Goal: Task Accomplishment & Management: Use online tool/utility

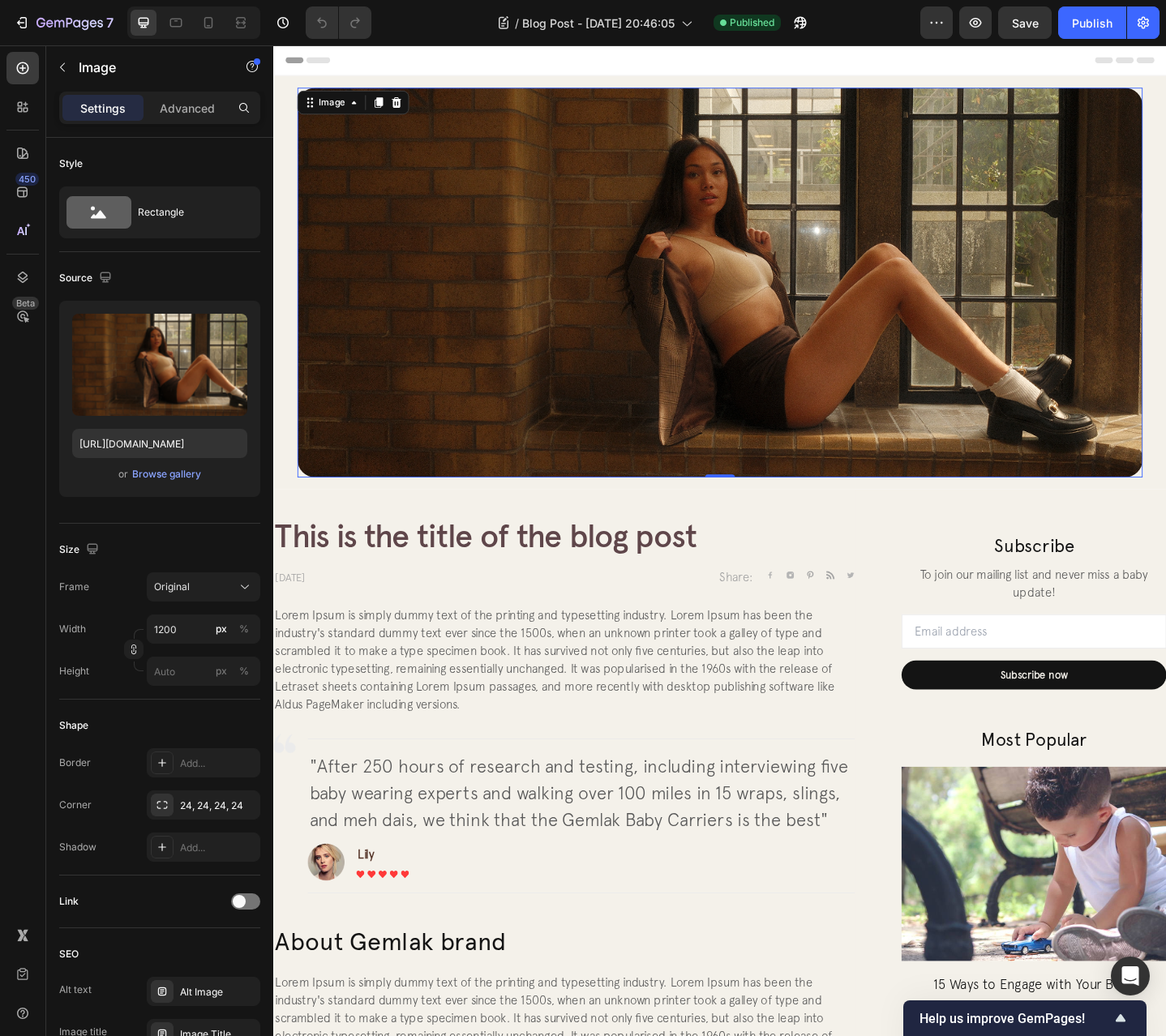
click at [981, 343] on img at bounding box center [759, 303] width 921 height 424
click at [281, 305] on div "Image 0 Section 1" at bounding box center [759, 304] width 972 height 451
click at [1129, 475] on img at bounding box center [759, 303] width 921 height 424
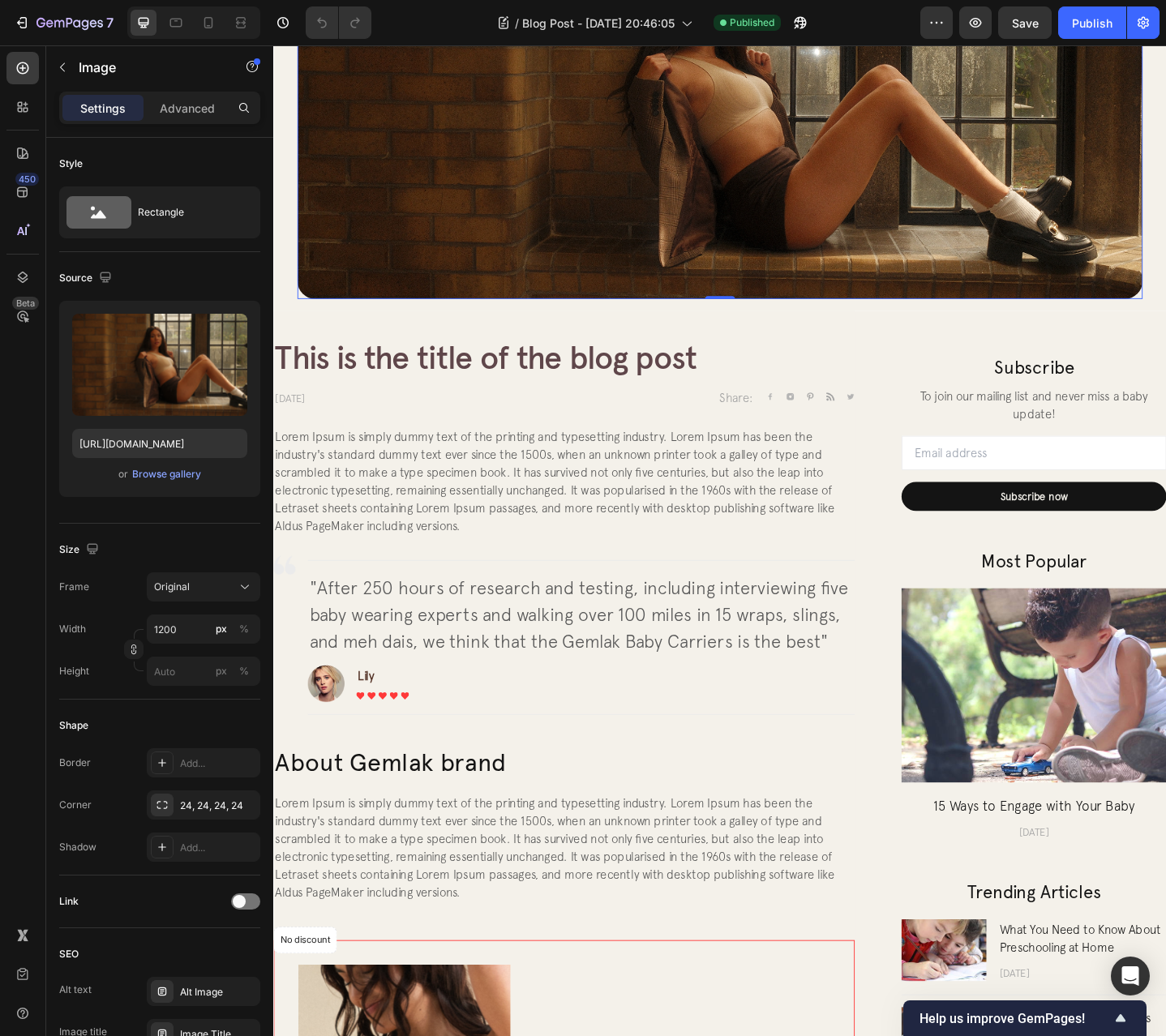
scroll to position [406, 0]
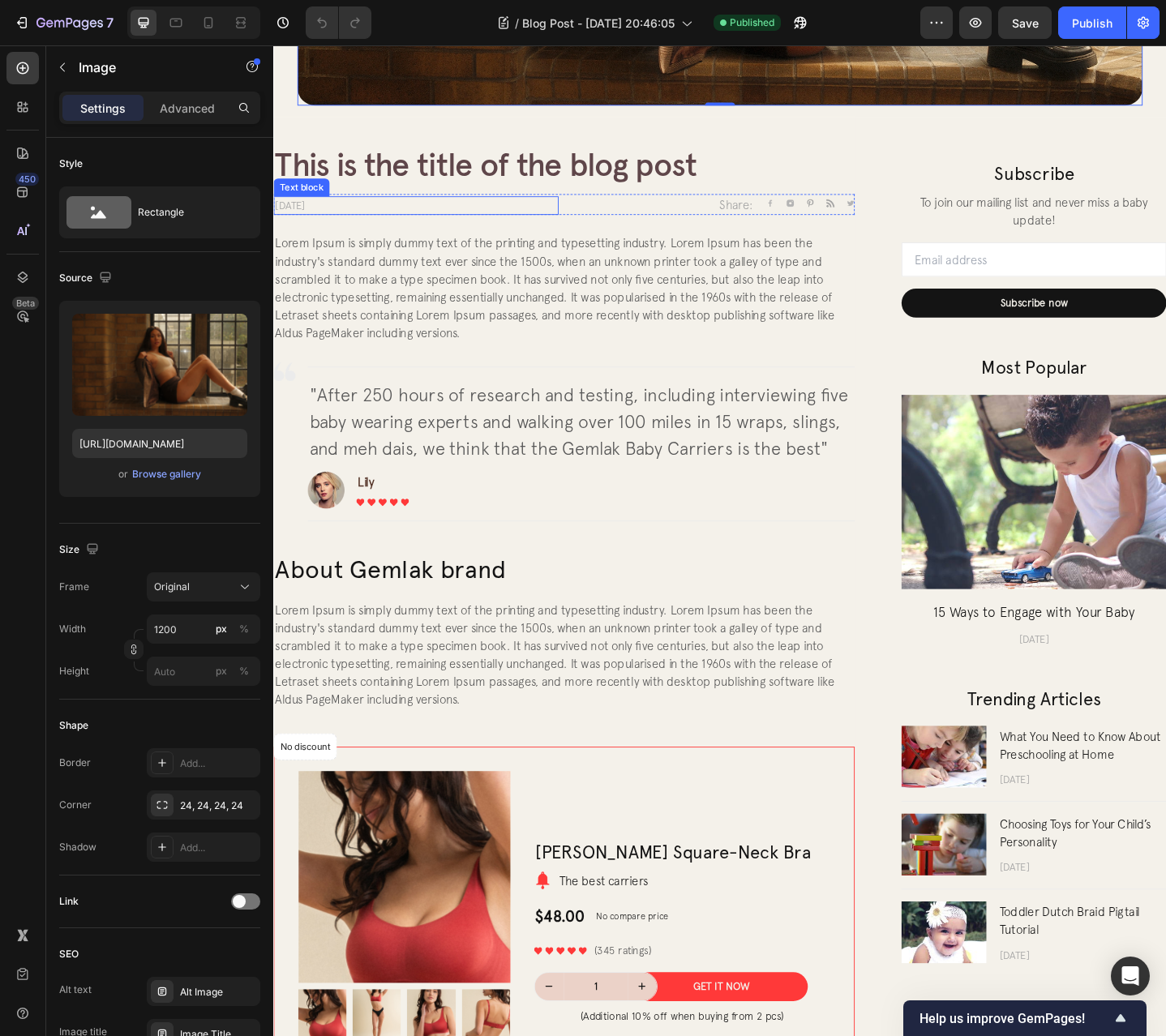
click at [441, 216] on p "[DATE]" at bounding box center [428, 220] width 307 height 17
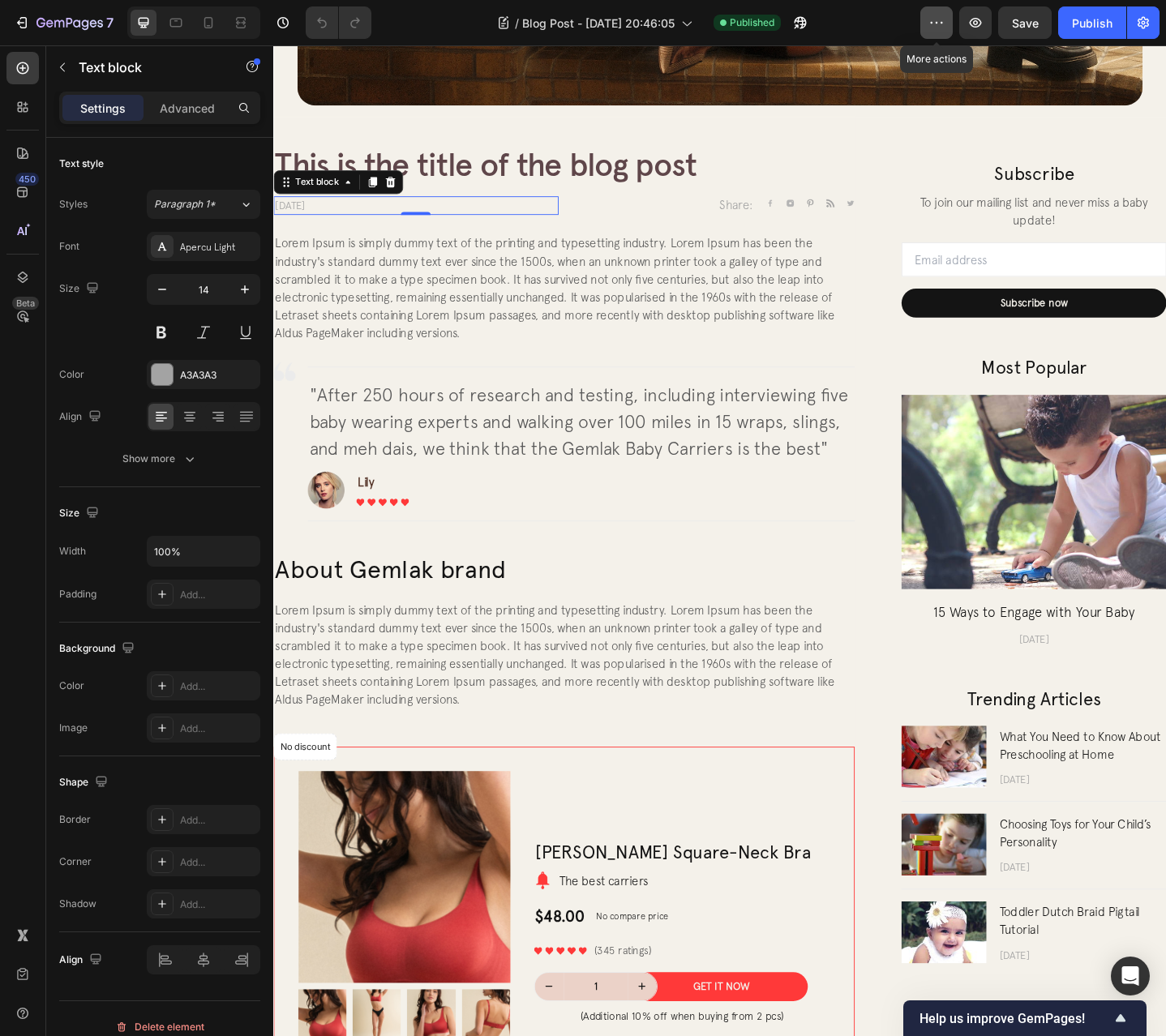
click at [926, 27] on button "button" at bounding box center [936, 22] width 33 height 33
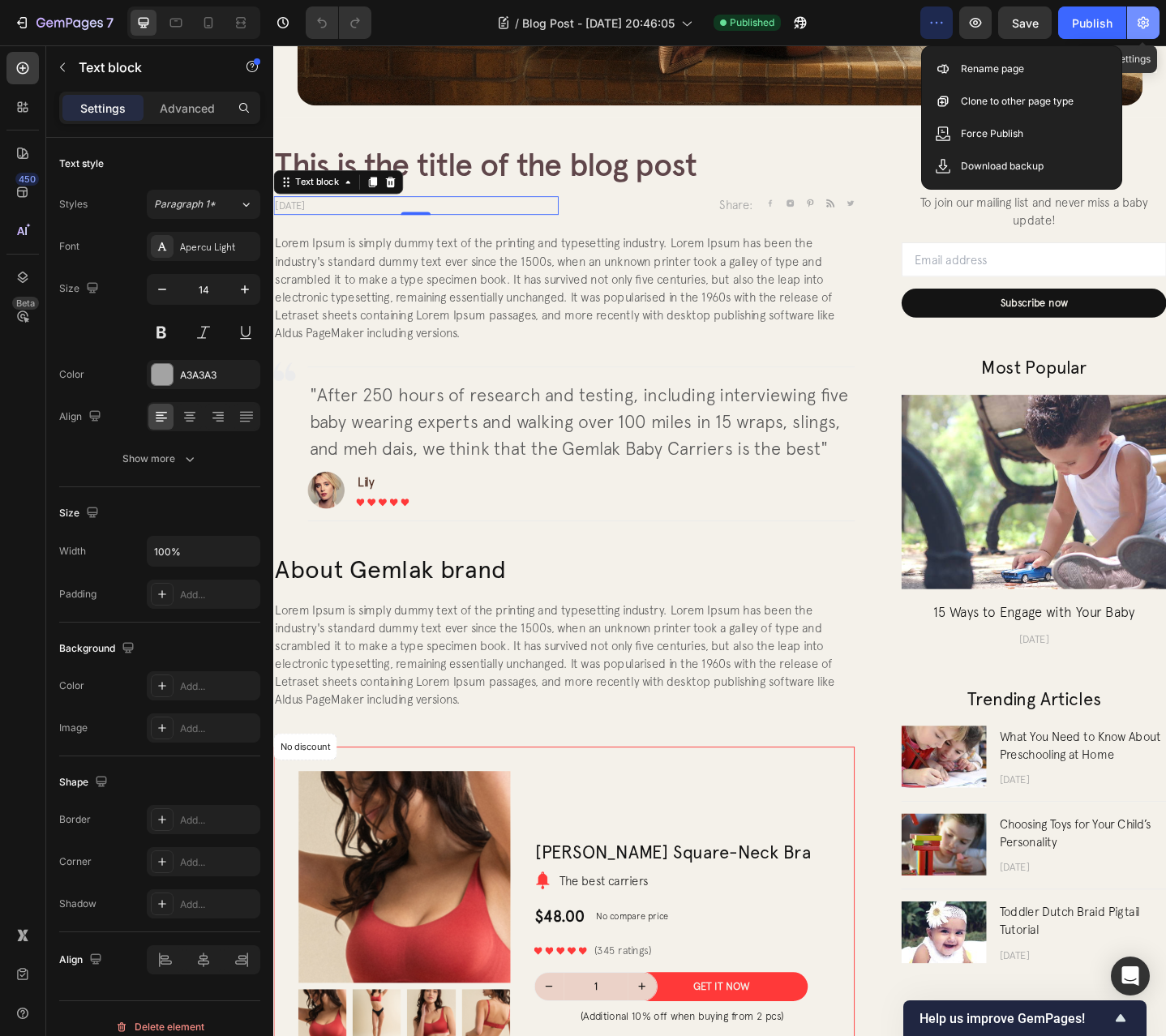
click at [1153, 26] on button "button" at bounding box center [1143, 22] width 33 height 33
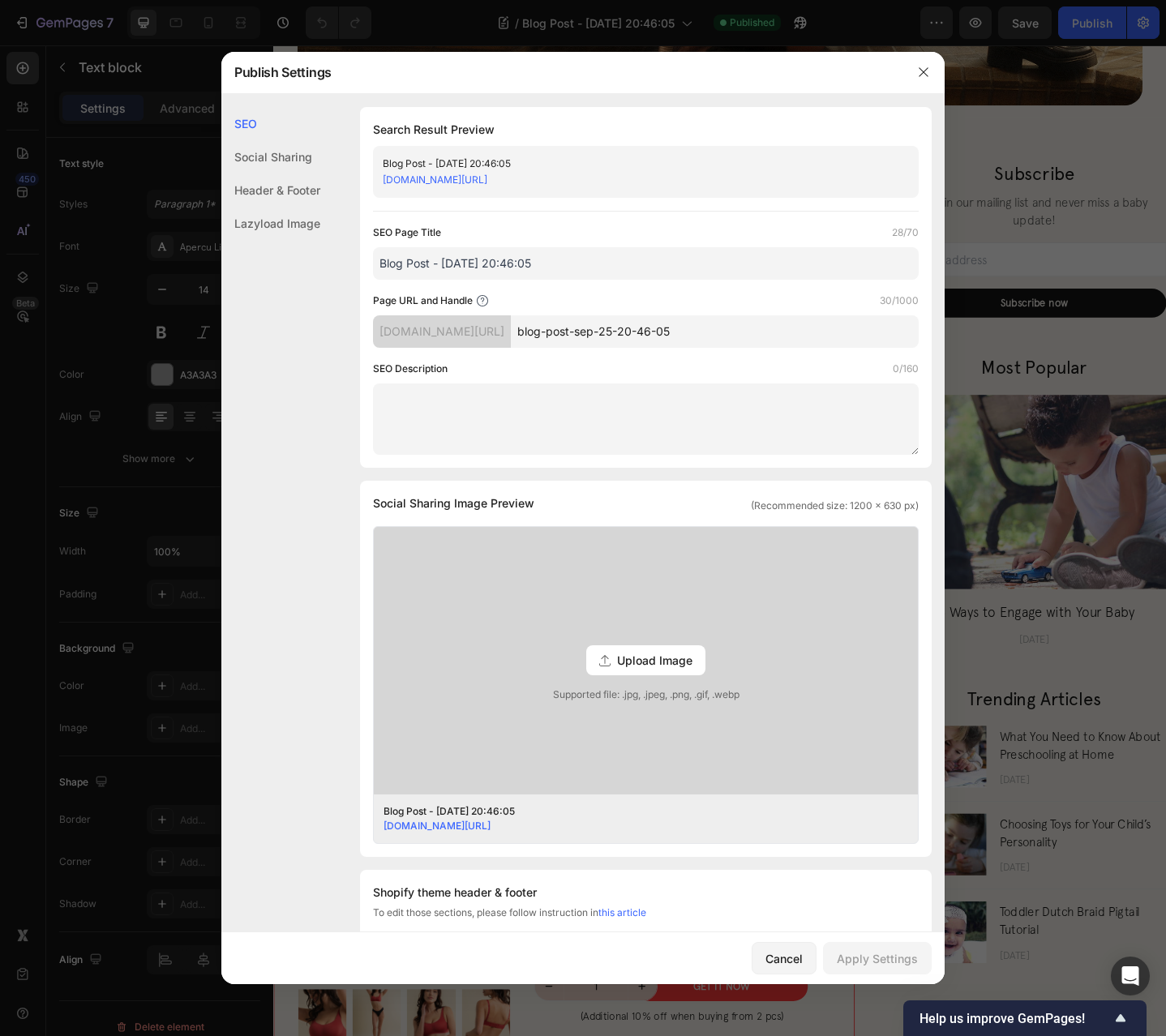
scroll to position [449, 0]
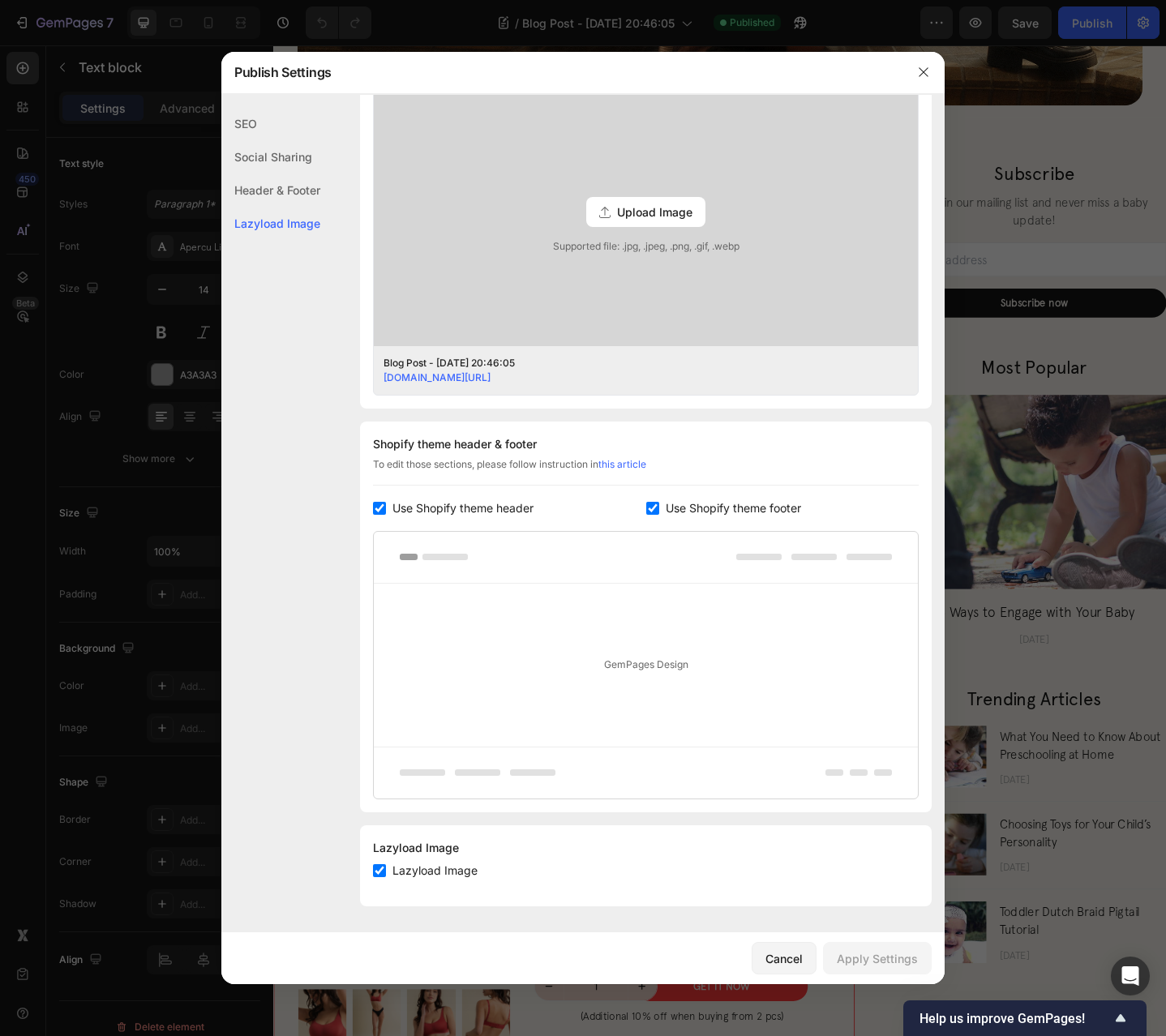
click at [1105, 251] on div at bounding box center [583, 518] width 1166 height 1036
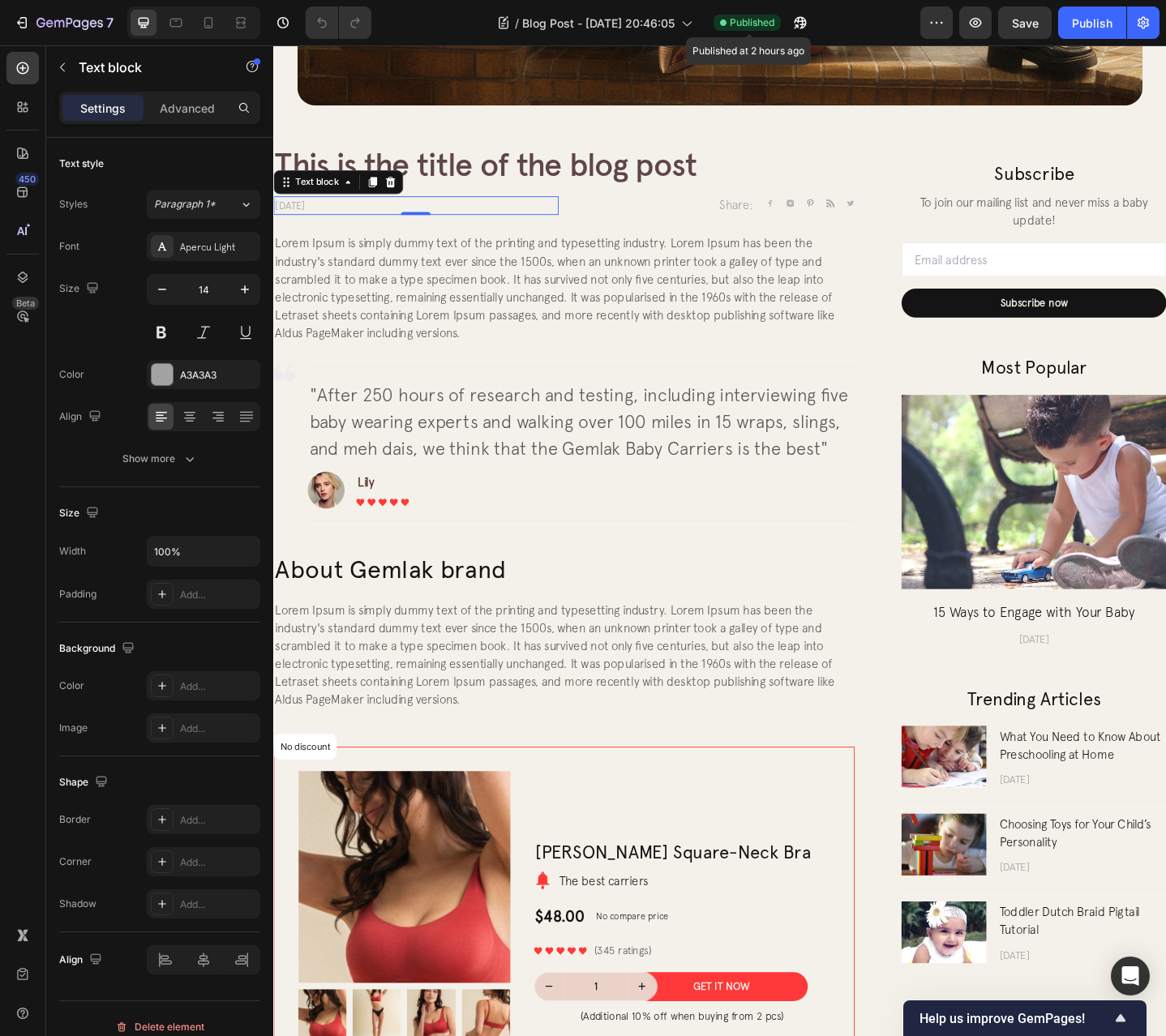
click at [752, 25] on span "Published" at bounding box center [752, 23] width 45 height 15
click at [24, 30] on icon "button" at bounding box center [21, 22] width 16 height 16
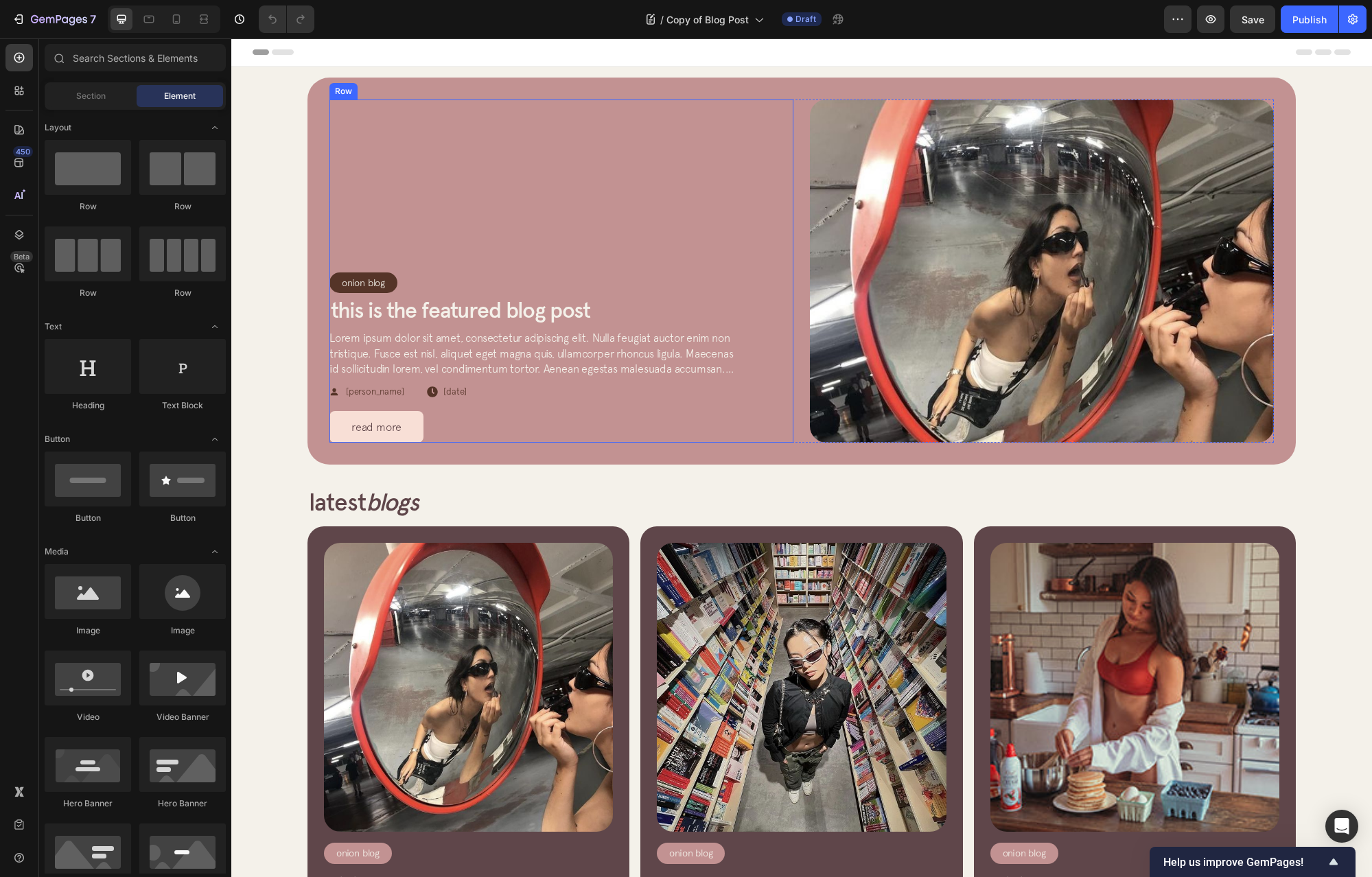
click at [247, 210] on div "Onion Blog Article Category Row Row This is the featured blog post Article Titl…" at bounding box center [802, 271] width 1141 height 409
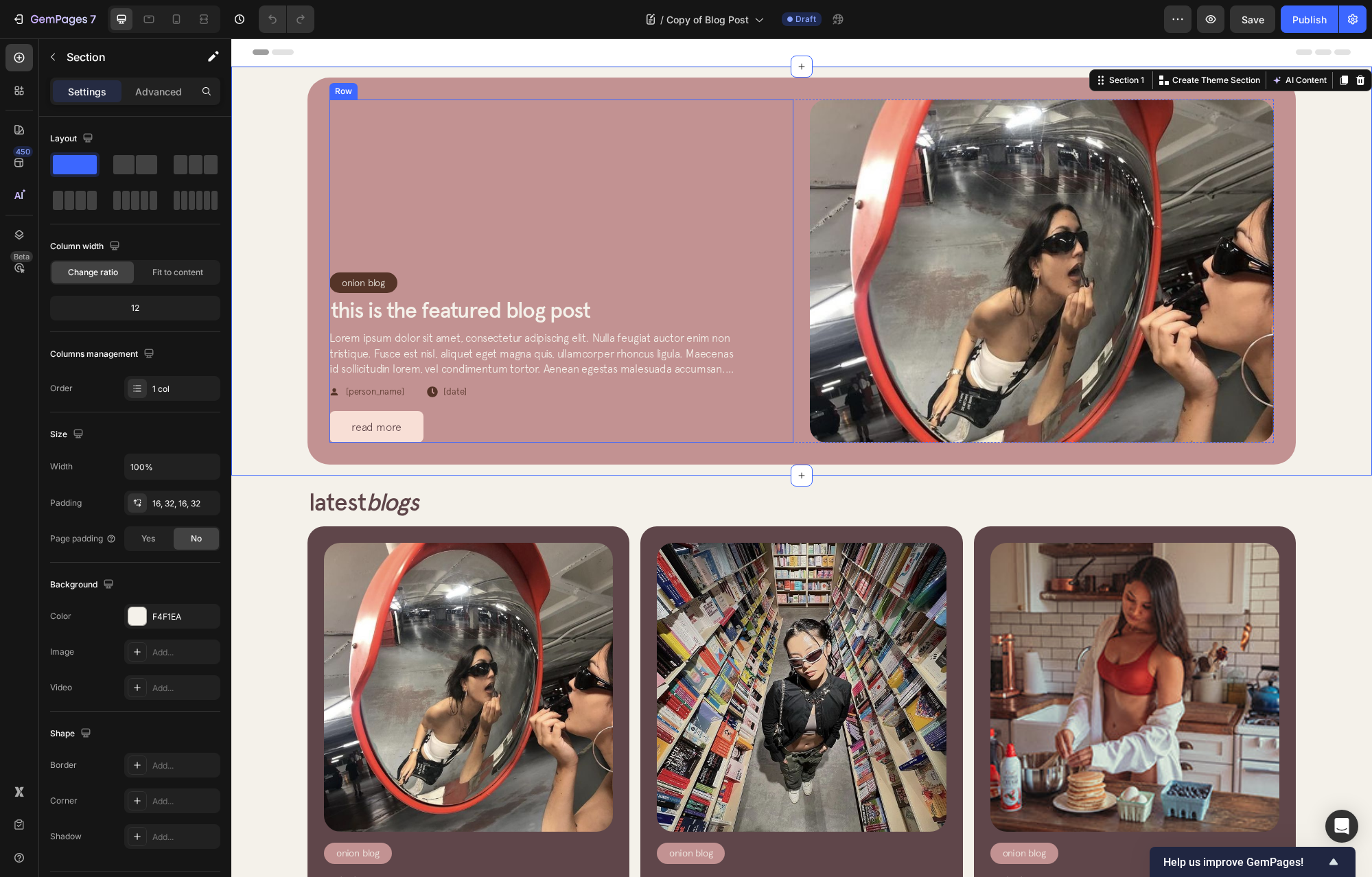
click at [471, 124] on div "Onion Blog Article Category Row Row This is the featured blog post Article Titl…" at bounding box center [561, 271] width 464 height 344
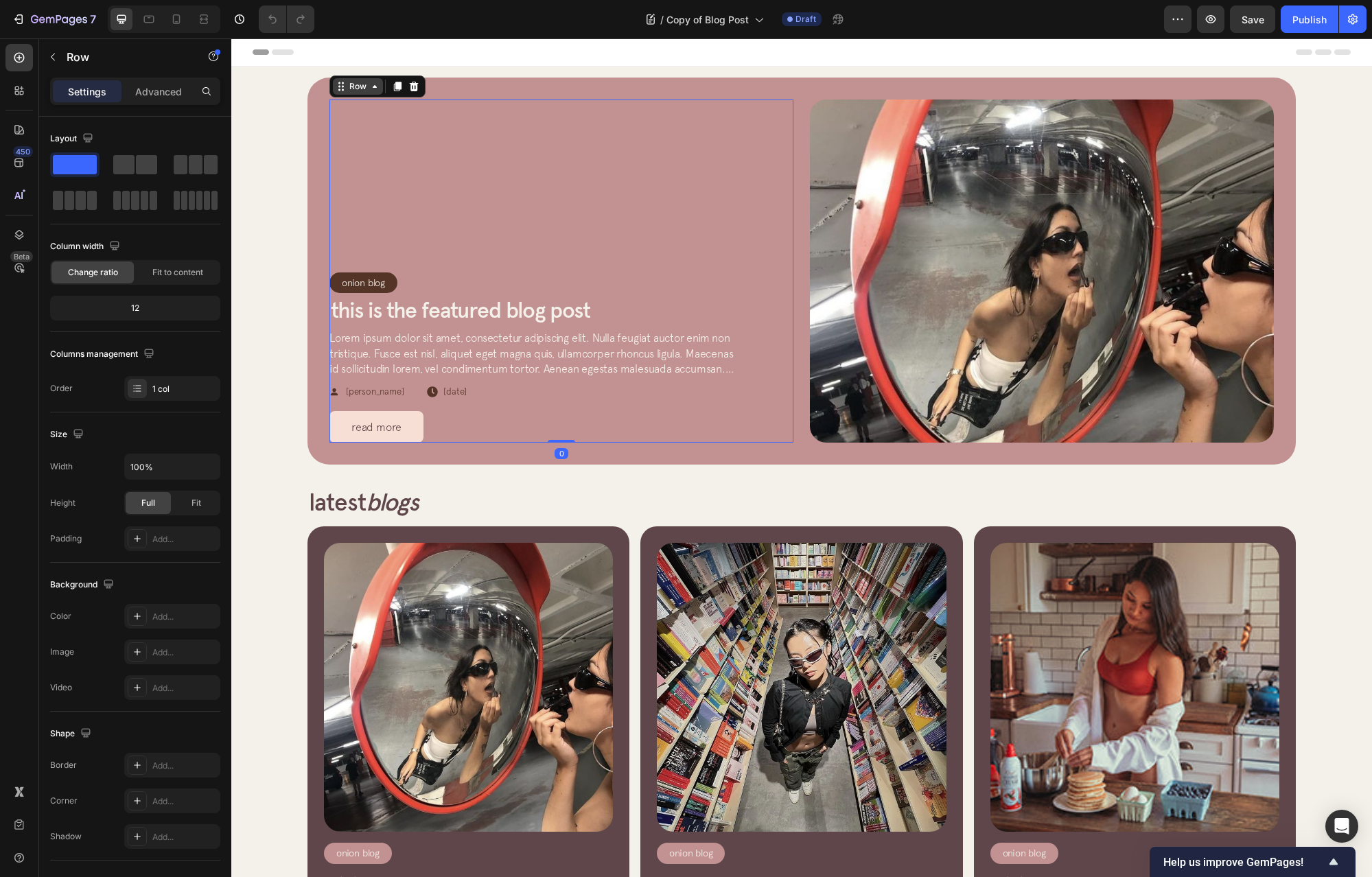
click at [333, 84] on div "Row" at bounding box center [359, 86] width 50 height 17
click at [281, 84] on div "Onion Blog Article Category Row Row This is the featured blog post Article Titl…" at bounding box center [801, 270] width 1097 height 387
click at [246, 136] on div "Onion Blog Article Category Row Row This is the featured blog post Article Titl…" at bounding box center [802, 271] width 1141 height 409
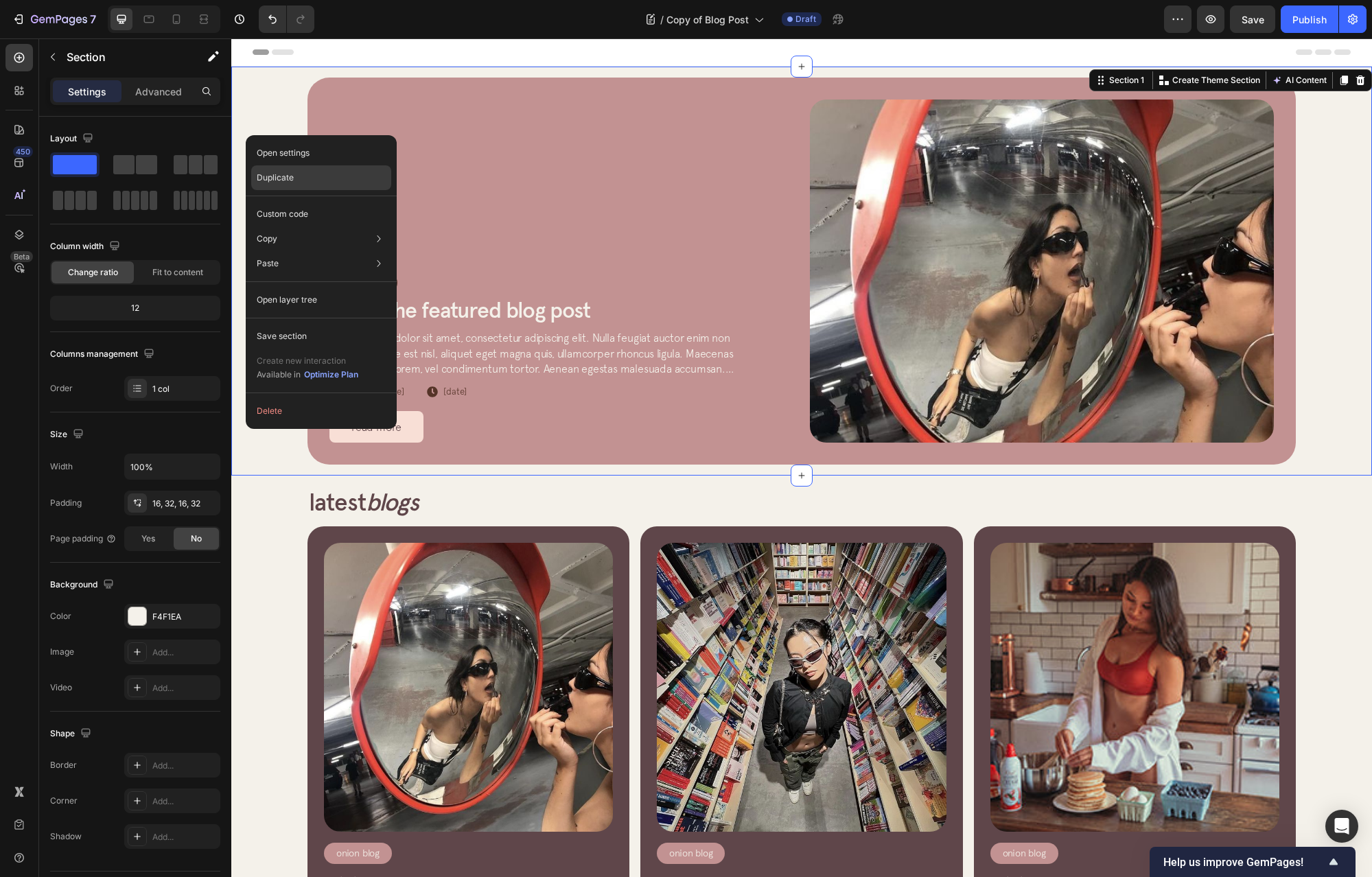
drag, startPoint x: 316, startPoint y: 173, endPoint x: 79, endPoint y: 141, distance: 239.2
click at [316, 173] on div "Duplicate" at bounding box center [322, 177] width 140 height 24
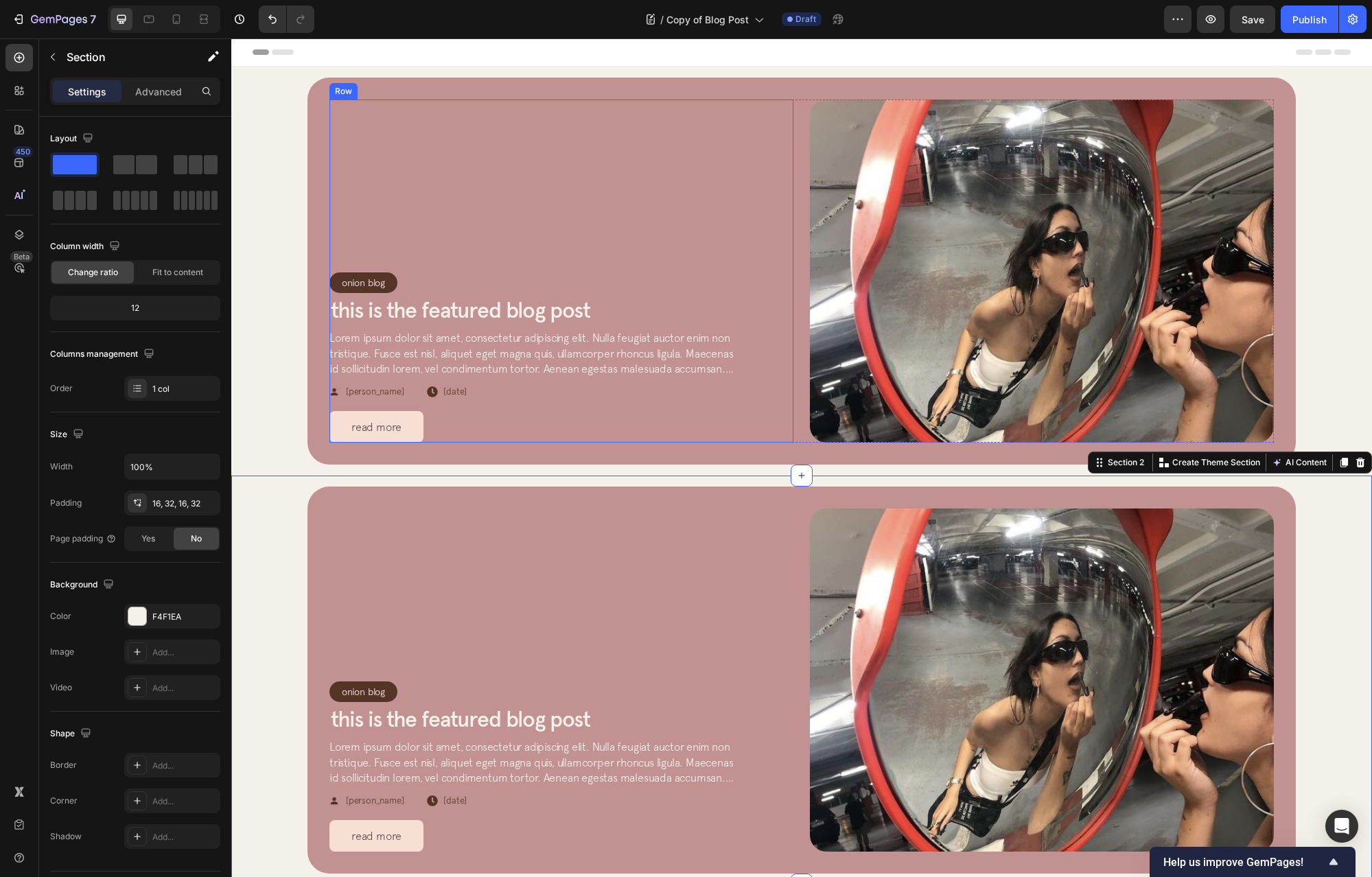
click at [474, 147] on div "Onion Blog Article Category Row Row This is the featured blog post Article Titl…" at bounding box center [561, 271] width 464 height 344
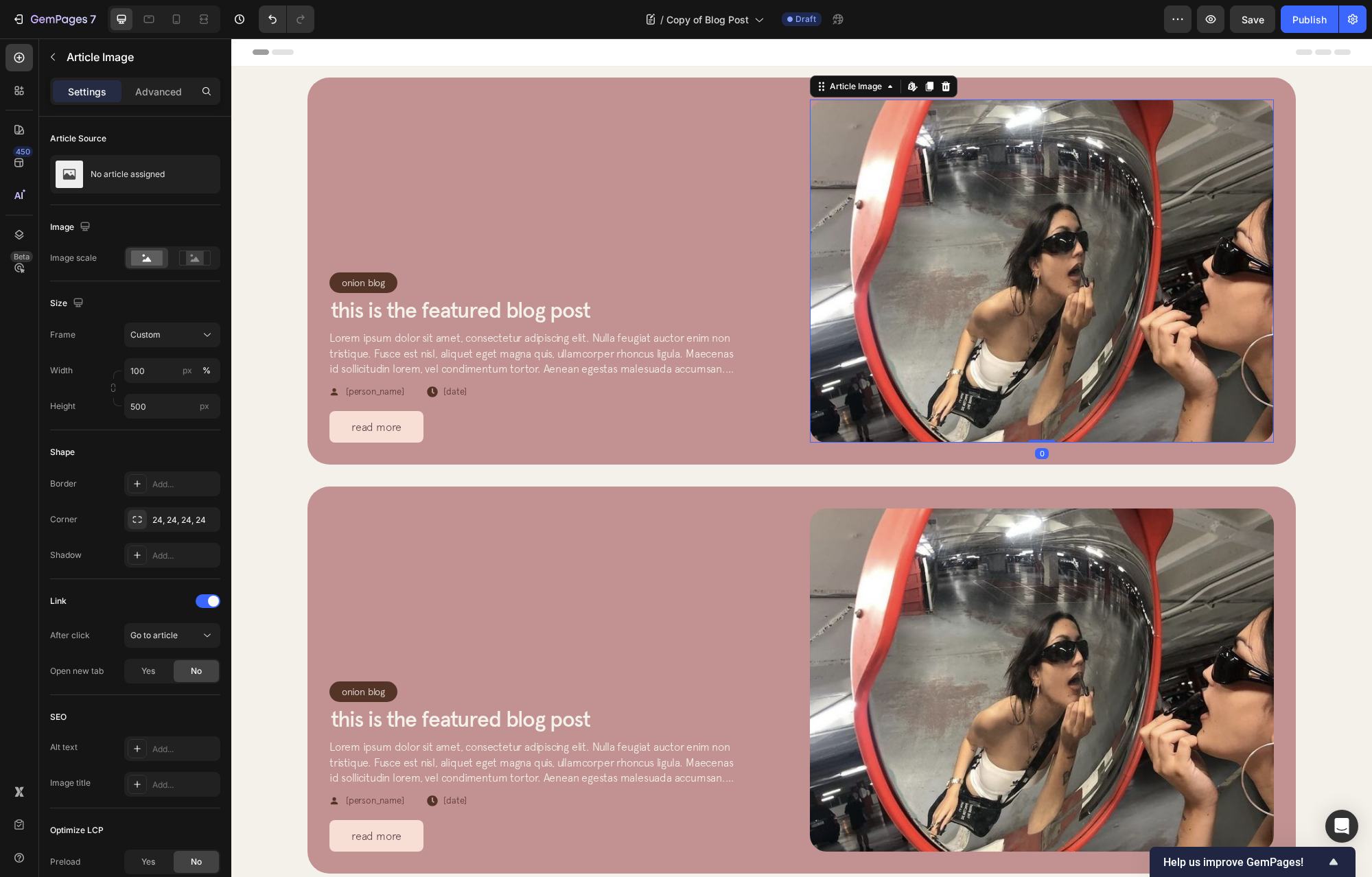
click at [857, 193] on img at bounding box center [1042, 271] width 464 height 344
click at [732, 139] on div "Onion Blog Article Category Row Row This is the featured blog post Article Titl…" at bounding box center [561, 271] width 464 height 344
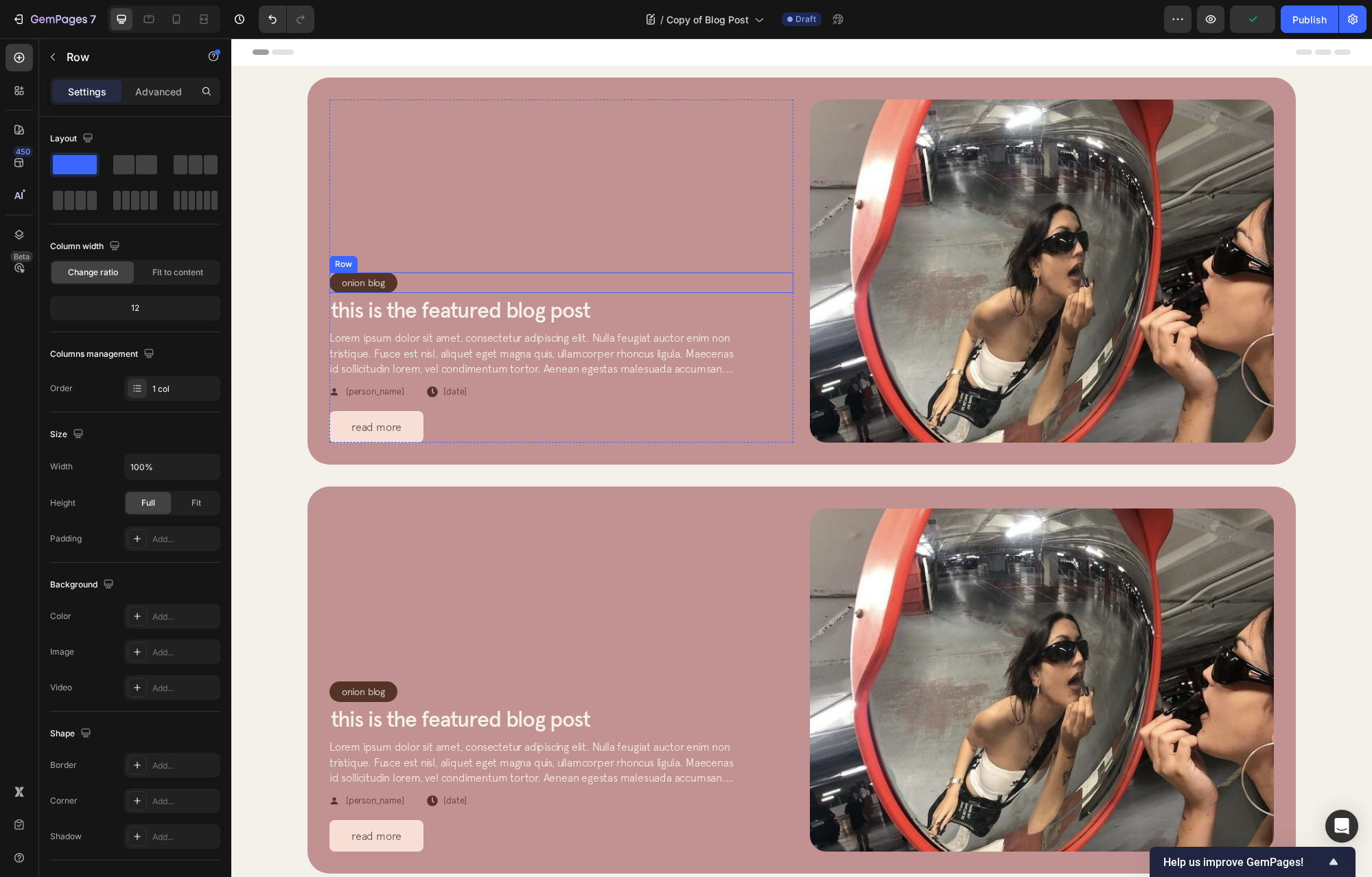
click at [522, 247] on div "Onion Blog Article Category Row Row This is the featured blog post Article Titl…" at bounding box center [561, 271] width 464 height 344
click at [682, 137] on div "Onion Blog Article Category Row Row This is the featured blog post Article Titl…" at bounding box center [561, 271] width 464 height 344
click at [786, 154] on div "Onion Blog Article Category Row Row This is the featured blog post Article Titl…" at bounding box center [561, 271] width 464 height 344
click at [376, 82] on div "Onion Blog Article Category Row Row This is the featured blog post Article Titl…" at bounding box center [801, 270] width 988 height 387
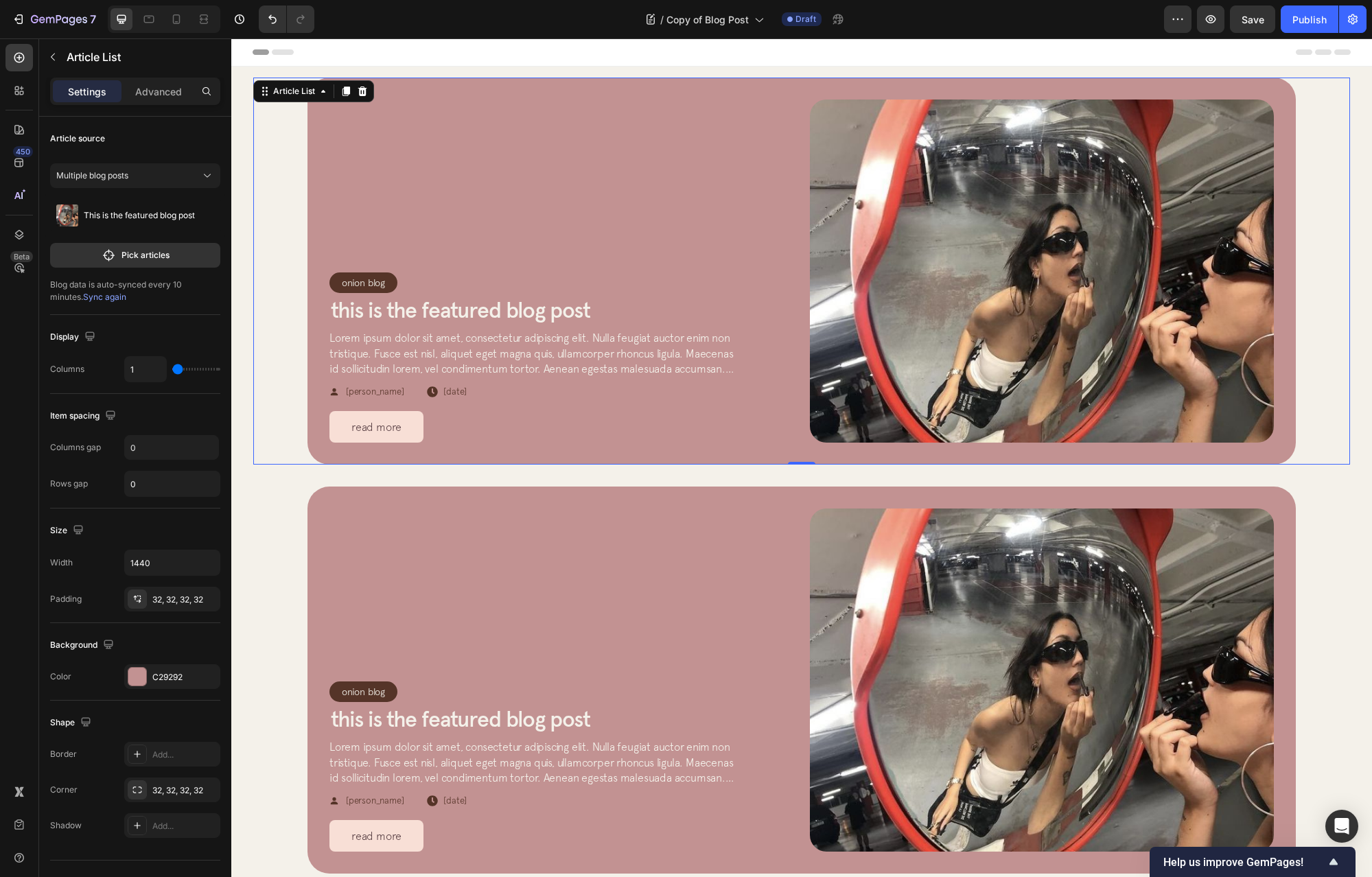
click at [317, 127] on div "Onion Blog Article Category Row Row This is the featured blog post Article Titl…" at bounding box center [801, 270] width 988 height 387
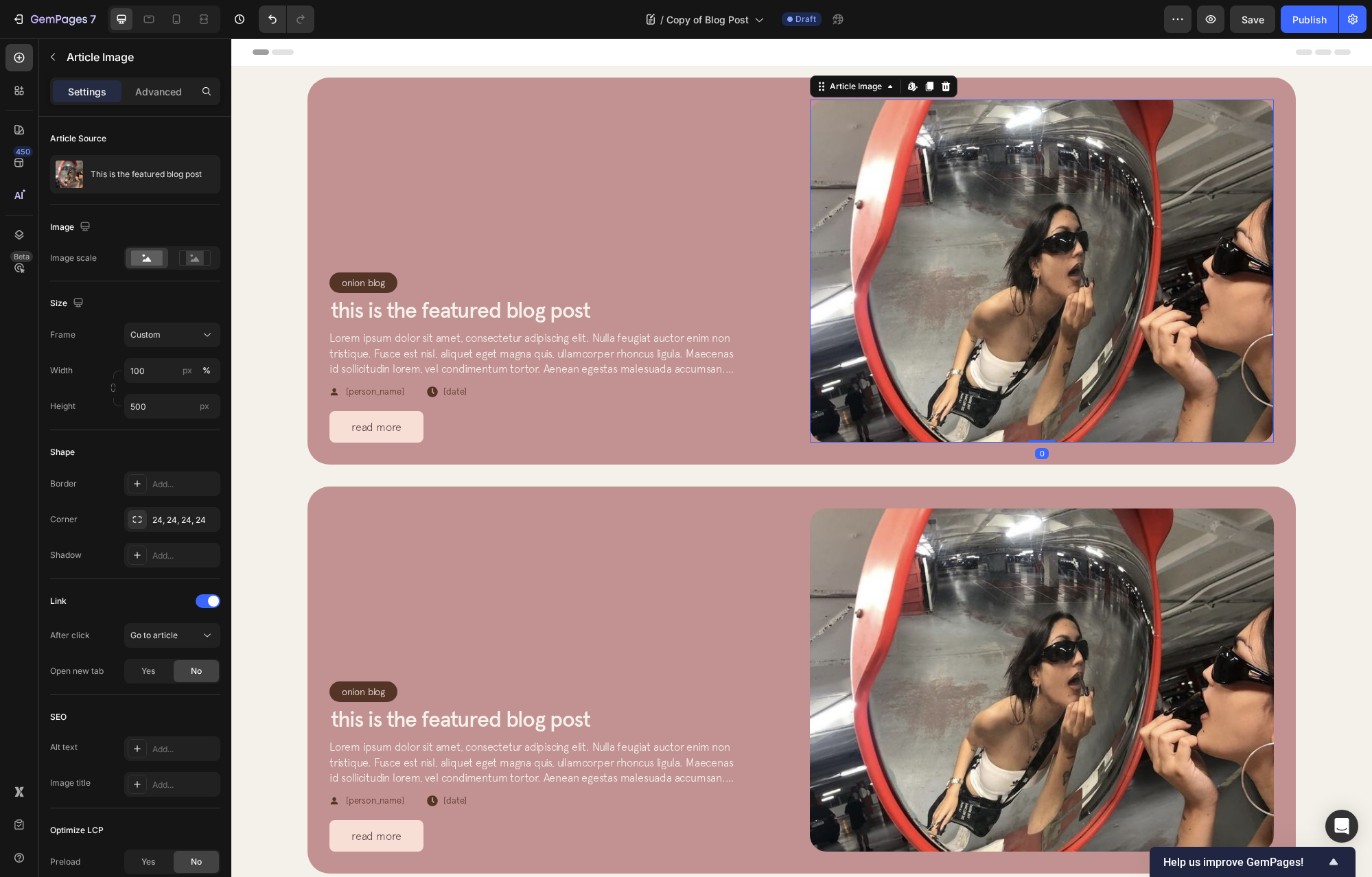
click at [1053, 169] on img at bounding box center [1042, 271] width 464 height 344
click at [599, 116] on div "Onion Blog Article Category Row Row This is the featured blog post Article Titl…" at bounding box center [561, 271] width 464 height 344
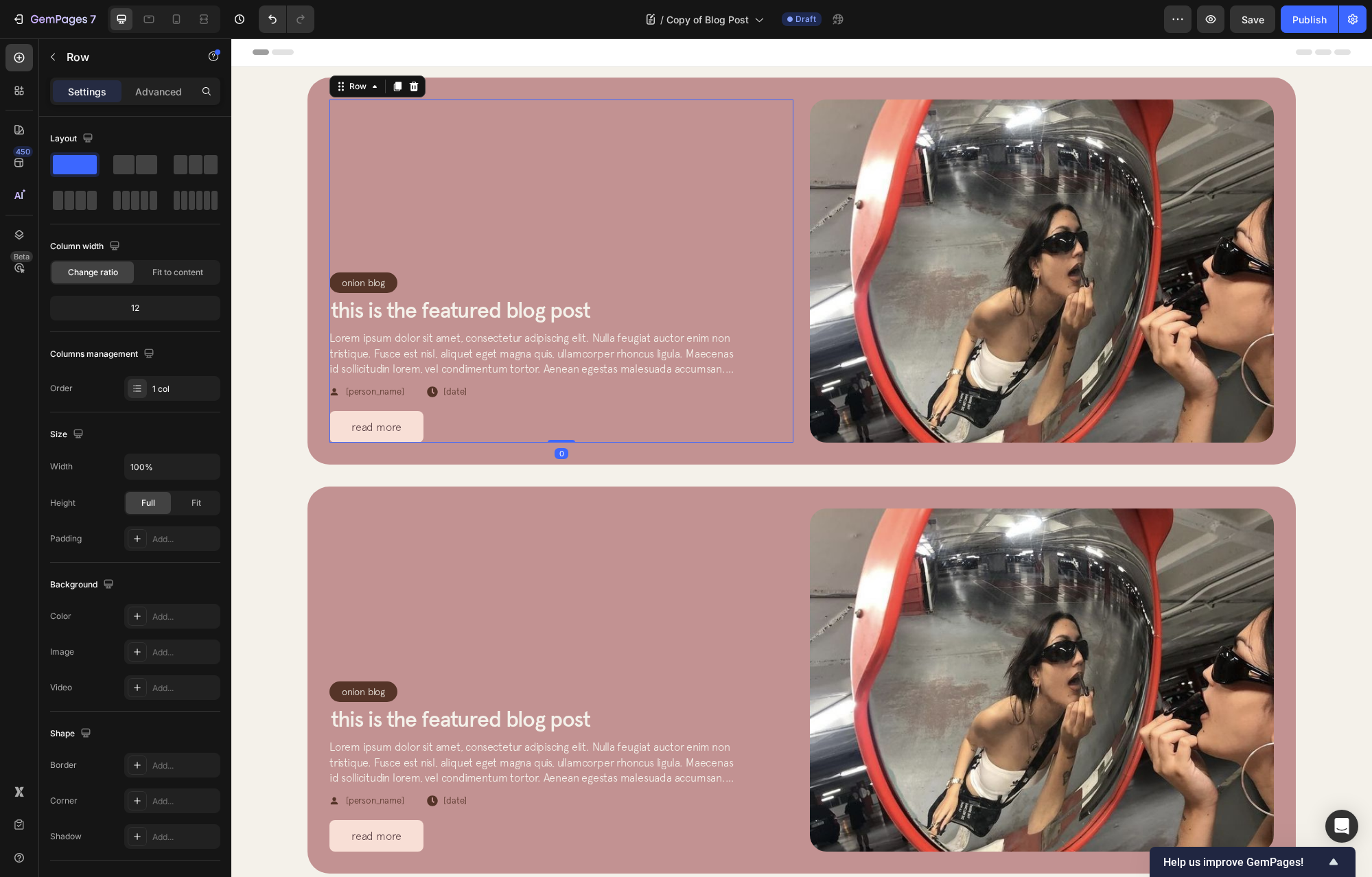
click at [410, 89] on icon at bounding box center [414, 87] width 9 height 9
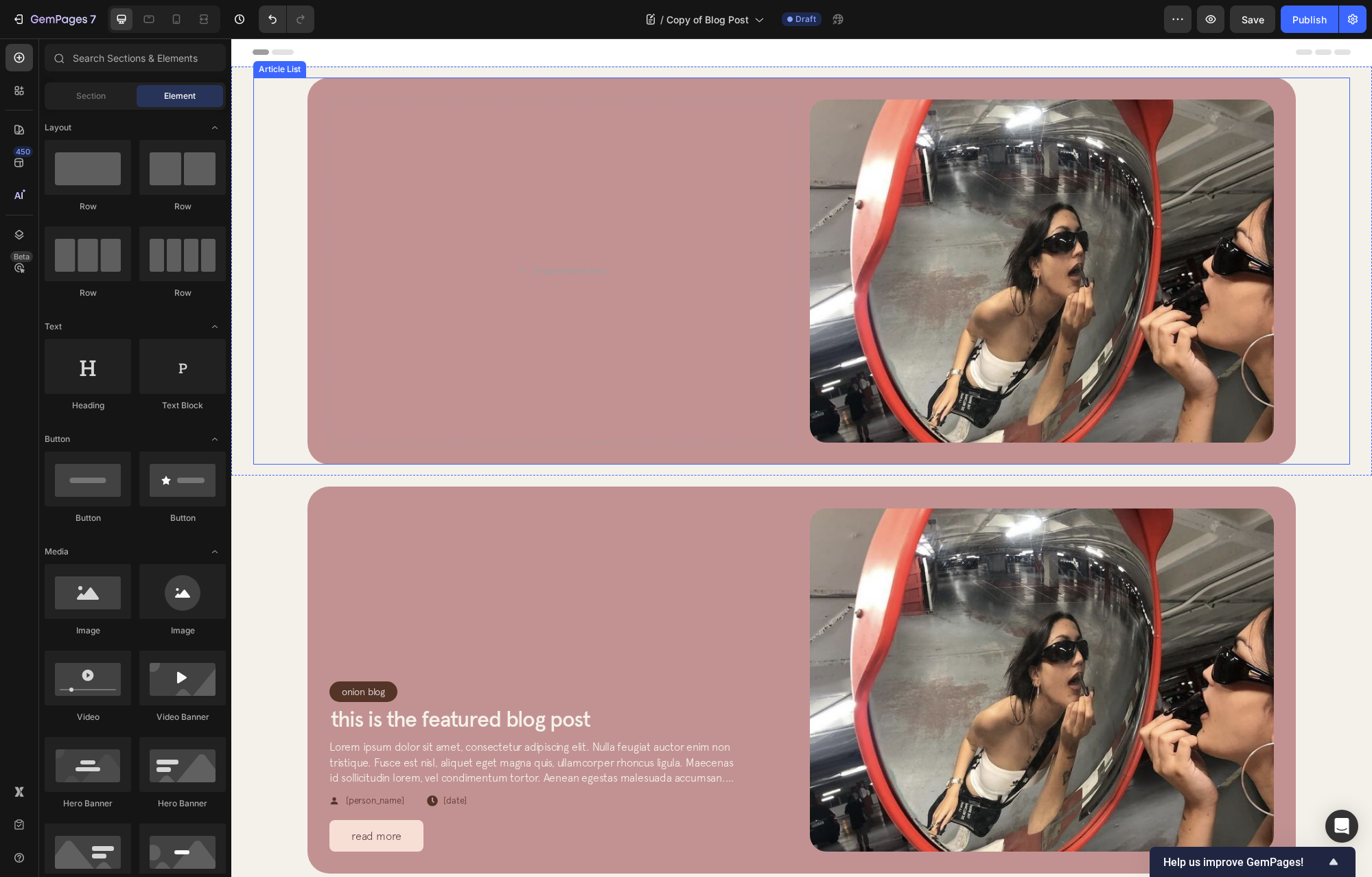
click at [400, 92] on div "Drop element here Article Image Row Article List" at bounding box center [801, 270] width 988 height 387
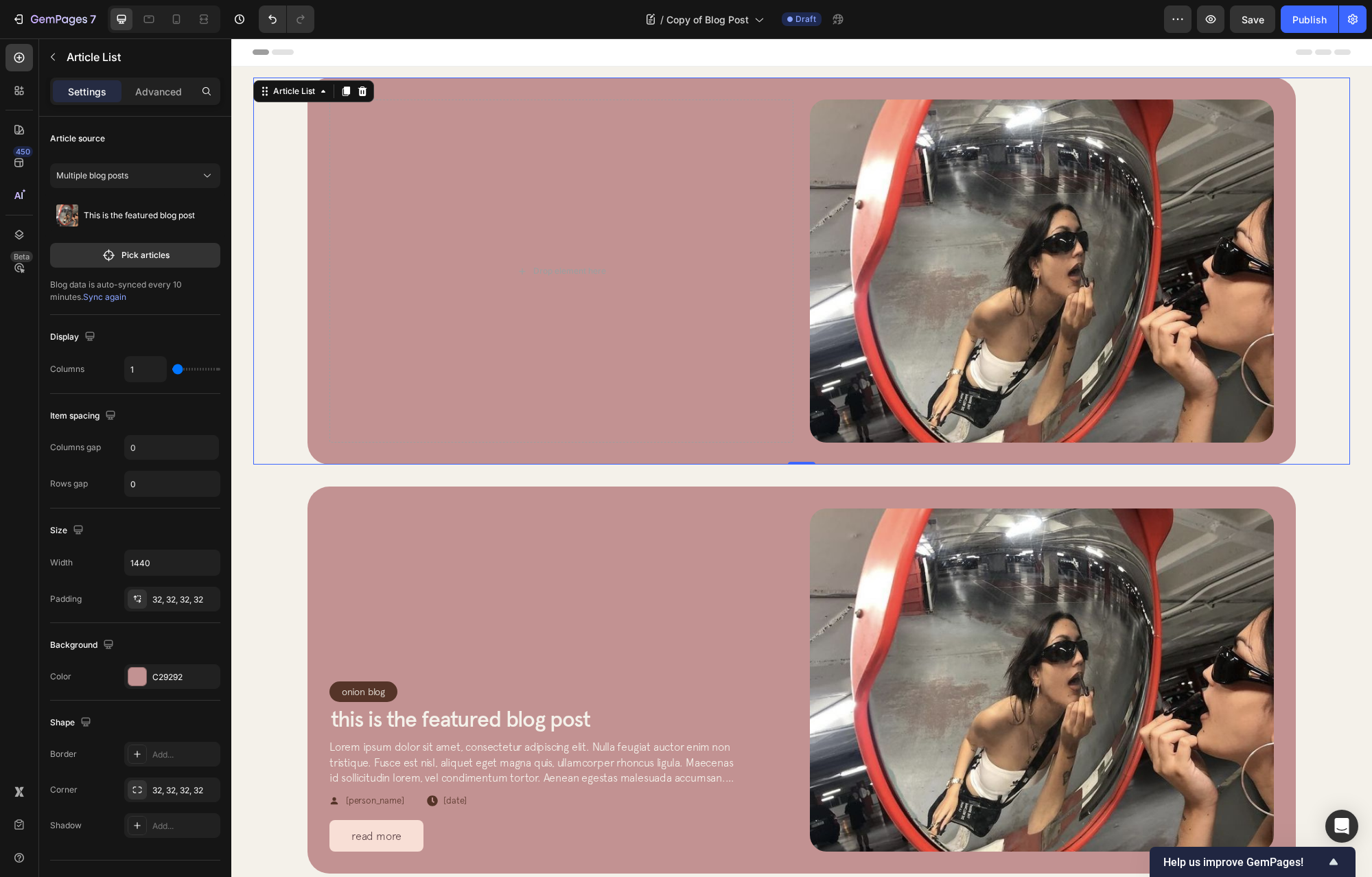
click at [309, 119] on div "Drop element here Article Image Row Article List 0" at bounding box center [801, 270] width 988 height 387
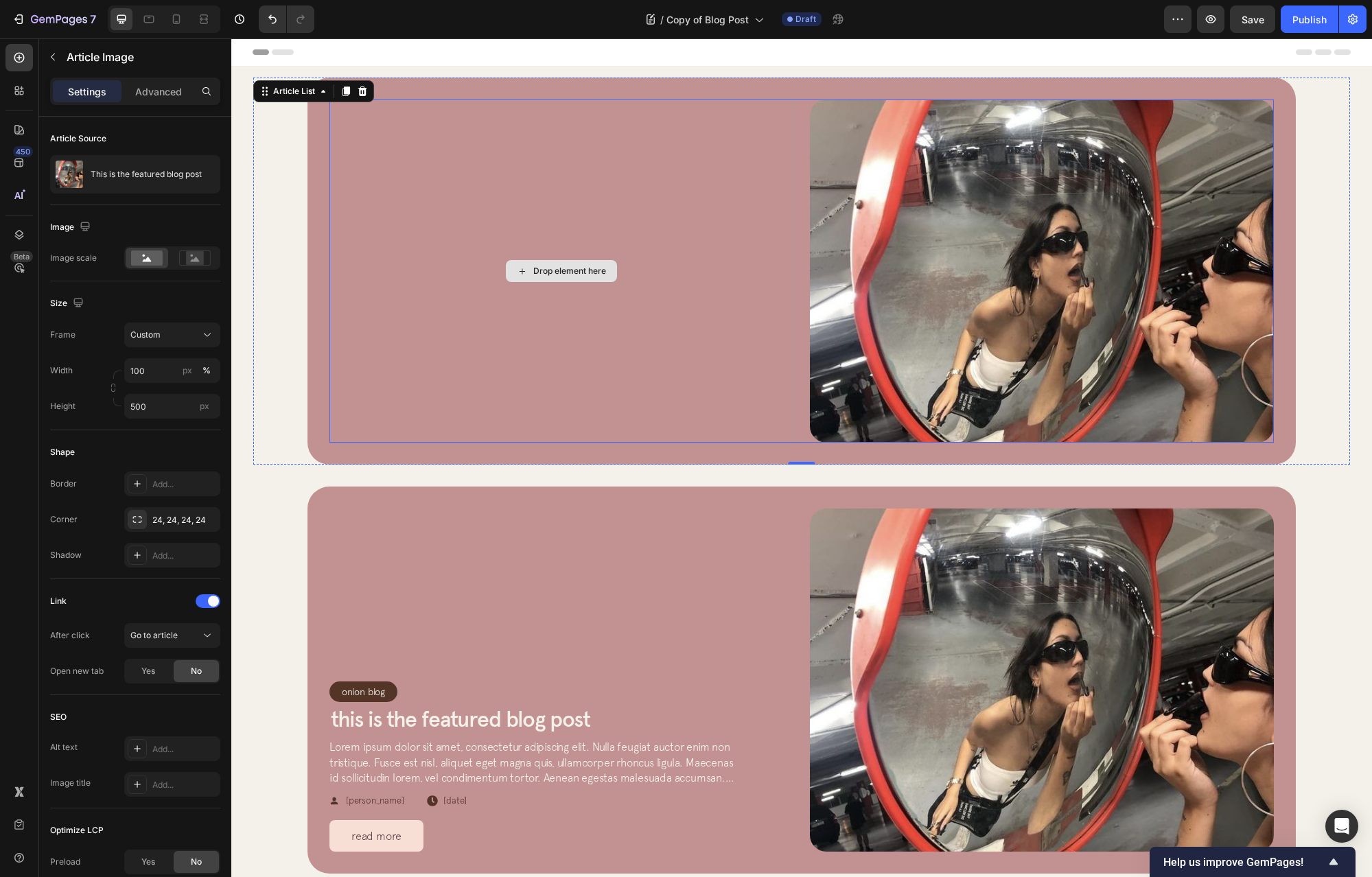
click at [872, 106] on img at bounding box center [1042, 271] width 464 height 344
click at [801, 103] on div "Drop element here Article Image Edit content in Shopify 0 Row" at bounding box center [801, 271] width 945 height 344
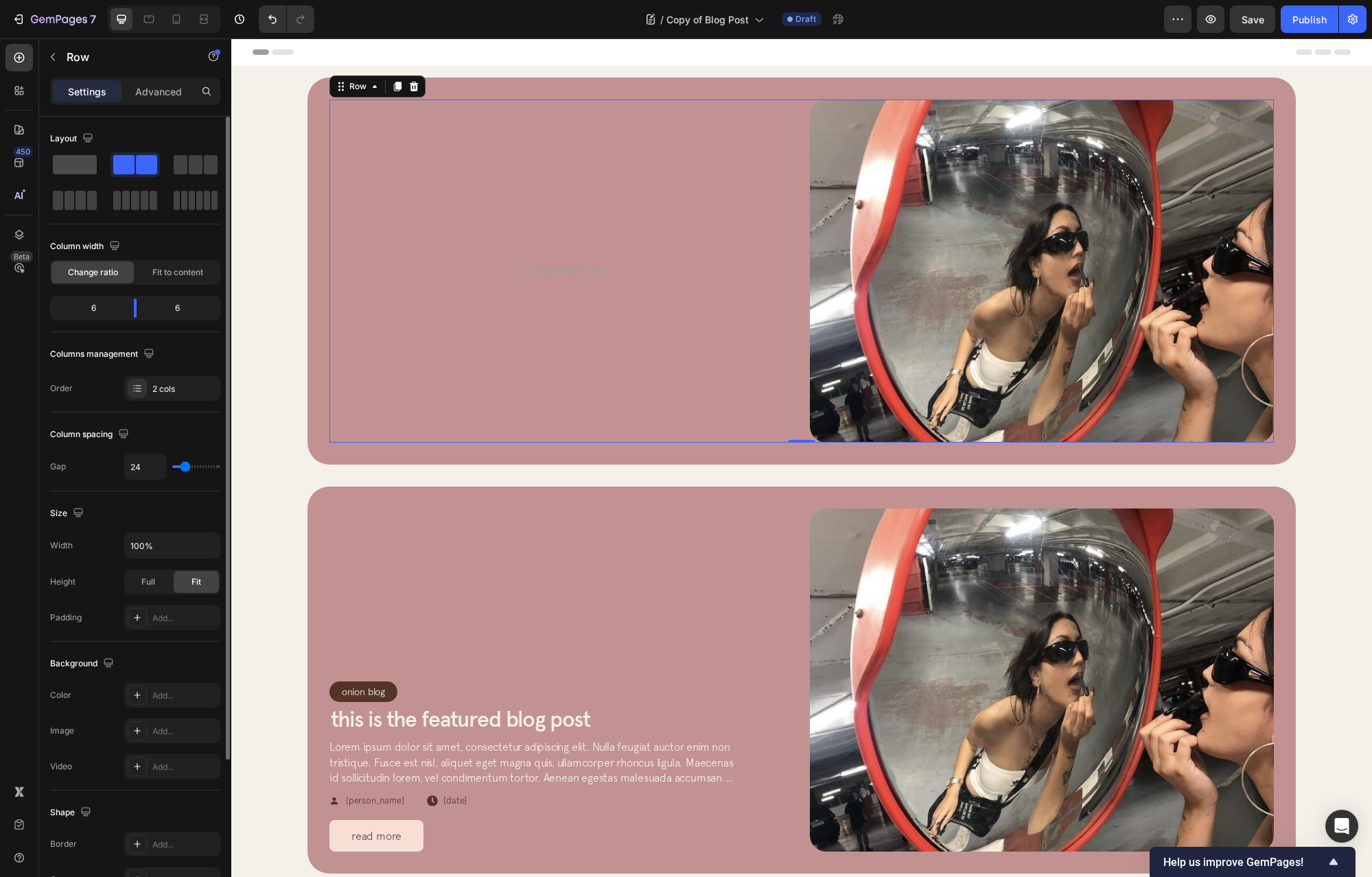
click at [90, 164] on span at bounding box center [75, 165] width 44 height 19
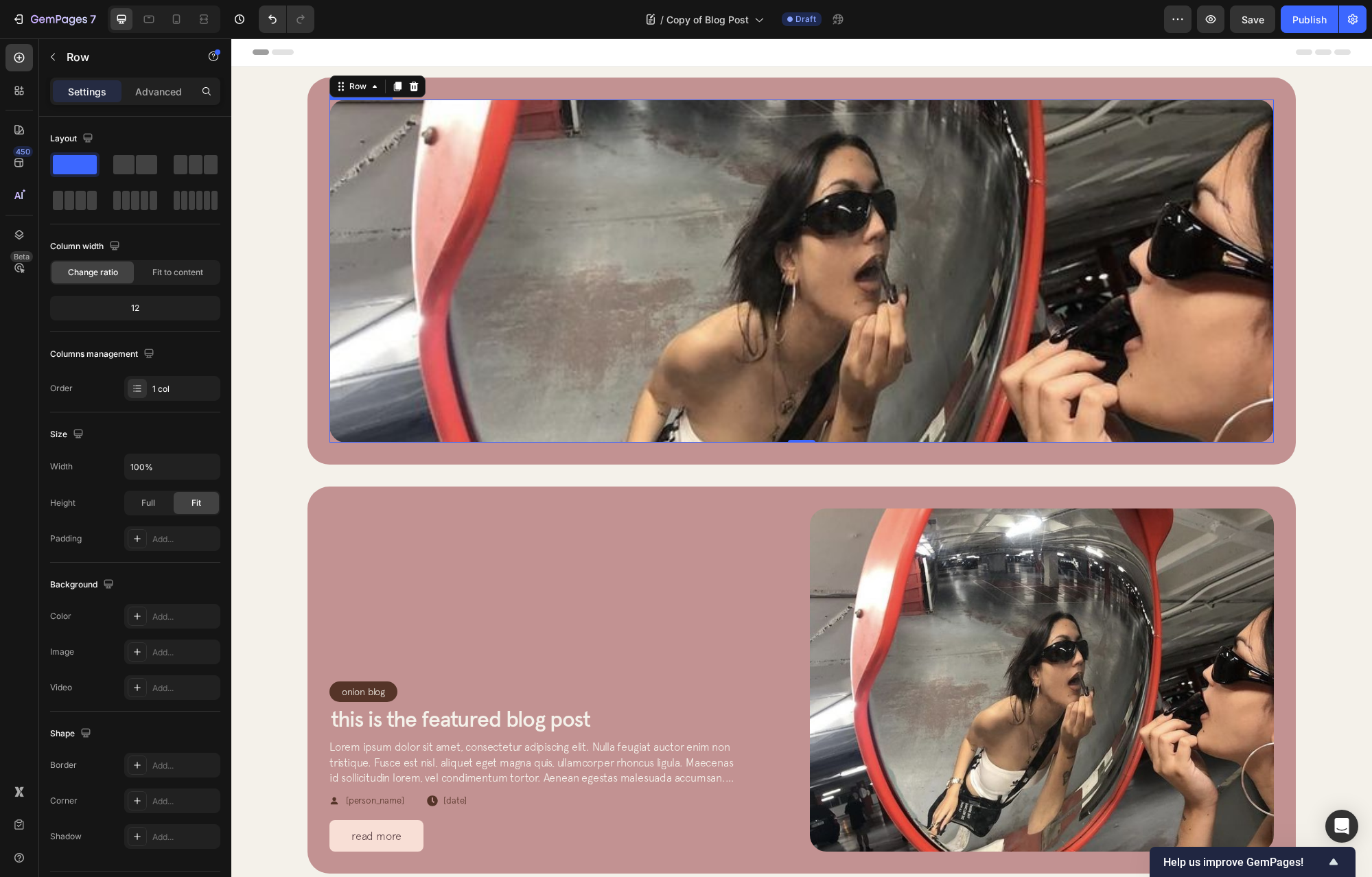
click at [1272, 188] on div "Article Image Row 0 Article List" at bounding box center [801, 270] width 988 height 387
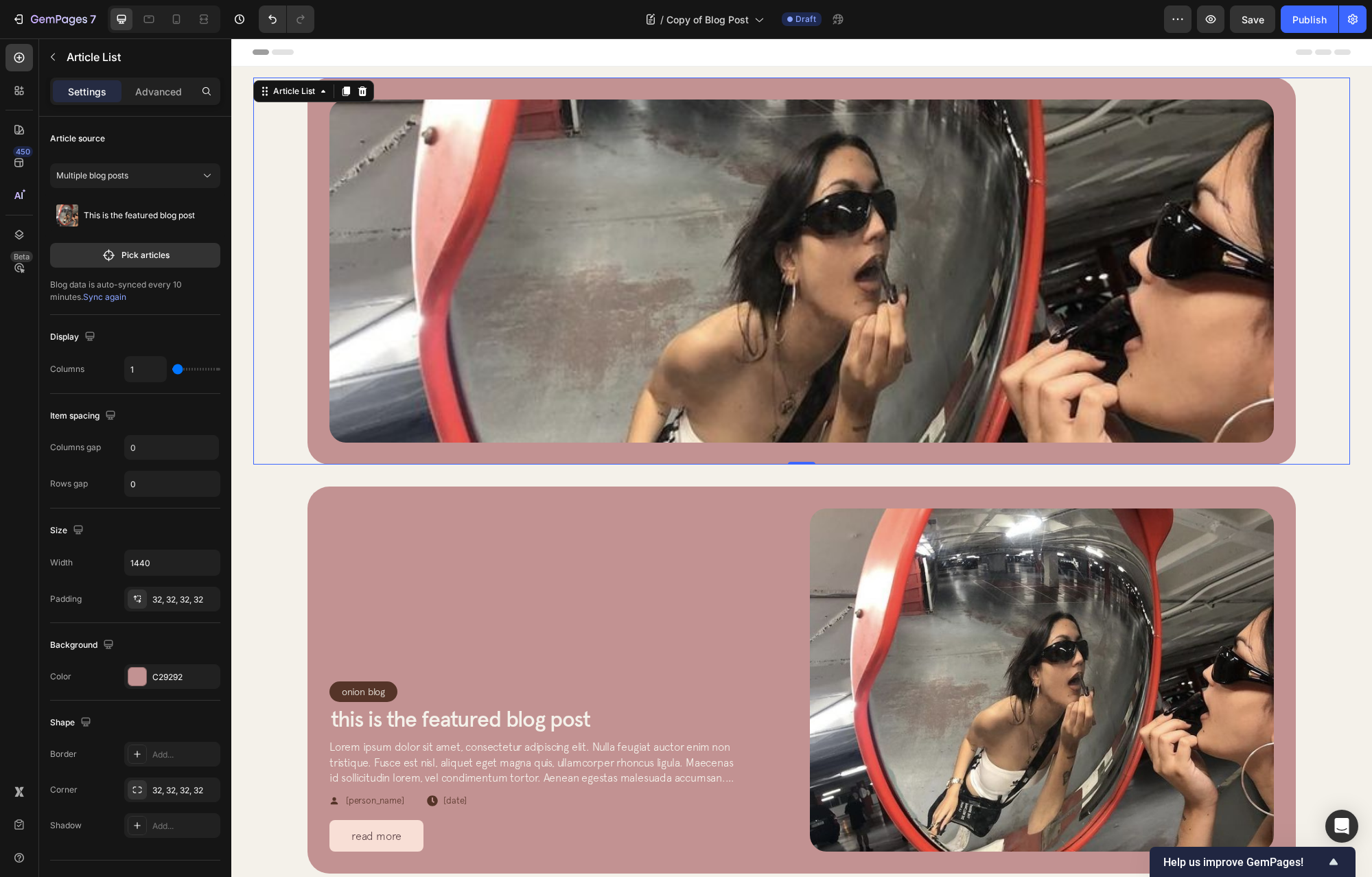
click at [1278, 183] on div "Article Image Row Article List 0" at bounding box center [801, 270] width 988 height 387
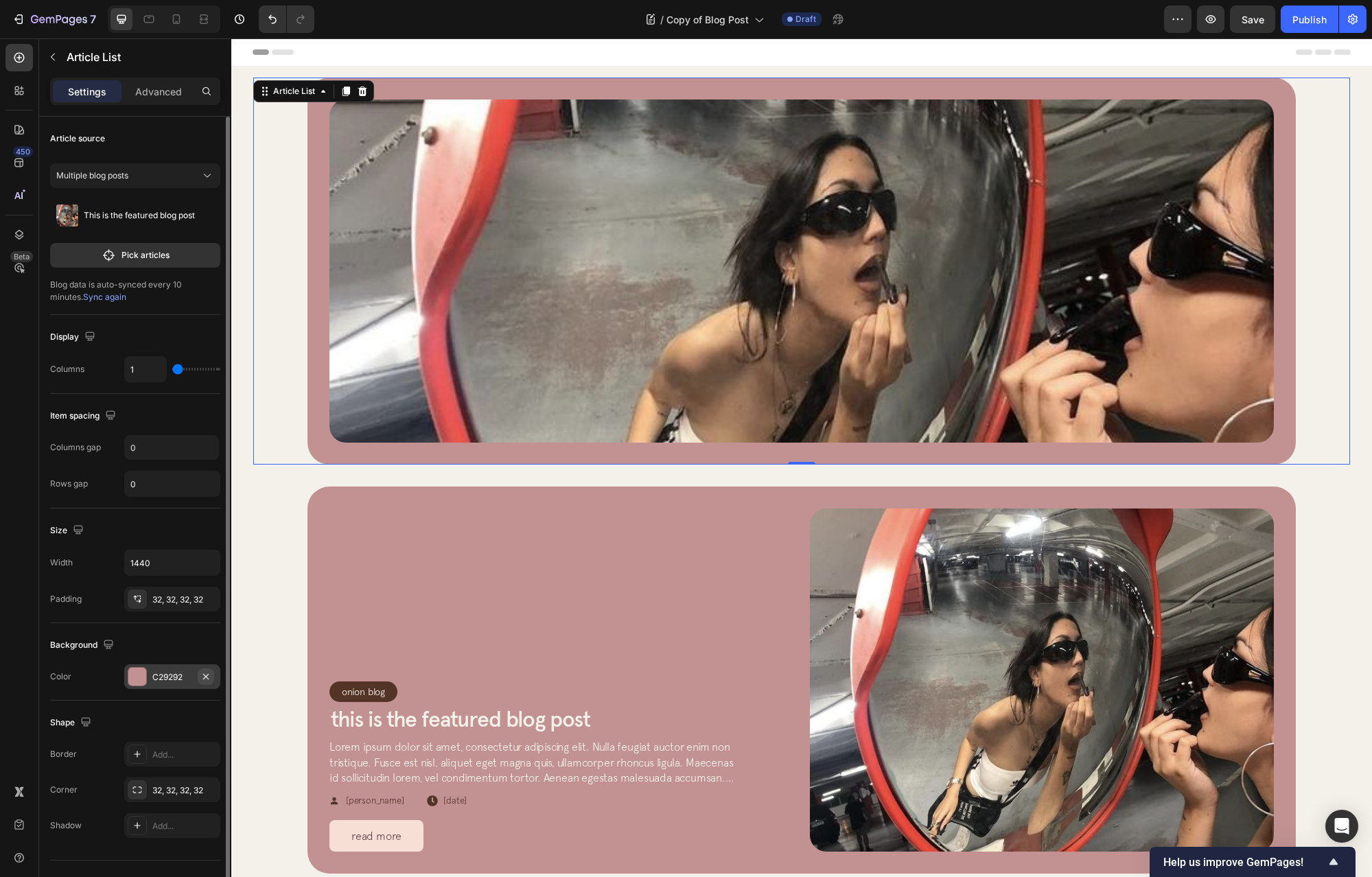
click at [209, 679] on icon "button" at bounding box center [206, 676] width 6 height 6
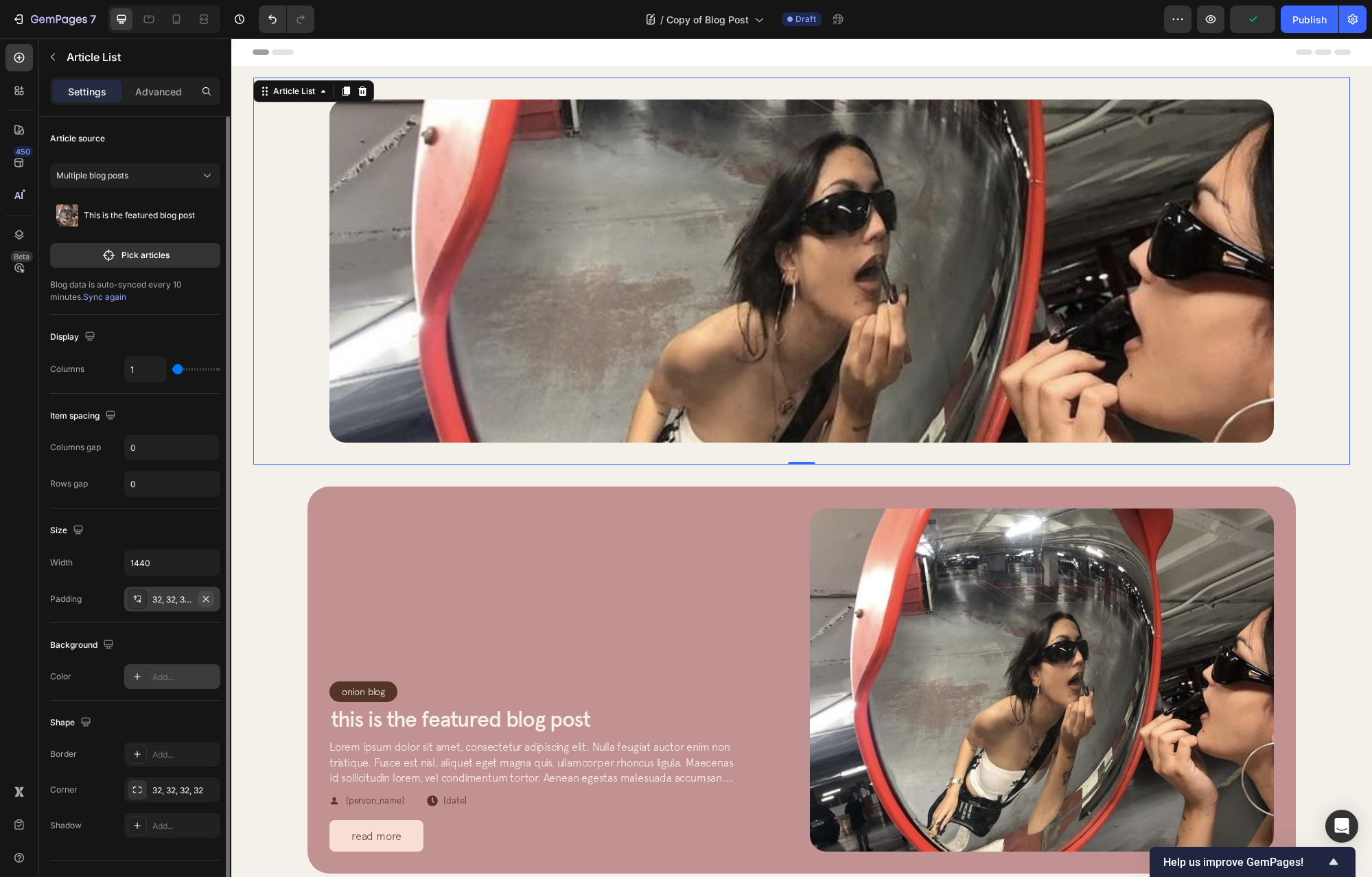
click at [210, 601] on icon "button" at bounding box center [206, 600] width 11 height 11
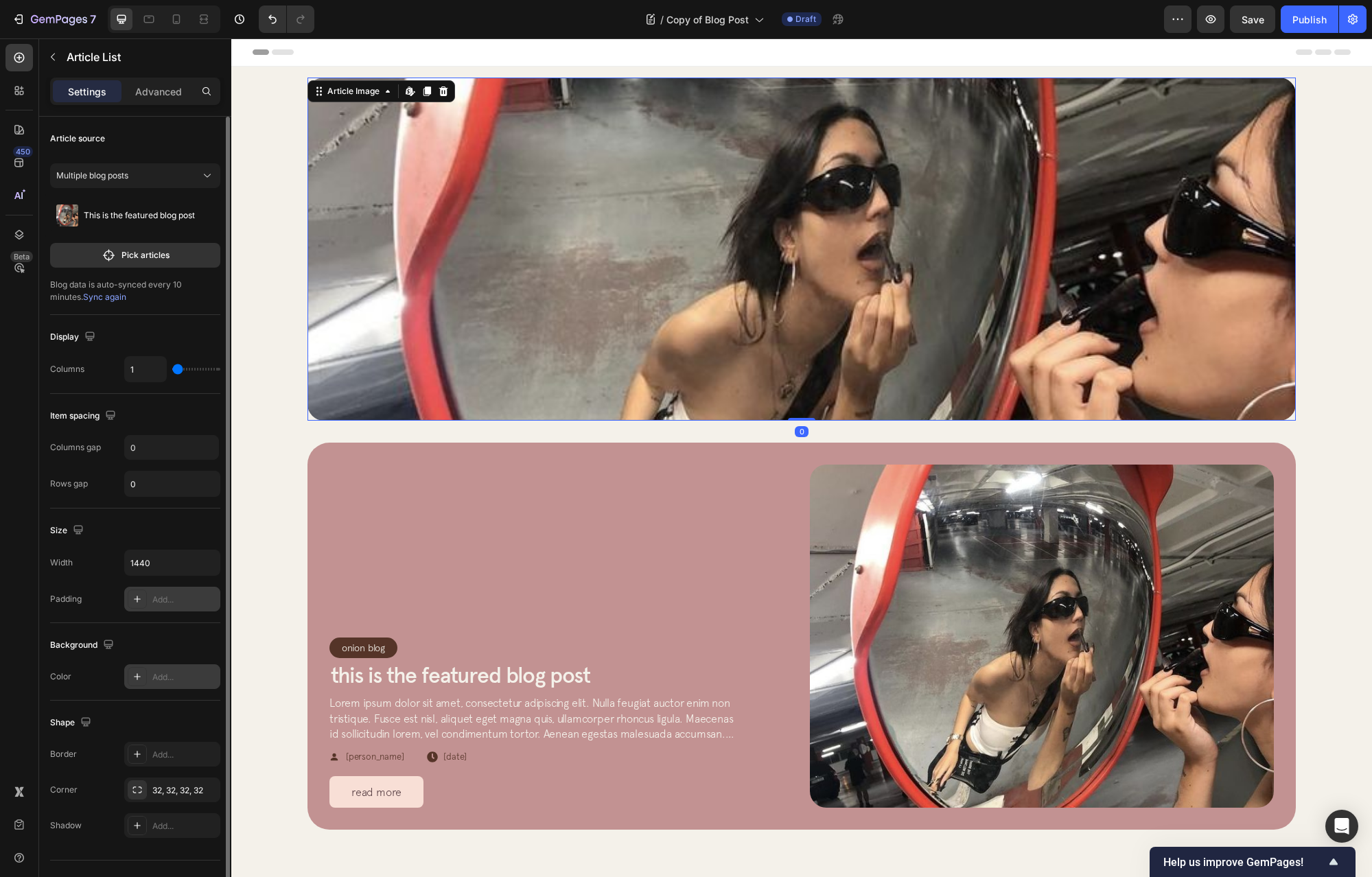
click at [519, 221] on img at bounding box center [801, 249] width 988 height 344
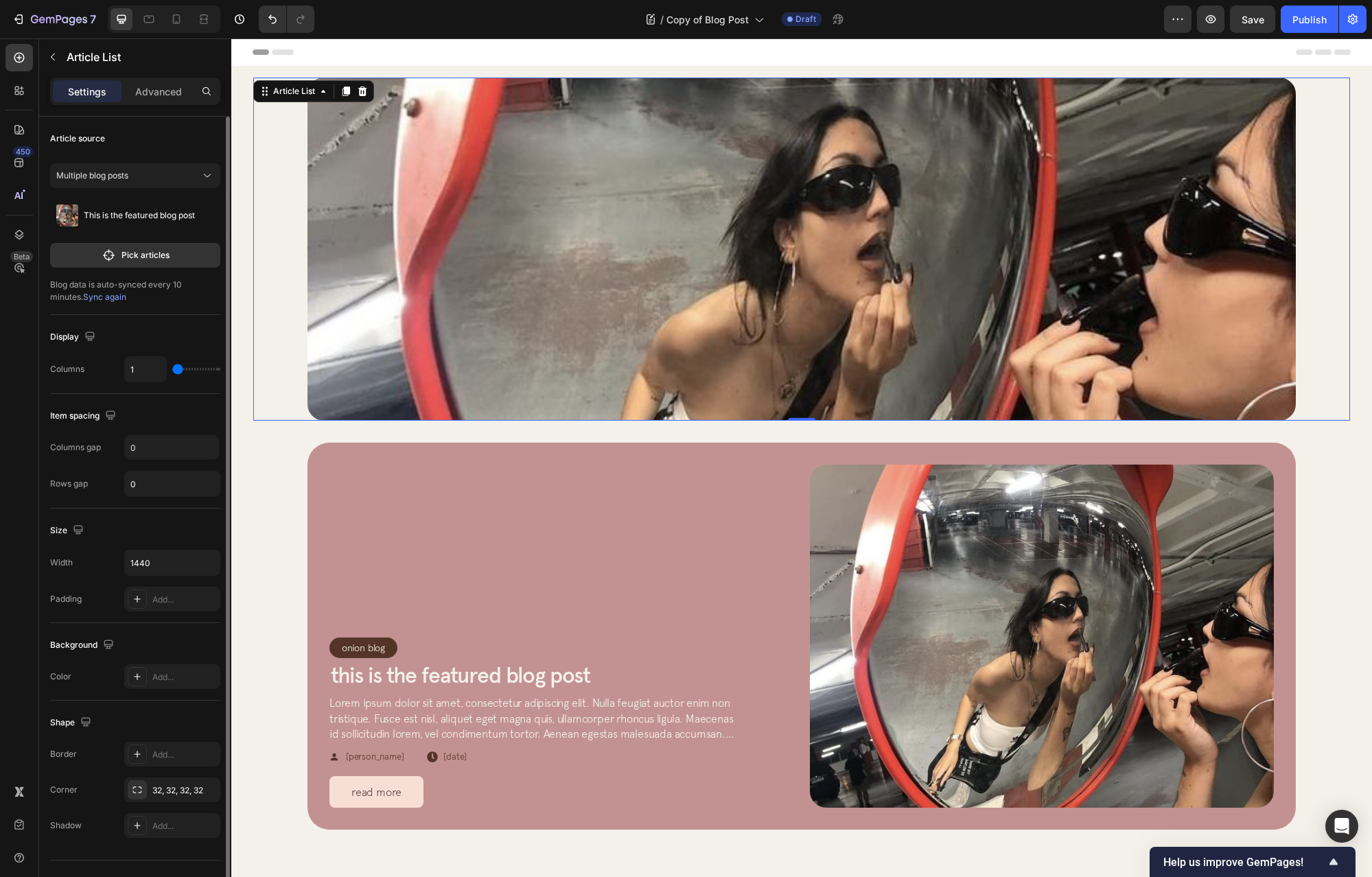
click at [274, 220] on div "Article Image Row Article List 0" at bounding box center [801, 249] width 1097 height 344
click at [170, 561] on input "1440" at bounding box center [173, 563] width 95 height 24
click at [177, 557] on input "1440" at bounding box center [173, 563] width 95 height 24
click at [178, 562] on input "1440" at bounding box center [173, 563] width 95 height 24
click at [211, 564] on icon "button" at bounding box center [206, 563] width 13 height 13
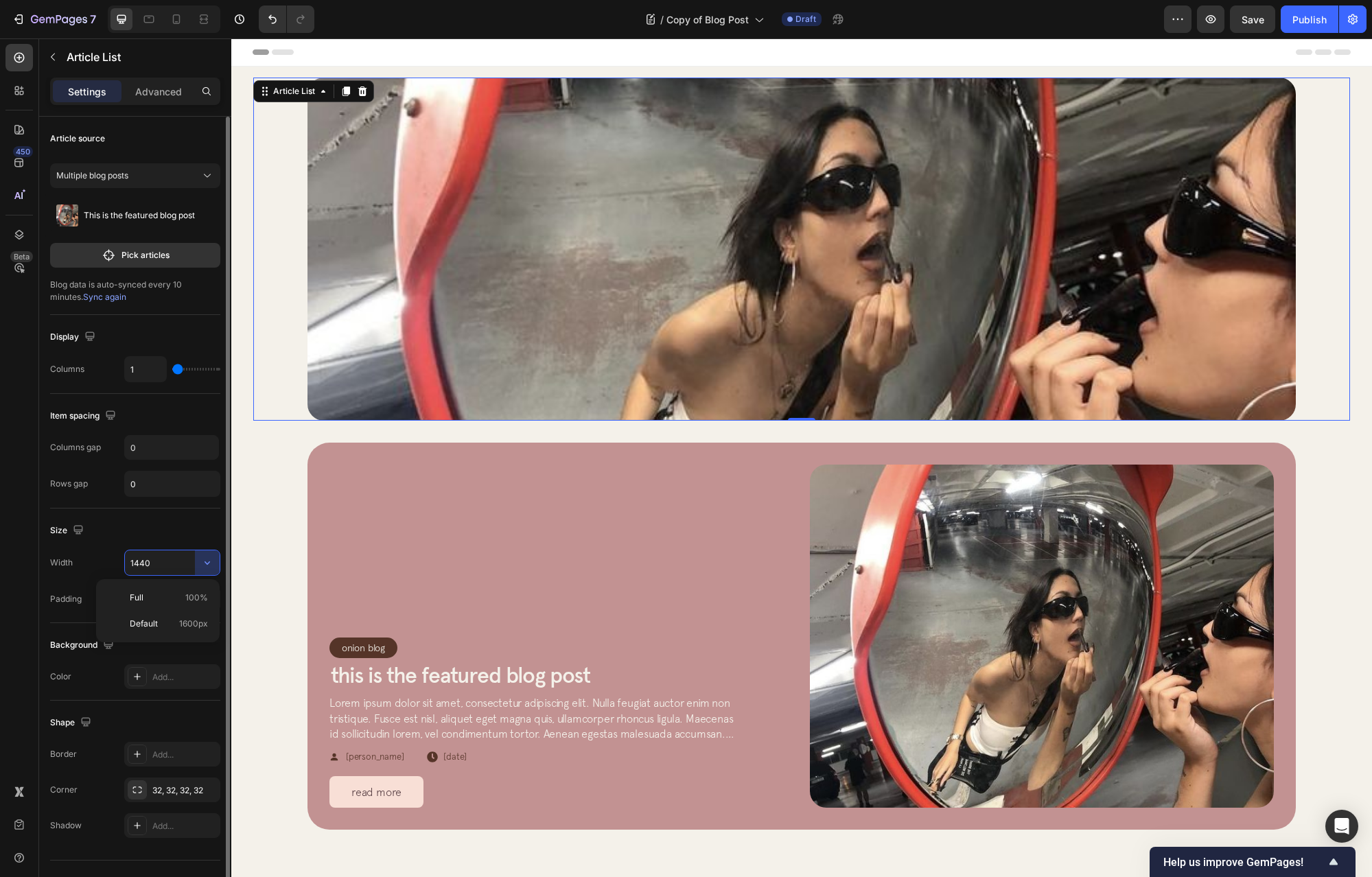
click at [162, 564] on input "1440" at bounding box center [173, 563] width 95 height 24
click at [159, 564] on input "1440" at bounding box center [173, 563] width 95 height 24
click at [155, 559] on input "1440" at bounding box center [173, 563] width 95 height 24
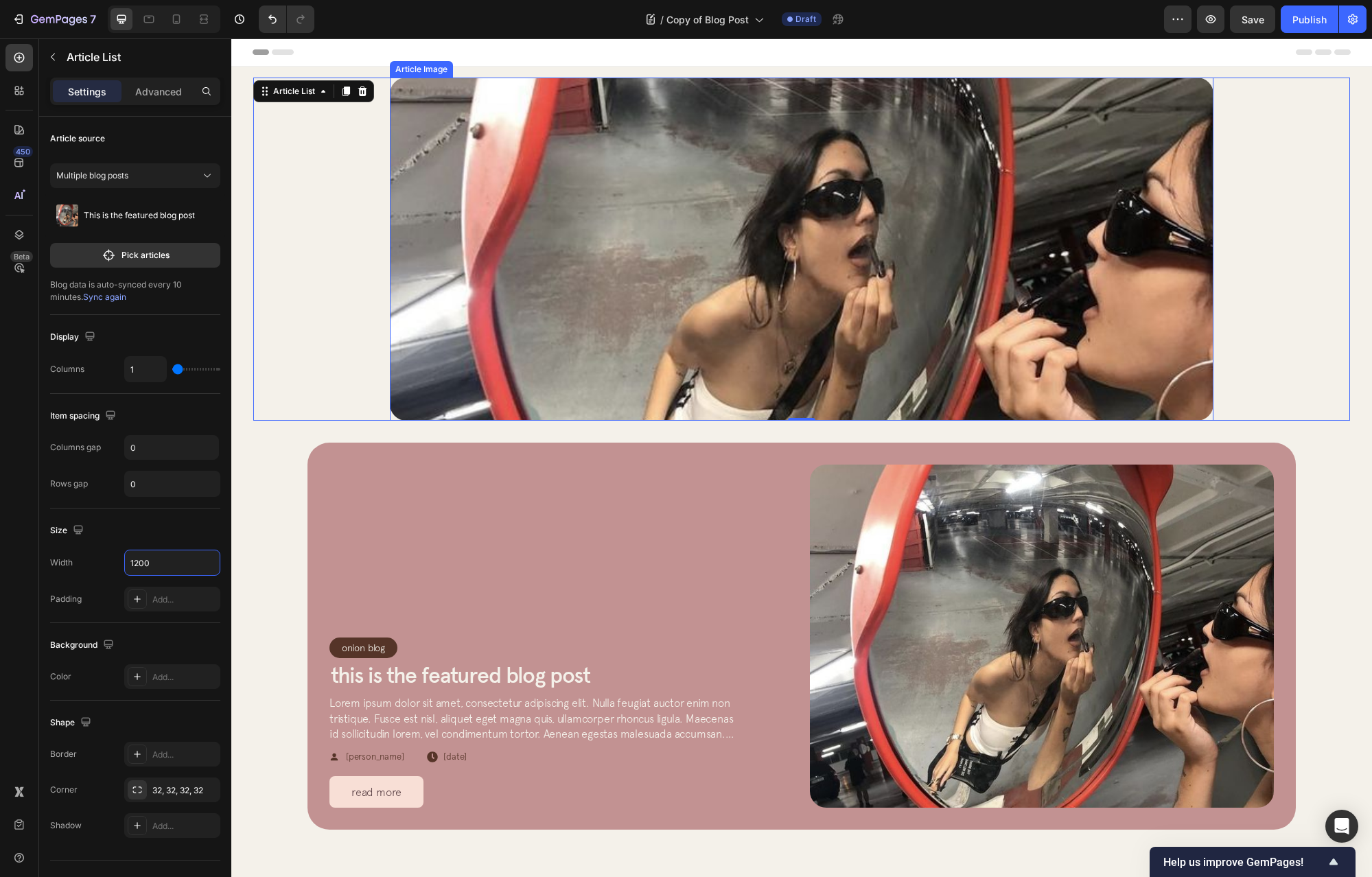
type input "1200"
click at [342, 247] on div "Article Image Row Article List 0" at bounding box center [801, 249] width 1097 height 344
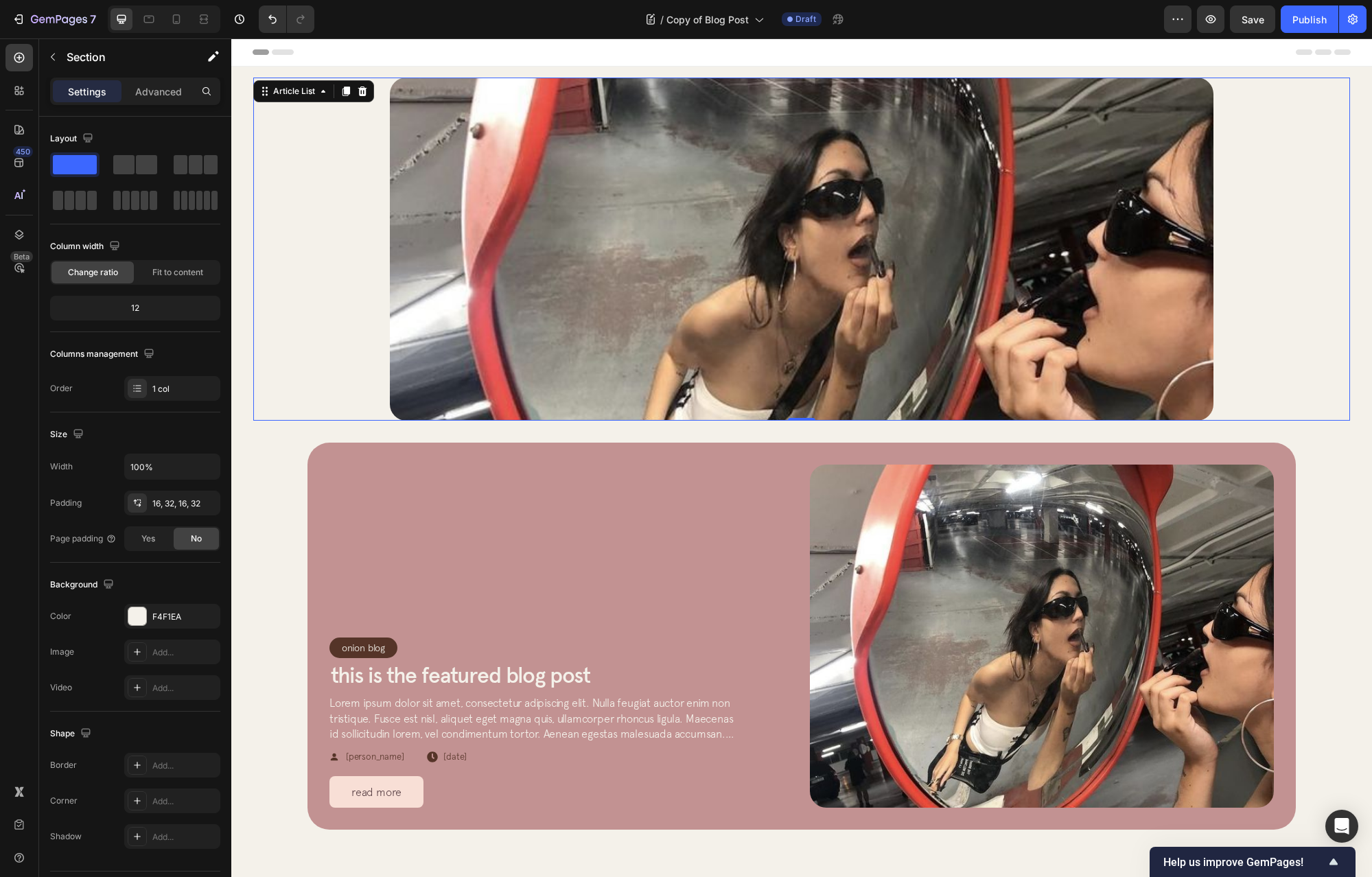
click at [246, 262] on div "Article Image Row Article List 0 Article List 0 Section 1" at bounding box center [802, 249] width 1141 height 365
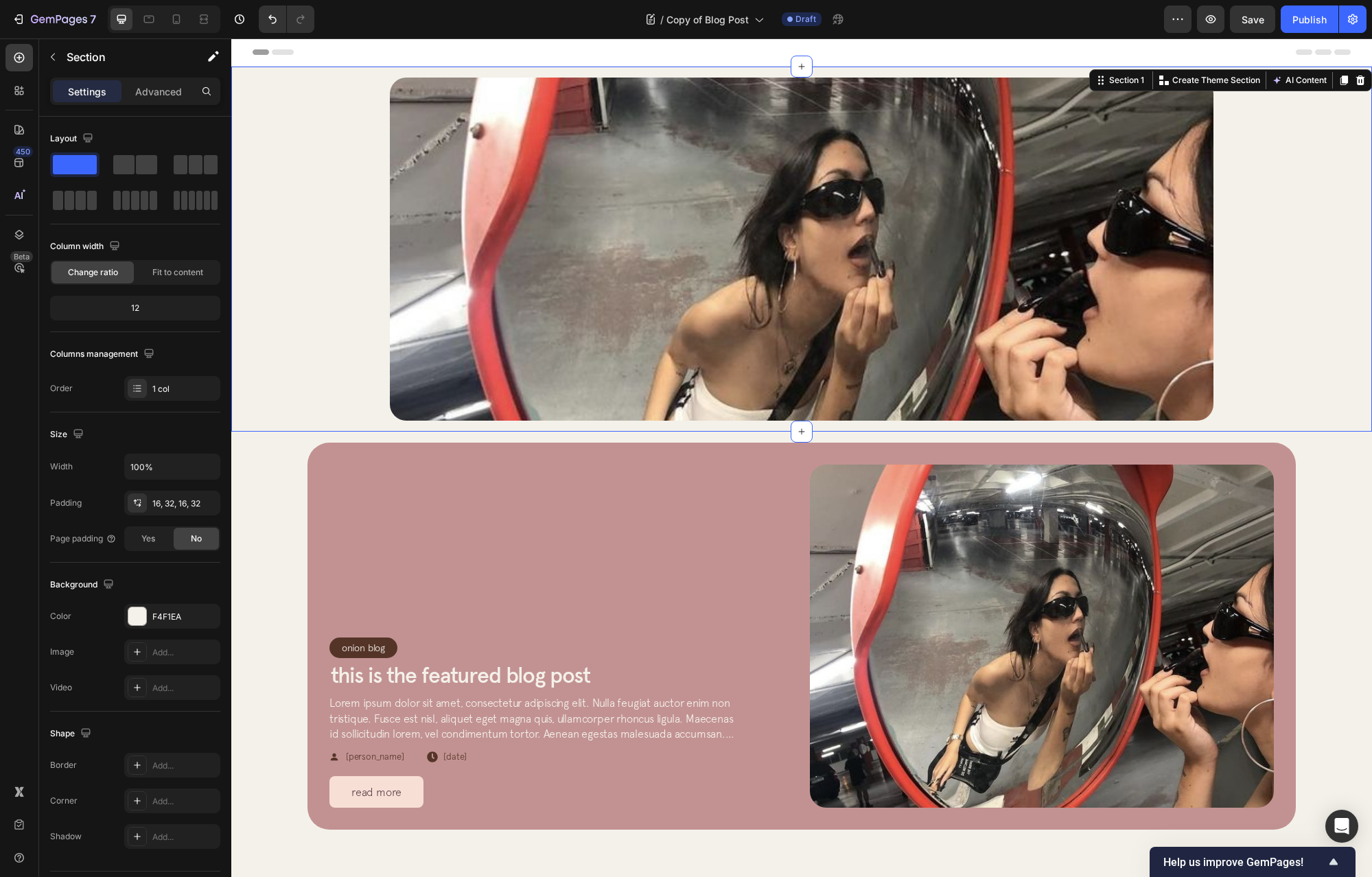
click at [244, 328] on div "Article Image Row Article List Article List Section 1 Create Theme Section AI C…" at bounding box center [802, 249] width 1141 height 365
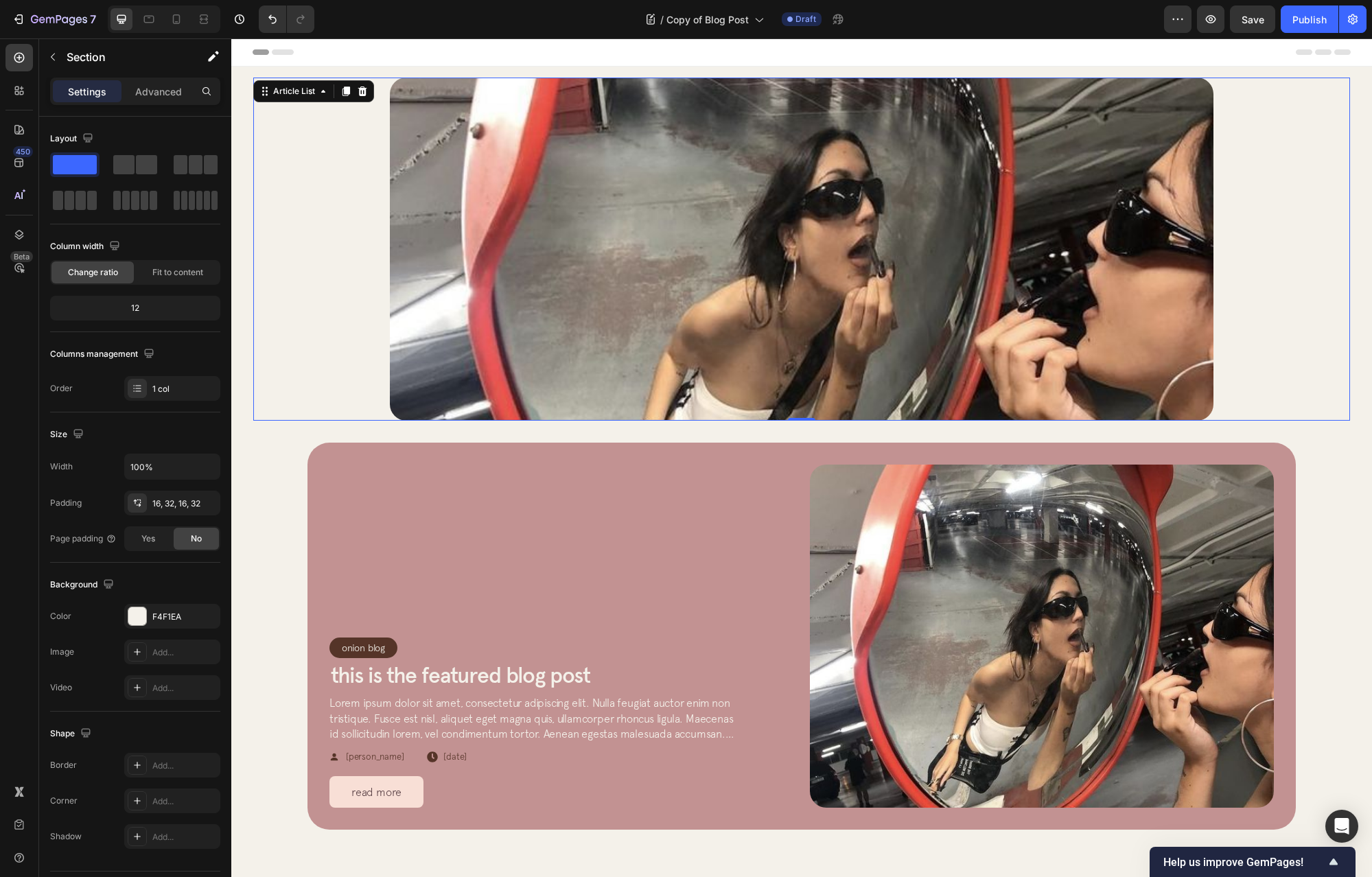
click at [340, 398] on div "Article Image Row Article List 0" at bounding box center [801, 249] width 1097 height 344
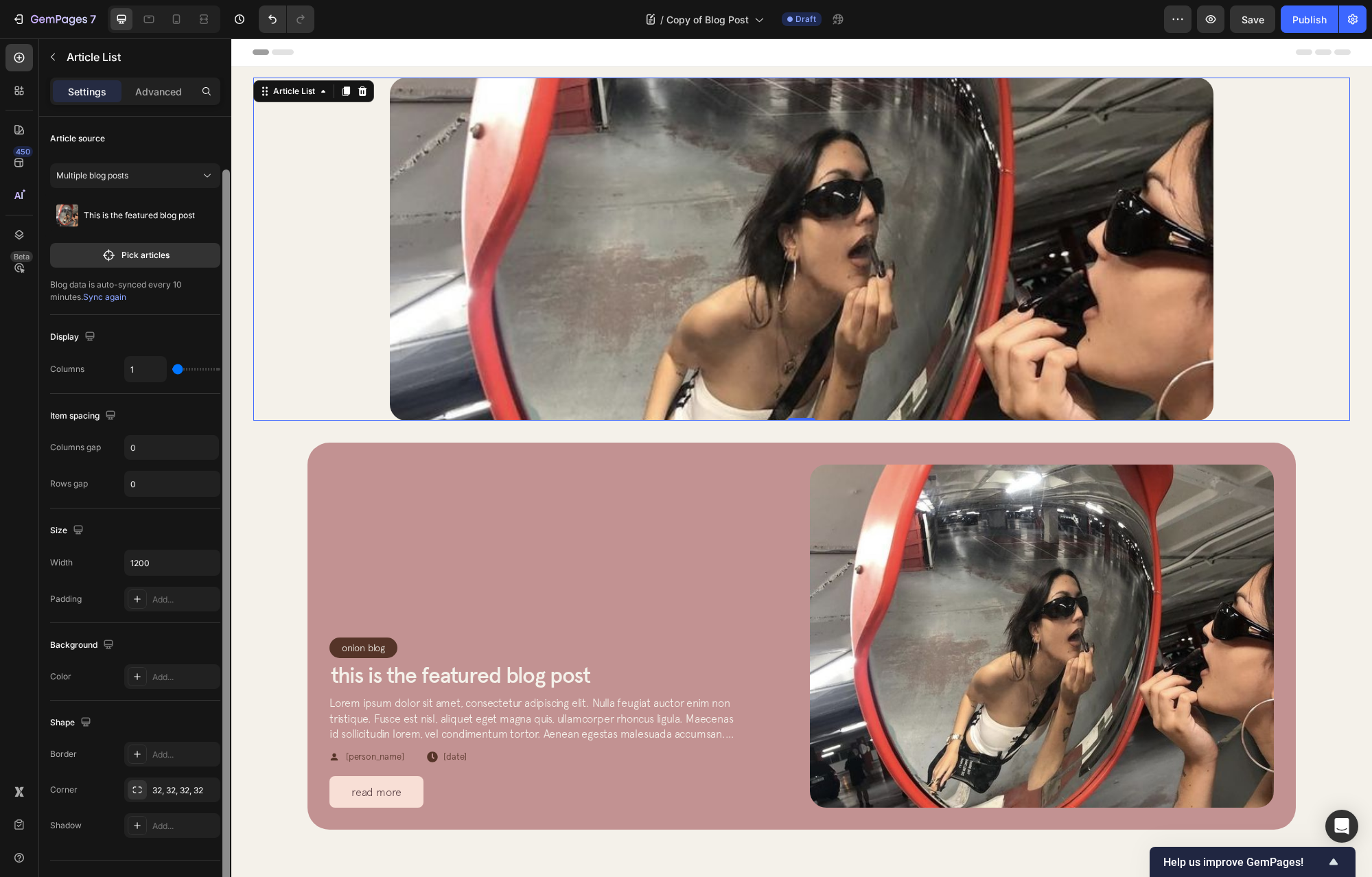
click at [221, 402] on div at bounding box center [226, 543] width 10 height 800
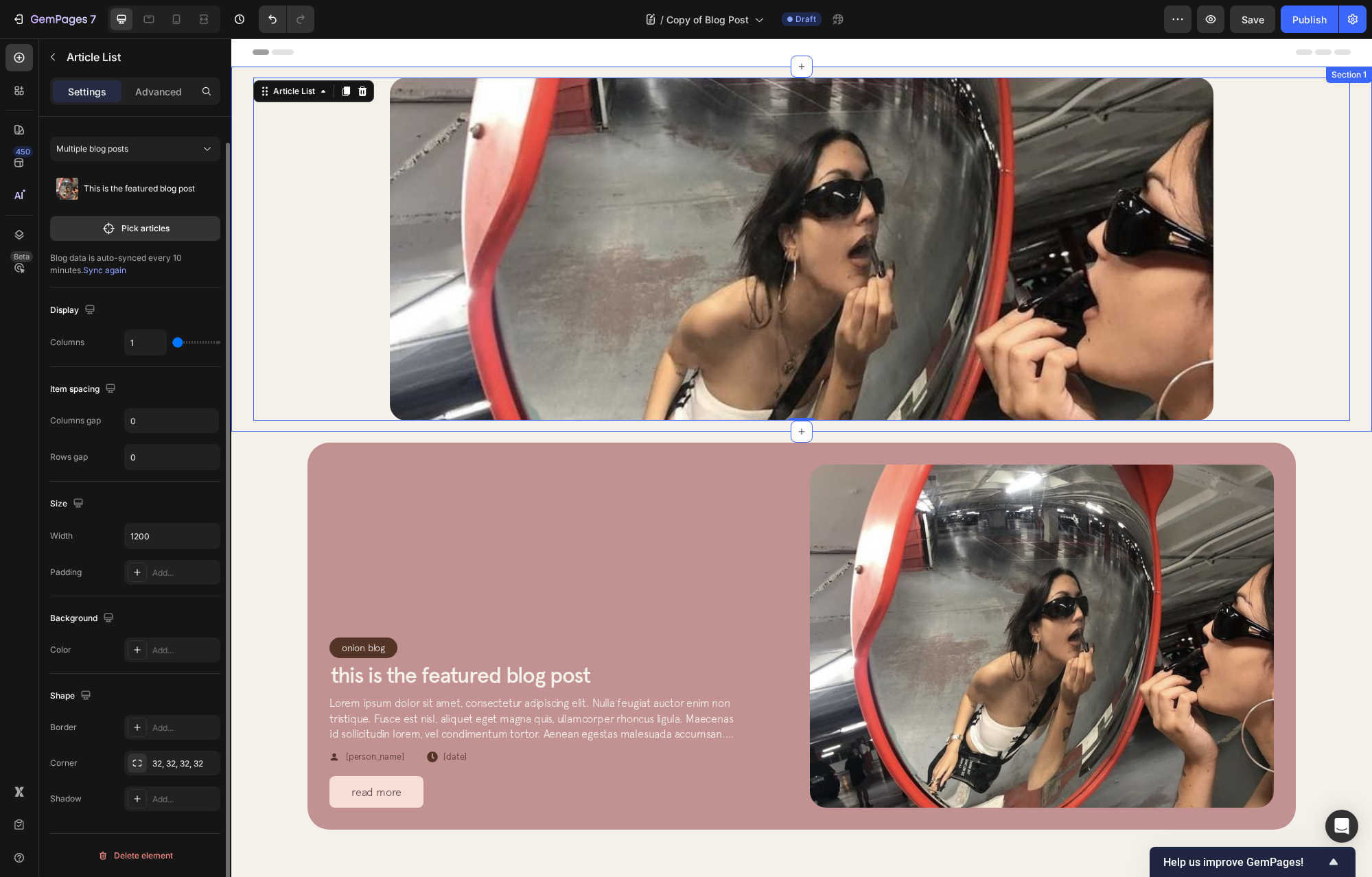
click at [232, 393] on div "Article Image Row Article List 0 Article List 0 Section 1" at bounding box center [802, 249] width 1141 height 365
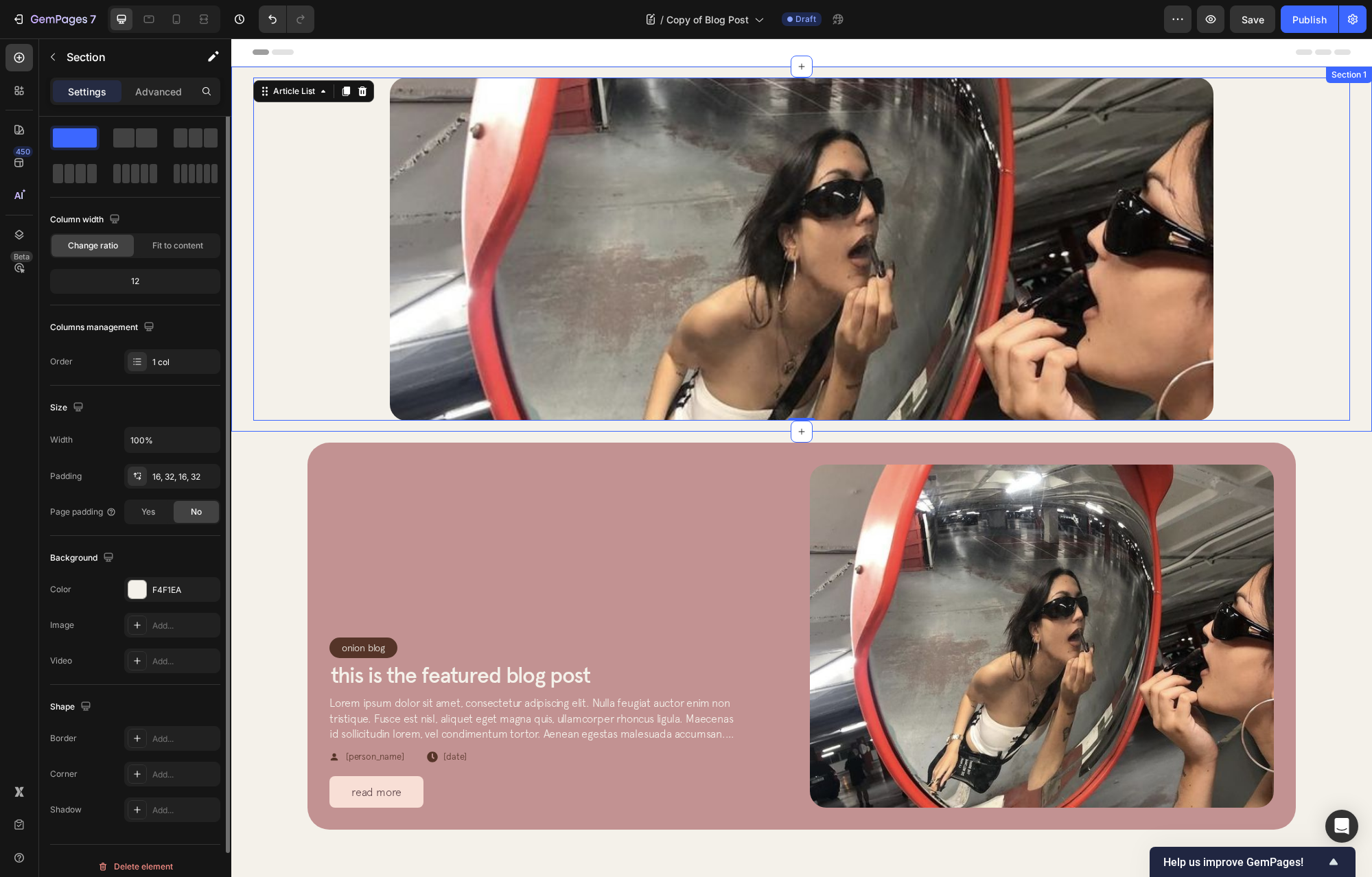
scroll to position [0, 0]
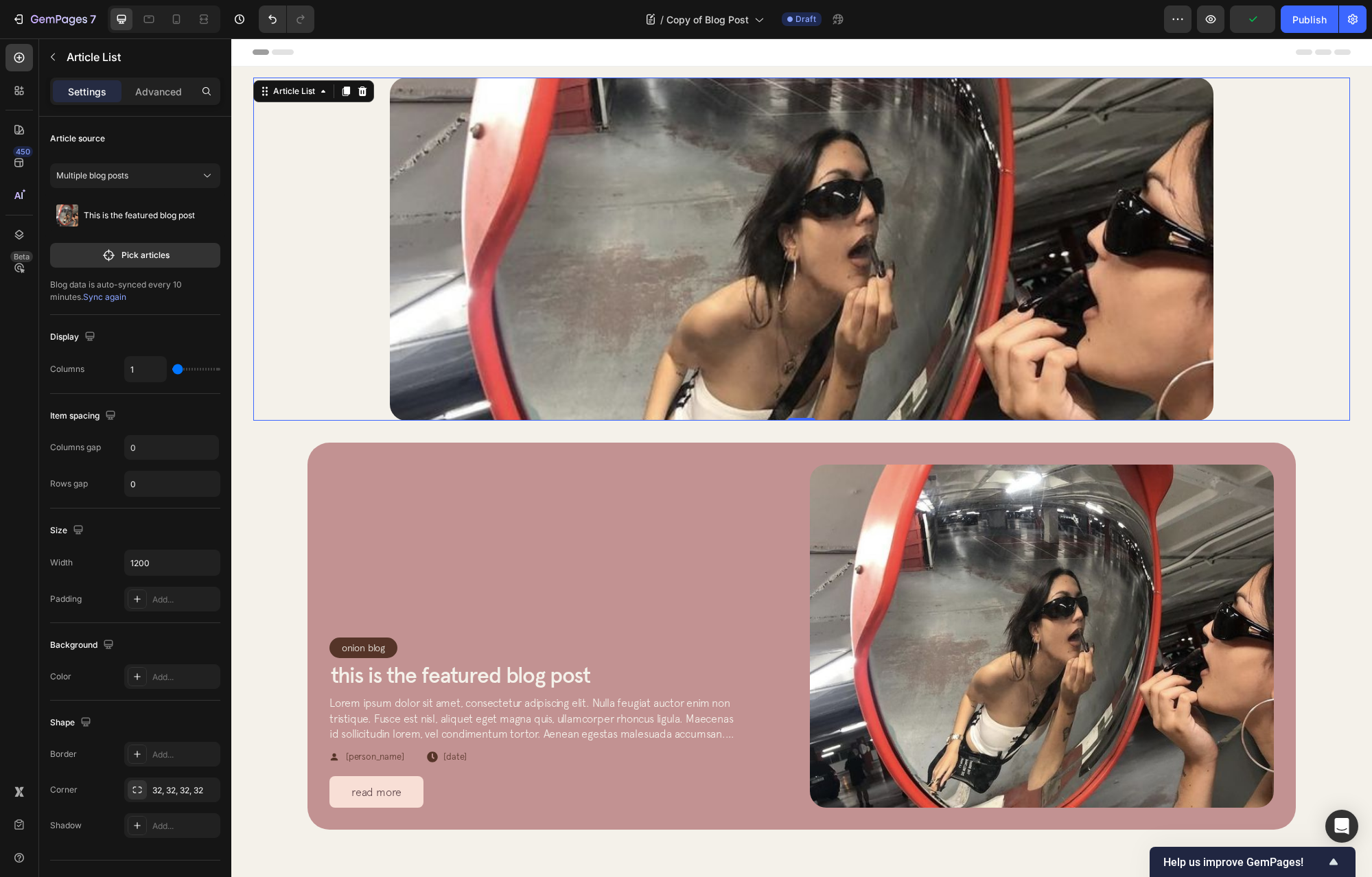
click at [290, 184] on div "Article Image Row Article List 0" at bounding box center [801, 249] width 1097 height 344
click at [467, 195] on img at bounding box center [801, 249] width 824 height 344
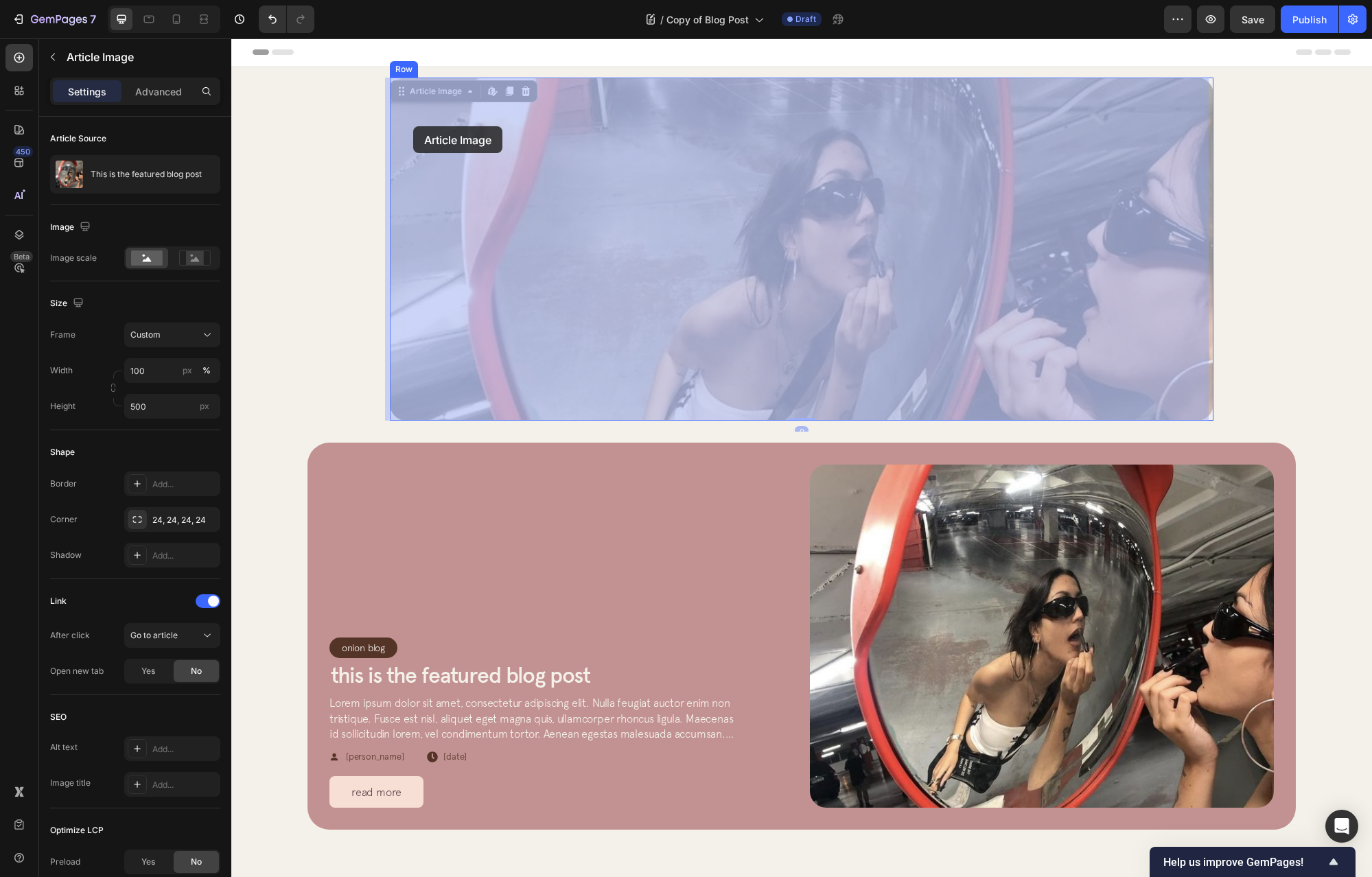
drag, startPoint x: 389, startPoint y: 92, endPoint x: 413, endPoint y: 126, distance: 41.6
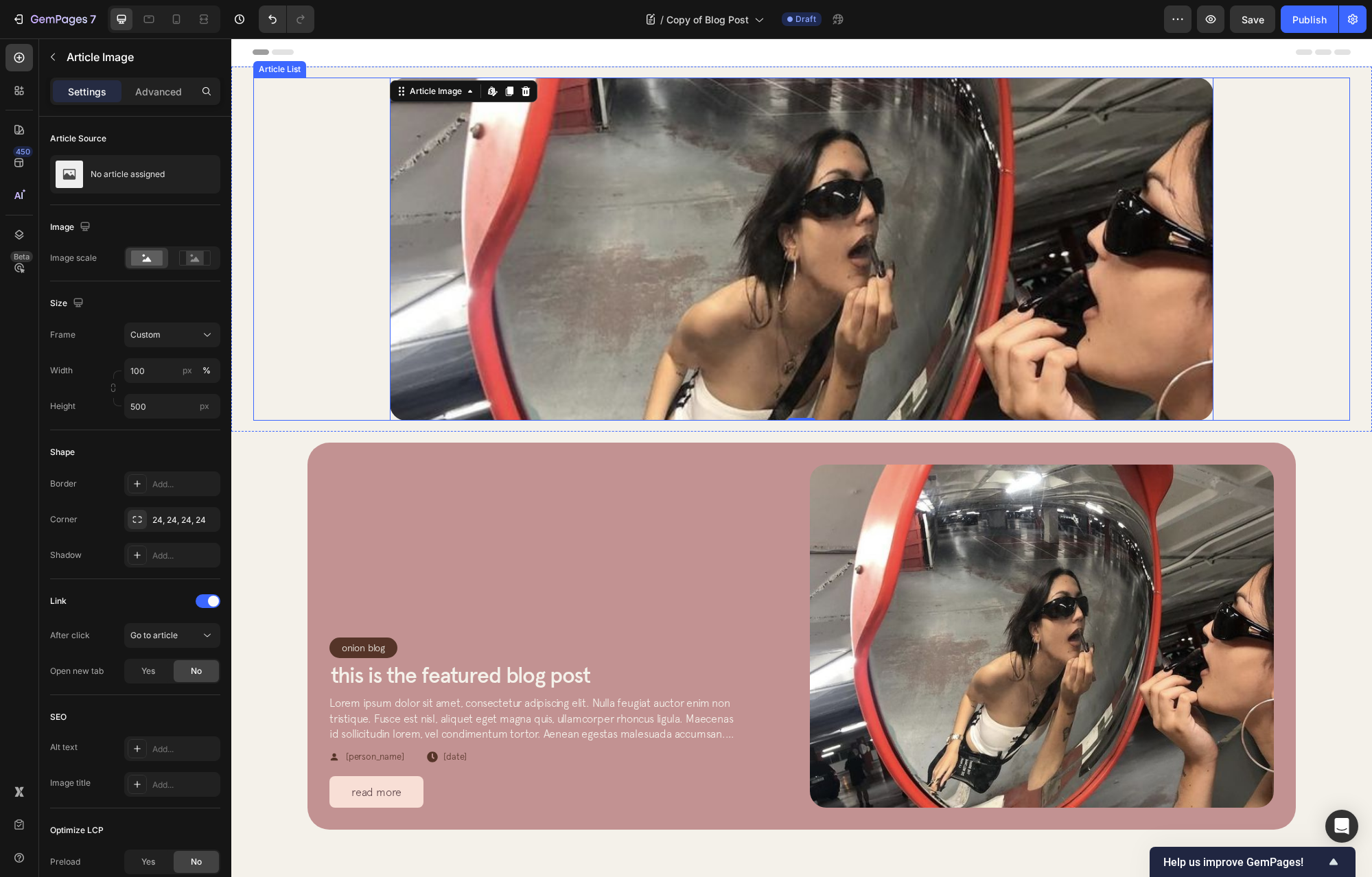
click at [351, 193] on div "Article Image Edit content in Shopify 0 Row Article List" at bounding box center [801, 249] width 1097 height 344
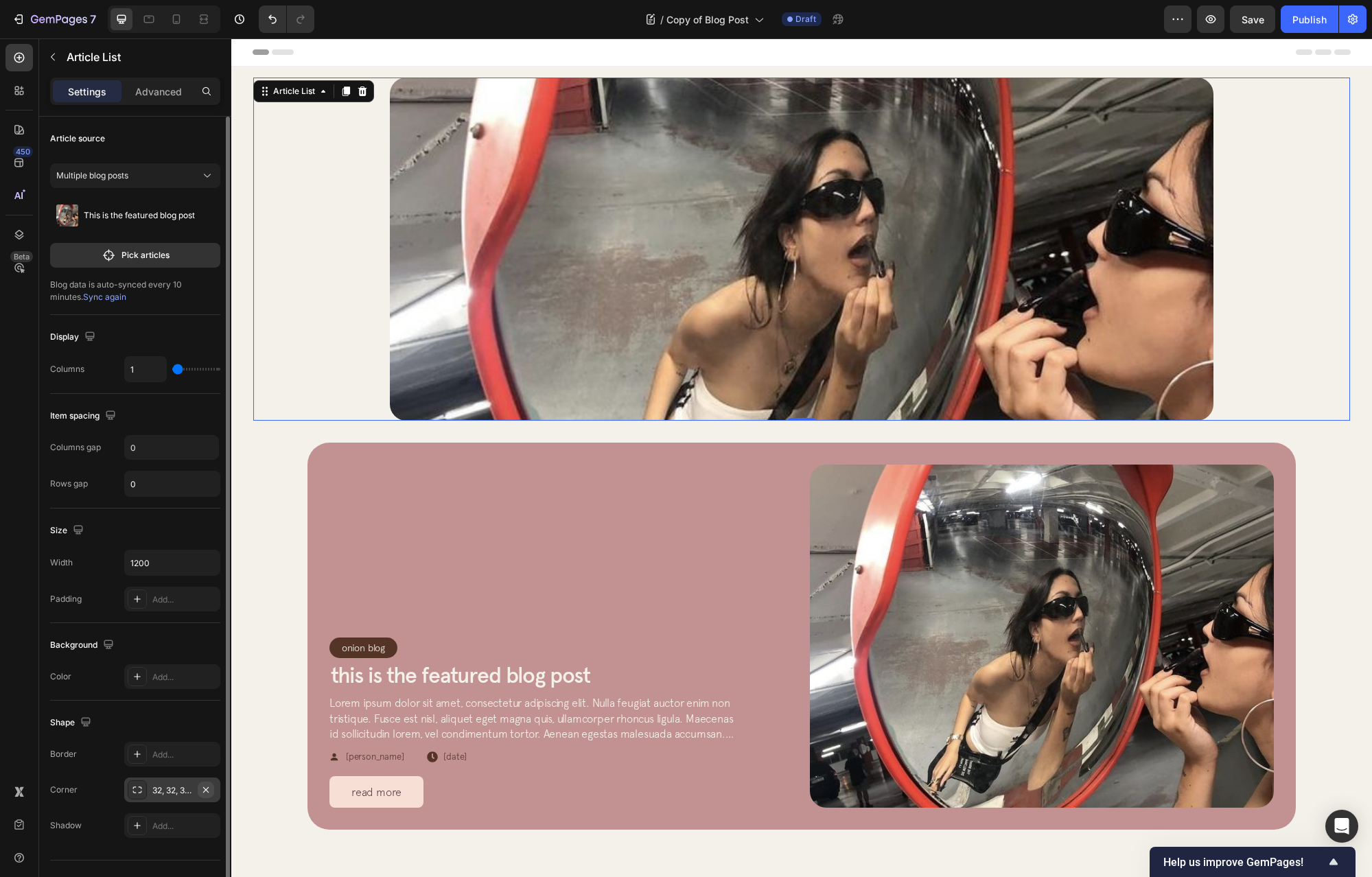
click at [205, 793] on icon "button" at bounding box center [206, 790] width 11 height 11
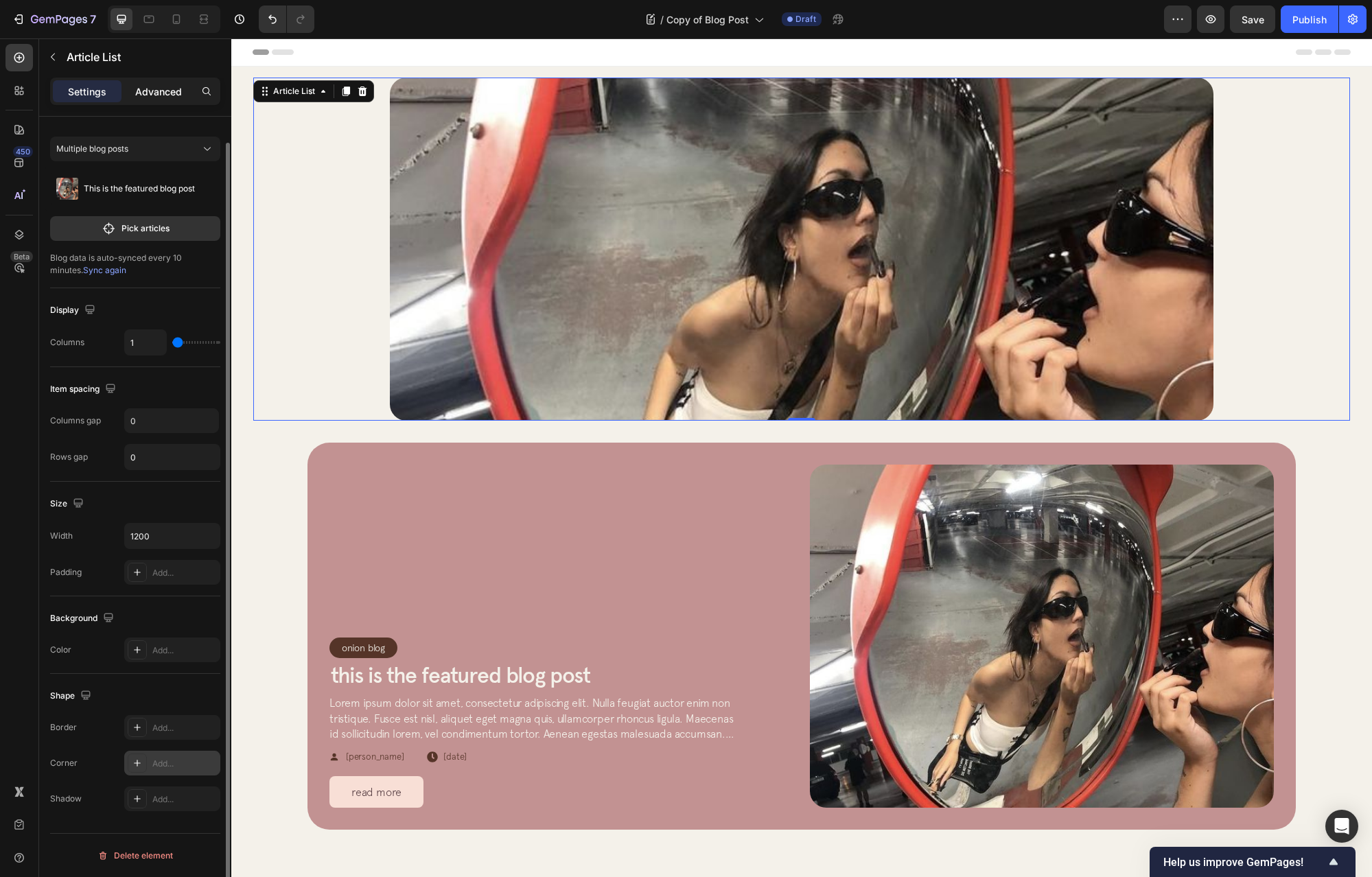
click at [167, 89] on p "Advanced" at bounding box center [158, 91] width 46 height 14
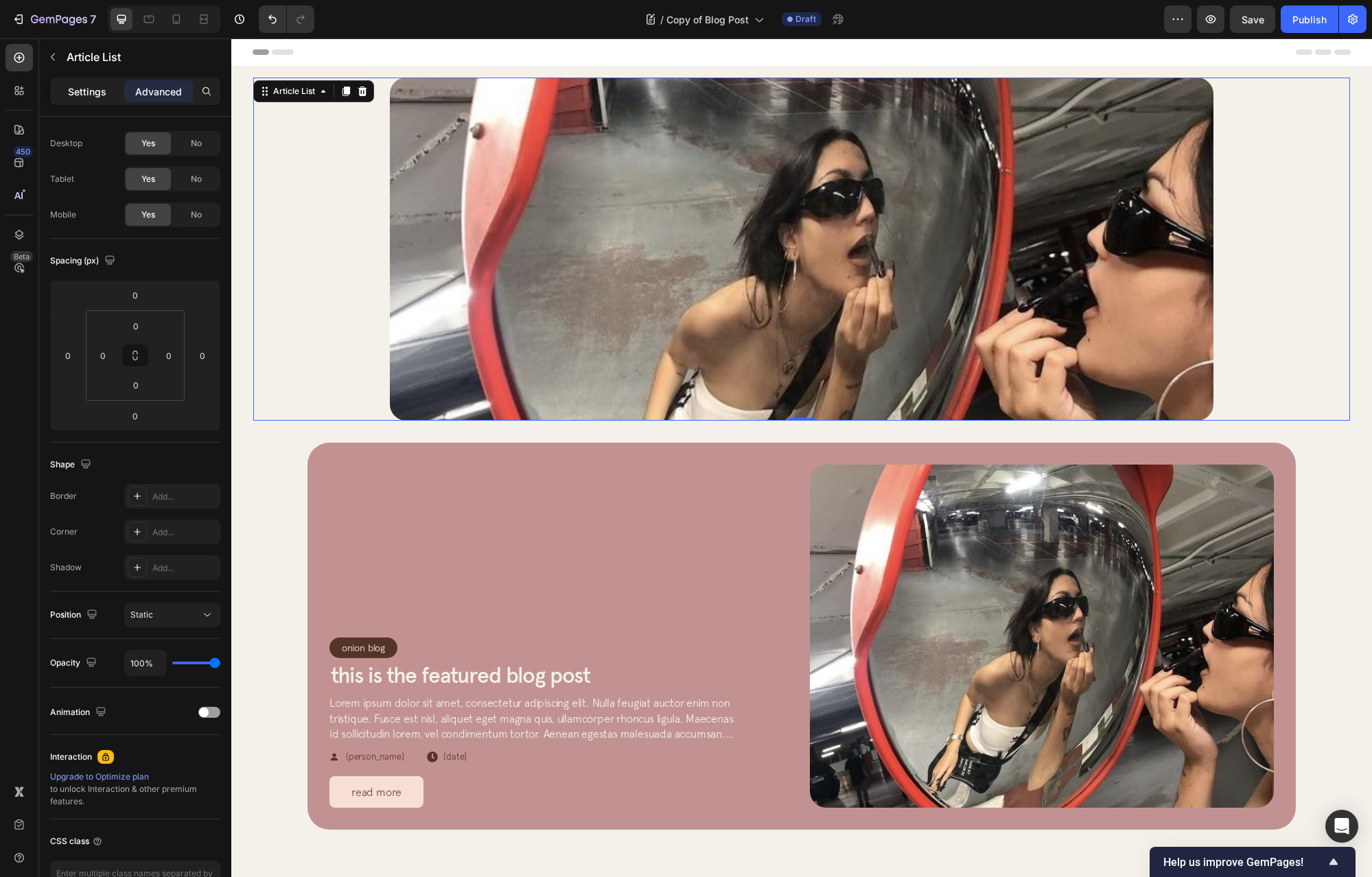
click at [95, 90] on p "Settings" at bounding box center [87, 91] width 39 height 14
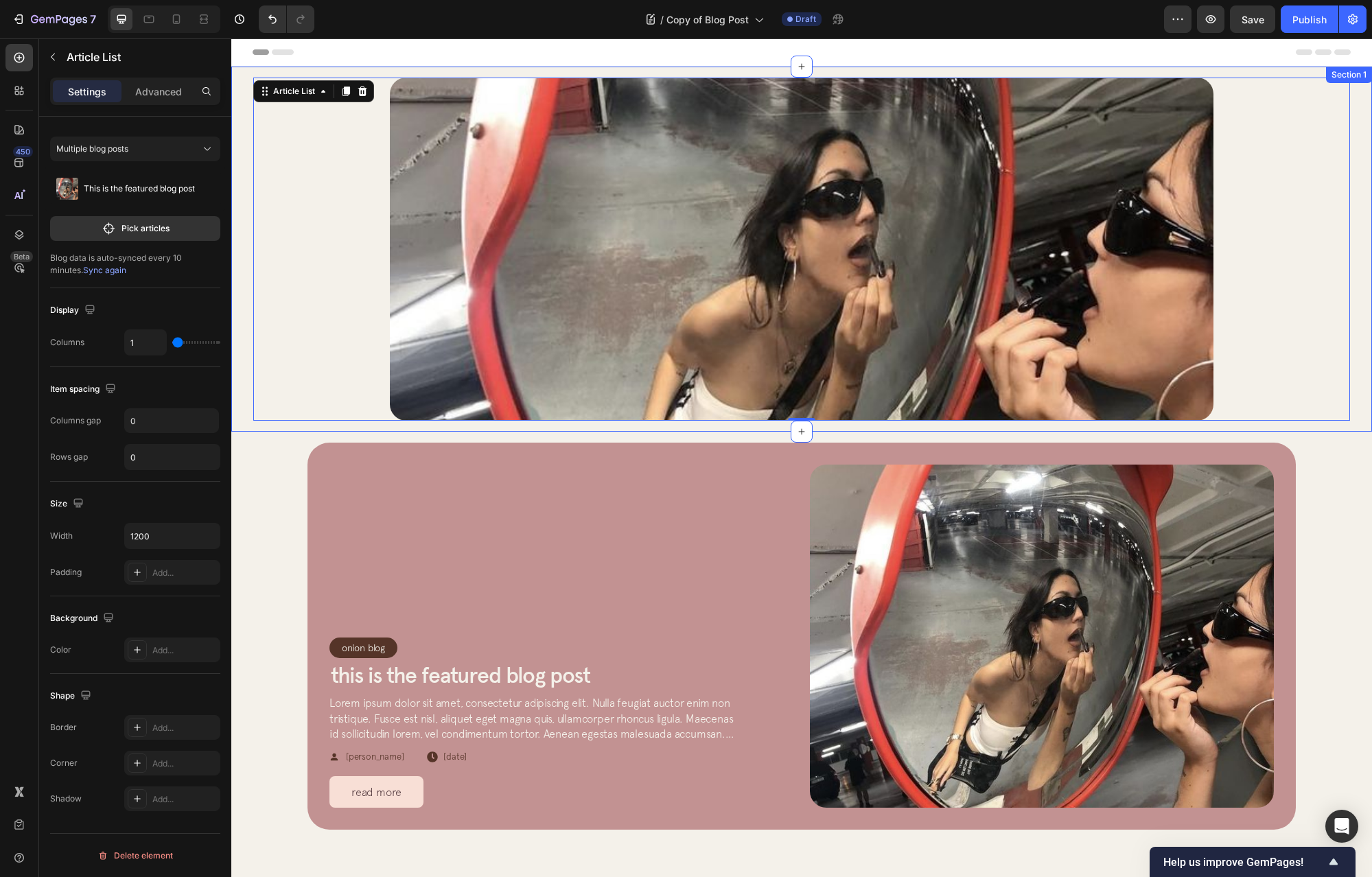
click at [242, 373] on div "Article Image Row Article List 0 Article List 0 Section 1" at bounding box center [802, 249] width 1141 height 365
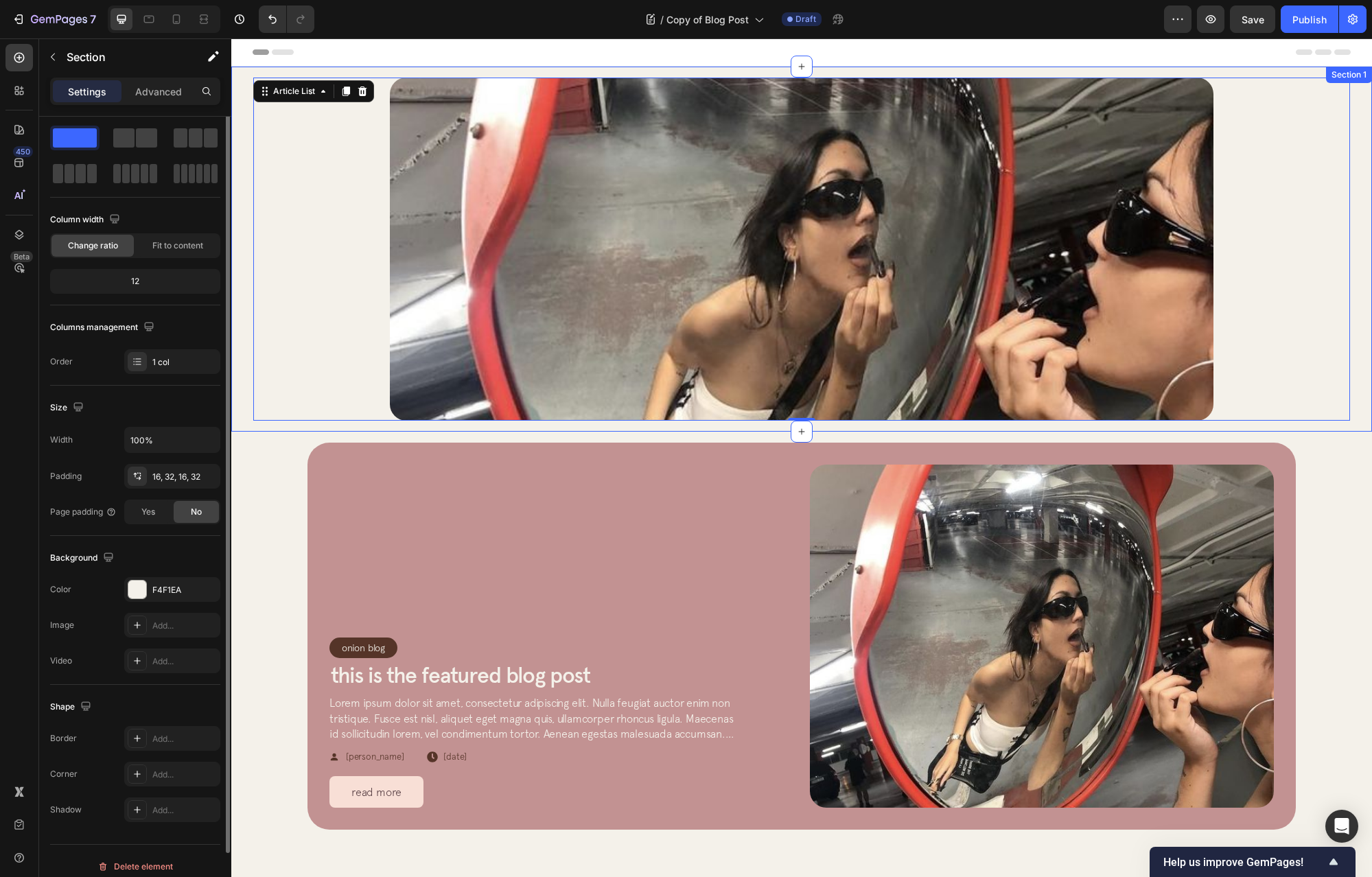
scroll to position [0, 0]
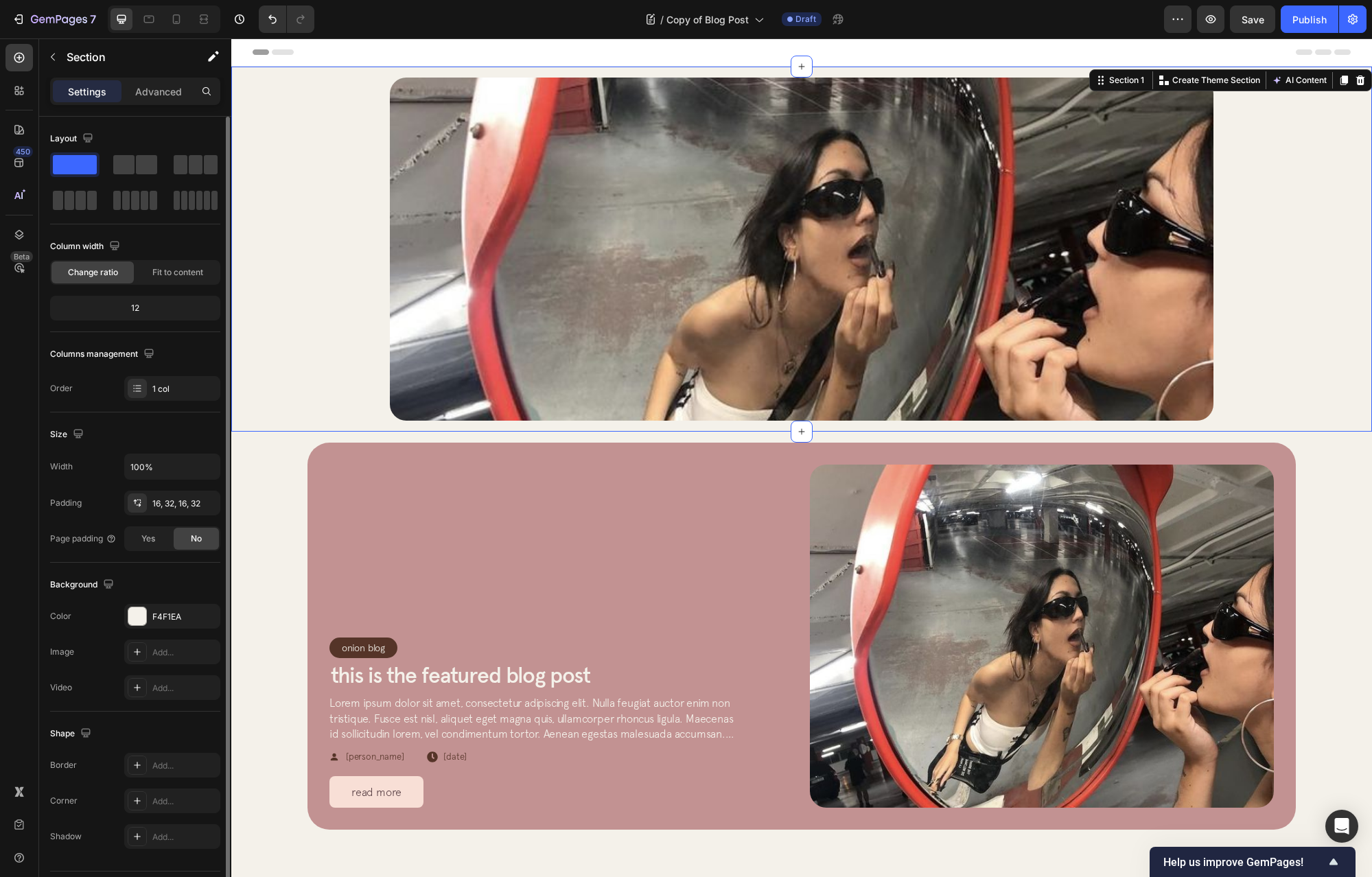
click at [307, 339] on div "Article Image Row Article List" at bounding box center [801, 249] width 1097 height 344
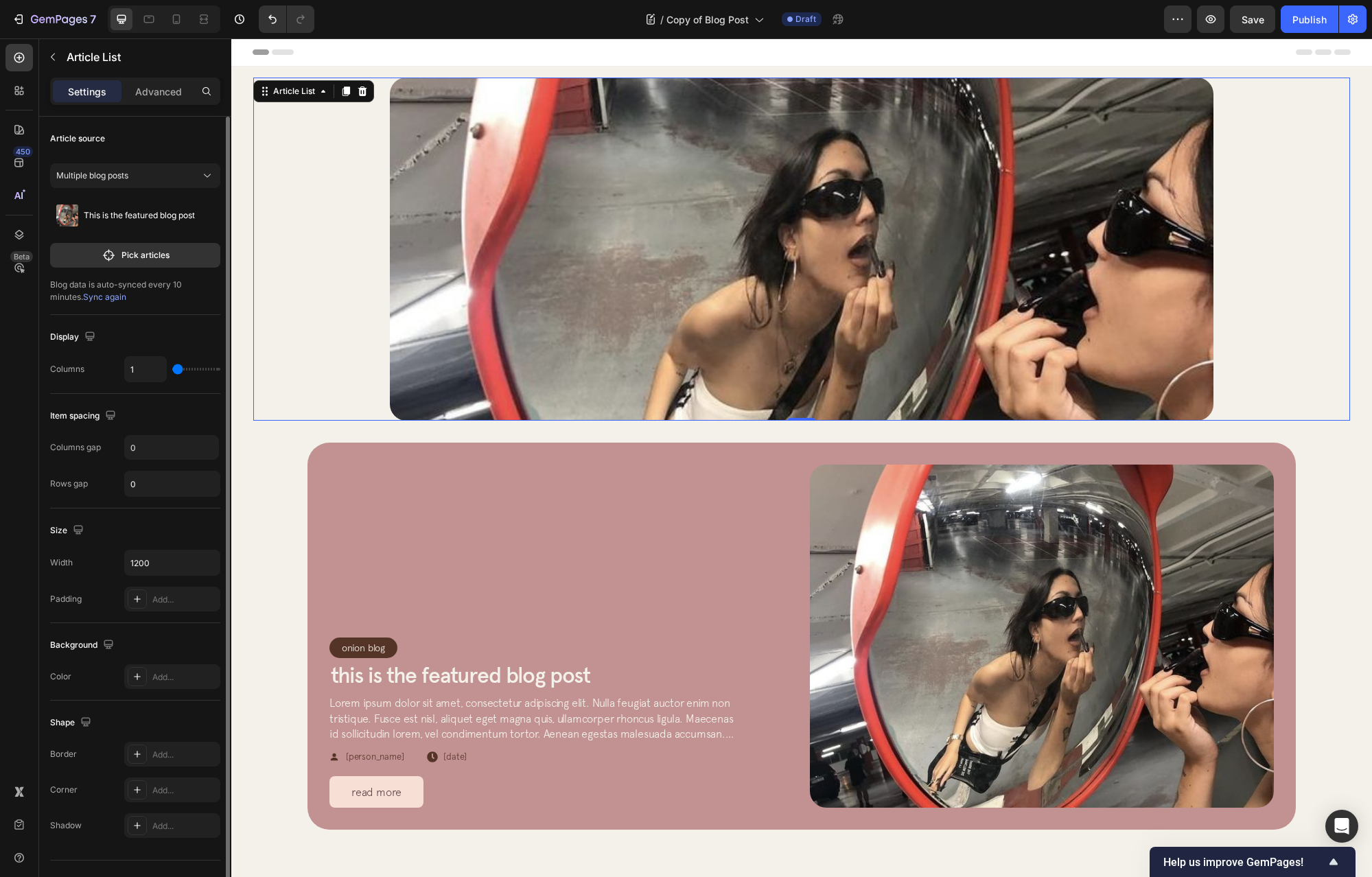
click at [412, 310] on img at bounding box center [801, 249] width 824 height 344
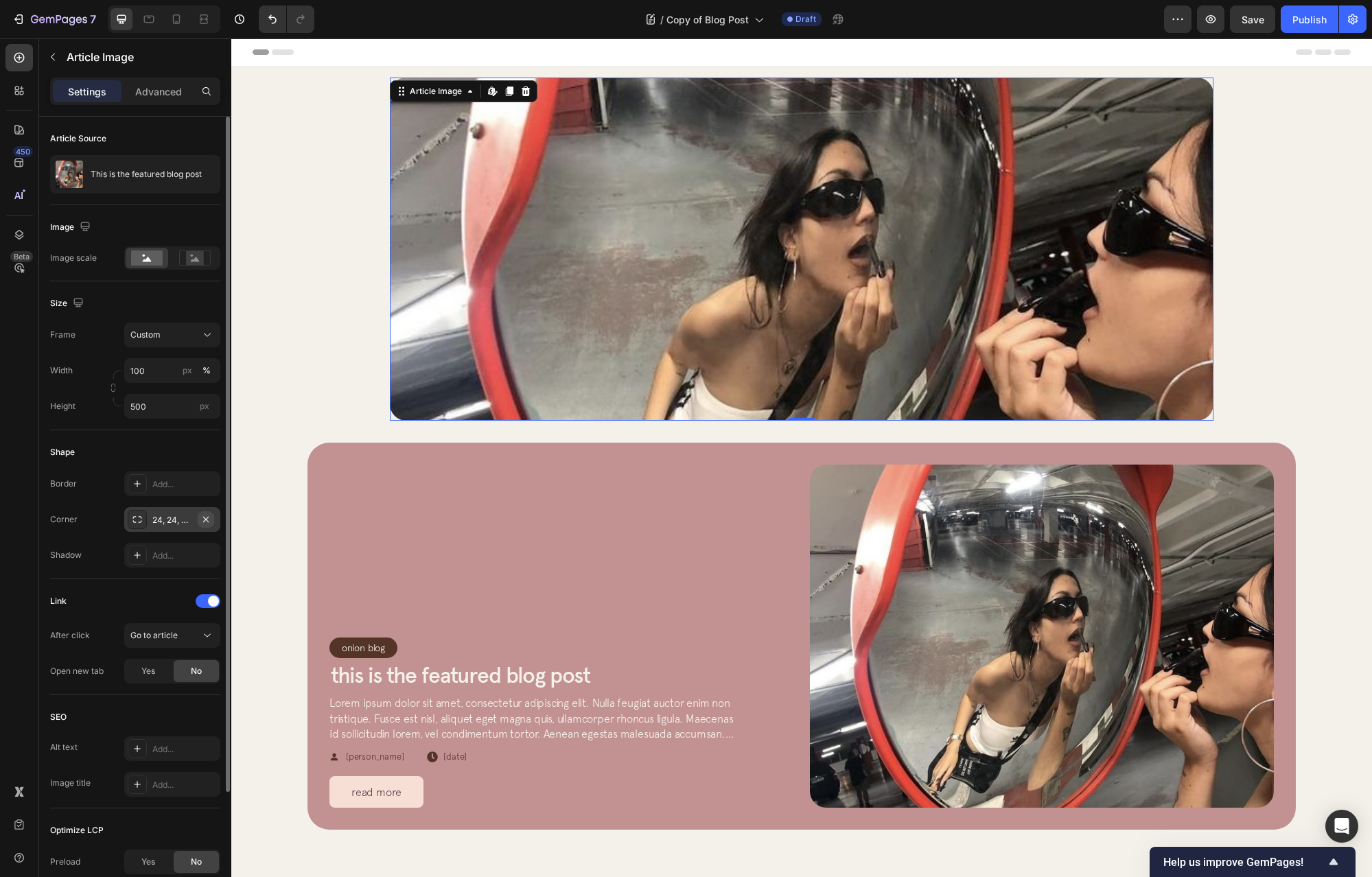
click at [205, 519] on icon "button" at bounding box center [206, 518] width 6 height 6
click at [401, 290] on img at bounding box center [801, 249] width 824 height 344
click at [210, 610] on div "Link" at bounding box center [136, 601] width 170 height 22
click at [197, 604] on div at bounding box center [207, 600] width 24 height 13
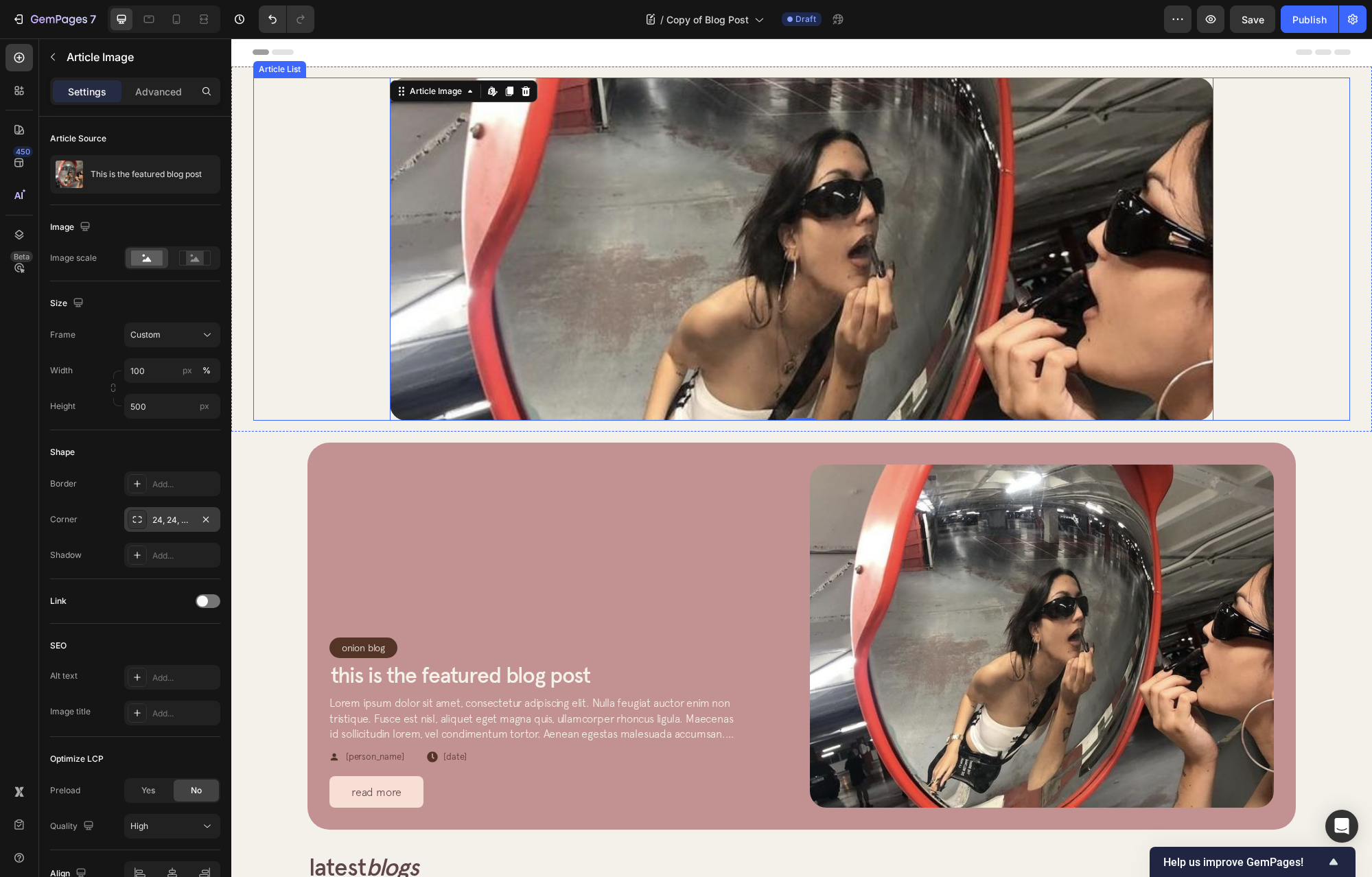
click at [258, 263] on div "Article Image Edit content in Shopify 0 Row Article List" at bounding box center [801, 249] width 1097 height 344
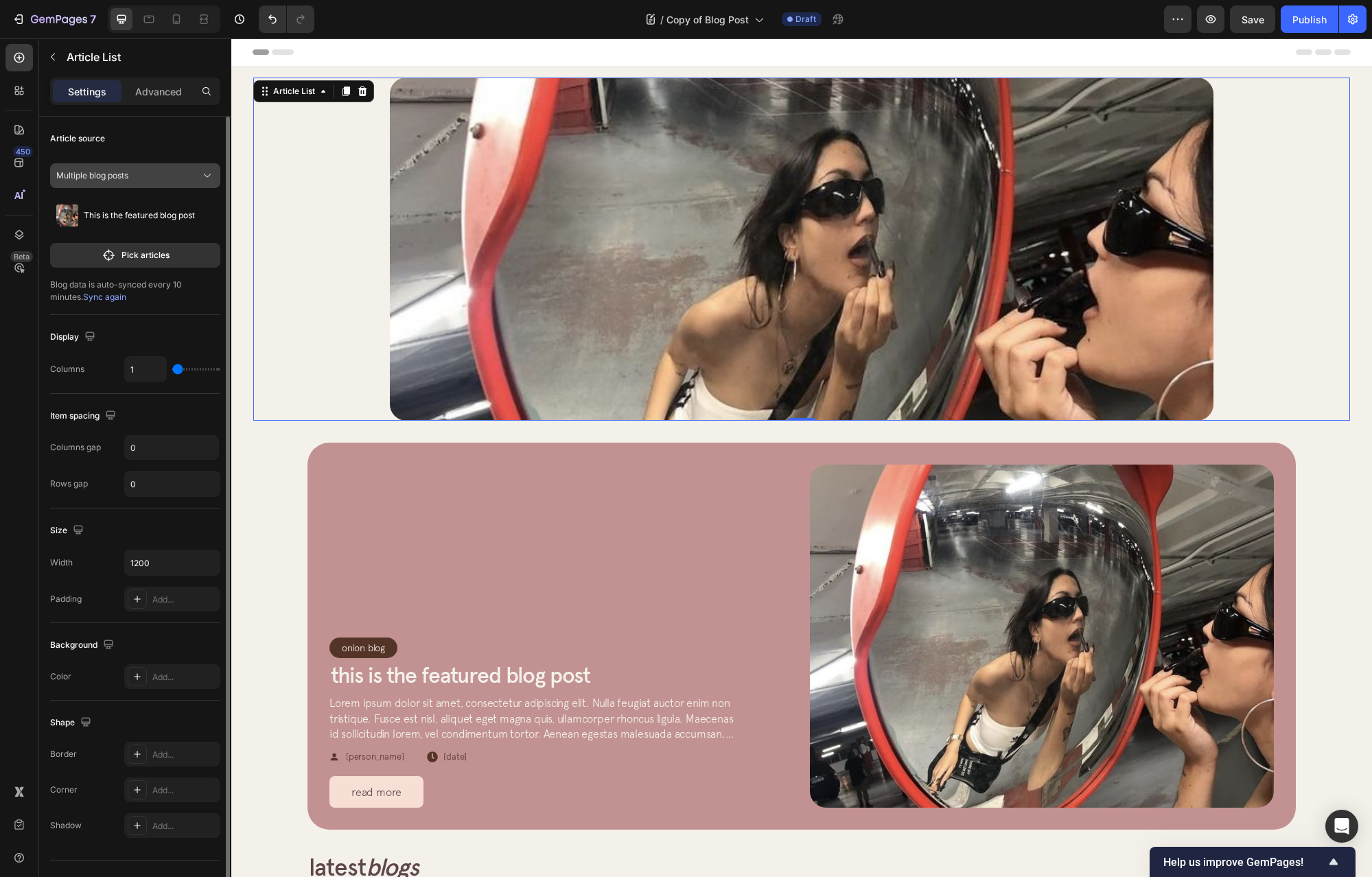
click at [115, 177] on span "Multiple blog posts" at bounding box center [91, 176] width 72 height 13
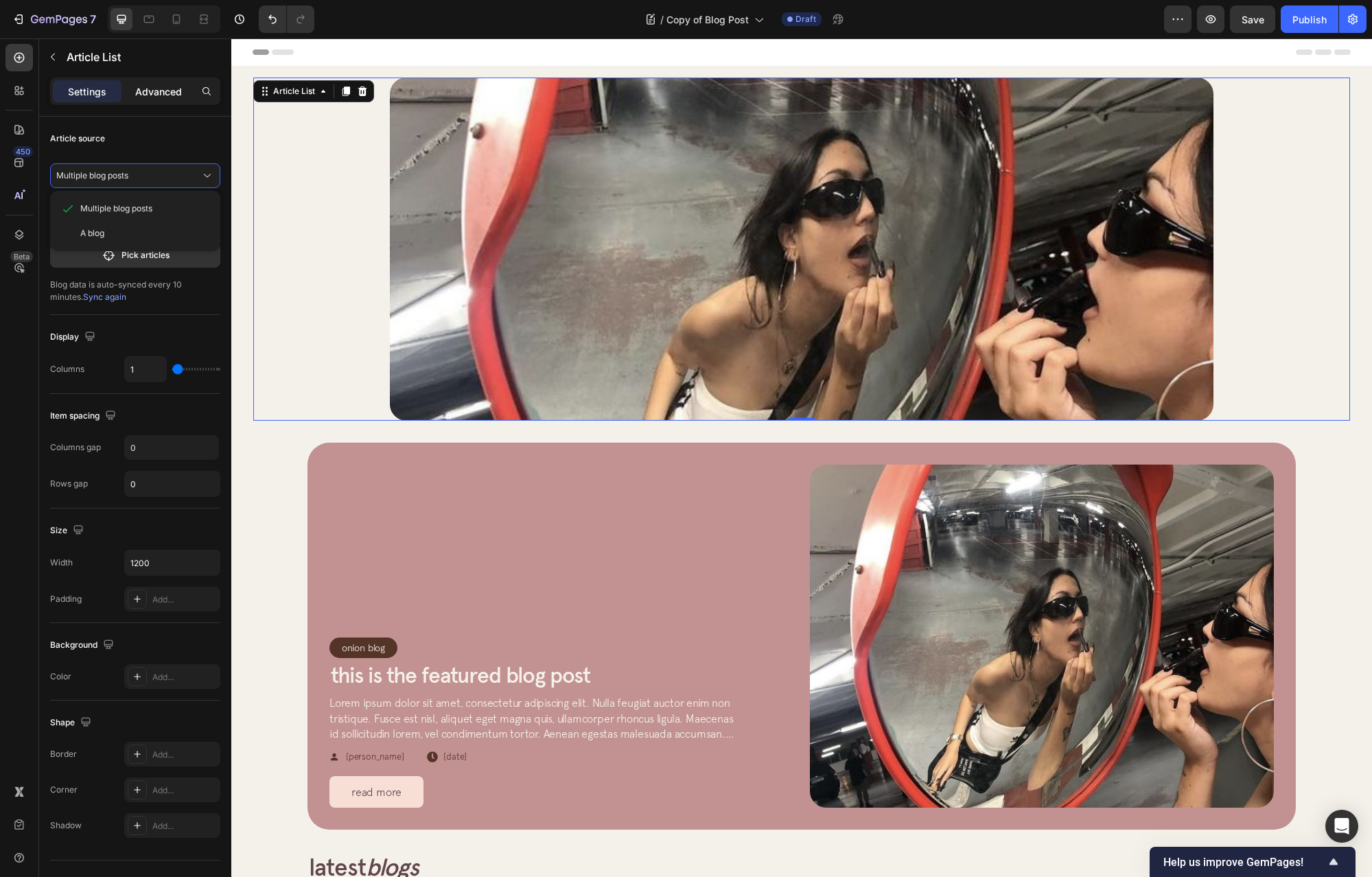
click at [151, 94] on p "Advanced" at bounding box center [158, 91] width 46 height 14
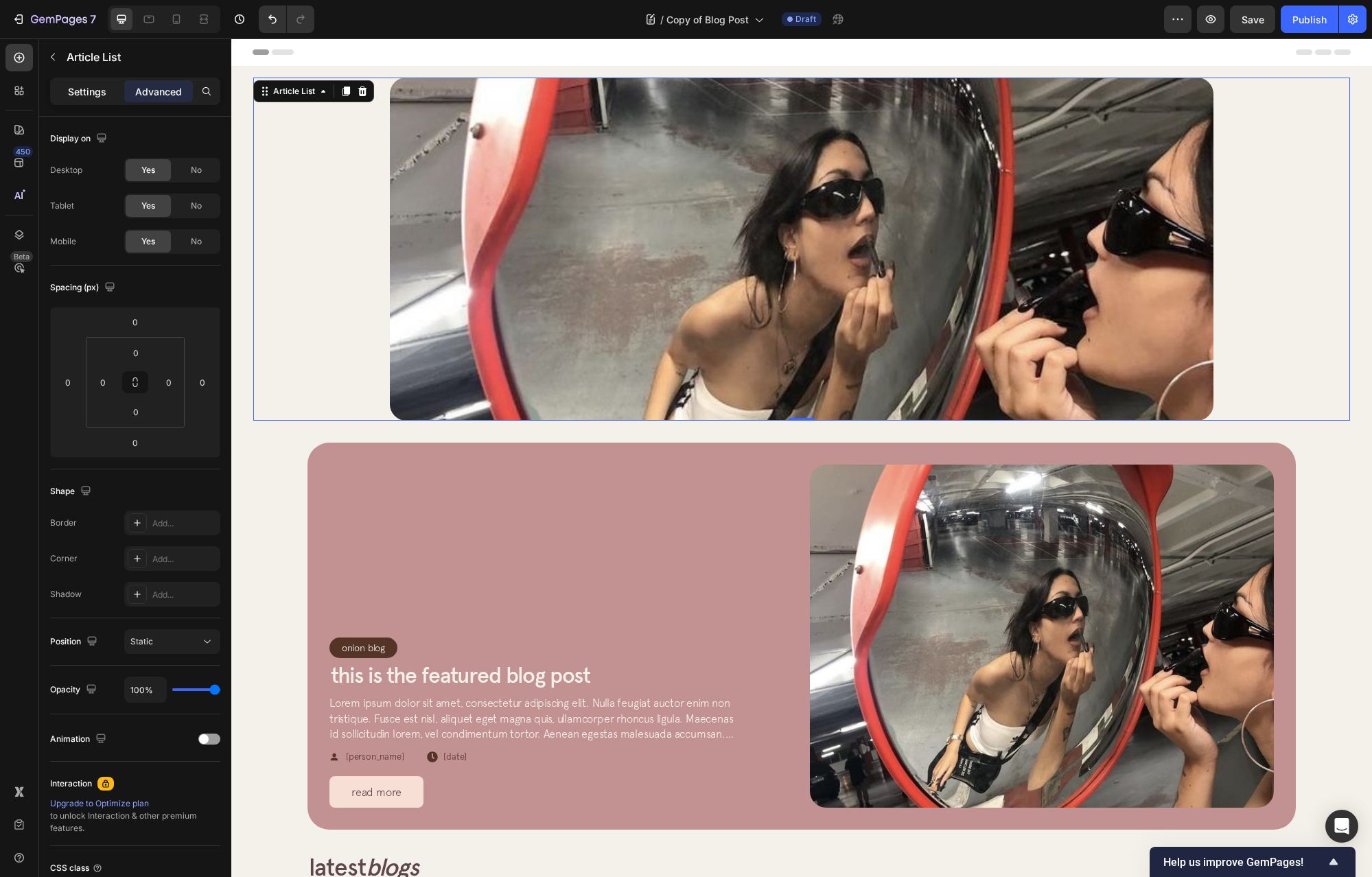
click at [87, 93] on p "Settings" at bounding box center [87, 91] width 39 height 14
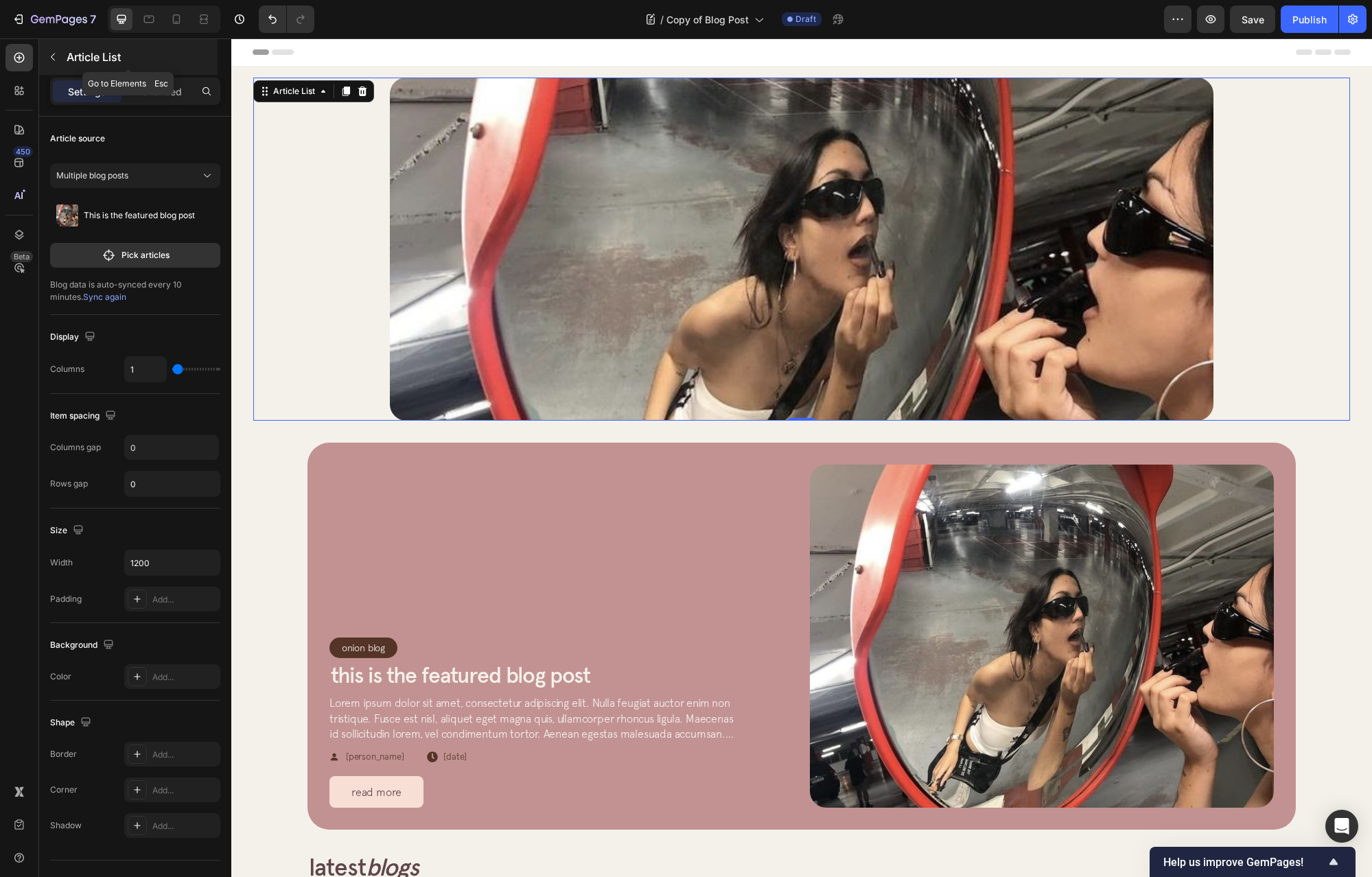
click at [50, 63] on button "button" at bounding box center [53, 57] width 22 height 22
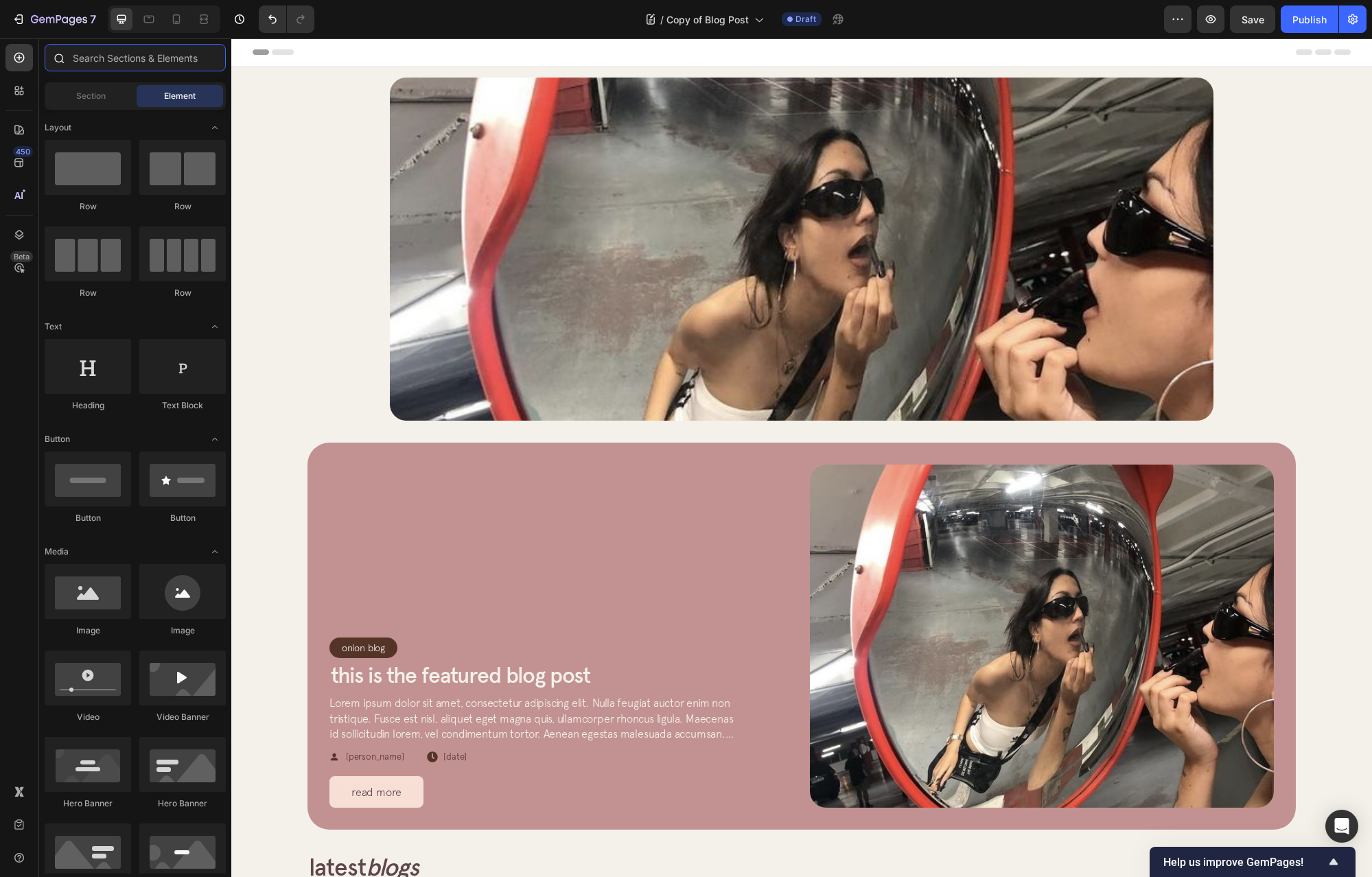
click at [137, 58] on input "text" at bounding box center [136, 58] width 181 height 28
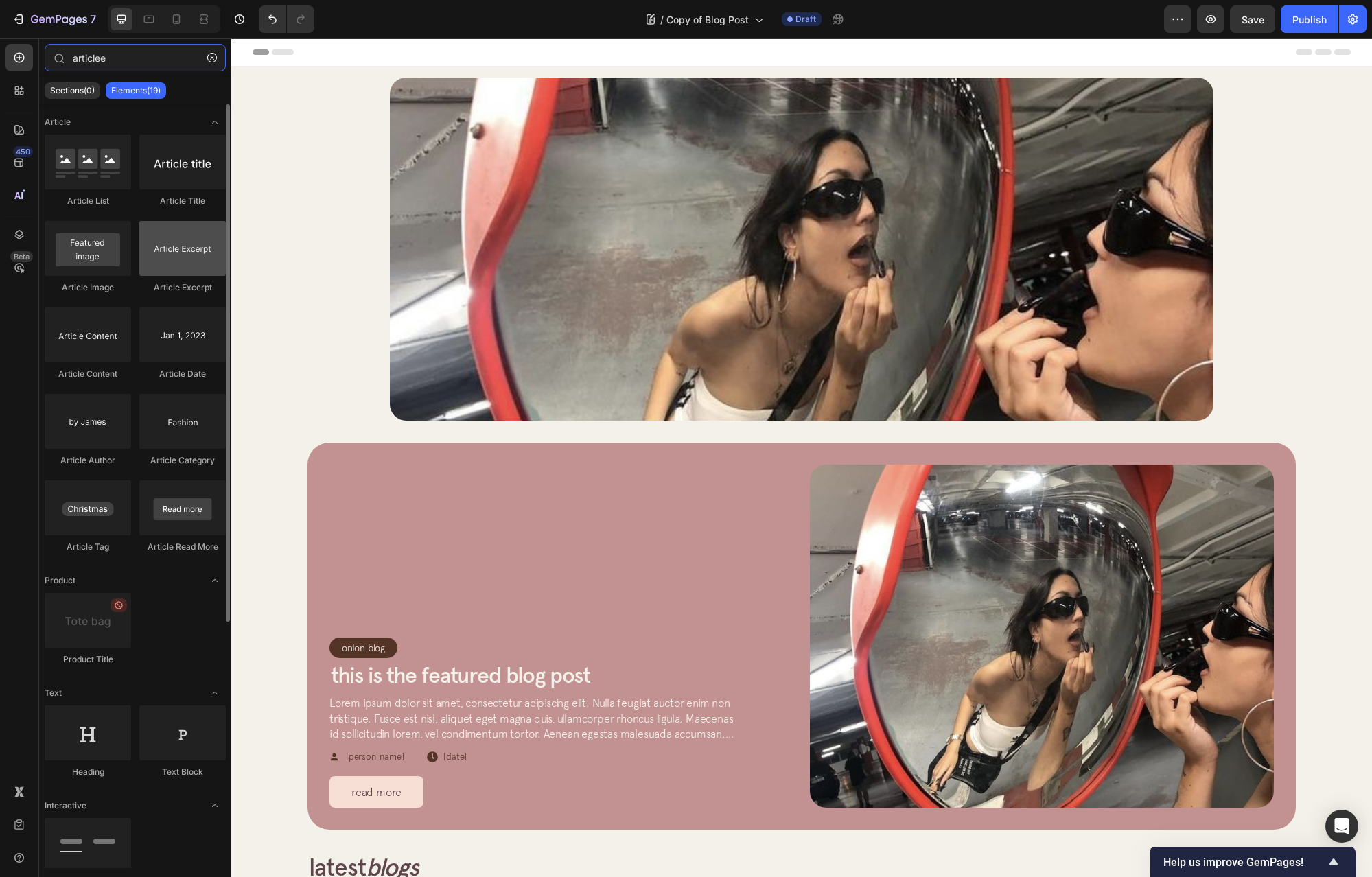
type input "articlee"
drag, startPoint x: 146, startPoint y: 258, endPoint x: 154, endPoint y: 184, distance: 74.4
click at [154, 184] on div "Article List Article Title Article Image Article Excerpt Article Content Articl…" at bounding box center [136, 350] width 181 height 431
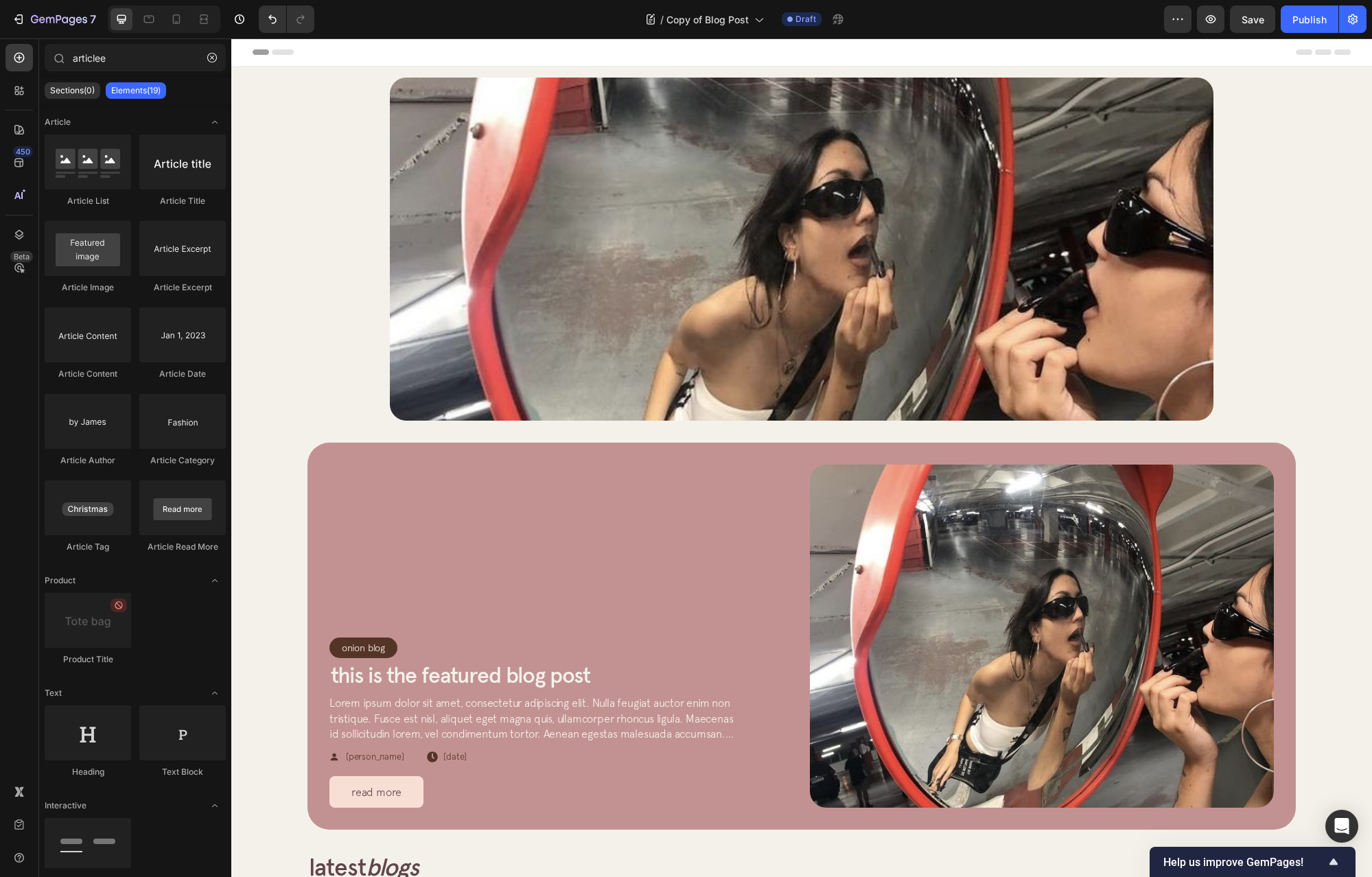
click at [419, 243] on img at bounding box center [801, 249] width 824 height 344
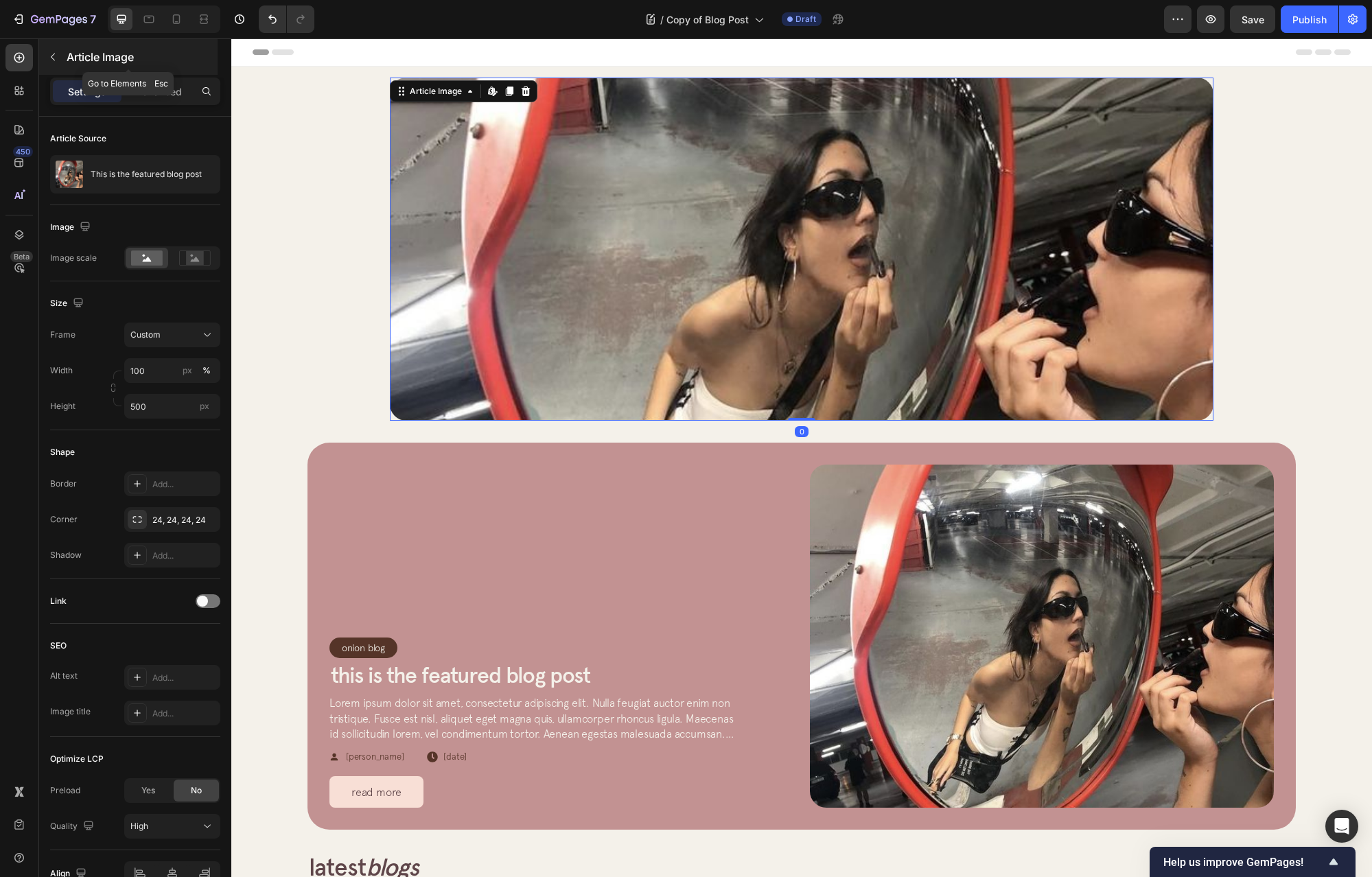
click at [51, 58] on icon "button" at bounding box center [53, 57] width 11 height 11
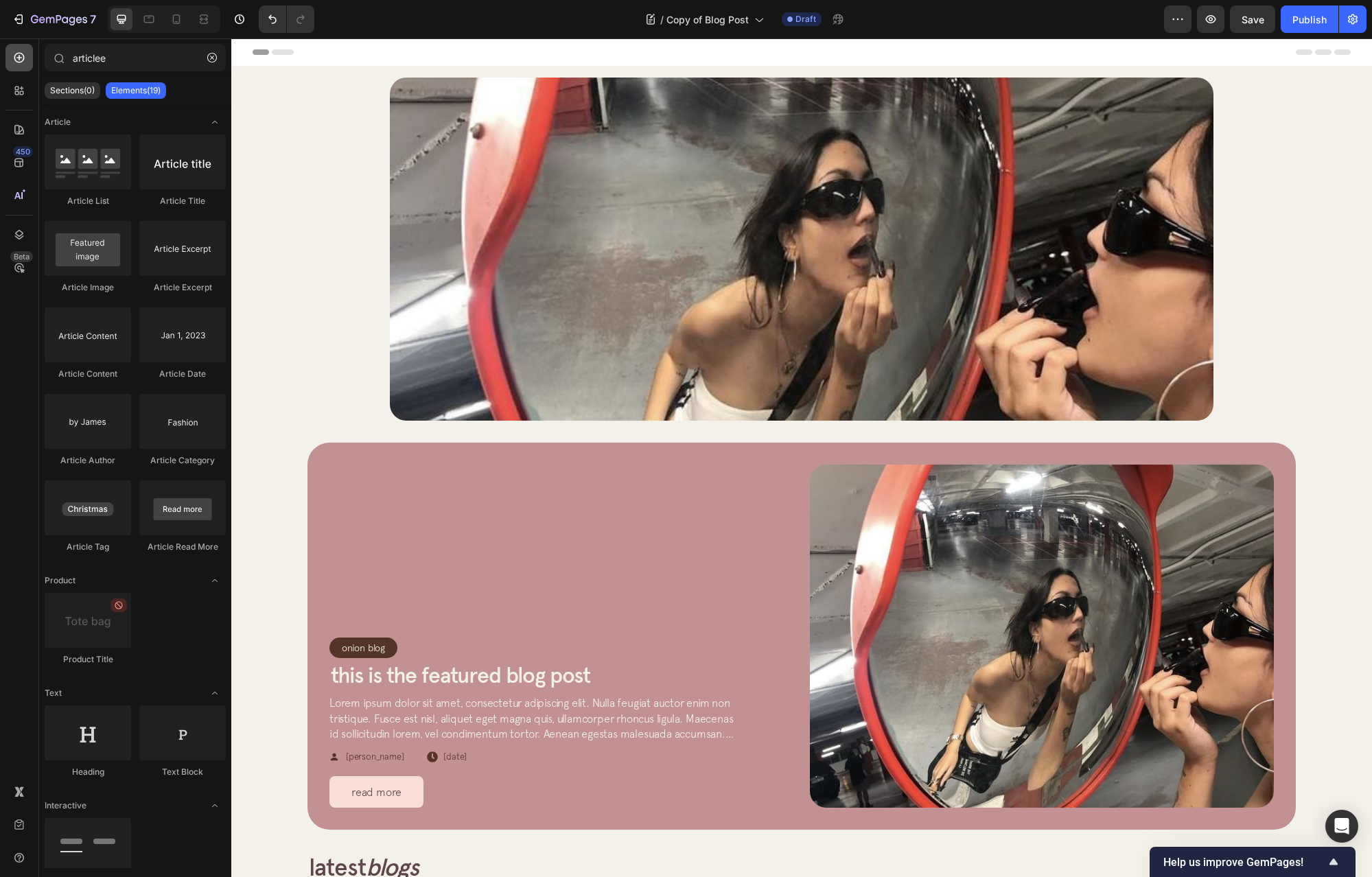
click at [20, 61] on icon at bounding box center [19, 58] width 10 height 10
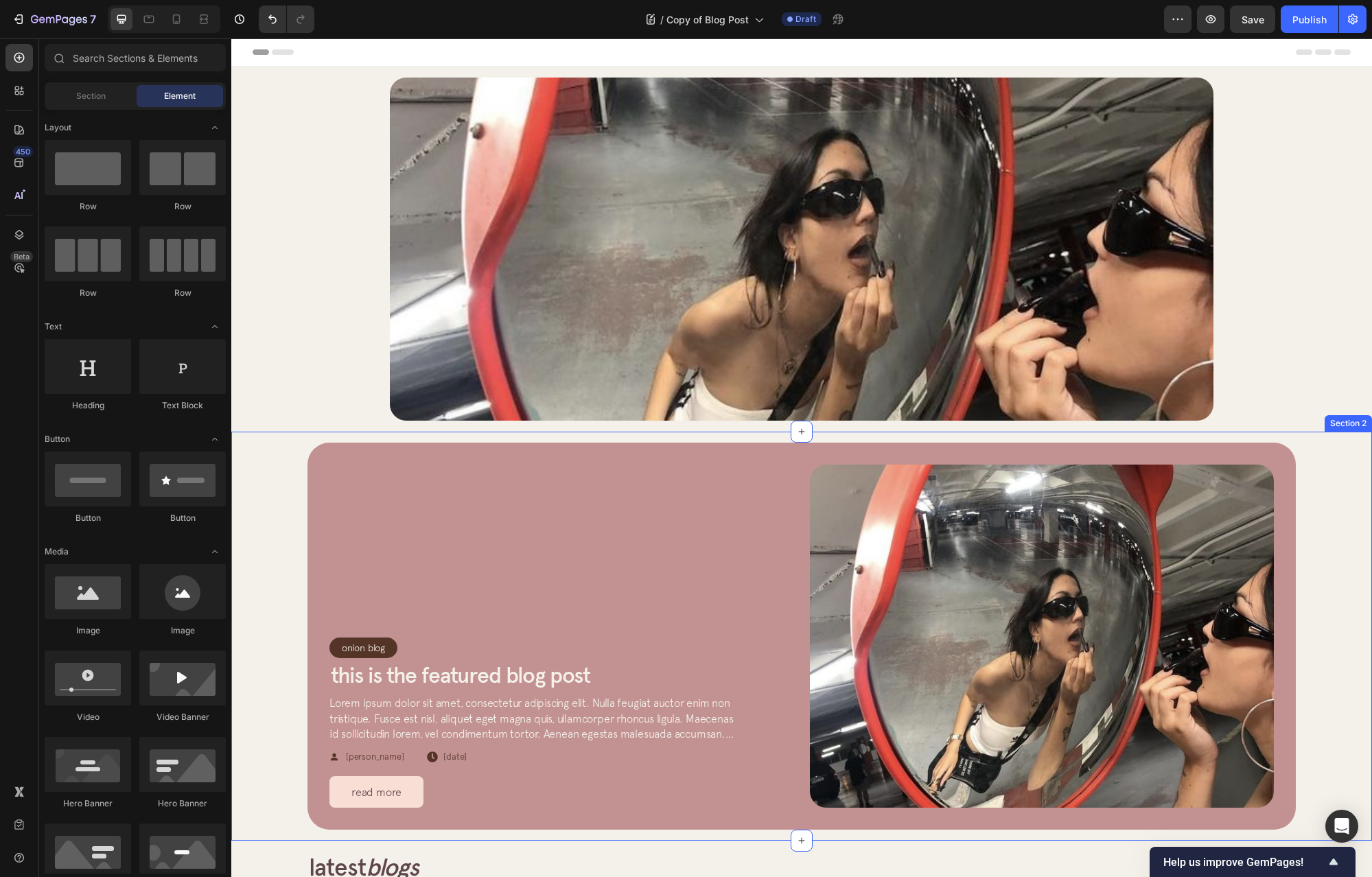
click at [293, 439] on div "Onion Blog Article Category Row Row This is the featured blog post Article Titl…" at bounding box center [802, 636] width 1141 height 409
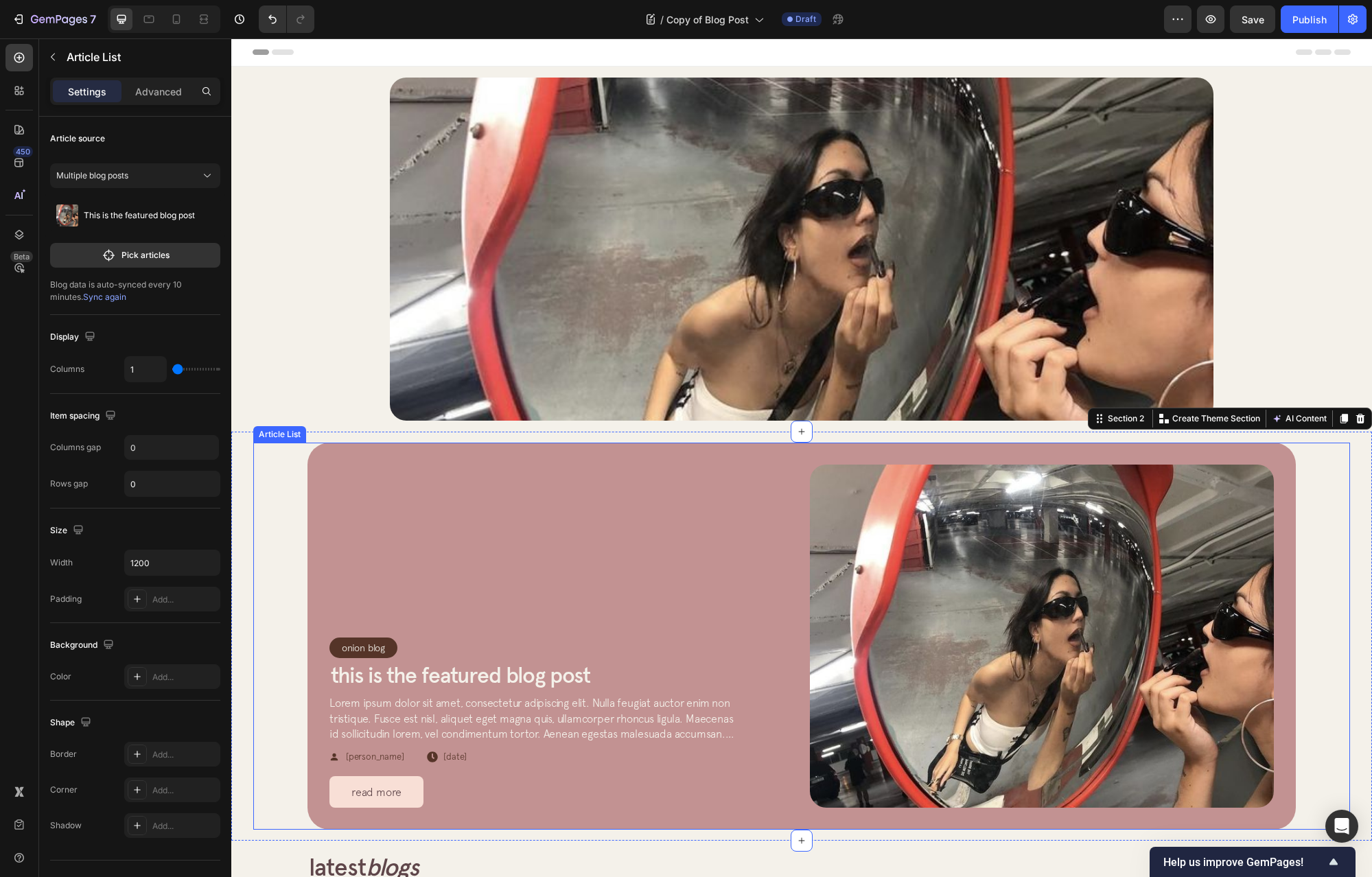
click at [326, 342] on div "Article Image Row Article List" at bounding box center [801, 249] width 1097 height 344
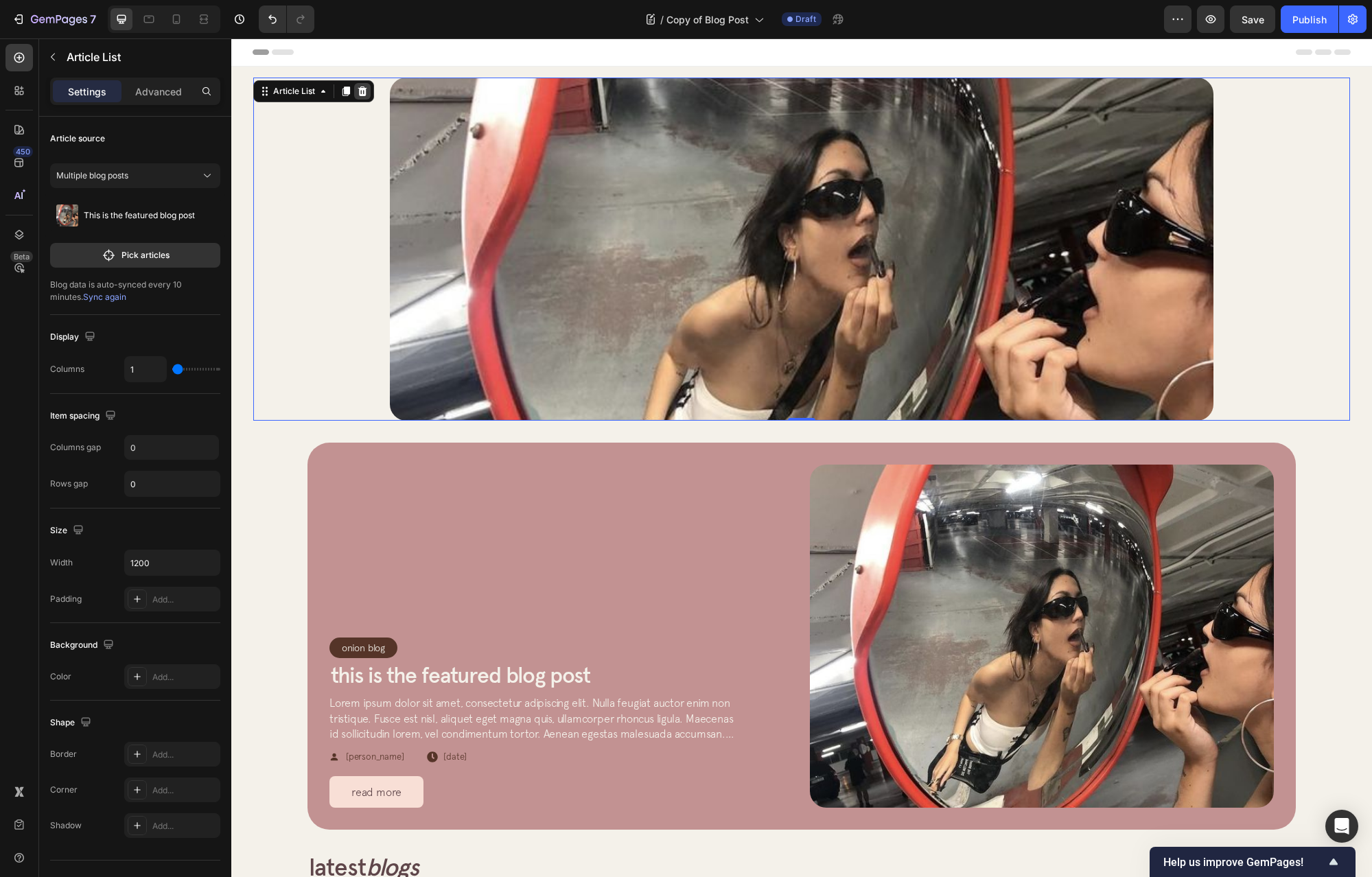
click at [363, 89] on icon at bounding box center [363, 91] width 9 height 9
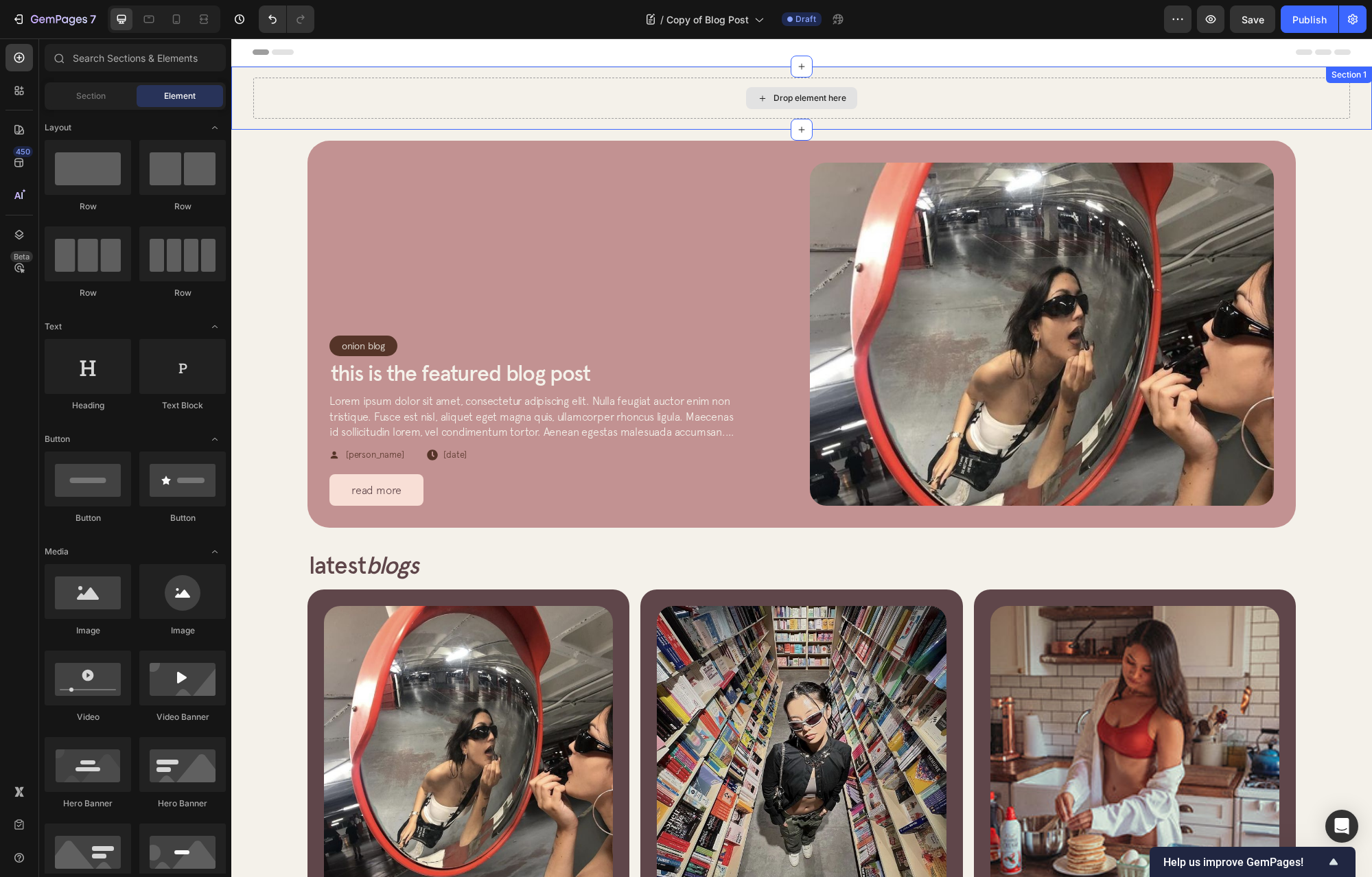
click at [444, 104] on div "Drop element here" at bounding box center [801, 98] width 1097 height 41
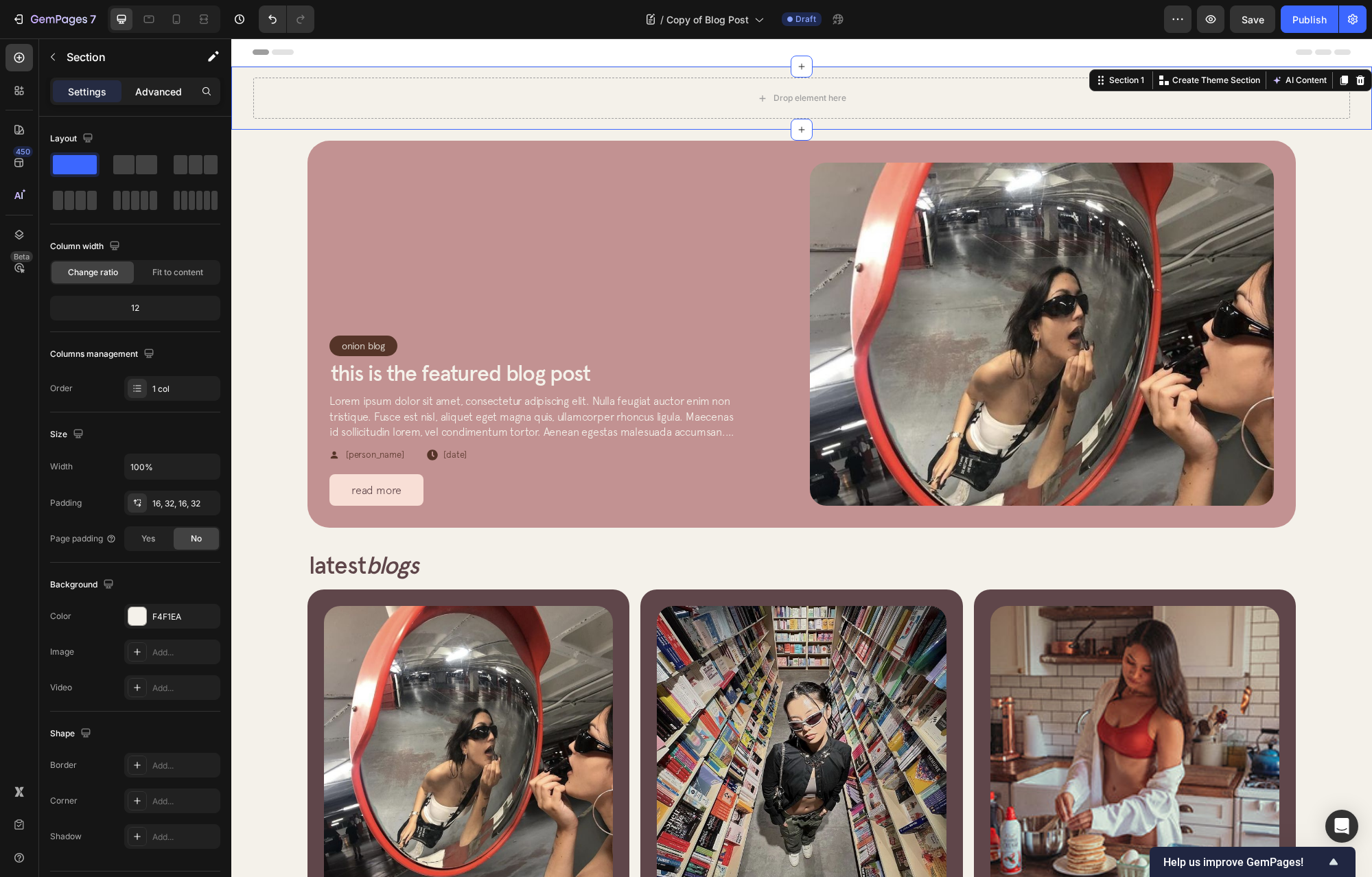
click at [146, 92] on p "Advanced" at bounding box center [158, 91] width 46 height 14
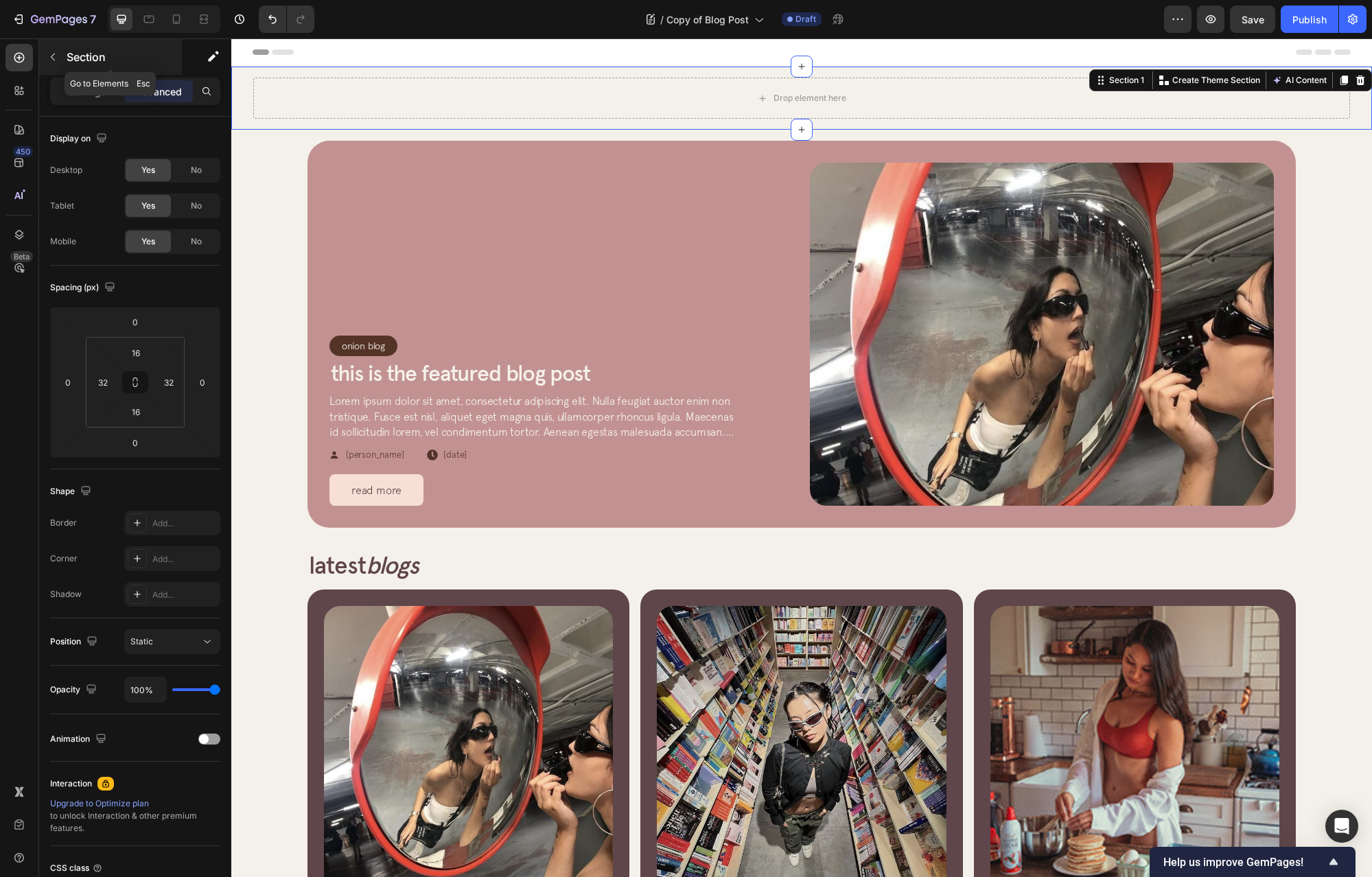
click at [81, 60] on p "Section" at bounding box center [123, 57] width 113 height 17
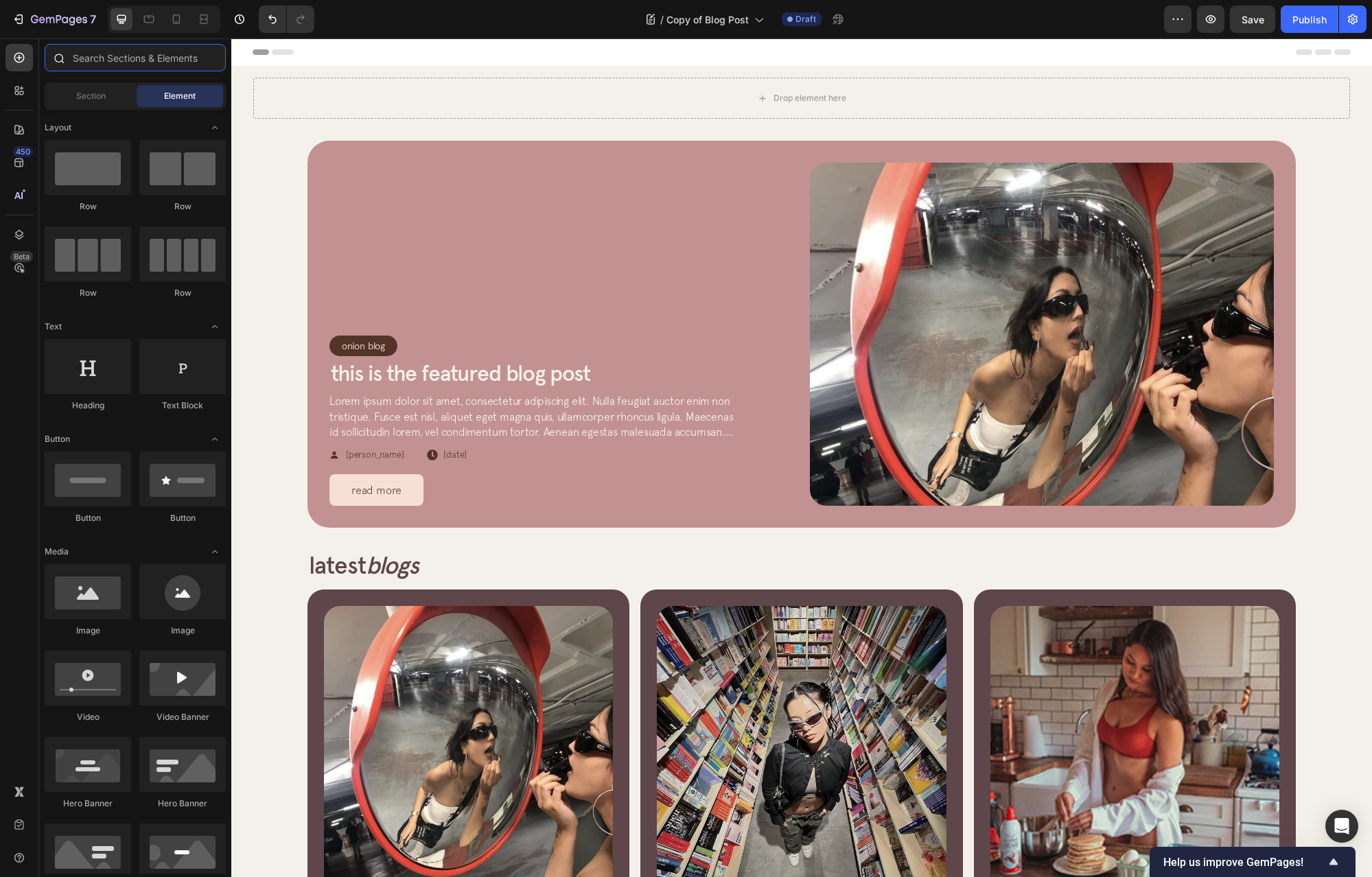
click at [136, 54] on input "text" at bounding box center [136, 58] width 181 height 28
type input "a"
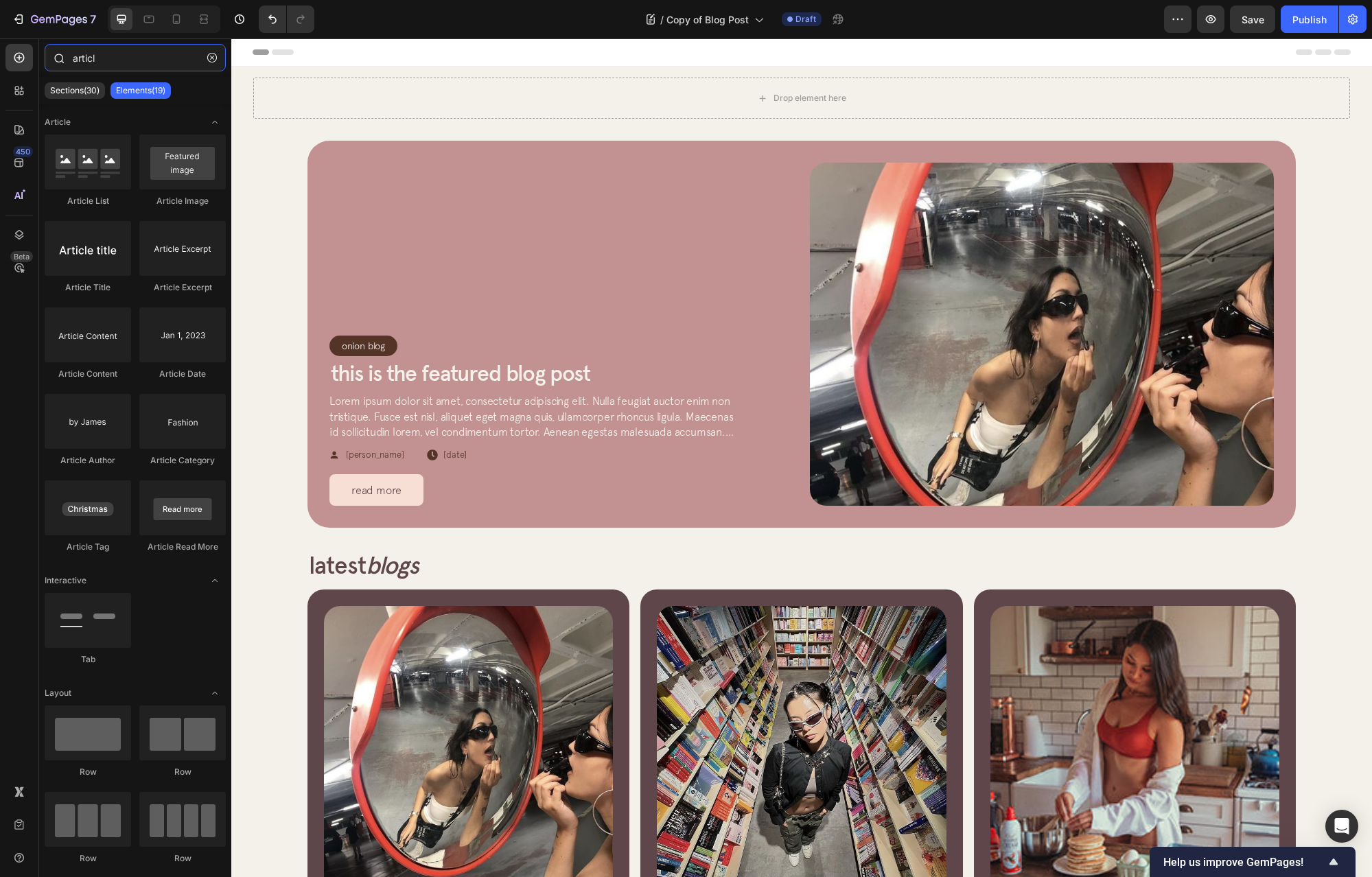
type input "article"
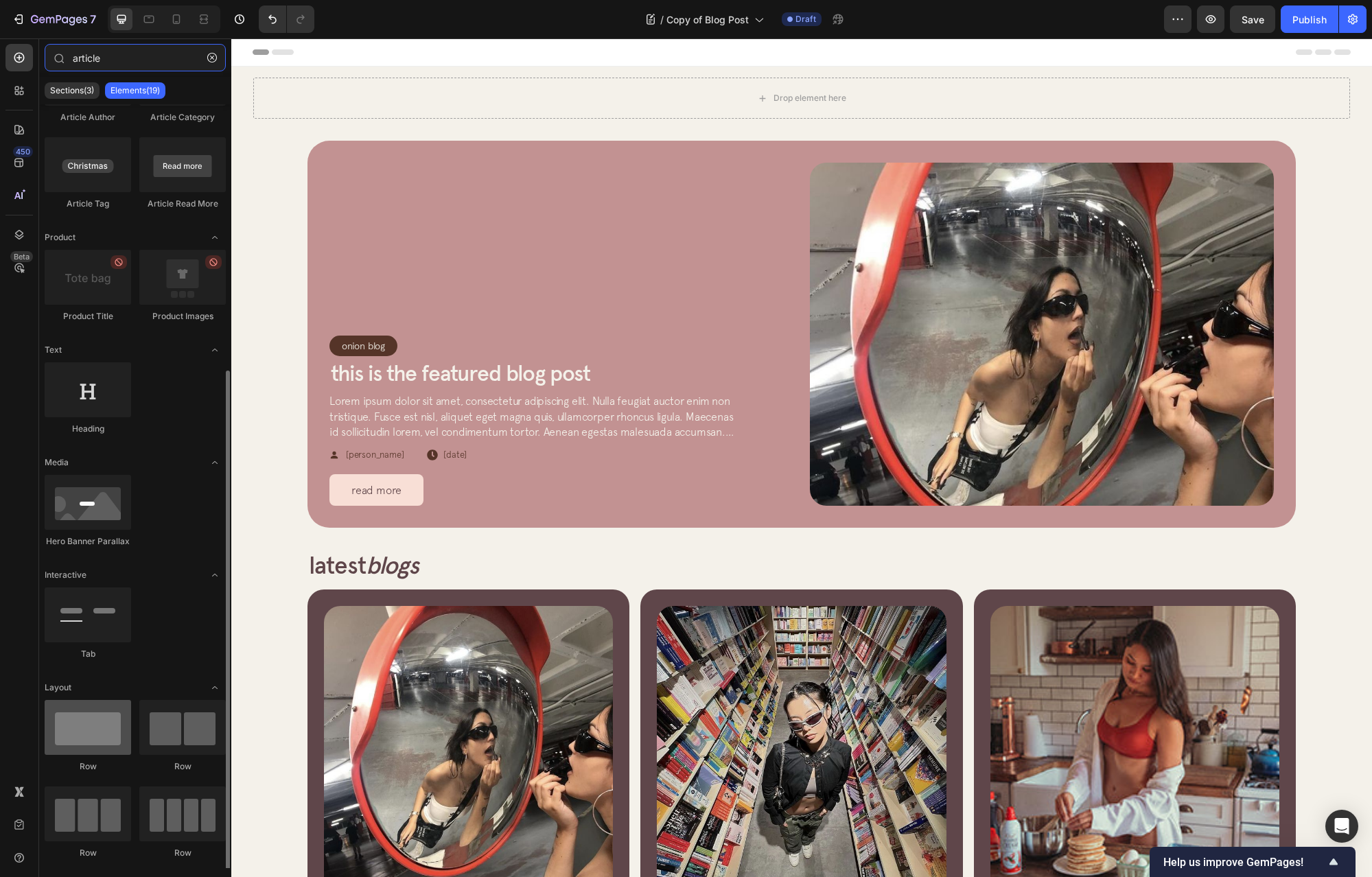
scroll to position [363, 0]
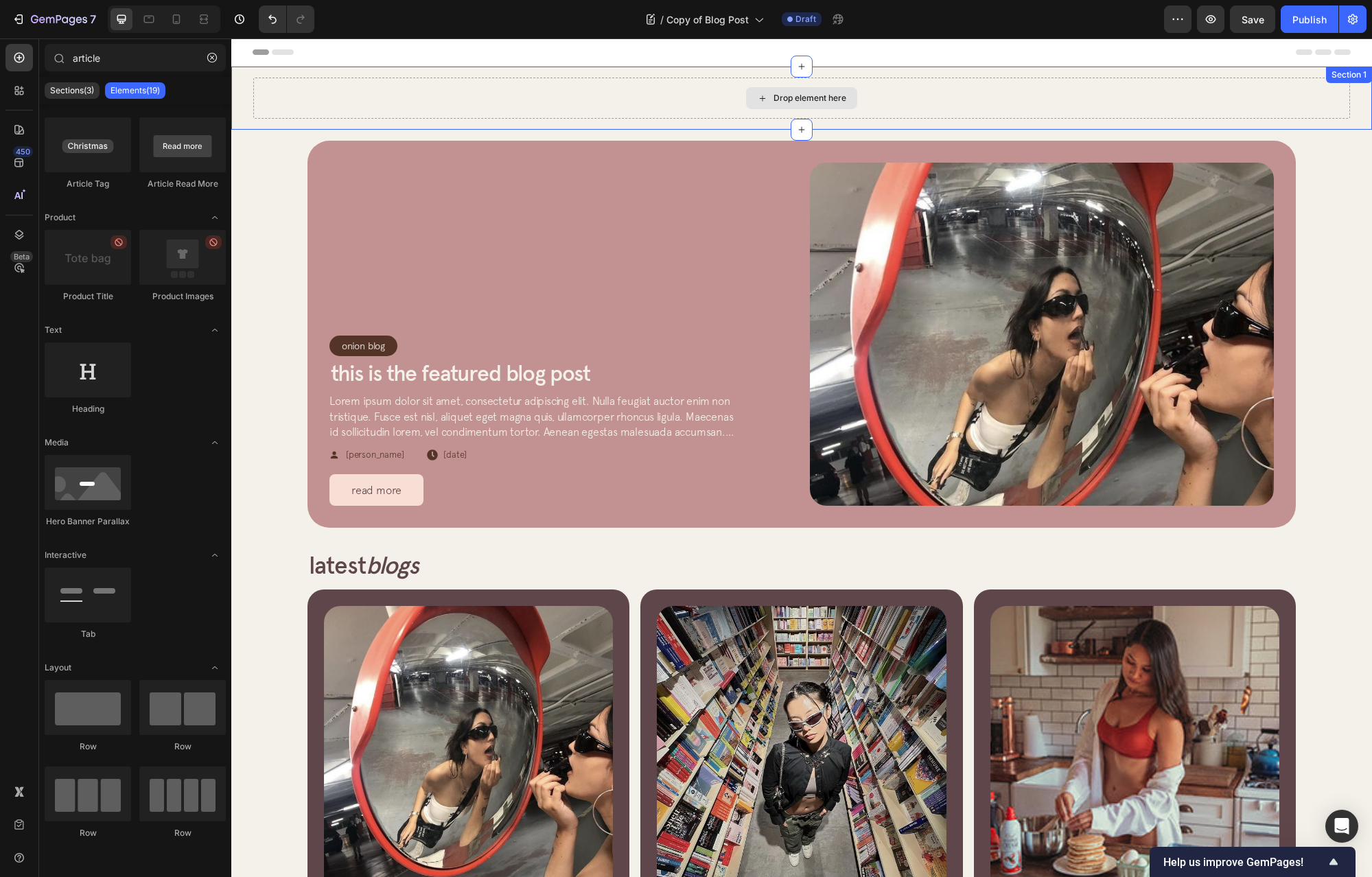
click at [329, 88] on div "Drop element here" at bounding box center [801, 98] width 1097 height 41
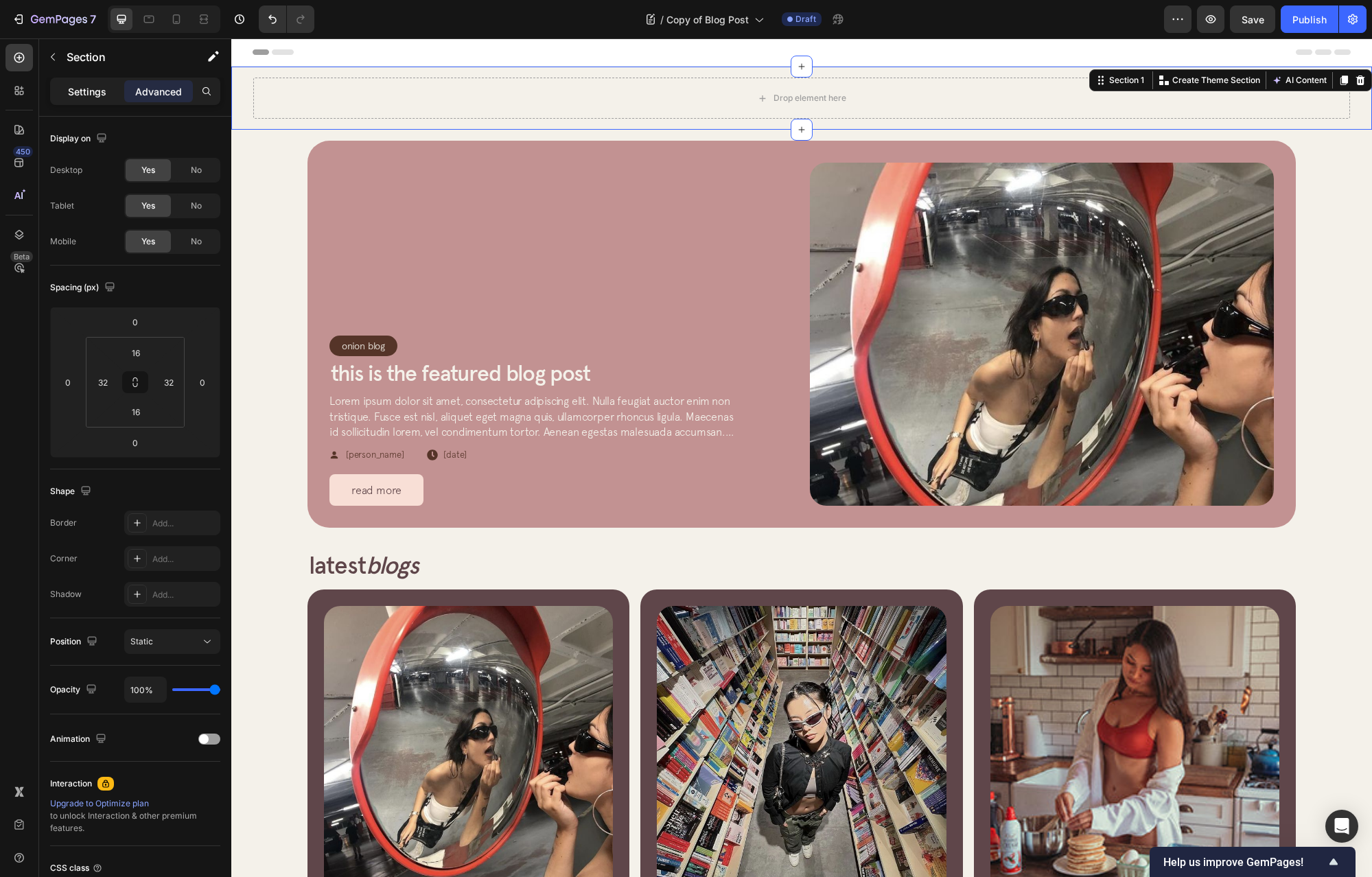
click at [80, 93] on p "Settings" at bounding box center [87, 91] width 39 height 14
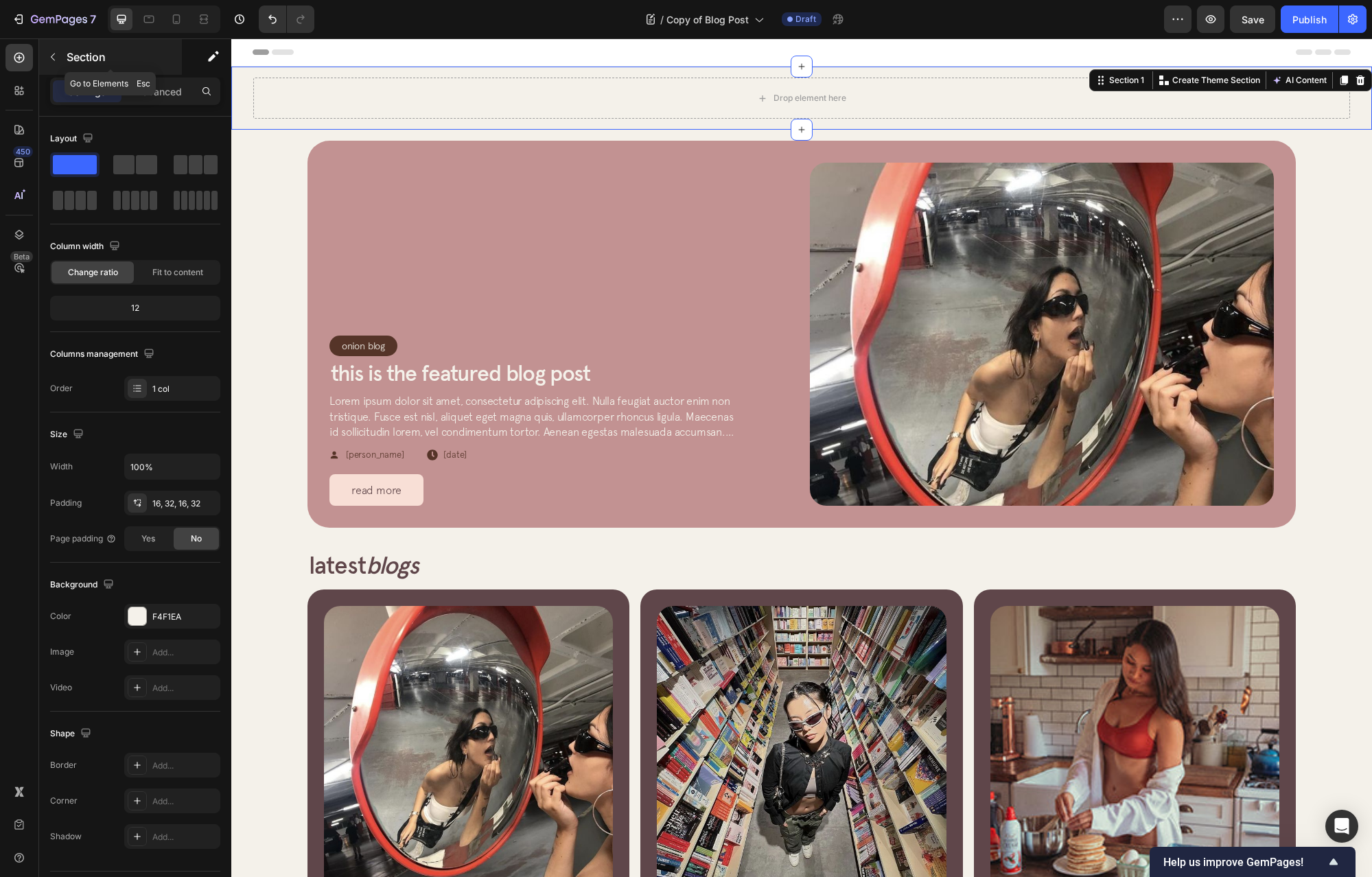
click at [45, 60] on button "button" at bounding box center [53, 57] width 22 height 22
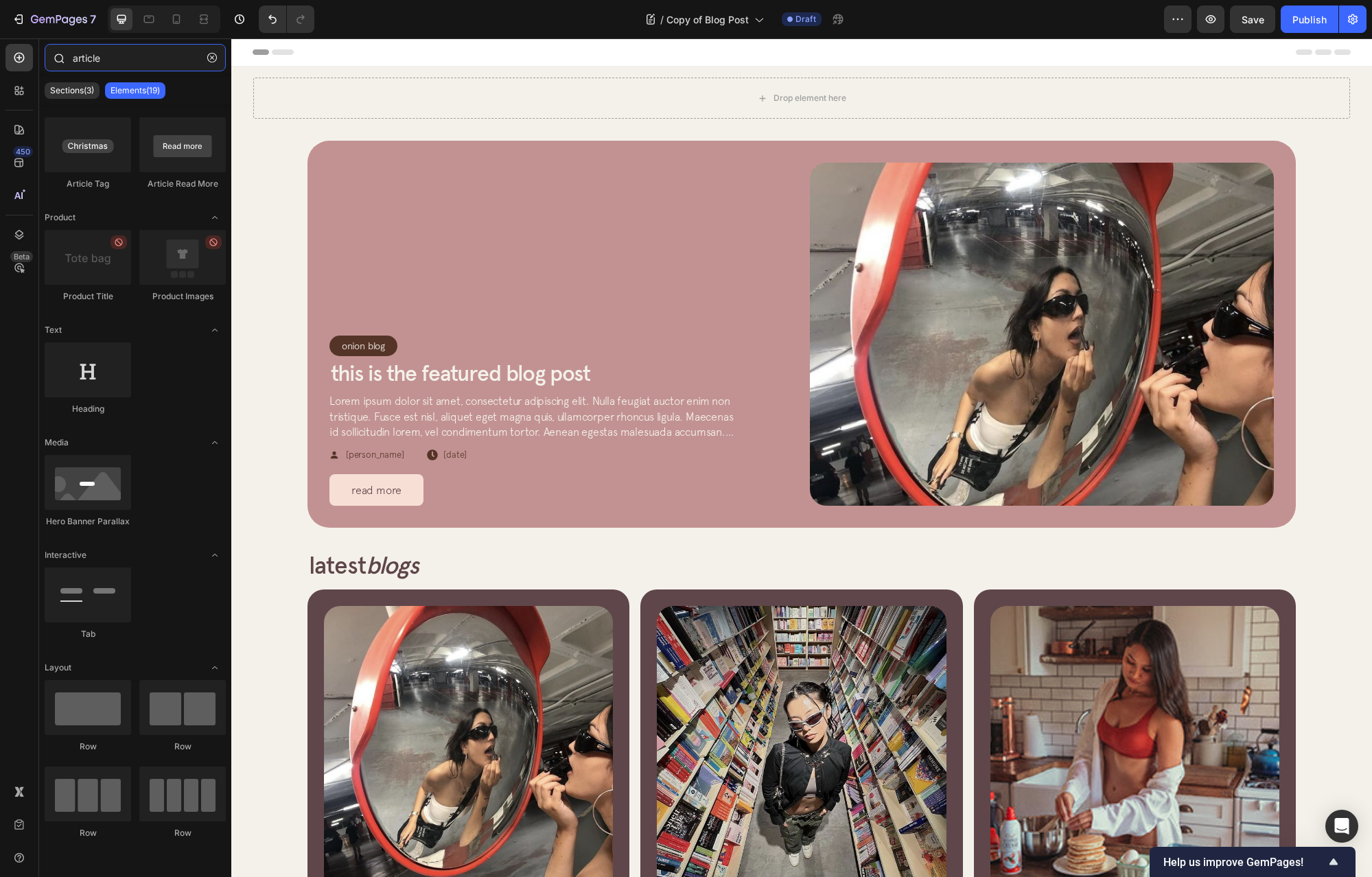
click at [95, 58] on input "article" at bounding box center [136, 58] width 181 height 28
click at [124, 56] on input "article" at bounding box center [136, 58] width 181 height 28
click at [755, 13] on icon at bounding box center [758, 19] width 13 height 13
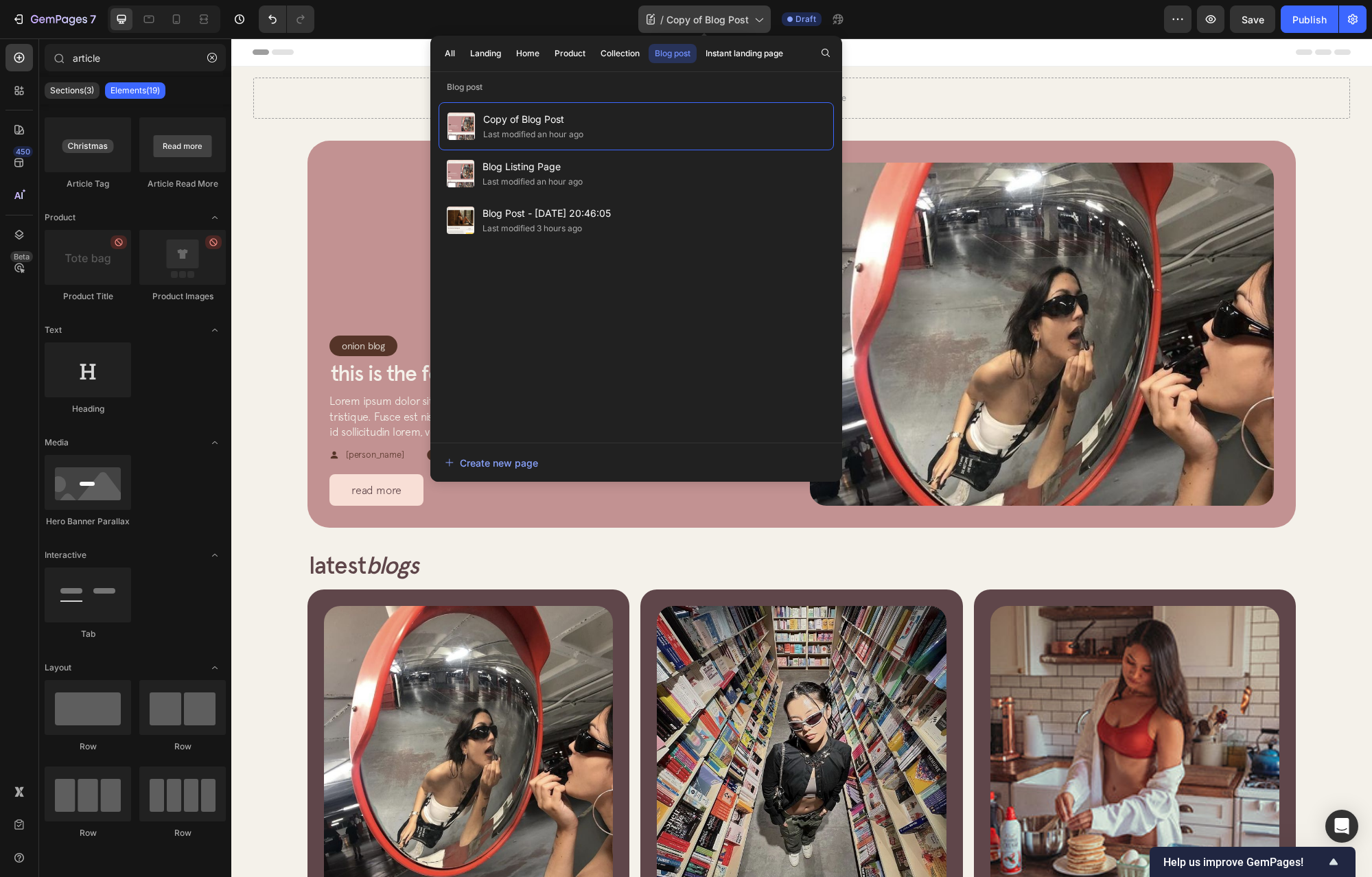
click at [757, 13] on icon at bounding box center [758, 19] width 13 height 13
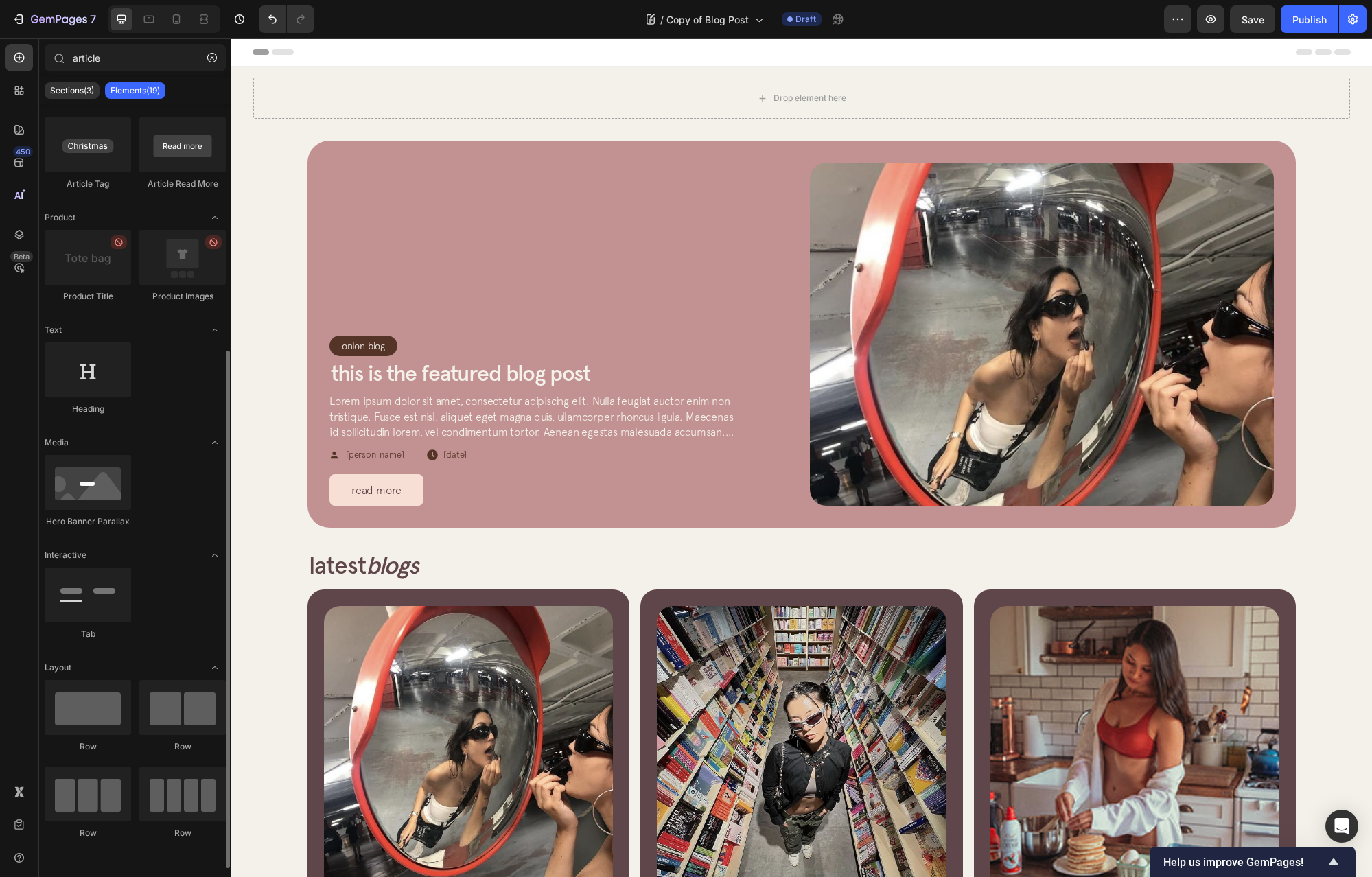
scroll to position [0, 0]
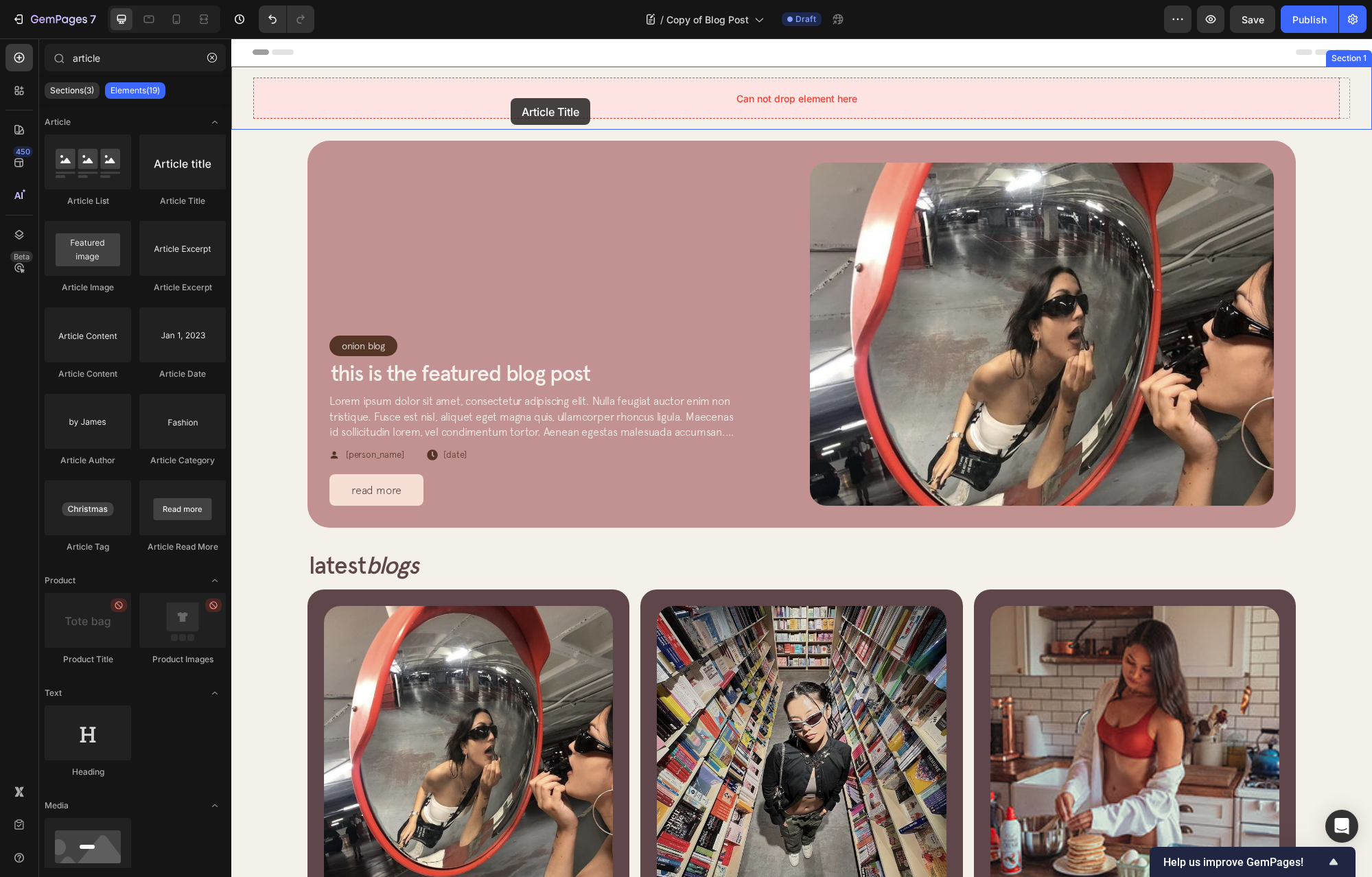
drag, startPoint x: 425, startPoint y: 214, endPoint x: 518, endPoint y: 98, distance: 148.7
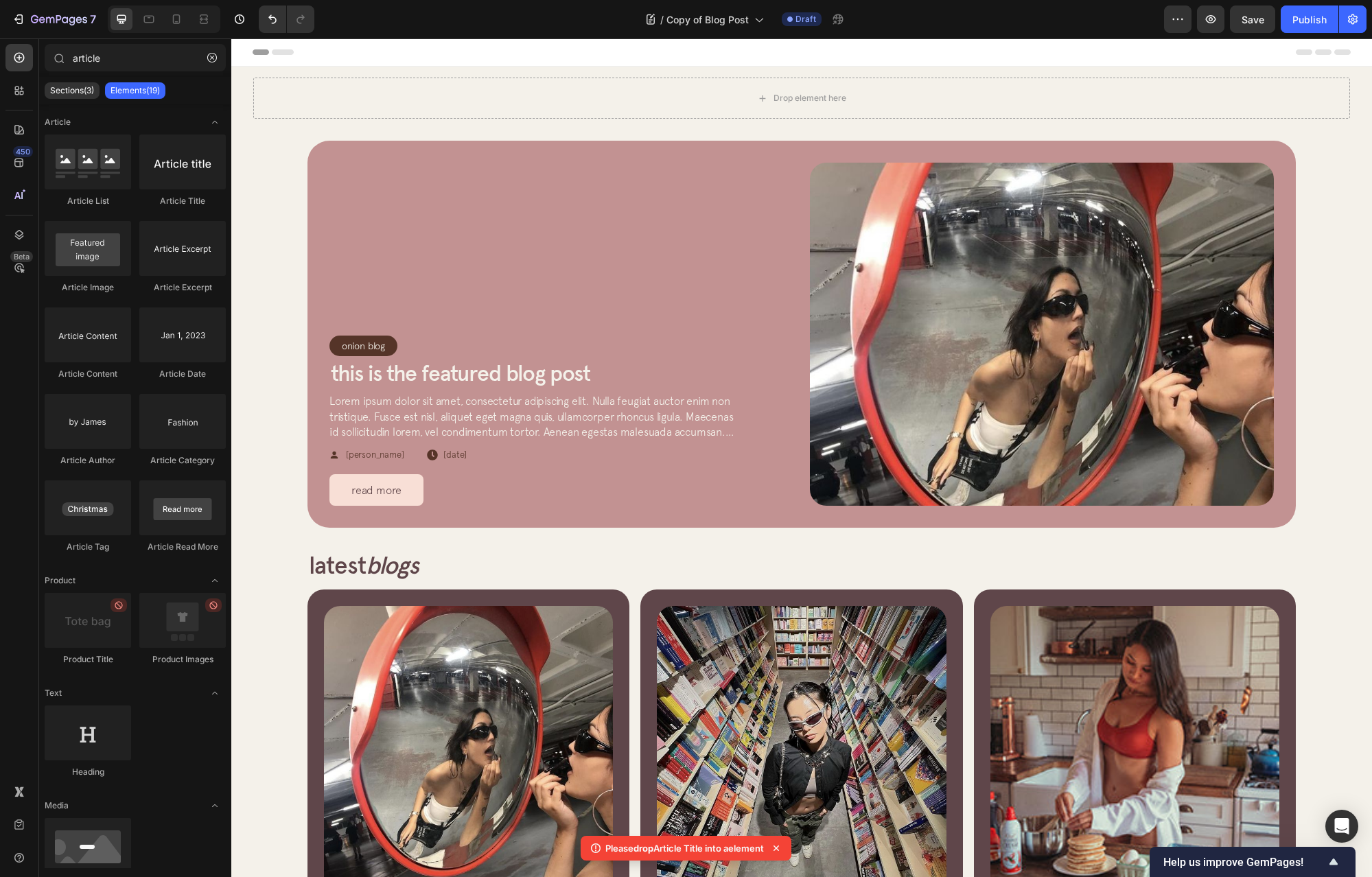
click at [589, 846] on icon at bounding box center [595, 848] width 13 height 13
click at [591, 846] on icon at bounding box center [596, 849] width 9 height 9
drag, startPoint x: 656, startPoint y: 849, endPoint x: 757, endPoint y: 852, distance: 101.0
click at [757, 852] on p "Please drop Article Title into a element" at bounding box center [684, 848] width 158 height 13
click at [356, 103] on div "Drop element here" at bounding box center [801, 98] width 1097 height 41
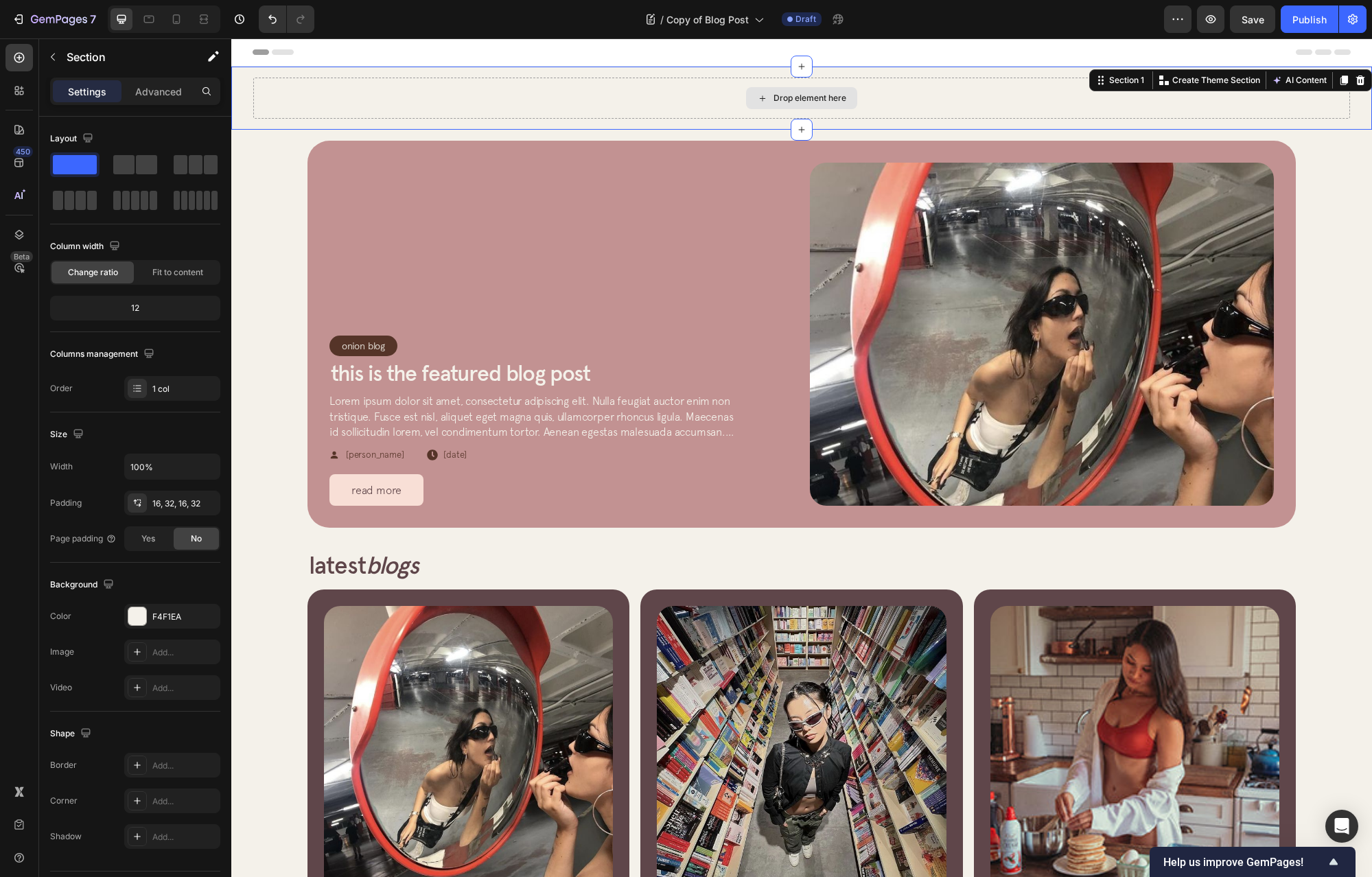
click at [266, 102] on div "Drop element here" at bounding box center [801, 98] width 1097 height 41
click at [48, 58] on icon "button" at bounding box center [53, 57] width 11 height 11
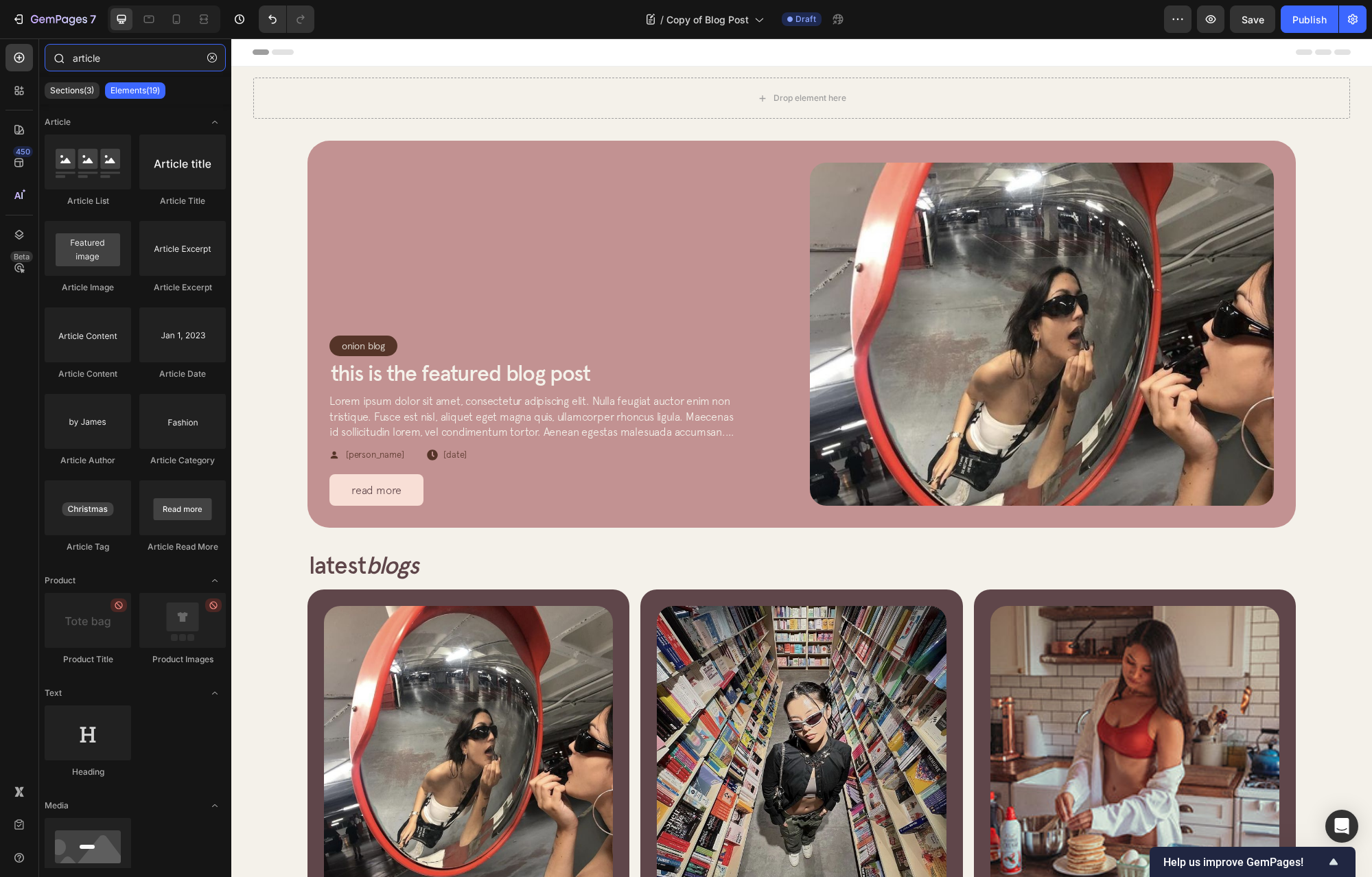
click at [100, 58] on input "article" at bounding box center [136, 58] width 181 height 28
click at [210, 58] on icon "button" at bounding box center [212, 58] width 9 height 9
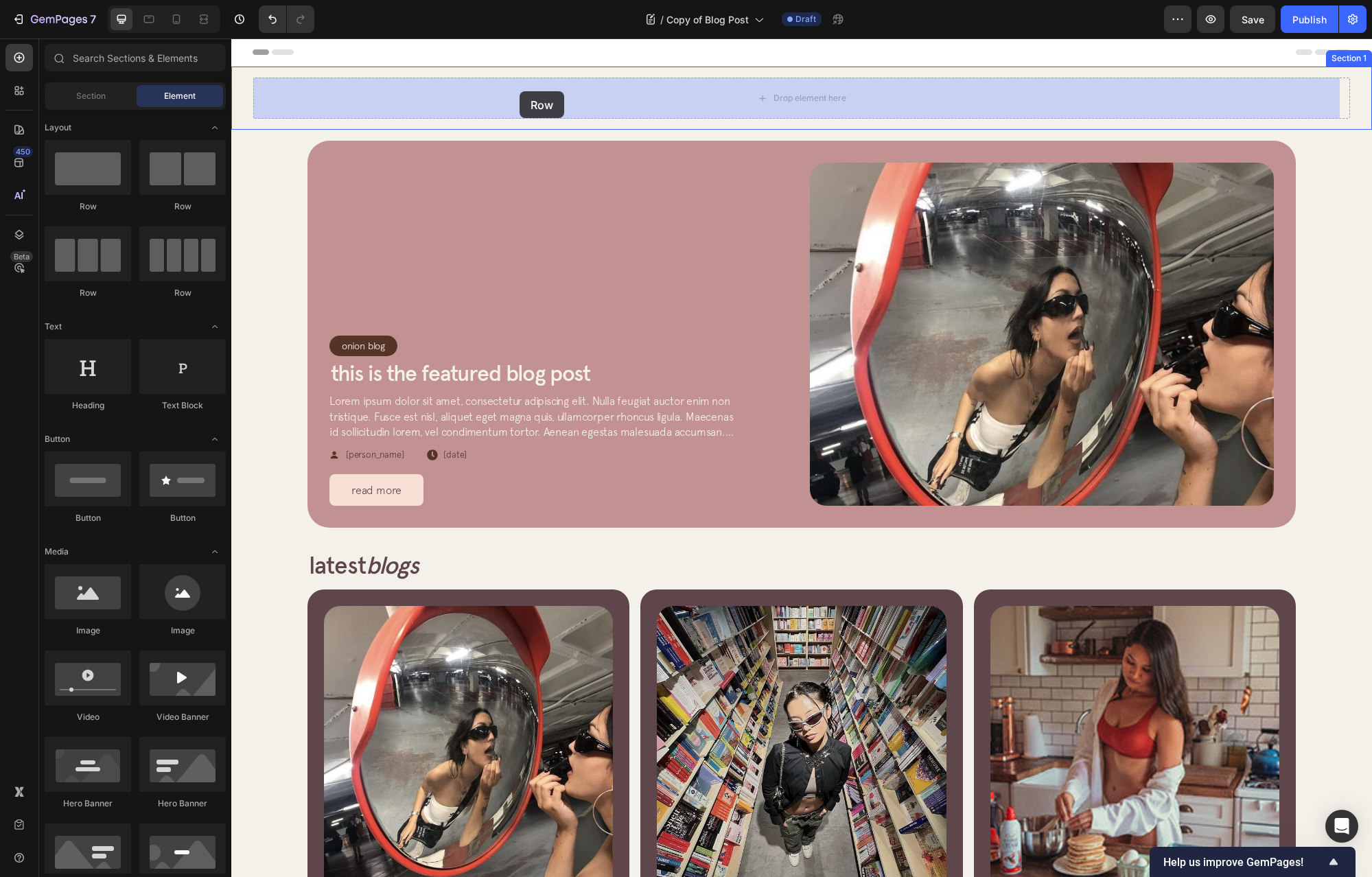
drag, startPoint x: 332, startPoint y: 213, endPoint x: 514, endPoint y: 95, distance: 216.9
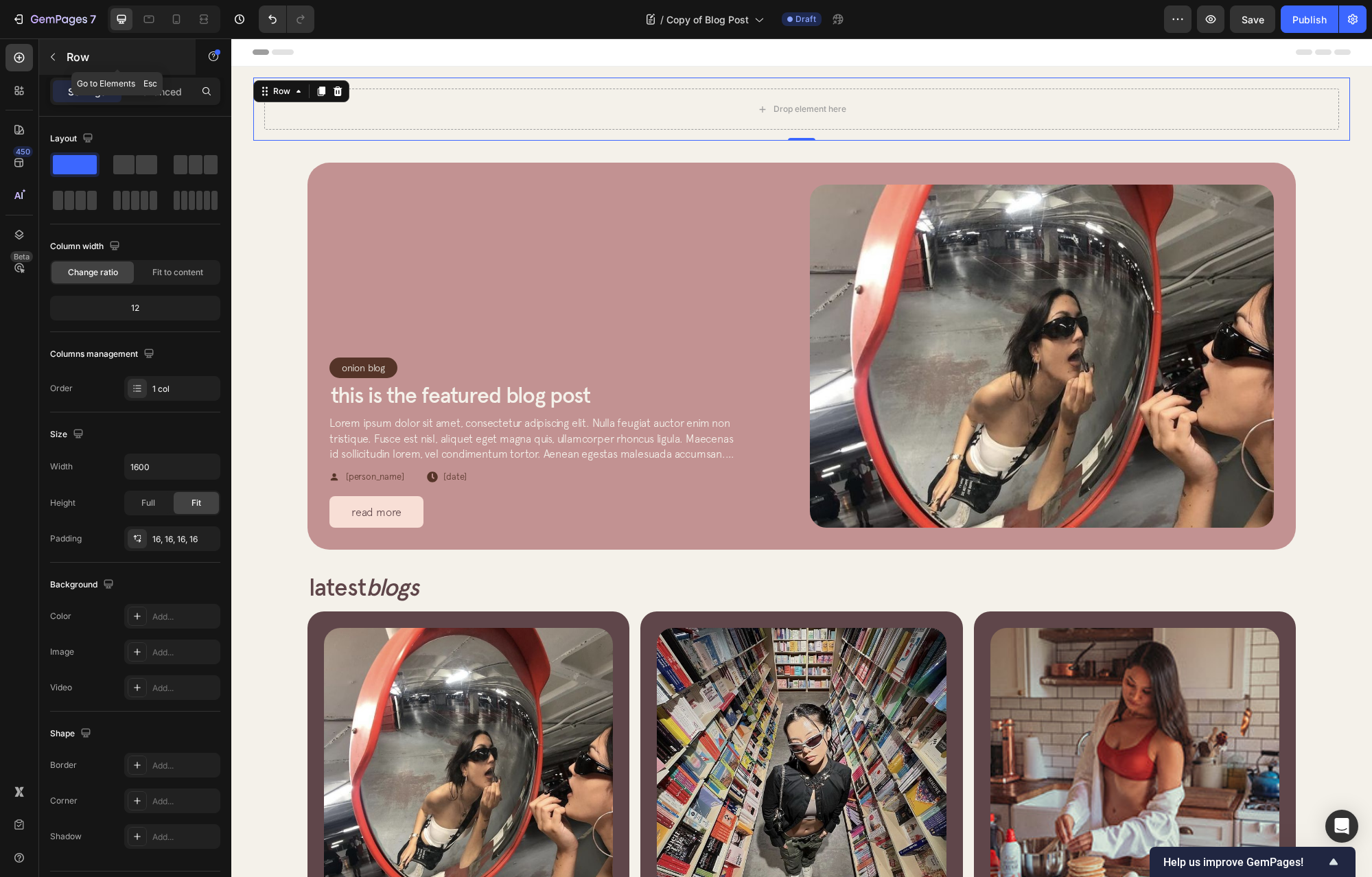
click at [65, 61] on div "Row" at bounding box center [117, 57] width 157 height 35
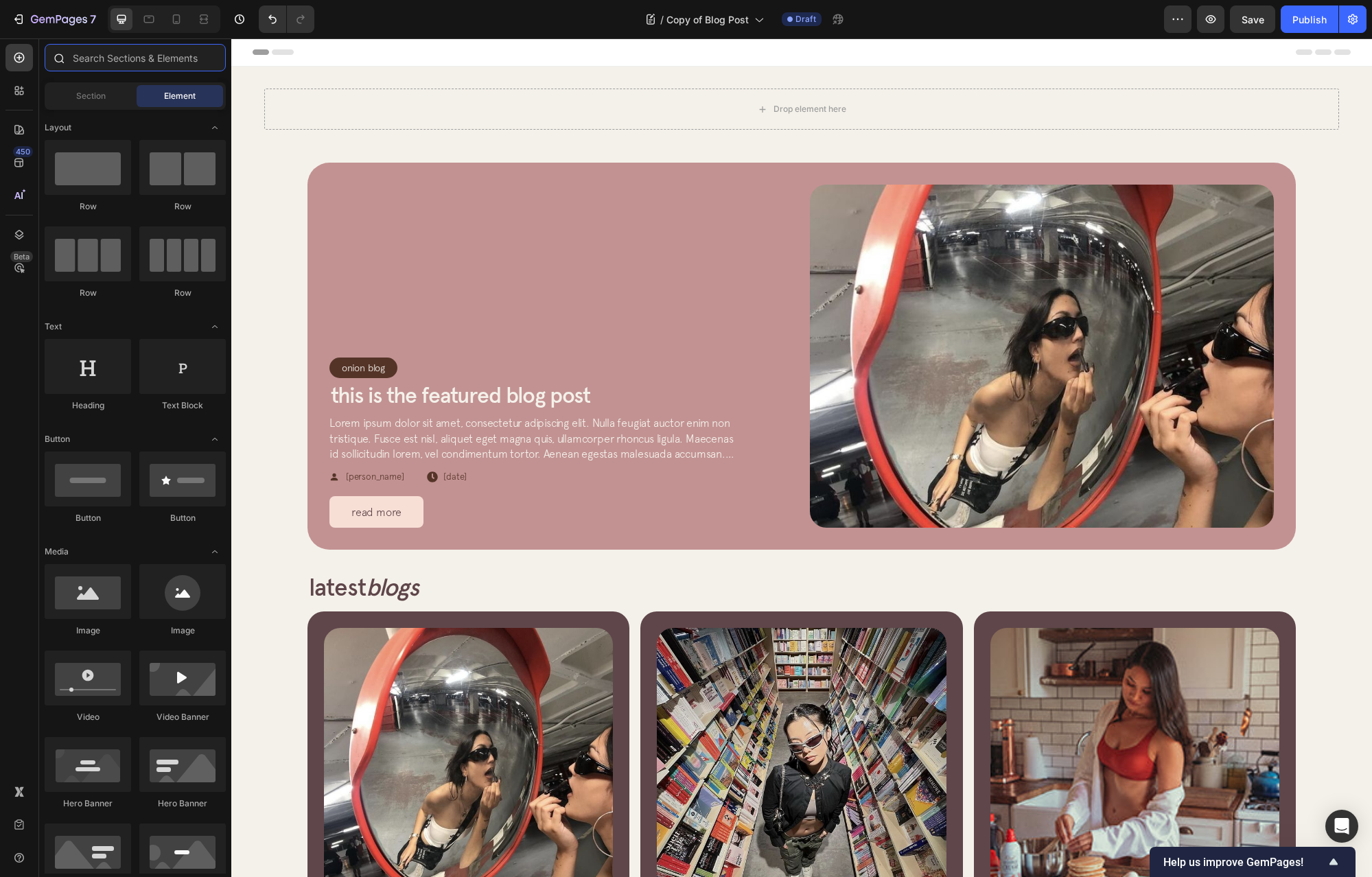
click at [125, 58] on input "text" at bounding box center [136, 58] width 181 height 28
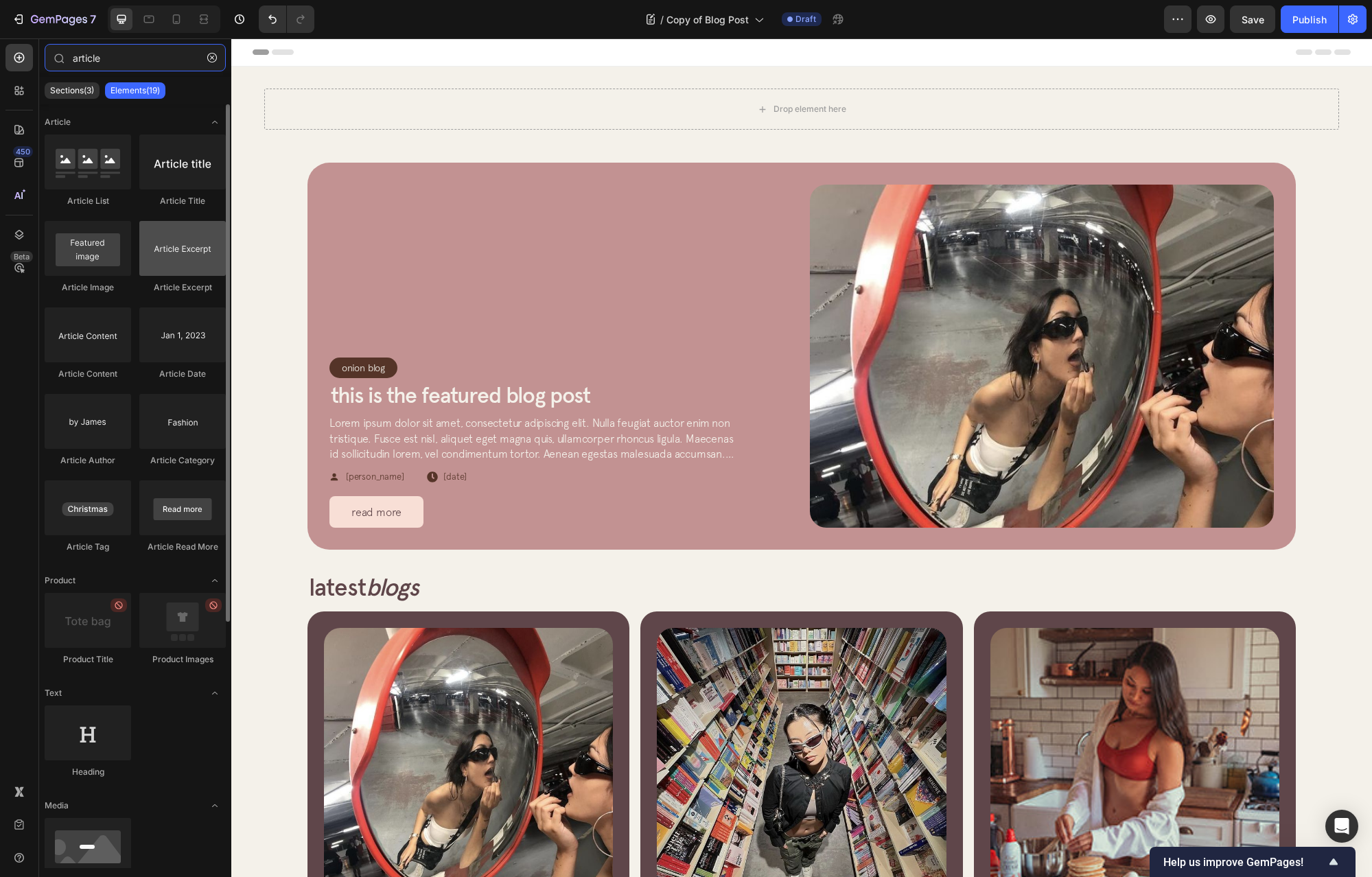
type input "article"
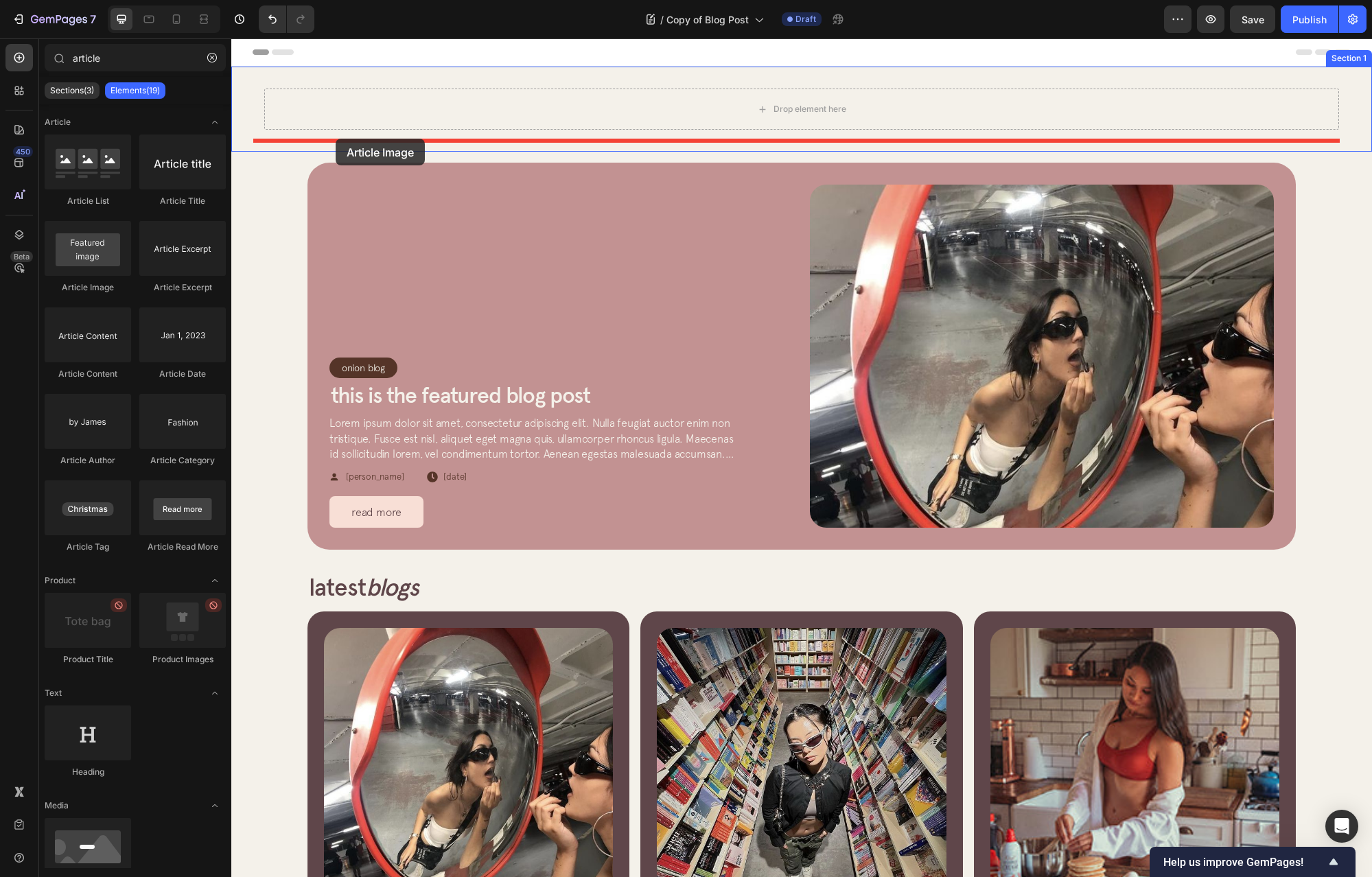
drag, startPoint x: 447, startPoint y: 305, endPoint x: 348, endPoint y: 136, distance: 195.9
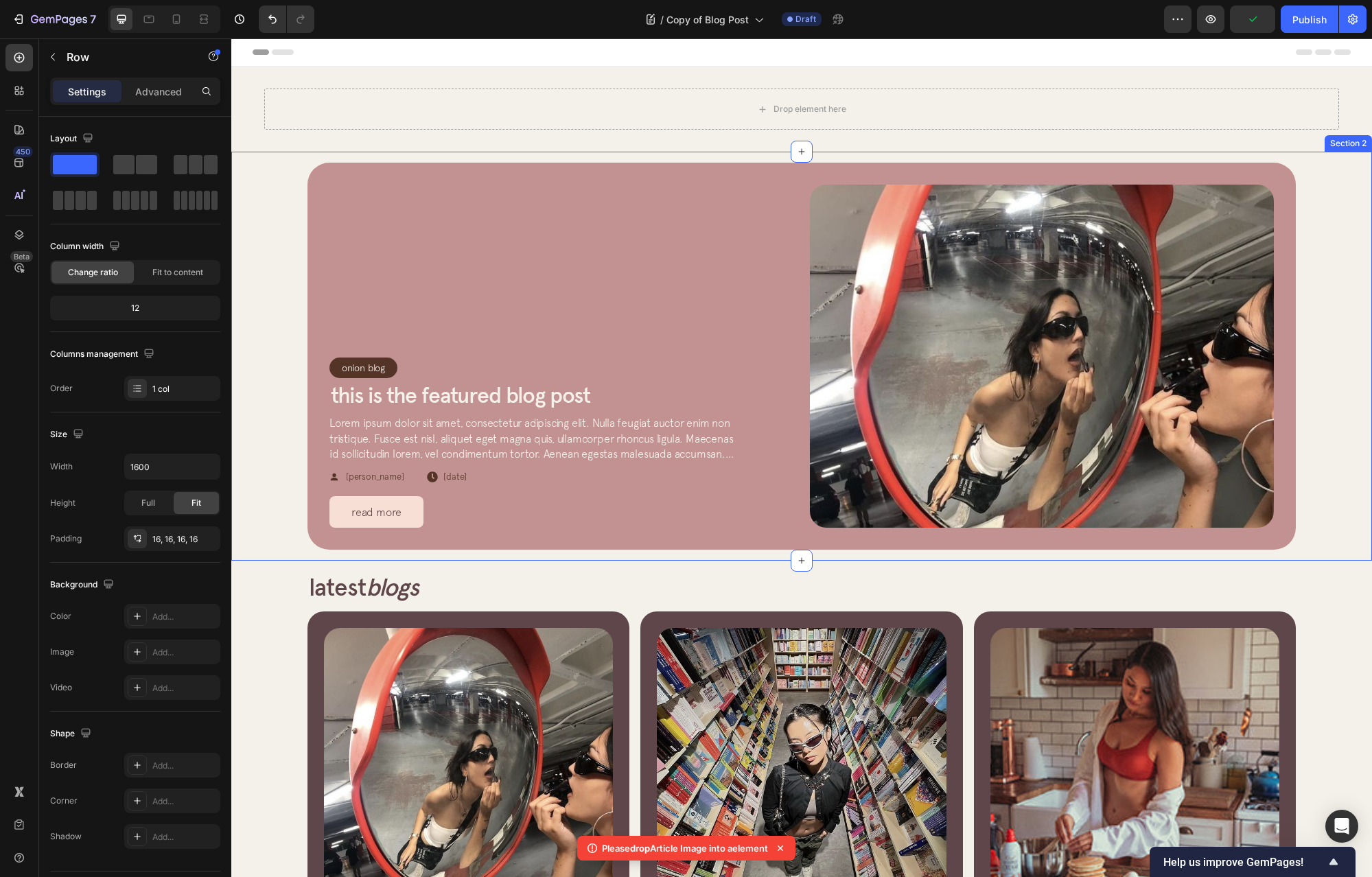
click at [928, 107] on div "Drop element here" at bounding box center [801, 109] width 1075 height 41
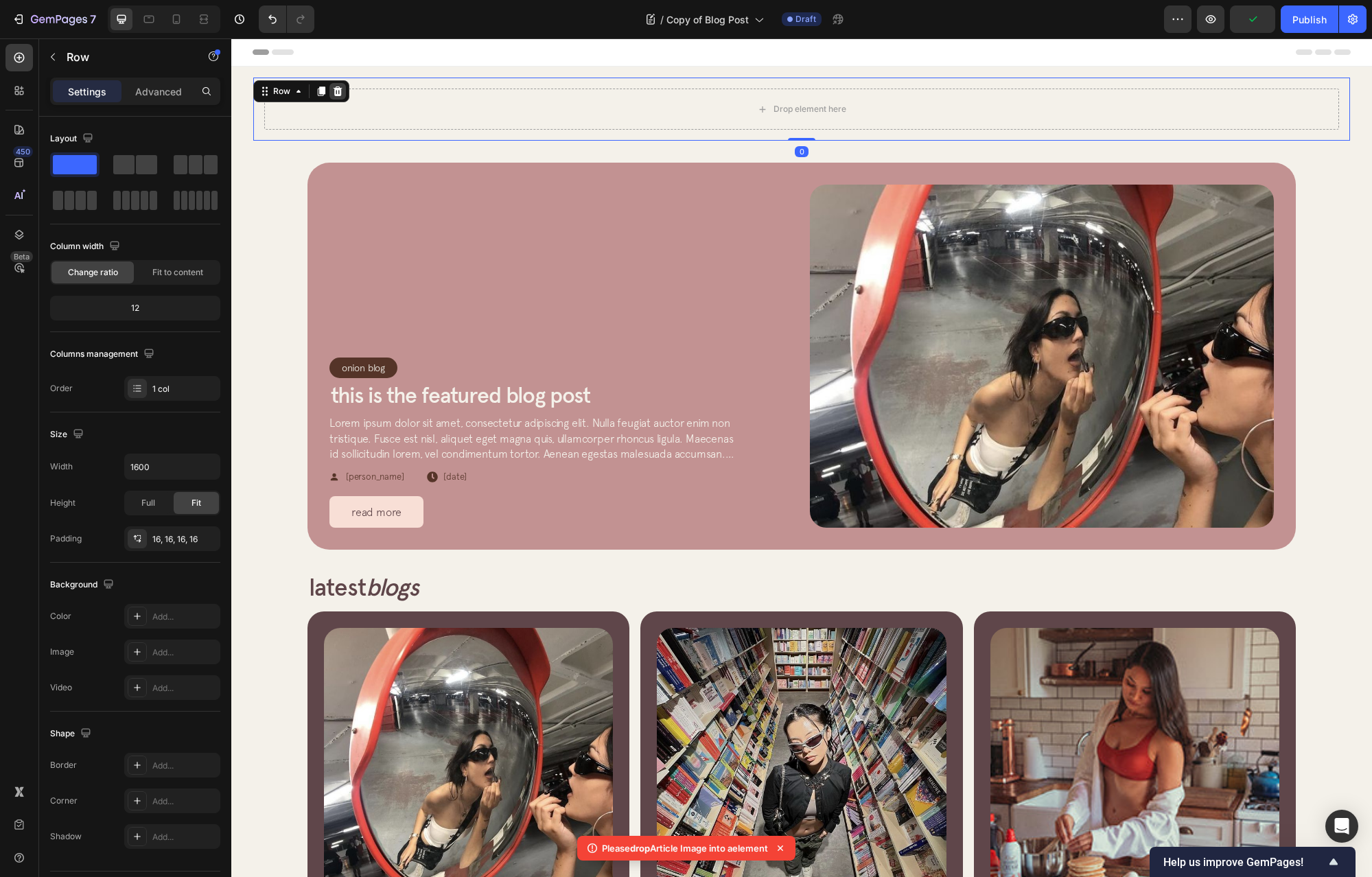
click at [339, 91] on icon at bounding box center [338, 91] width 11 height 11
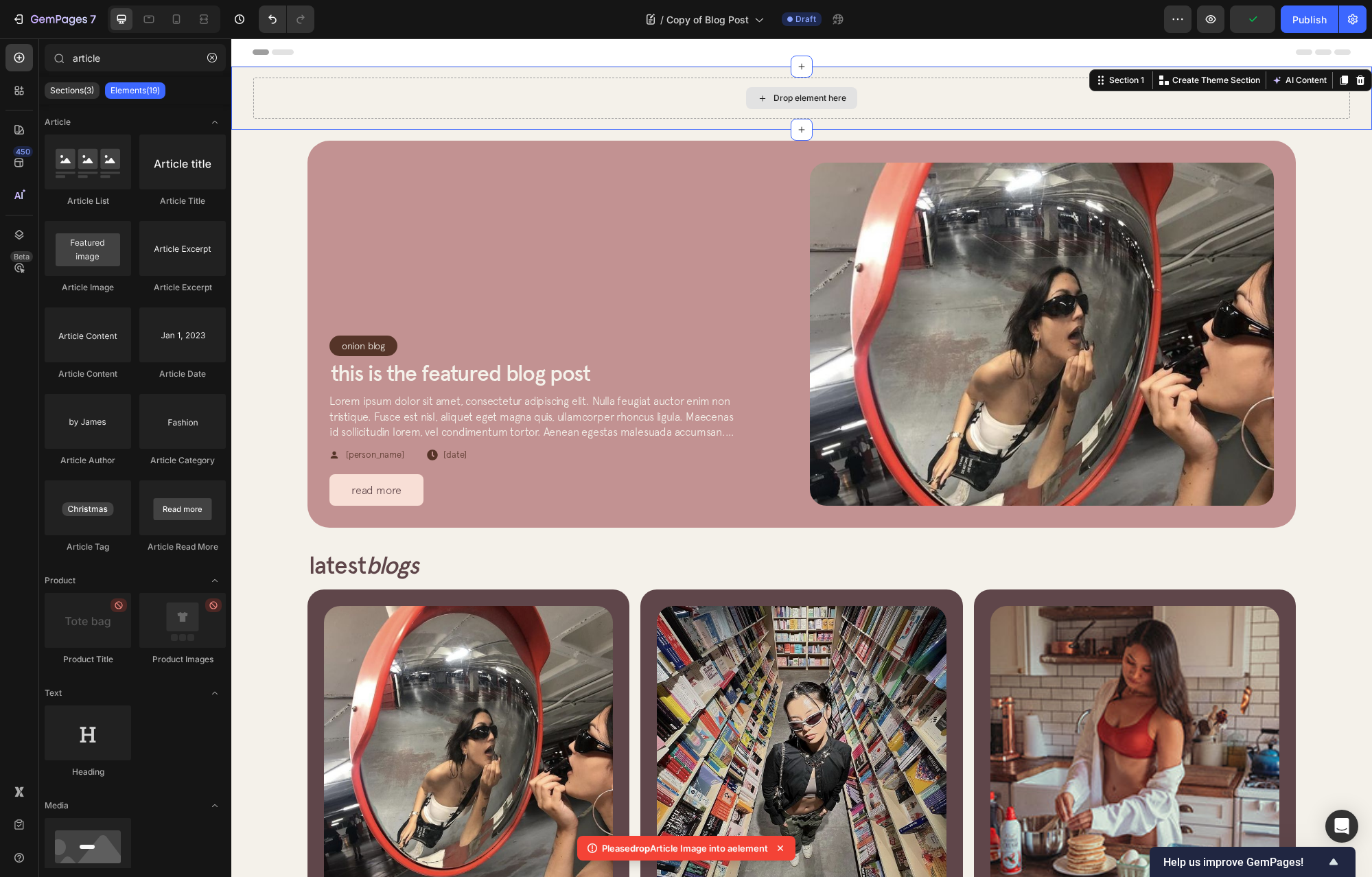
click at [266, 103] on div "Drop element here" at bounding box center [801, 98] width 1097 height 41
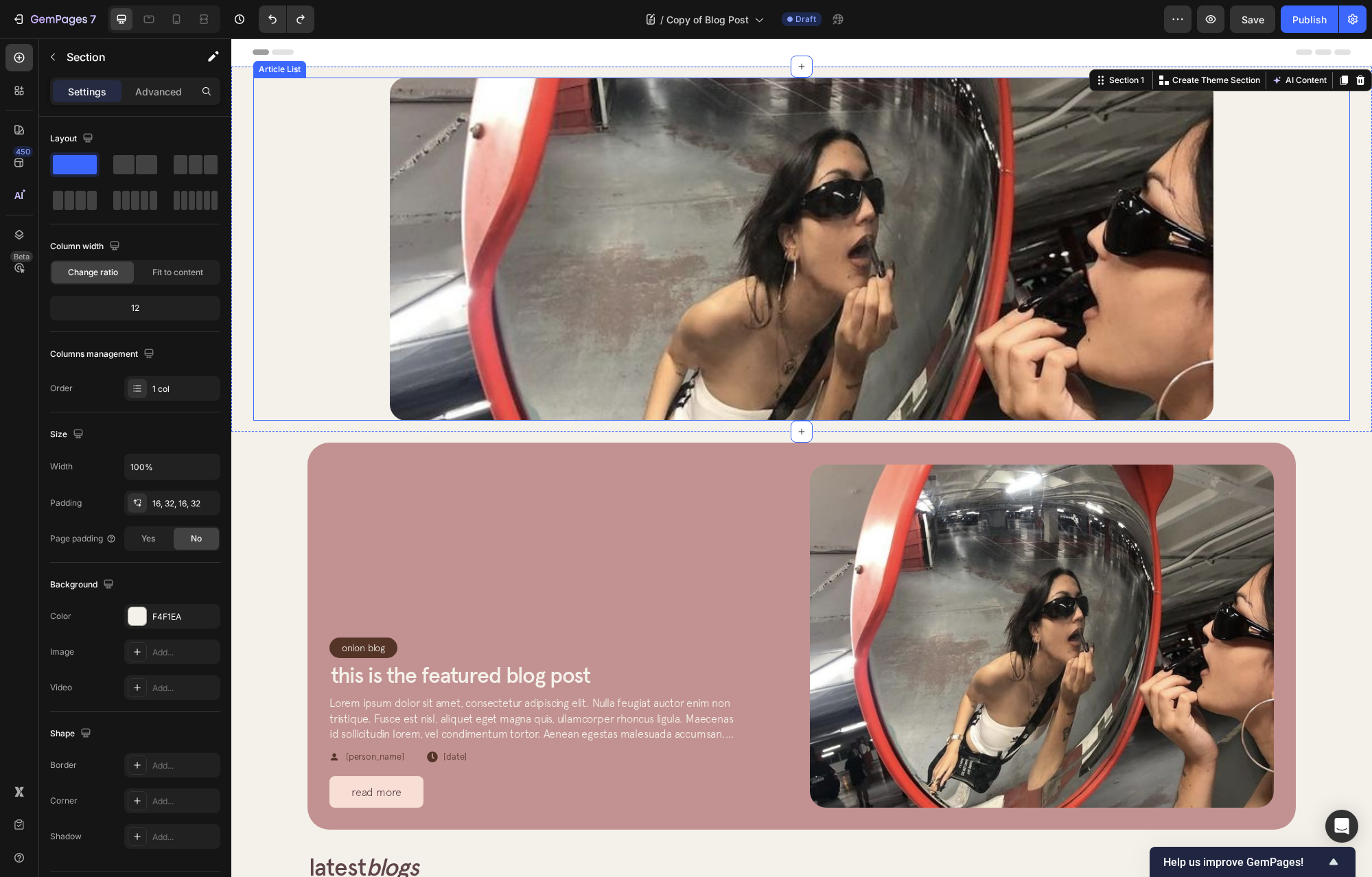
click at [338, 186] on div "Article Image Row Article List" at bounding box center [801, 249] width 1097 height 344
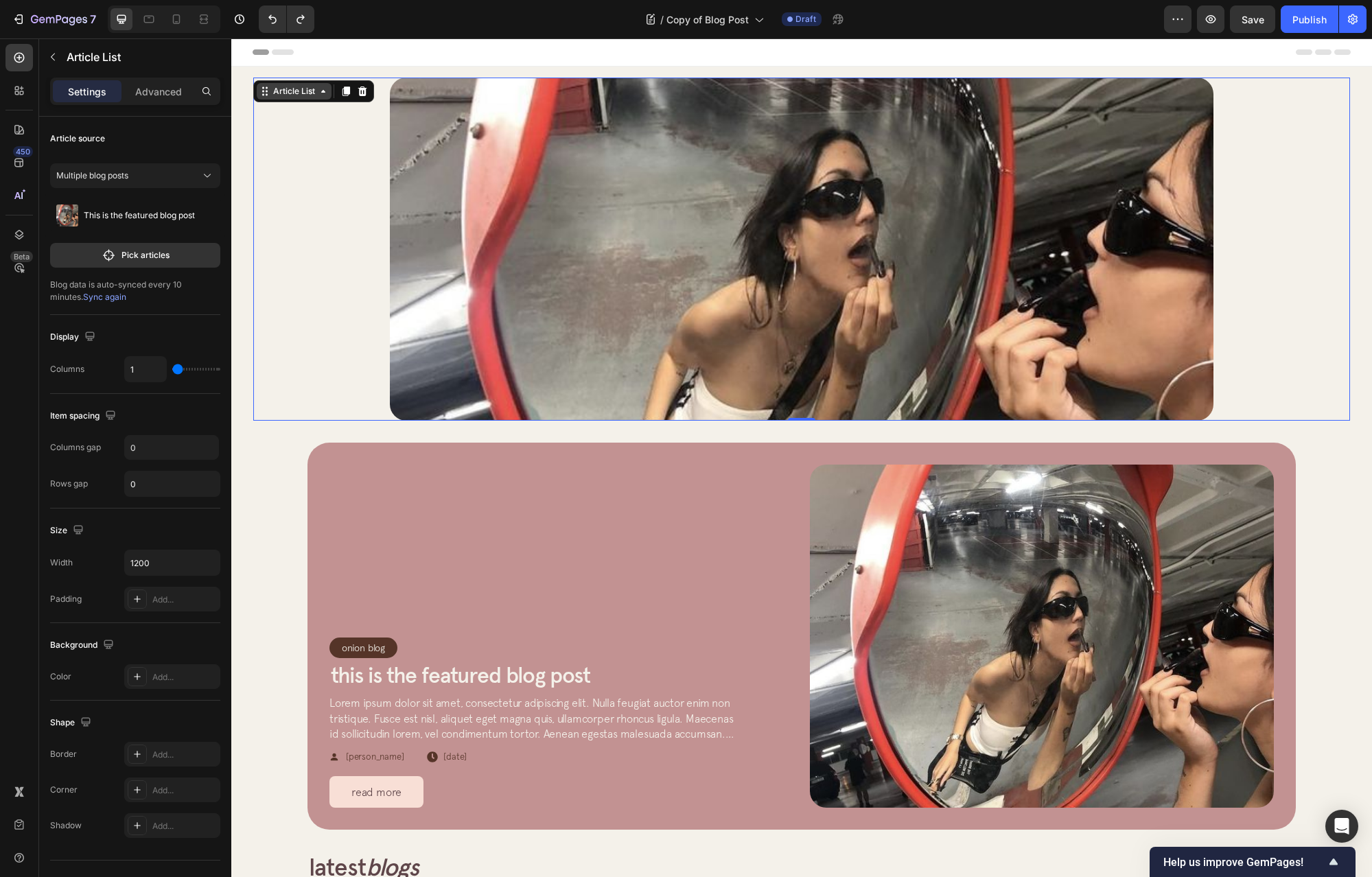
click at [317, 95] on div "Article List" at bounding box center [294, 91] width 47 height 13
click at [327, 202] on div "Article Image Row Article List 0" at bounding box center [801, 249] width 1097 height 344
click at [1170, 15] on button "button" at bounding box center [1177, 19] width 28 height 28
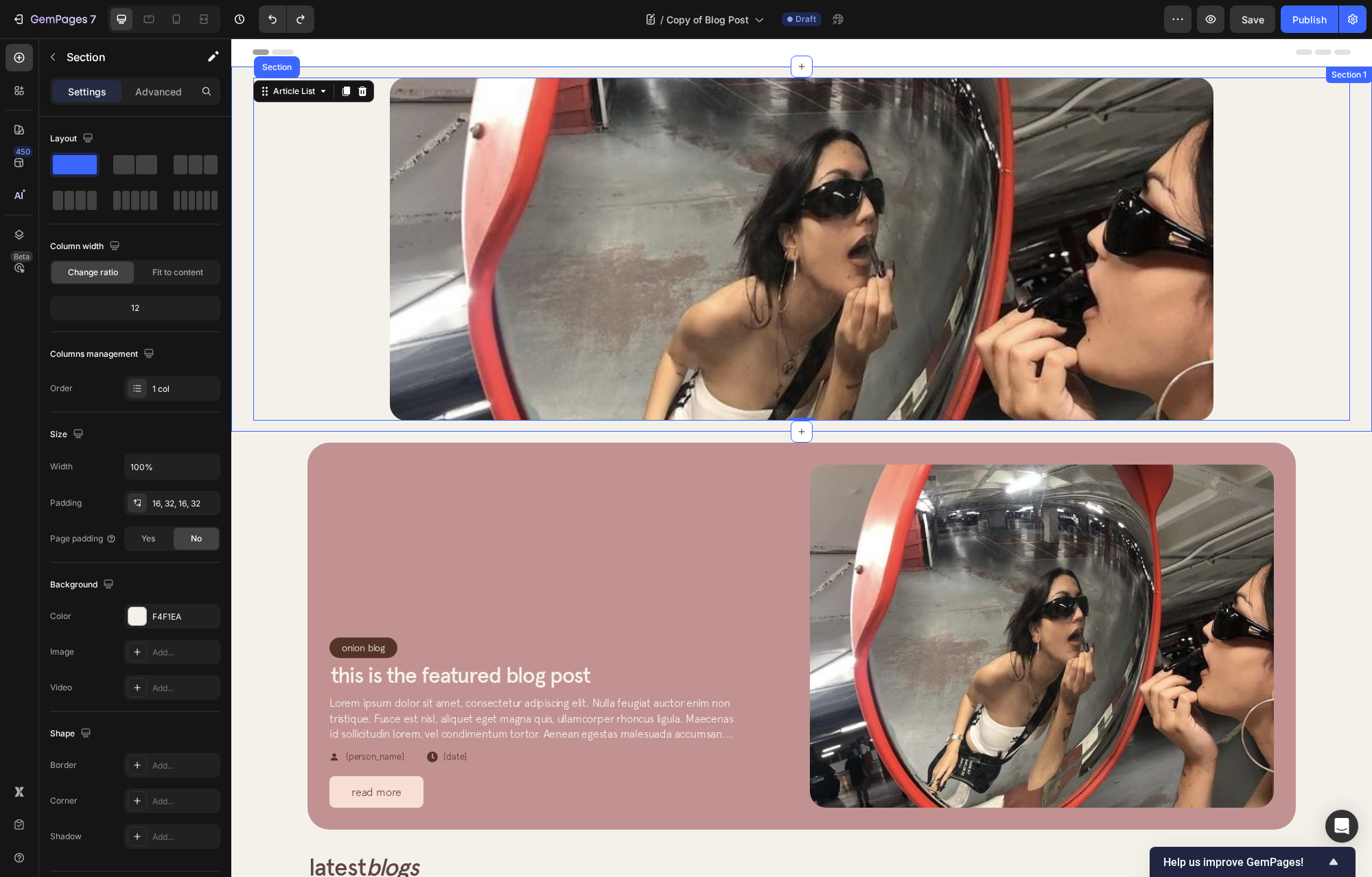
click at [248, 314] on div "Article Image Row Article List 0 Article List Section 0 Section 1" at bounding box center [802, 249] width 1141 height 365
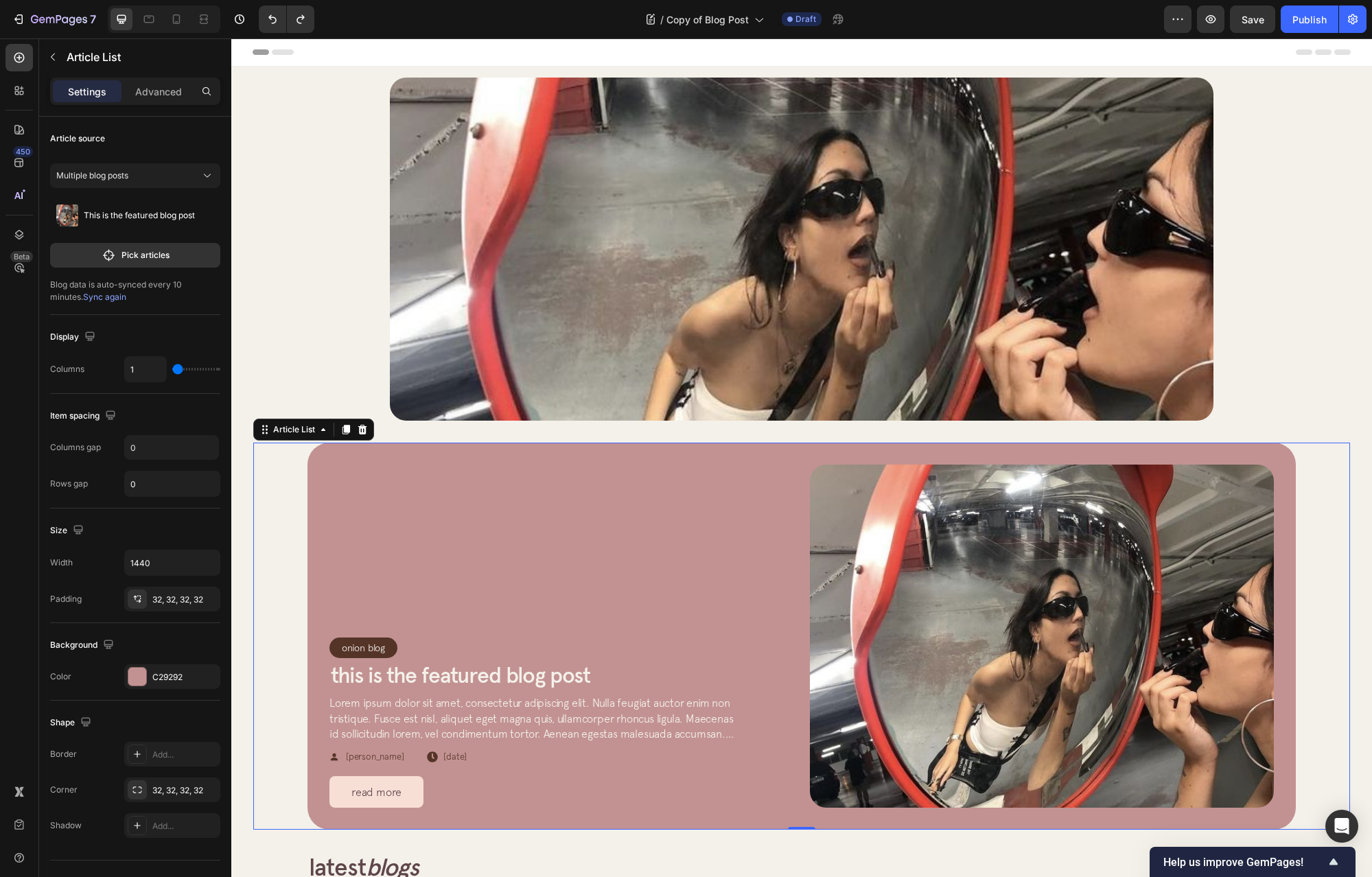
click at [280, 491] on div "Onion Blog Article Category Row Row This is the featured blog post Article Titl…" at bounding box center [801, 636] width 1097 height 387
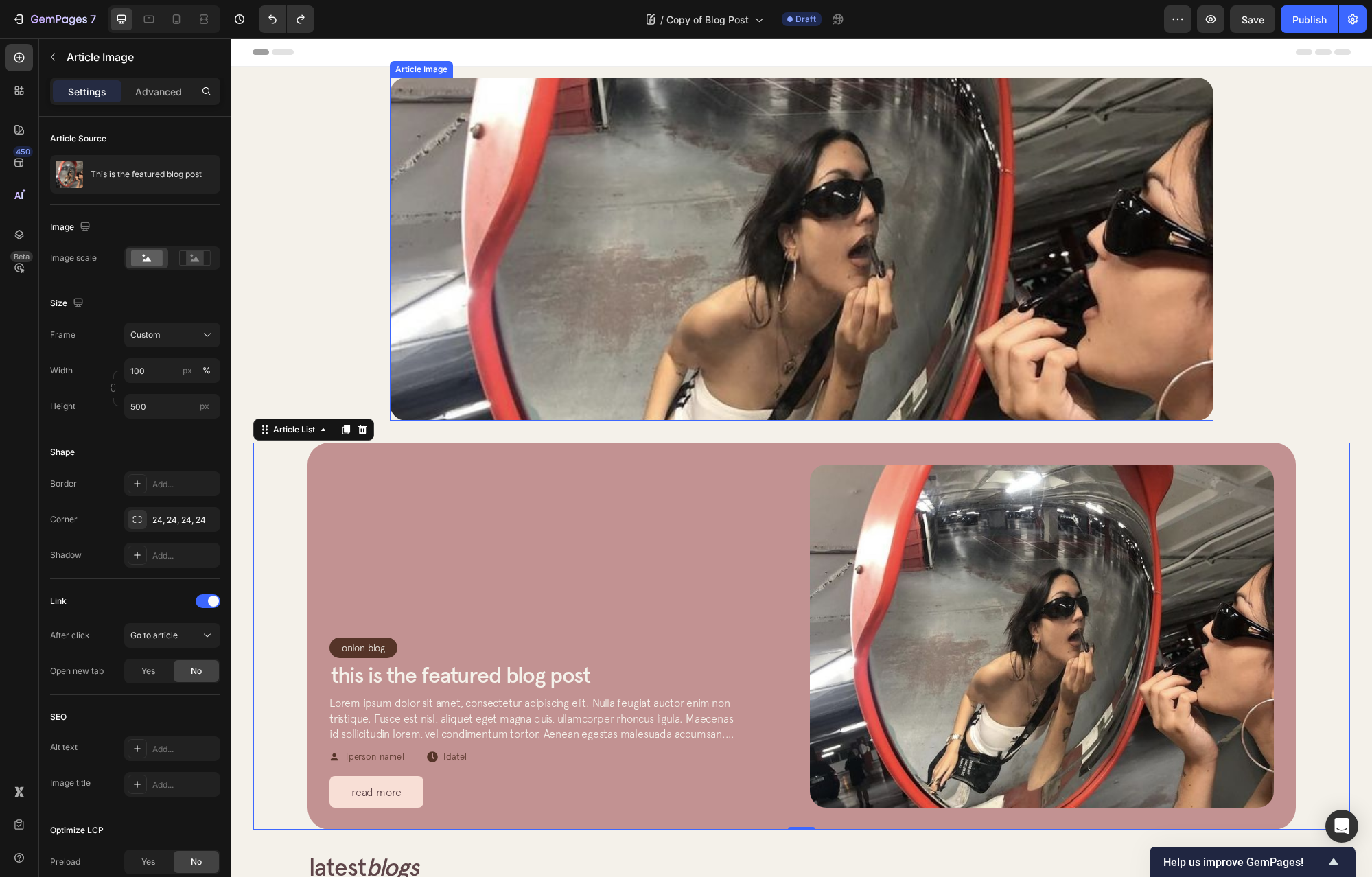
click at [500, 296] on img at bounding box center [801, 249] width 824 height 344
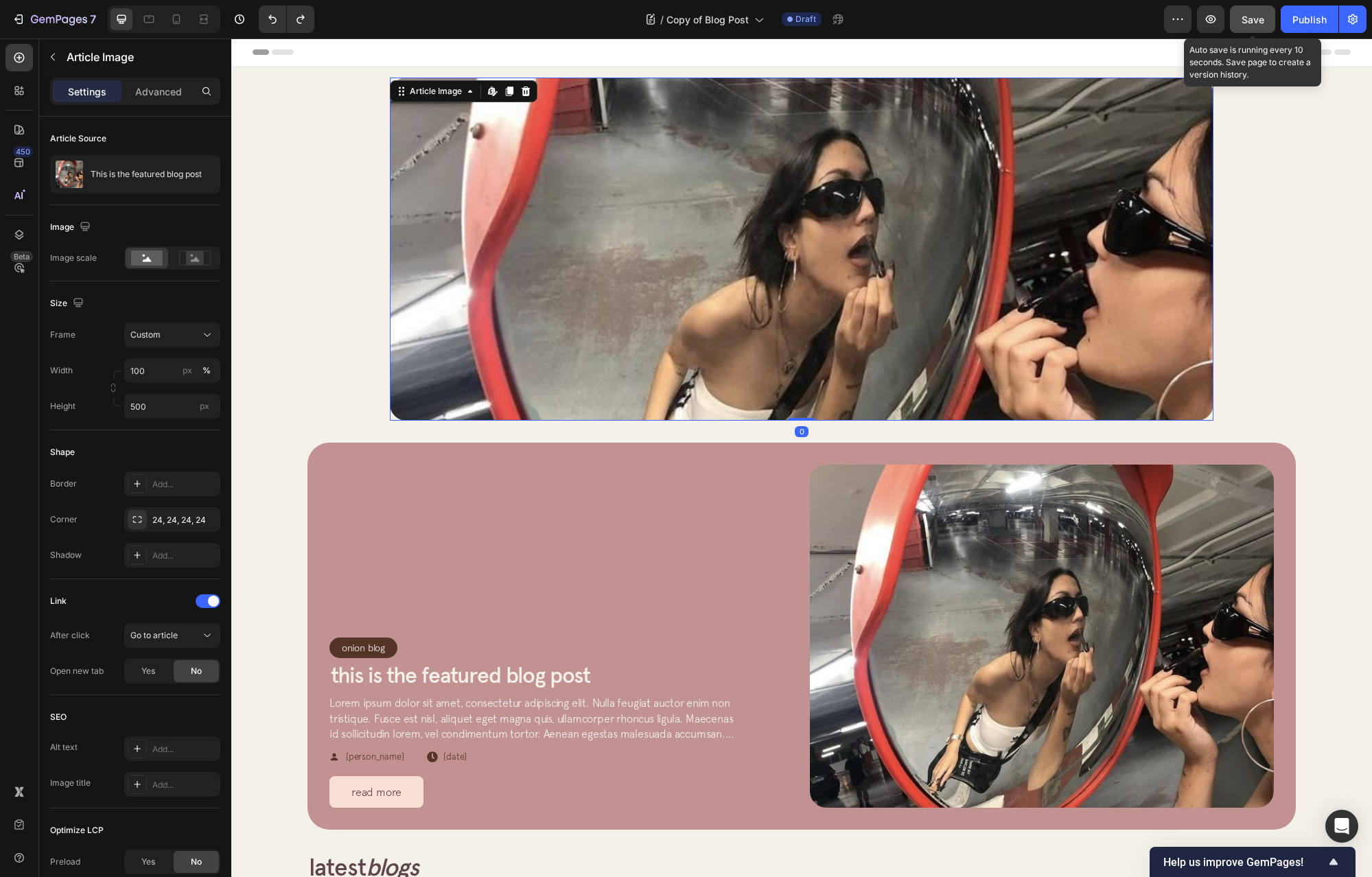
click at [1256, 28] on button "Save" at bounding box center [1252, 19] width 45 height 28
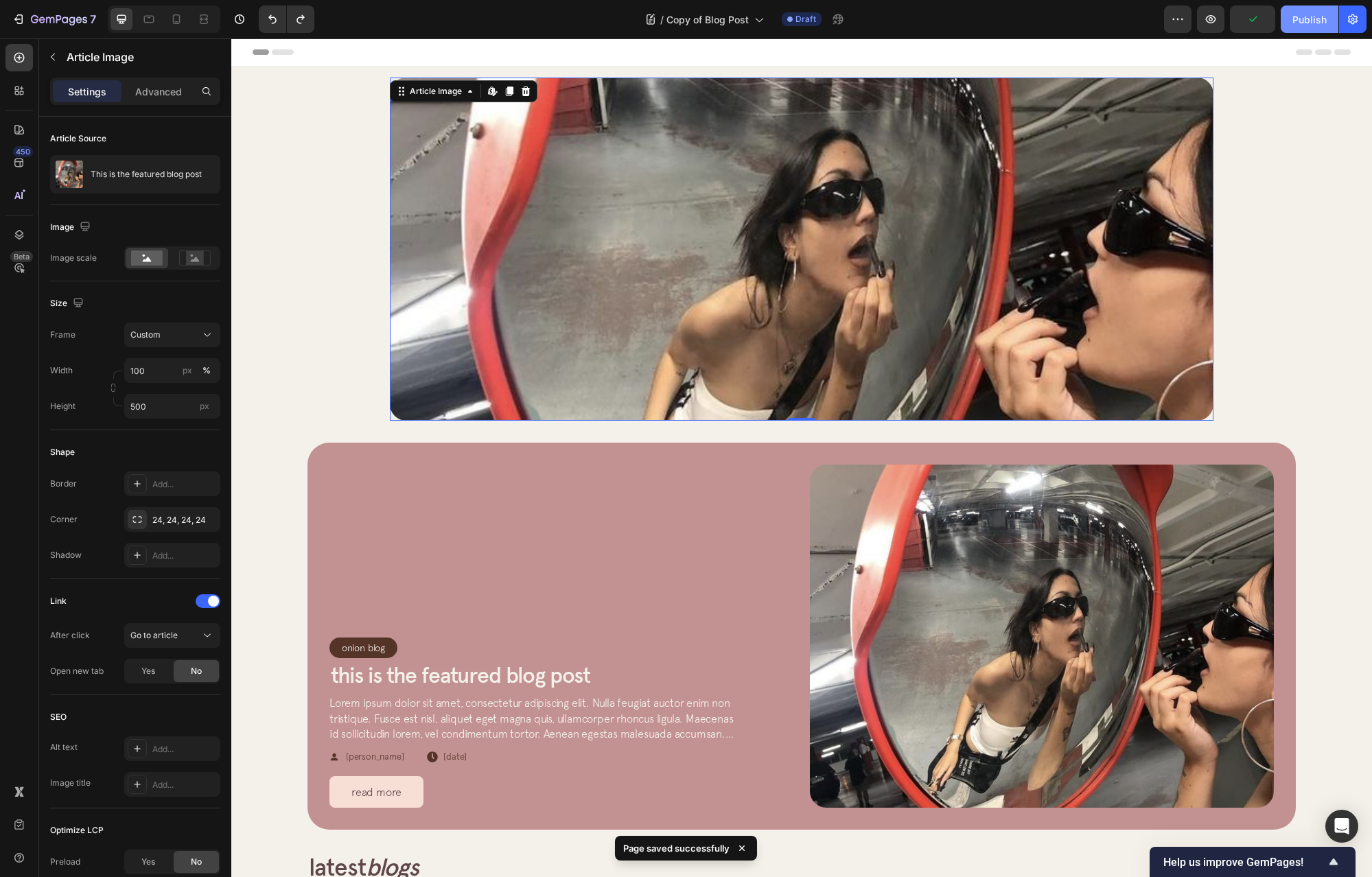
click at [1309, 21] on div "Publish" at bounding box center [1310, 20] width 35 height 14
click at [457, 269] on img at bounding box center [801, 249] width 824 height 344
click at [610, 137] on img at bounding box center [801, 249] width 824 height 344
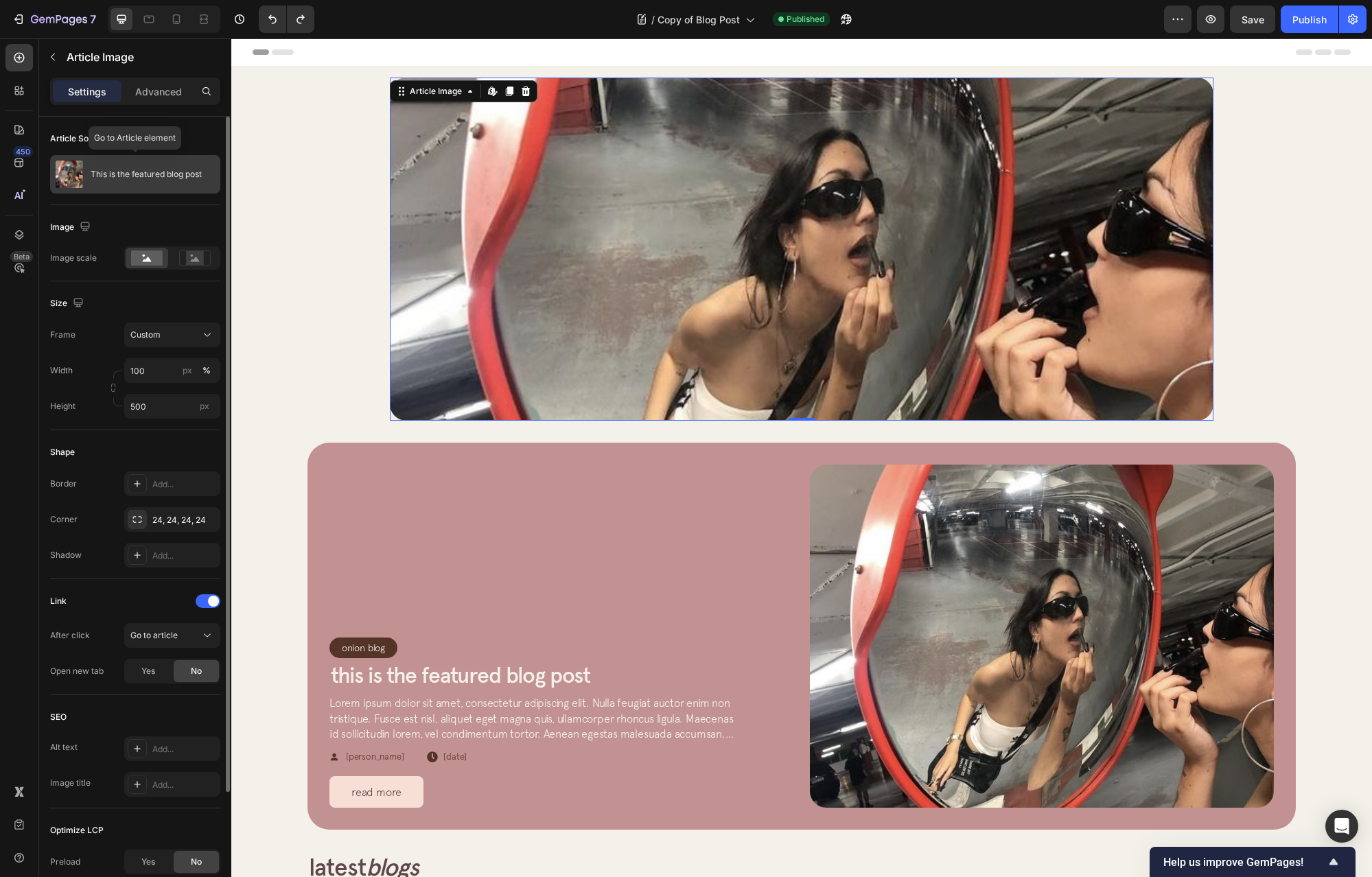
click at [177, 187] on div "This is the featured blog post" at bounding box center [136, 174] width 170 height 39
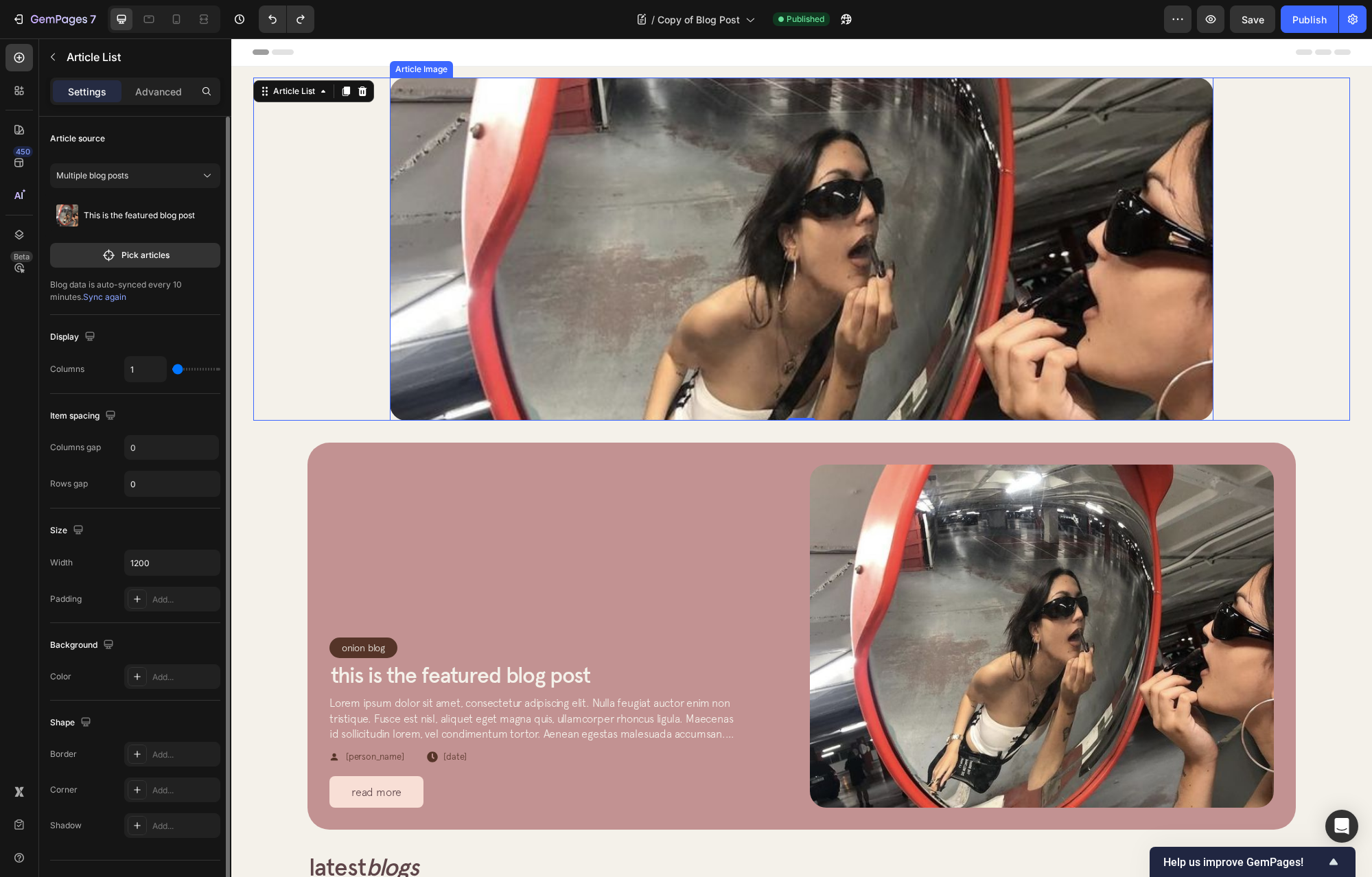
click at [577, 203] on img at bounding box center [801, 249] width 824 height 344
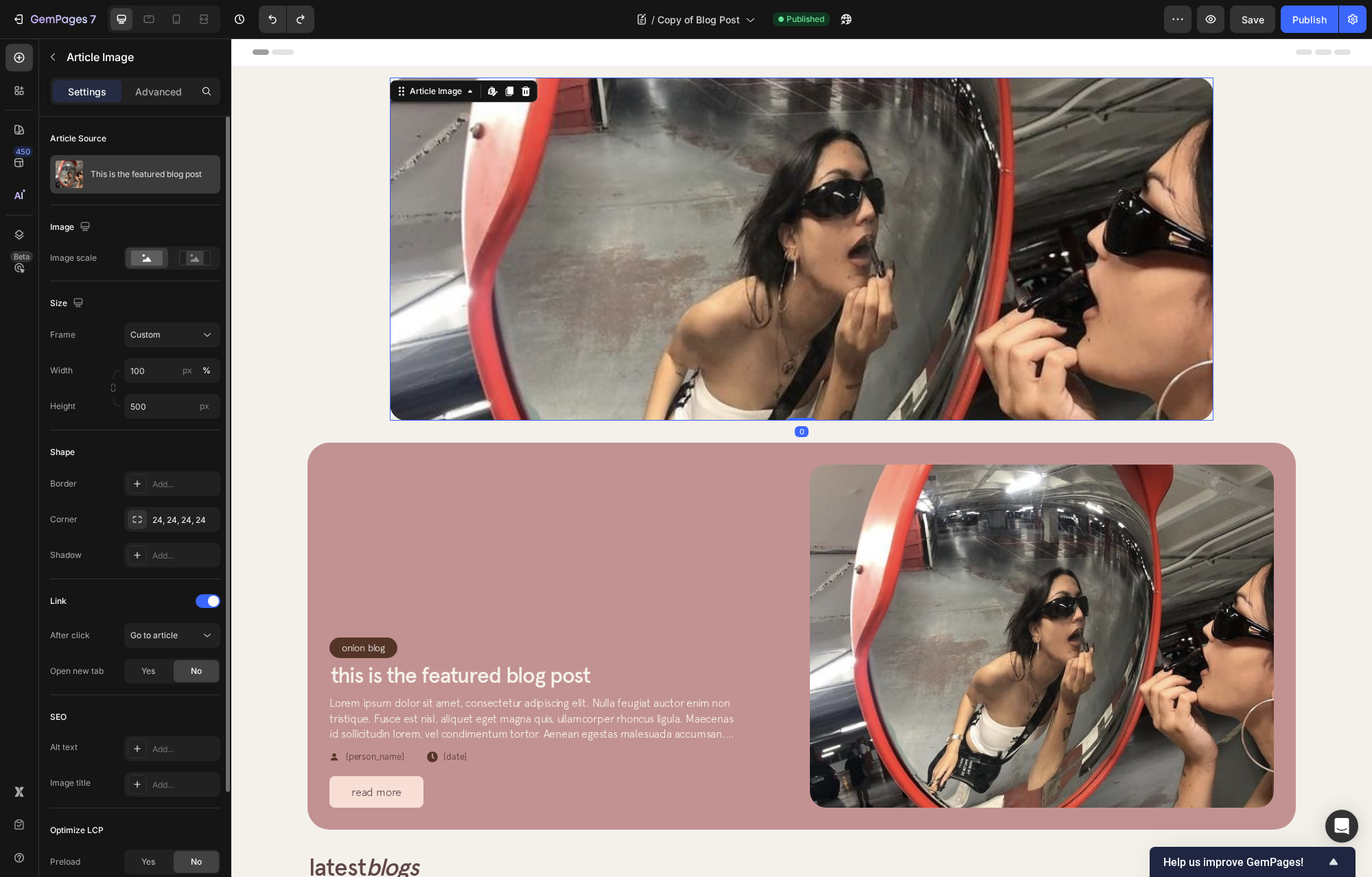
click at [137, 177] on p "This is the featured blog post" at bounding box center [146, 174] width 111 height 9
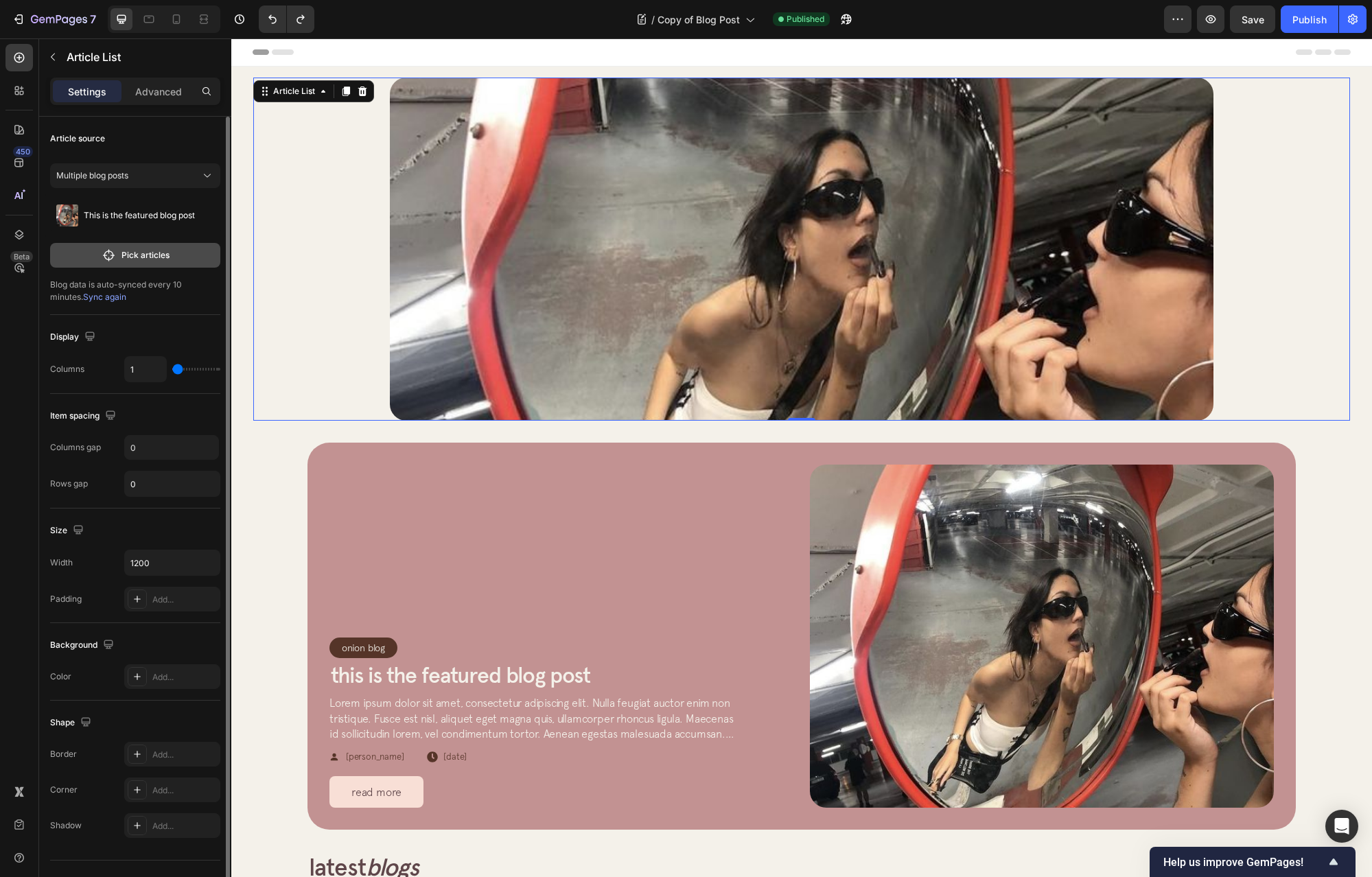
click at [154, 254] on p "Pick articles" at bounding box center [145, 255] width 48 height 13
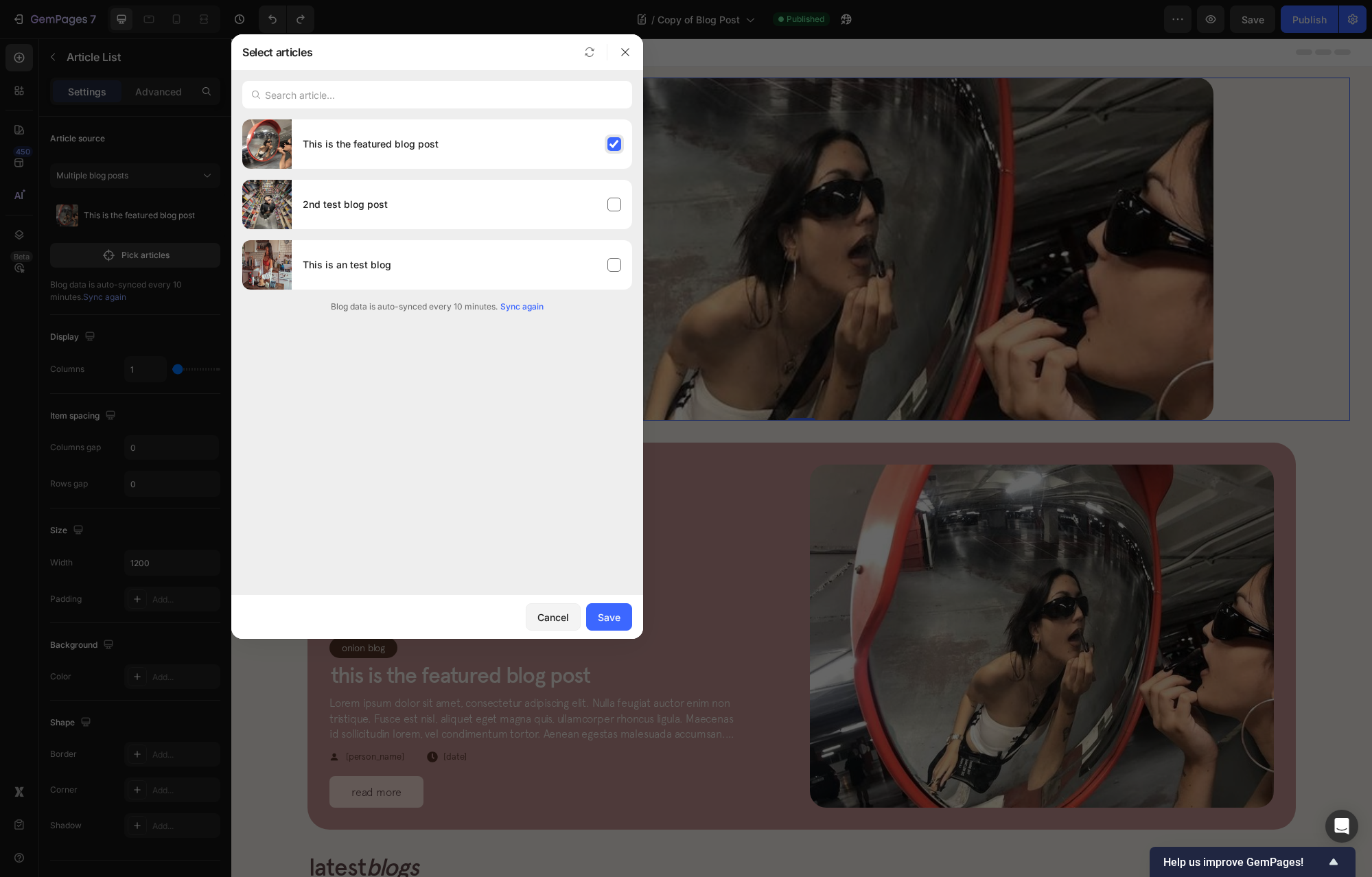
click at [456, 156] on div "This is the featured blog post" at bounding box center [462, 144] width 340 height 39
click at [607, 615] on div "Save" at bounding box center [609, 617] width 23 height 14
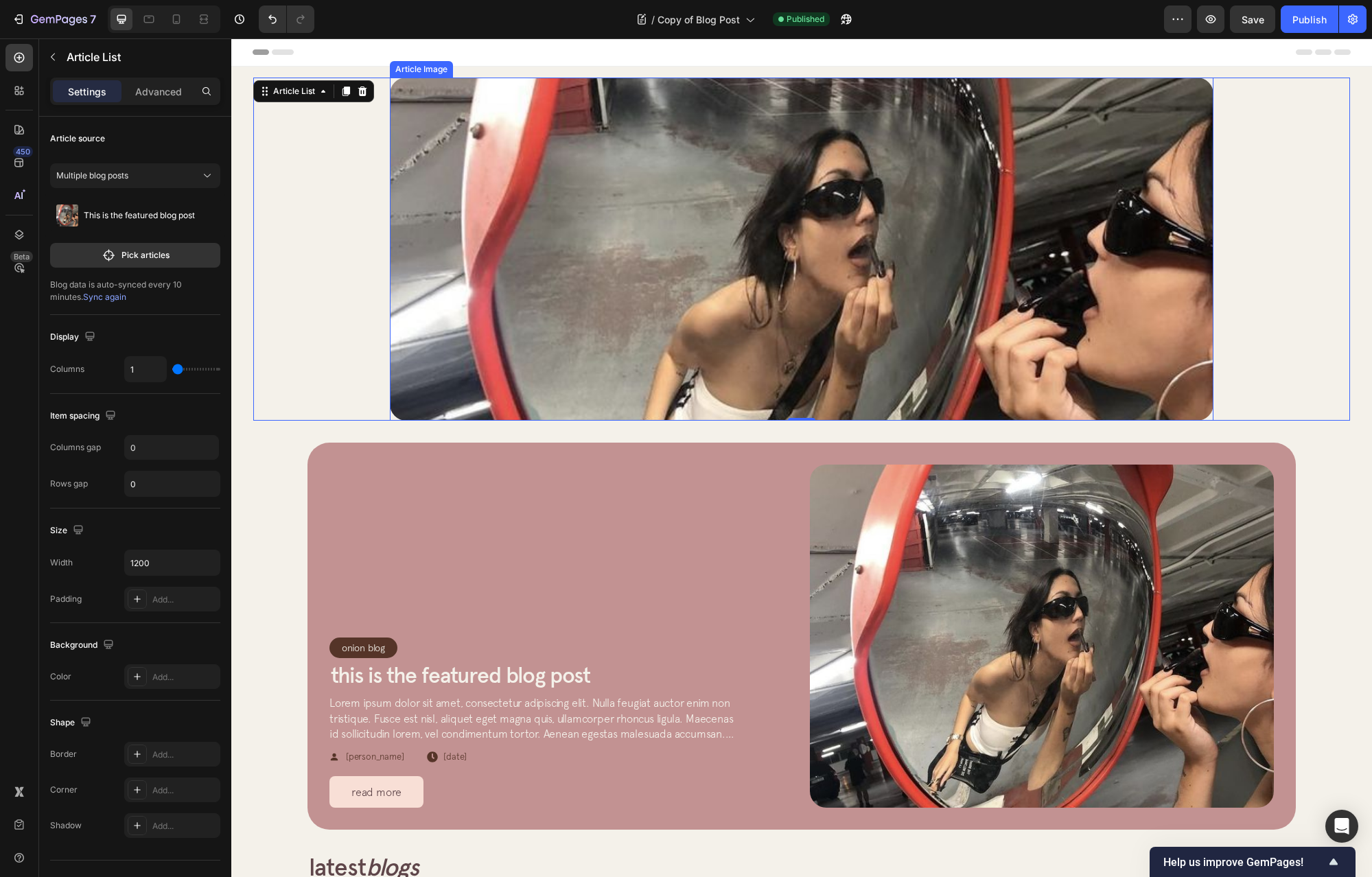
click at [422, 238] on img at bounding box center [801, 249] width 824 height 344
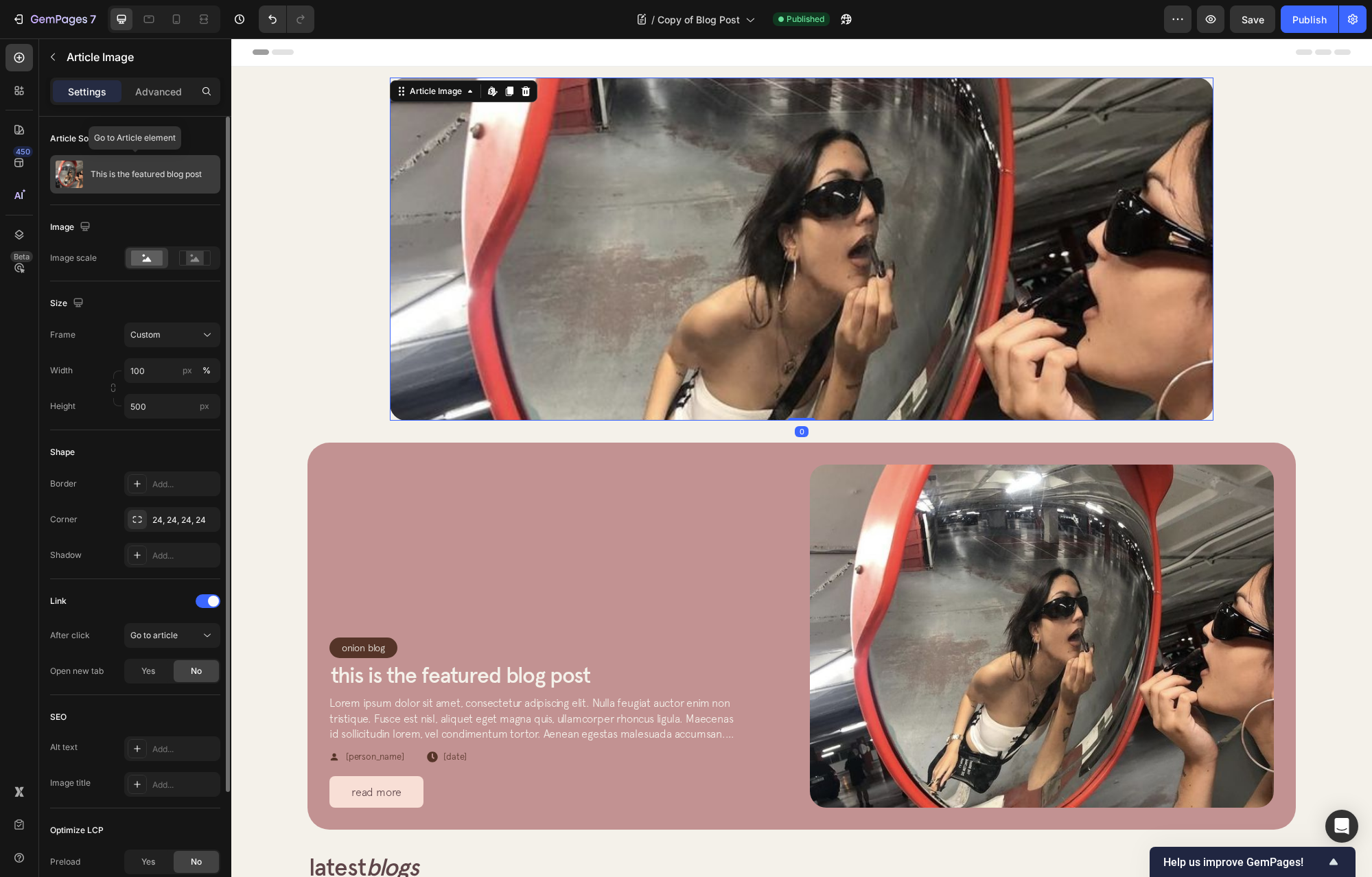
click at [155, 178] on p "This is the featured blog post" at bounding box center [146, 174] width 111 height 9
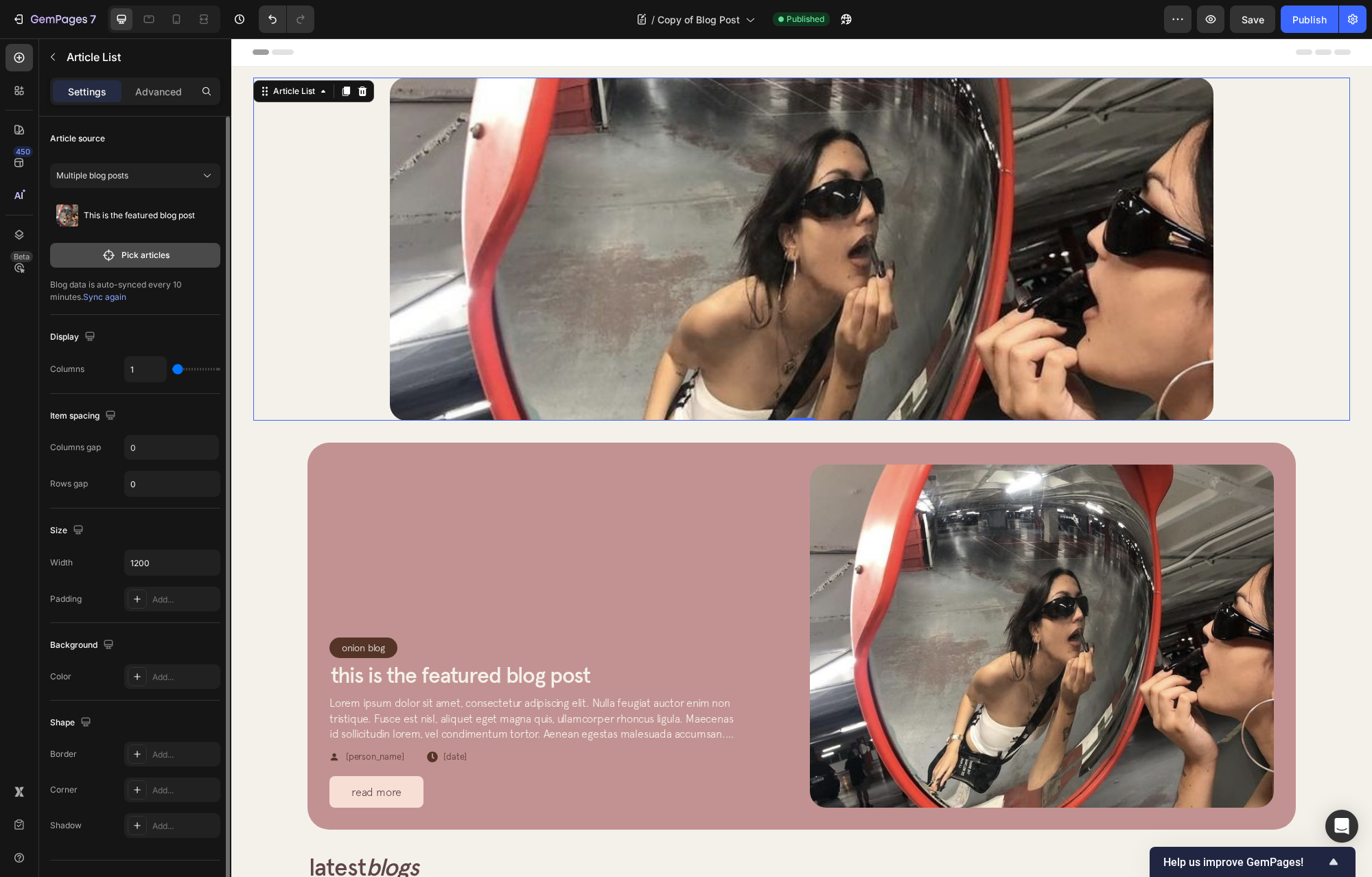
click at [159, 253] on p "Pick articles" at bounding box center [145, 255] width 48 height 13
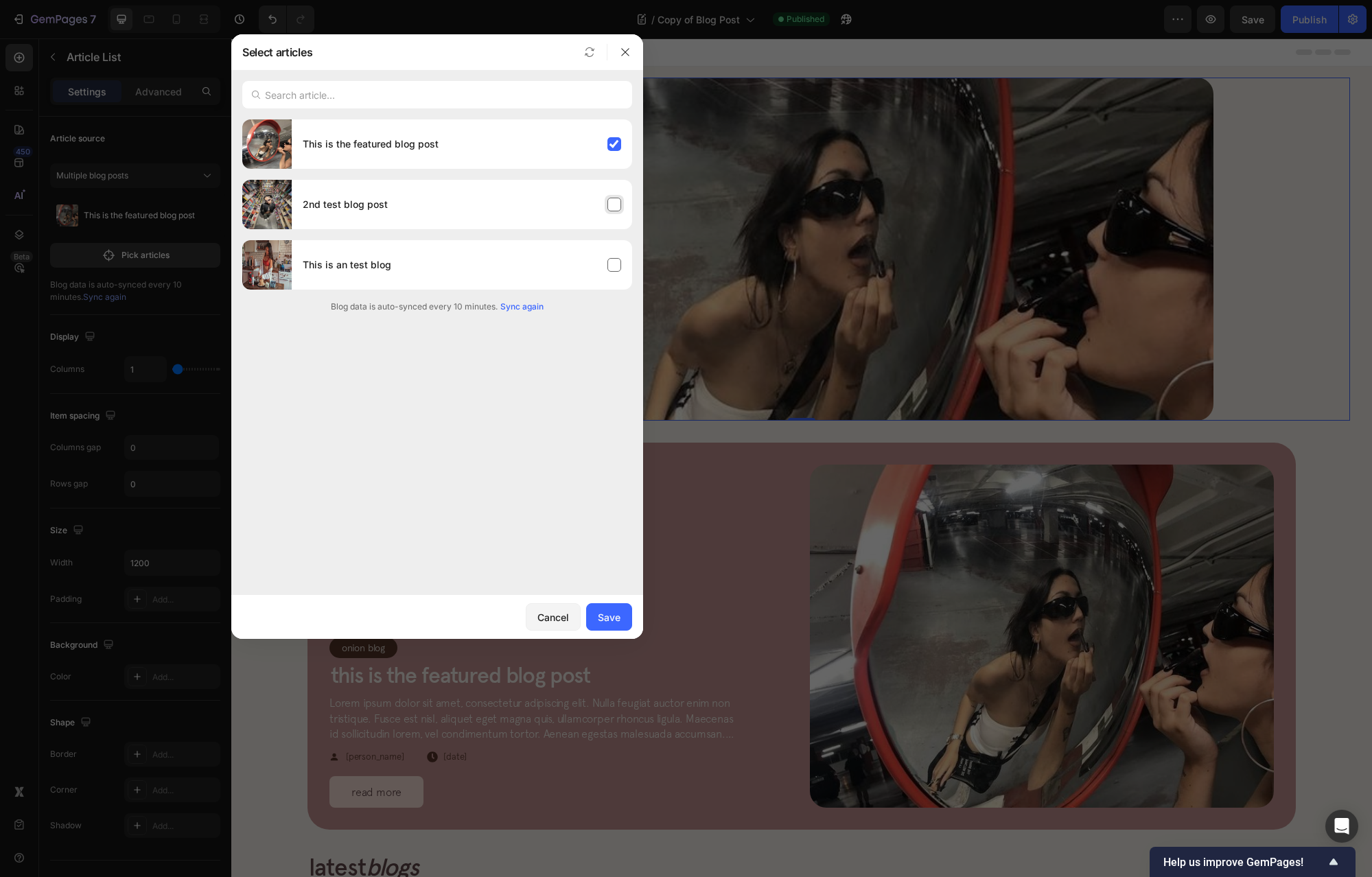
click at [344, 193] on div "2nd test blog post" at bounding box center [462, 204] width 340 height 39
click at [586, 168] on div "This is the featured blog post" at bounding box center [437, 144] width 390 height 50
click at [578, 203] on div "2nd test blog post" at bounding box center [462, 204] width 340 height 39
click at [545, 166] on div "This is the featured blog post" at bounding box center [437, 144] width 390 height 50
click at [561, 280] on div "This is an test blog" at bounding box center [462, 265] width 340 height 39
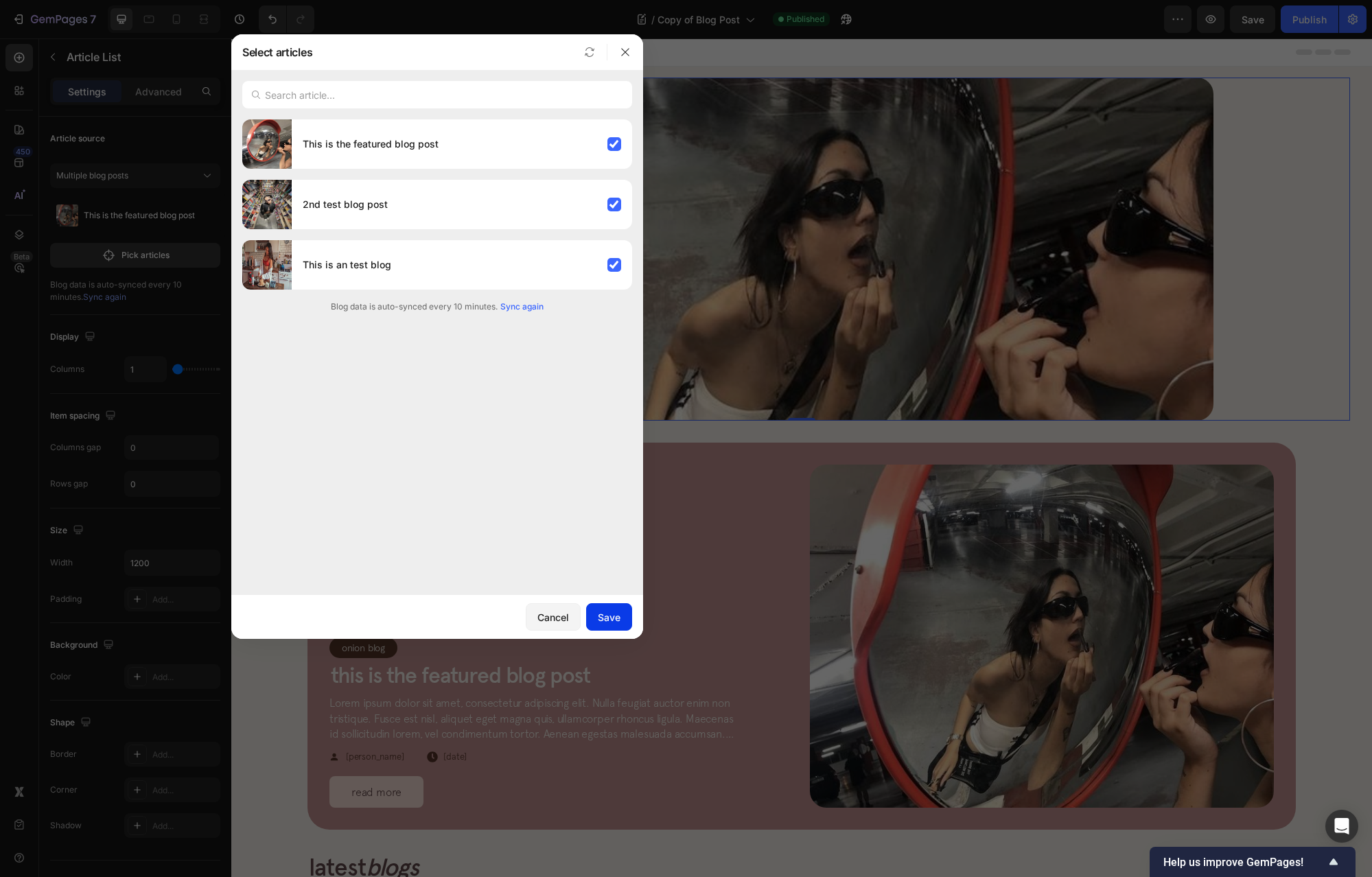
click at [615, 619] on div "Save" at bounding box center [609, 617] width 23 height 14
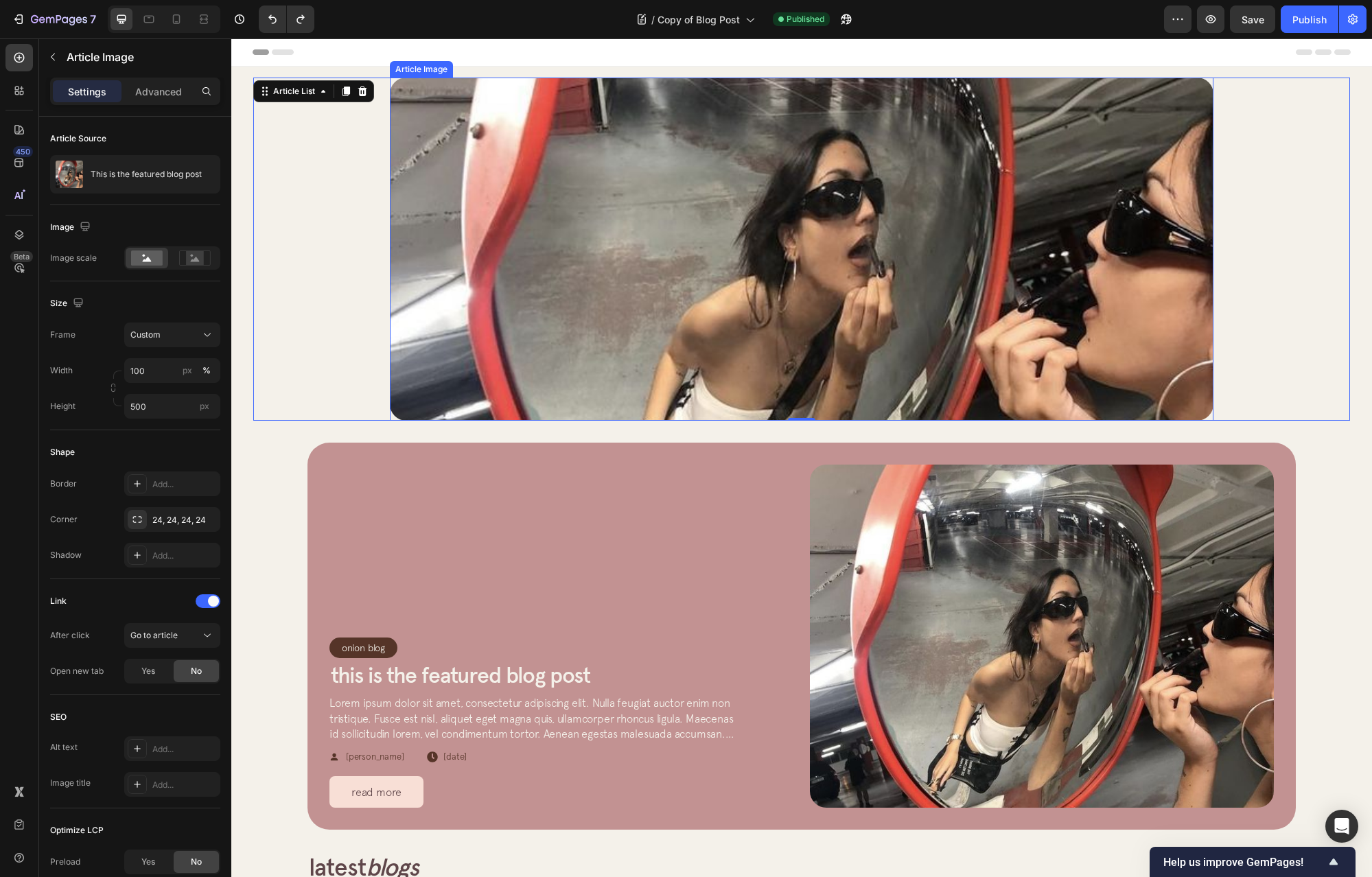
click at [458, 210] on img at bounding box center [801, 249] width 824 height 344
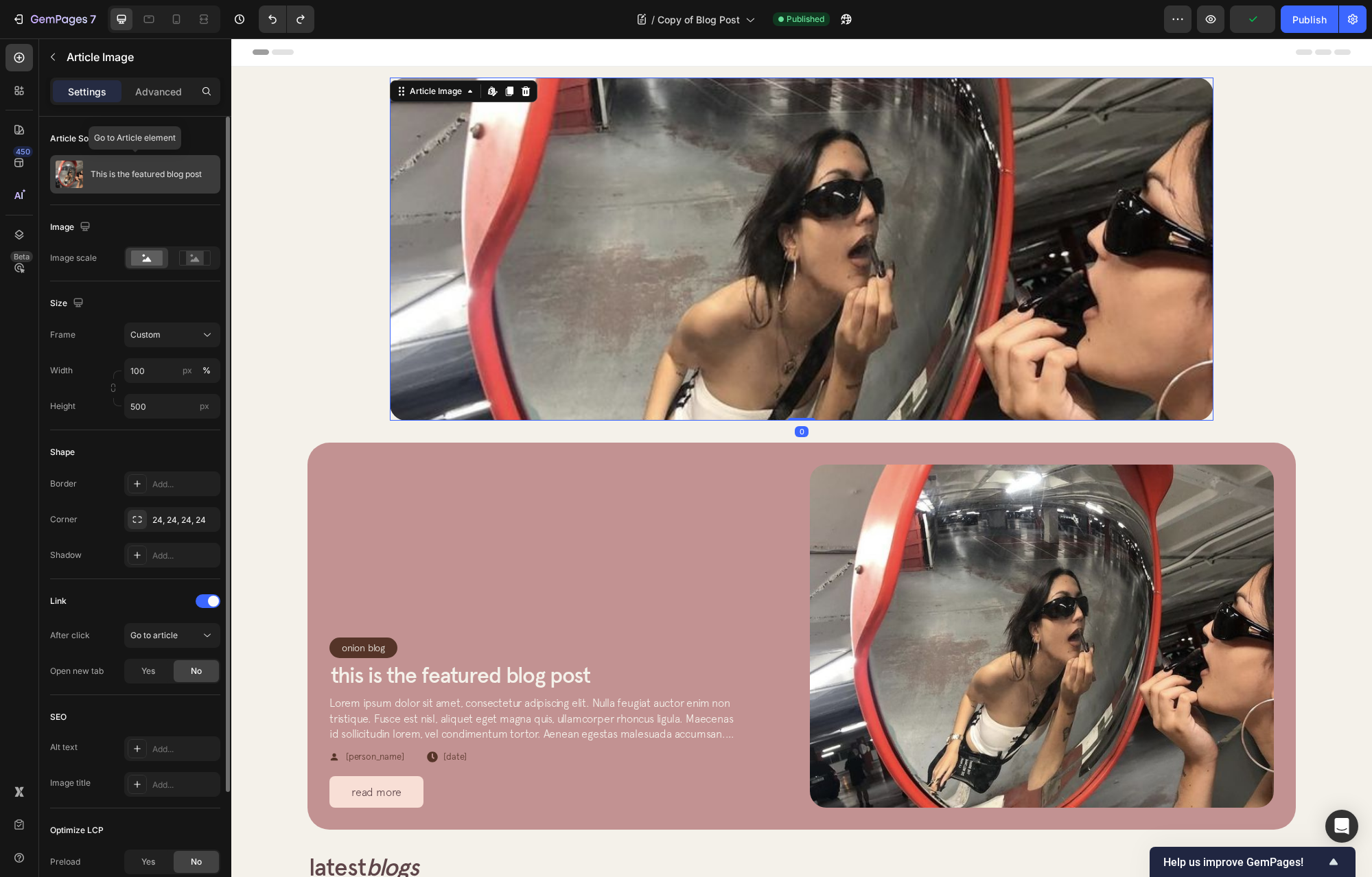
click at [121, 173] on p "This is the featured blog post" at bounding box center [146, 174] width 111 height 9
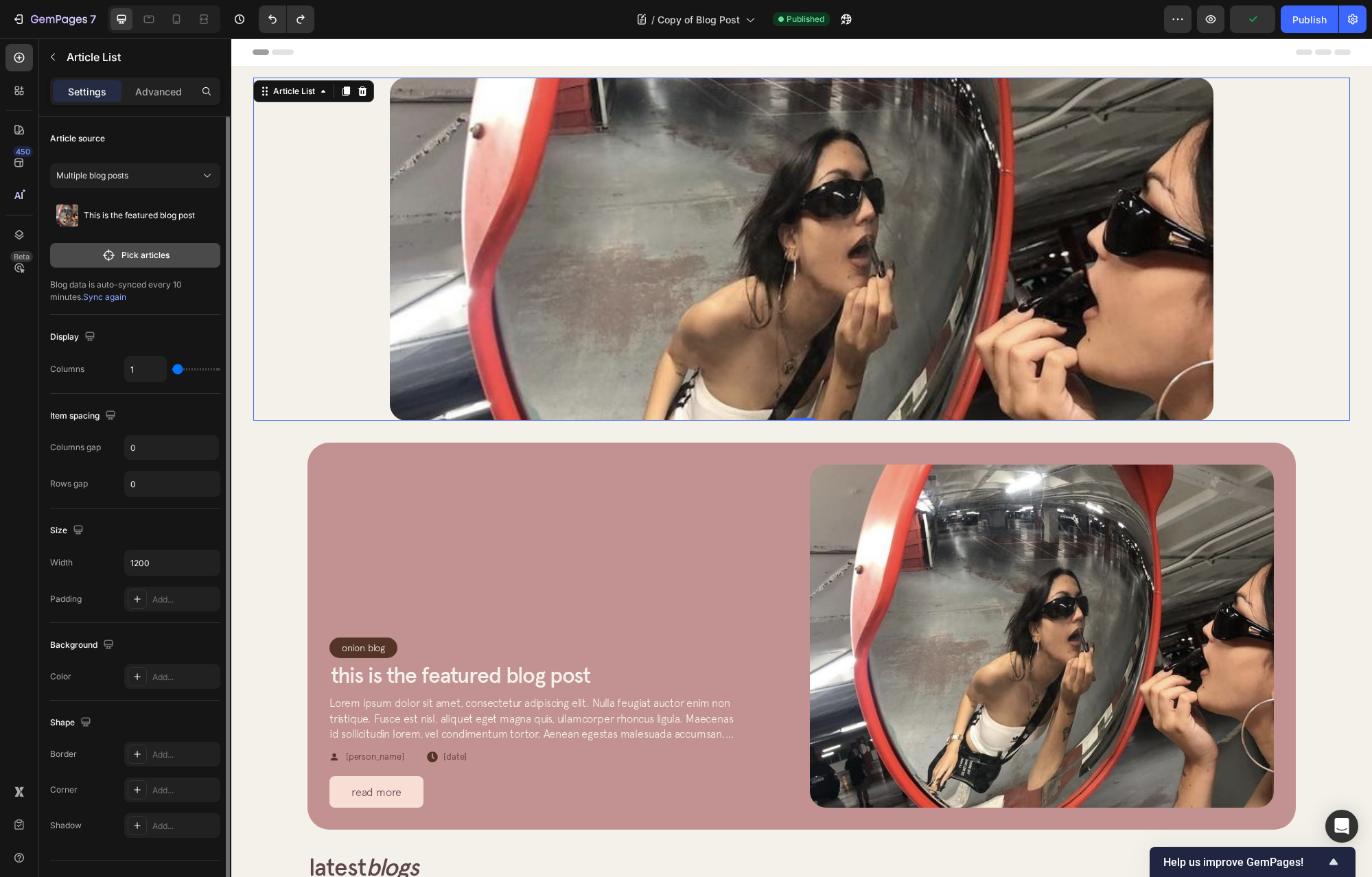
click at [151, 255] on p "Pick articles" at bounding box center [145, 255] width 48 height 13
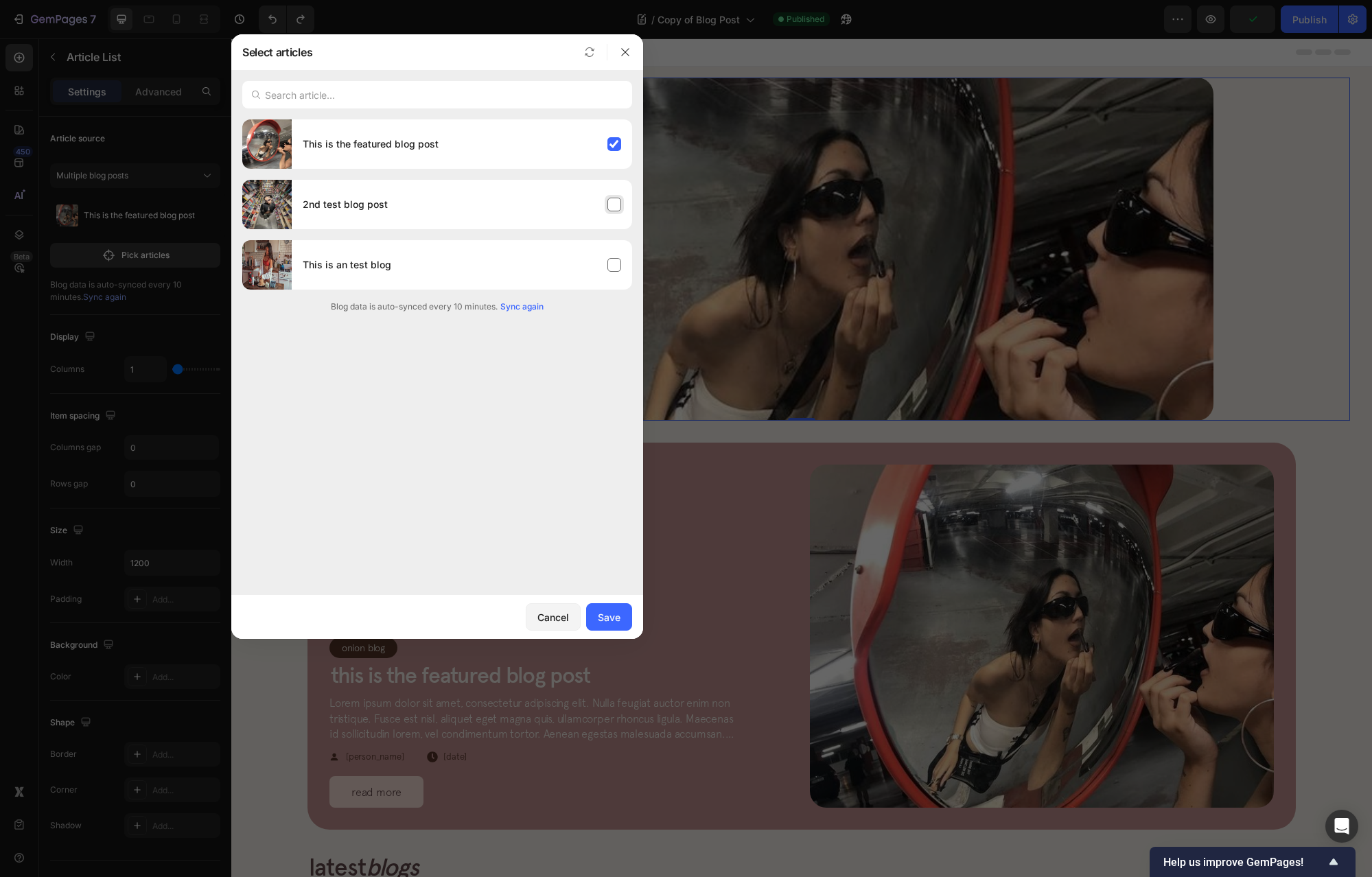
click at [408, 198] on div "2nd test blog post" at bounding box center [462, 204] width 340 height 39
drag, startPoint x: 421, startPoint y: 210, endPoint x: 457, endPoint y: 158, distance: 63.2
click at [421, 208] on div "2nd test blog post" at bounding box center [462, 204] width 340 height 39
click at [457, 158] on div "This is the featured blog post" at bounding box center [462, 144] width 340 height 39
click at [552, 622] on div "Cancel" at bounding box center [553, 617] width 32 height 14
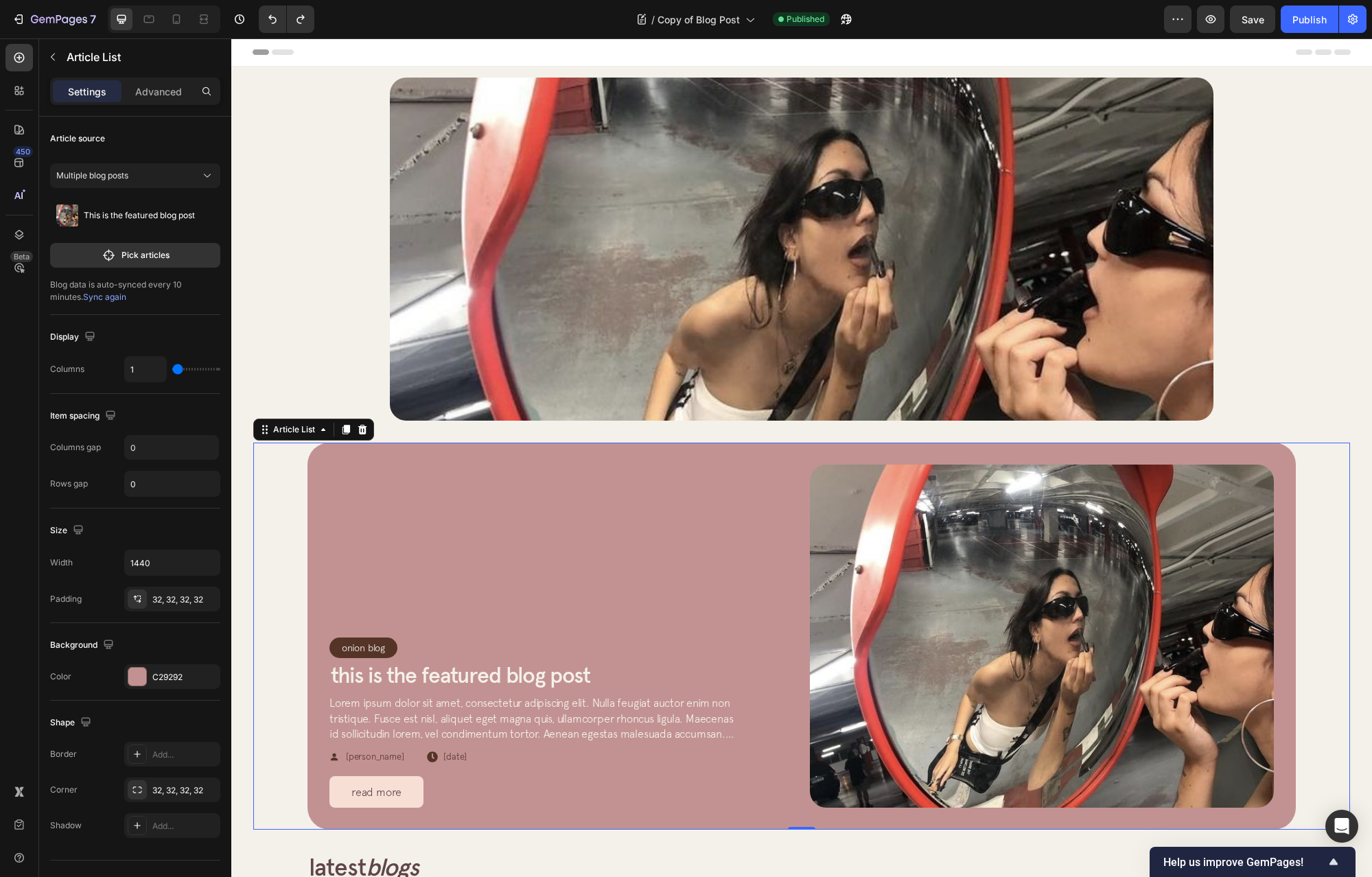
click at [280, 517] on div "Onion Blog Article Category Row Row This is the featured blog post Article Titl…" at bounding box center [801, 636] width 1097 height 387
click at [312, 295] on div "Article Image Row Article List" at bounding box center [801, 249] width 1097 height 344
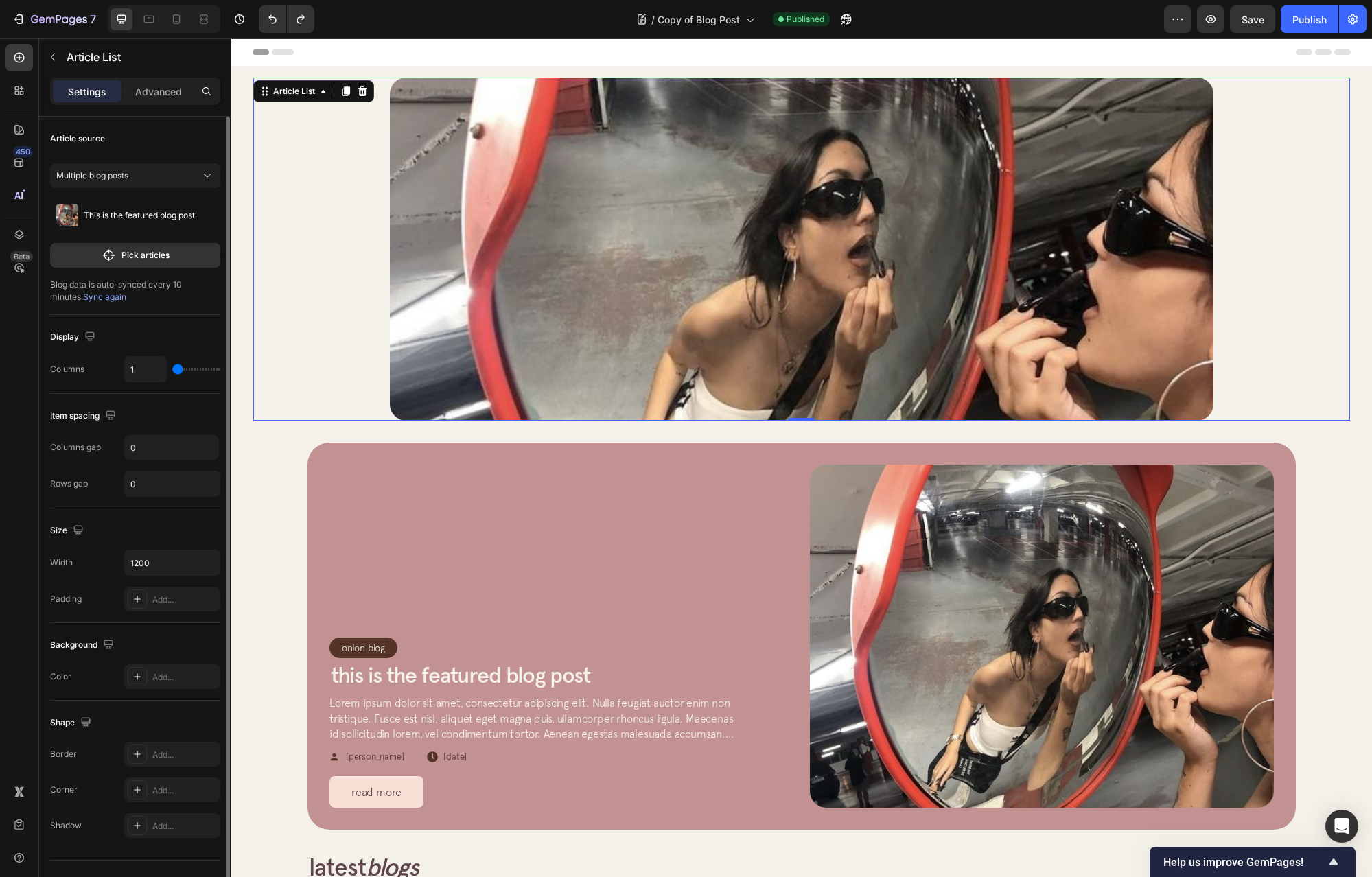
scroll to position [27, 0]
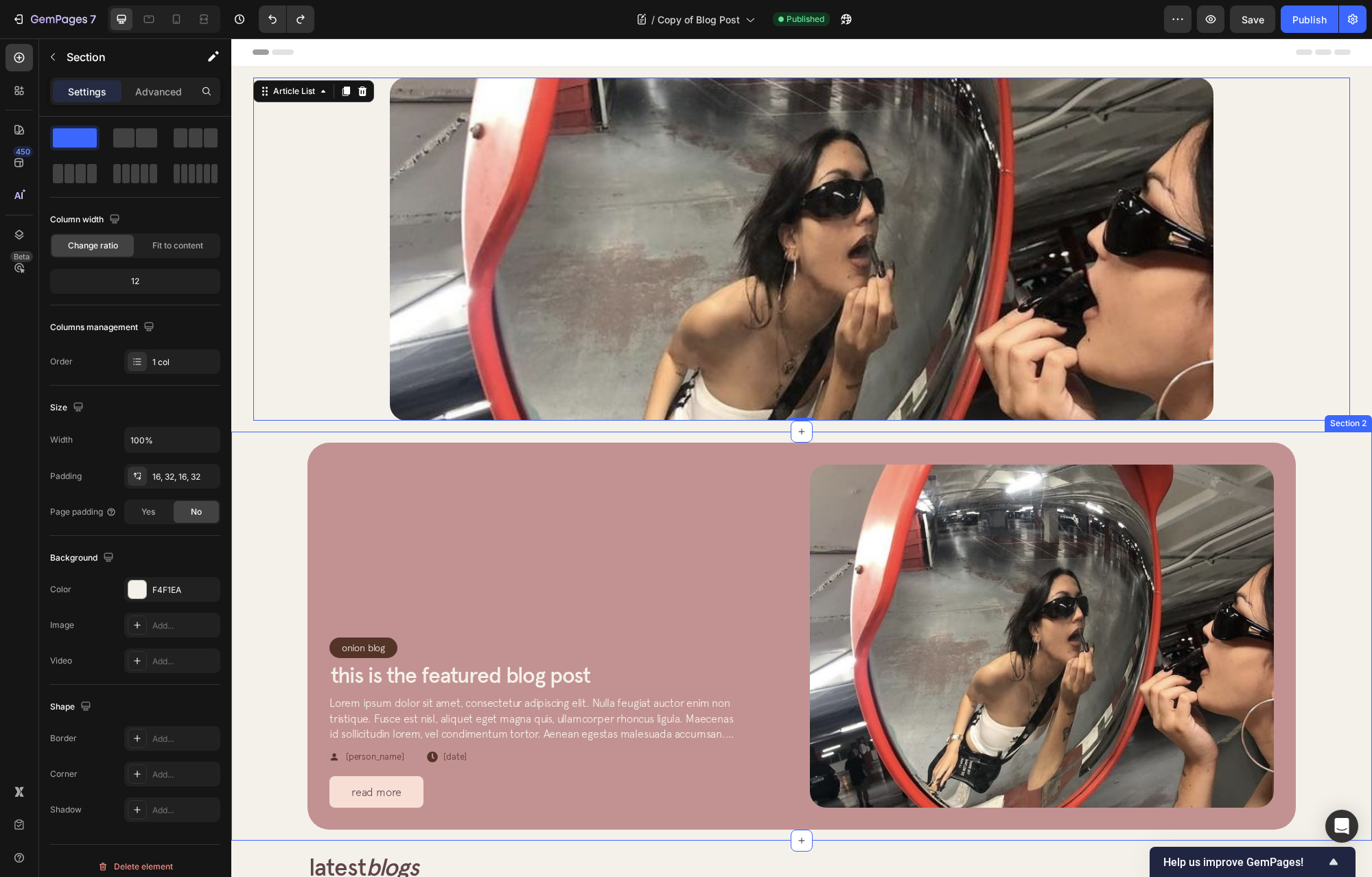
click at [248, 452] on div "Onion Blog Article Category Row Row This is the featured blog post Article Titl…" at bounding box center [802, 636] width 1141 height 409
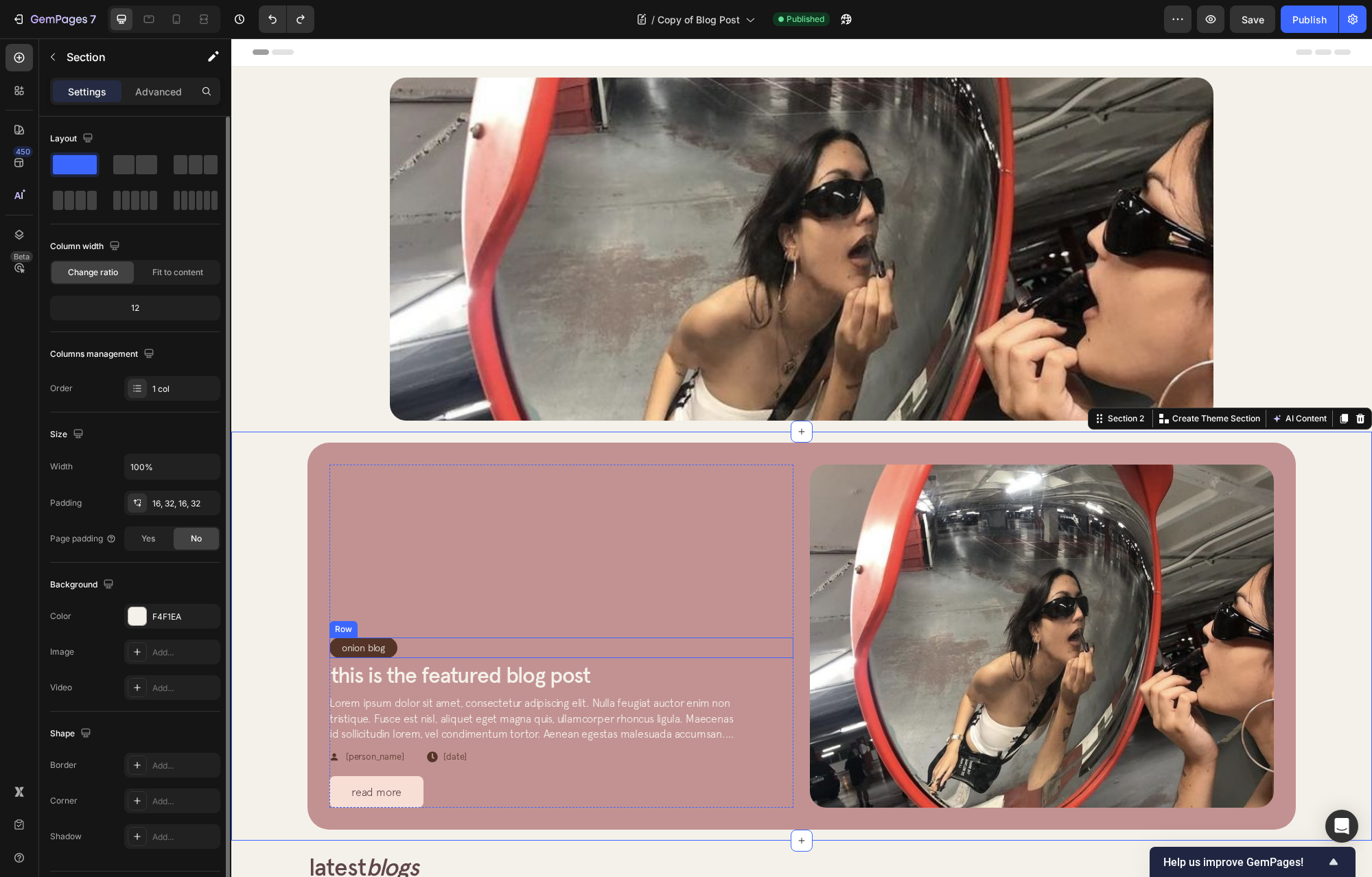
scroll to position [412, 0]
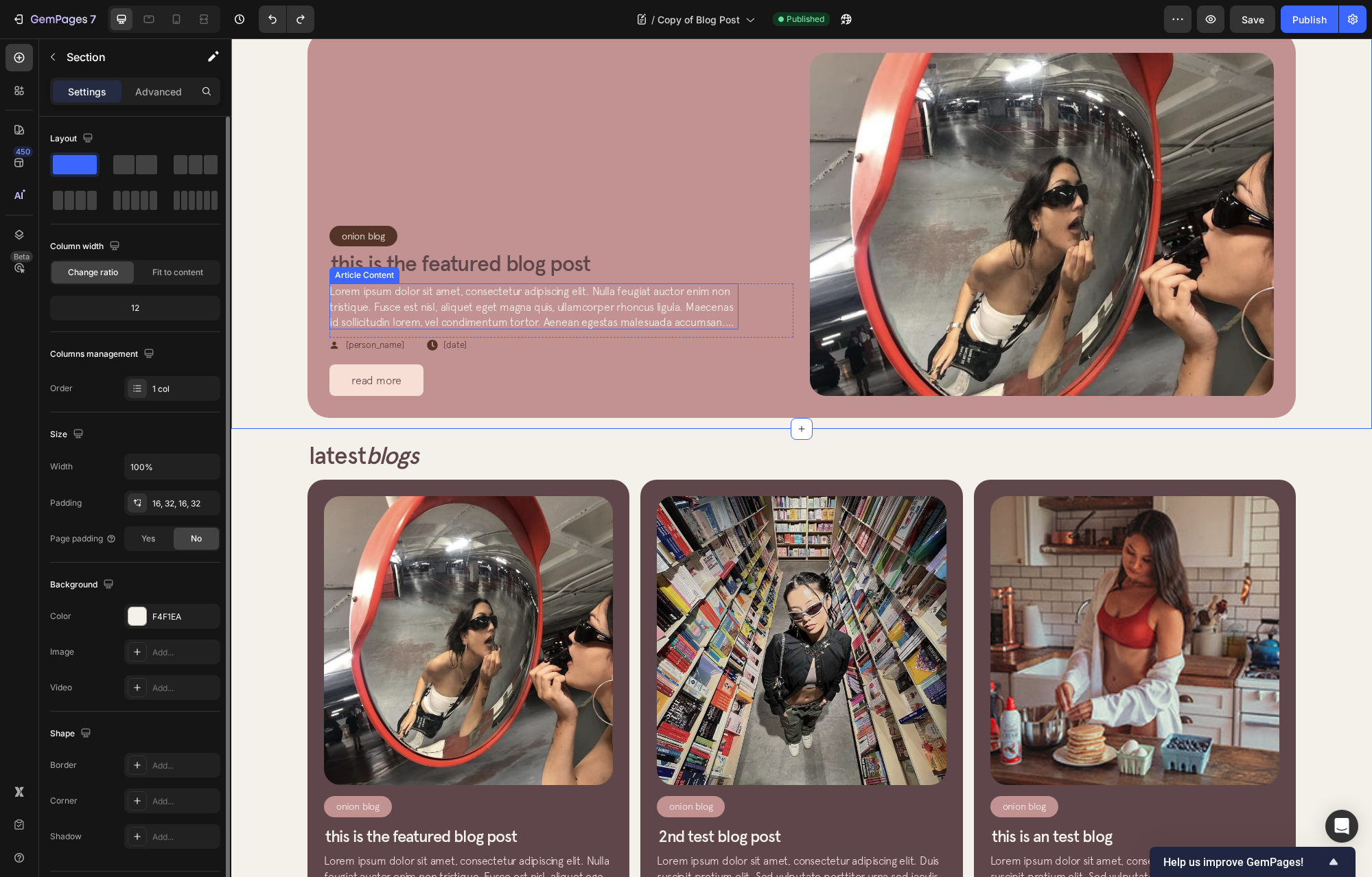
click at [513, 264] on h2 "This is the featured blog post" at bounding box center [561, 263] width 464 height 29
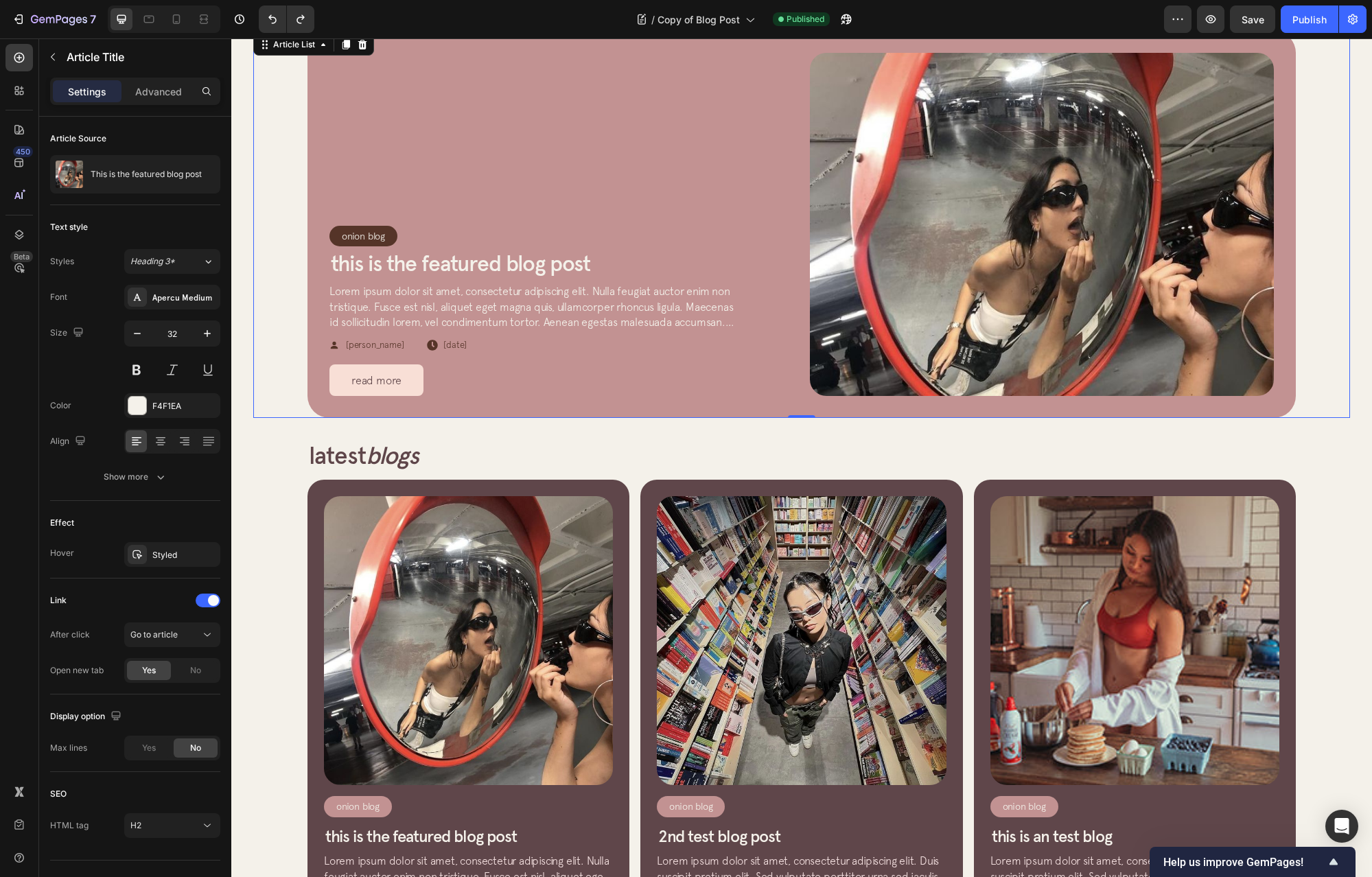
click at [276, 340] on div "Onion Blog Article Category Row Row This is the featured blog post Article Titl…" at bounding box center [801, 224] width 1097 height 387
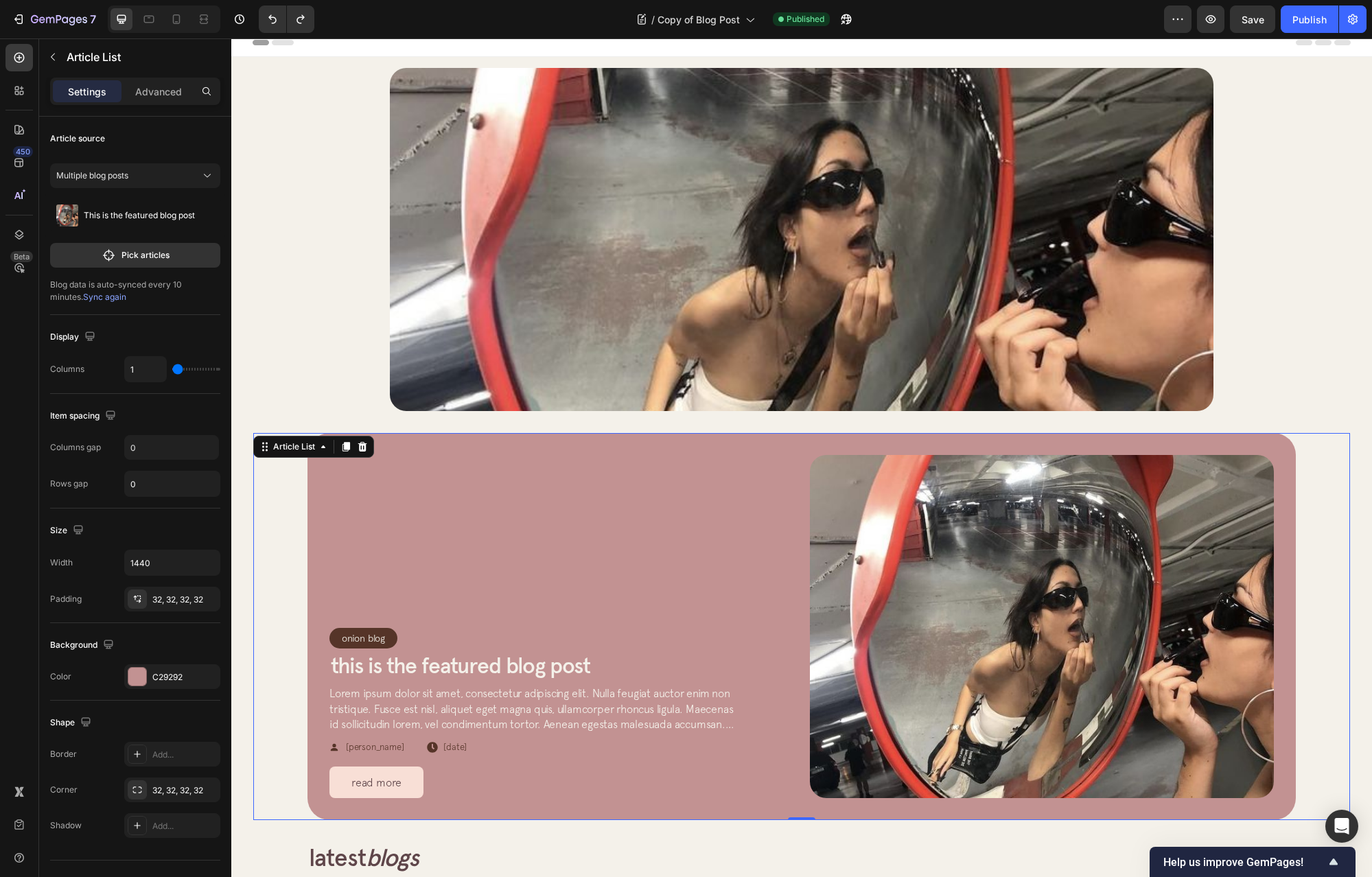
scroll to position [0, 0]
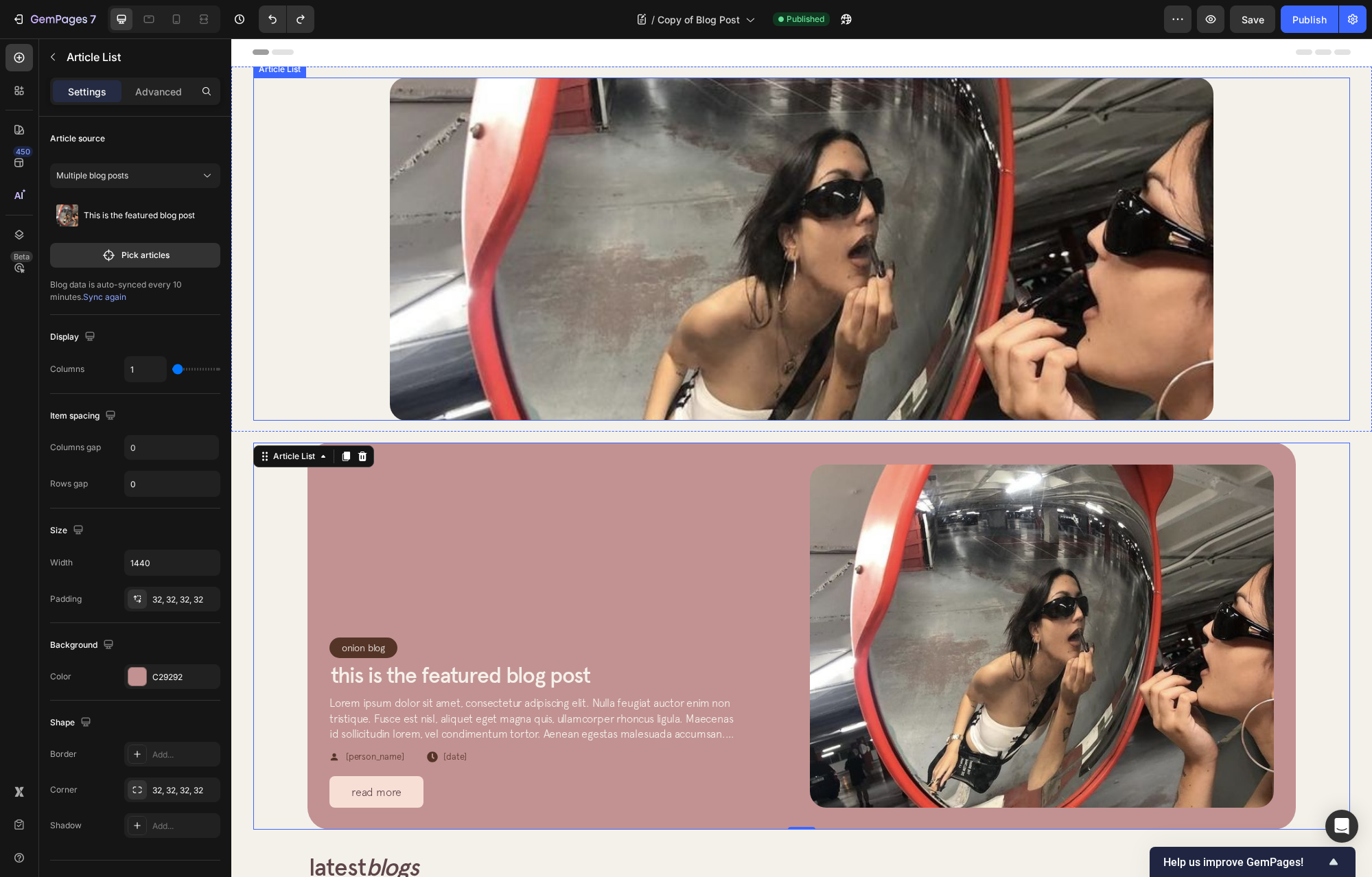
click at [336, 347] on div "Article Image Row Article List" at bounding box center [801, 249] width 1097 height 344
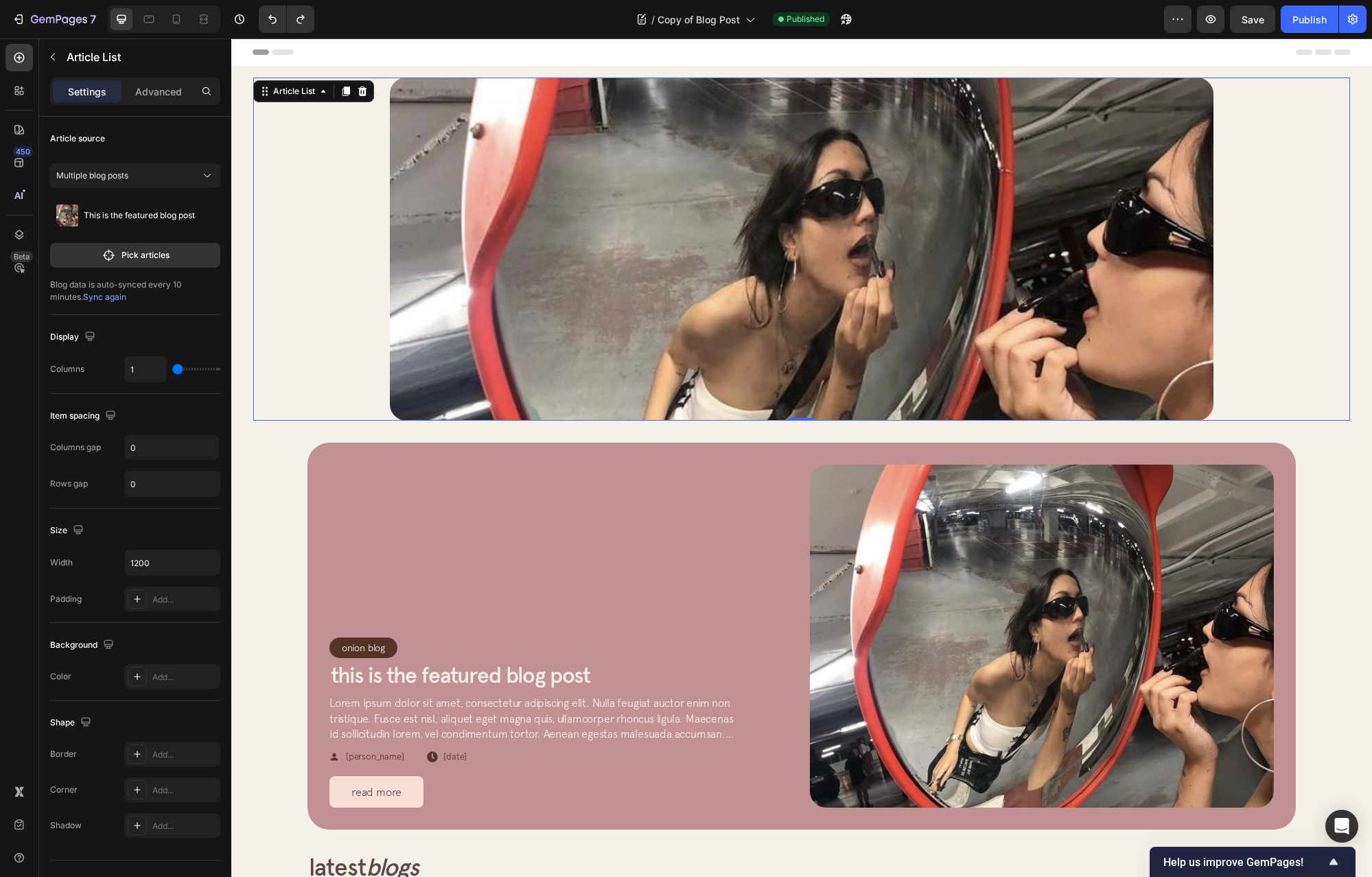
click at [255, 326] on div "Article Image Row Article List 0" at bounding box center [801, 249] width 1097 height 344
click at [247, 328] on div "Article Image Row Article List 0 Article List 0 Section 1" at bounding box center [802, 249] width 1141 height 365
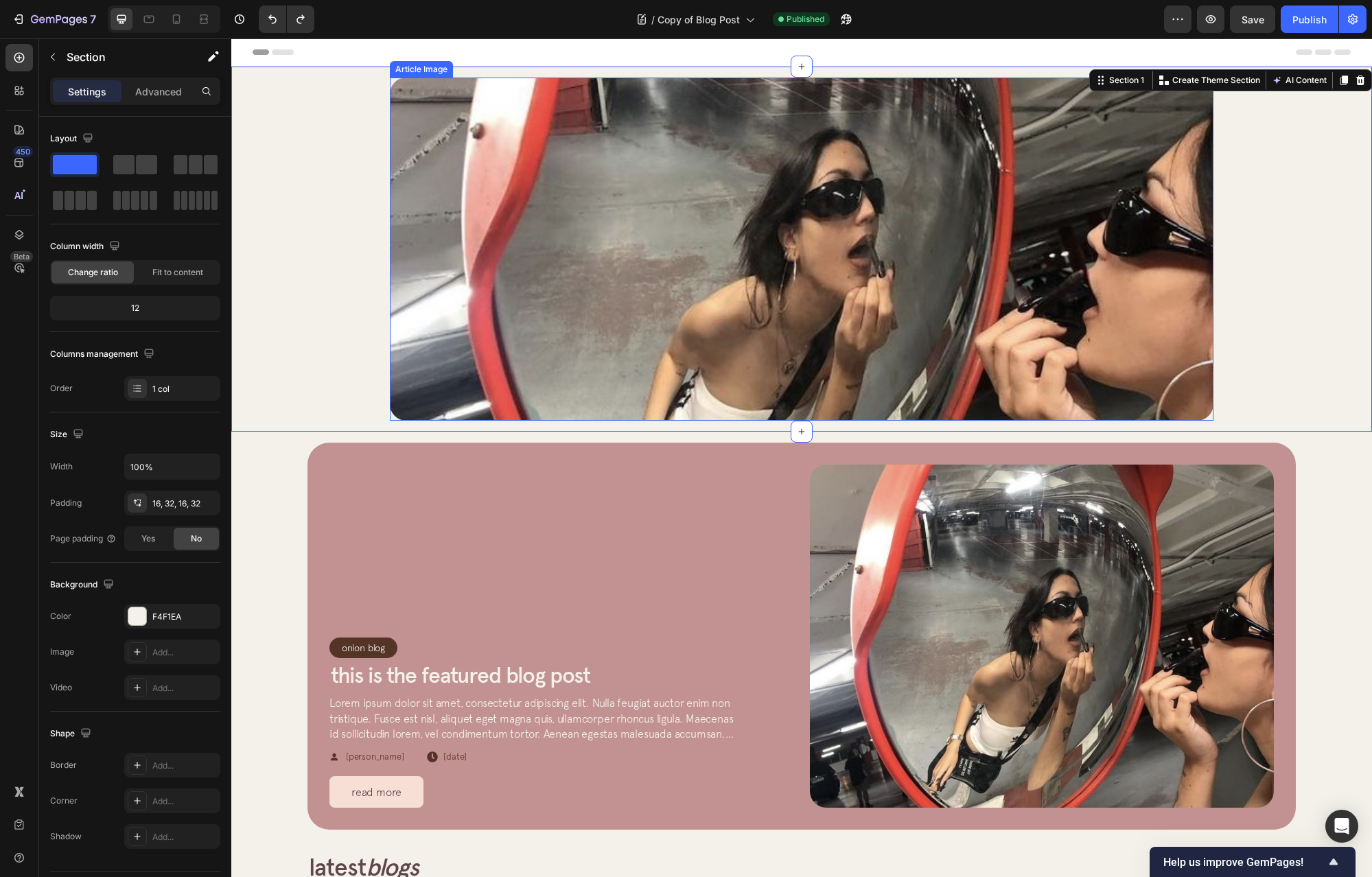
click at [471, 338] on img at bounding box center [801, 249] width 824 height 344
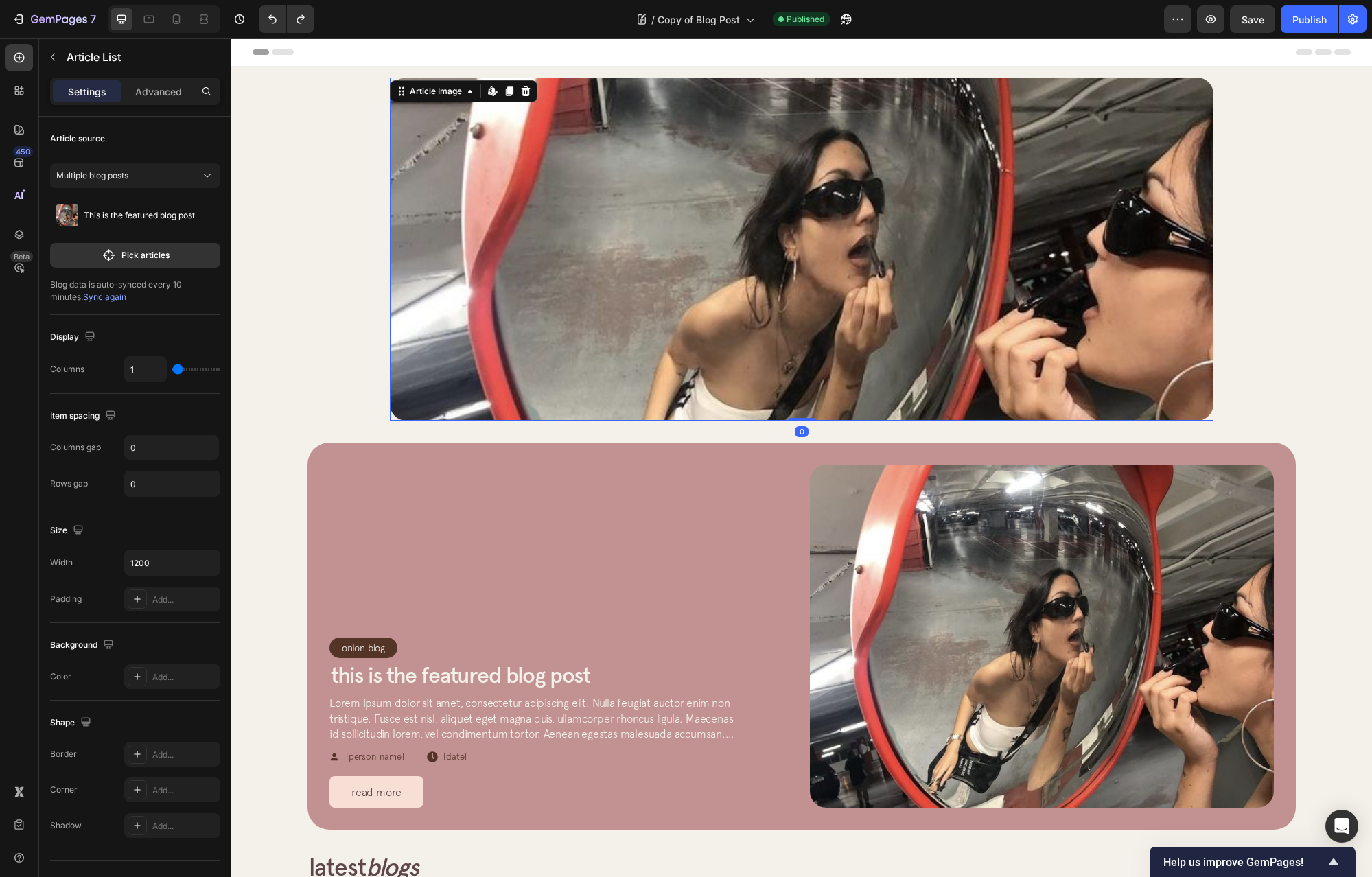
click at [342, 340] on div "Article Image Edit content in Shopify 0 Row Article List" at bounding box center [801, 249] width 1097 height 344
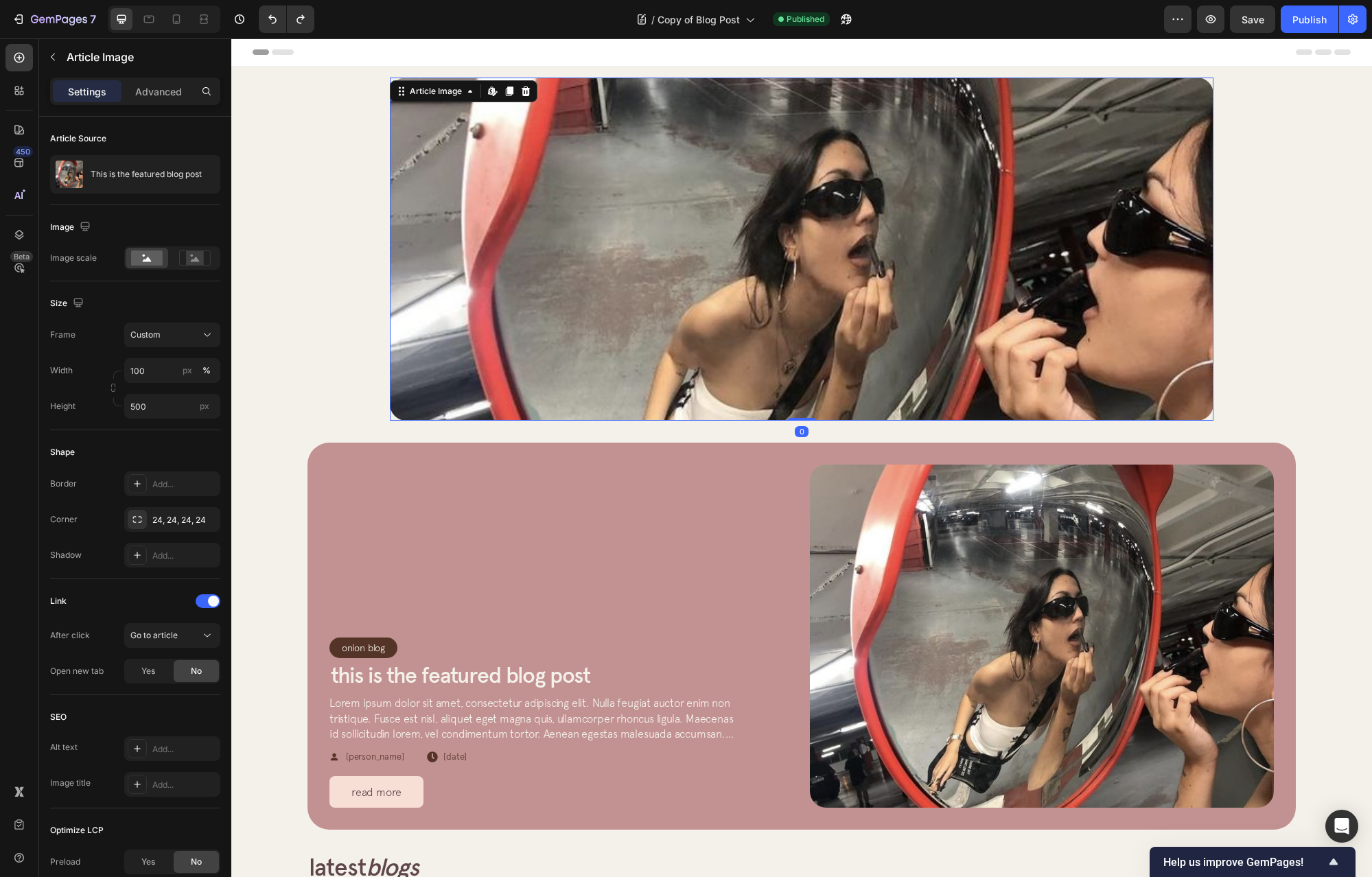
click at [416, 337] on img at bounding box center [801, 249] width 824 height 344
click at [454, 704] on span "Lorem ipsum dolor sit amet, consectetur adipiscing elit. Nulla feugiat auctor e…" at bounding box center [531, 726] width 404 height 58
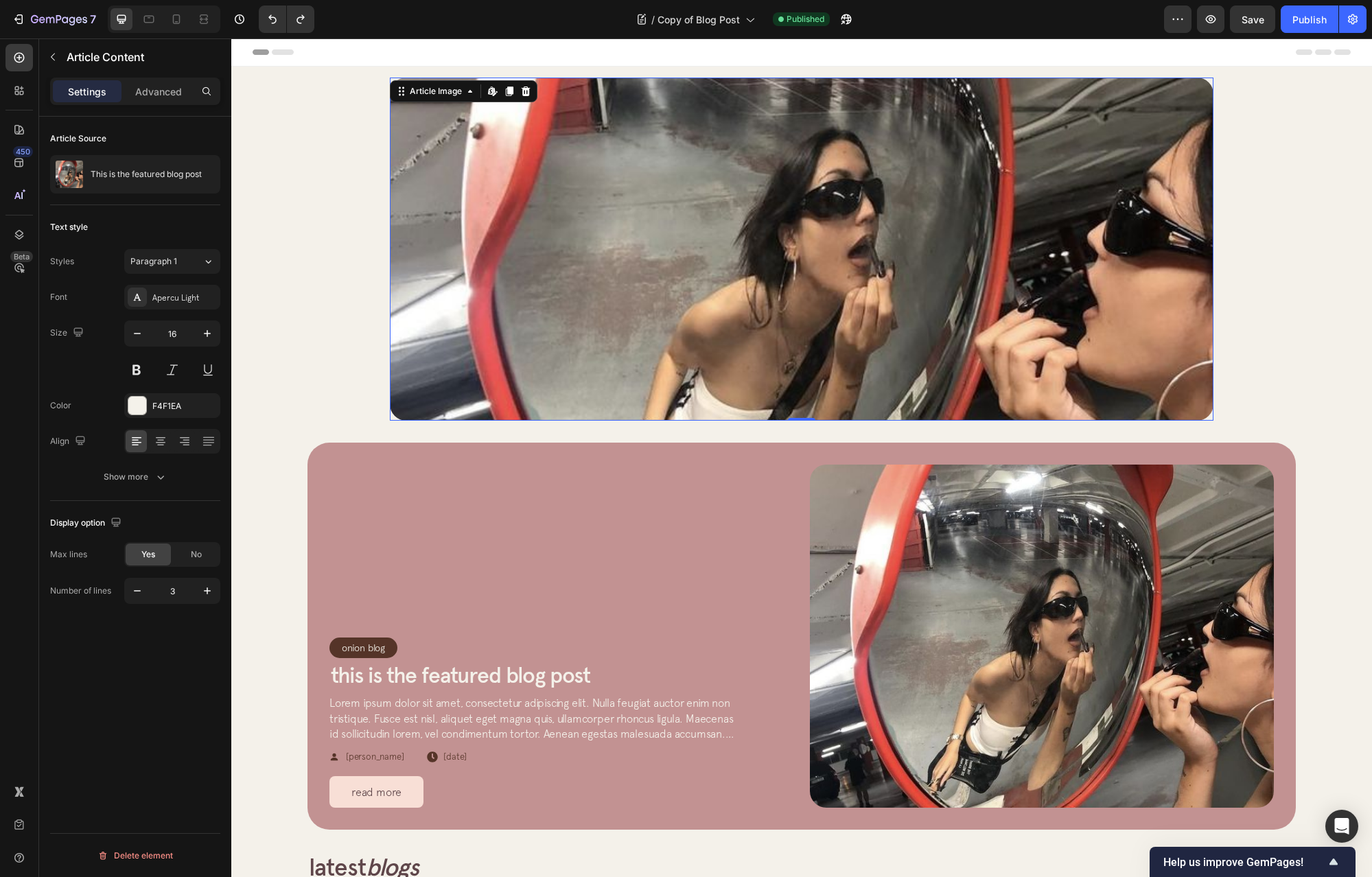
click at [653, 230] on img at bounding box center [801, 249] width 824 height 344
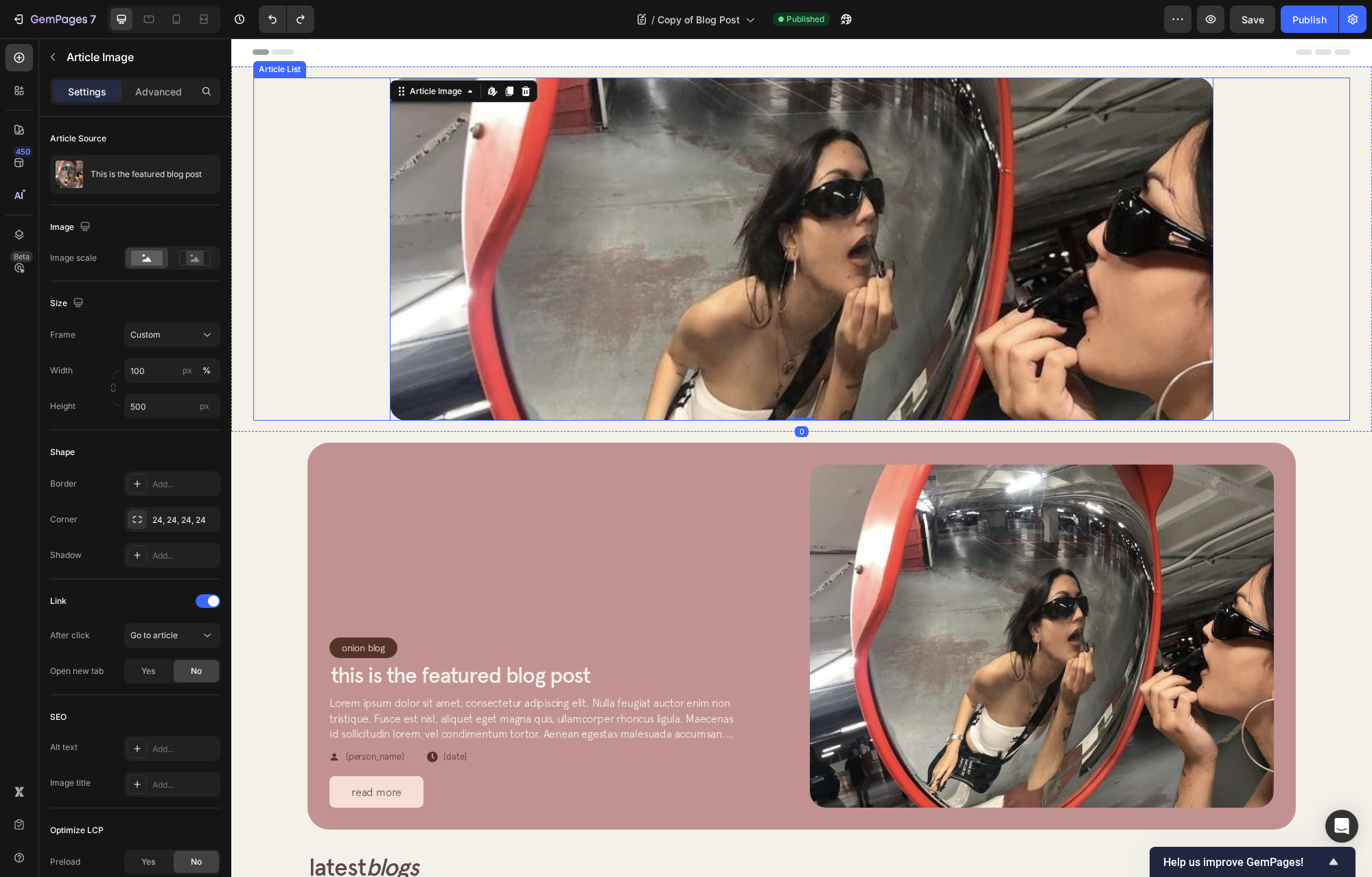
click at [328, 245] on div "Article Image Edit content in Shopify 0 Row Article List" at bounding box center [801, 249] width 1097 height 344
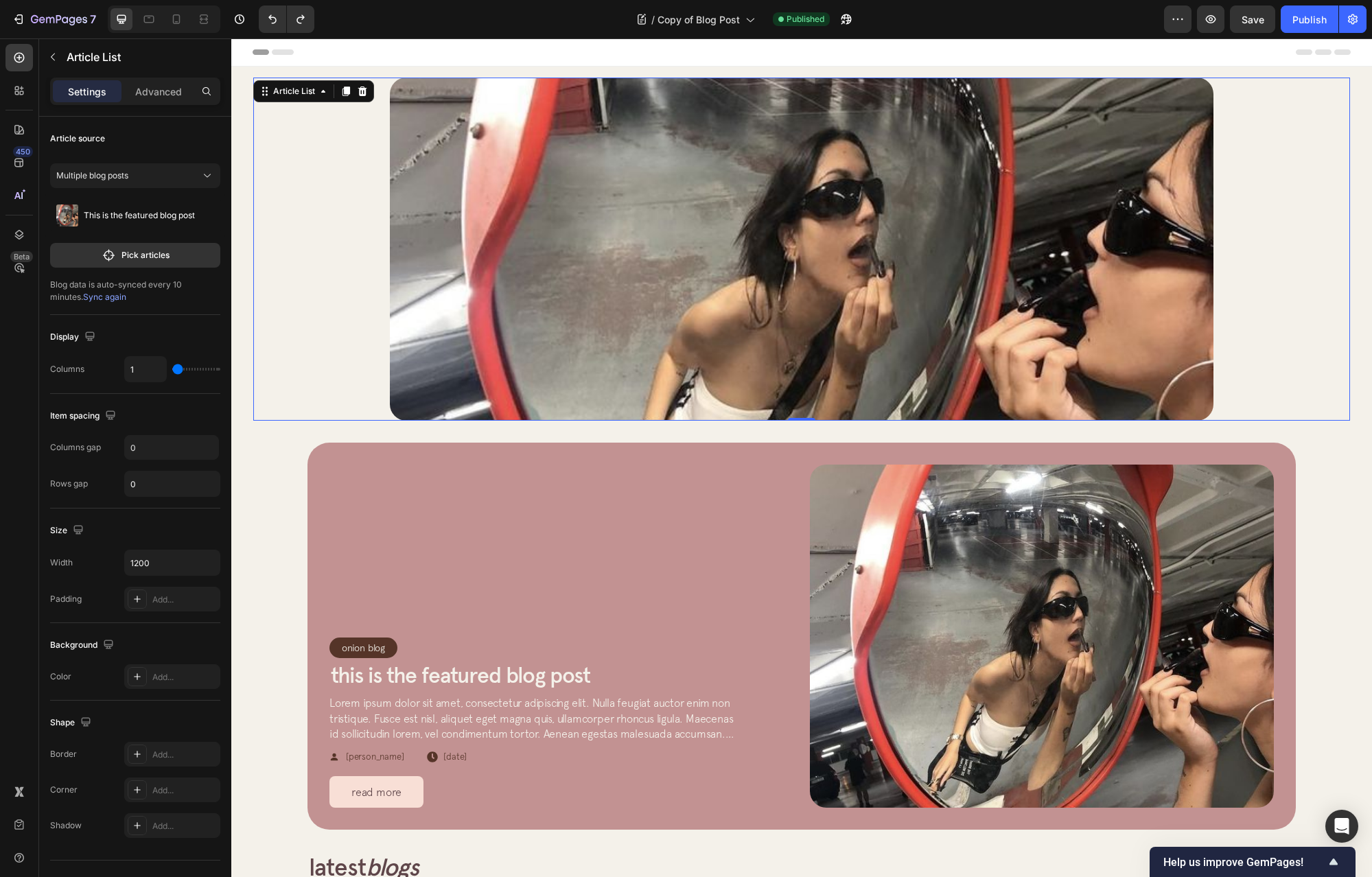
click at [467, 321] on img at bounding box center [801, 249] width 824 height 344
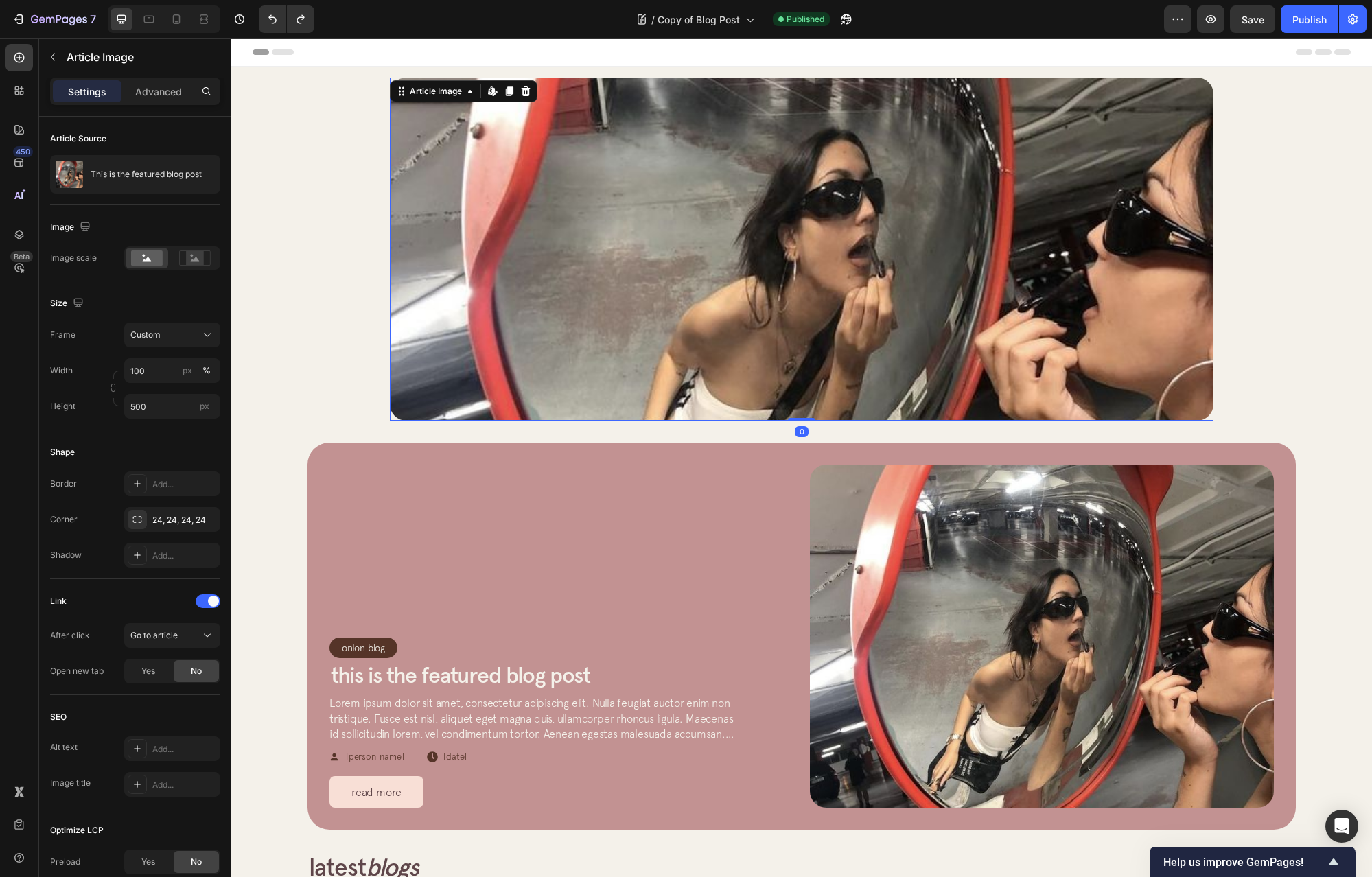
click at [364, 422] on div "Article Image Edit content in Shopify 0 Row Article List Article List Section 1" at bounding box center [802, 249] width 1141 height 365
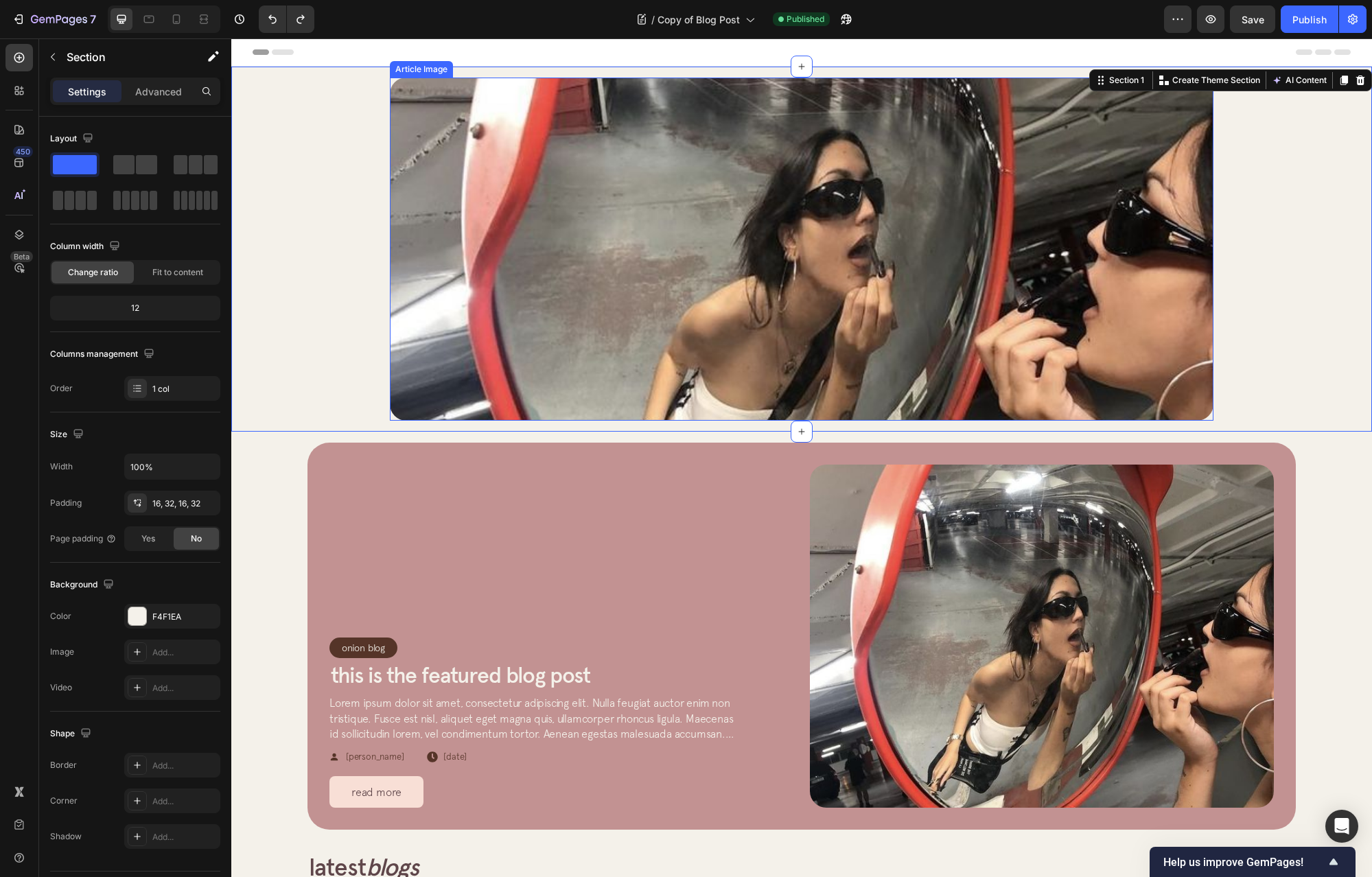
click at [674, 364] on img at bounding box center [801, 249] width 824 height 344
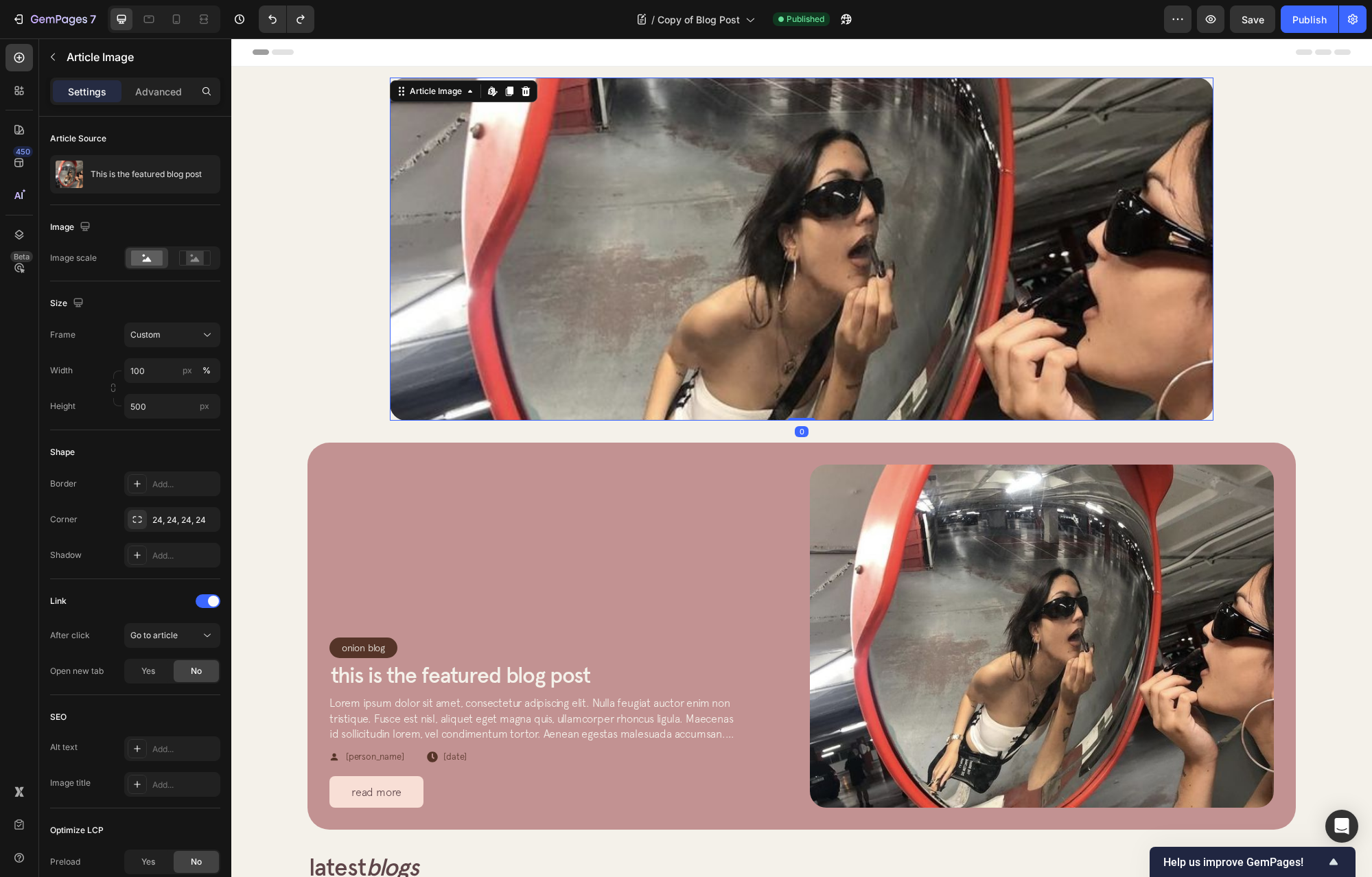
click at [380, 360] on div "Article Image Edit content in Shopify 0 Row Article List" at bounding box center [801, 249] width 1097 height 344
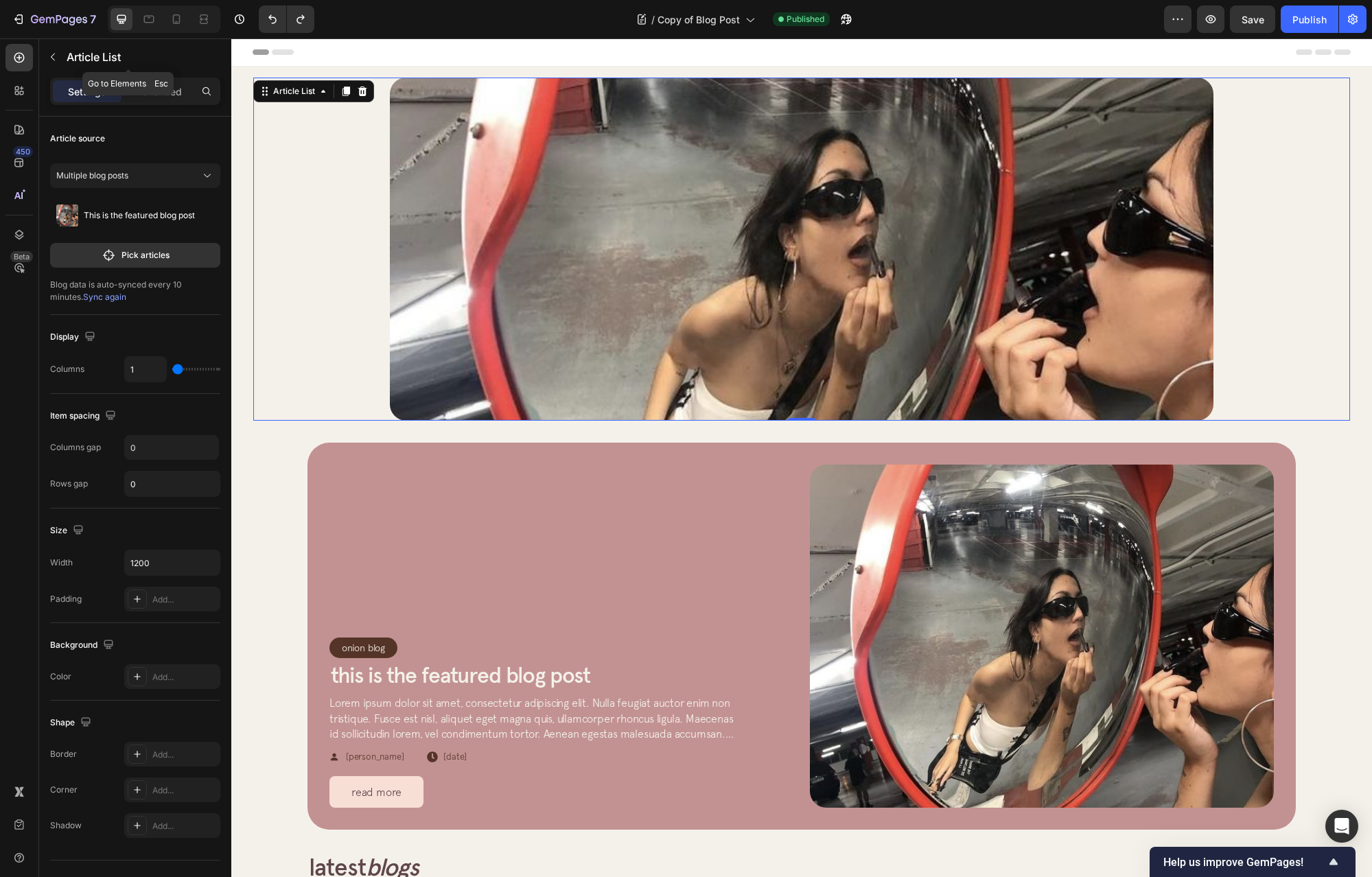
click at [47, 52] on icon "button" at bounding box center [53, 57] width 11 height 11
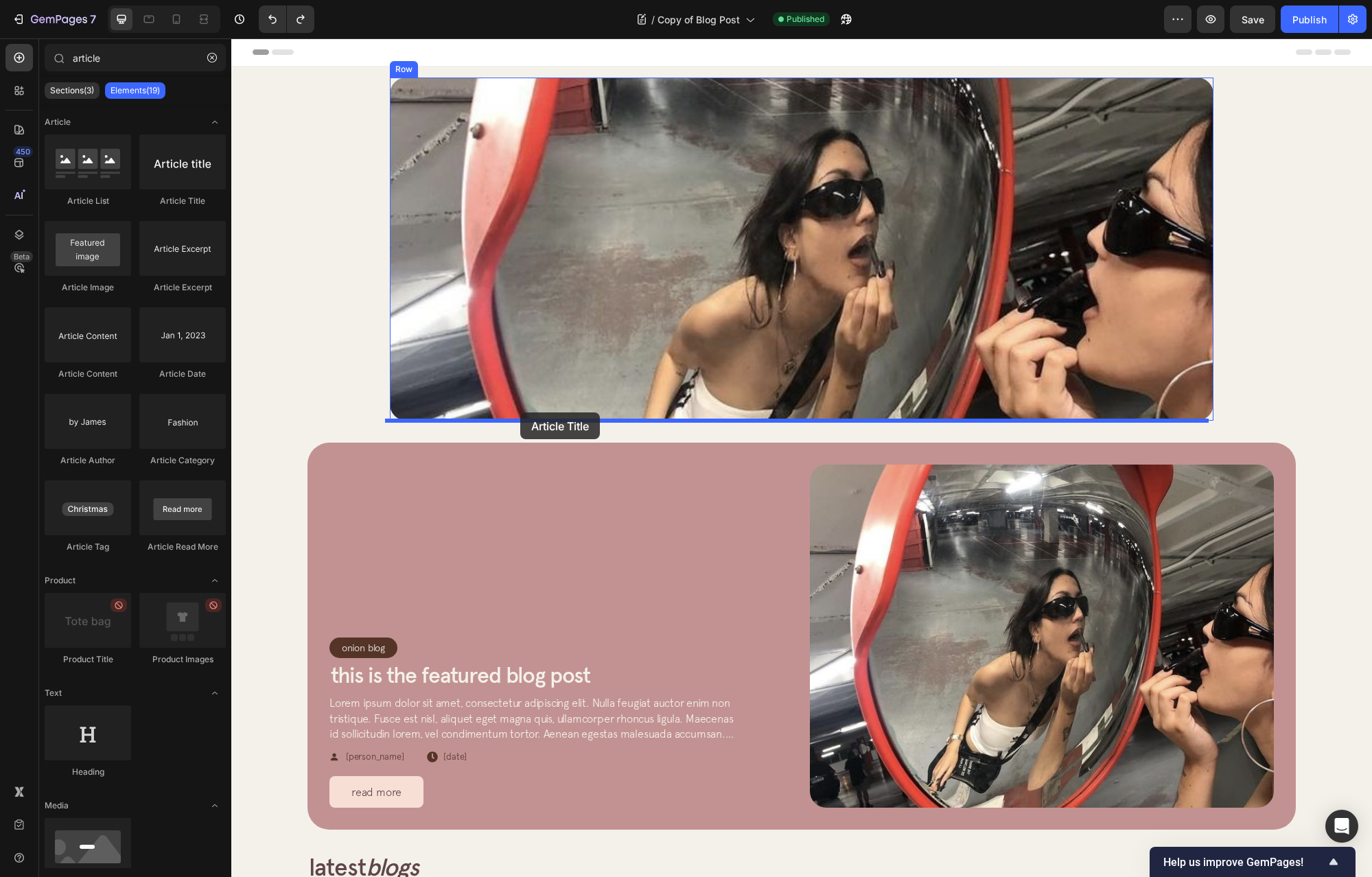
drag, startPoint x: 419, startPoint y: 197, endPoint x: 520, endPoint y: 413, distance: 238.4
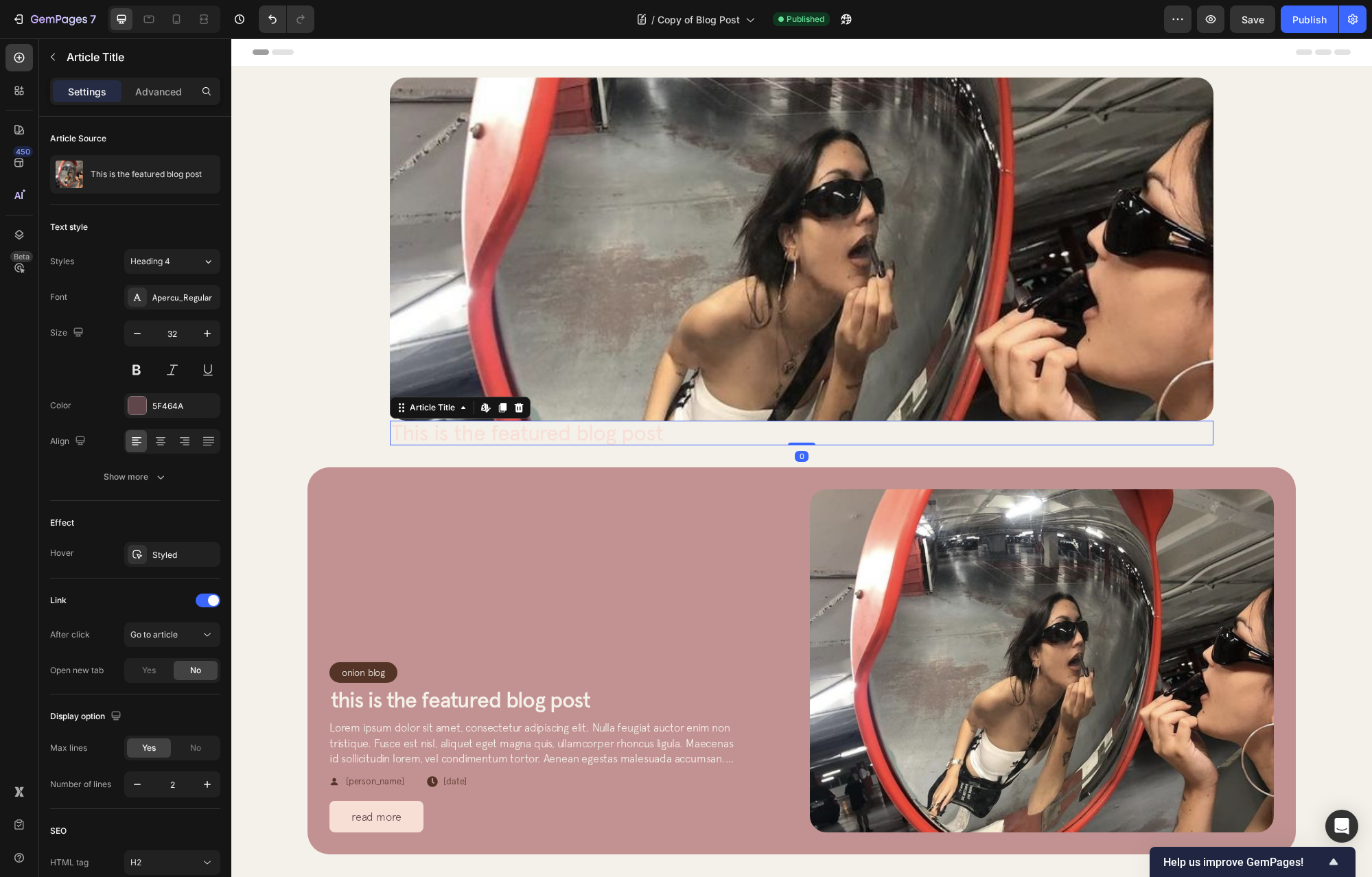
click at [836, 433] on h2 "This is the featured blog post" at bounding box center [801, 433] width 824 height 24
click at [502, 376] on img at bounding box center [801, 249] width 824 height 344
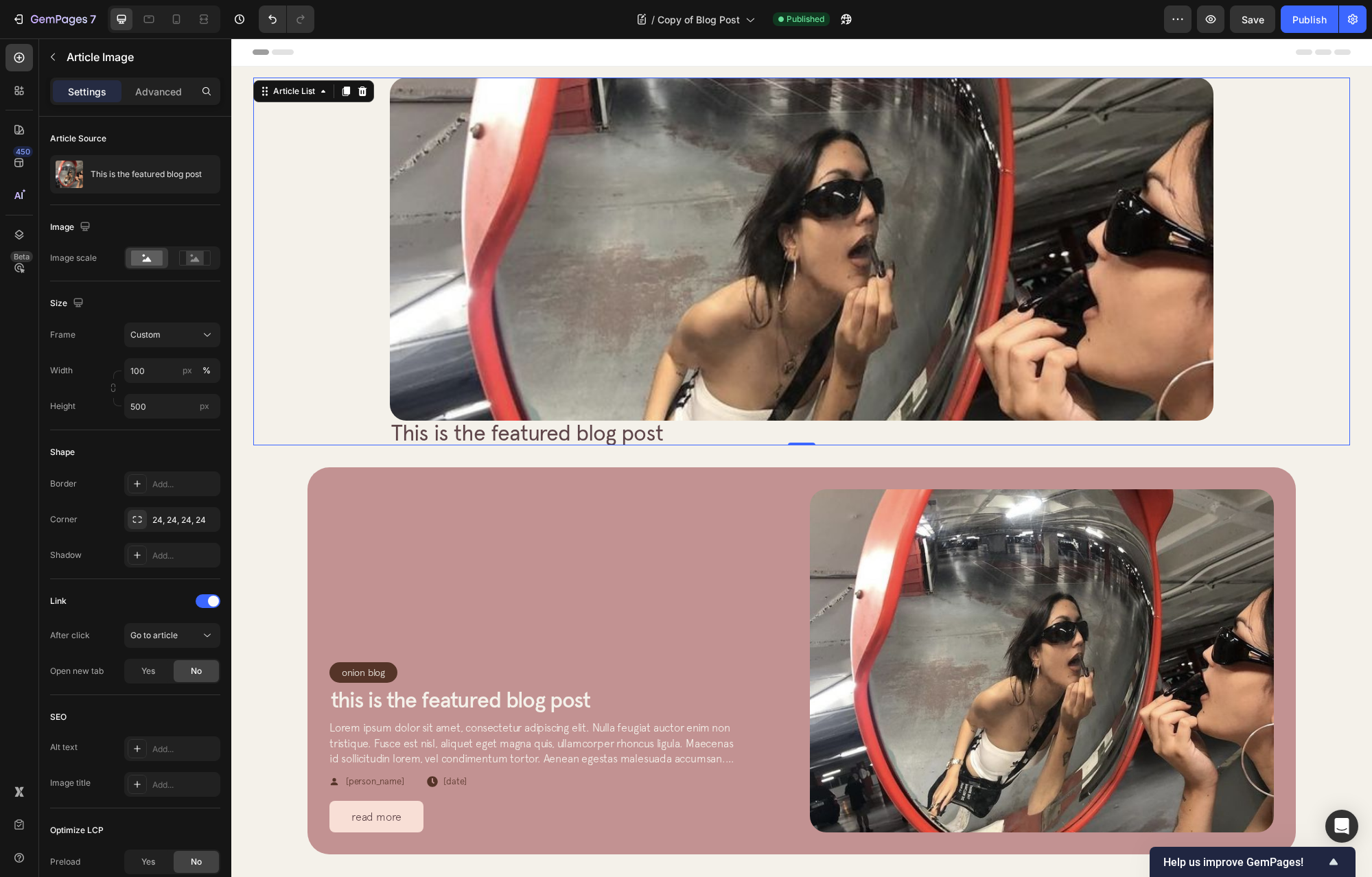
click at [378, 430] on div "Article Image This is the featured blog post Article Title Row Article List 0" at bounding box center [801, 261] width 1097 height 368
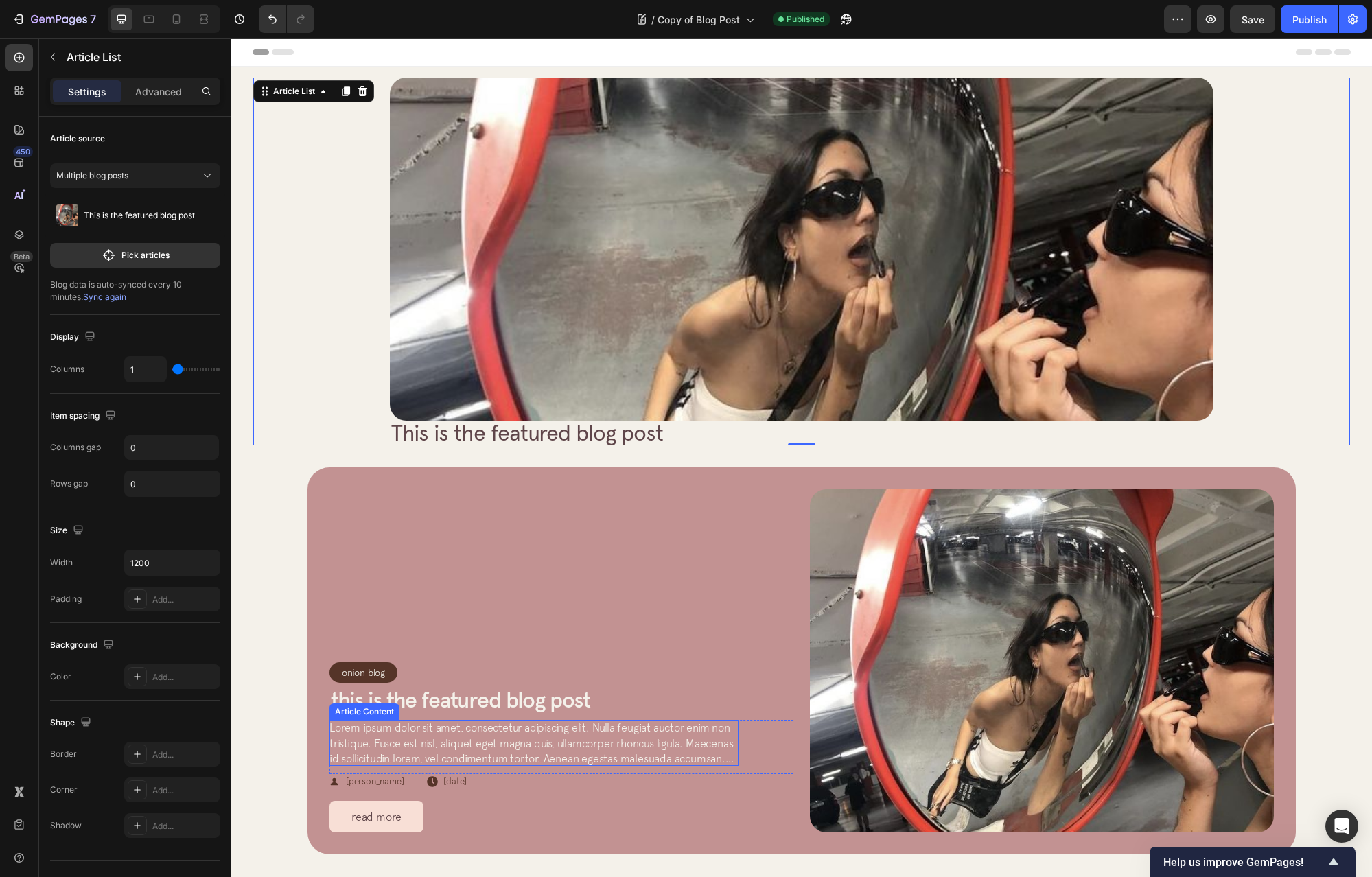
click at [441, 738] on span "Lorem ipsum dolor sit amet, consectetur adipiscing elit. Nulla feugiat auctor e…" at bounding box center [531, 751] width 404 height 58
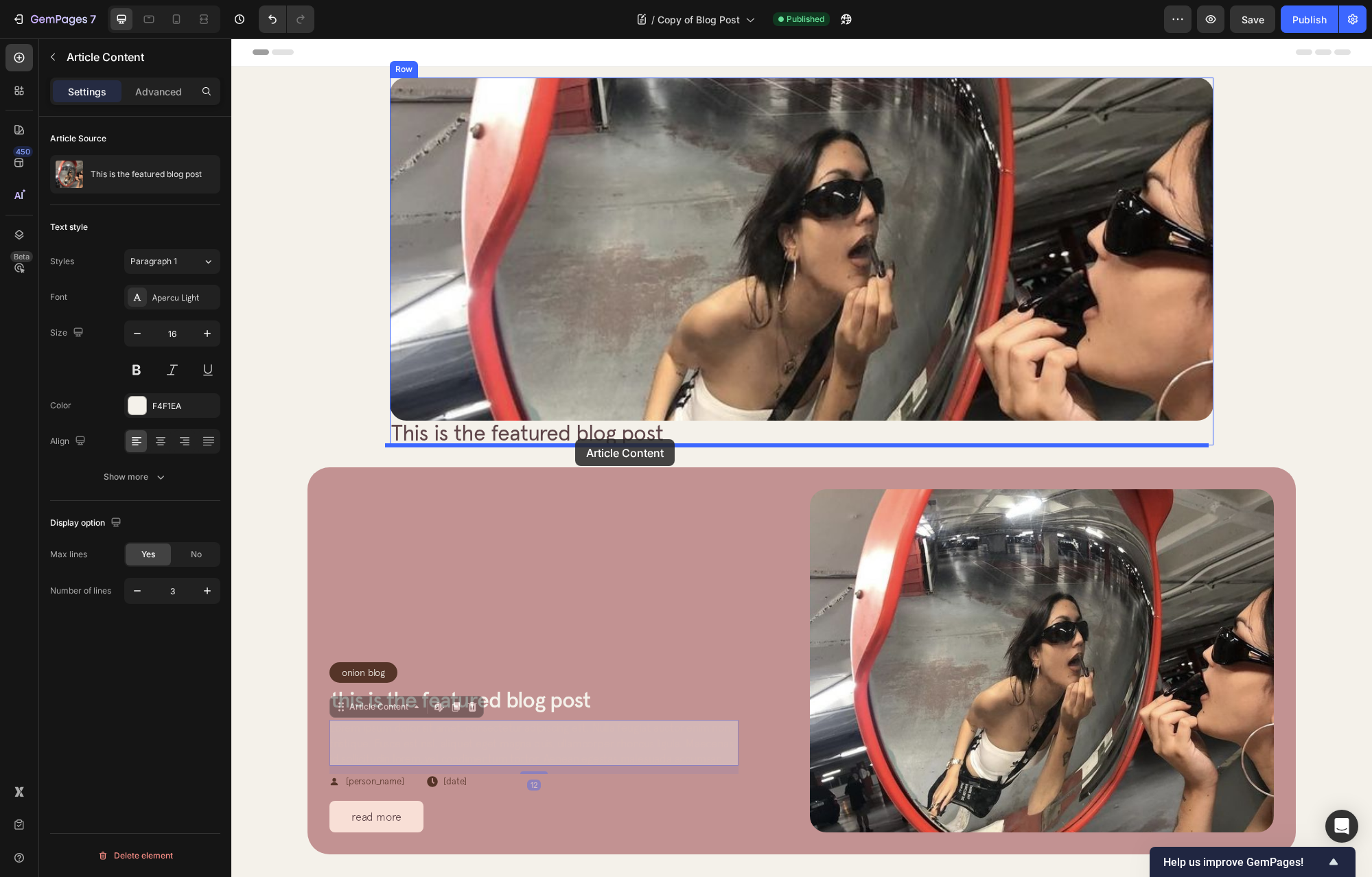
drag, startPoint x: 339, startPoint y: 711, endPoint x: 575, endPoint y: 440, distance: 359.4
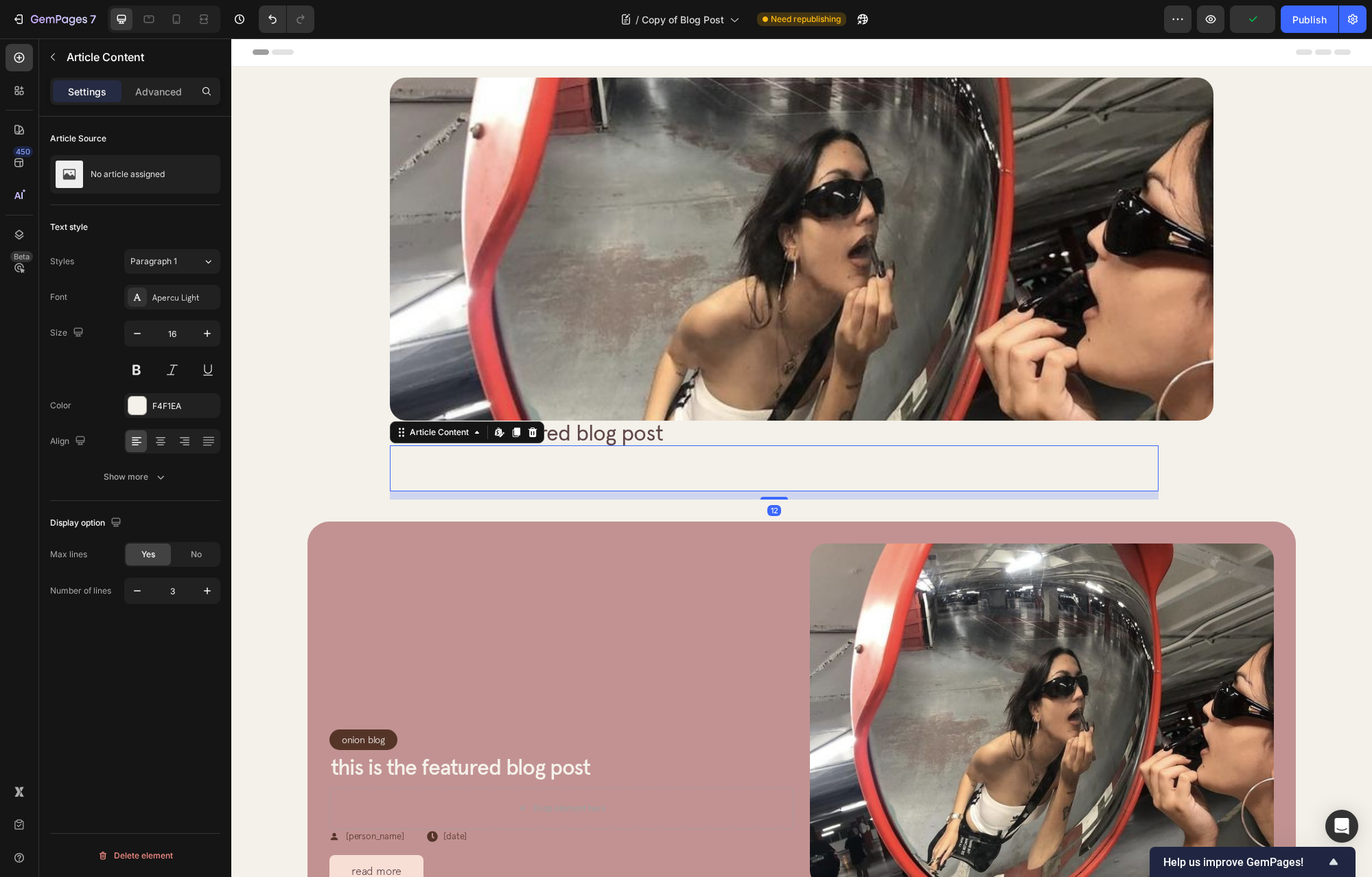
click at [649, 451] on span "Lorem ipsum dolor sit amet, consectetur adipiscing elit. Nulla feugiat auctor e…" at bounding box center [768, 468] width 757 height 43
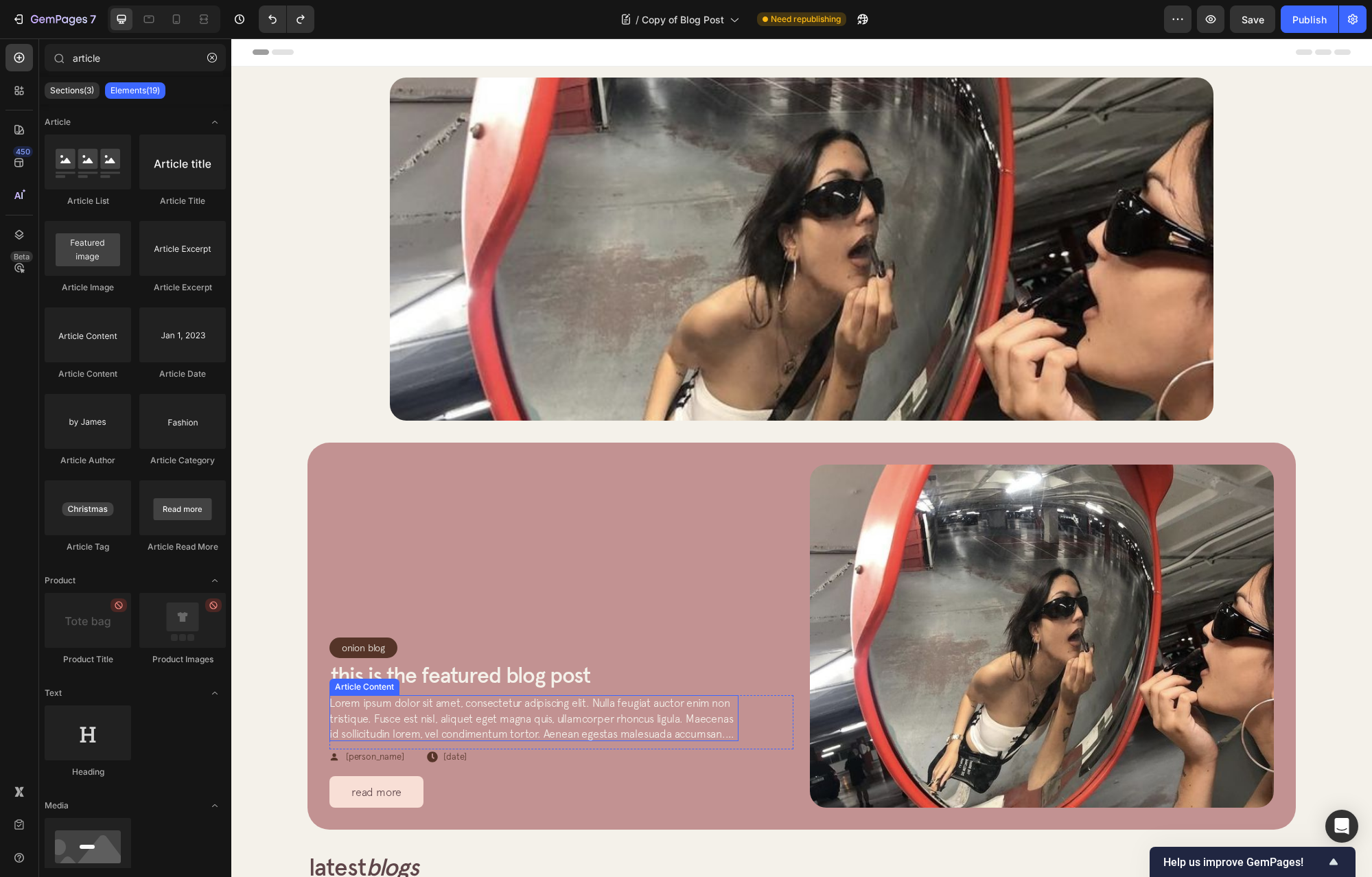
click at [590, 704] on span "Lorem ipsum dolor sit amet, consectetur adipiscing elit. Nulla feugiat auctor e…" at bounding box center [531, 726] width 404 height 58
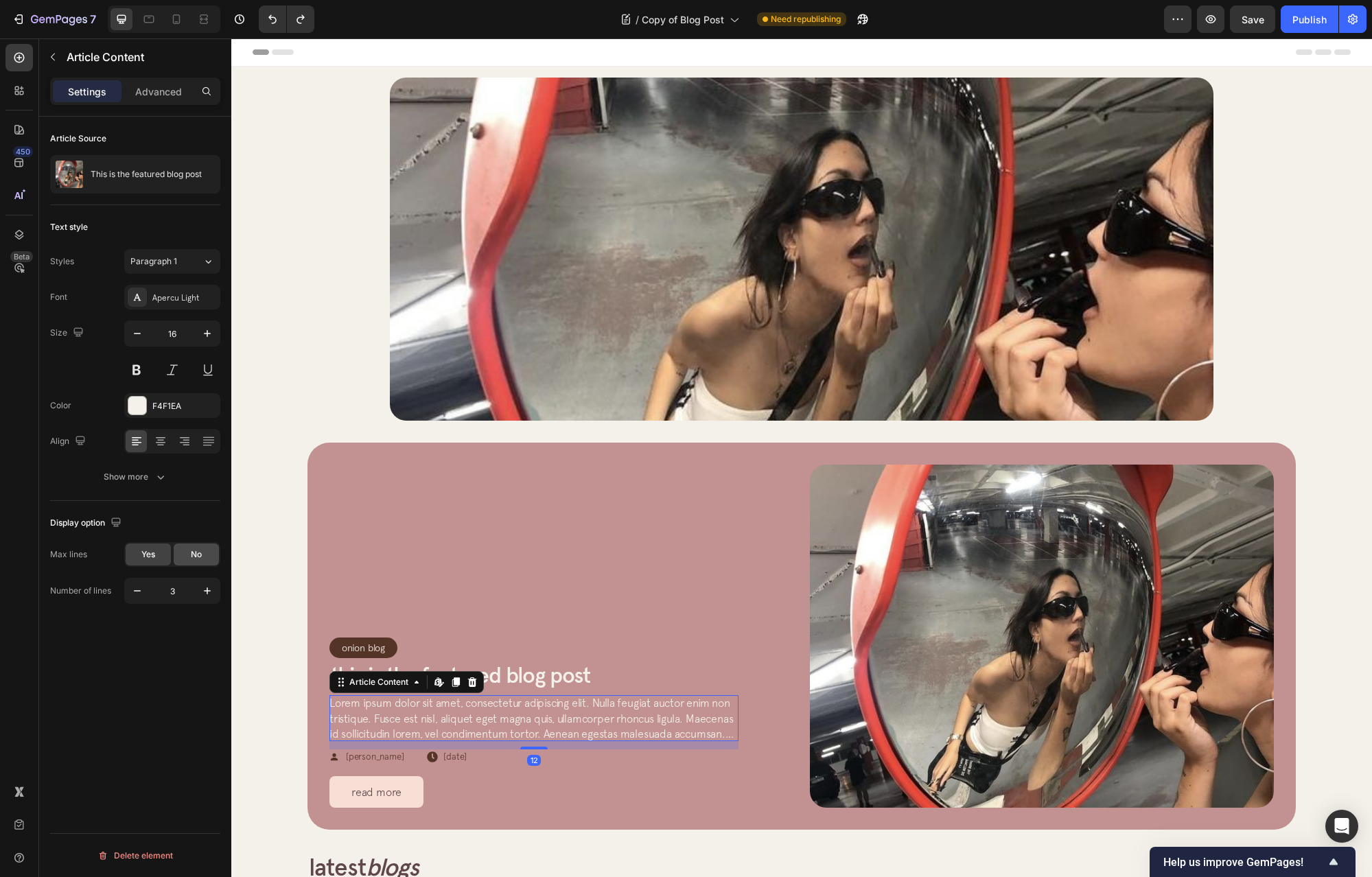
click at [201, 554] on span "No" at bounding box center [196, 555] width 11 height 13
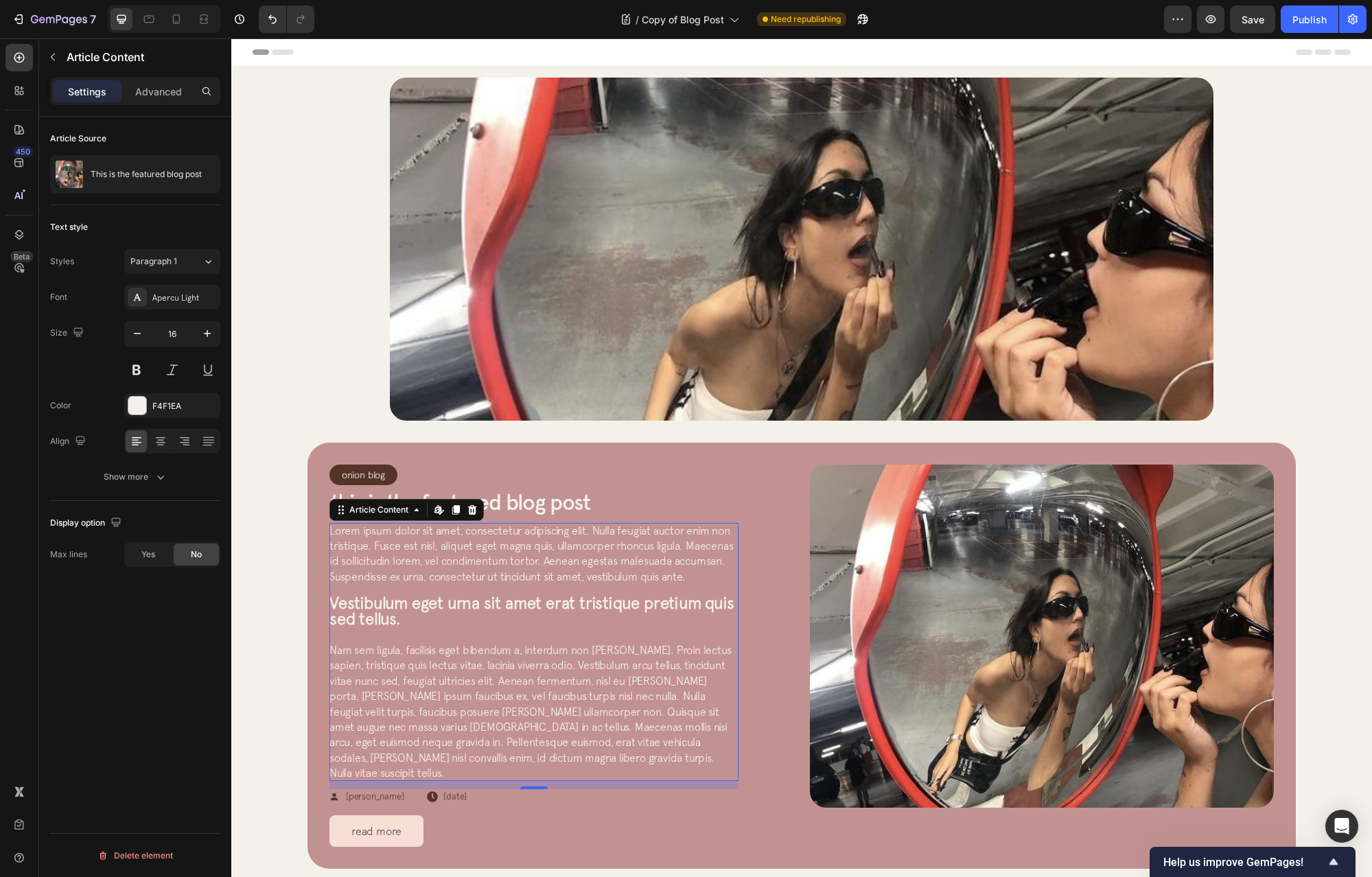
click at [586, 626] on div "Lorem ipsum dolor sit amet, consectetur adipiscing elit. Nulla feugiat auctor e…" at bounding box center [534, 652] width 409 height 258
click at [792, 602] on div "Onion Blog Article Category Row Row This is the featured blog post Article Titl…" at bounding box center [801, 656] width 945 height 382
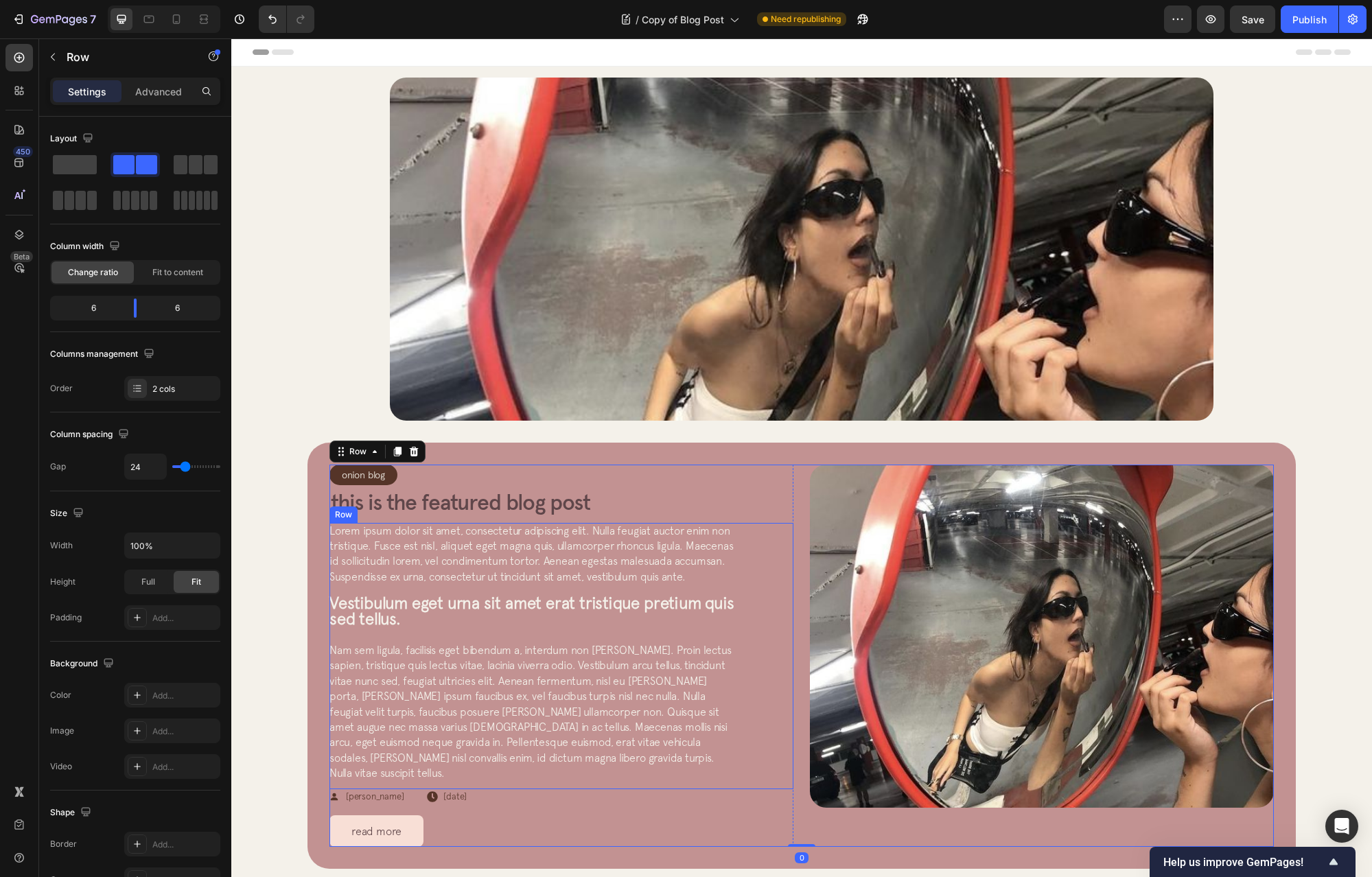
click at [614, 495] on h2 "This is the featured blog post" at bounding box center [561, 502] width 464 height 29
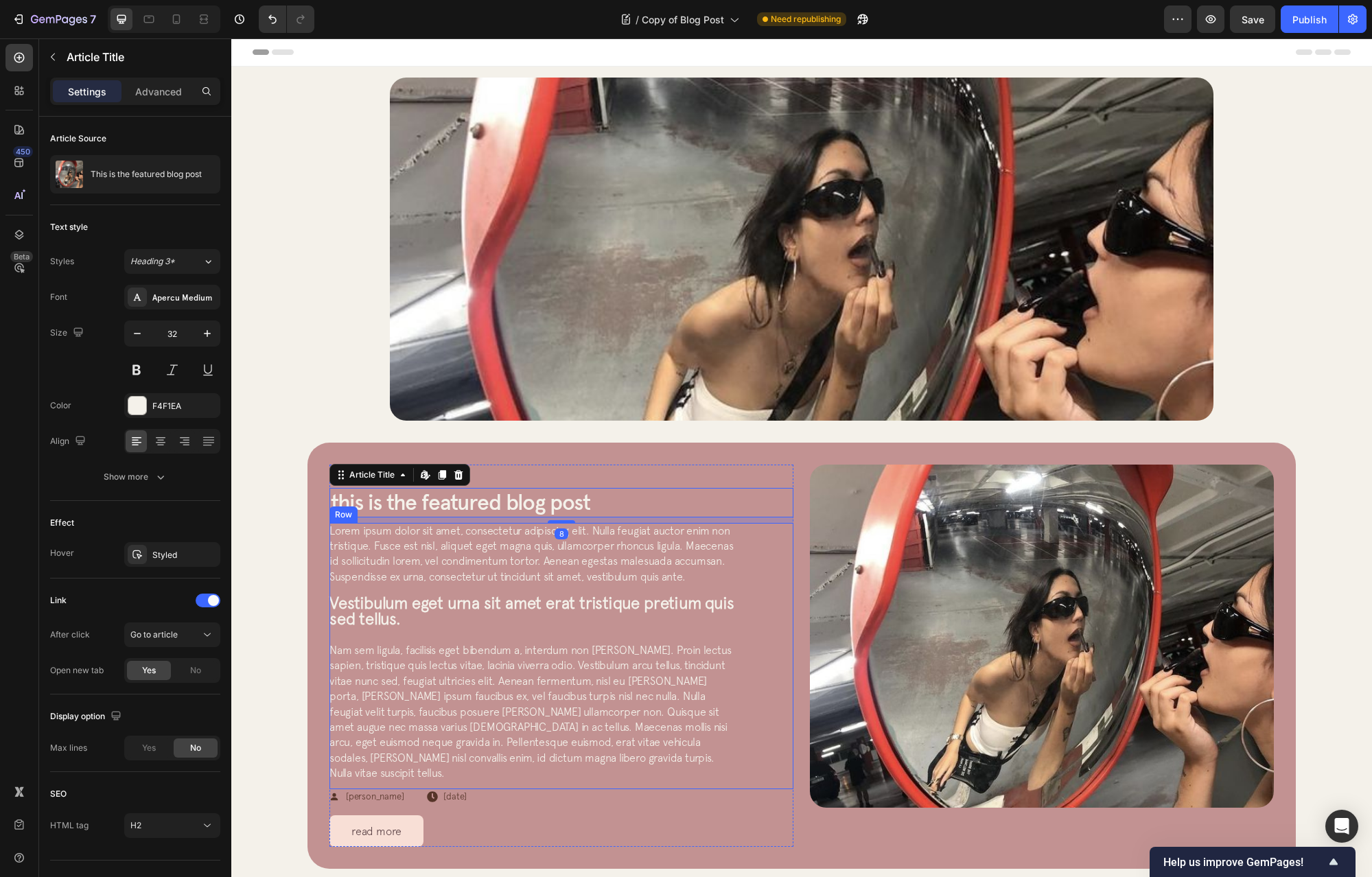
click at [745, 597] on div "Lorem ipsum dolor sit amet, consectetur adipiscing elit. Nulla feugiat auctor e…" at bounding box center [561, 656] width 464 height 266
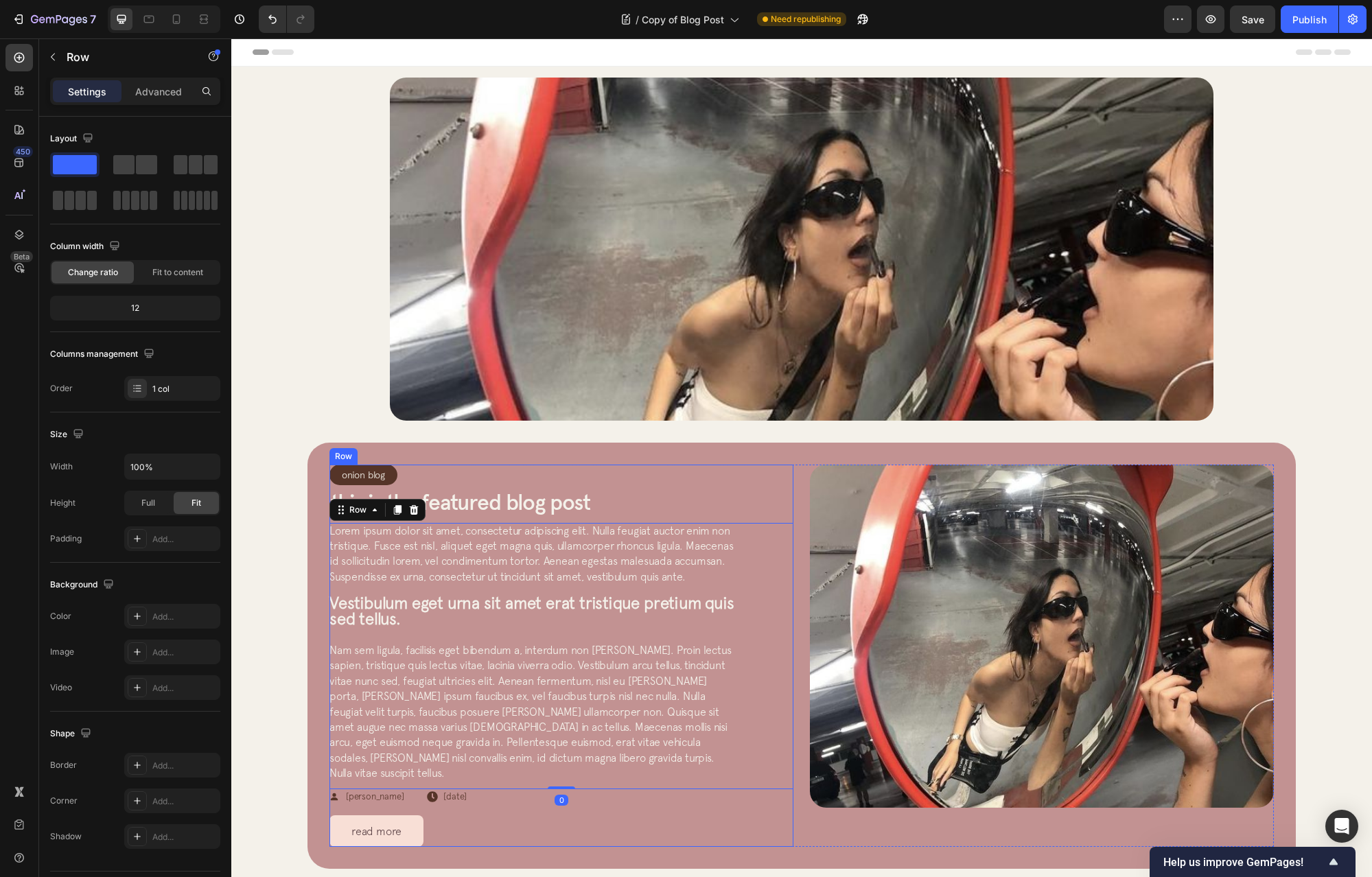
click at [520, 790] on div "Onion Blog Article Category Row Row This is the featured blog post Article Titl…" at bounding box center [561, 656] width 464 height 382
click at [515, 773] on div "Lorem ipsum dolor sit amet, consectetur adipiscing elit. Nulla feugiat auctor e…" at bounding box center [561, 656] width 464 height 266
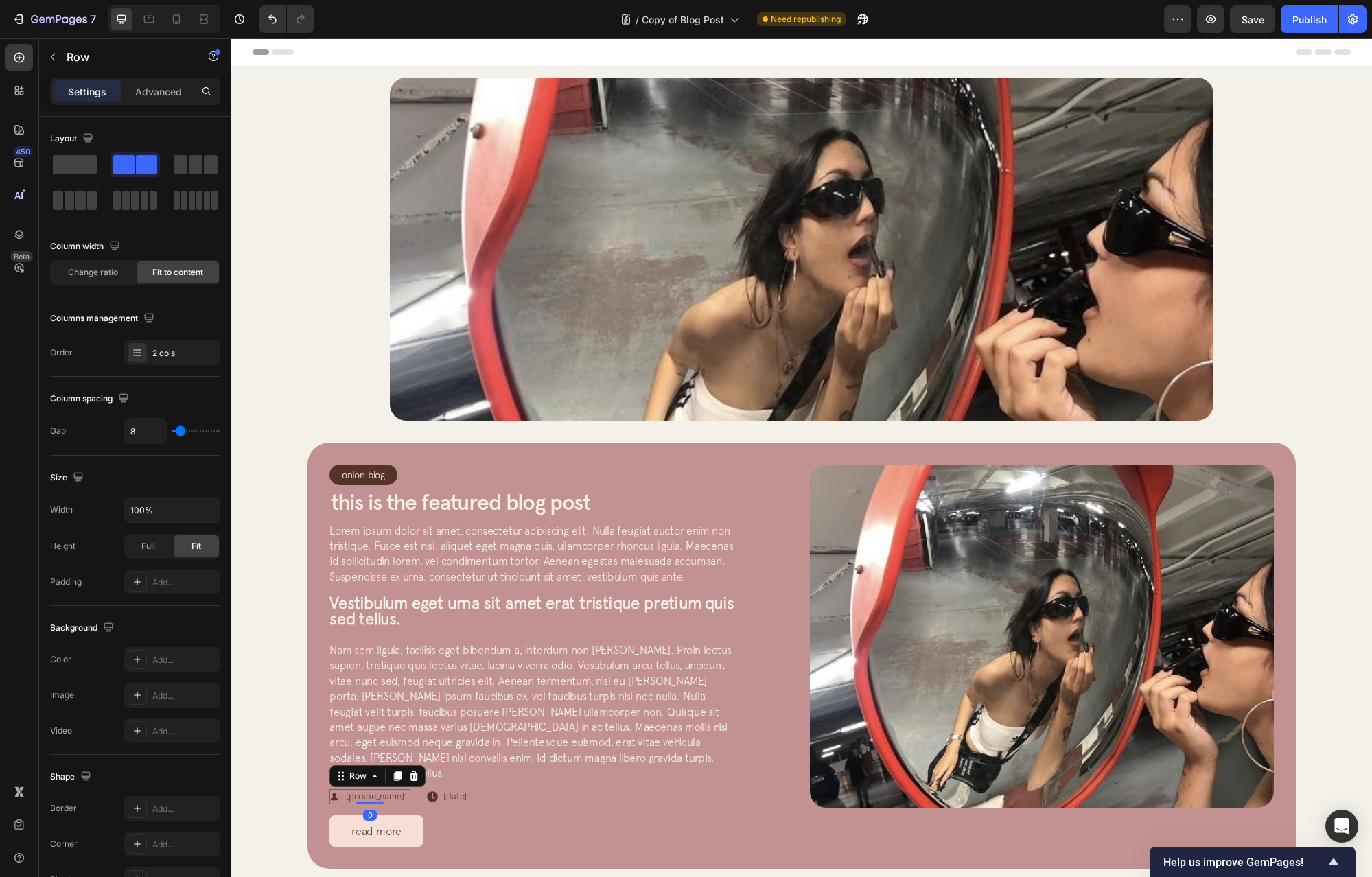
click at [334, 790] on div "Icon [PERSON_NAME] Article Author Row 0" at bounding box center [370, 797] width 81 height 15
click at [347, 770] on div "Row" at bounding box center [358, 776] width 23 height 13
click at [346, 749] on div "Row 2 cols" at bounding box center [359, 753] width 47 height 8
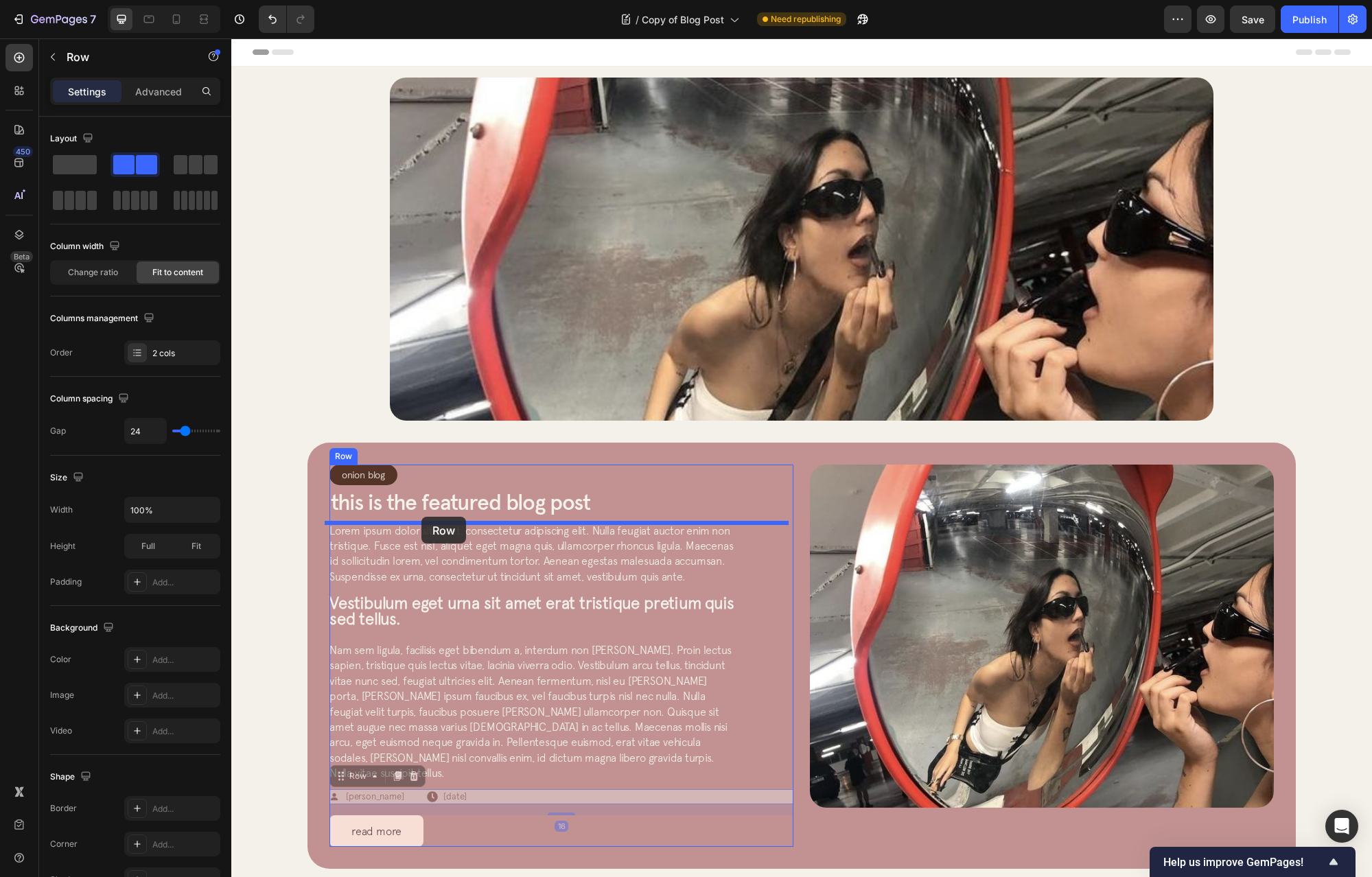
drag, startPoint x: 335, startPoint y: 761, endPoint x: 422, endPoint y: 517, distance: 259.0
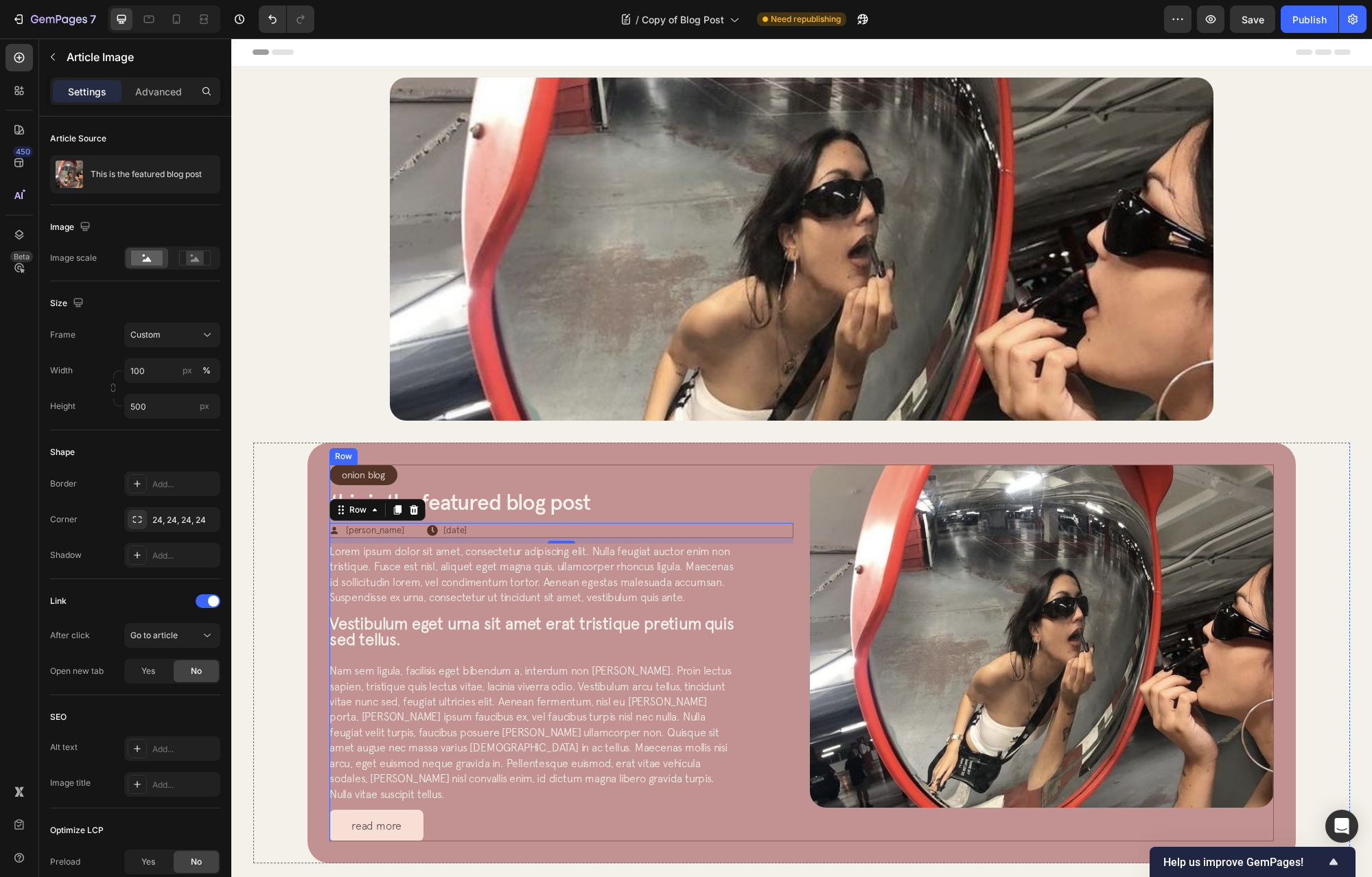
click at [875, 526] on img at bounding box center [1042, 637] width 464 height 344
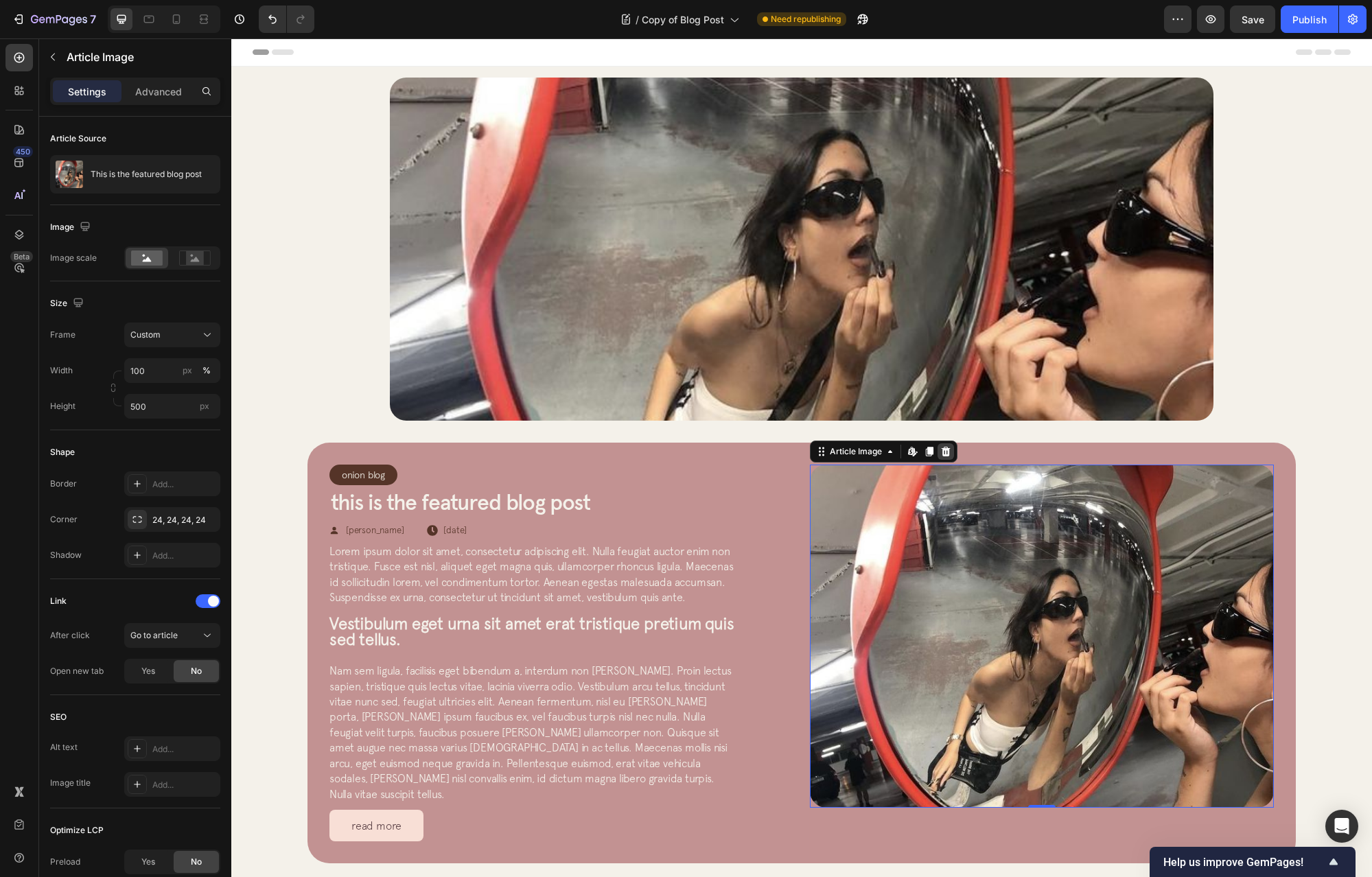
click at [946, 457] on div at bounding box center [946, 452] width 17 height 17
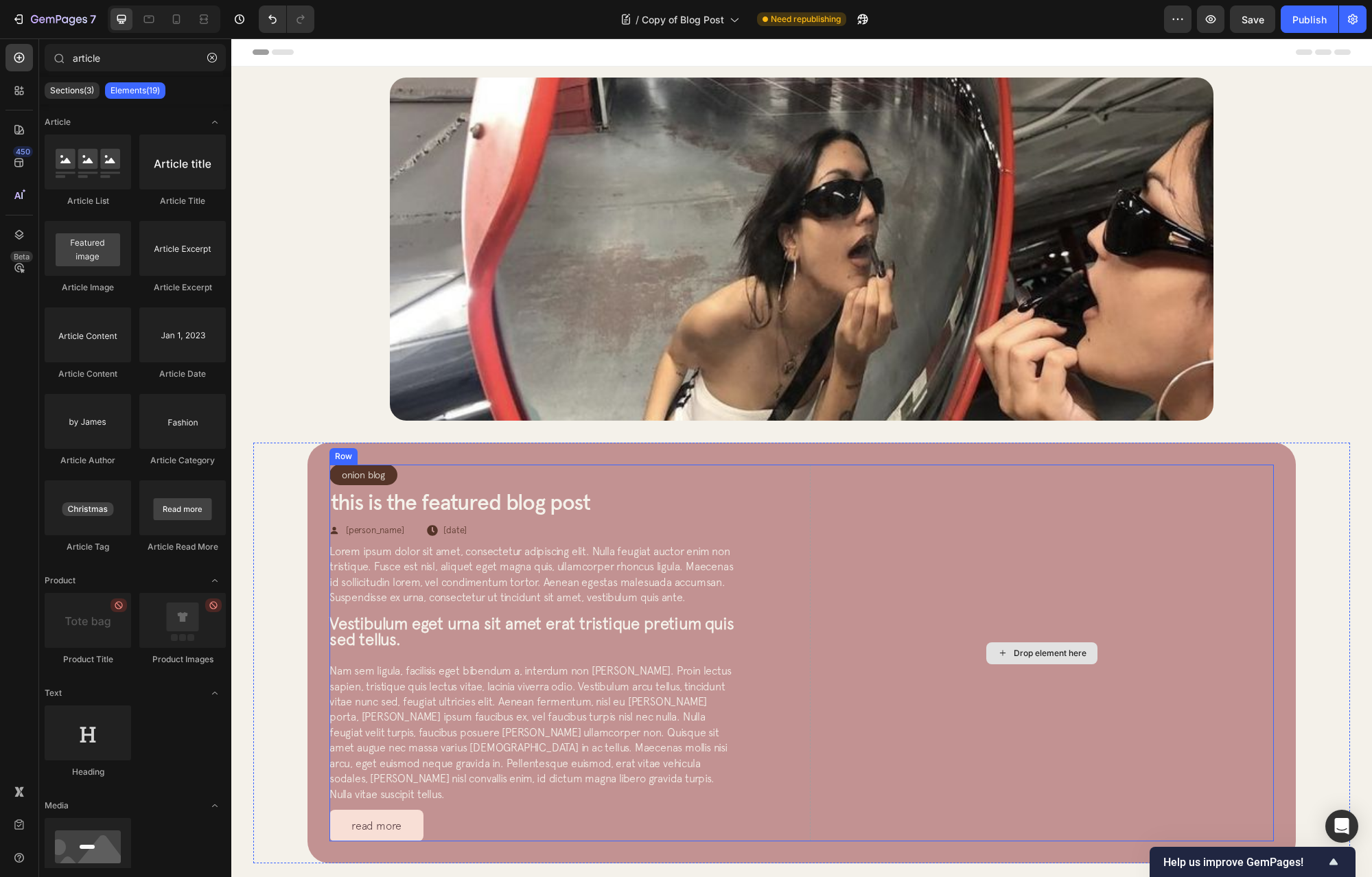
click at [825, 502] on div "Drop element here" at bounding box center [1042, 653] width 464 height 377
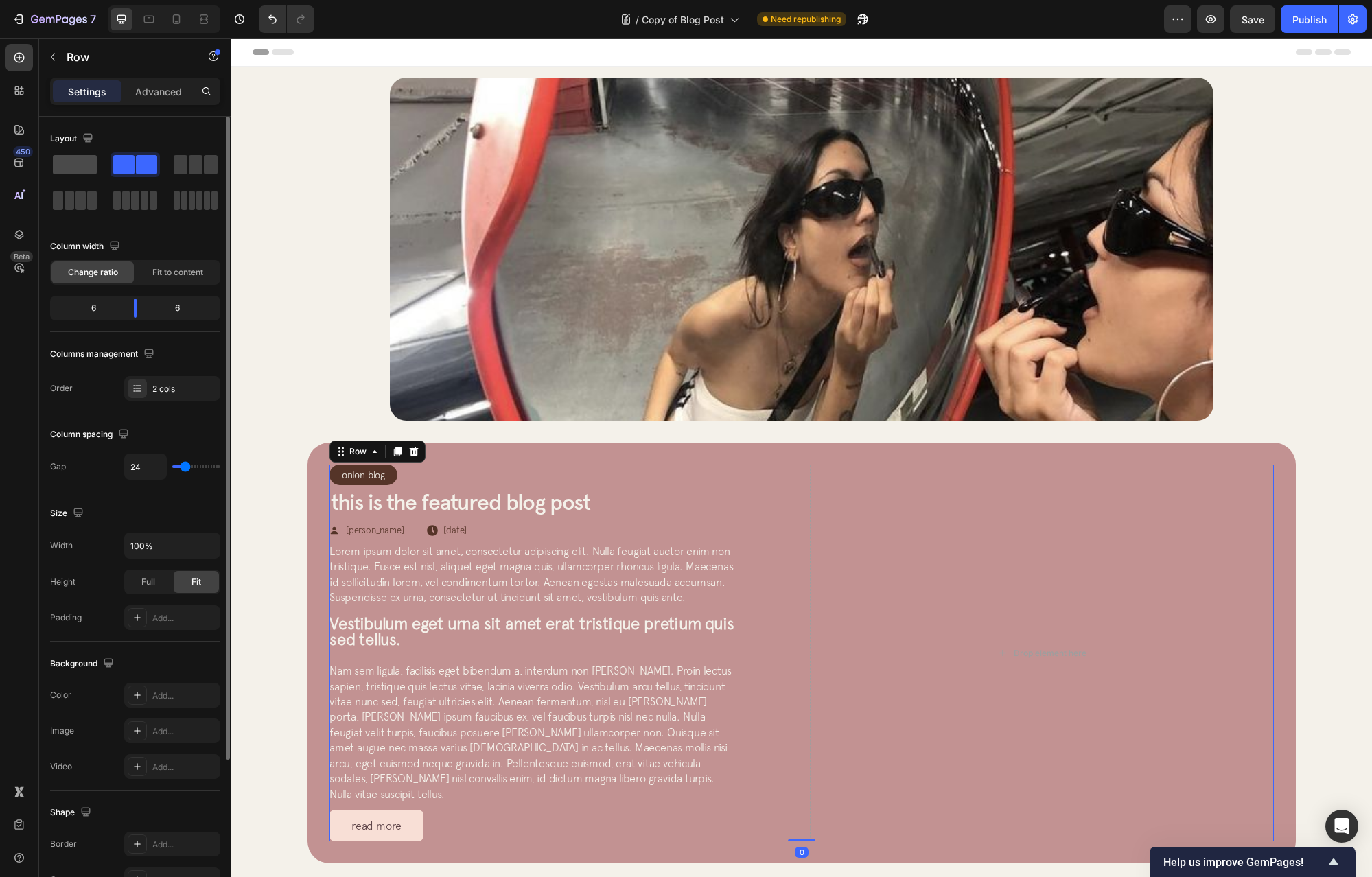
click at [82, 162] on span at bounding box center [75, 165] width 44 height 19
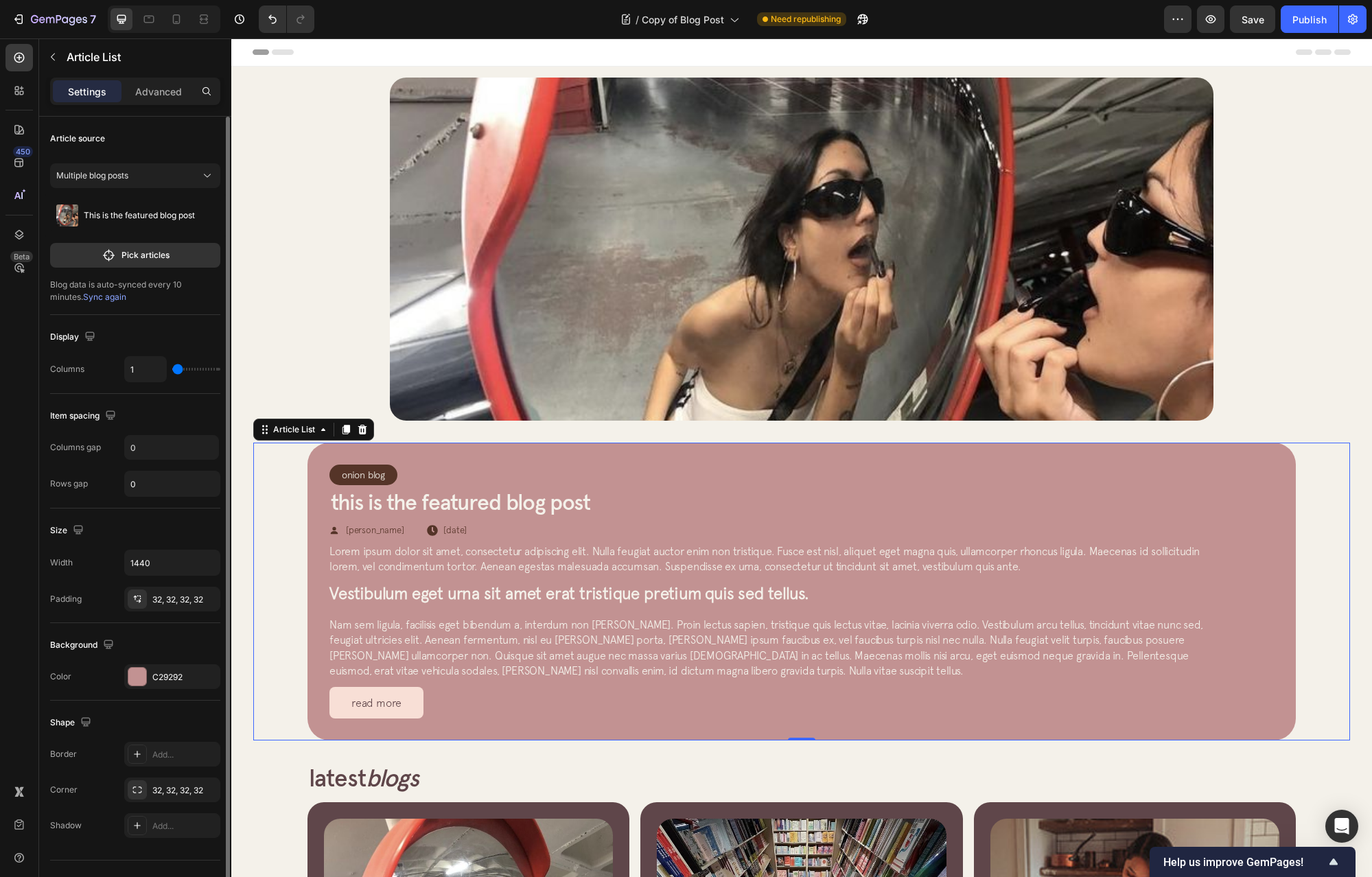
click at [793, 450] on div "Onion Blog Article Category Row Row This is the featured blog post Article Titl…" at bounding box center [801, 592] width 988 height 298
click at [461, 709] on div "read more Button" at bounding box center [801, 703] width 945 height 32
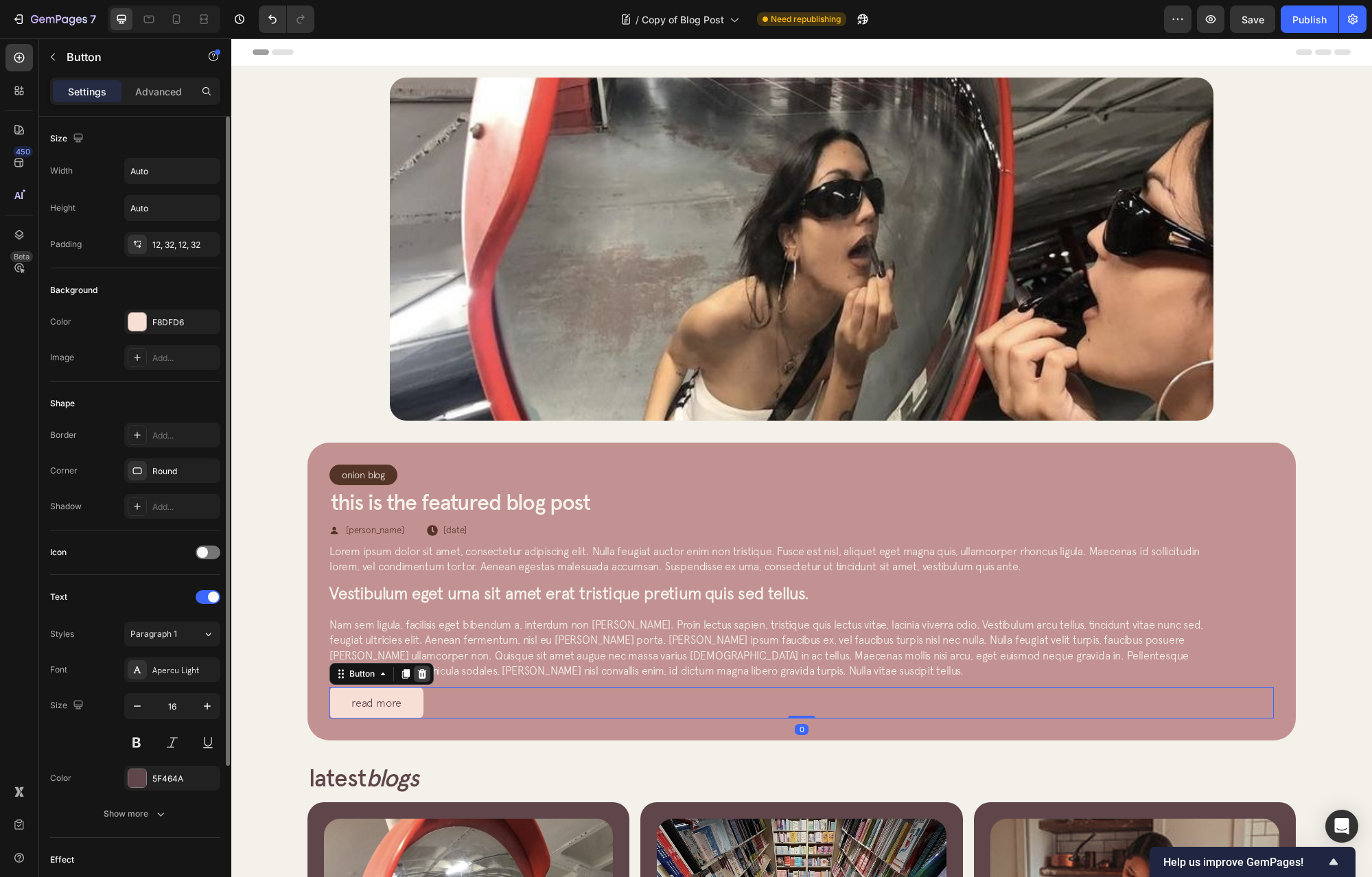
click at [420, 676] on icon at bounding box center [422, 674] width 9 height 9
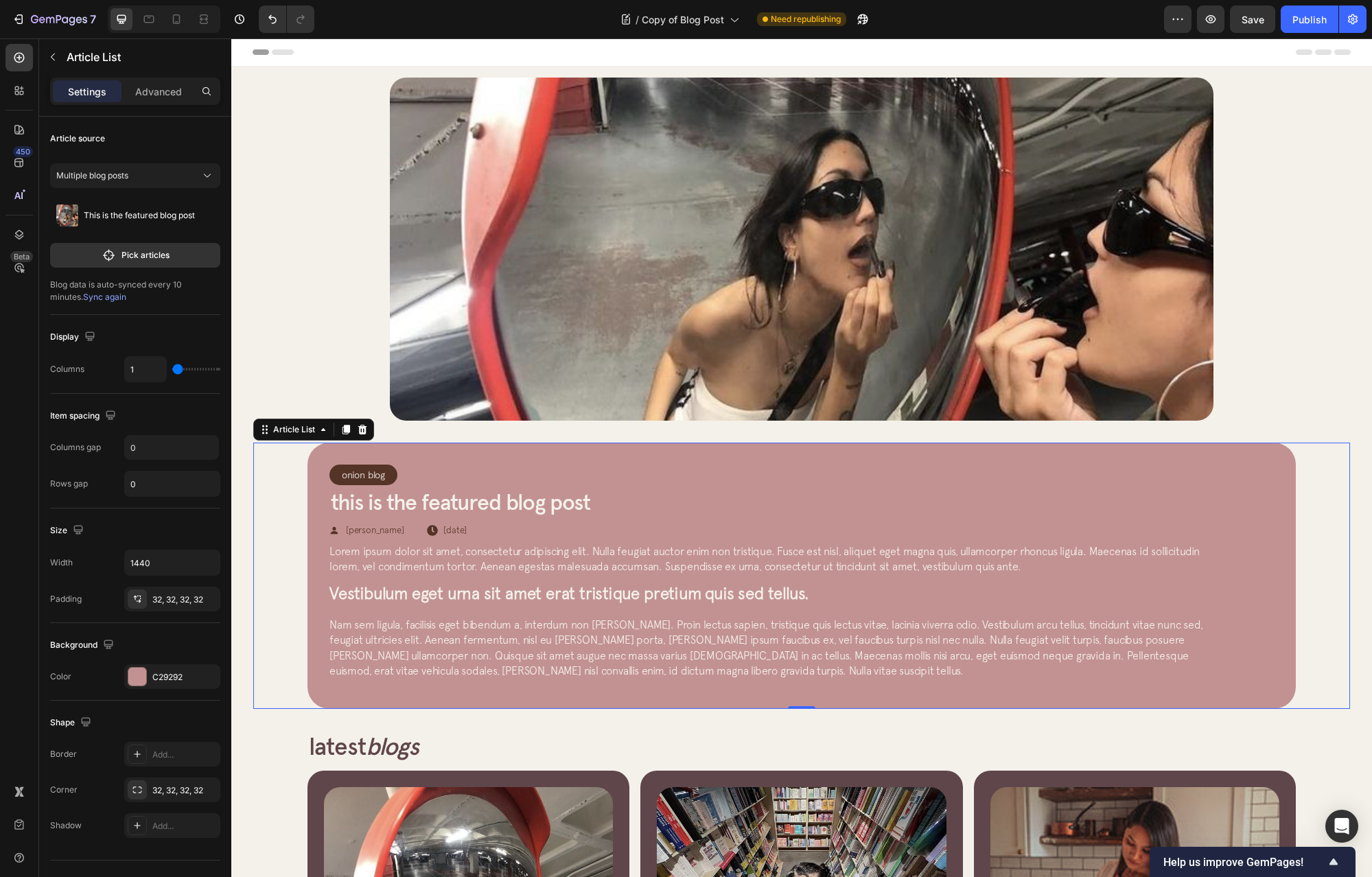
click at [1282, 604] on div "Onion Blog Article Category Row Row This is the featured blog post Article Titl…" at bounding box center [801, 576] width 988 height 266
click at [271, 549] on div "Onion Blog Article Category Row Row This is the featured blog post Article Titl…" at bounding box center [801, 576] width 1097 height 266
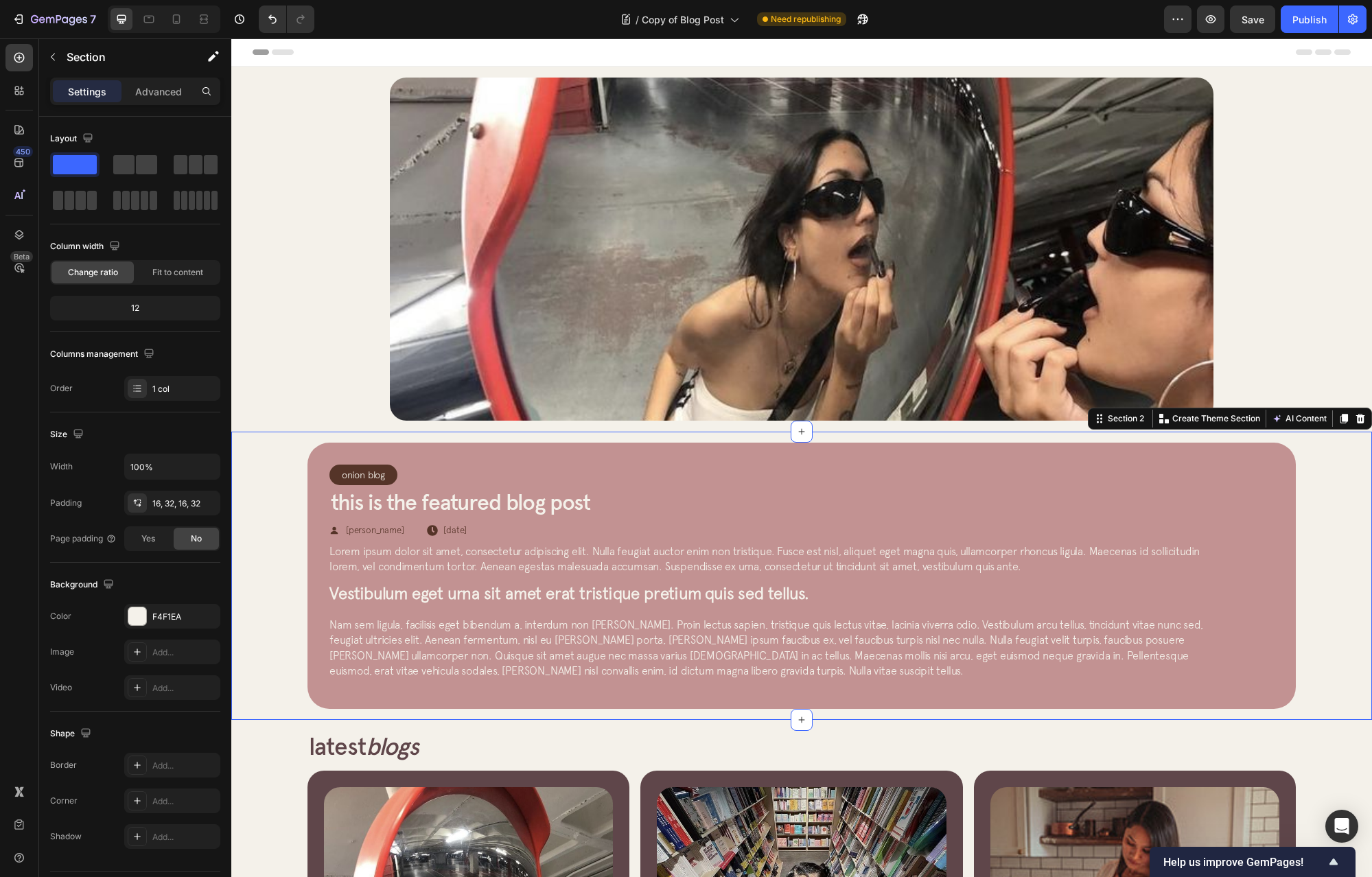
click at [246, 543] on div "Onion Blog Article Category Row Row This is the featured blog post Article Titl…" at bounding box center [802, 576] width 1141 height 288
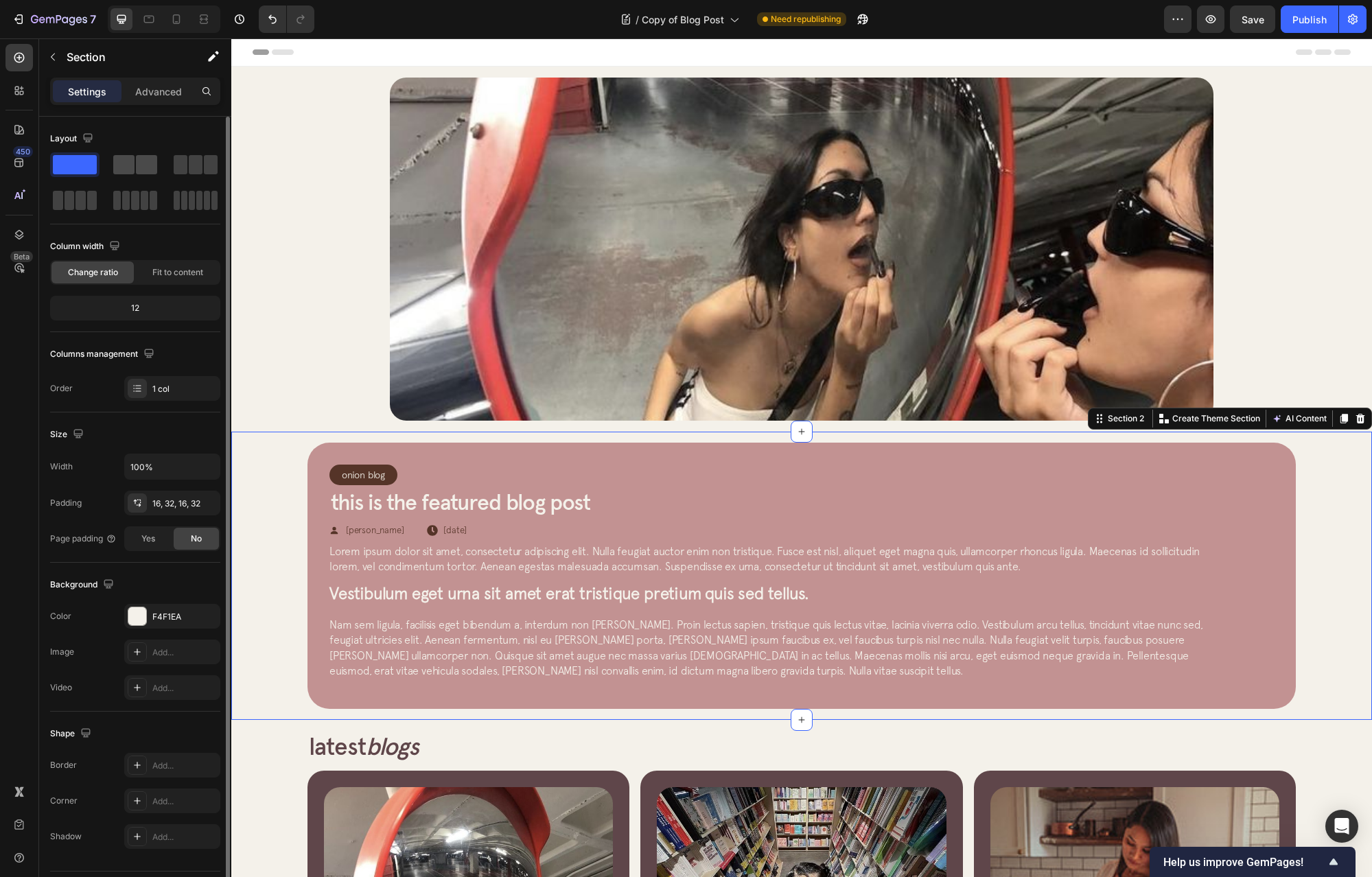
click at [139, 161] on span at bounding box center [146, 165] width 21 height 19
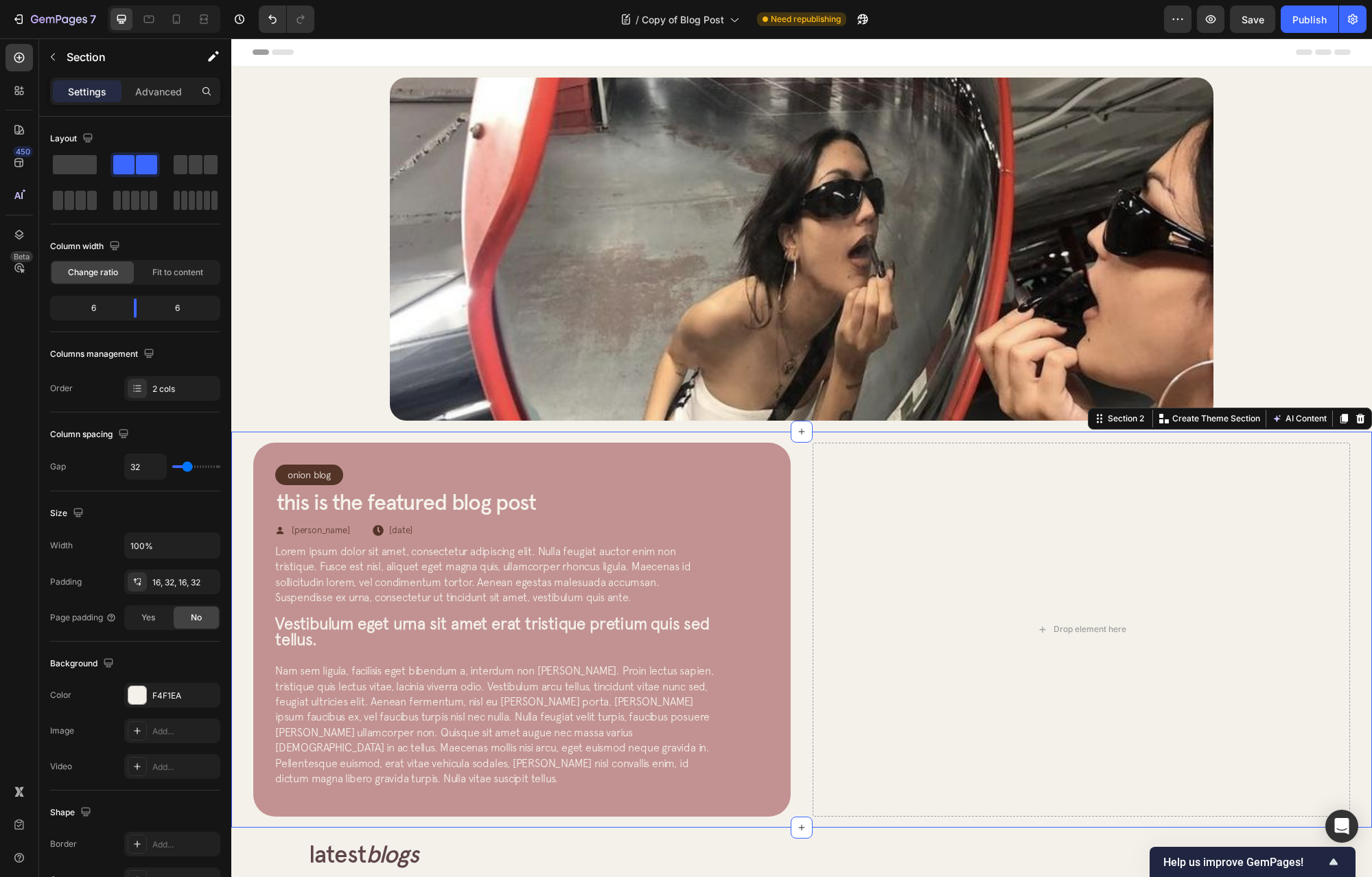
click at [788, 450] on div "Onion Blog Article Category Row Row This is the featured blog post Article Titl…" at bounding box center [802, 630] width 1141 height 396
click at [791, 452] on div "Onion Blog Article Category Row Row This is the featured blog post Article Titl…" at bounding box center [802, 630] width 1141 height 396
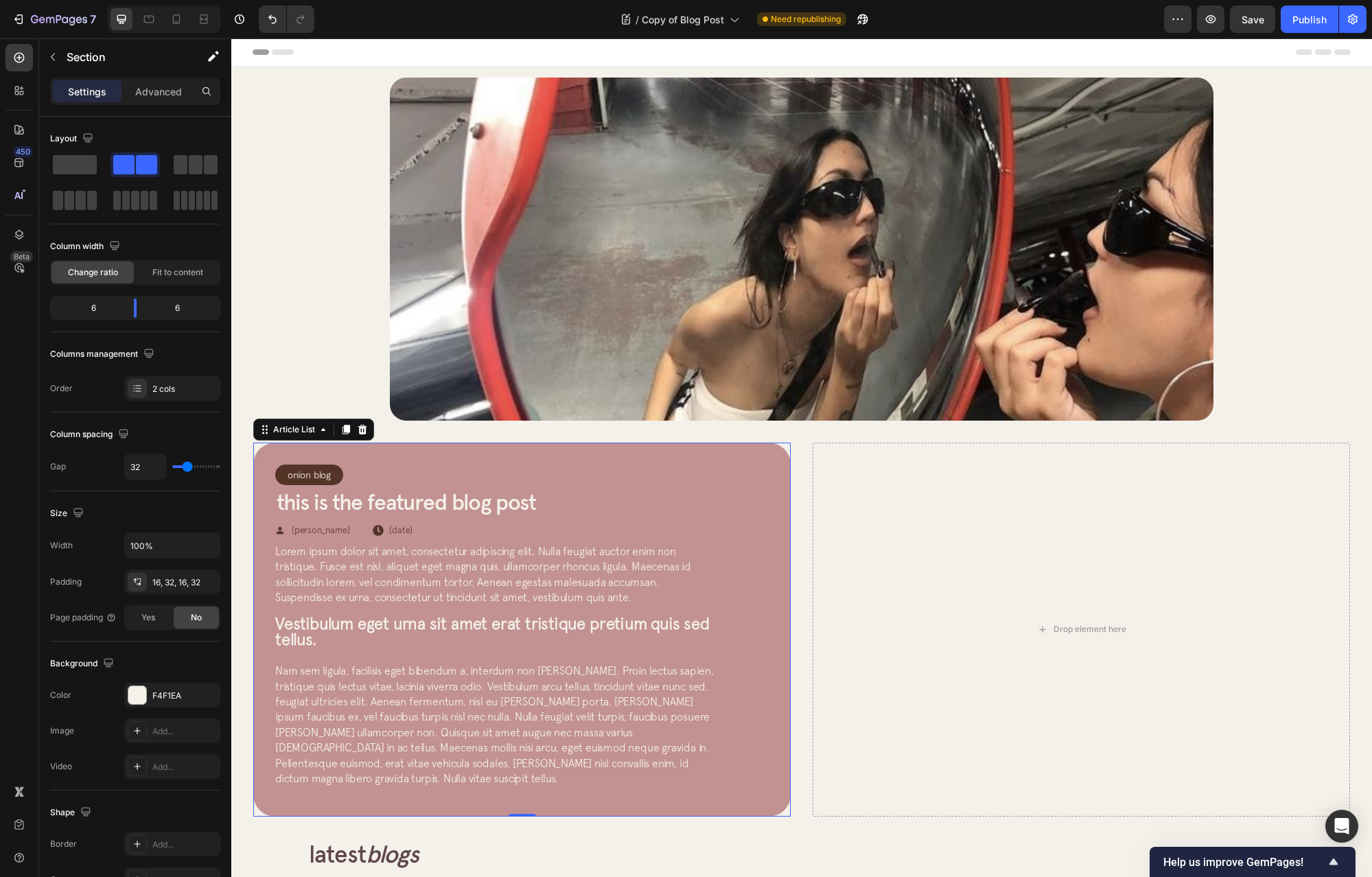
click at [376, 448] on div "Onion Blog Article Category Row Row This is the featured blog post Article Titl…" at bounding box center [522, 630] width 537 height 374
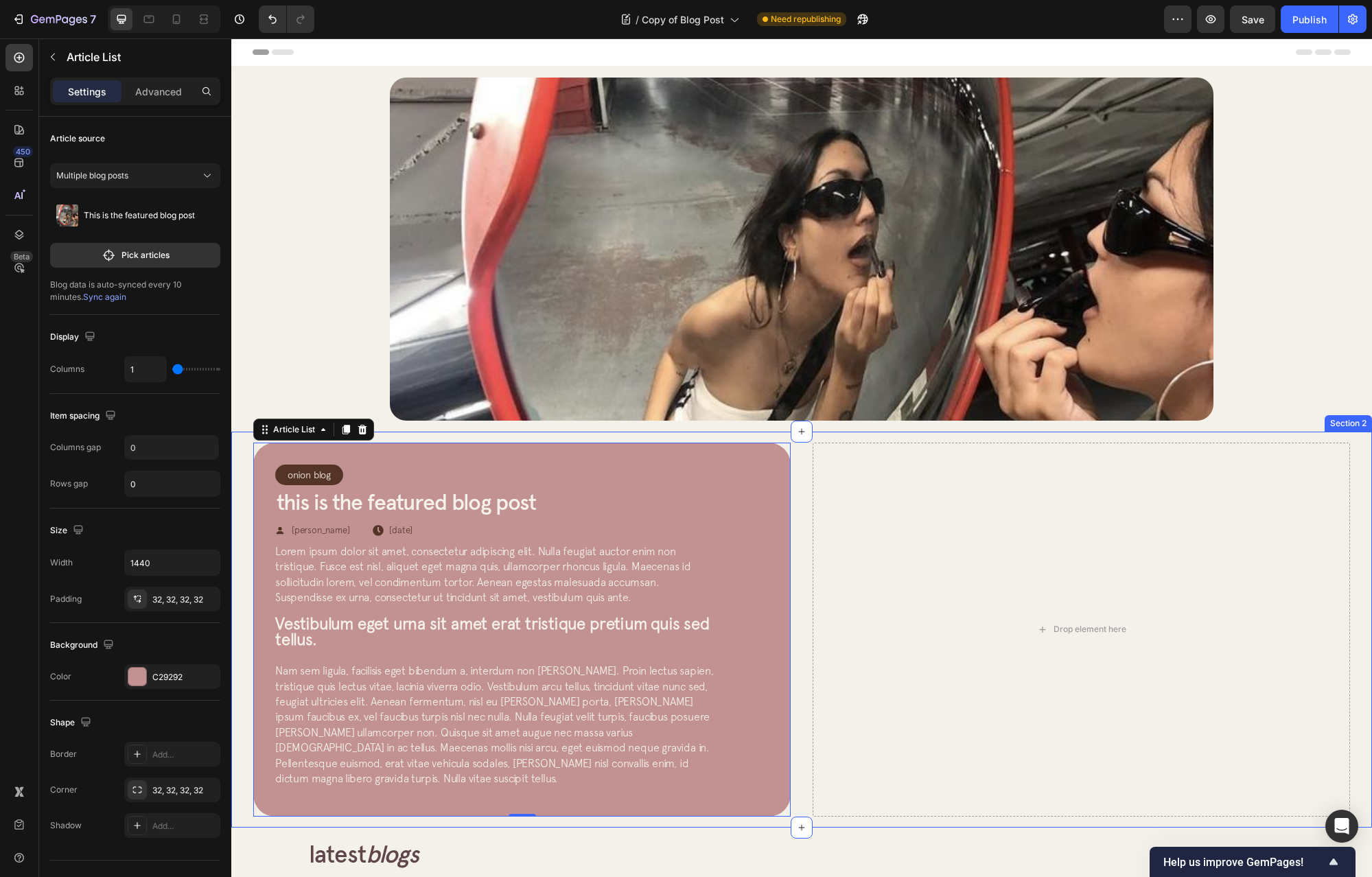
click at [244, 471] on div "Onion Blog Article Category Row Row This is the featured blog post Article Titl…" at bounding box center [802, 630] width 1141 height 396
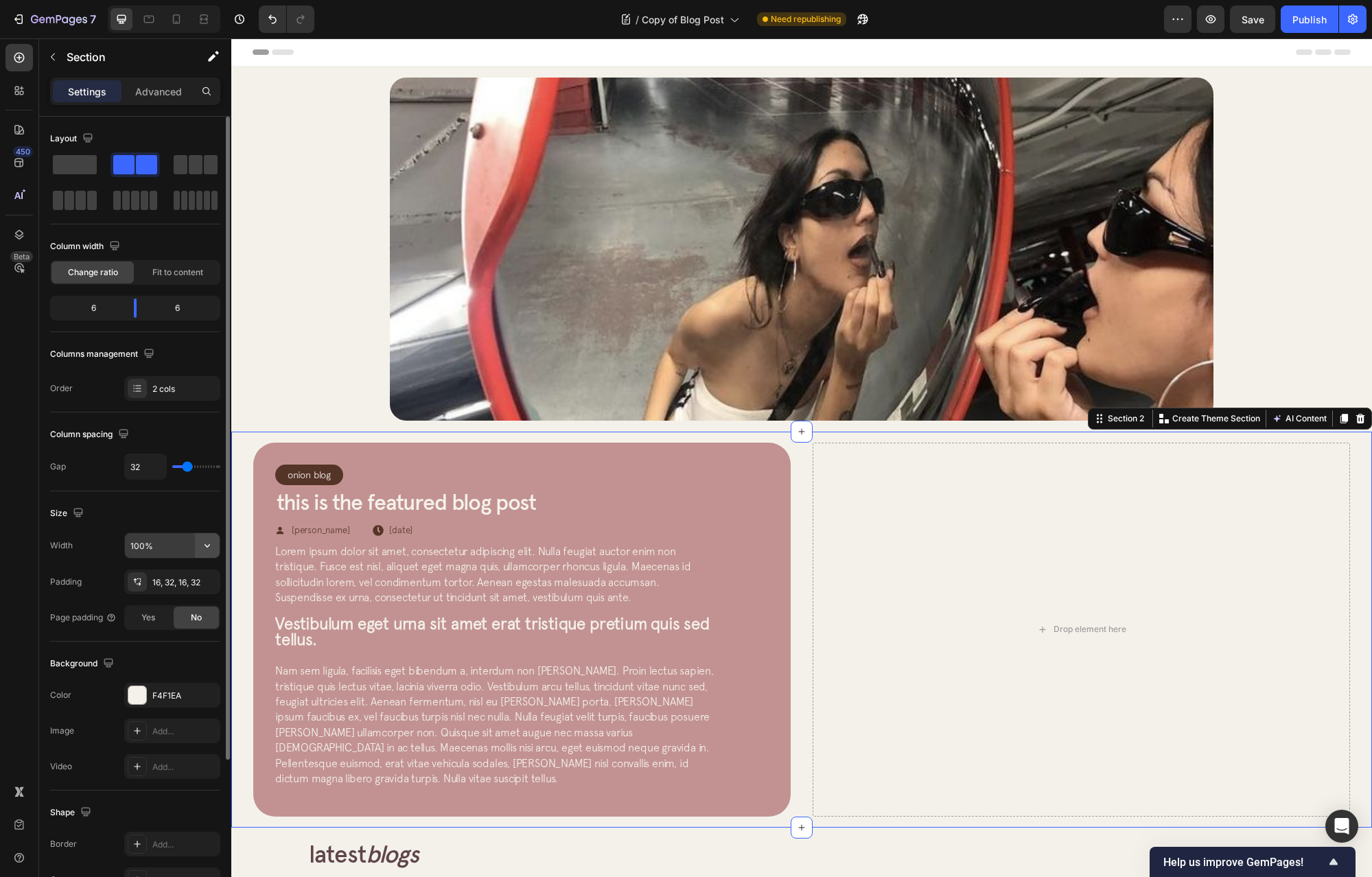
click at [203, 548] on icon "button" at bounding box center [206, 545] width 13 height 13
click at [279, 351] on div "Article Image Row Article List" at bounding box center [801, 249] width 1097 height 344
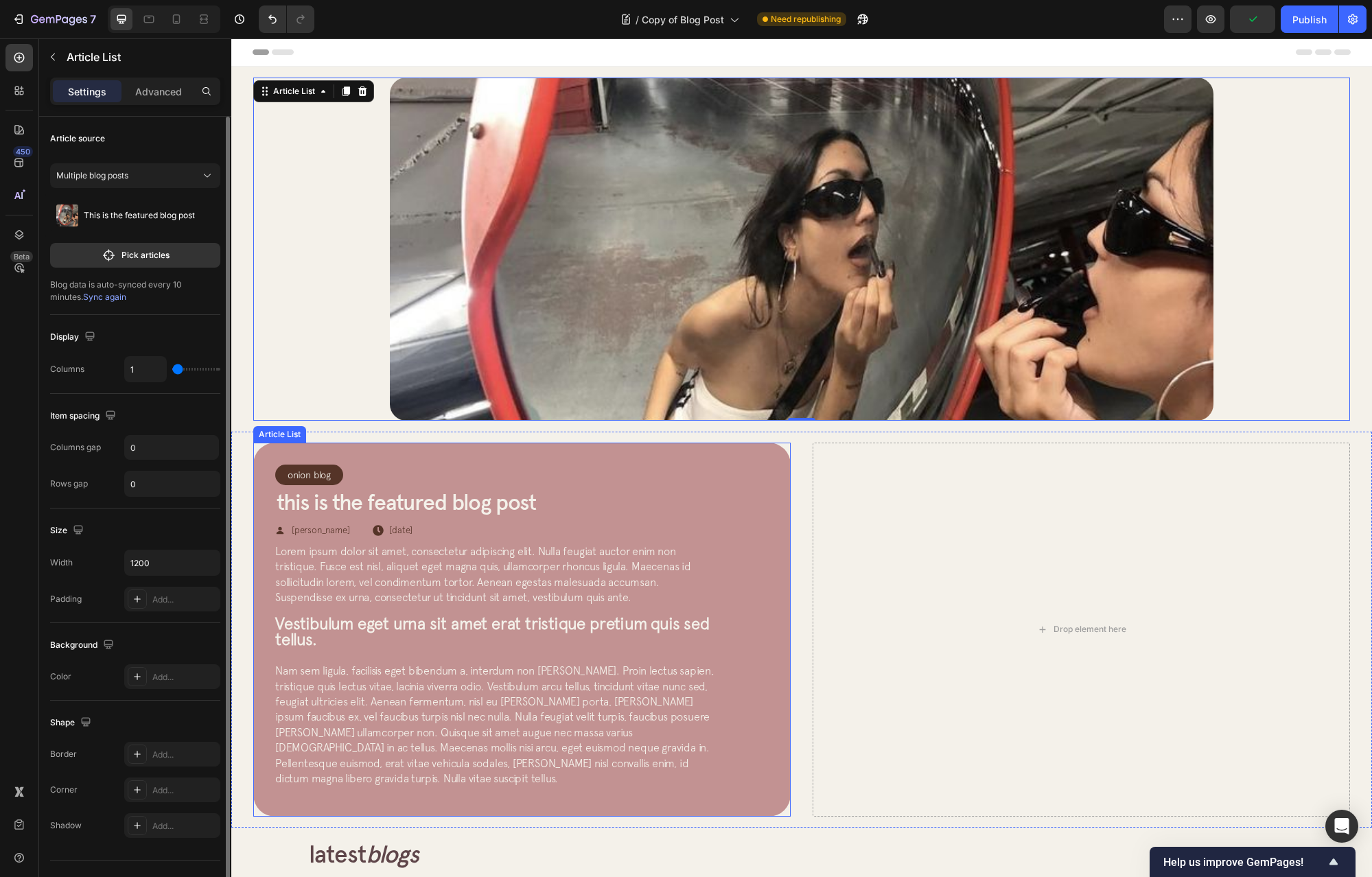
click at [270, 450] on div "Onion Blog Article Category Row Row This is the featured blog post Article Titl…" at bounding box center [522, 630] width 537 height 374
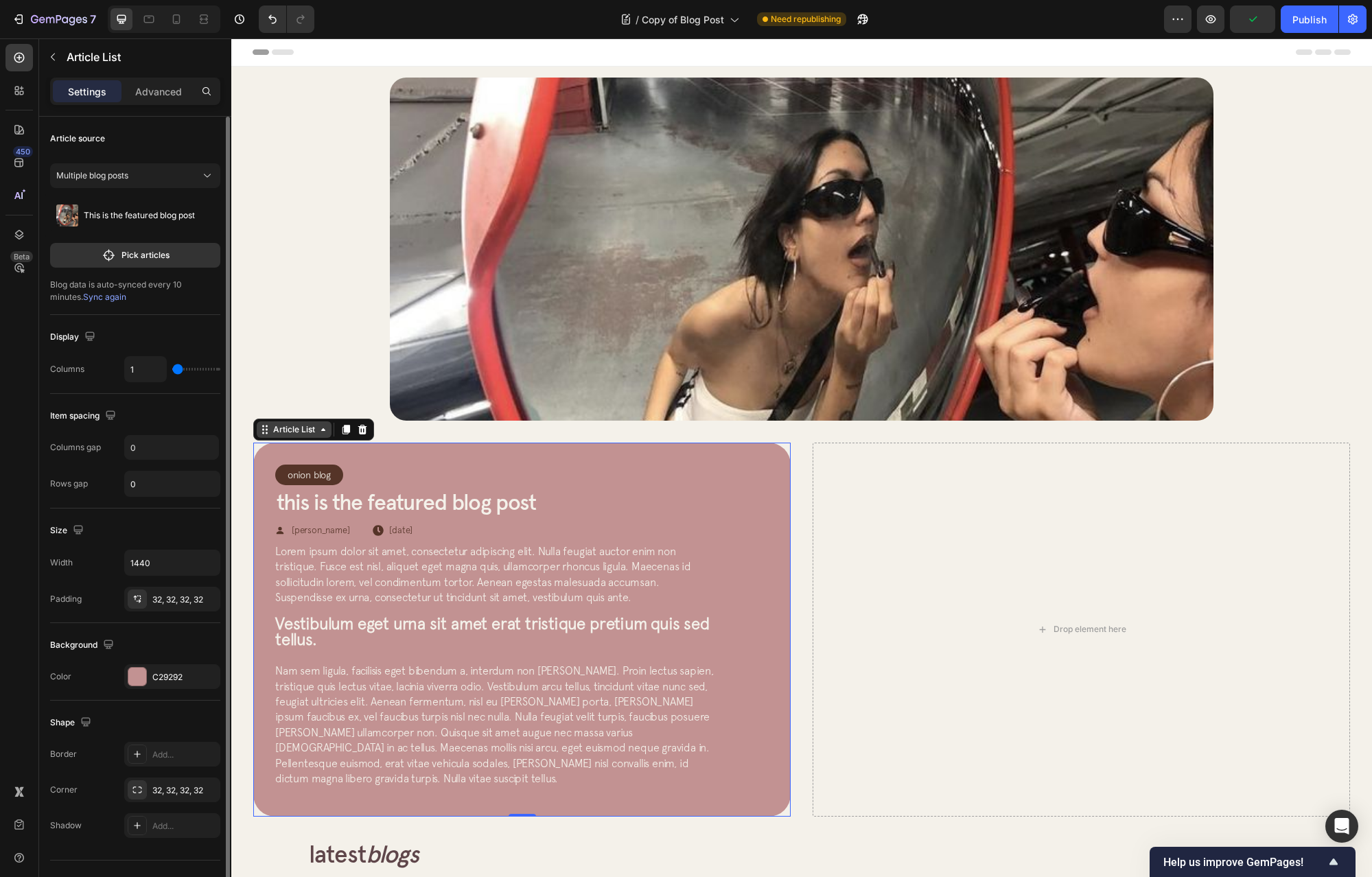
click at [264, 429] on icon at bounding box center [263, 429] width 2 height 2
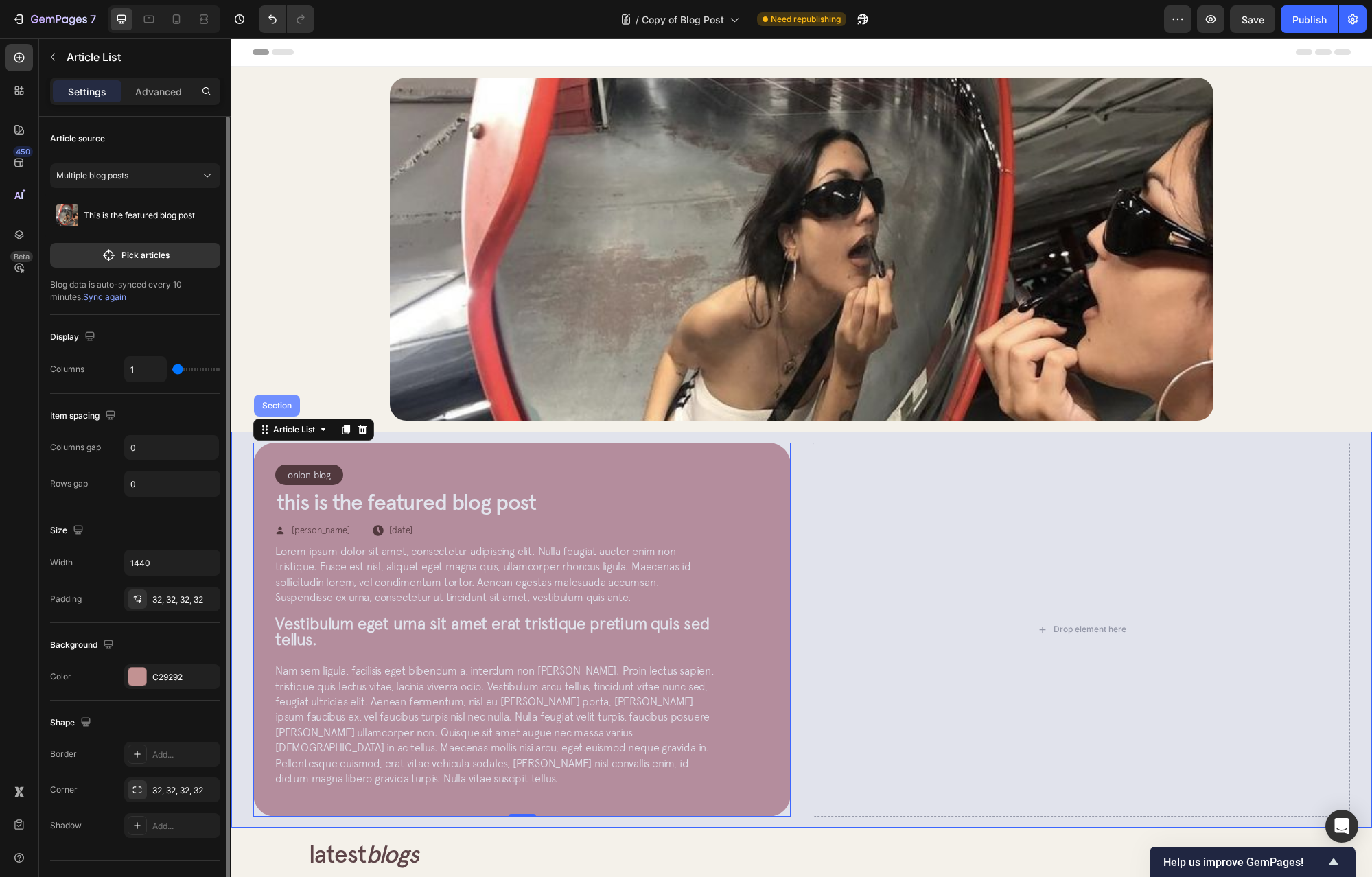
click at [264, 409] on div "Section" at bounding box center [277, 406] width 35 height 8
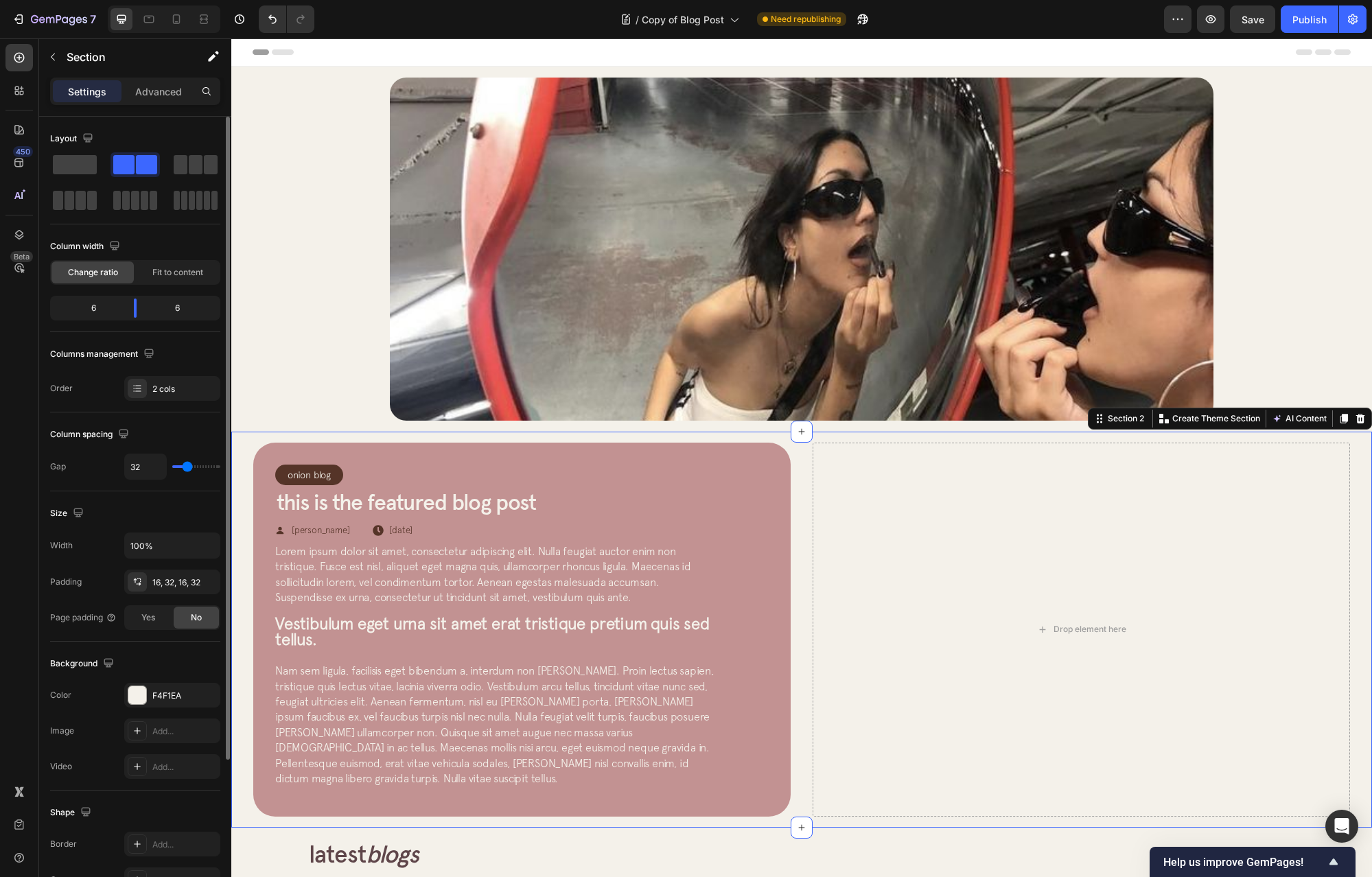
click at [797, 492] on div "Onion Blog Article Category Row Row This is the featured blog post Article Titl…" at bounding box center [802, 630] width 1141 height 396
click at [793, 452] on div "Onion Blog Article Category Row Row This is the featured blog post Article Titl…" at bounding box center [802, 630] width 1141 height 396
click at [843, 530] on div "Drop element here" at bounding box center [1081, 630] width 537 height 374
click at [787, 795] on div "Onion Blog Article Category Row Row This is the featured blog post Article Titl…" at bounding box center [802, 630] width 1141 height 396
click at [783, 790] on div "Onion Blog Article Category Row Row This is the featured blog post Article Titl…" at bounding box center [522, 630] width 537 height 374
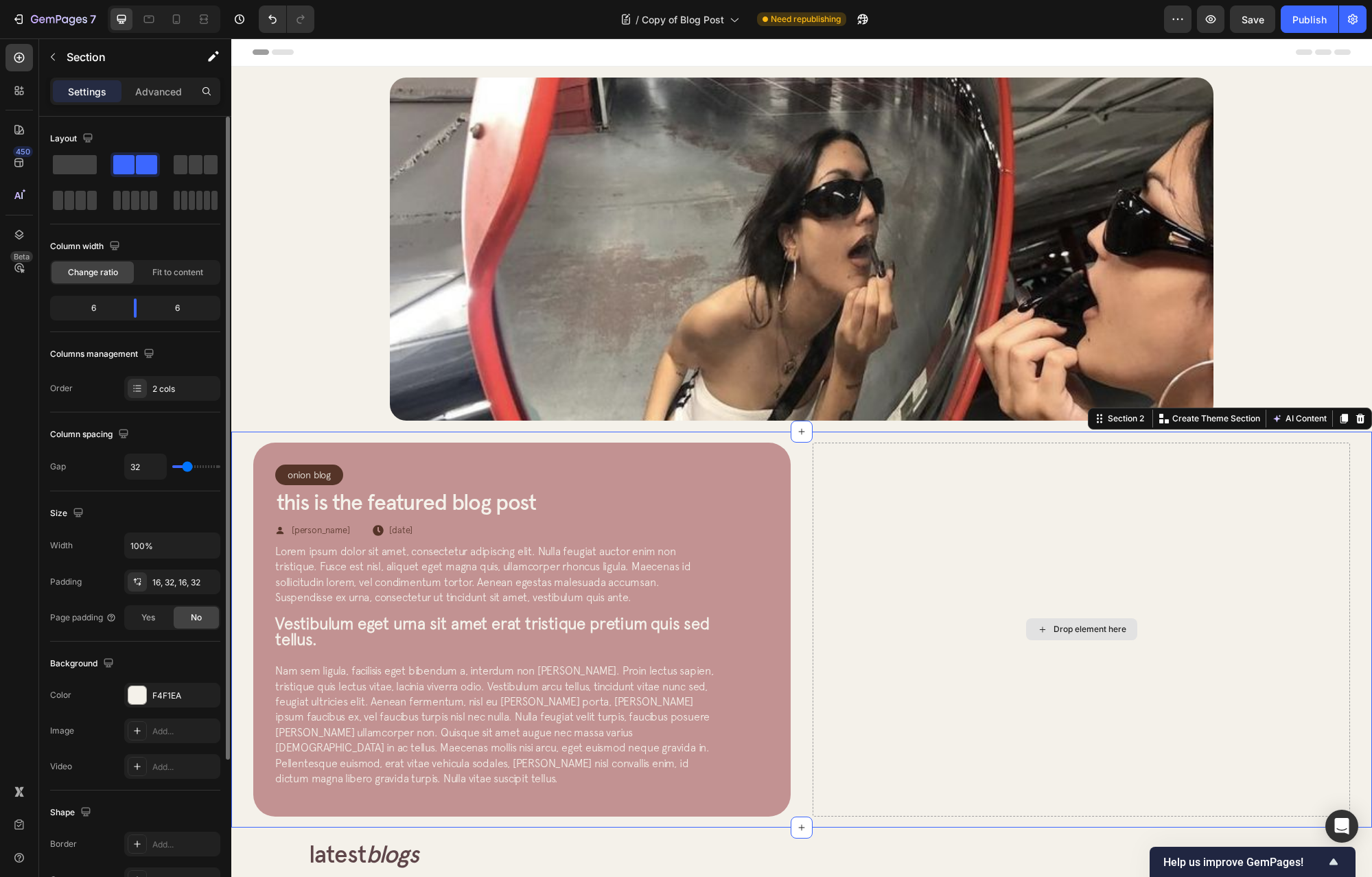
click at [812, 787] on div "Drop element here" at bounding box center [1081, 630] width 537 height 374
click at [812, 792] on div "Drop element here" at bounding box center [1081, 630] width 537 height 374
click at [819, 795] on div "Drop element here" at bounding box center [1081, 630] width 537 height 374
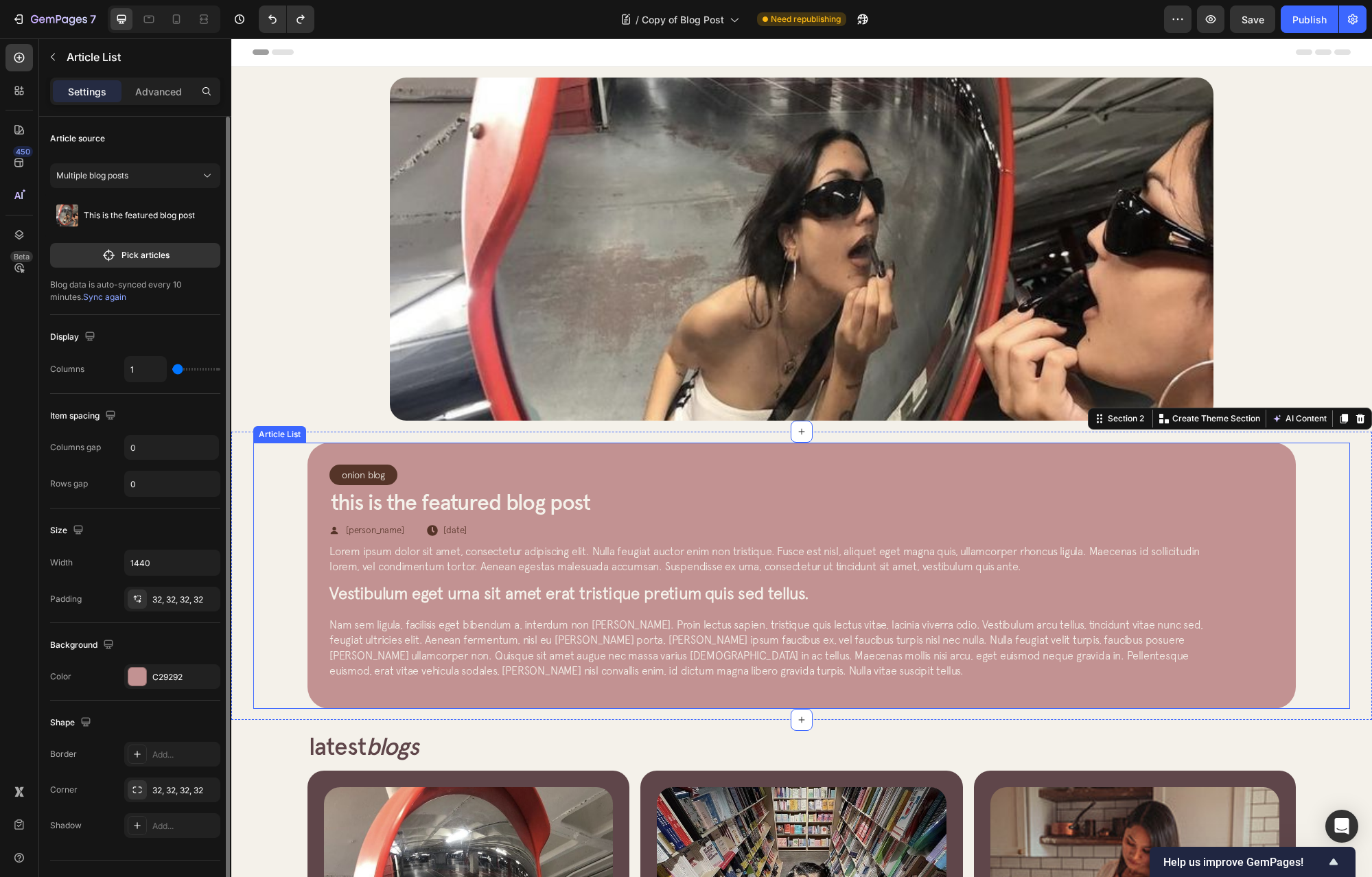
click at [289, 462] on div "Onion Blog Article Category Row Row This is the featured blog post Article Titl…" at bounding box center [801, 576] width 1097 height 266
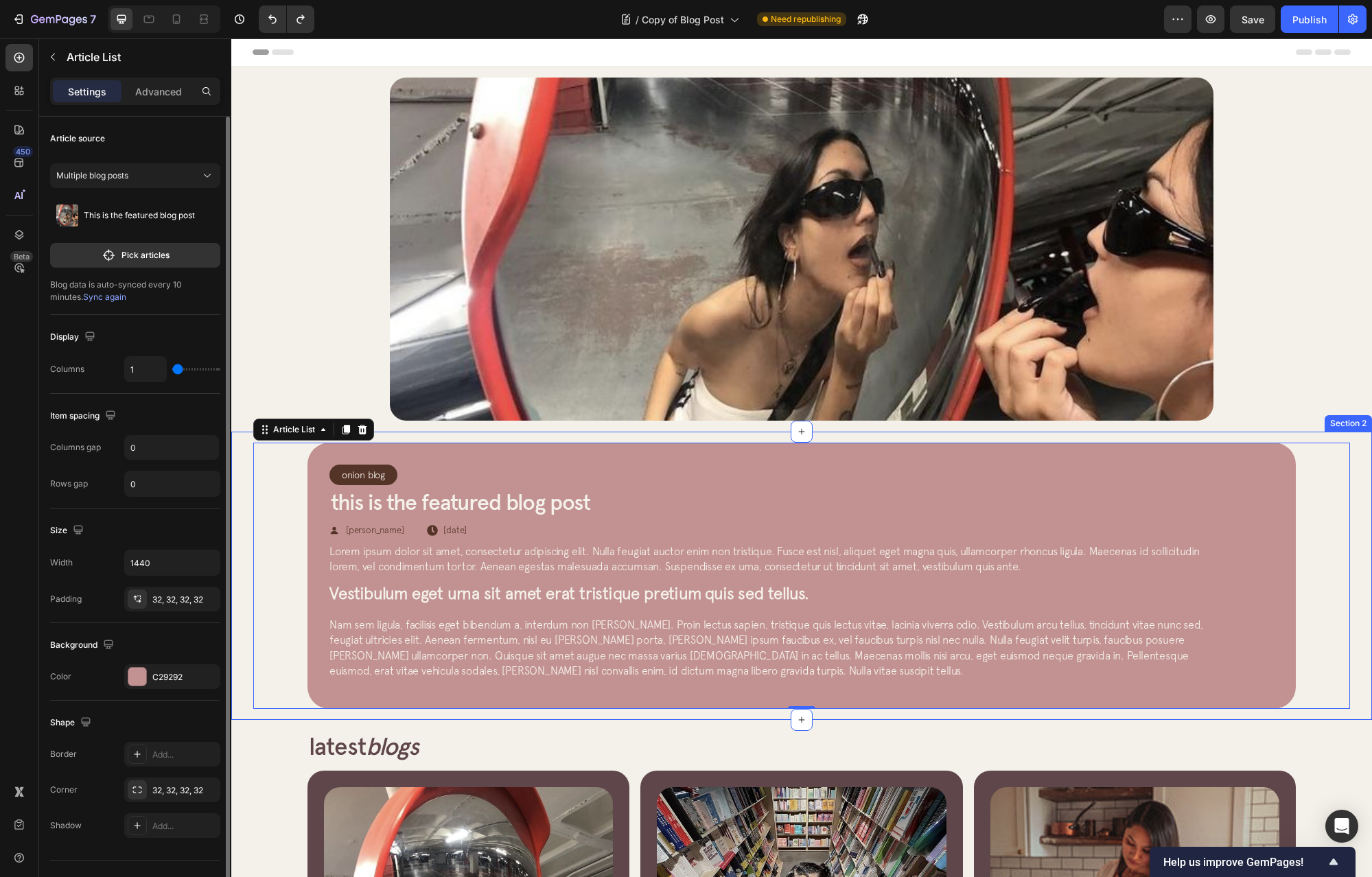
click at [240, 455] on div "Onion Blog Article Category Row Row This is the featured blog post Article Titl…" at bounding box center [802, 576] width 1141 height 288
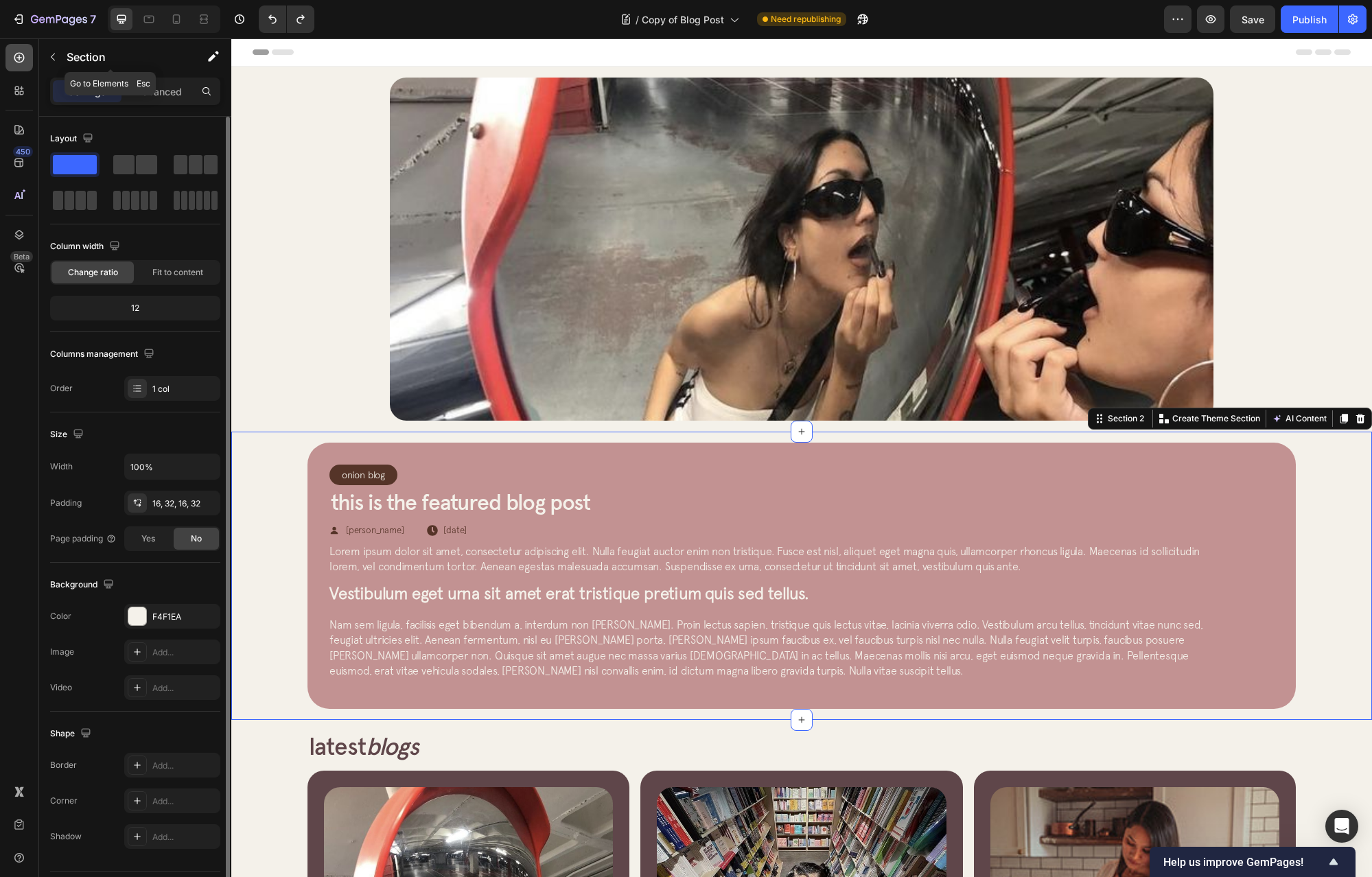
click at [19, 61] on icon at bounding box center [19, 57] width 13 height 13
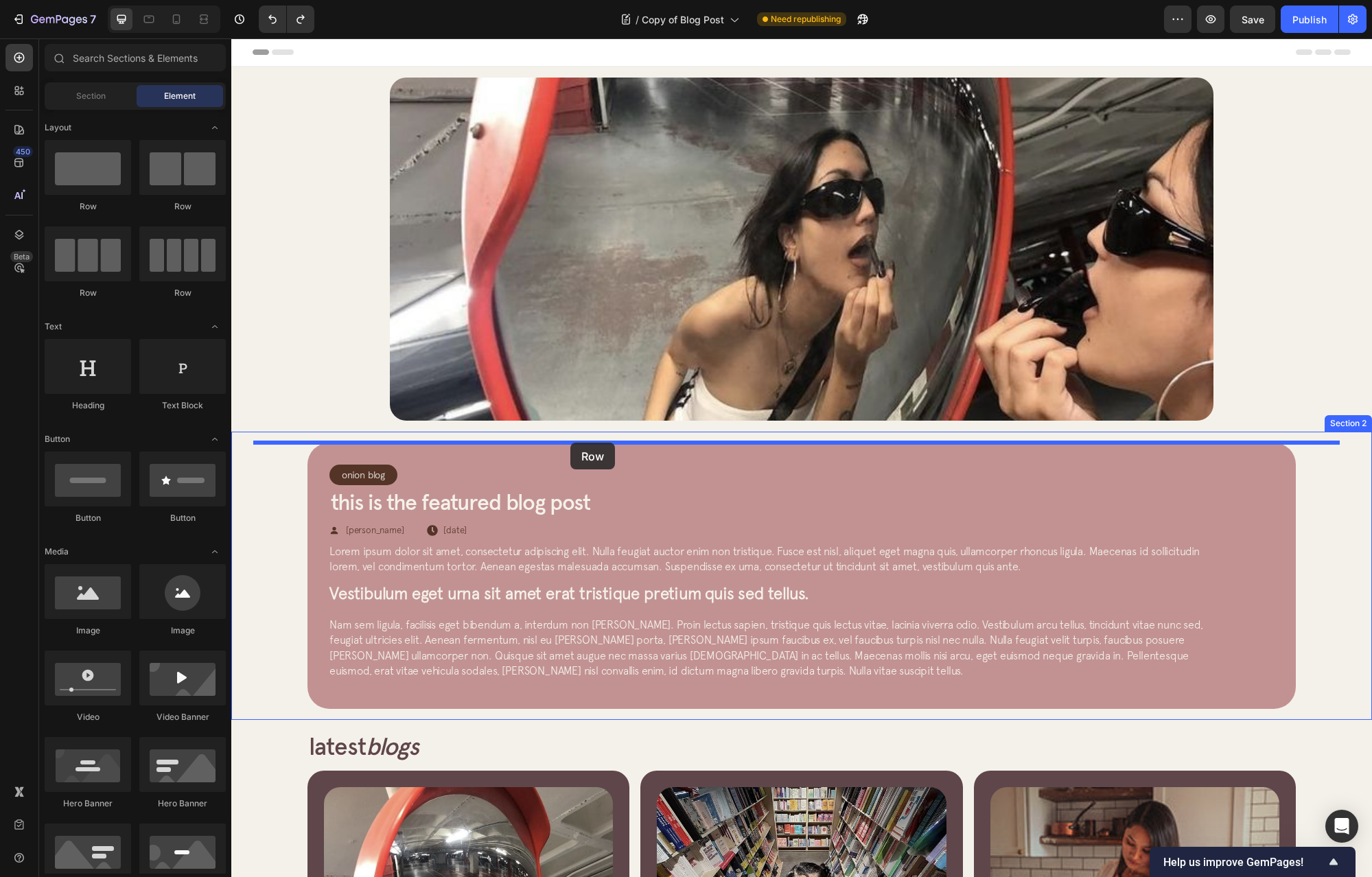
drag, startPoint x: 418, startPoint y: 210, endPoint x: 571, endPoint y: 443, distance: 278.7
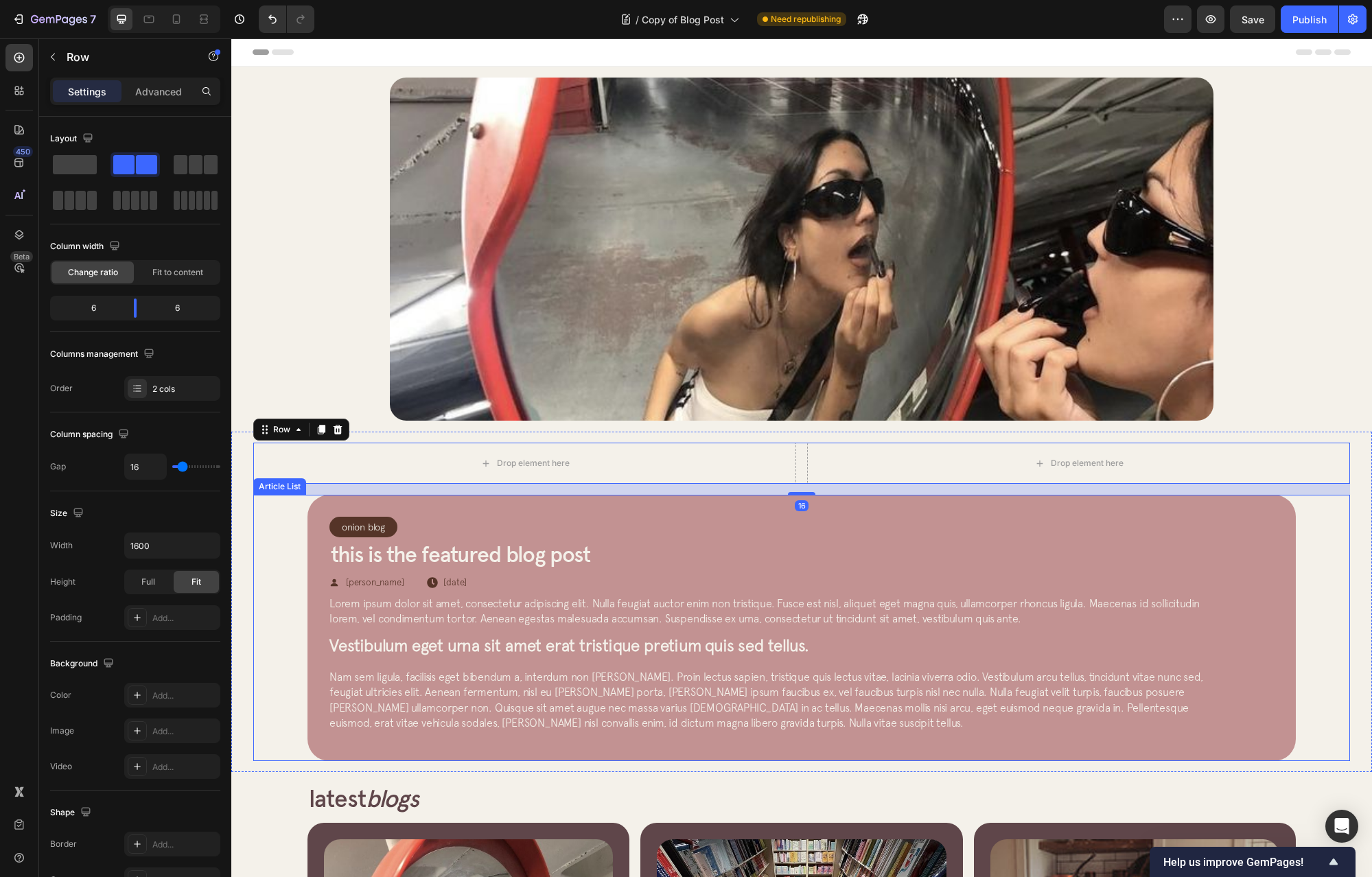
click at [519, 500] on div "Onion Blog Article Category Row Row This is the featured blog post Article Titl…" at bounding box center [801, 628] width 988 height 266
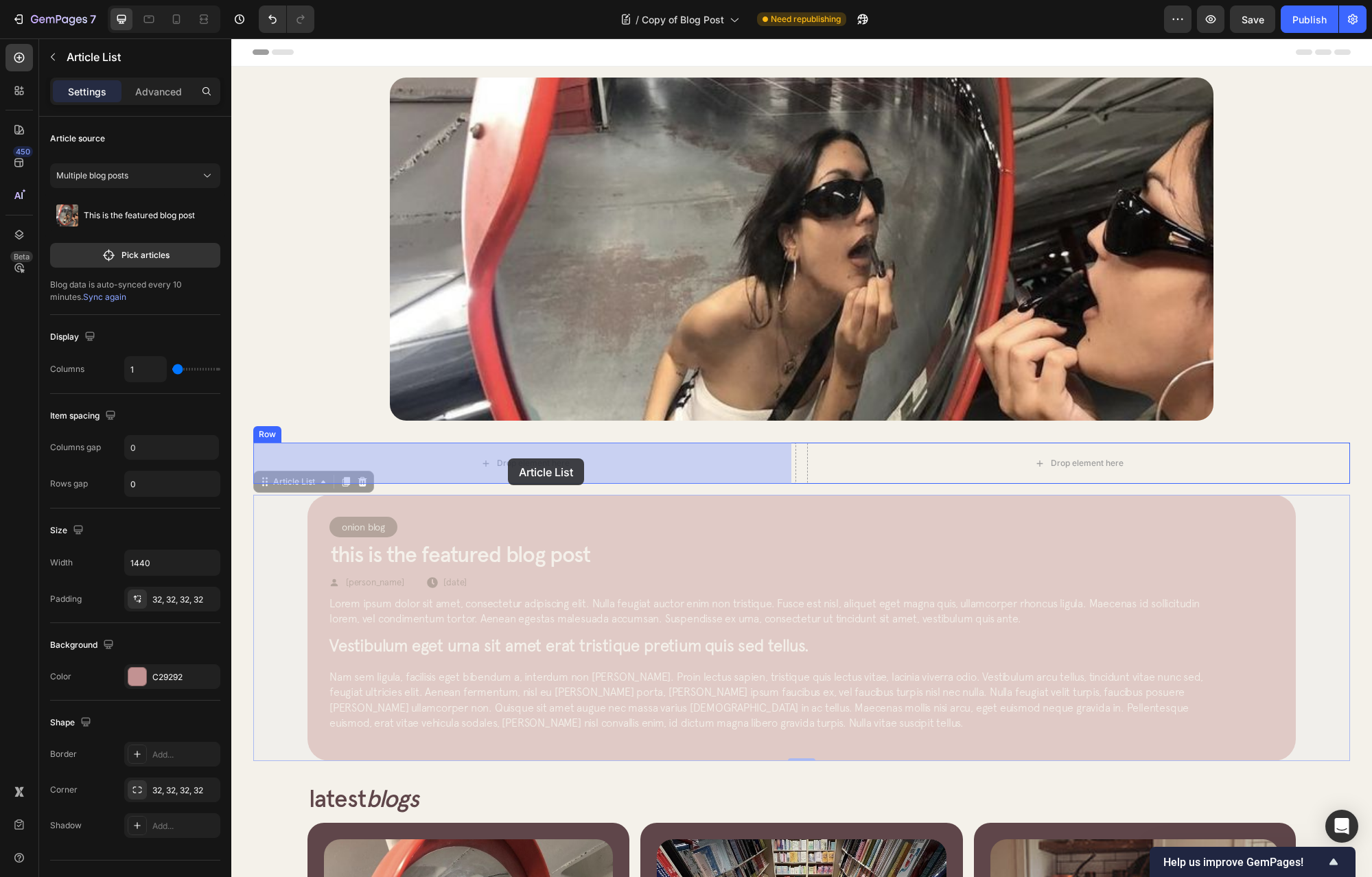
drag, startPoint x: 271, startPoint y: 486, endPoint x: 508, endPoint y: 459, distance: 238.5
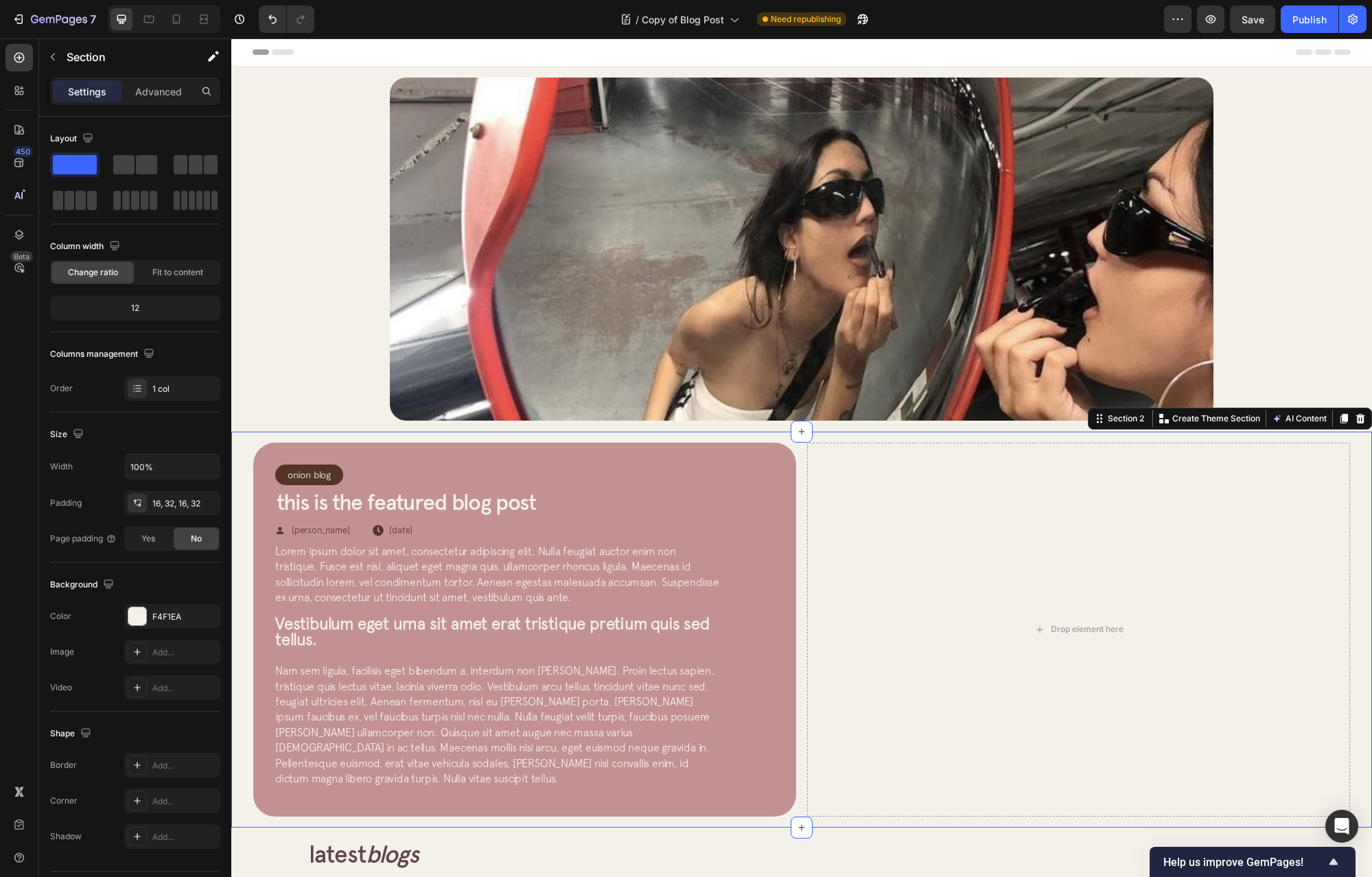
click at [240, 479] on div "Onion Blog Article Category Row Row This is the featured blog post Article Titl…" at bounding box center [802, 630] width 1141 height 396
click at [965, 508] on div "Drop element here" at bounding box center [1078, 630] width 543 height 374
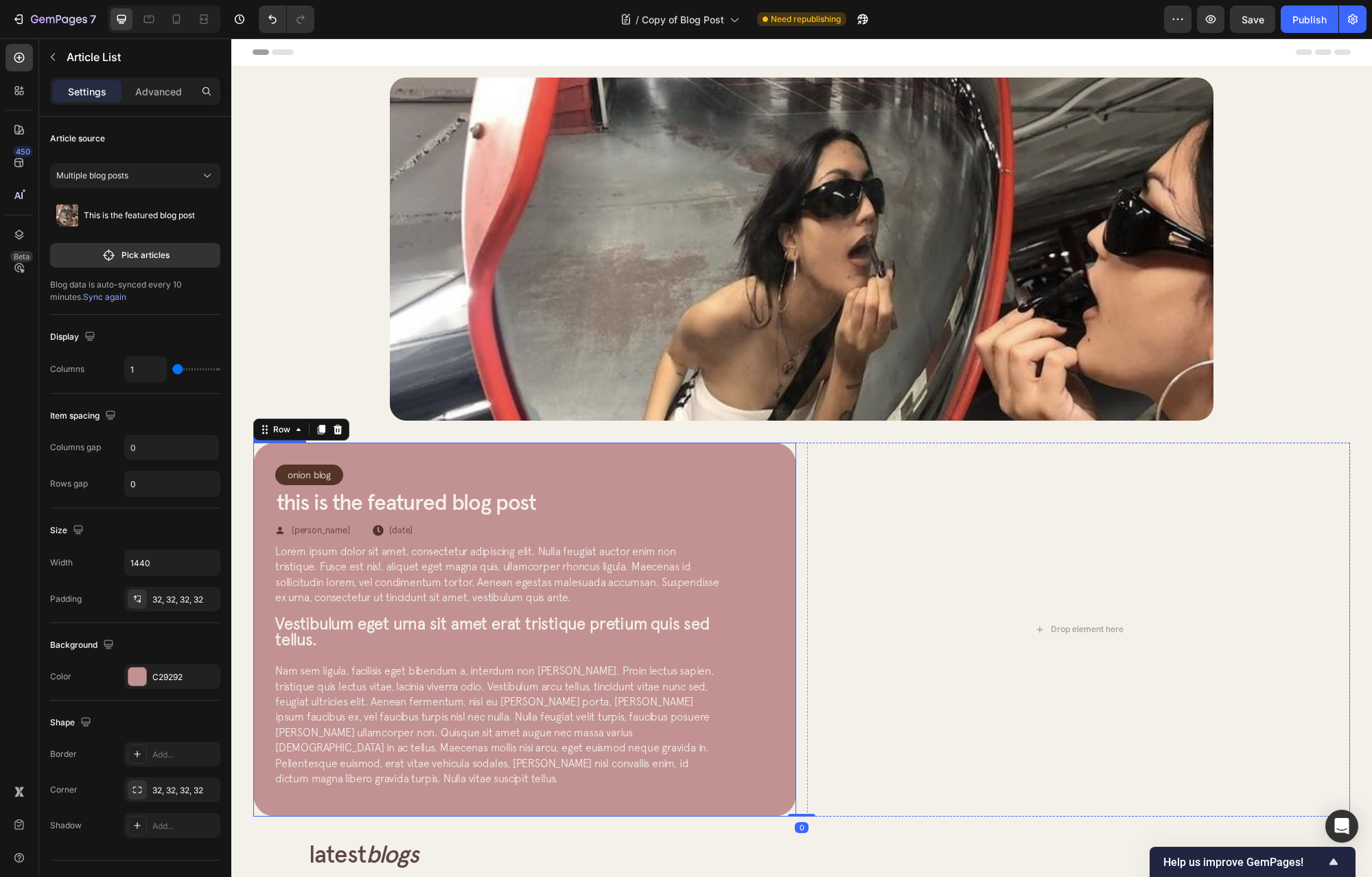
click at [770, 485] on div "Onion Blog Article Category Row Row This is the featured blog post Article Titl…" at bounding box center [524, 630] width 543 height 374
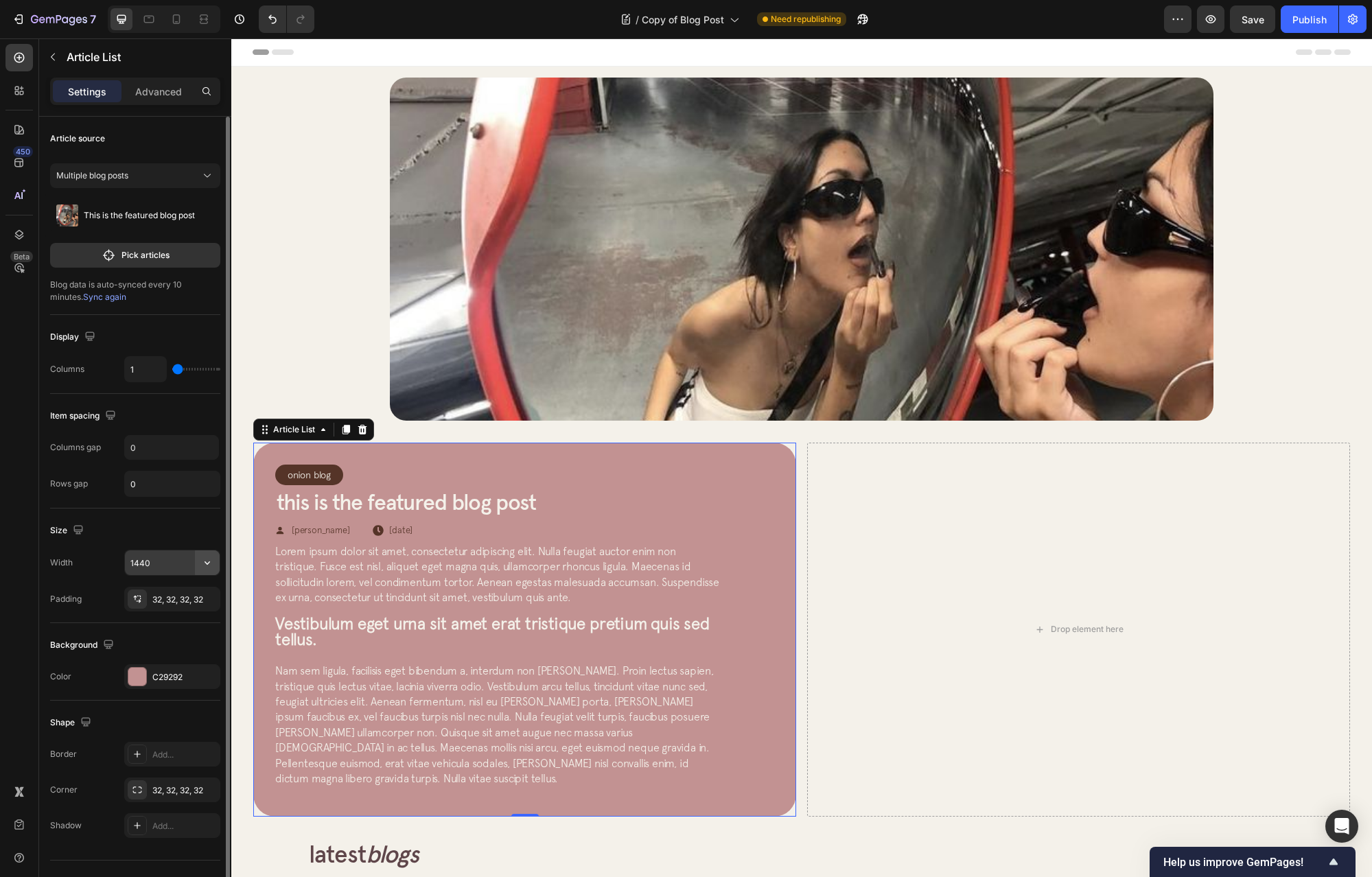
click at [207, 567] on icon "button" at bounding box center [206, 563] width 13 height 13
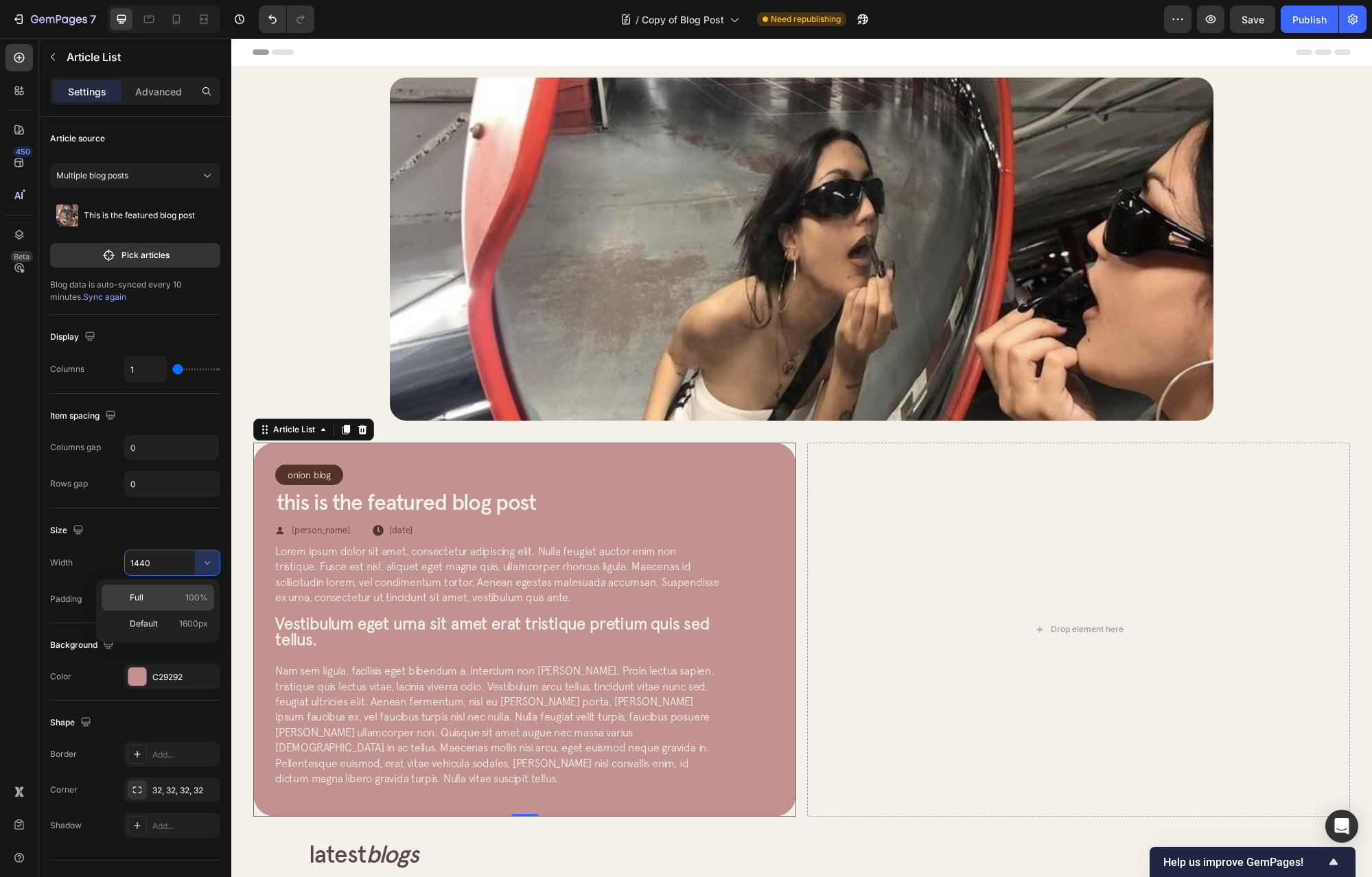
click at [196, 600] on span "100%" at bounding box center [196, 598] width 23 height 13
type input "100%"
click at [811, 489] on div "Drop element here" at bounding box center [1078, 630] width 543 height 374
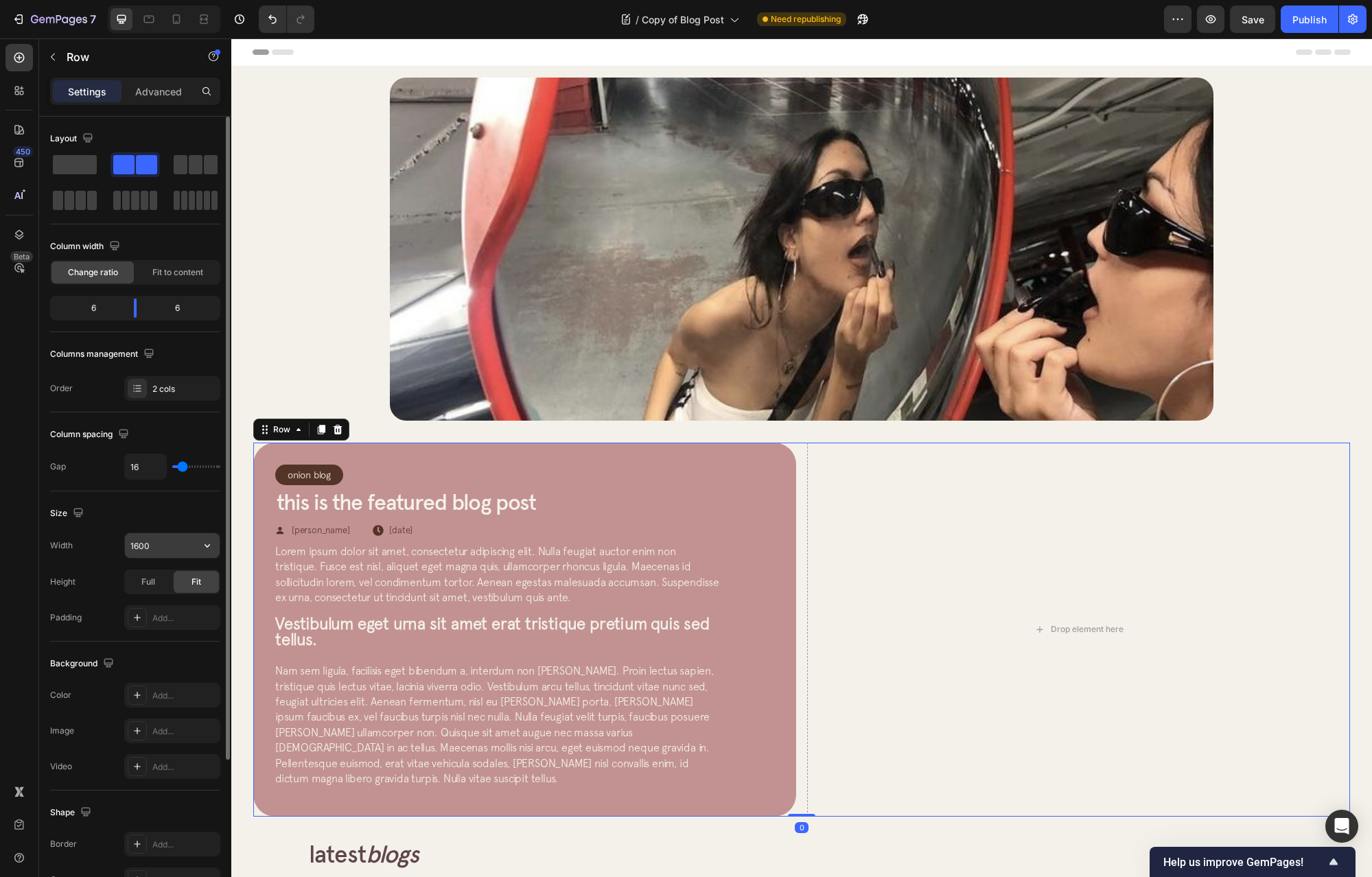
click at [181, 539] on input "1600" at bounding box center [173, 545] width 95 height 24
click at [210, 546] on icon "button" at bounding box center [206, 545] width 13 height 13
click at [192, 545] on input "1600" at bounding box center [173, 545] width 95 height 24
click at [191, 545] on input "1600" at bounding box center [173, 545] width 95 height 24
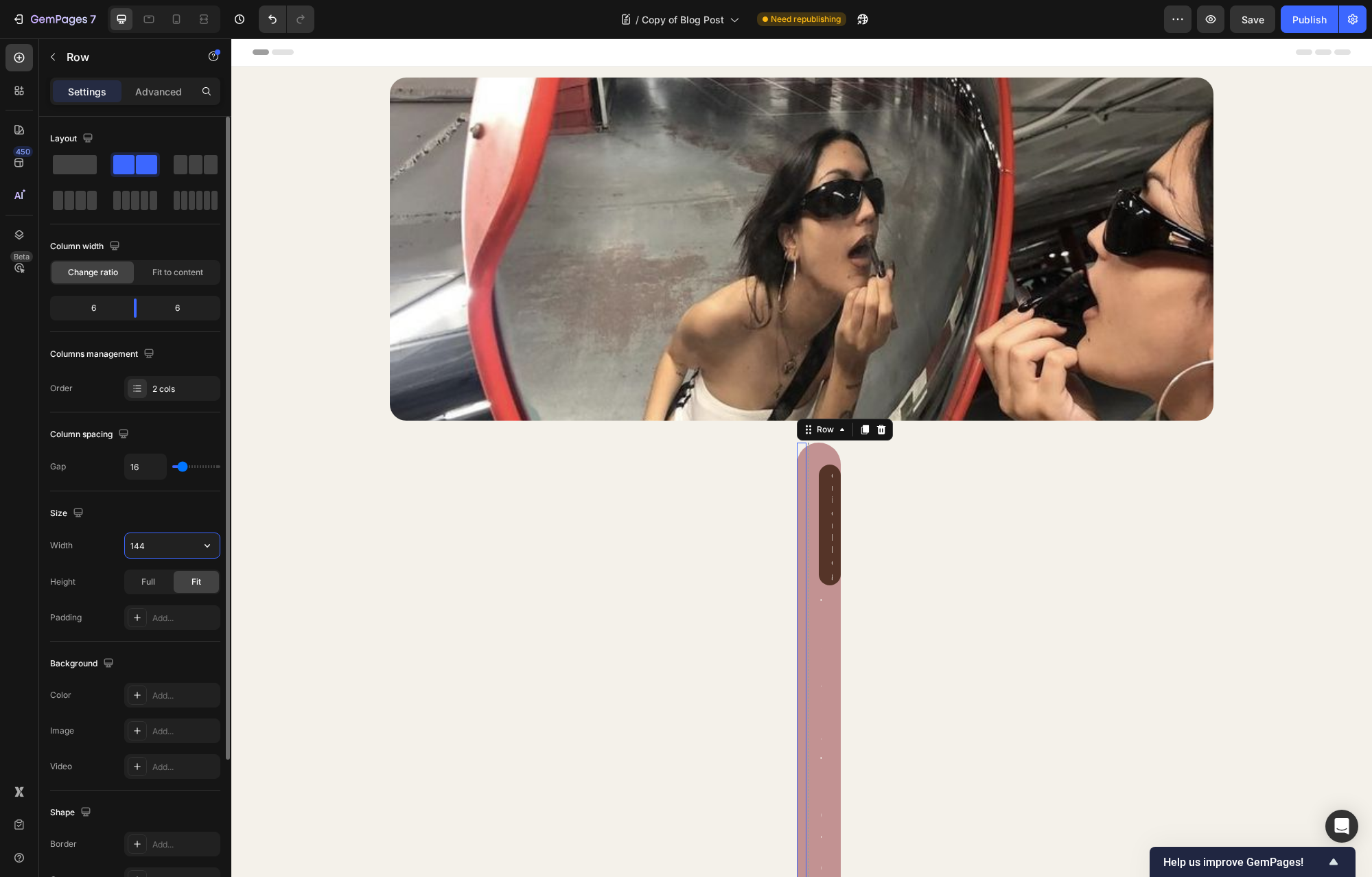
type input "1440"
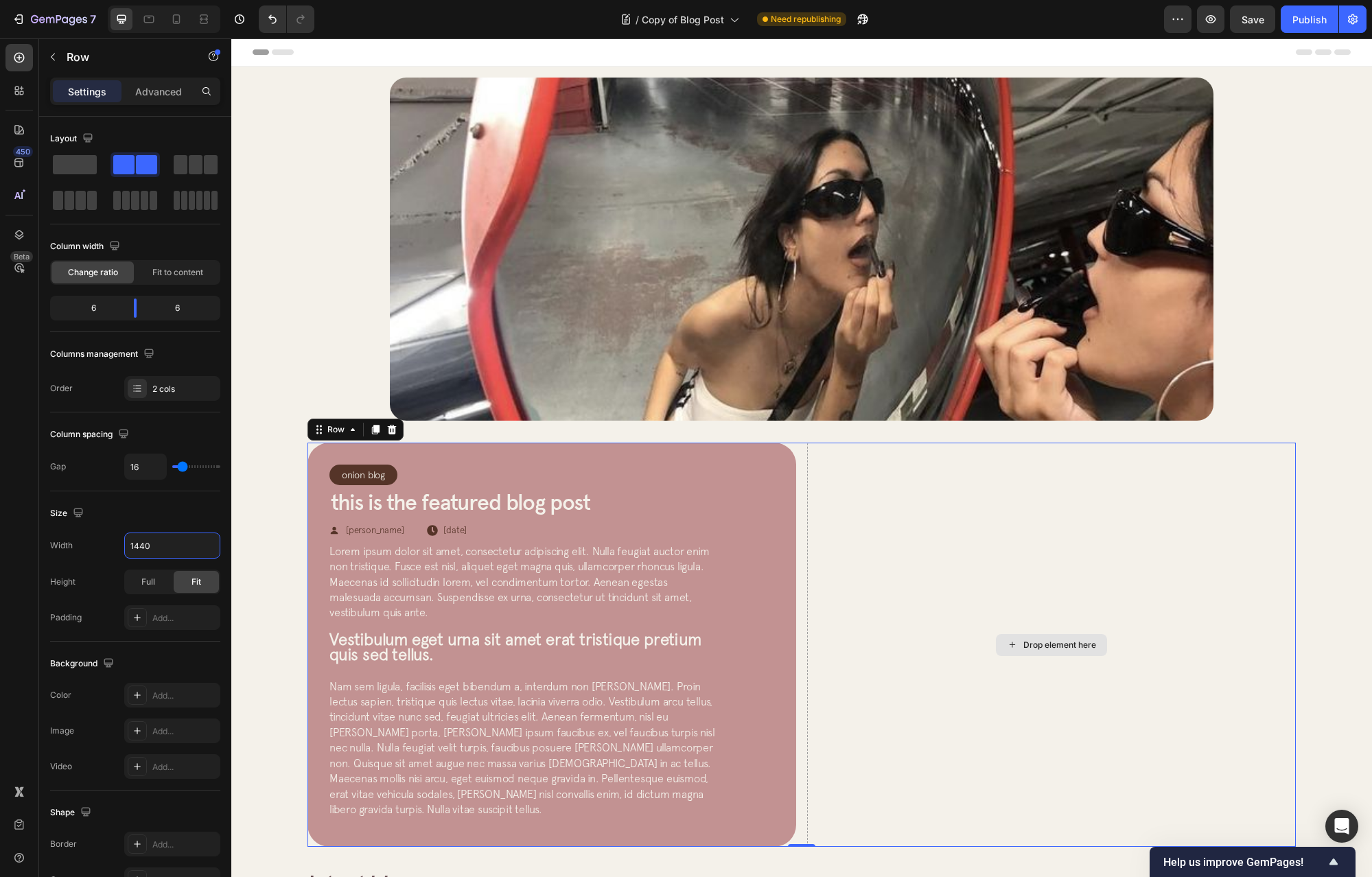
click at [777, 440] on div "Onion Blog Article Category Row Row This is the featured blog post Article Titl…" at bounding box center [802, 645] width 1141 height 426
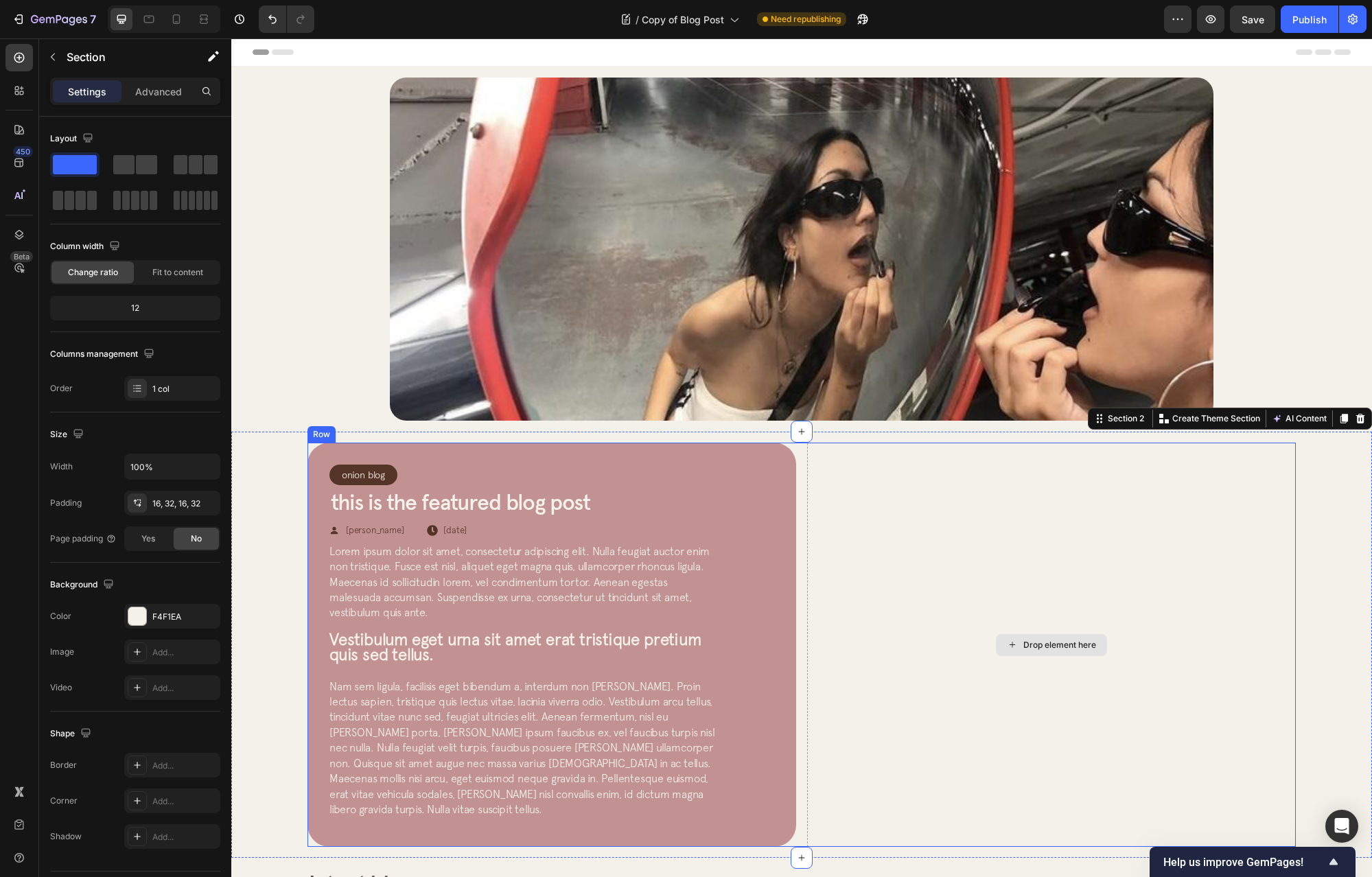
click at [807, 463] on div "Drop element here" at bounding box center [1051, 645] width 489 height 404
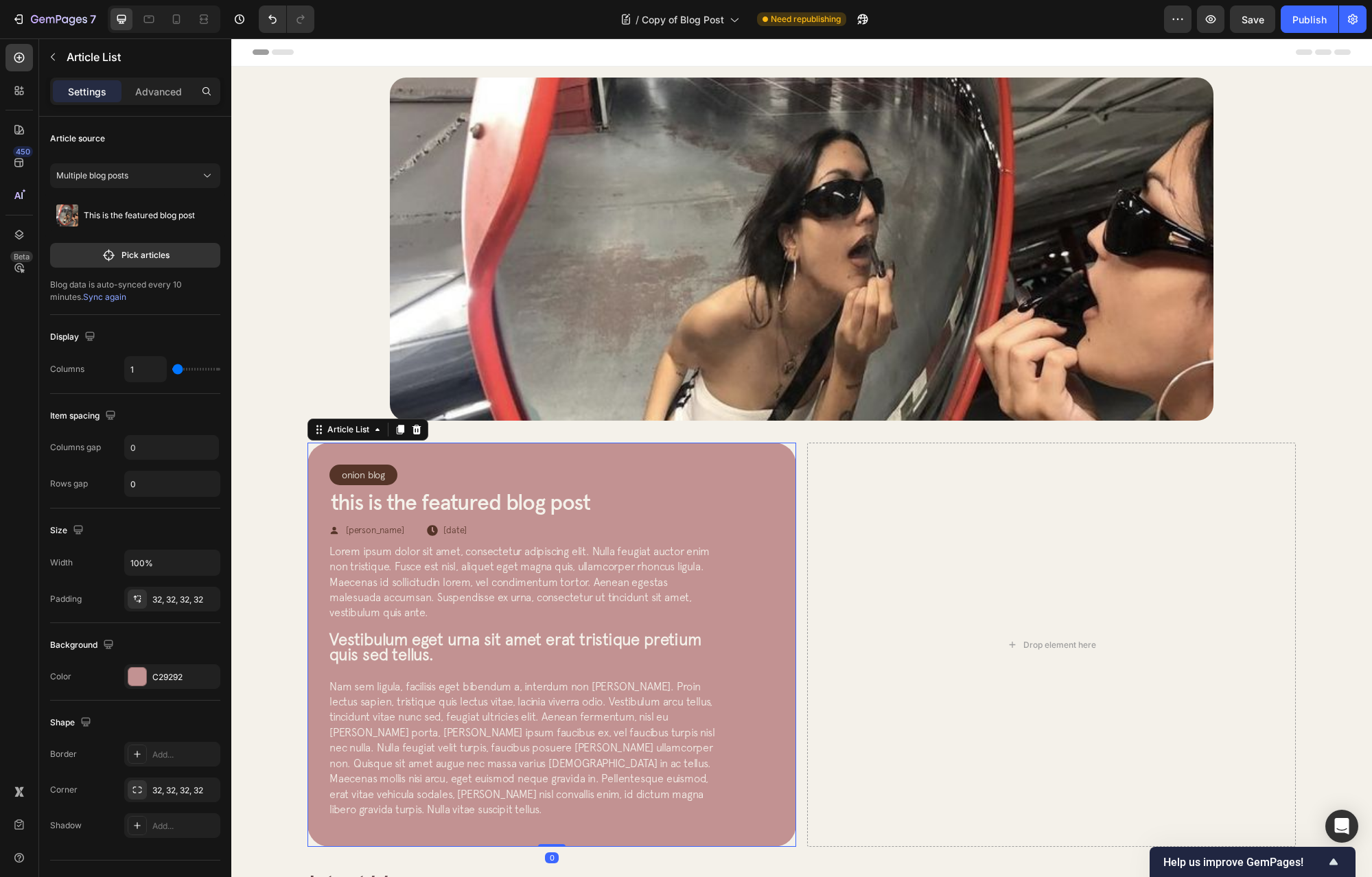
click at [775, 470] on div "Onion Blog Article Category Row Row This is the featured blog post Article Titl…" at bounding box center [552, 645] width 489 height 404
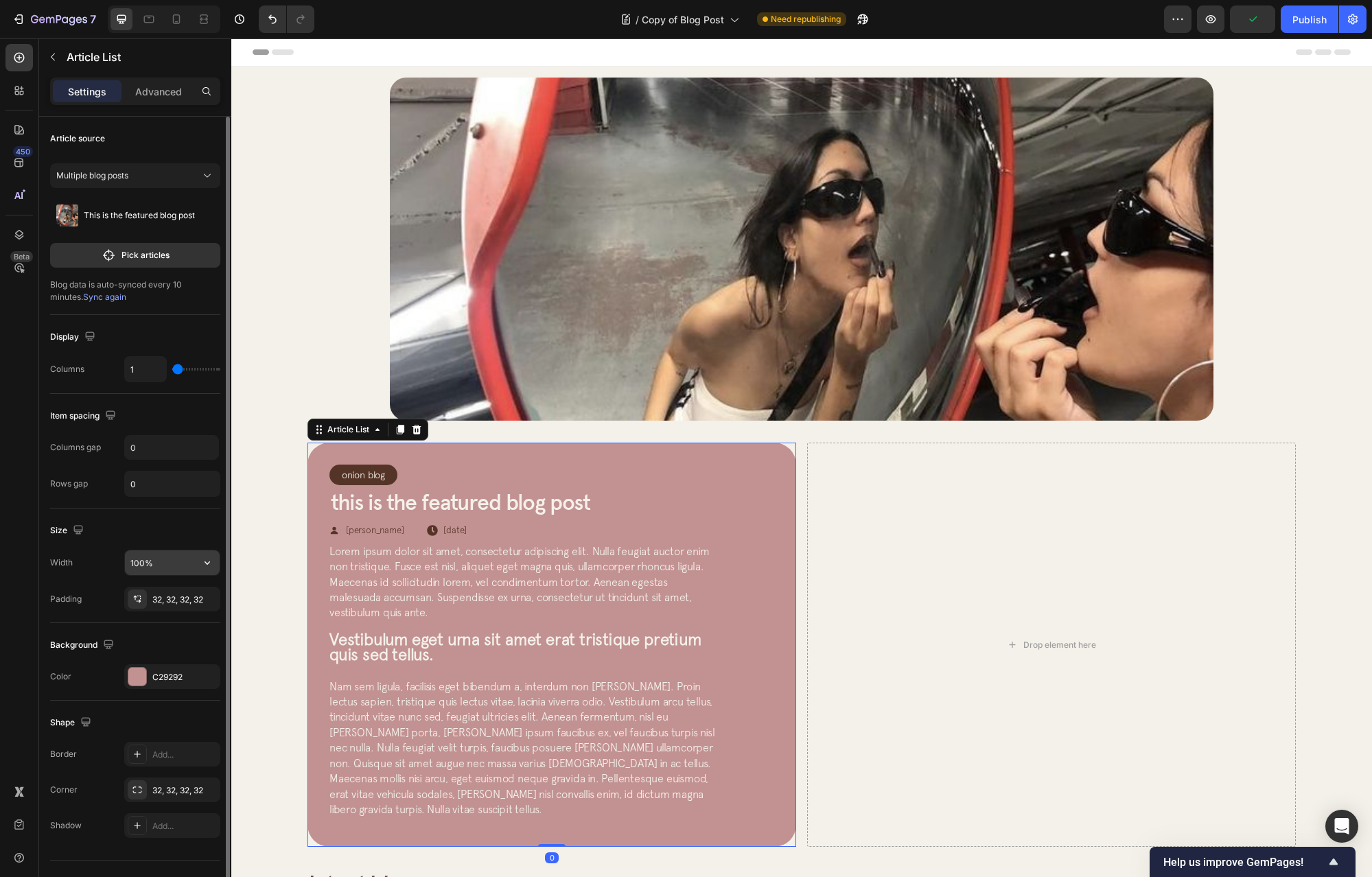
click at [209, 565] on icon "button" at bounding box center [206, 563] width 13 height 13
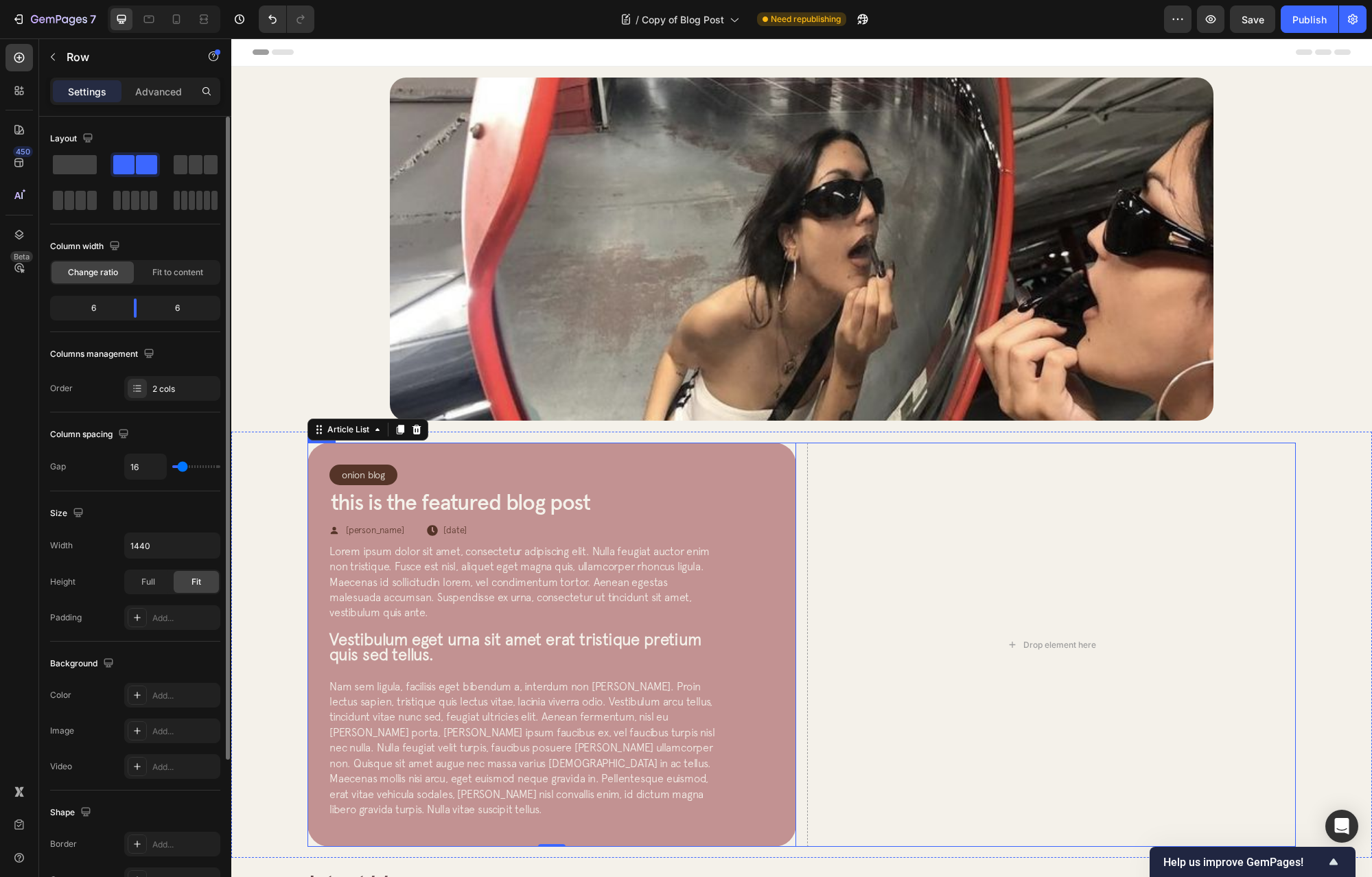
click at [797, 455] on div "Onion Blog Article Category Row Row This is the featured blog post Article Titl…" at bounding box center [801, 645] width 988 height 404
click at [183, 269] on span "Fit to content" at bounding box center [177, 273] width 50 height 13
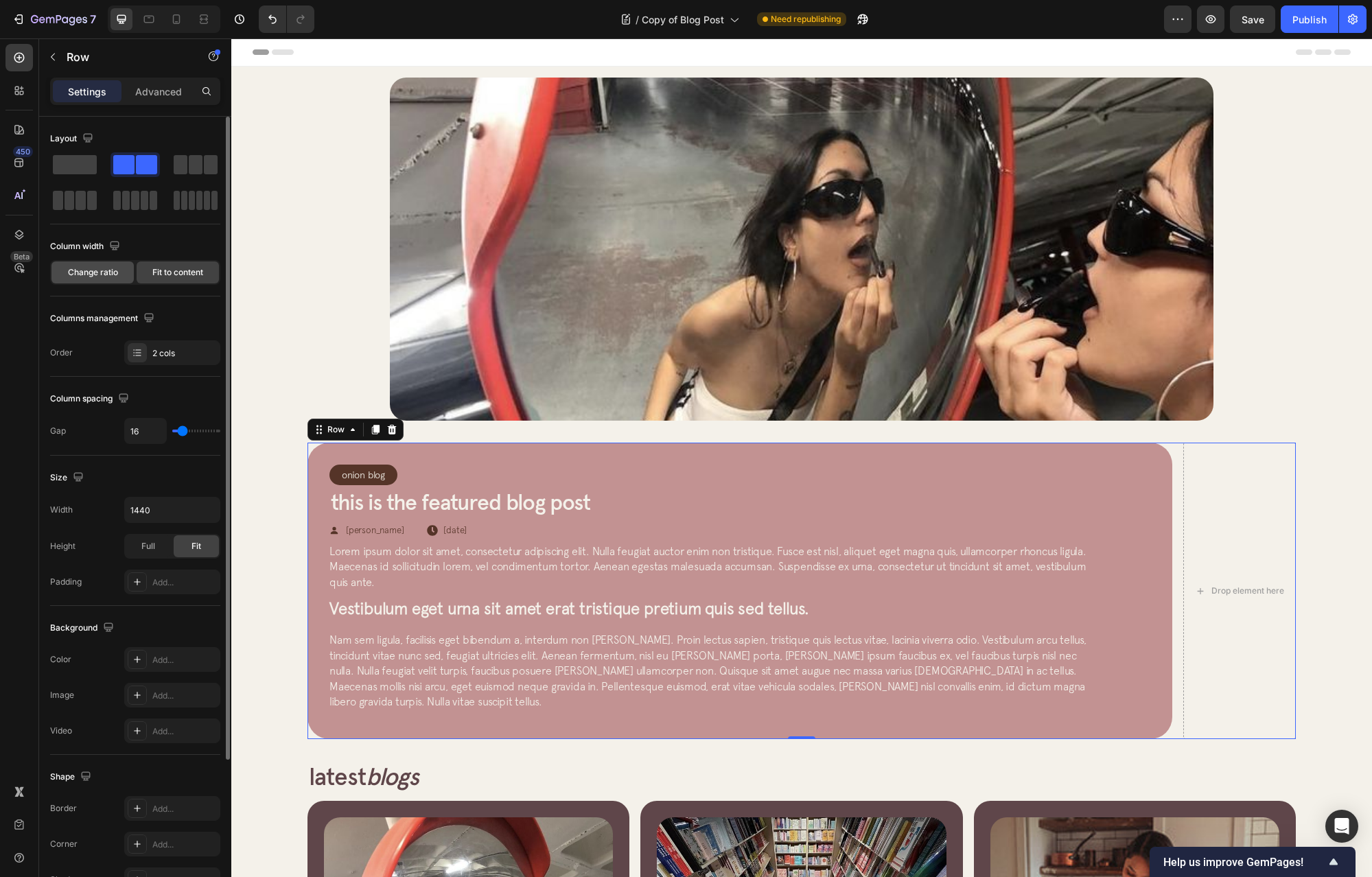
click at [79, 267] on span "Change ratio" at bounding box center [93, 273] width 50 height 13
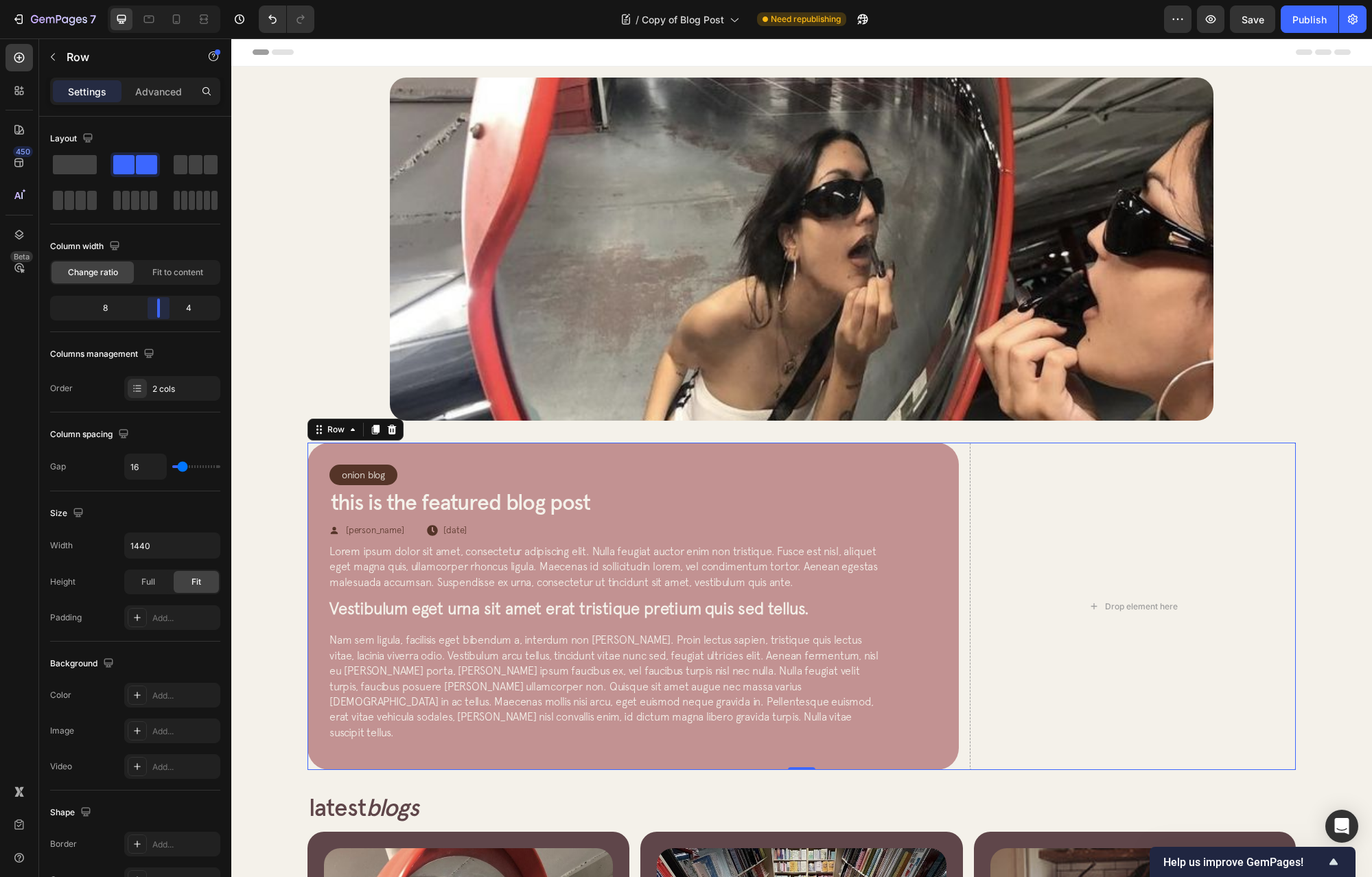
drag, startPoint x: 136, startPoint y: 304, endPoint x: 171, endPoint y: 308, distance: 35.2
click at [171, 0] on body "7 Version history / Copy of Blog Post Need republishing Preview Save Publish 45…" at bounding box center [686, 0] width 1372 height 0
click at [1060, 505] on div "Drop element here" at bounding box center [1133, 607] width 326 height 328
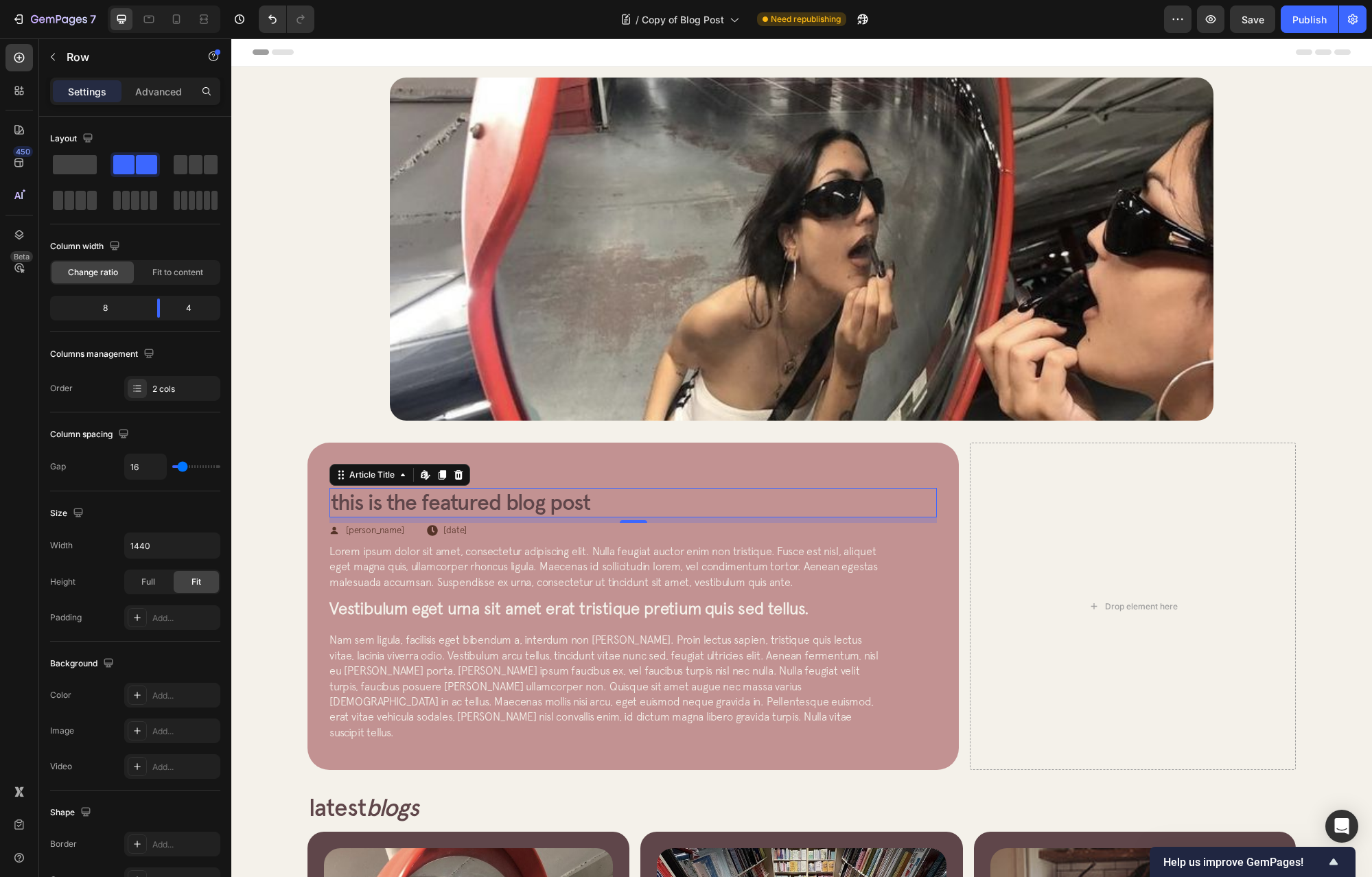
click at [566, 504] on h2 "This is the featured blog post" at bounding box center [633, 502] width 608 height 29
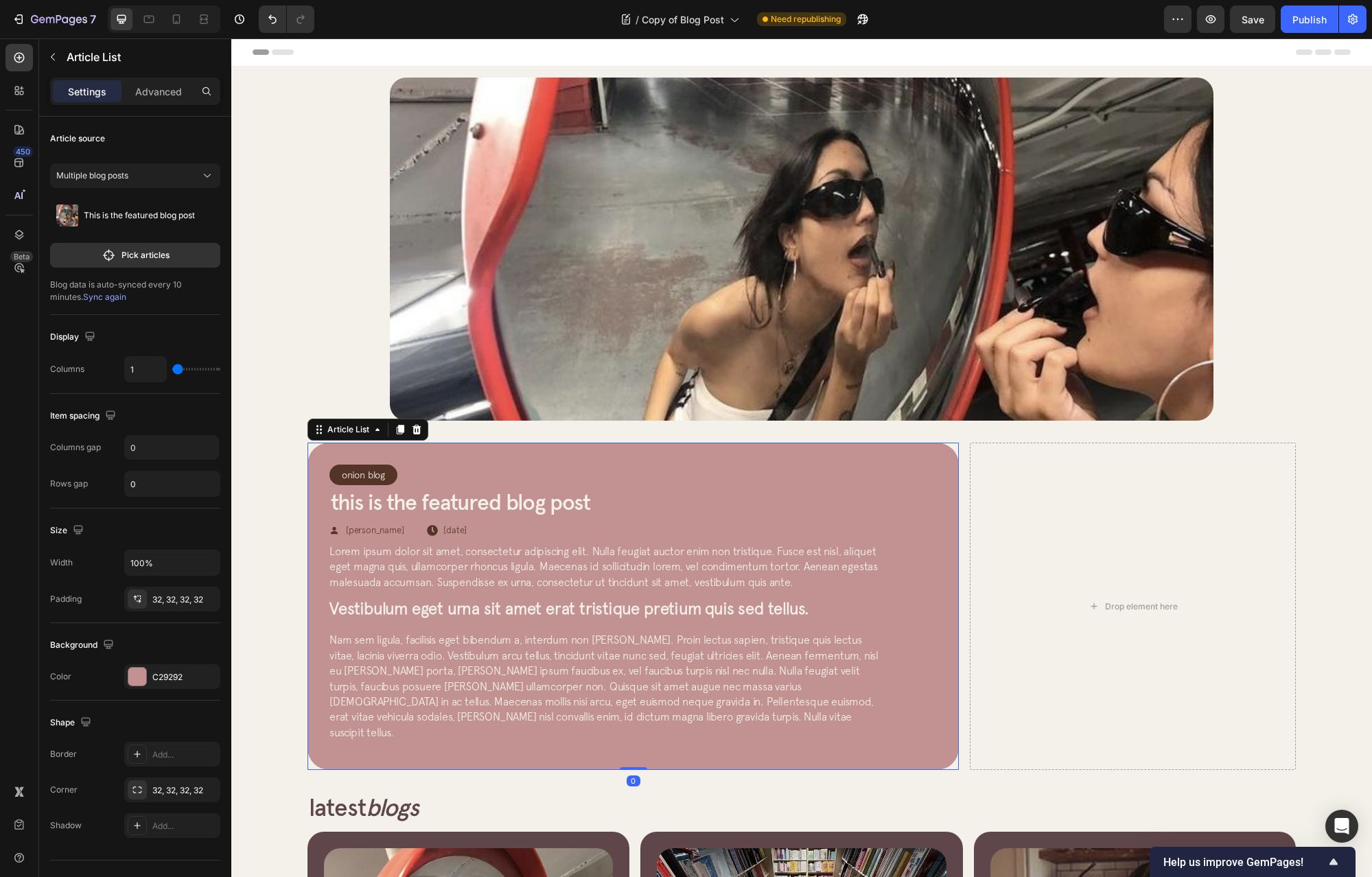
click at [641, 452] on div "Onion Blog Article Category Row Row This is the featured blog post Article Titl…" at bounding box center [633, 607] width 652 height 328
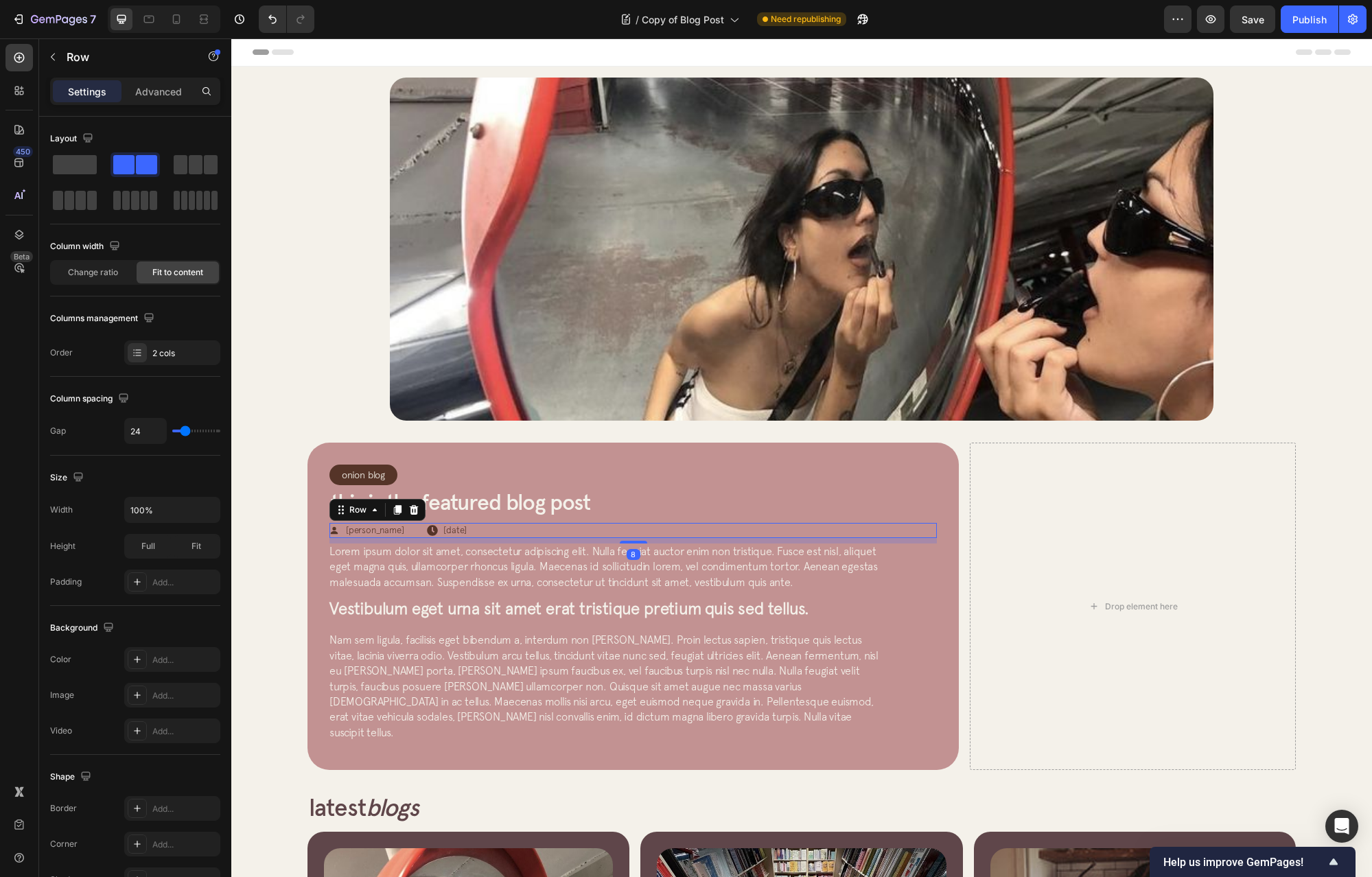
click at [601, 523] on div "Icon [PERSON_NAME] Article Author Row Icon [DATE] Article Date Row Row 8" at bounding box center [633, 530] width 608 height 15
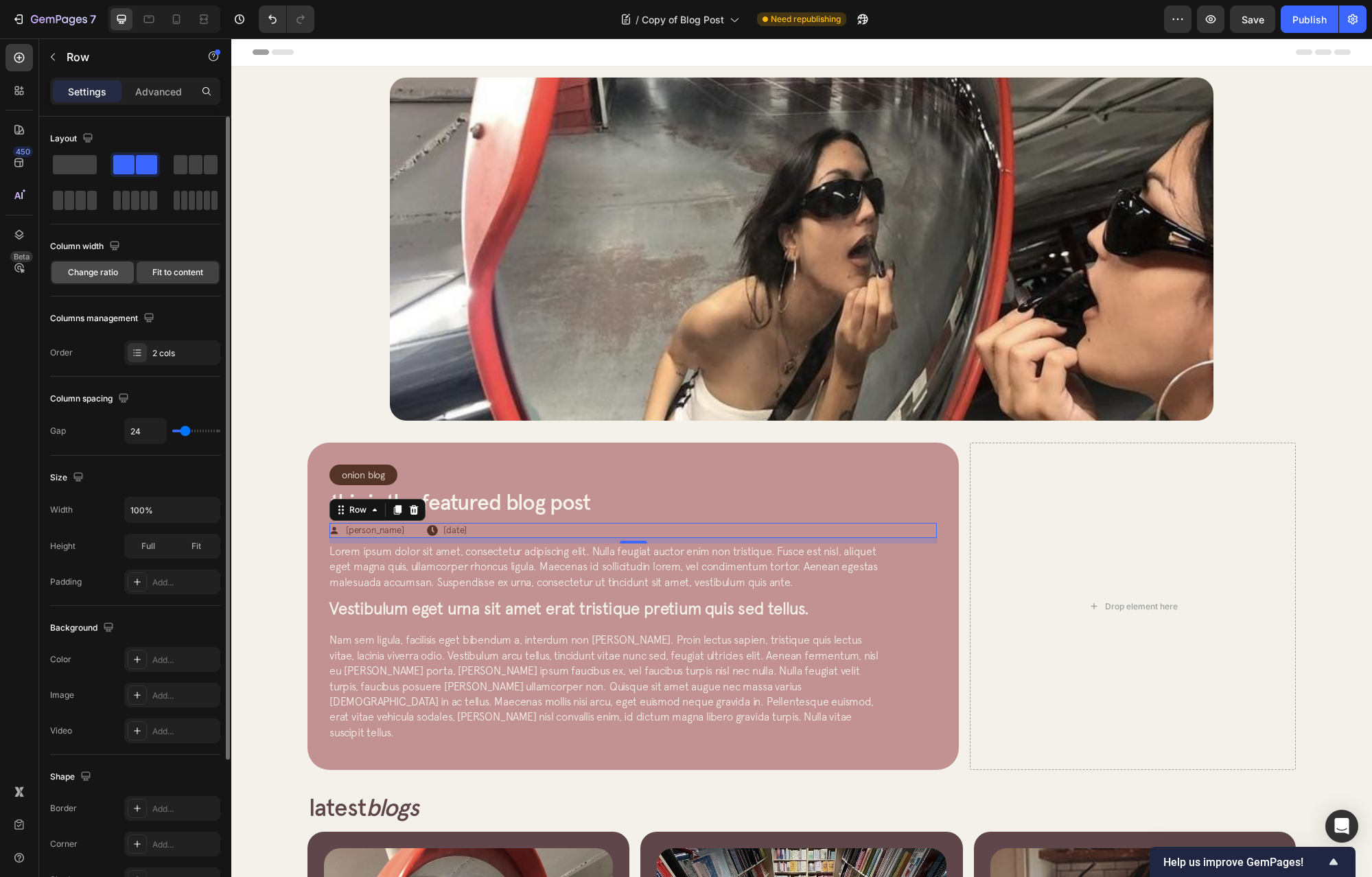
click at [111, 280] on div "Change ratio" at bounding box center [92, 273] width 83 height 22
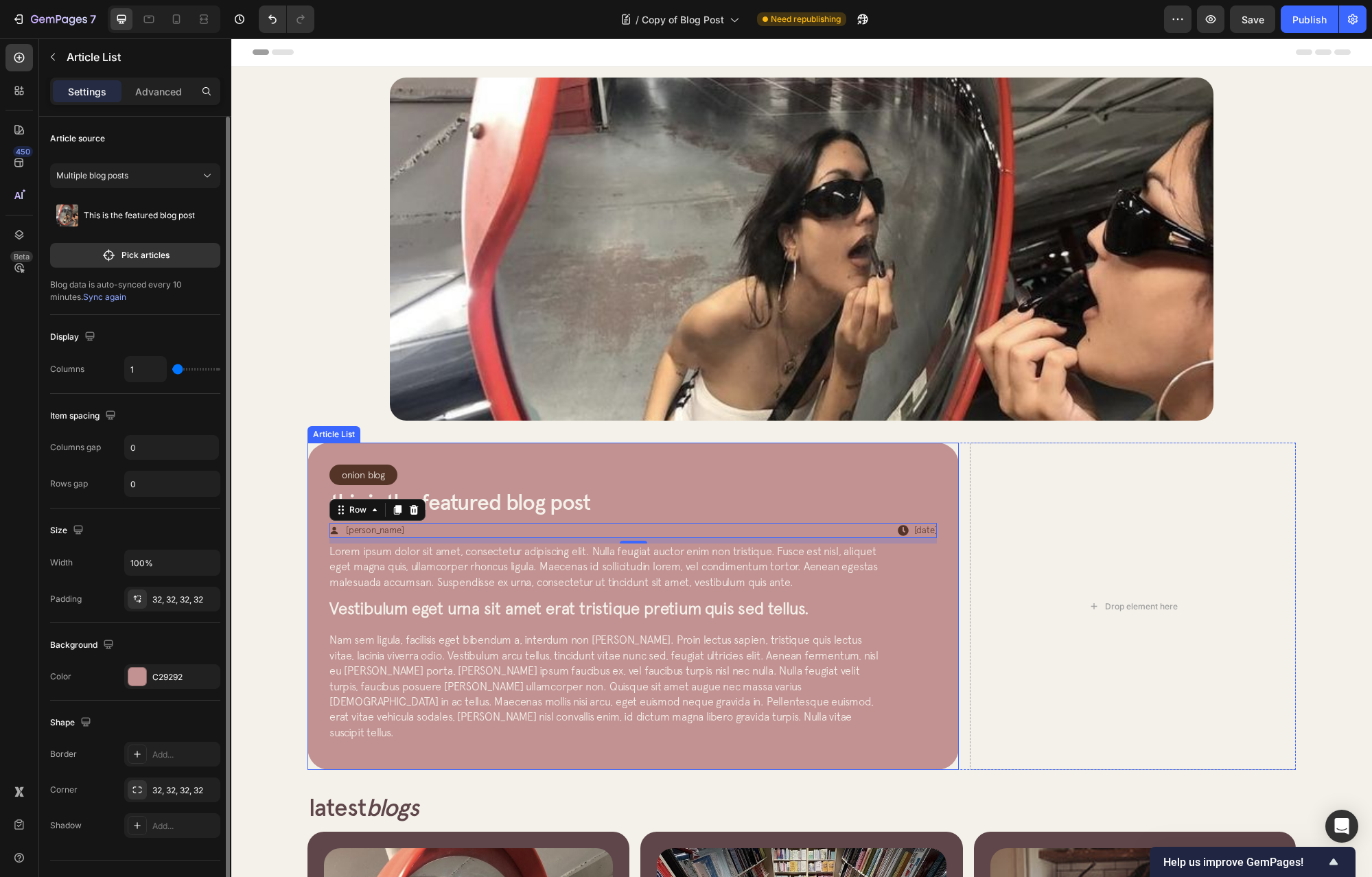
click at [939, 470] on div "Onion Blog Article Category Row Row This is the featured blog post Article Titl…" at bounding box center [633, 607] width 652 height 328
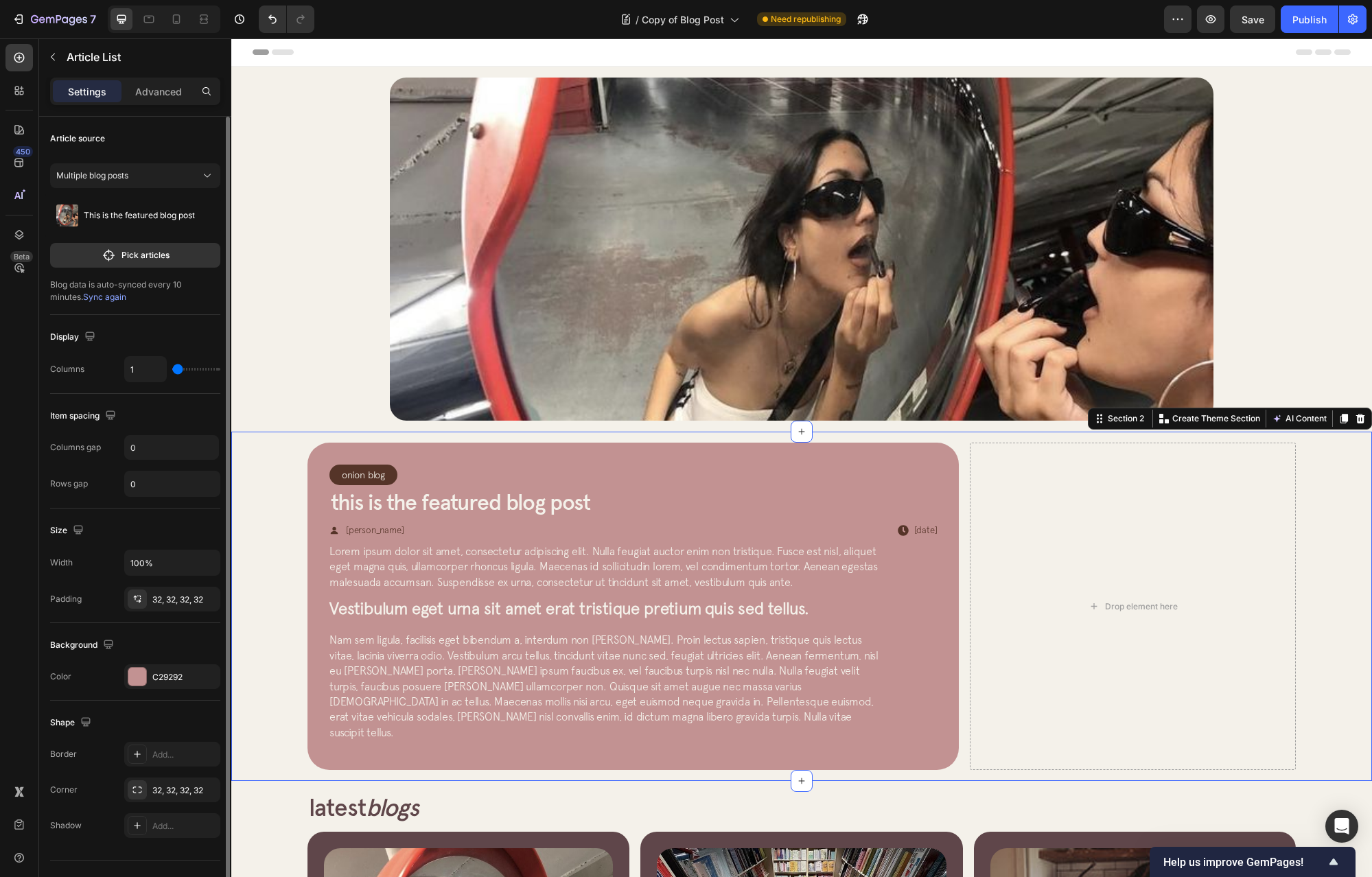
click at [269, 481] on div "Onion Blog Article Category Row Row This is the featured blog post Article Titl…" at bounding box center [801, 607] width 1097 height 328
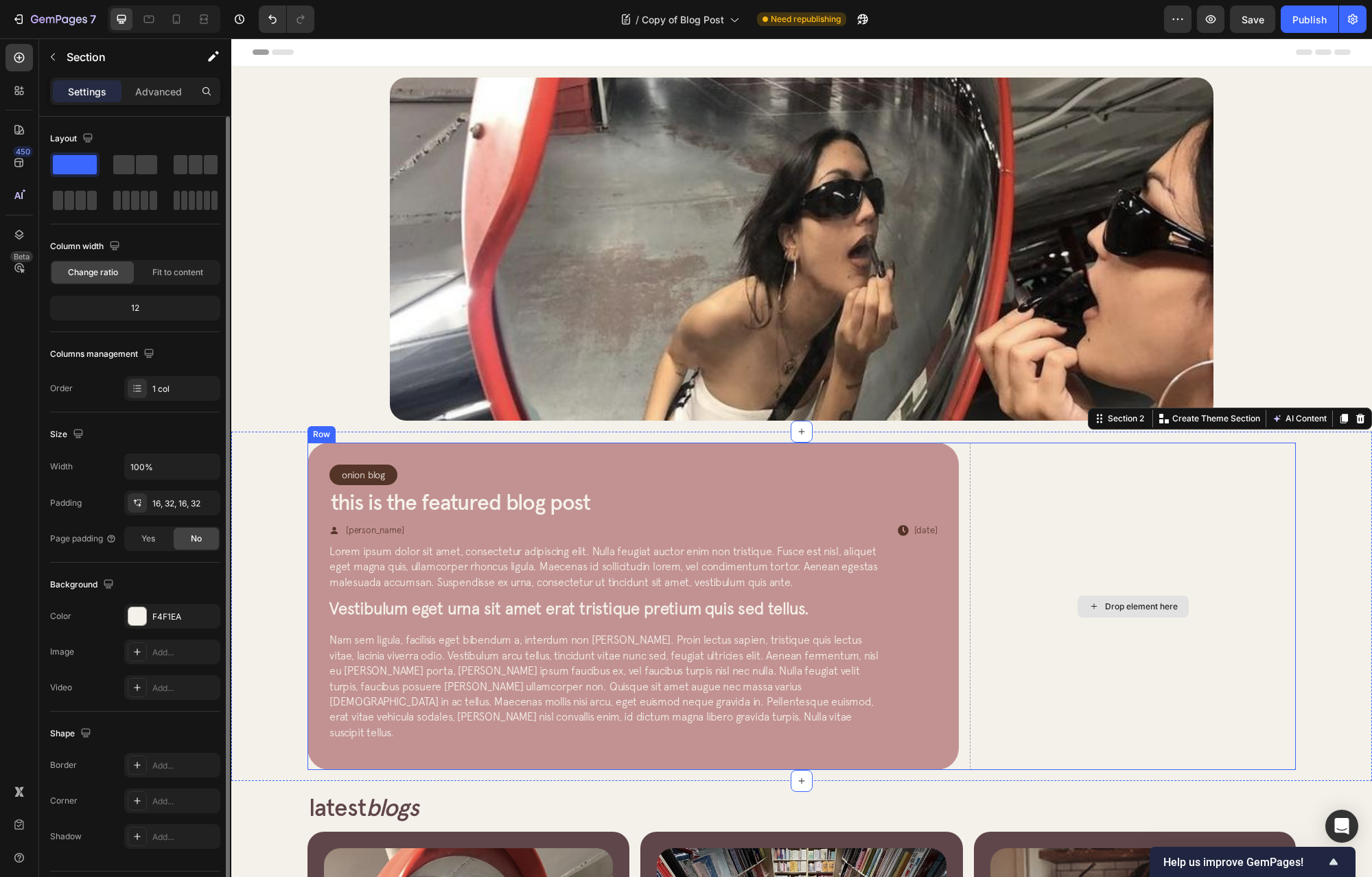
click at [1245, 556] on div "Drop element here" at bounding box center [1133, 607] width 326 height 328
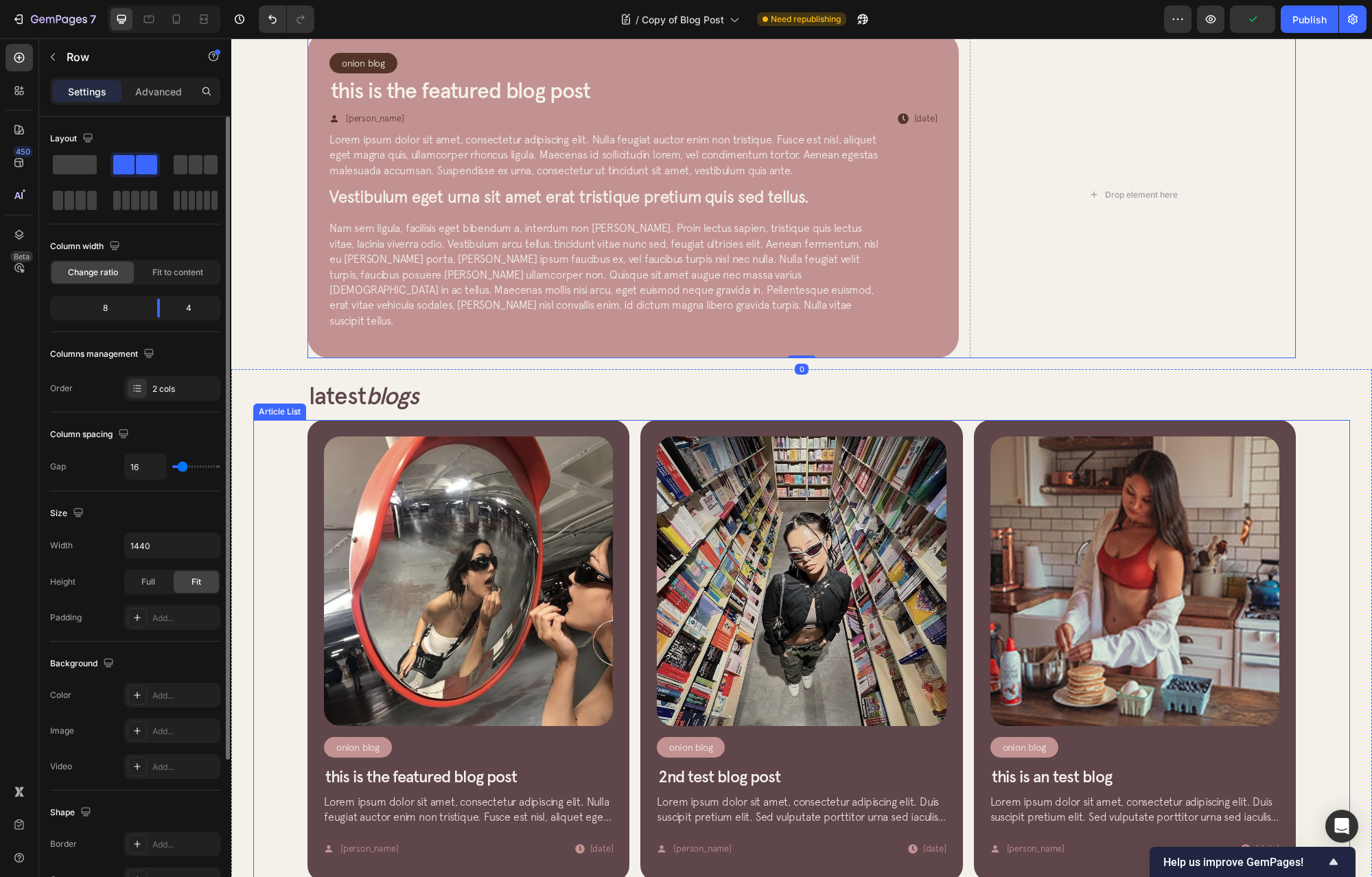
scroll to position [927, 0]
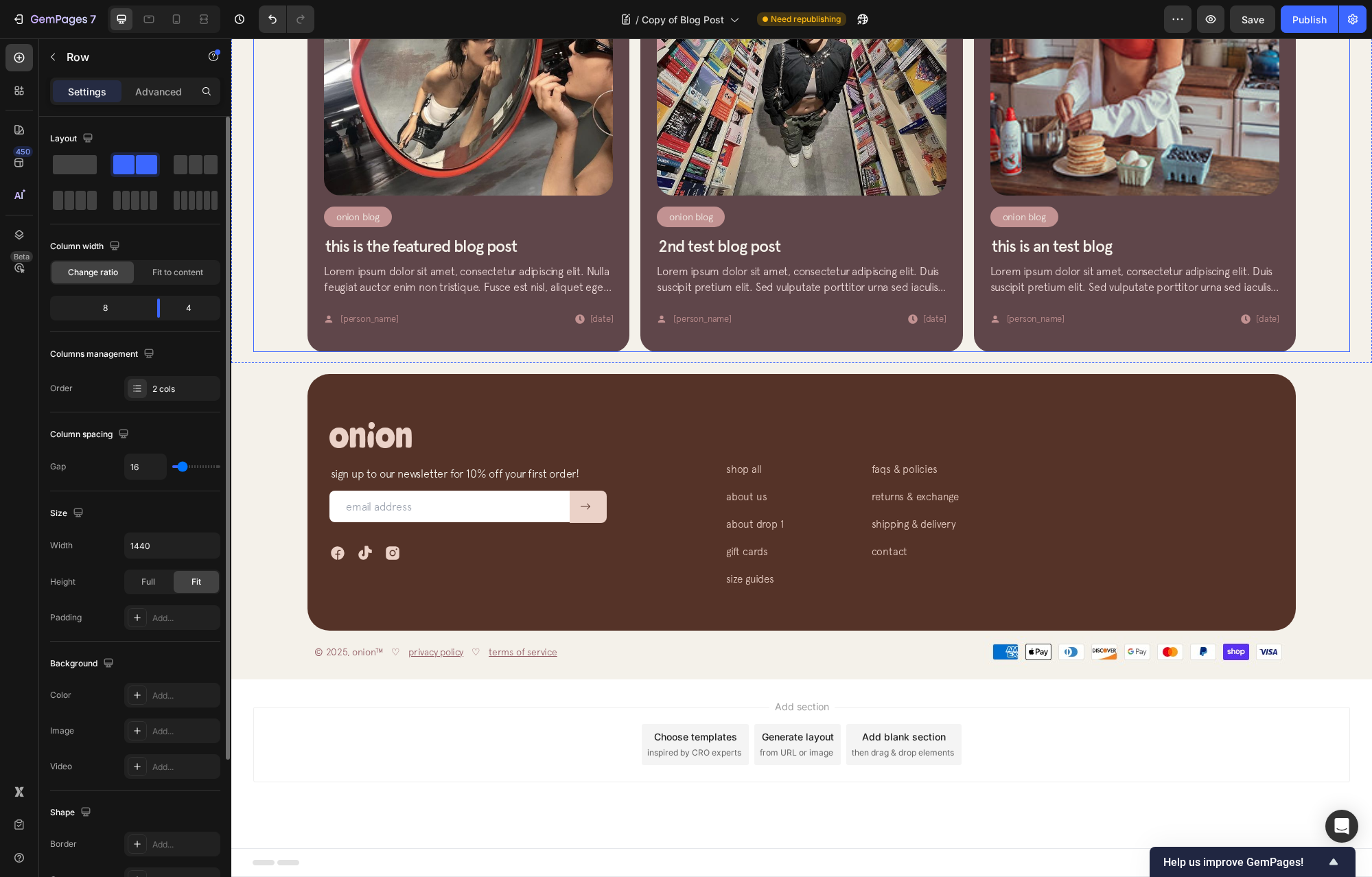
click at [264, 320] on div "Article Image Onion Blog Article Category Row Row This is the featured blog pos…" at bounding box center [801, 121] width 1097 height 462
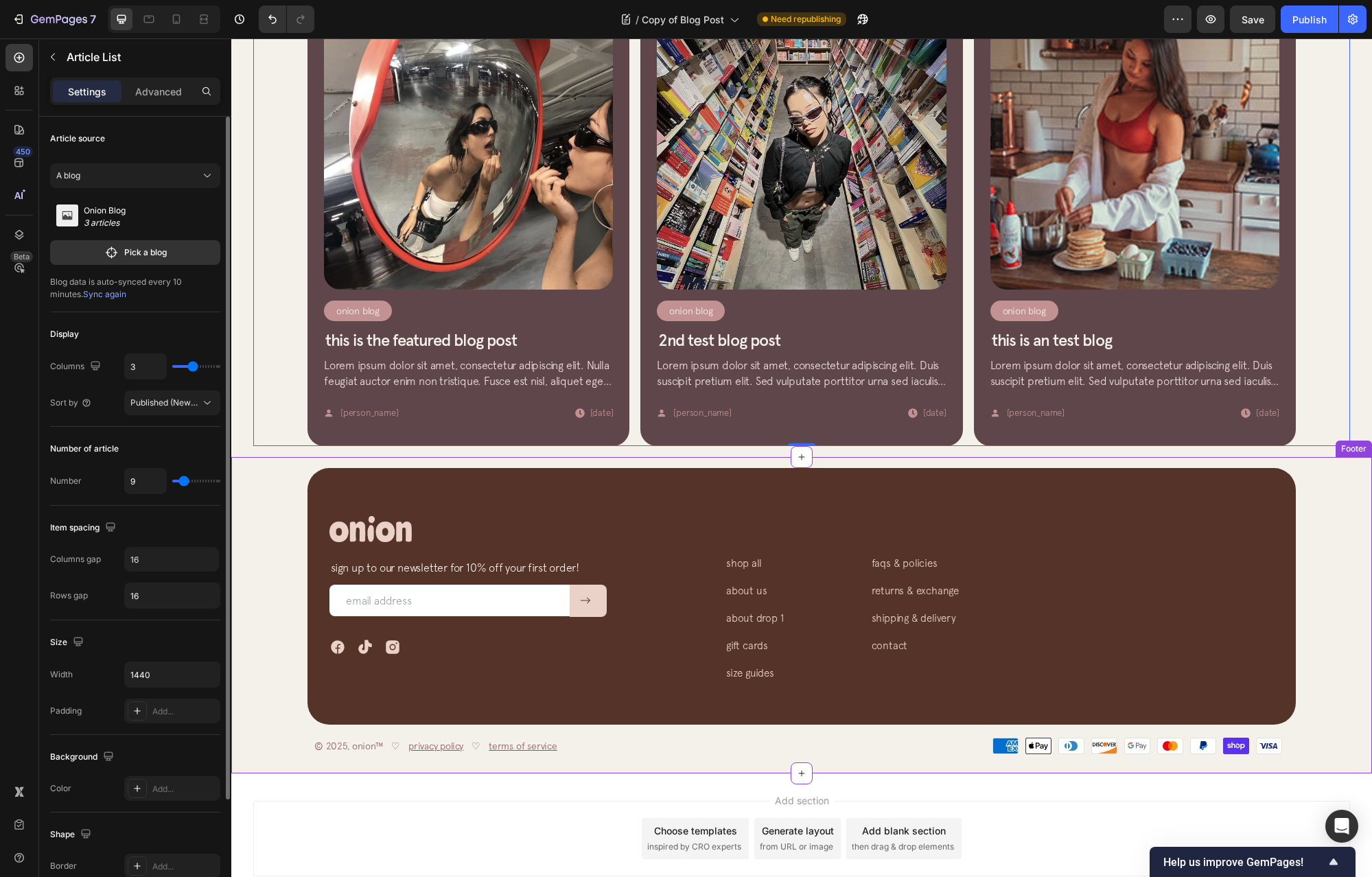
scroll to position [652, 0]
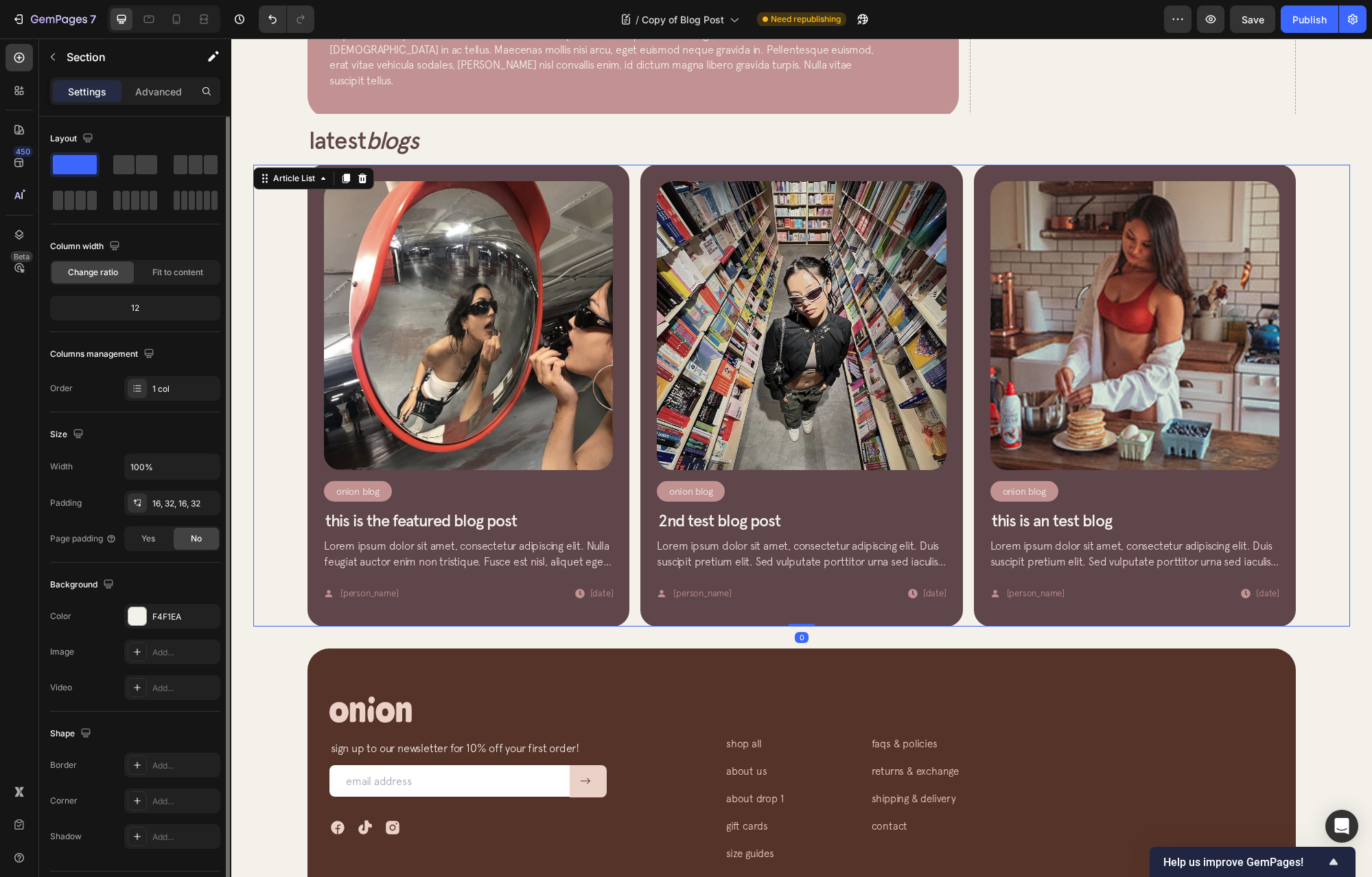
click at [245, 295] on div "latest blogs Heading Row Article Image Onion Blog Article Category Row Row This…" at bounding box center [802, 376] width 1141 height 524
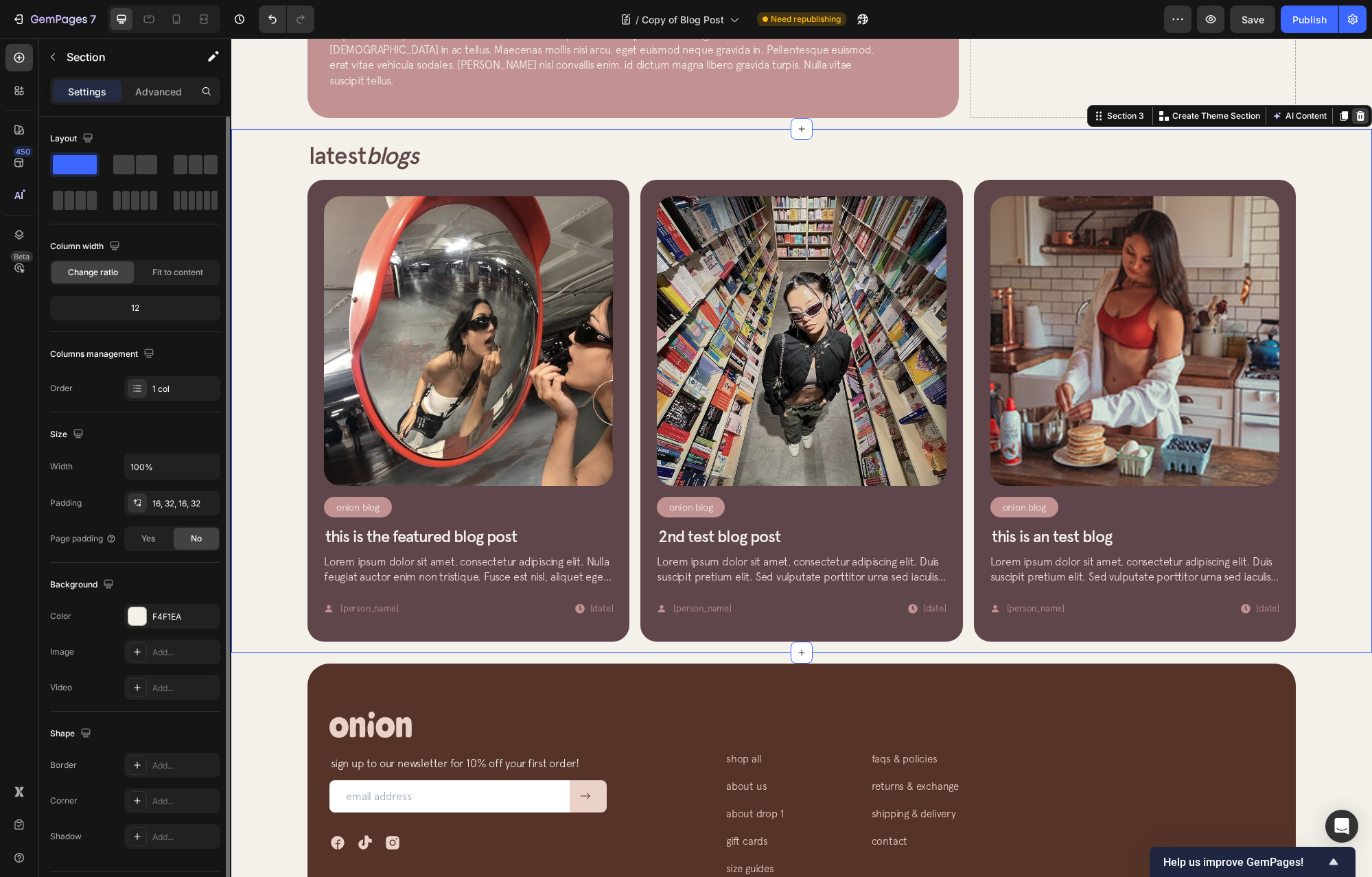
click at [1356, 111] on icon at bounding box center [1360, 116] width 9 height 9
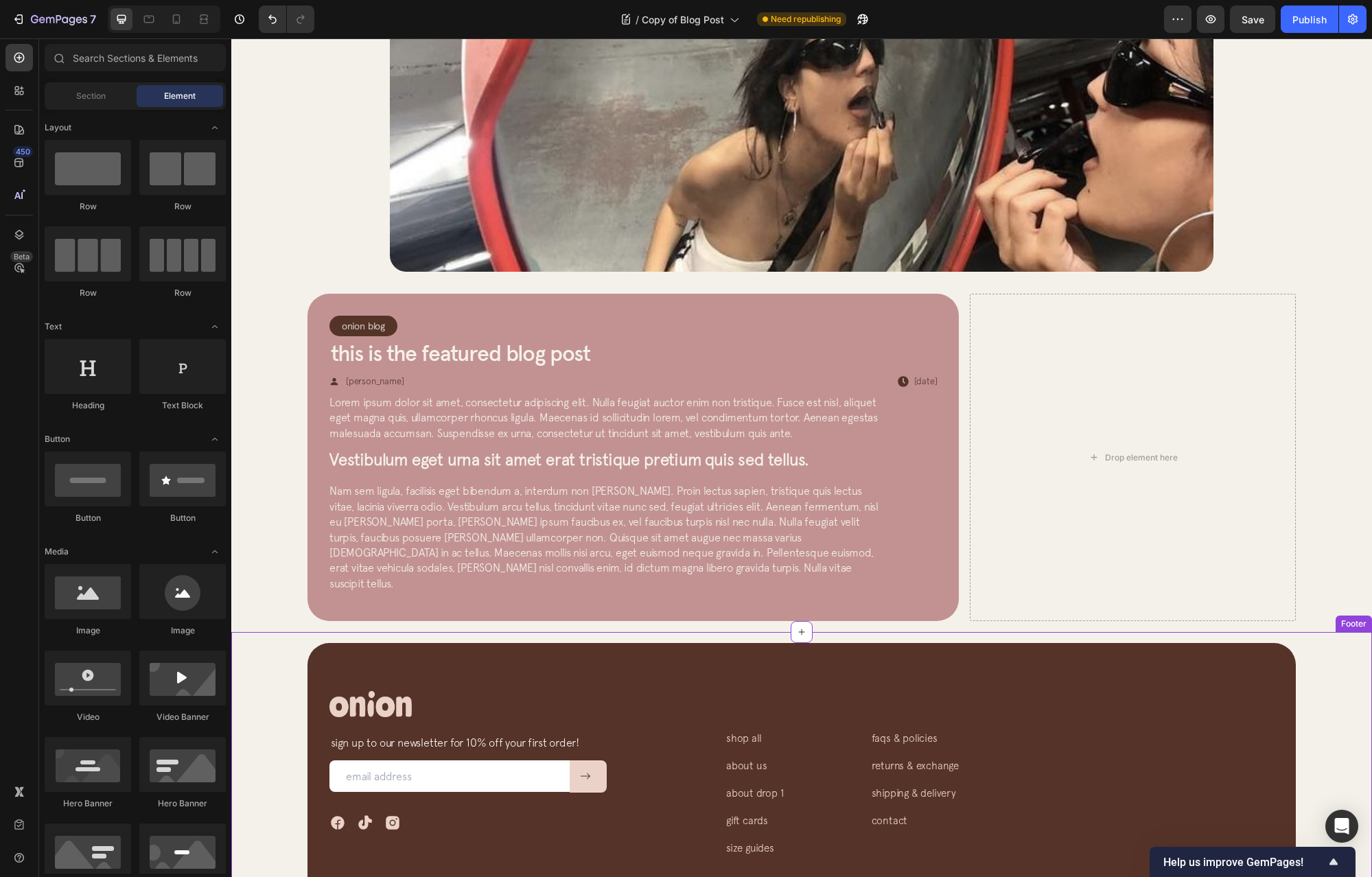
scroll to position [128, 0]
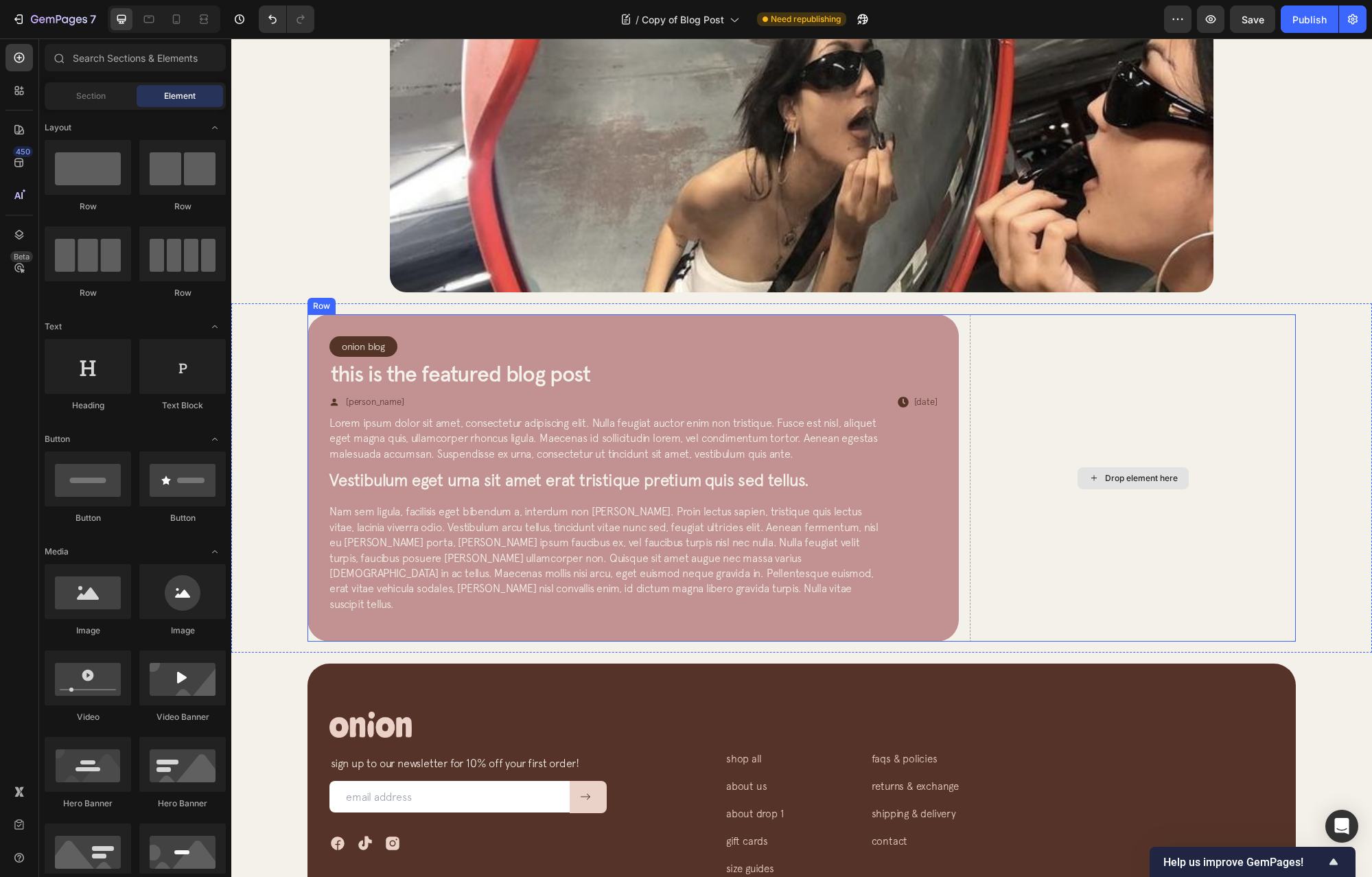
click at [1136, 455] on div "Drop element here" at bounding box center [1133, 478] width 326 height 328
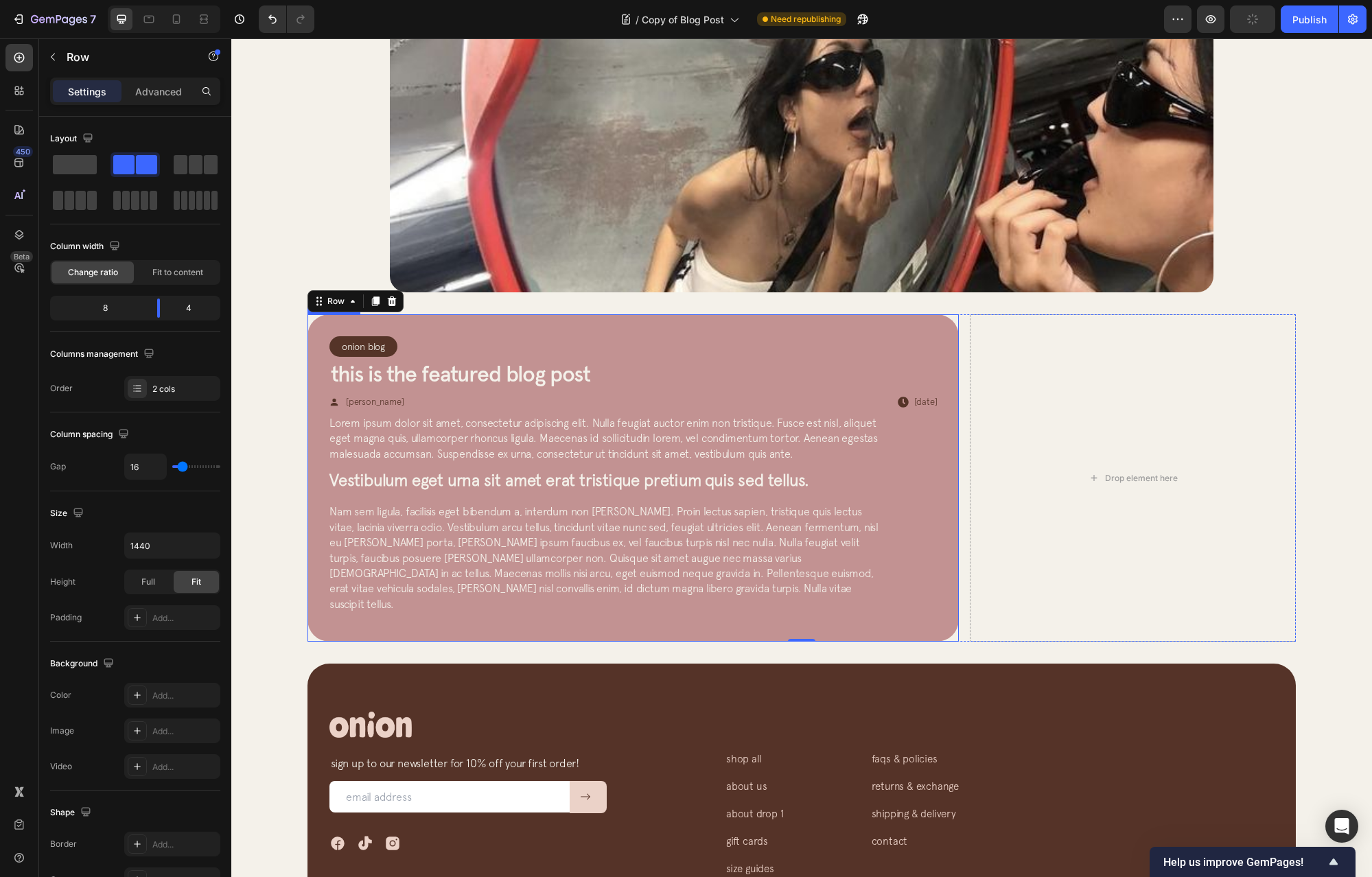
click at [921, 330] on div "Onion Blog Article Category Row Row This is the featured blog post Article Titl…" at bounding box center [633, 478] width 652 height 328
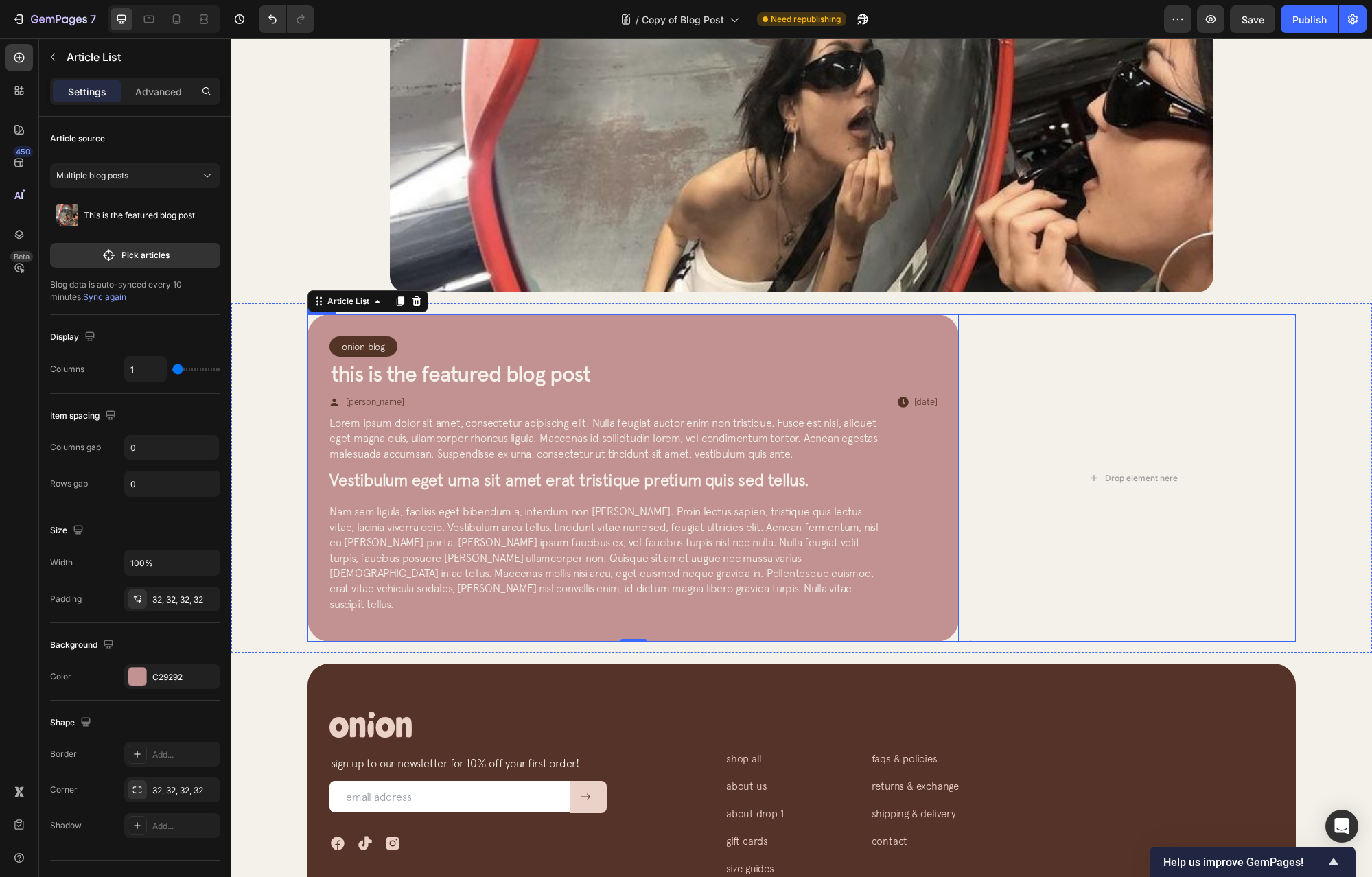
click at [959, 352] on div "Onion Blog Article Category Row Row This is the featured blog post Article Titl…" at bounding box center [801, 478] width 988 height 328
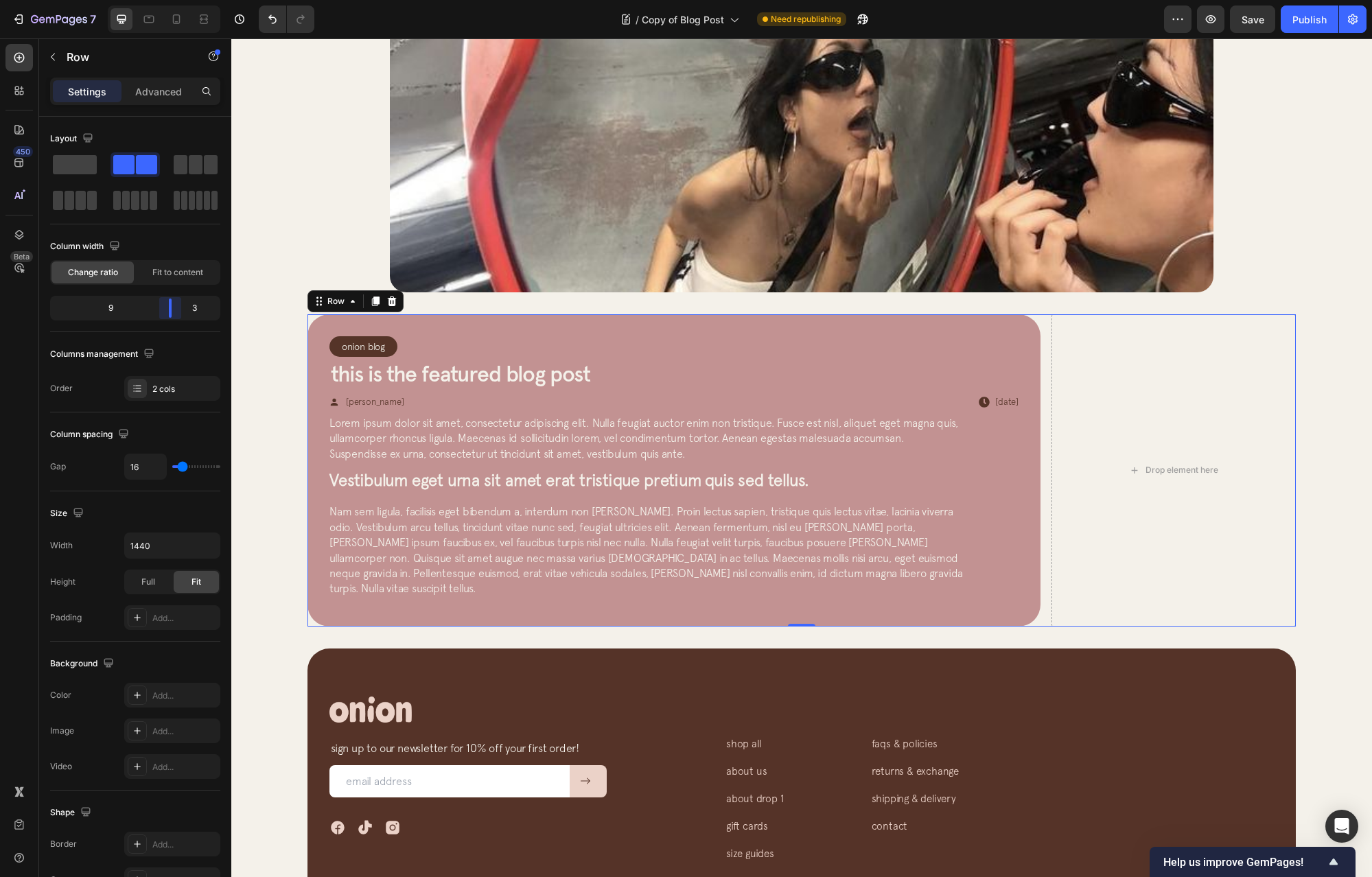
drag, startPoint x: 164, startPoint y: 313, endPoint x: 177, endPoint y: 312, distance: 13.0
click at [177, 0] on body "7 Version history / Copy of Blog Post Need republishing Preview Save Publish 45…" at bounding box center [686, 0] width 1372 height 0
click at [1263, 373] on div "Drop element here" at bounding box center [1174, 470] width 244 height 312
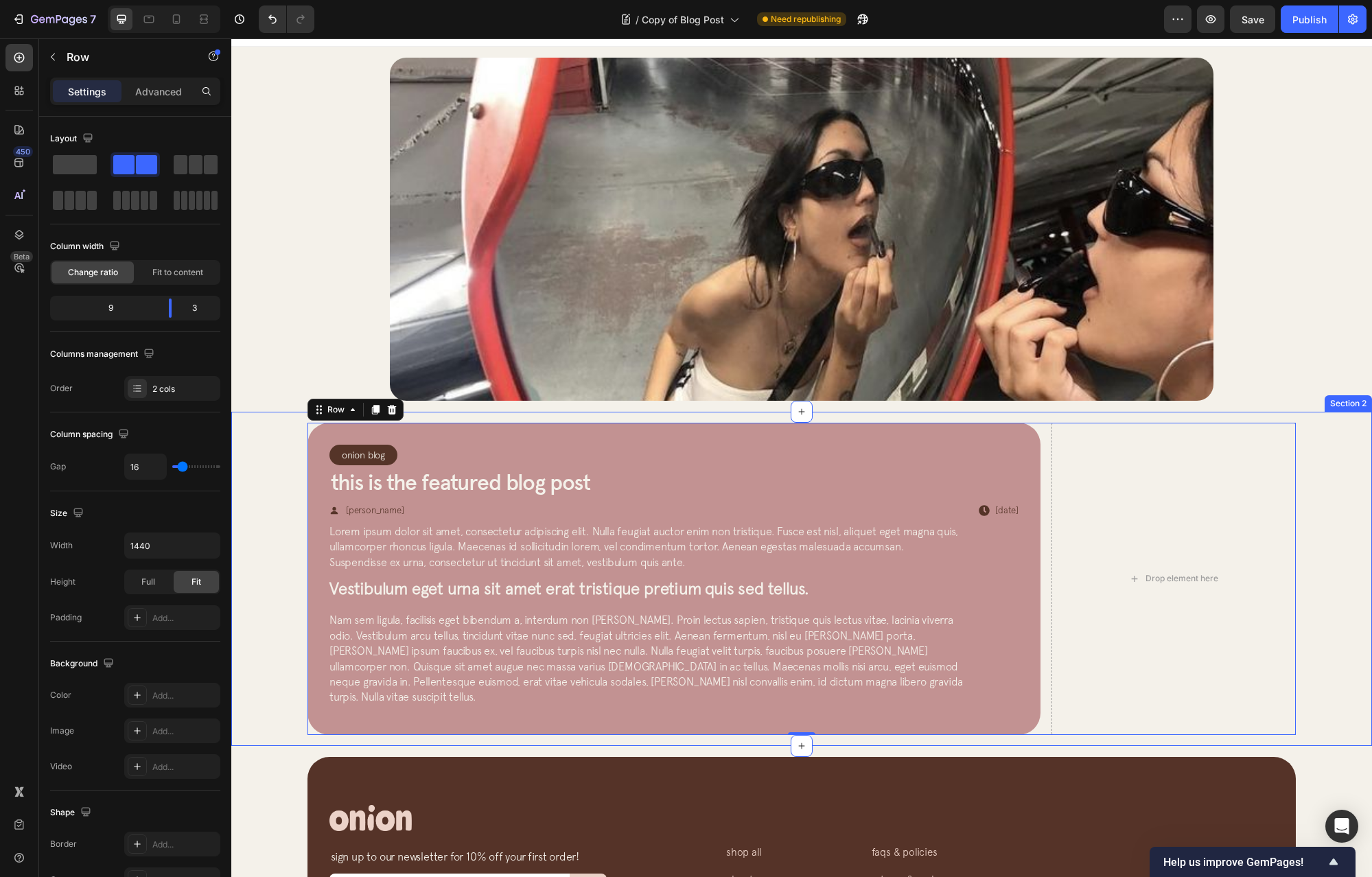
scroll to position [0, 0]
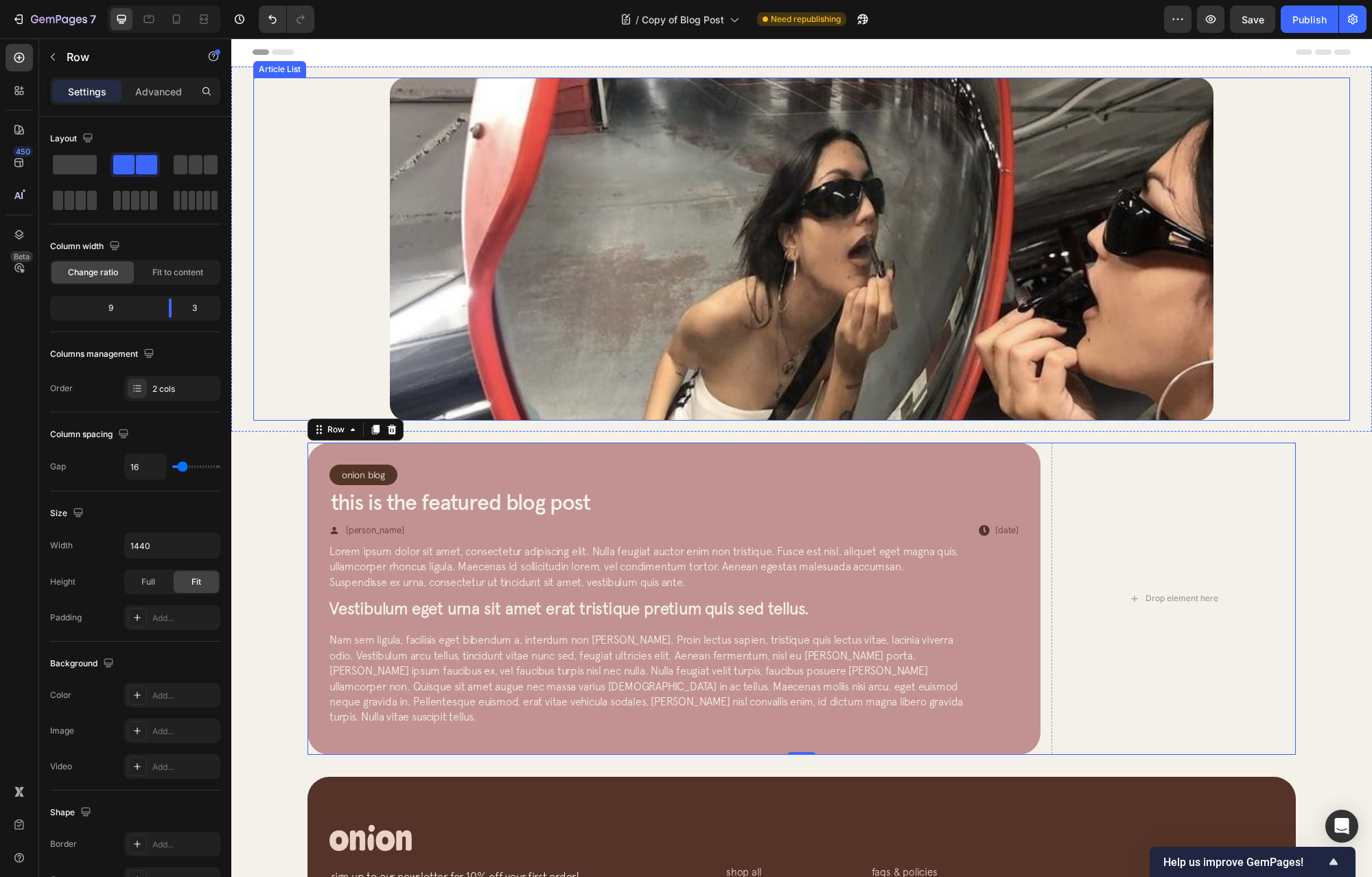
click at [323, 269] on div "Article Image Row Article List" at bounding box center [801, 249] width 1097 height 344
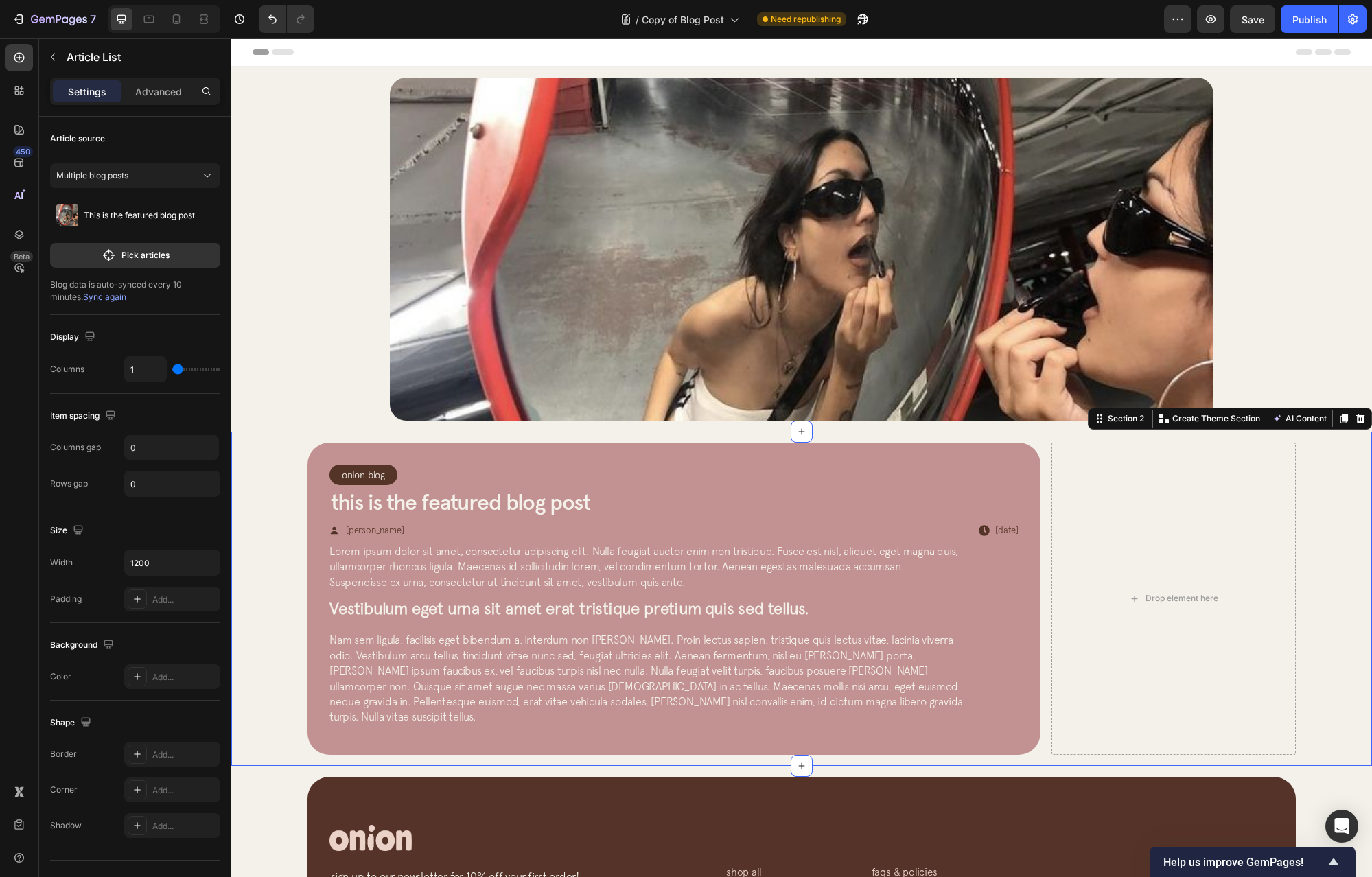
click at [266, 436] on div "Onion Blog Article Category Row Row This is the featured blog post Article Titl…" at bounding box center [802, 599] width 1141 height 334
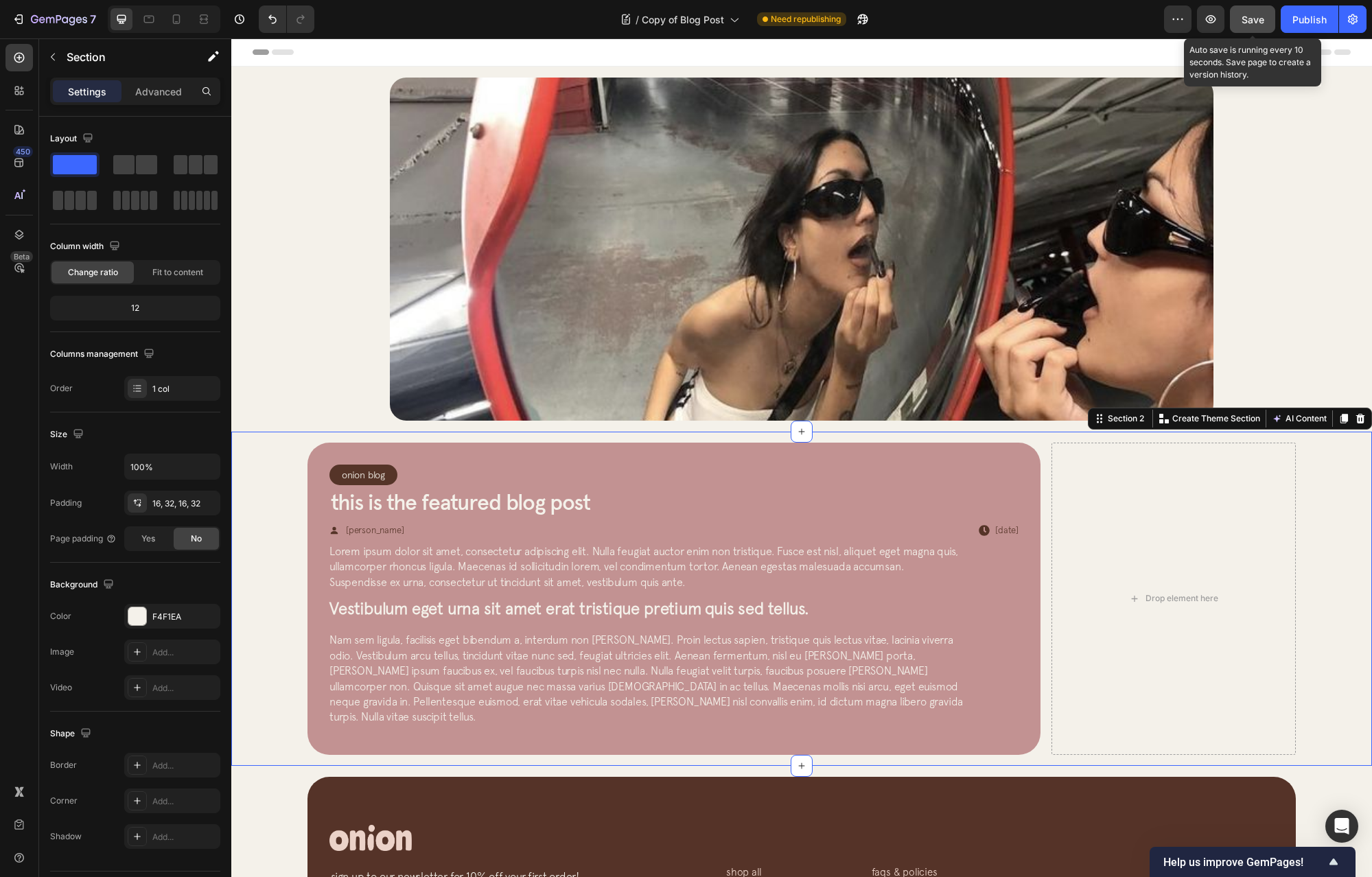
click at [1266, 24] on button "Save" at bounding box center [1252, 19] width 45 height 28
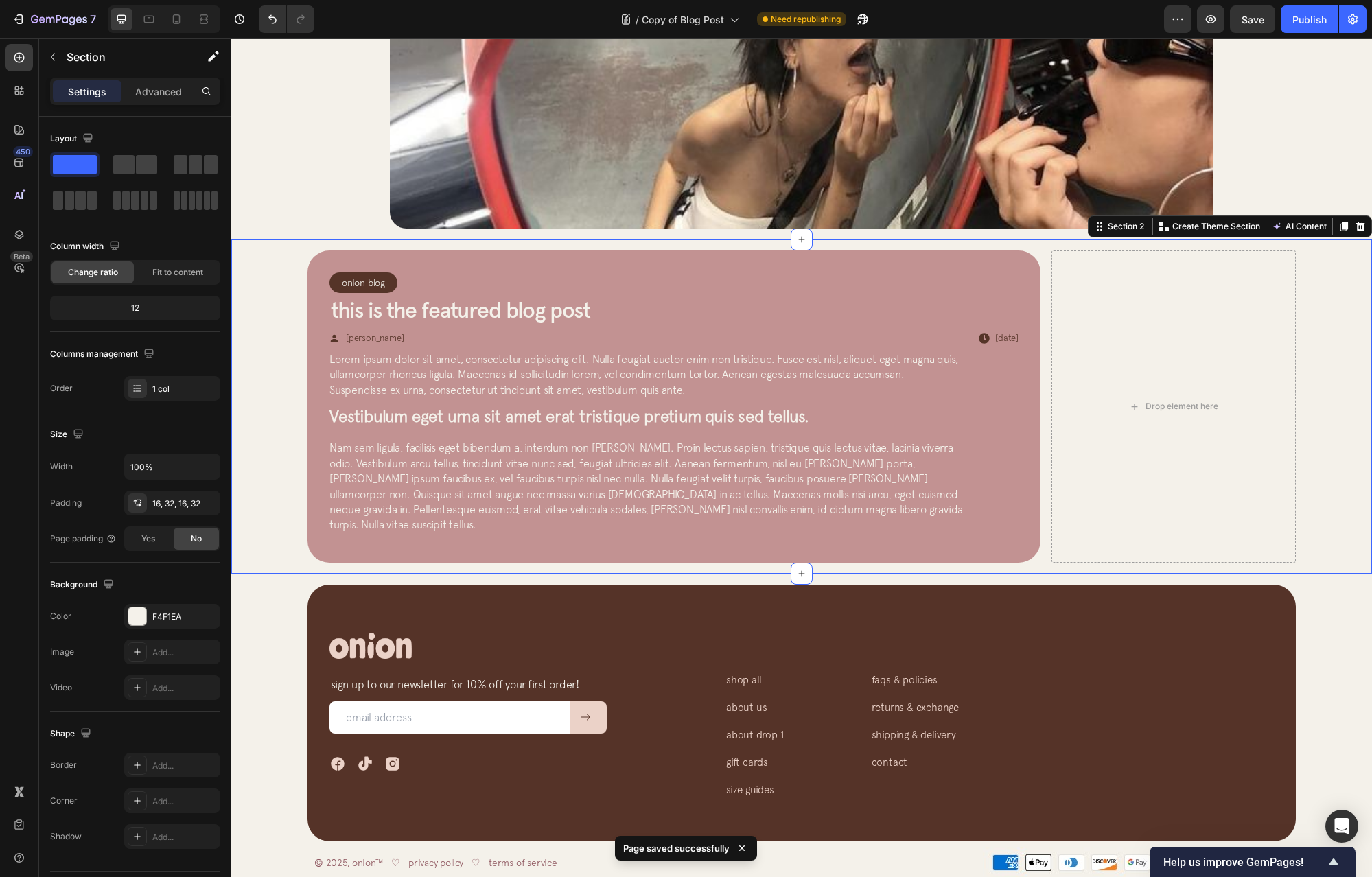
scroll to position [181, 0]
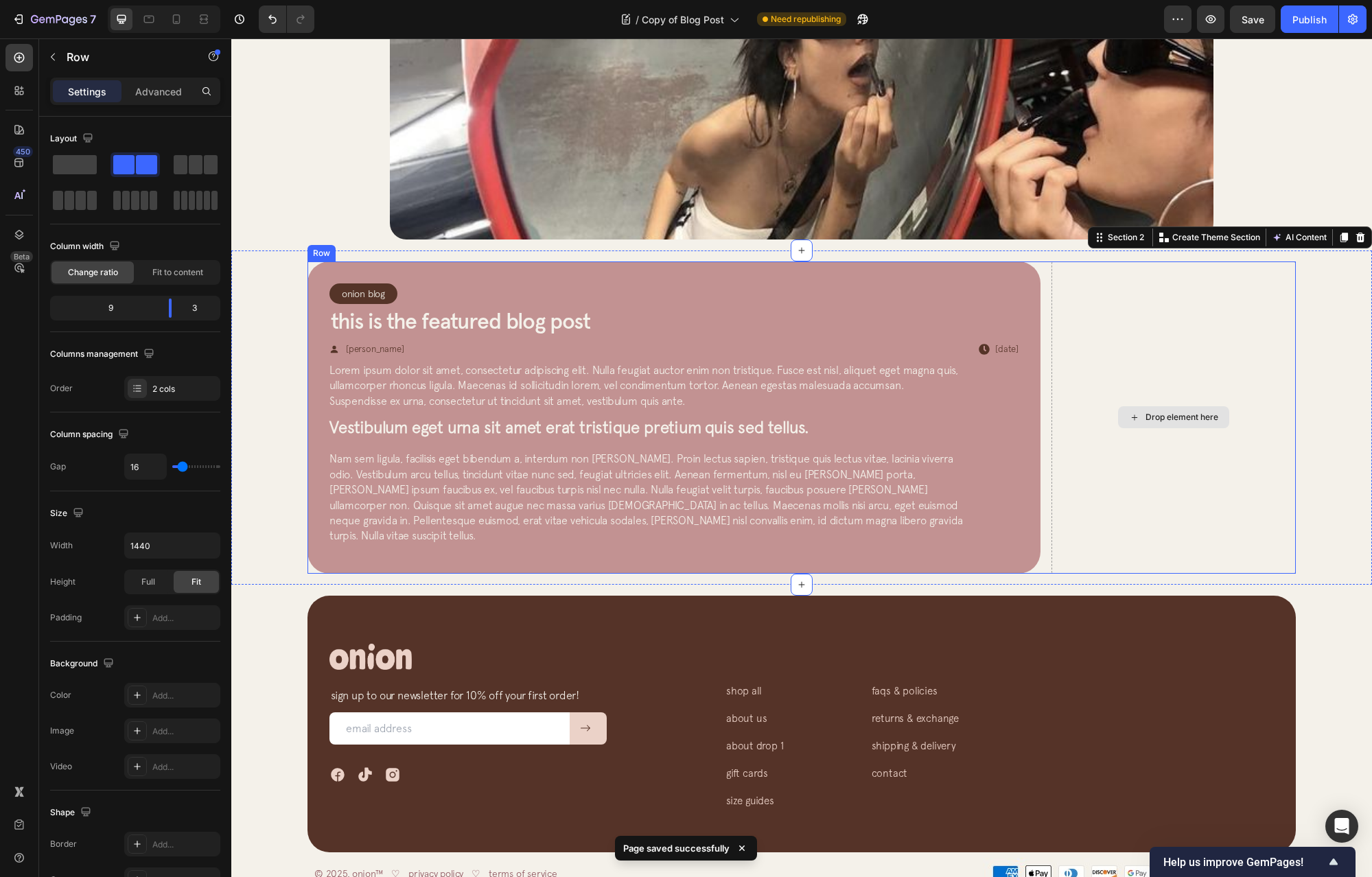
click at [1140, 299] on div "Drop element here" at bounding box center [1174, 418] width 244 height 312
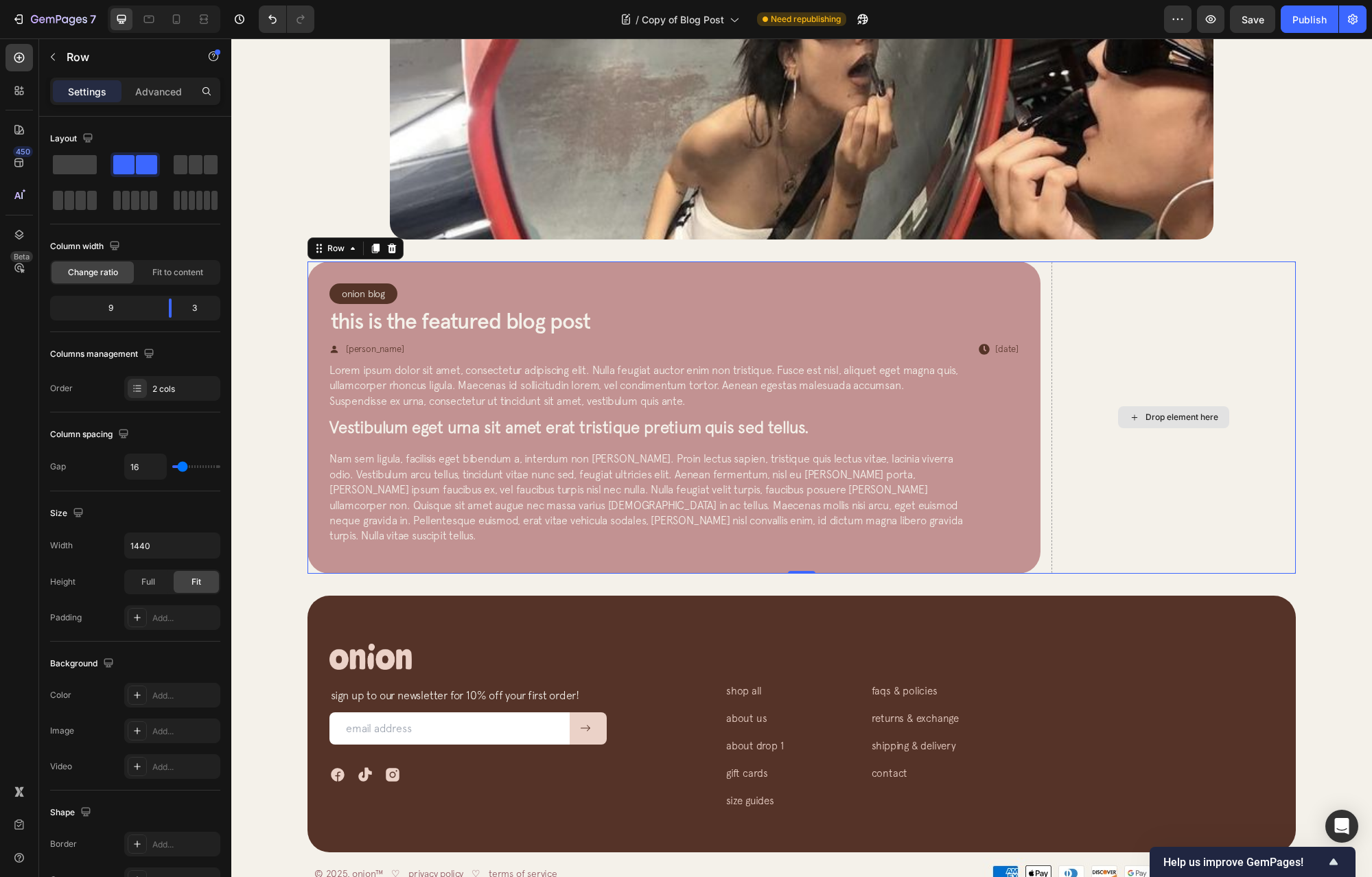
click at [1227, 325] on div "Drop element here" at bounding box center [1174, 418] width 244 height 312
click at [46, 65] on button "button" at bounding box center [53, 57] width 22 height 22
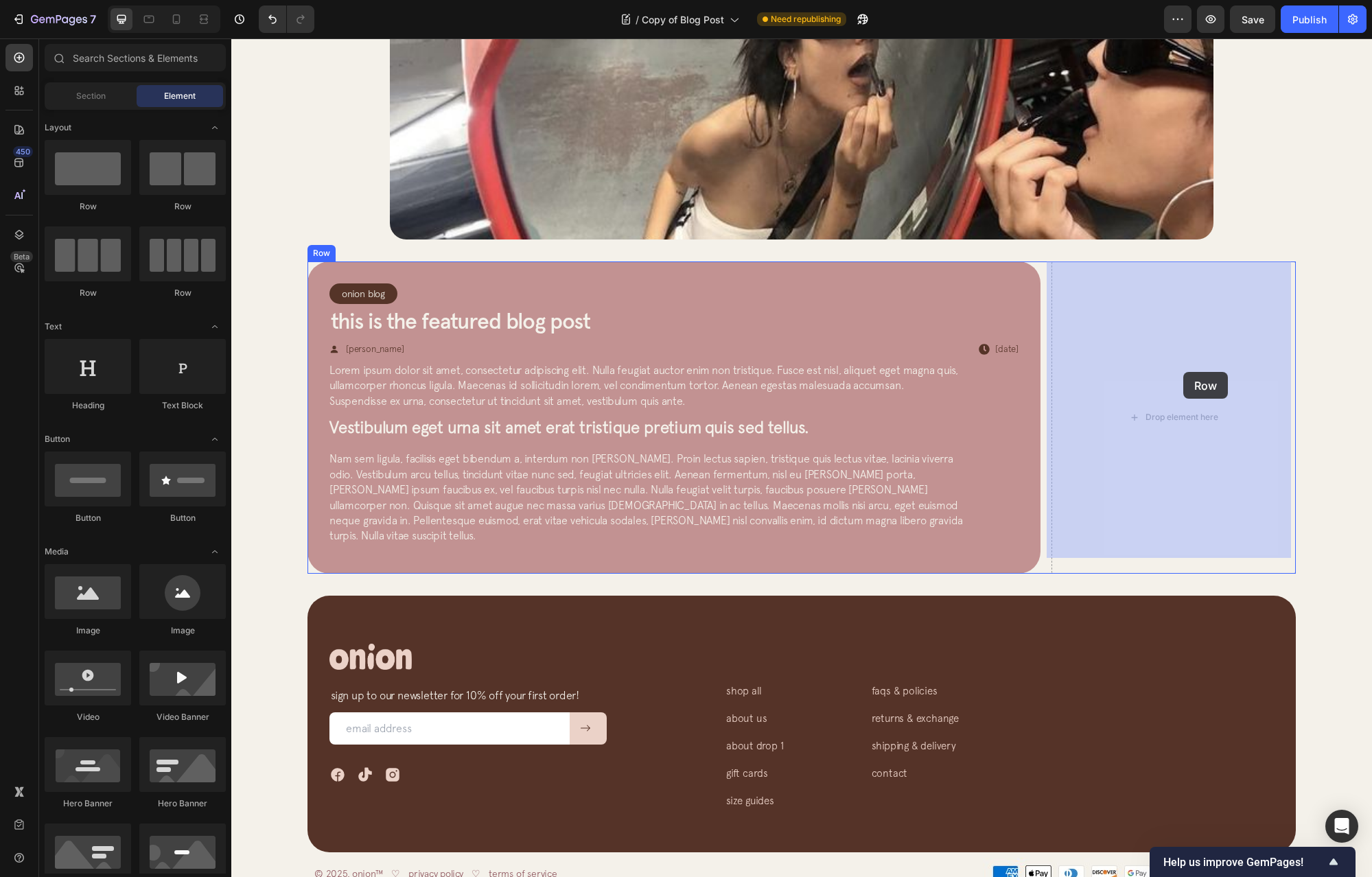
drag, startPoint x: 340, startPoint y: 224, endPoint x: 1184, endPoint y: 372, distance: 856.9
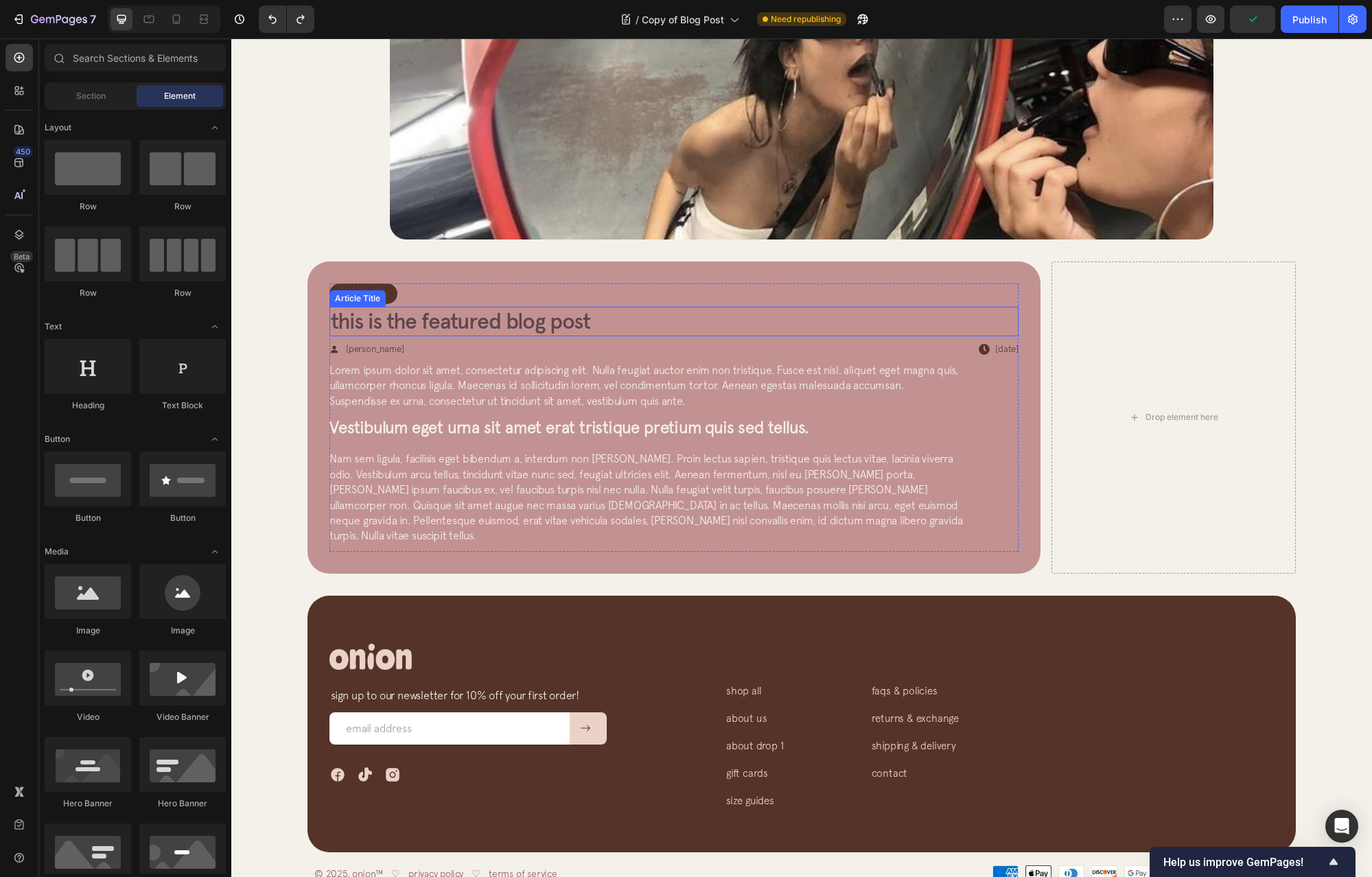
click at [489, 313] on h2 "This is the featured blog post" at bounding box center [674, 321] width 690 height 29
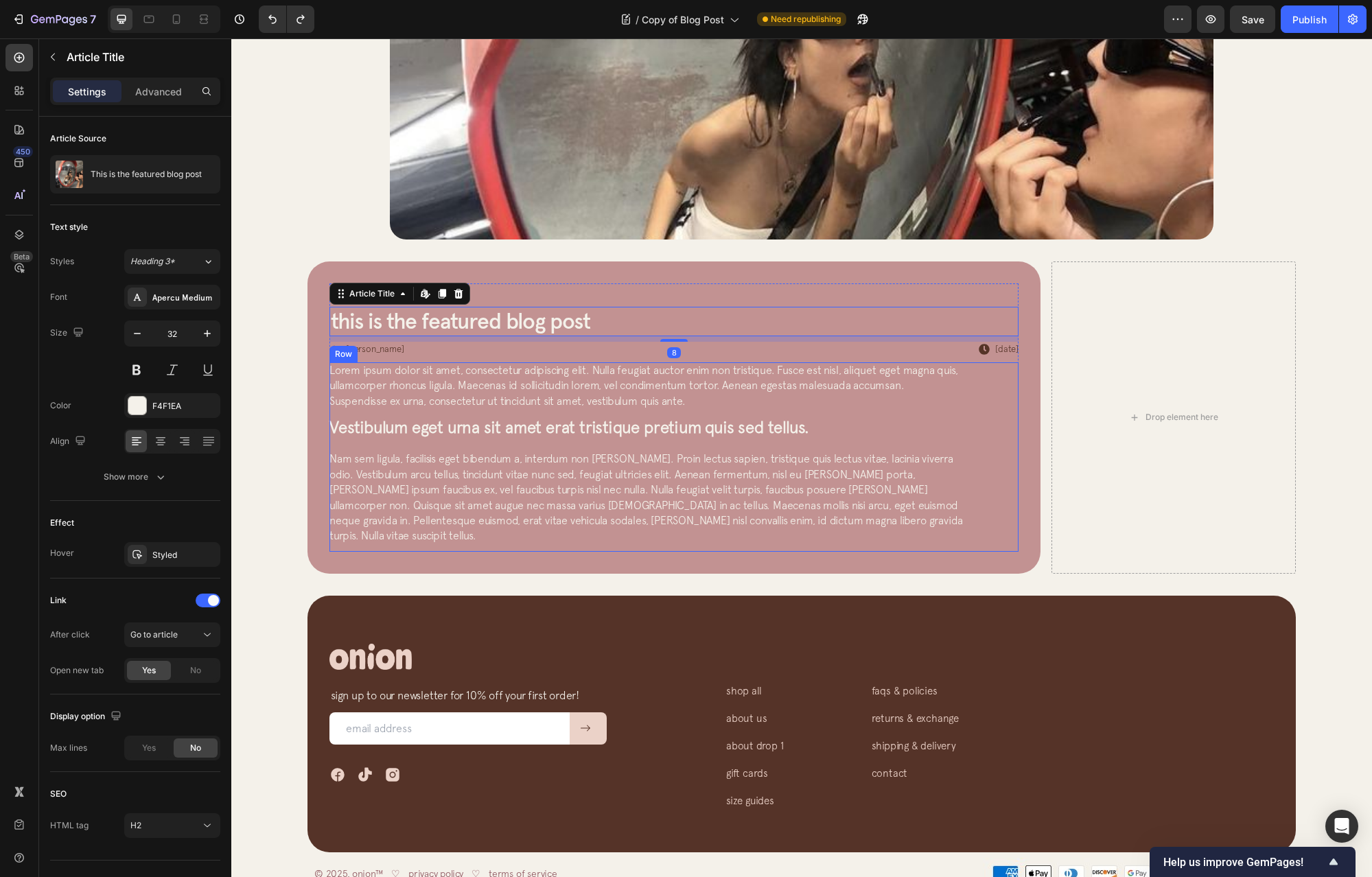
click at [946, 497] on p "Nam sem ligula, facilisis eget bibendum a, interdum non [PERSON_NAME]. Proin le…" at bounding box center [646, 496] width 634 height 92
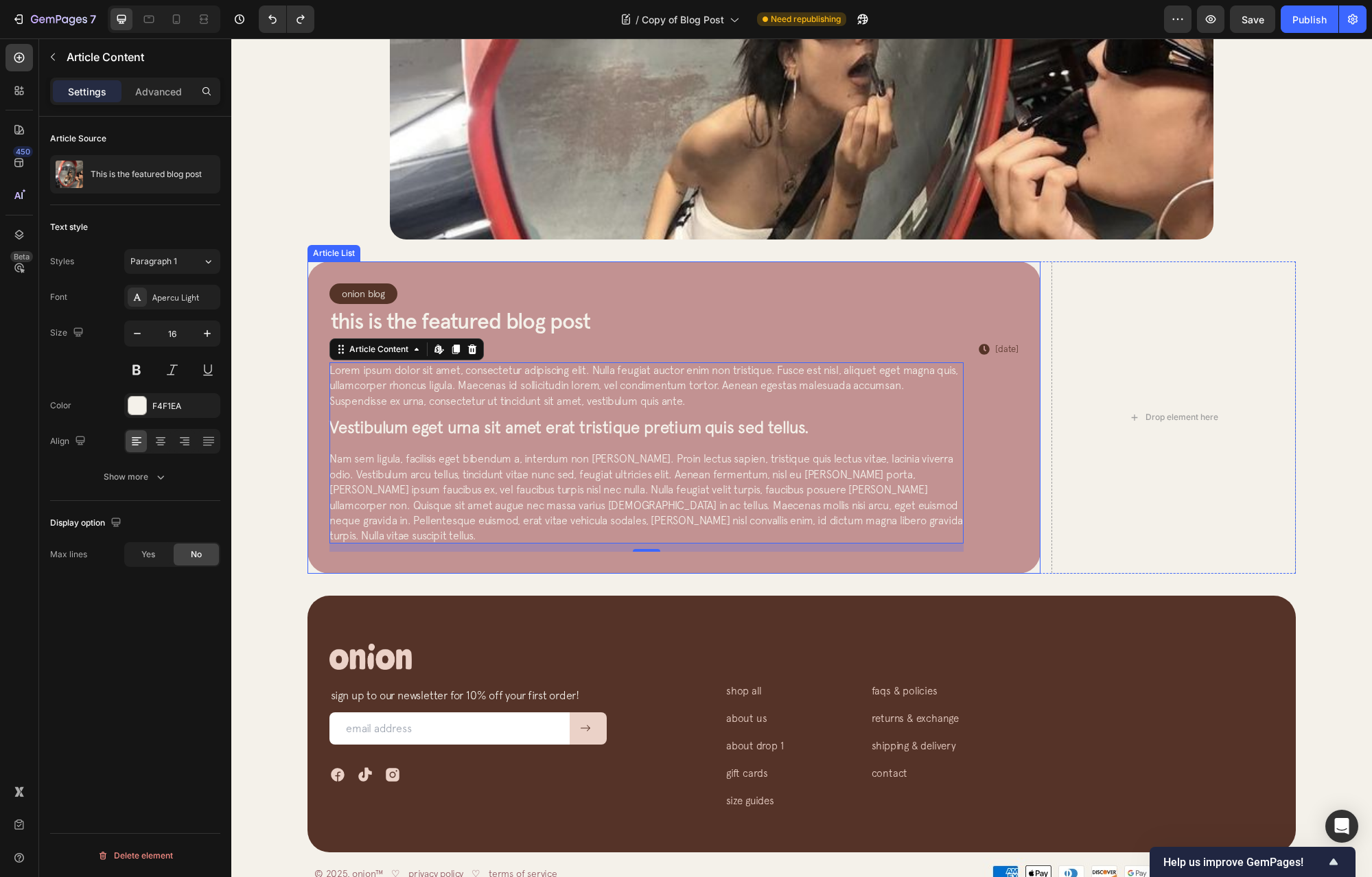
click at [567, 550] on div "Onion Blog Article Category Row Row This is the featured blog post Article Titl…" at bounding box center [674, 418] width 733 height 312
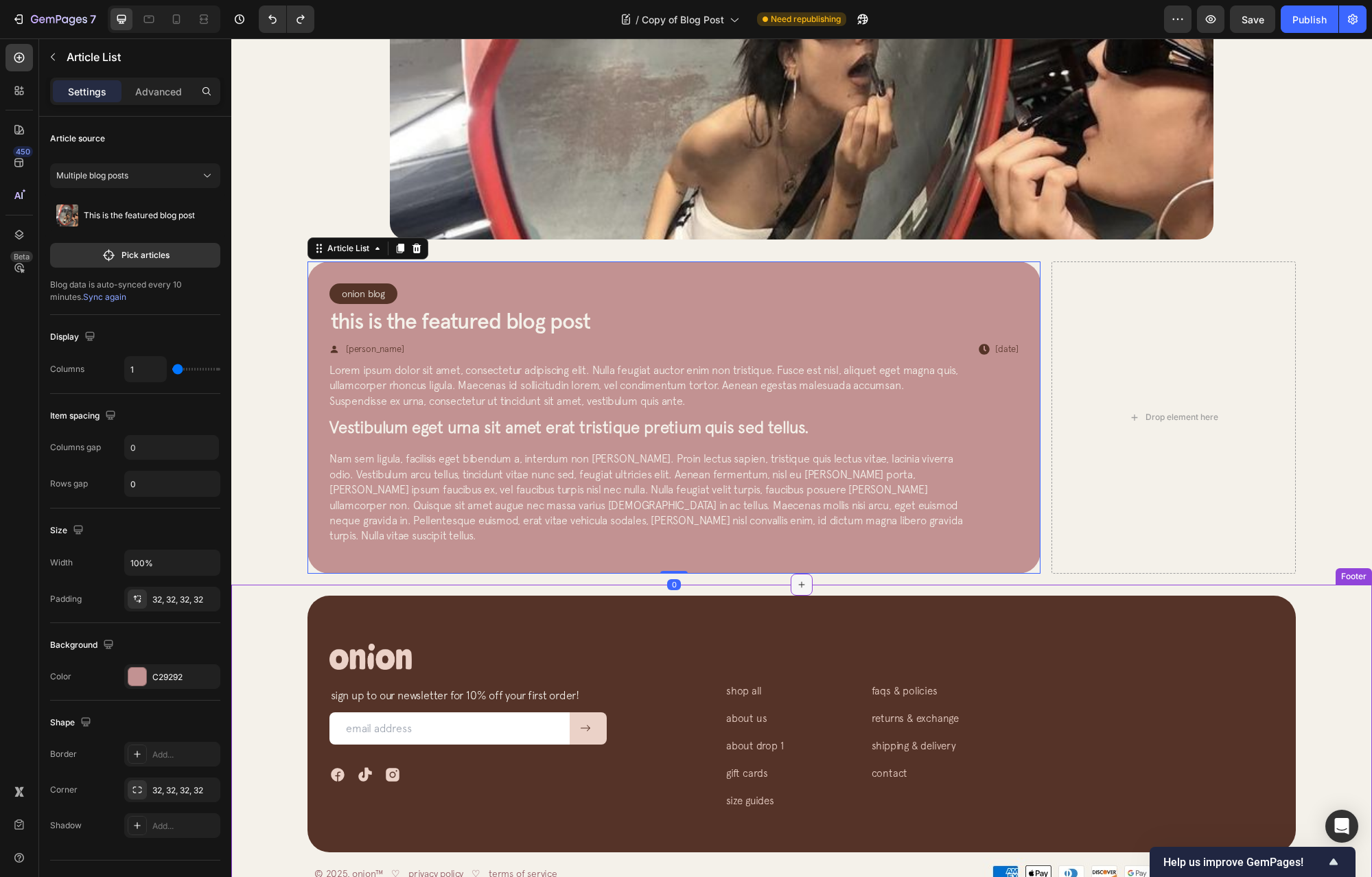
click at [806, 574] on div at bounding box center [802, 585] width 22 height 22
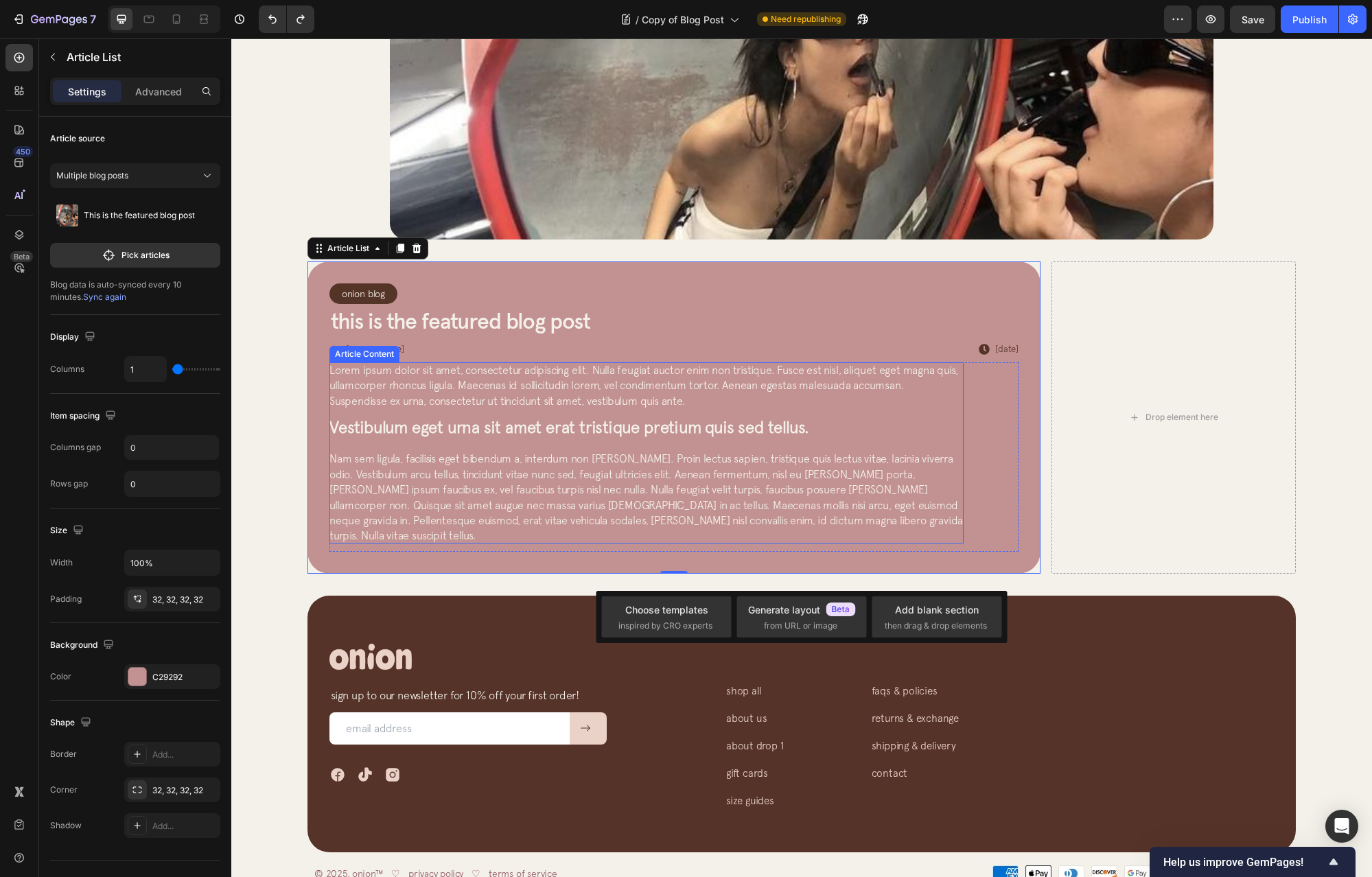
click at [312, 461] on div "Onion Blog Article Category Row Row This is the featured blog post Article Titl…" at bounding box center [674, 418] width 733 height 312
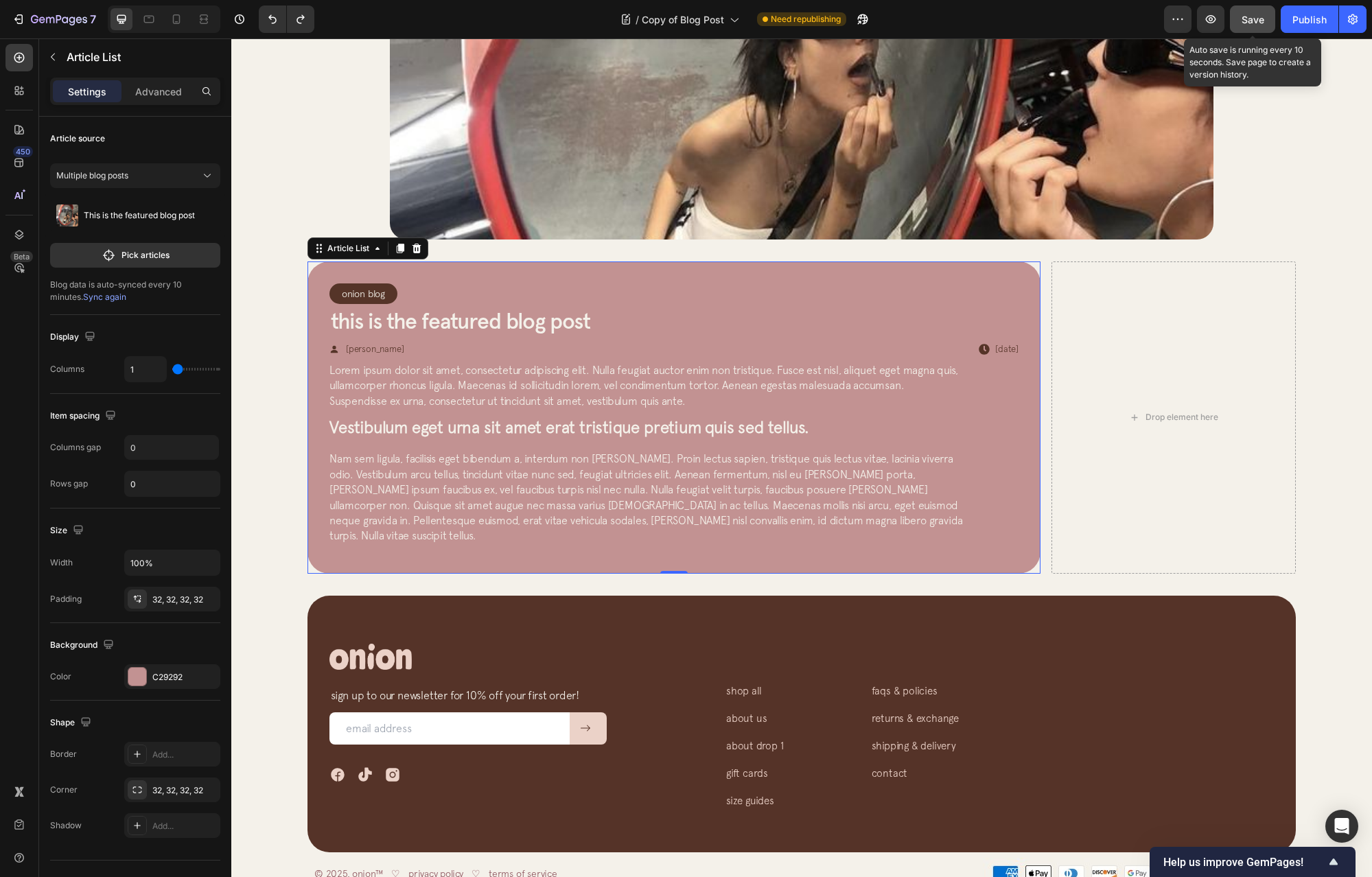
click at [1267, 21] on button "Save" at bounding box center [1252, 19] width 45 height 28
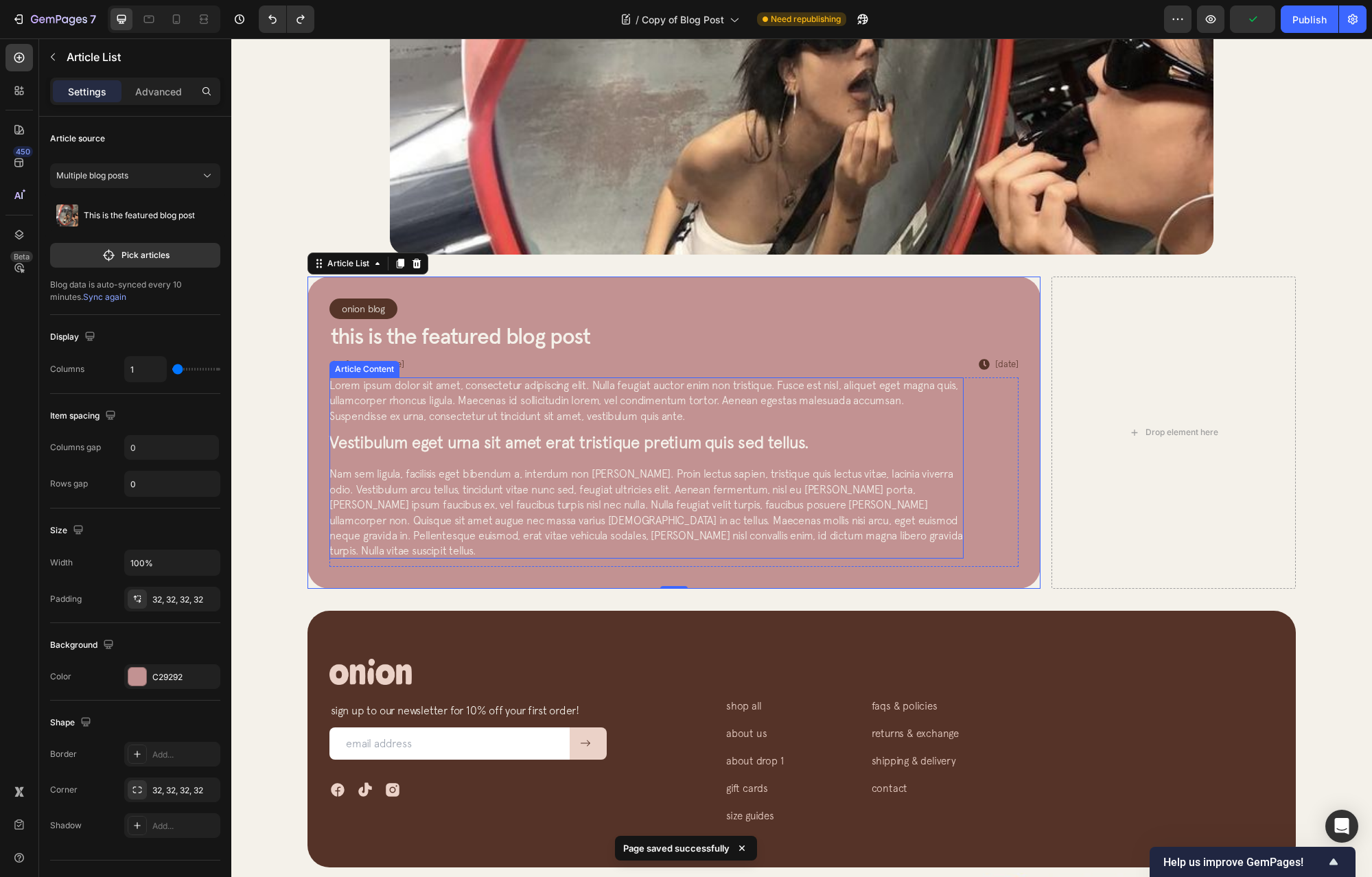
scroll to position [0, 0]
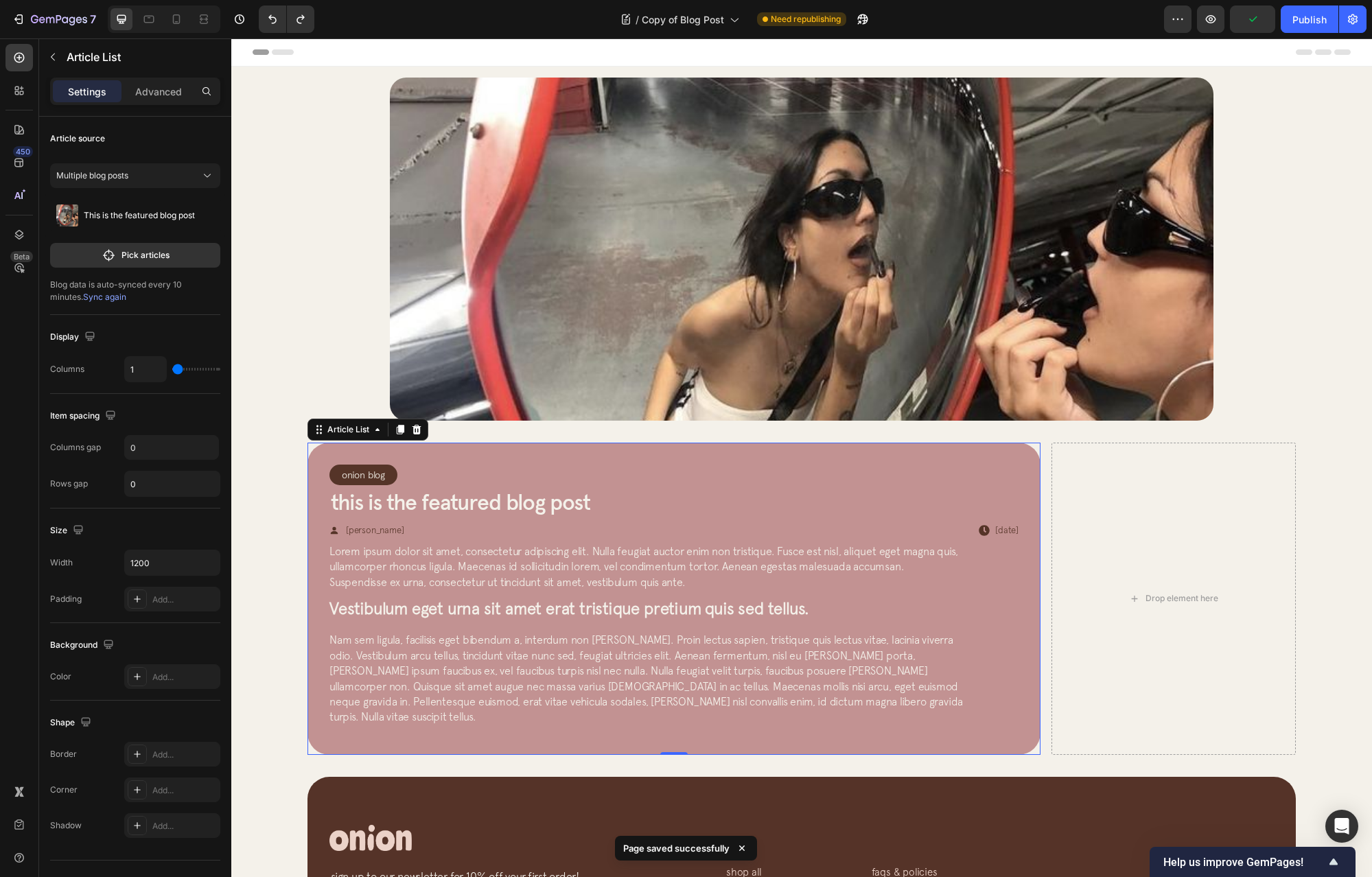
click at [349, 333] on div "Article Image Row Article List" at bounding box center [801, 249] width 1097 height 344
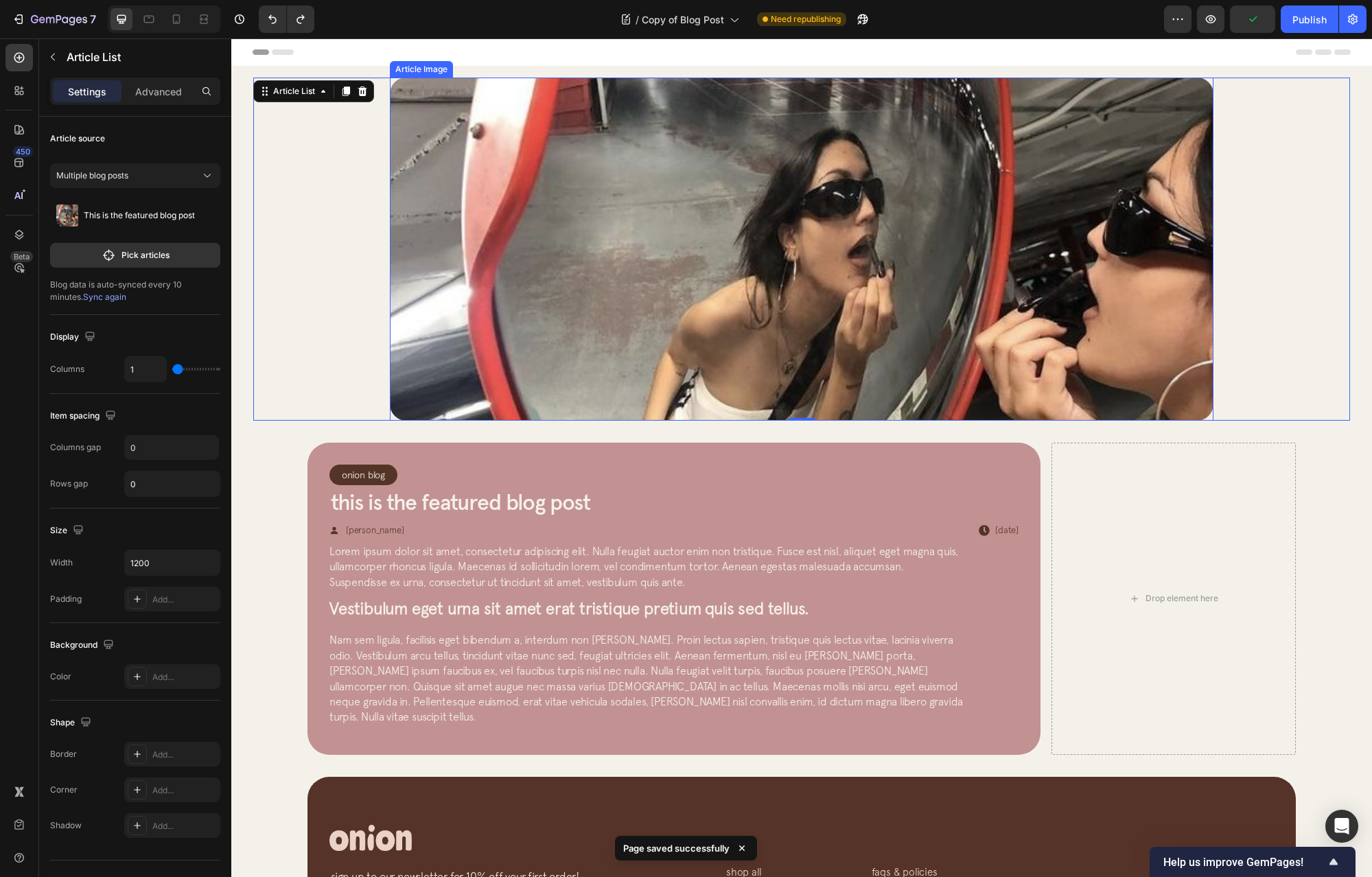
click at [426, 335] on img at bounding box center [801, 249] width 824 height 344
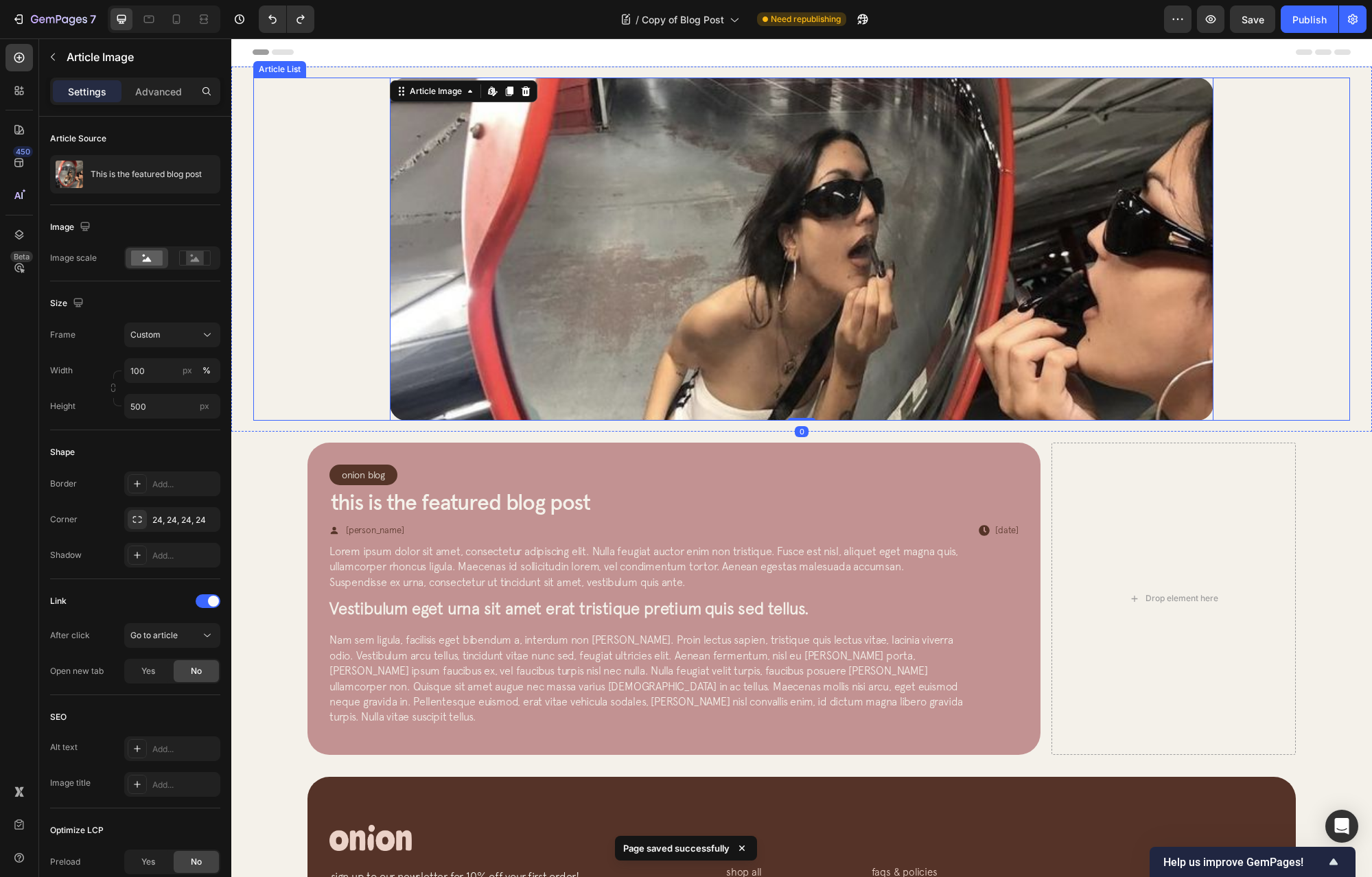
click at [296, 305] on div "Article Image Edit content in Shopify 0 Row Article List" at bounding box center [801, 249] width 1097 height 344
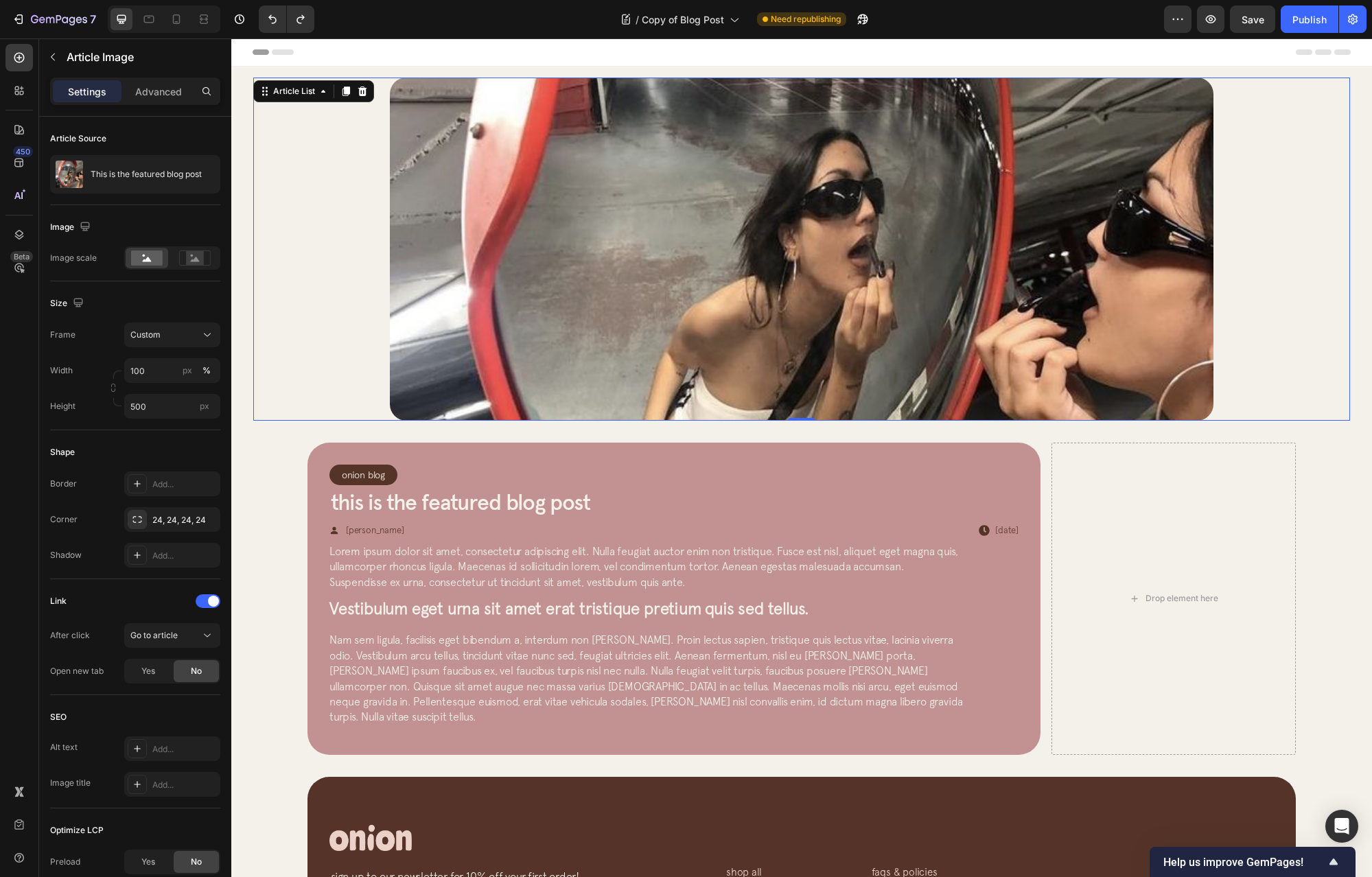
click at [493, 310] on img at bounding box center [801, 249] width 824 height 344
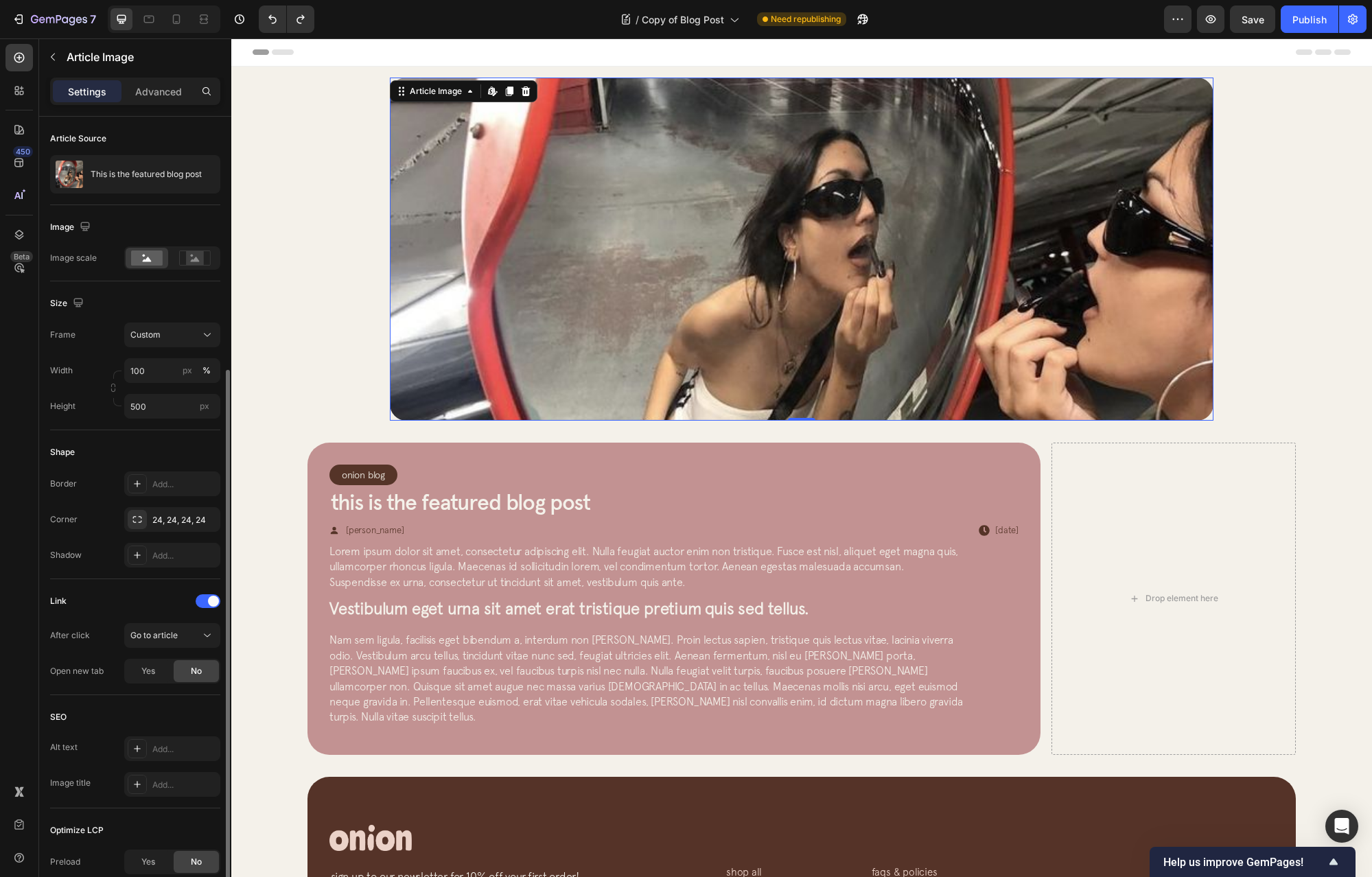
scroll to position [147, 0]
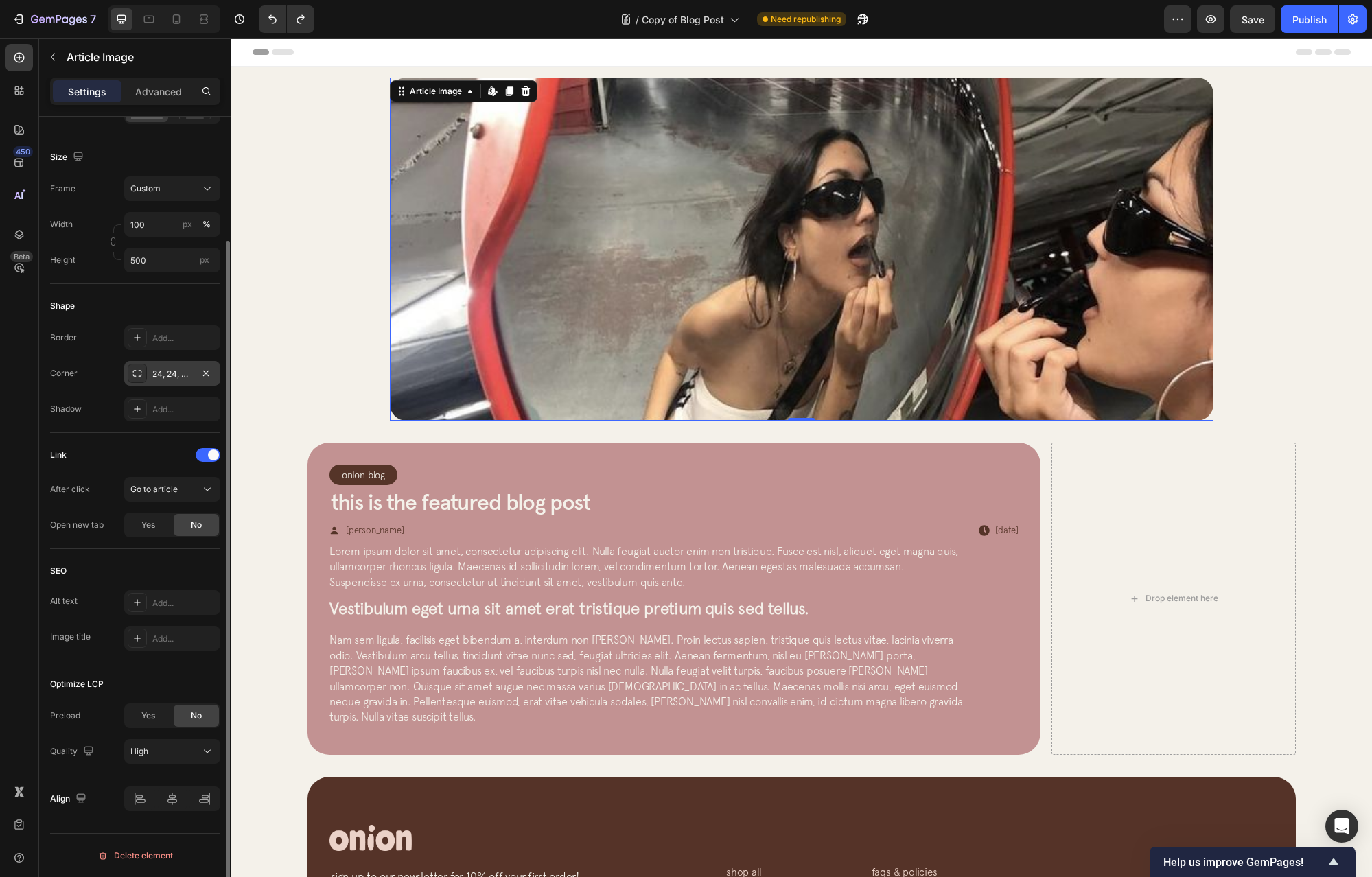
click at [216, 455] on span at bounding box center [214, 455] width 11 height 11
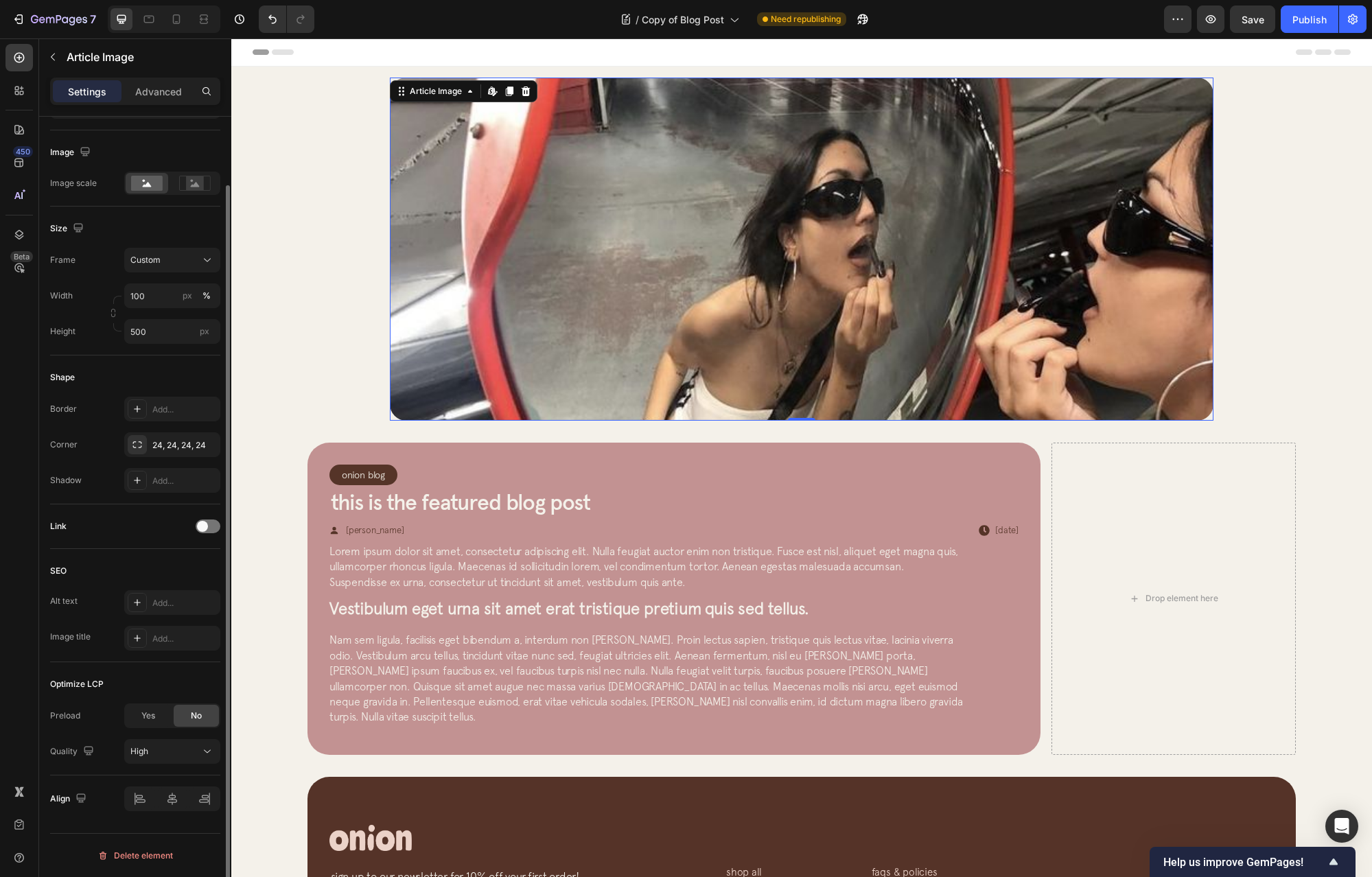
scroll to position [75, 0]
click at [165, 639] on div "Add..." at bounding box center [184, 639] width 65 height 13
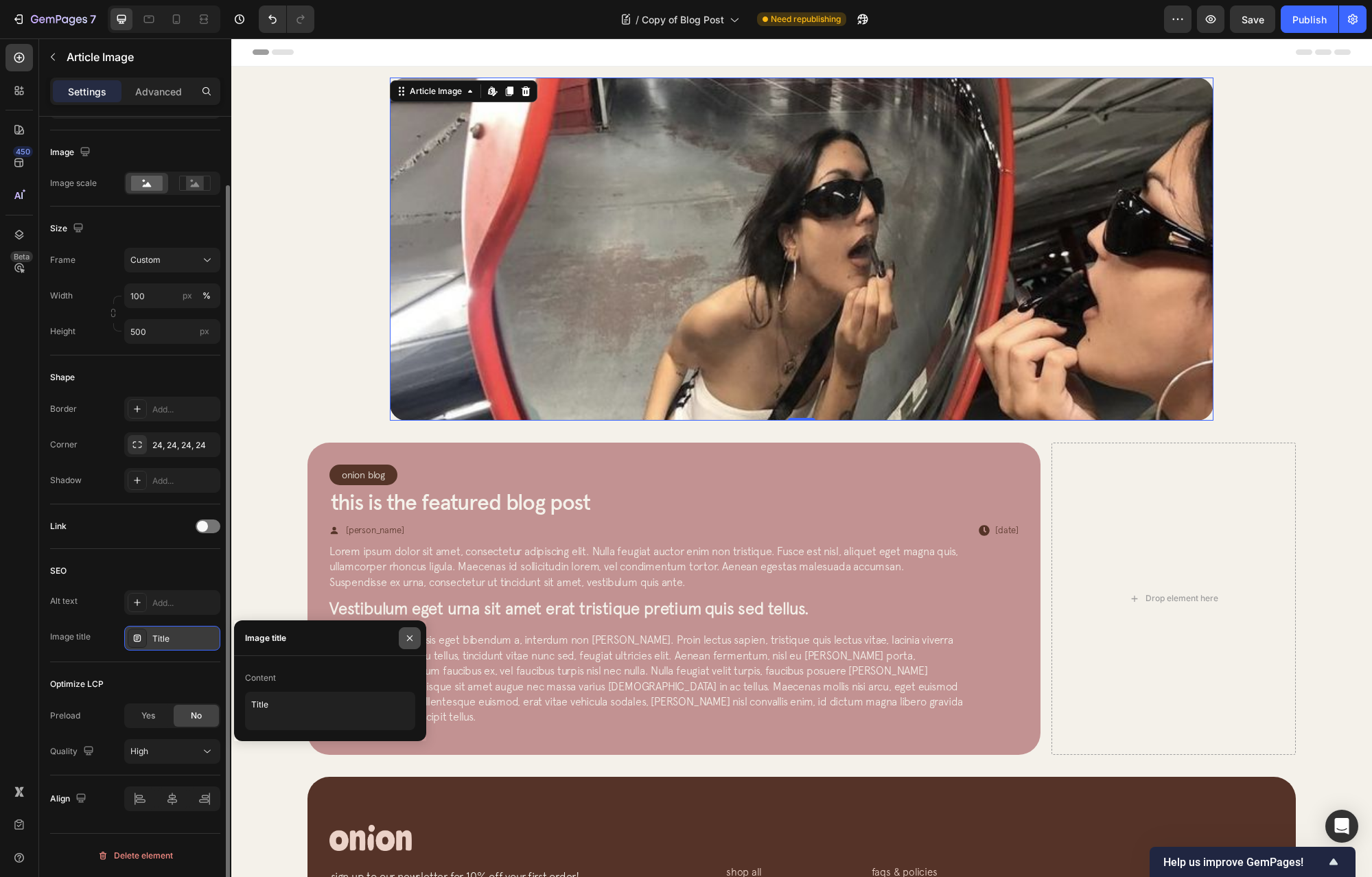
click at [411, 641] on icon "button" at bounding box center [410, 638] width 11 height 11
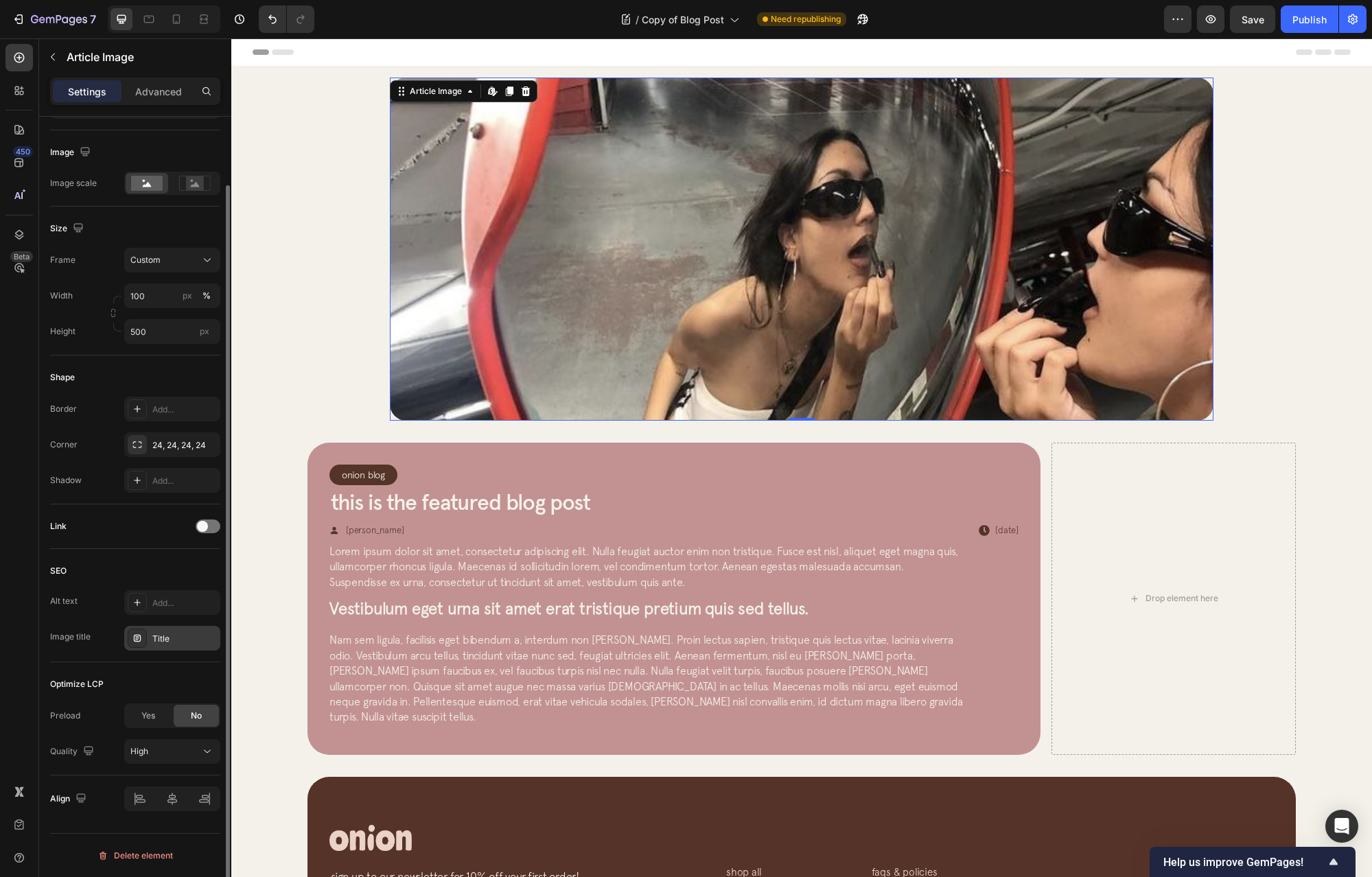
click at [189, 639] on div "Title" at bounding box center [184, 639] width 65 height 13
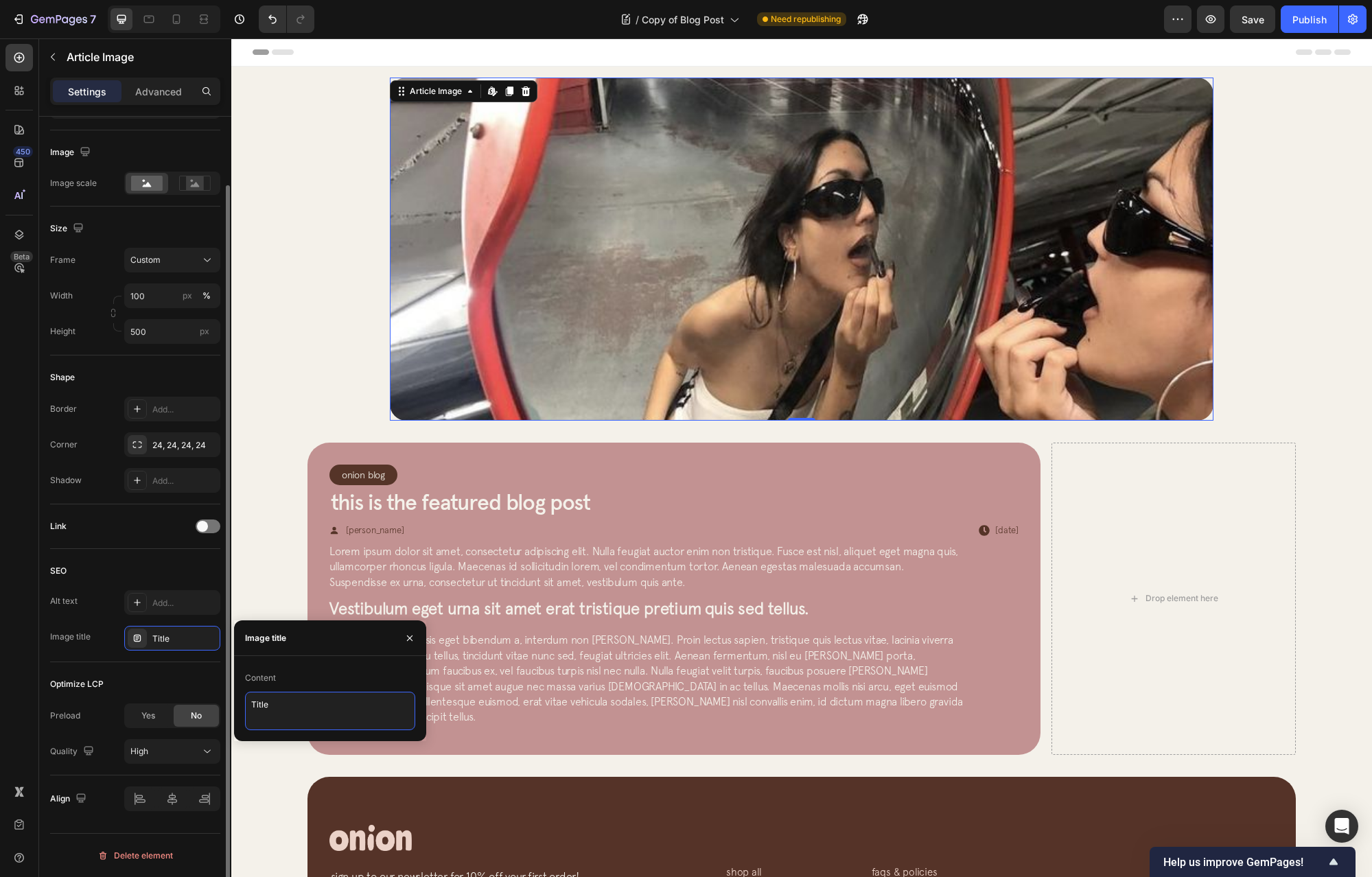
drag, startPoint x: 306, startPoint y: 704, endPoint x: 205, endPoint y: 693, distance: 101.6
click at [205, 693] on div "450 Beta Sections(30) Elements(83) Section Element Hero Section Product Detail …" at bounding box center [116, 458] width 232 height 839
click at [151, 573] on div "SEO" at bounding box center [136, 571] width 170 height 22
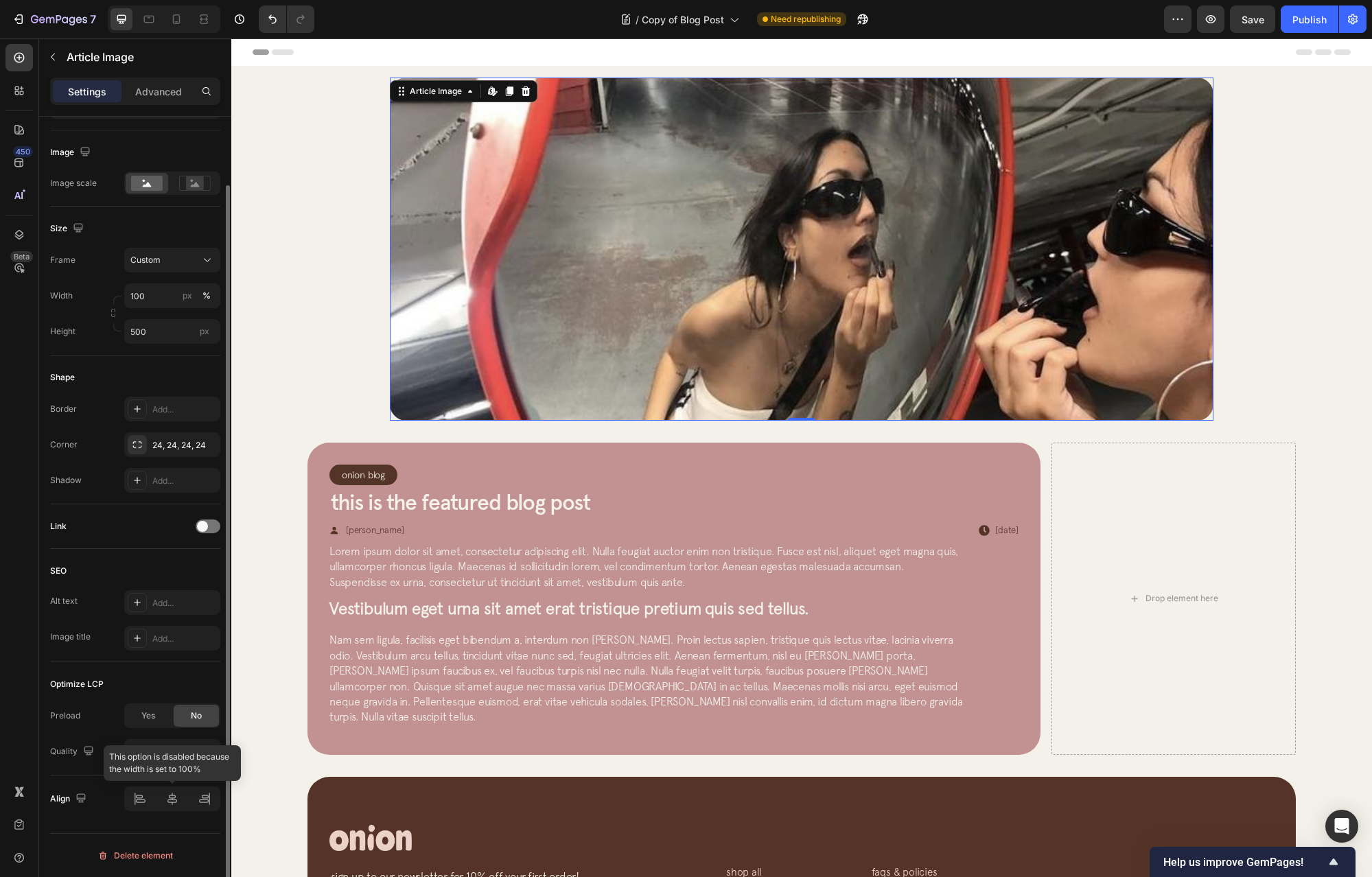
click at [147, 801] on div at bounding box center [173, 798] width 96 height 24
click at [178, 802] on div at bounding box center [173, 798] width 96 height 24
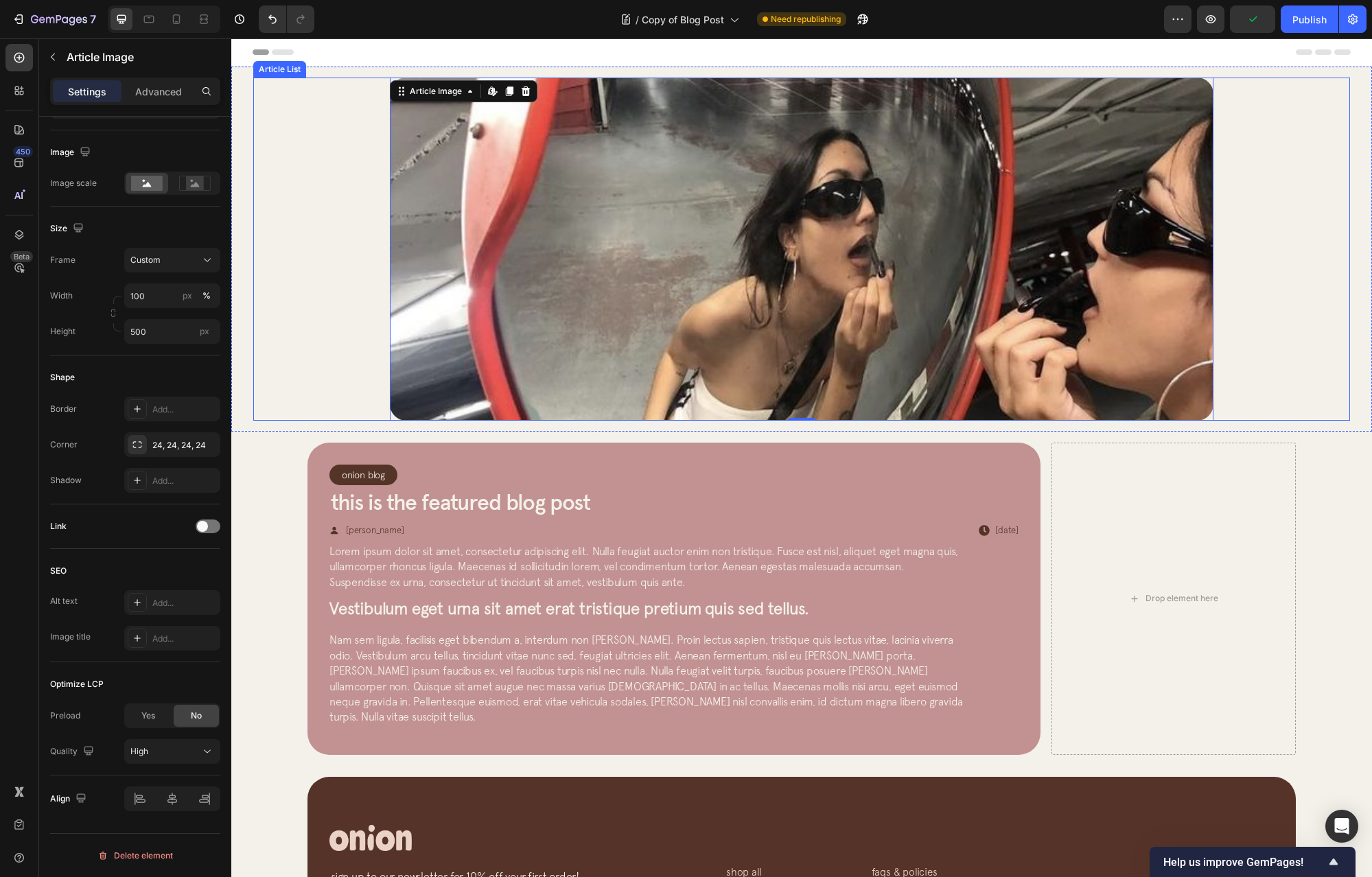
click at [338, 398] on div "Article Image Edit content in Shopify 0 Row Article List" at bounding box center [801, 249] width 1097 height 344
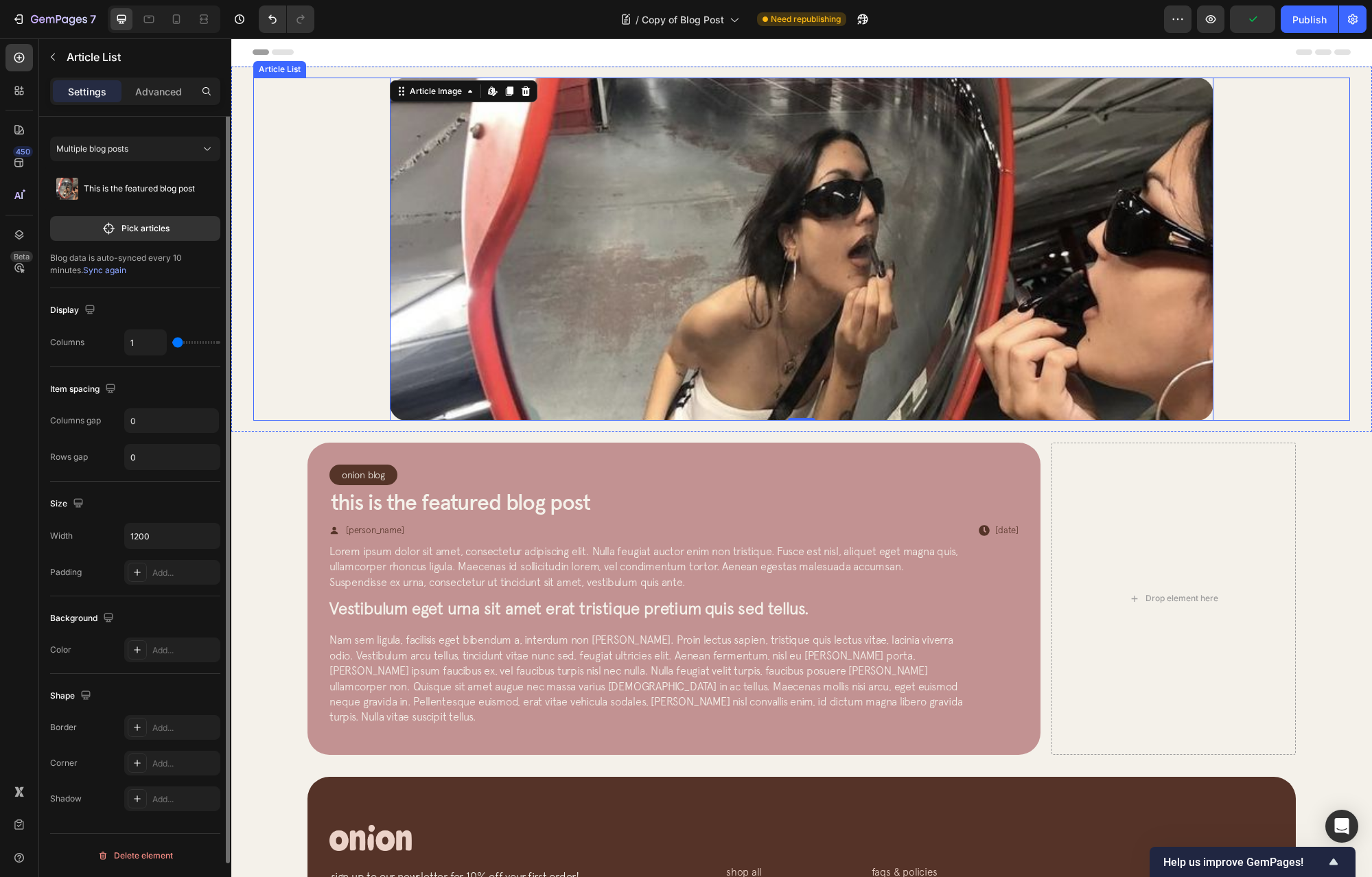
scroll to position [0, 0]
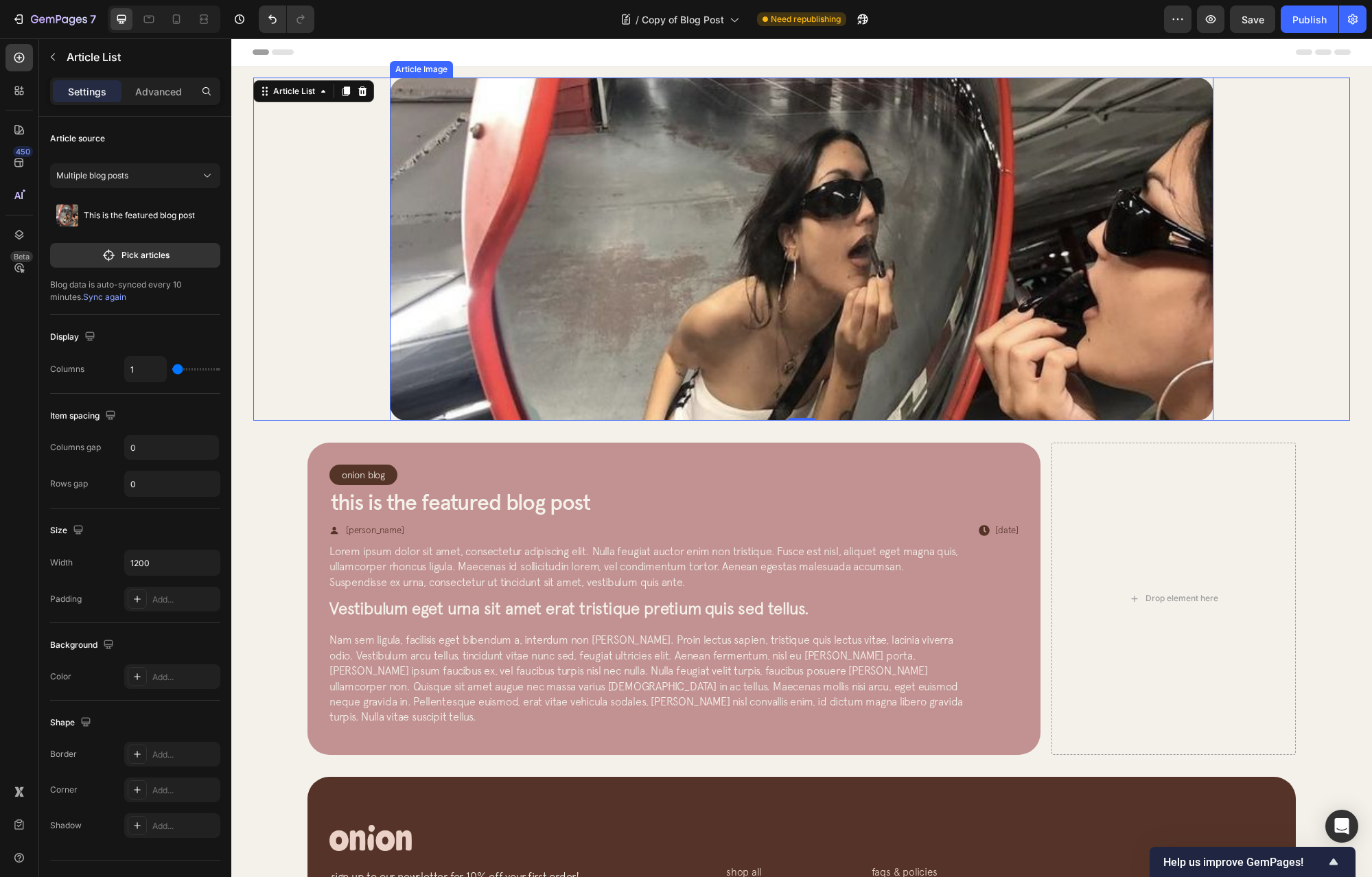
click at [405, 370] on img at bounding box center [801, 249] width 824 height 344
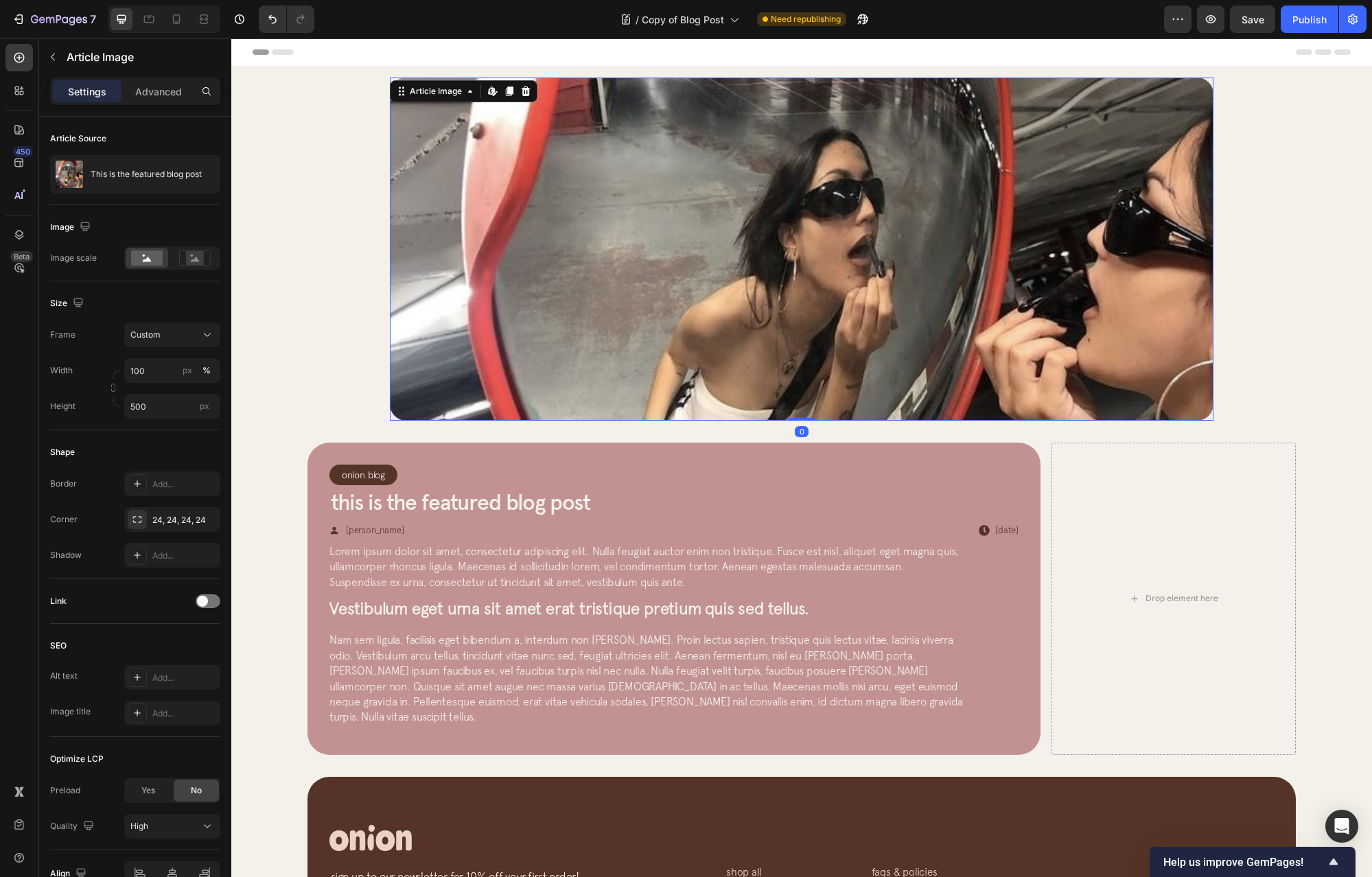
click at [370, 359] on div "Article Image Edit content in Shopify 0 Row Article List" at bounding box center [801, 249] width 1097 height 344
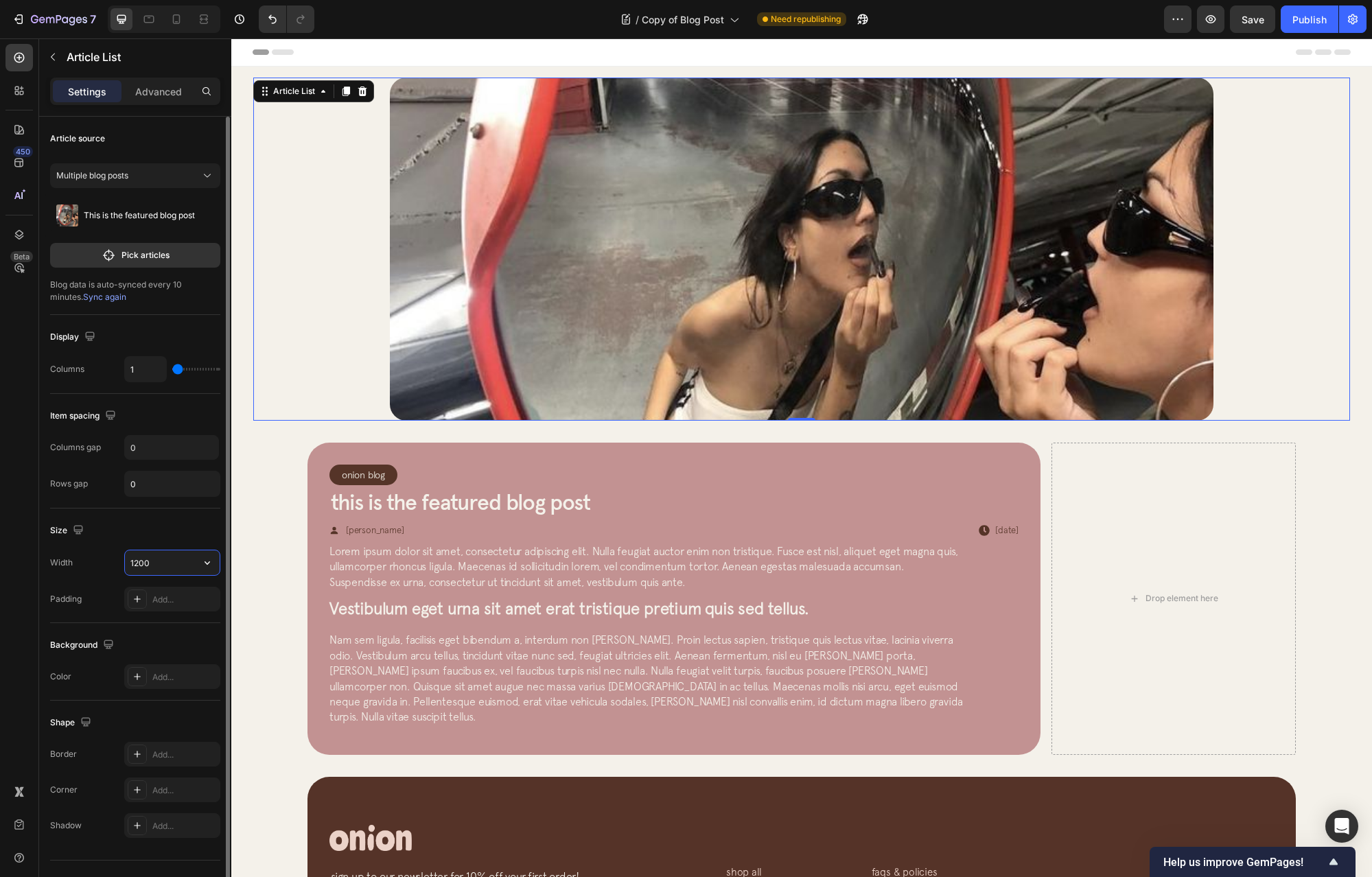
click at [194, 563] on input "1200" at bounding box center [173, 563] width 95 height 24
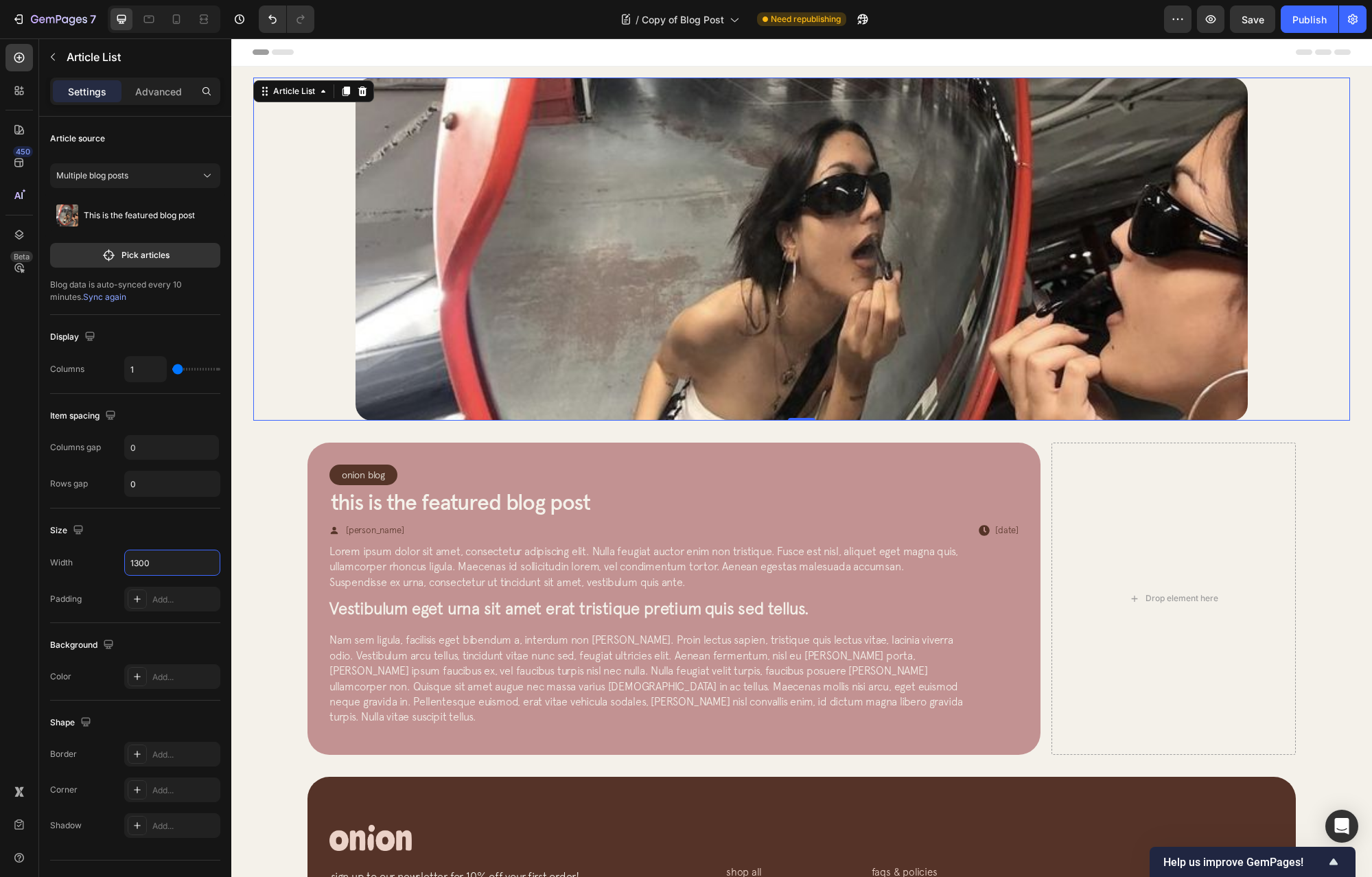
type input "1300"
click at [322, 377] on div "Article Image Row Article List 0" at bounding box center [801, 249] width 1097 height 344
click at [1039, 445] on div "Onion Blog Article Category Row Row This is the featured blog post Article Titl…" at bounding box center [801, 599] width 988 height 312
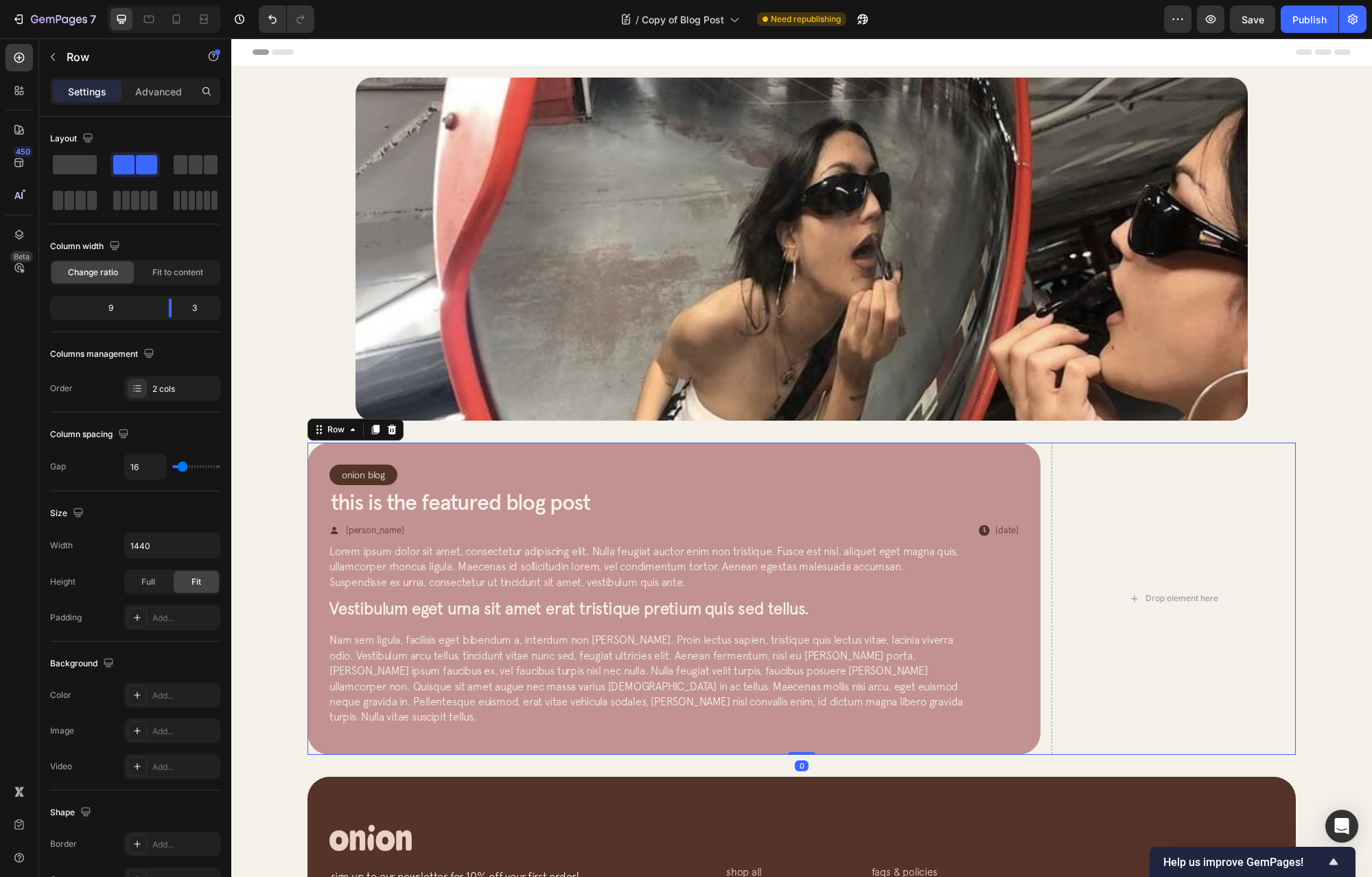
click at [1040, 445] on div "Onion Blog Article Category Row Row This is the featured blog post Article Titl…" at bounding box center [801, 599] width 988 height 312
click at [1035, 470] on div "Onion Blog Article Category Row Row This is the featured blog post Article Titl…" at bounding box center [674, 599] width 733 height 312
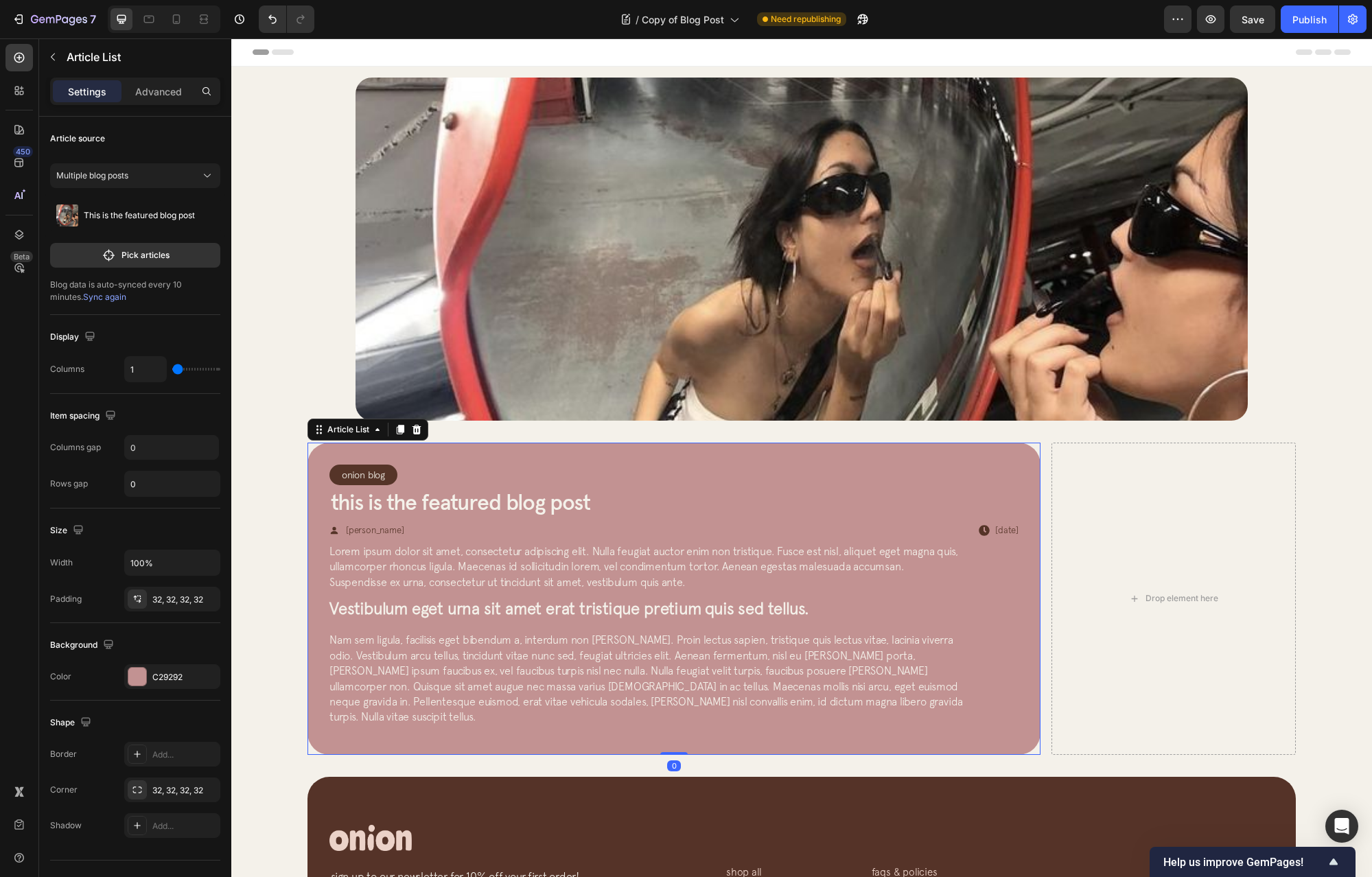
click at [1023, 481] on div "Onion Blog Article Category Row Row This is the featured blog post Article Titl…" at bounding box center [674, 599] width 733 height 312
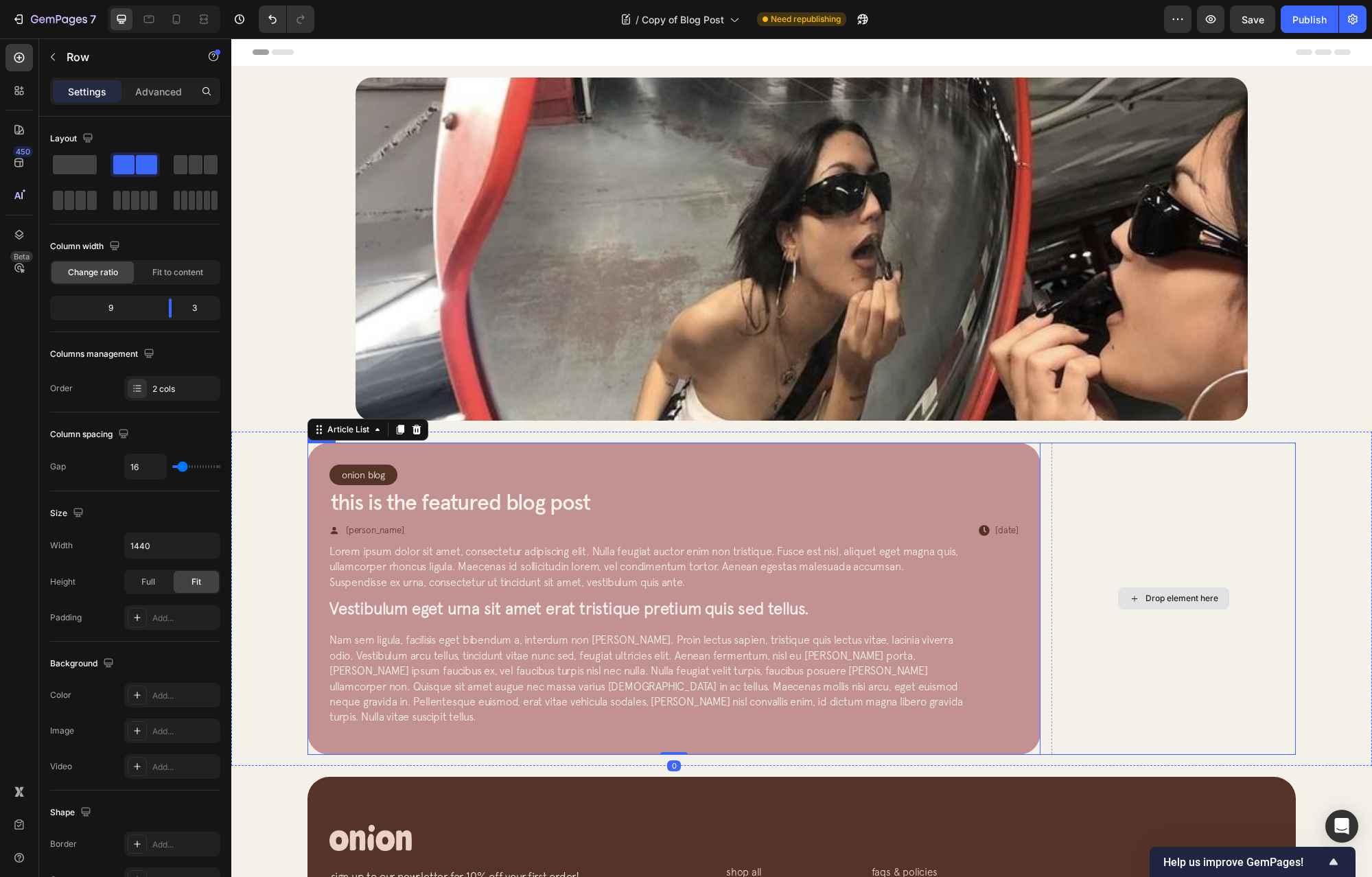
click at [1147, 515] on div "Drop element here" at bounding box center [1174, 599] width 244 height 312
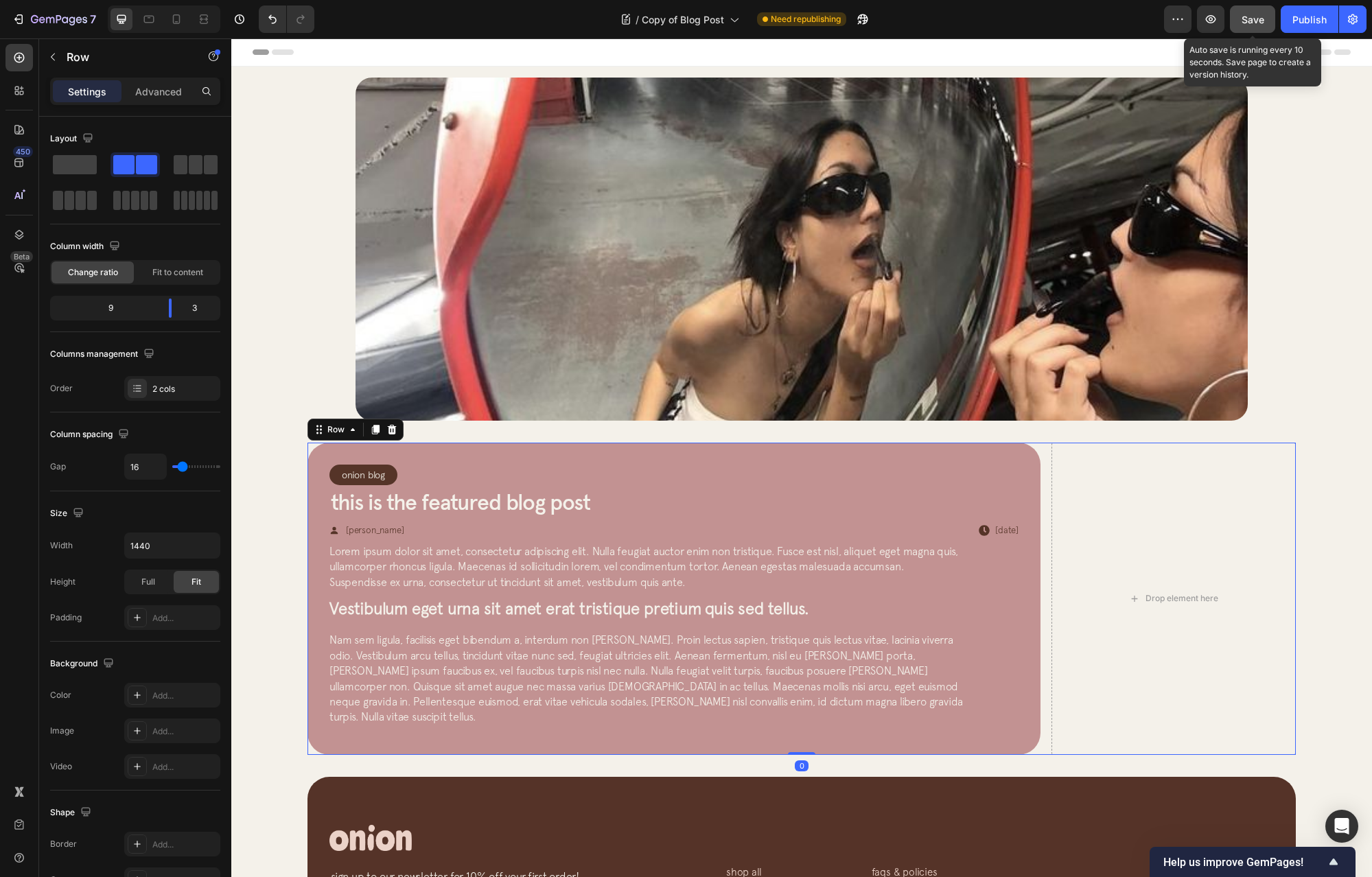
click at [1266, 22] on button "Save" at bounding box center [1252, 19] width 45 height 28
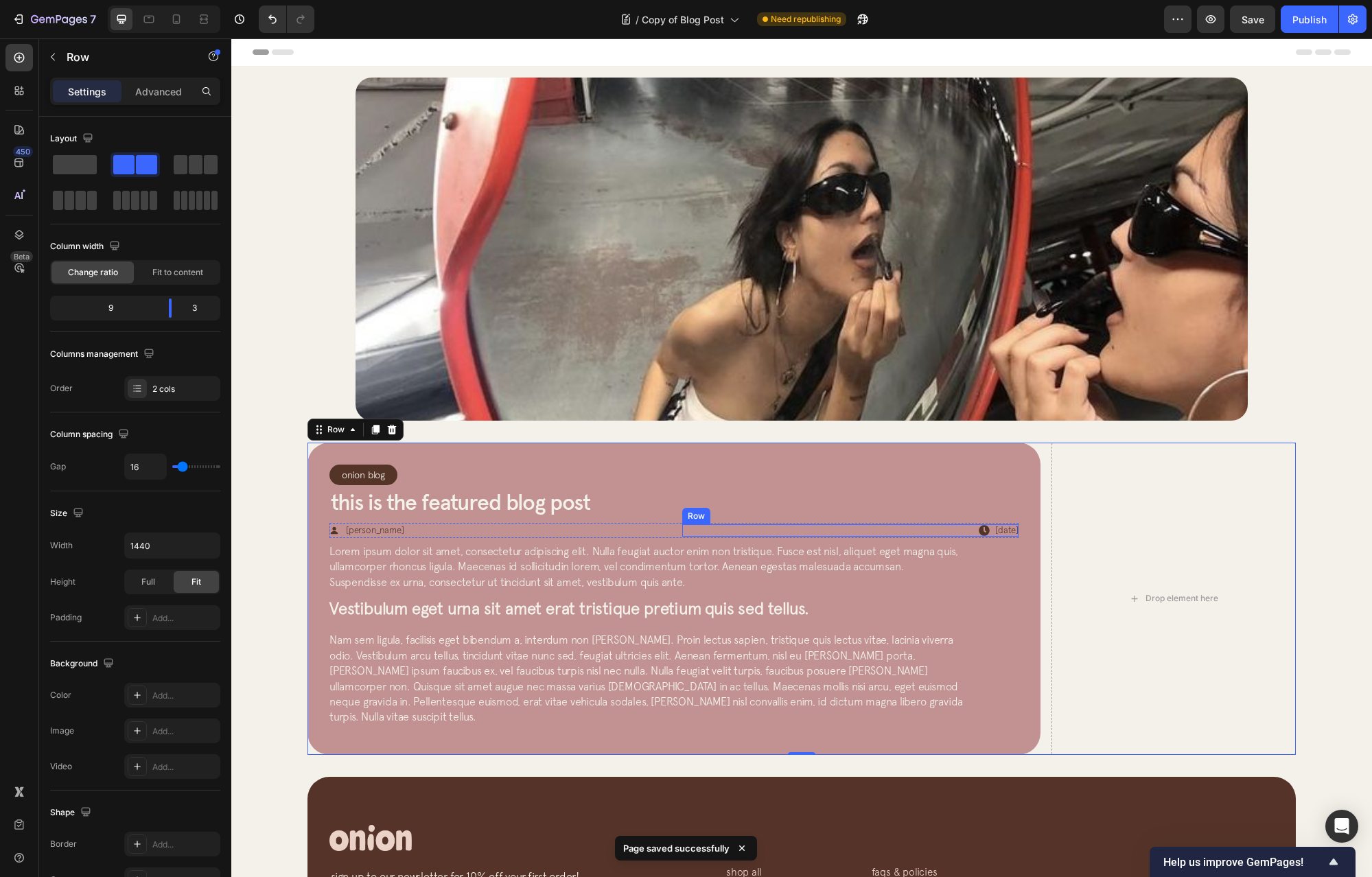
click at [898, 526] on div "Icon [DATE] Article Date Row" at bounding box center [850, 531] width 336 height 13
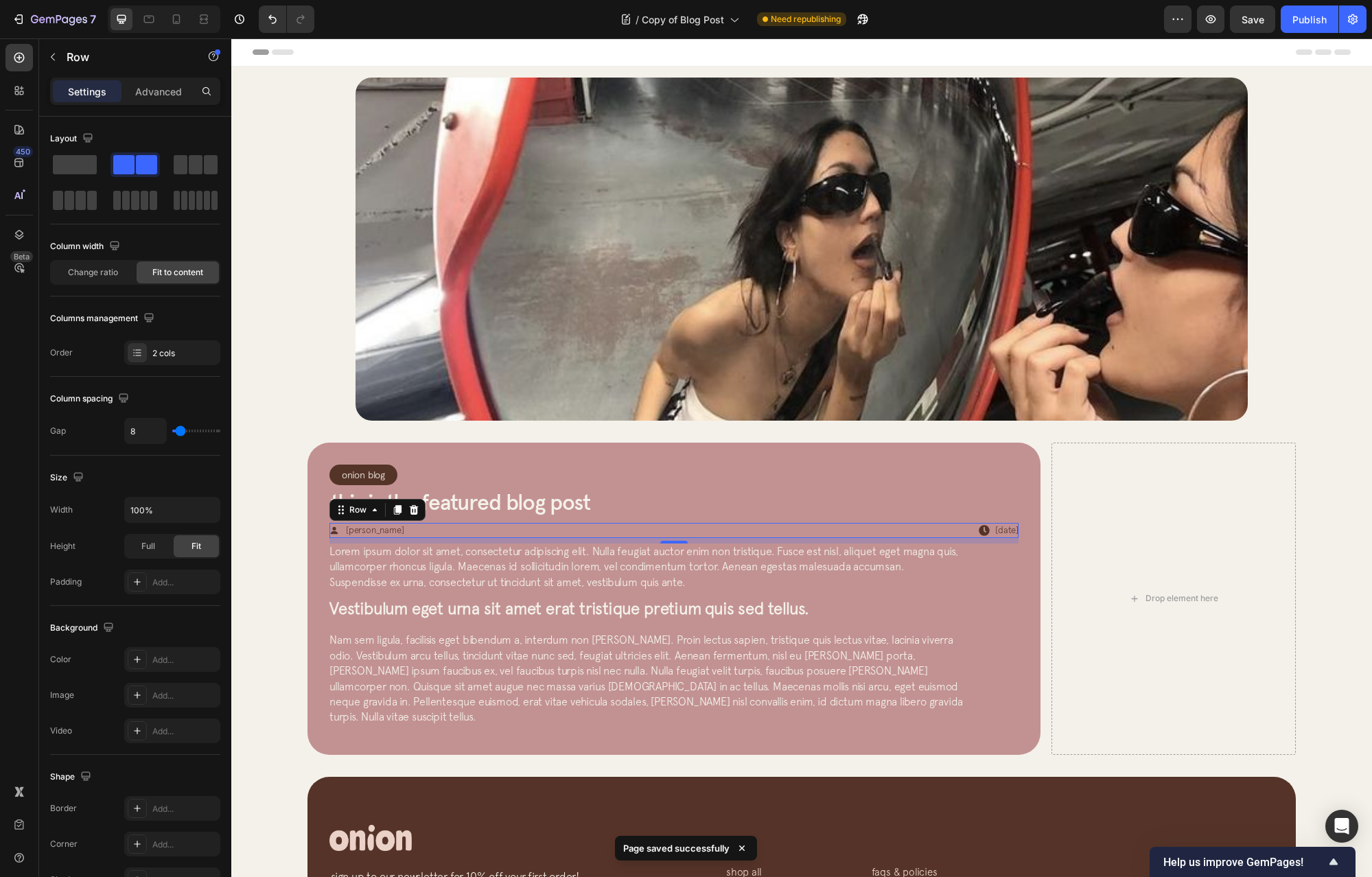
click at [682, 523] on div "Icon [DATE] Article Date Row" at bounding box center [850, 530] width 336 height 15
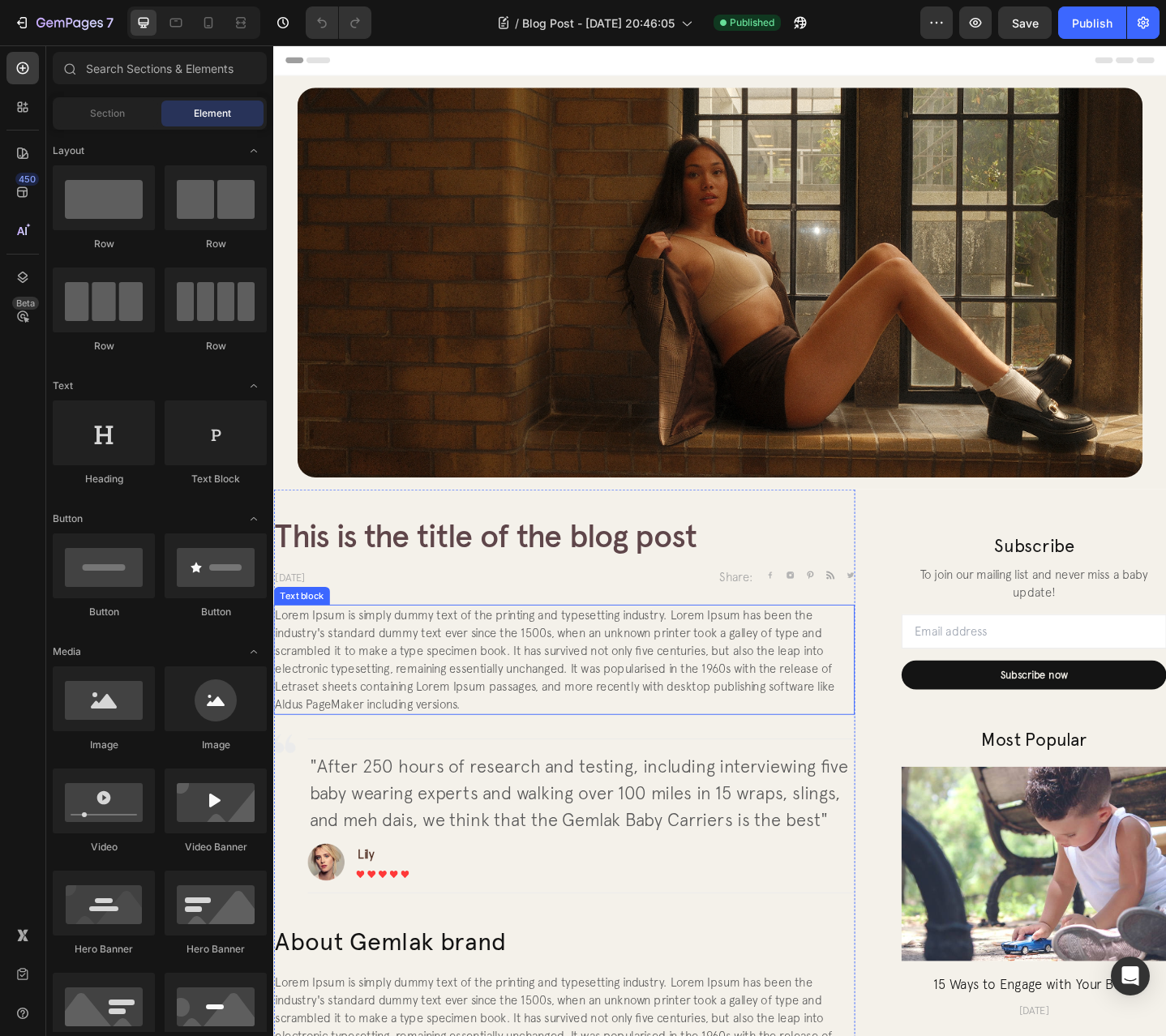
click at [677, 569] on h2 "This is the title of the blog post" at bounding box center [590, 581] width 633 height 38
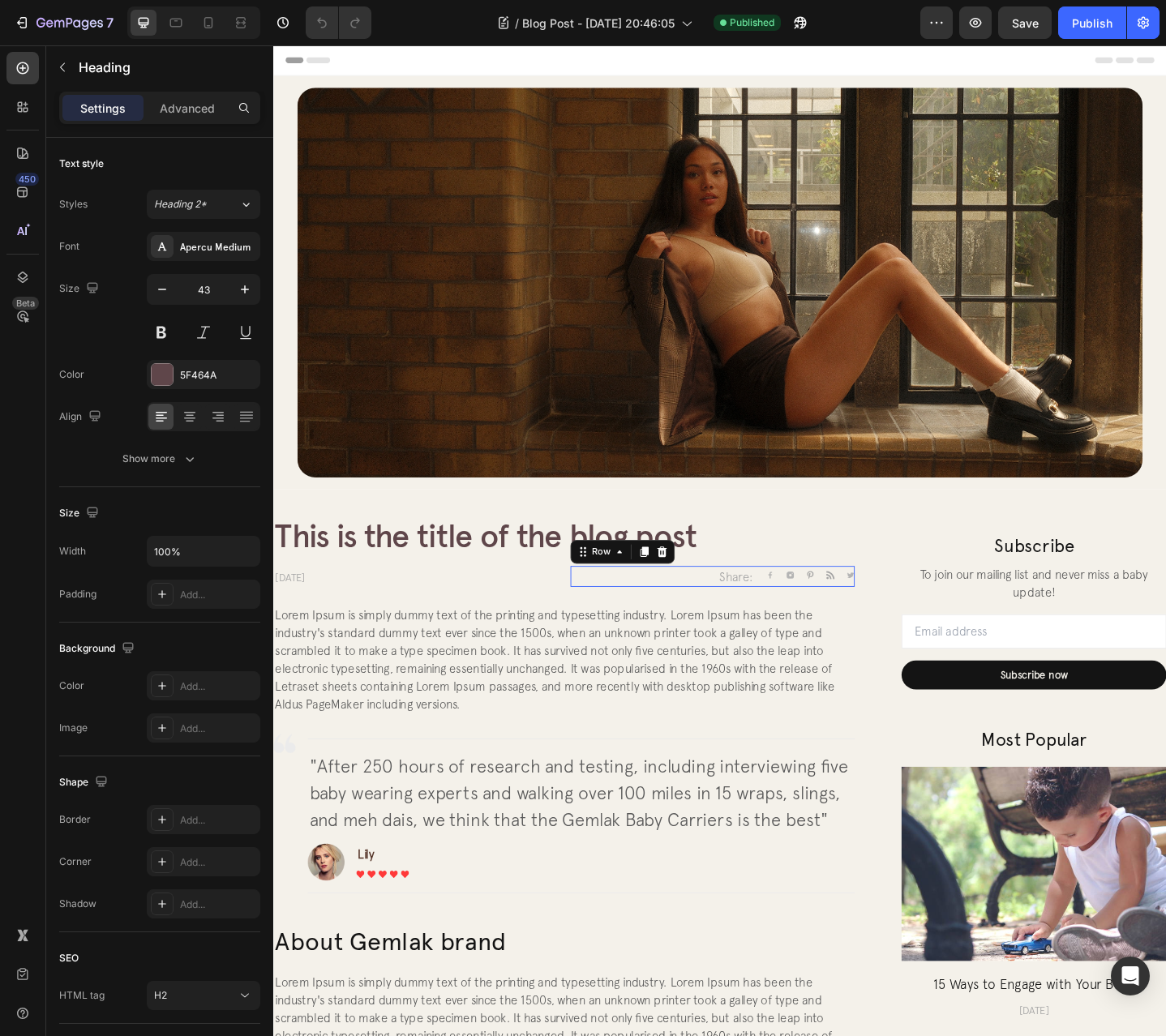
click at [687, 620] on div "Share: Text block Image Image Image Image Image Icon List Hoz Row 0" at bounding box center [752, 625] width 311 height 22
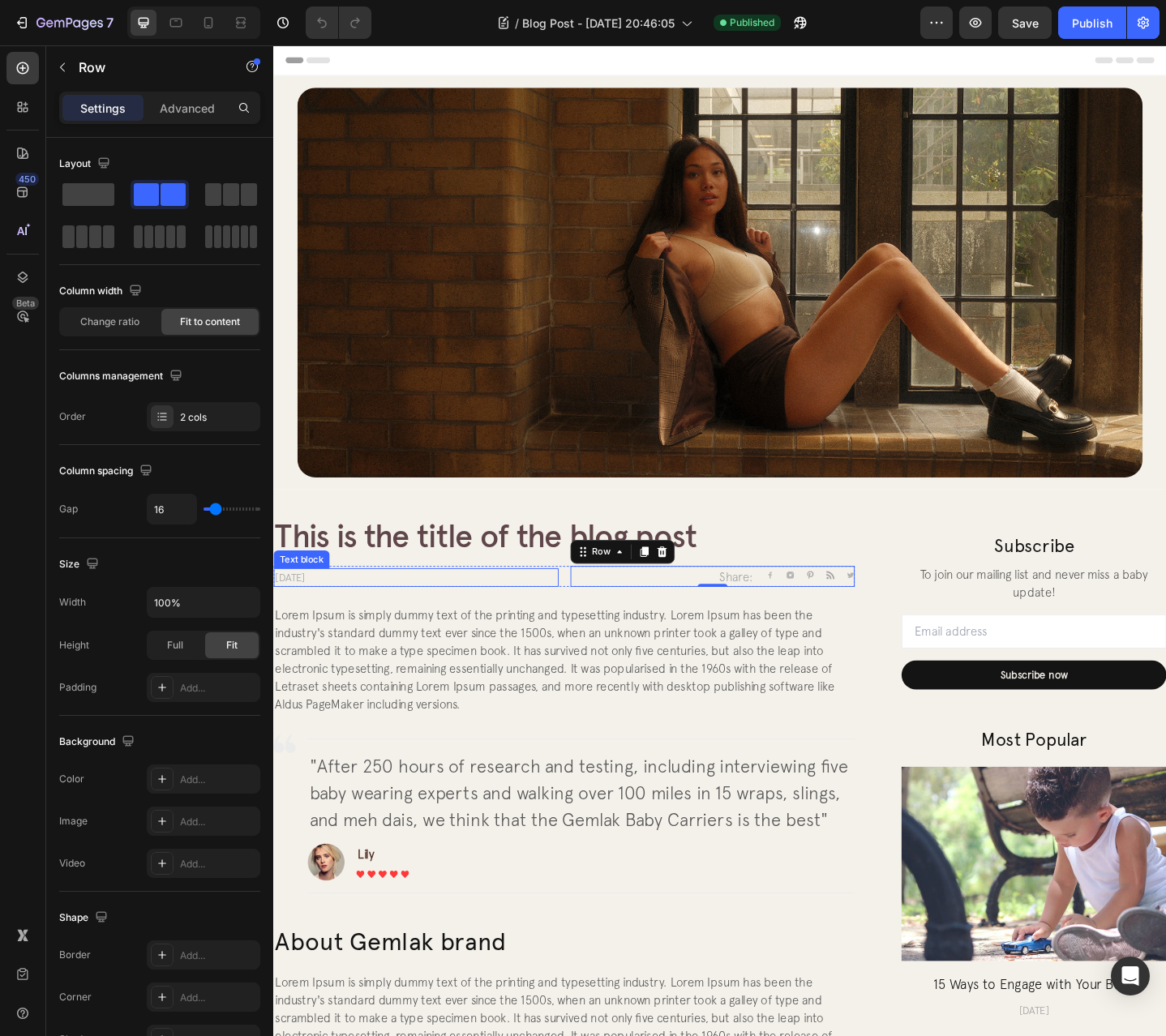
click at [555, 620] on p "April 29,2020" at bounding box center [428, 626] width 307 height 17
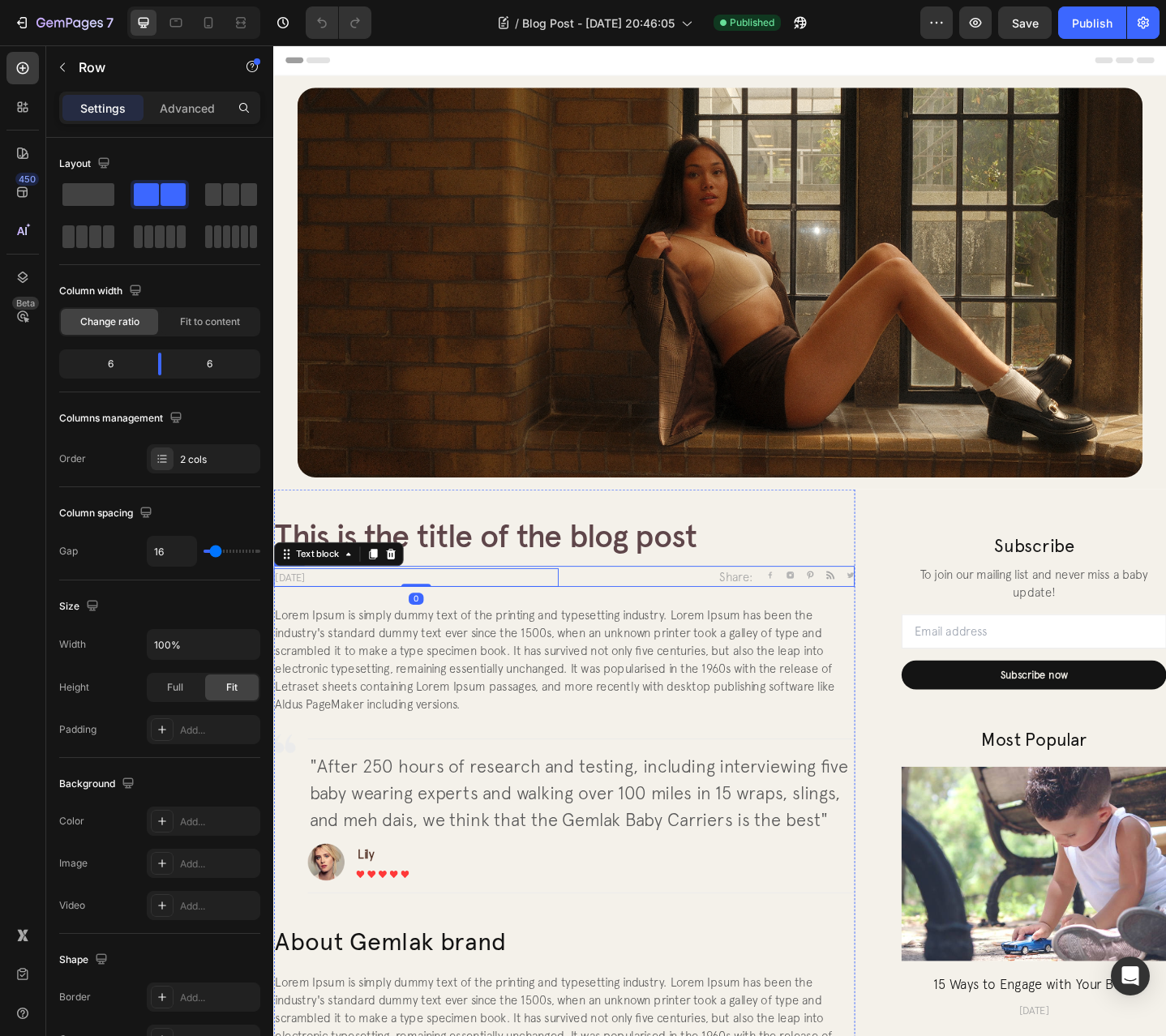
click at [583, 620] on div "April 29,2020 Text block 0 Share: Text block Image Image Image Image Image Icon…" at bounding box center [590, 625] width 633 height 22
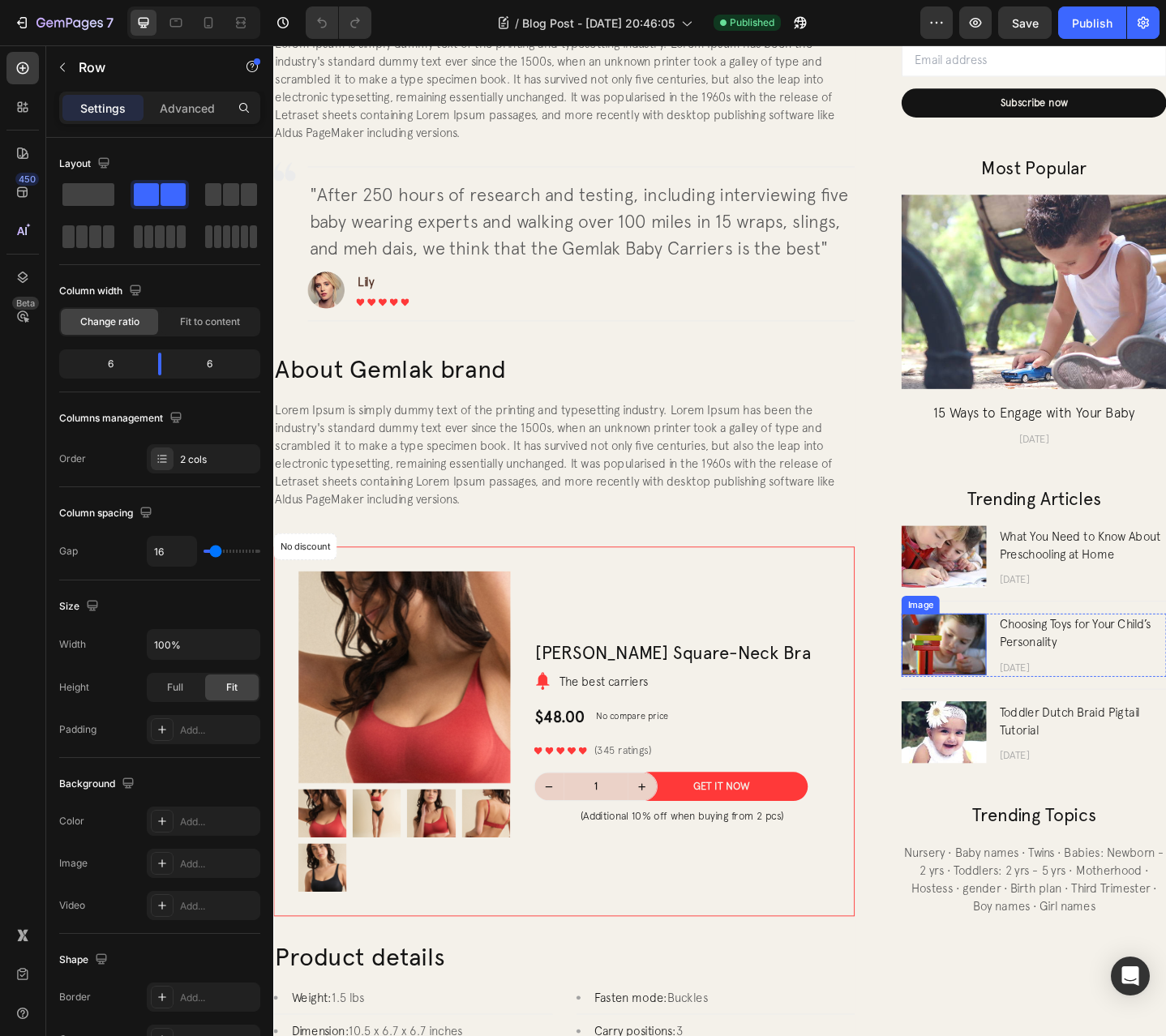
scroll to position [339, 0]
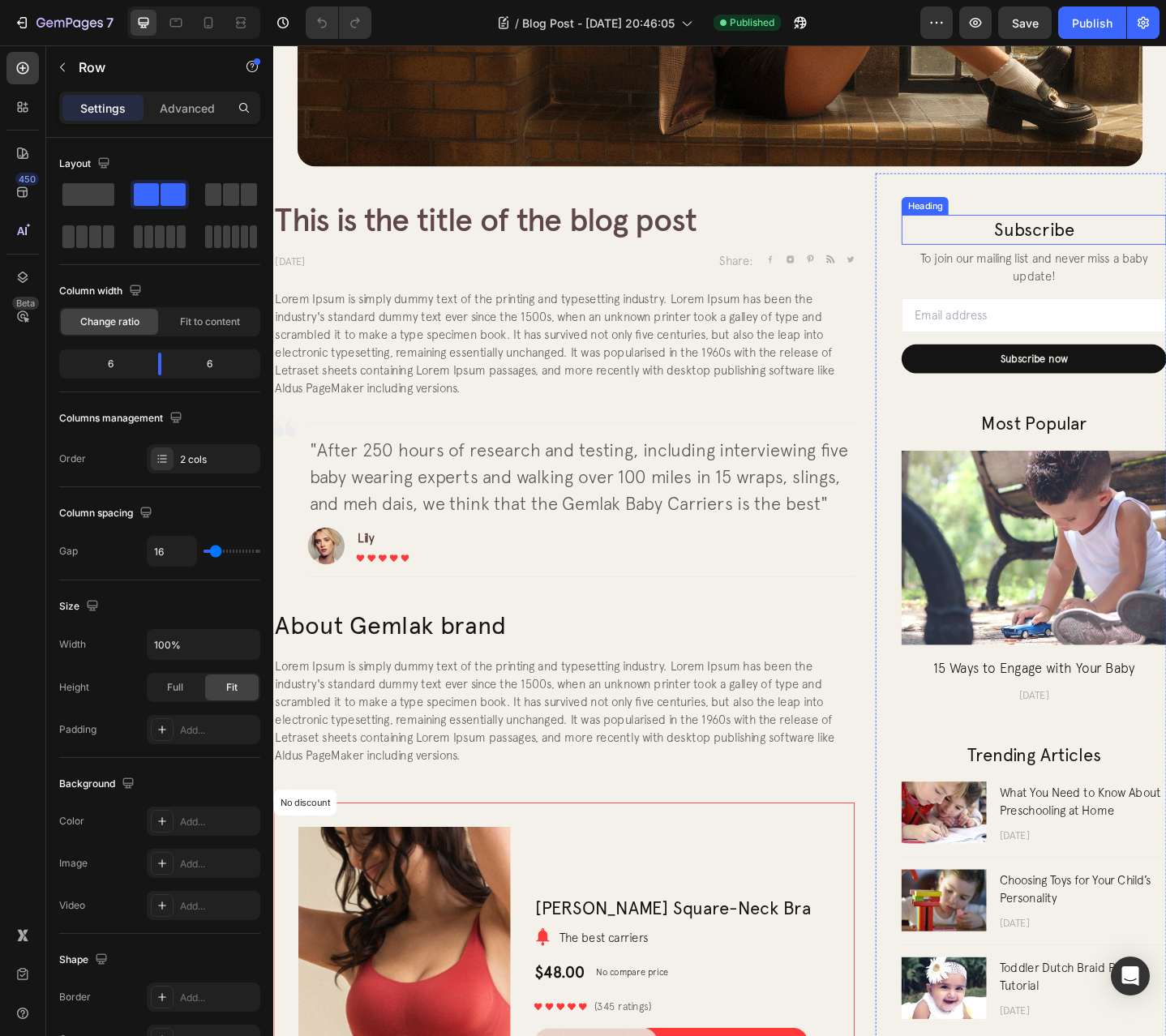
click at [1113, 238] on p "Subscribe" at bounding box center [1102, 246] width 286 height 29
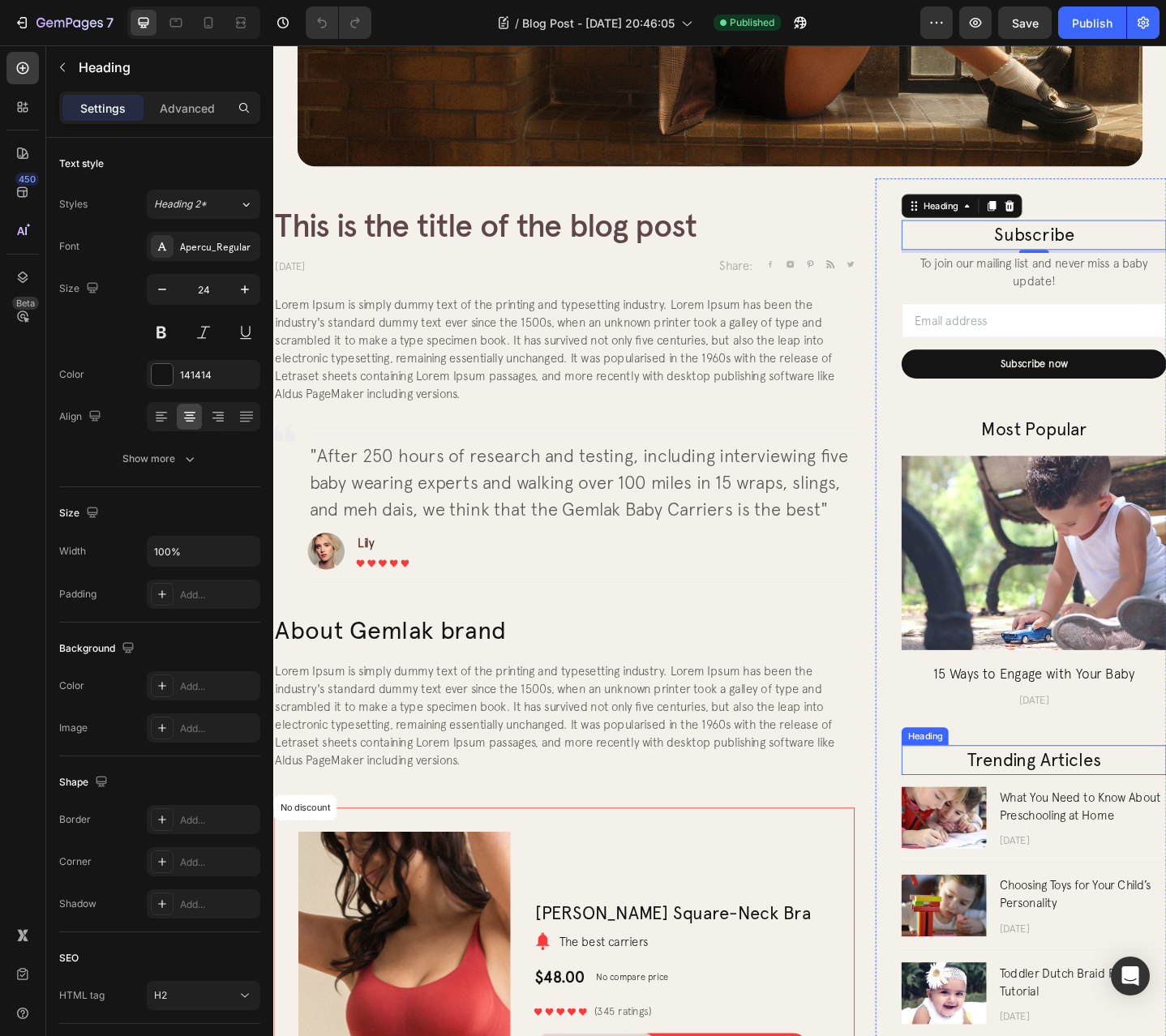
click at [1105, 810] on p "Trending Articles" at bounding box center [1102, 824] width 286 height 29
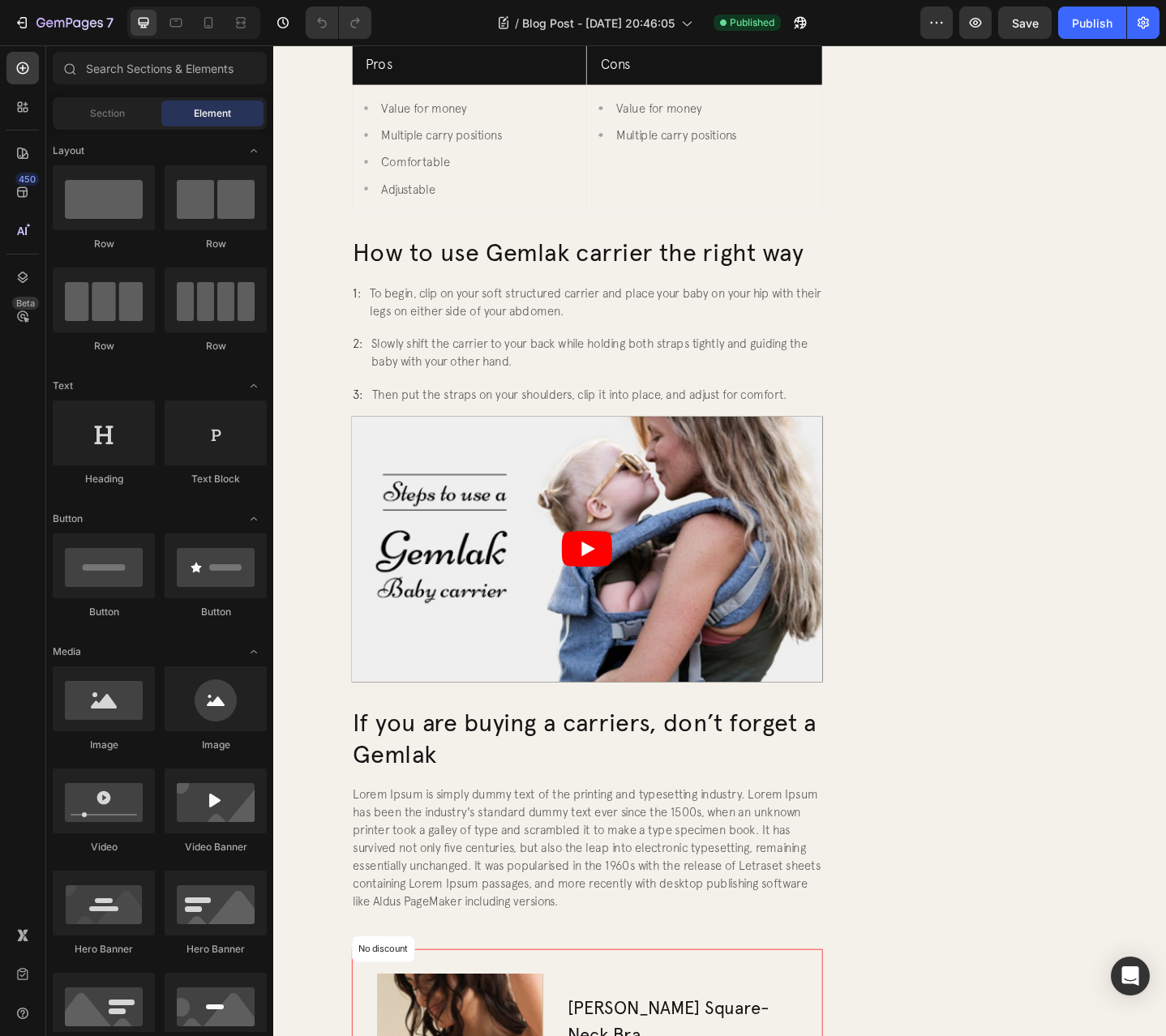
scroll to position [1942, 0]
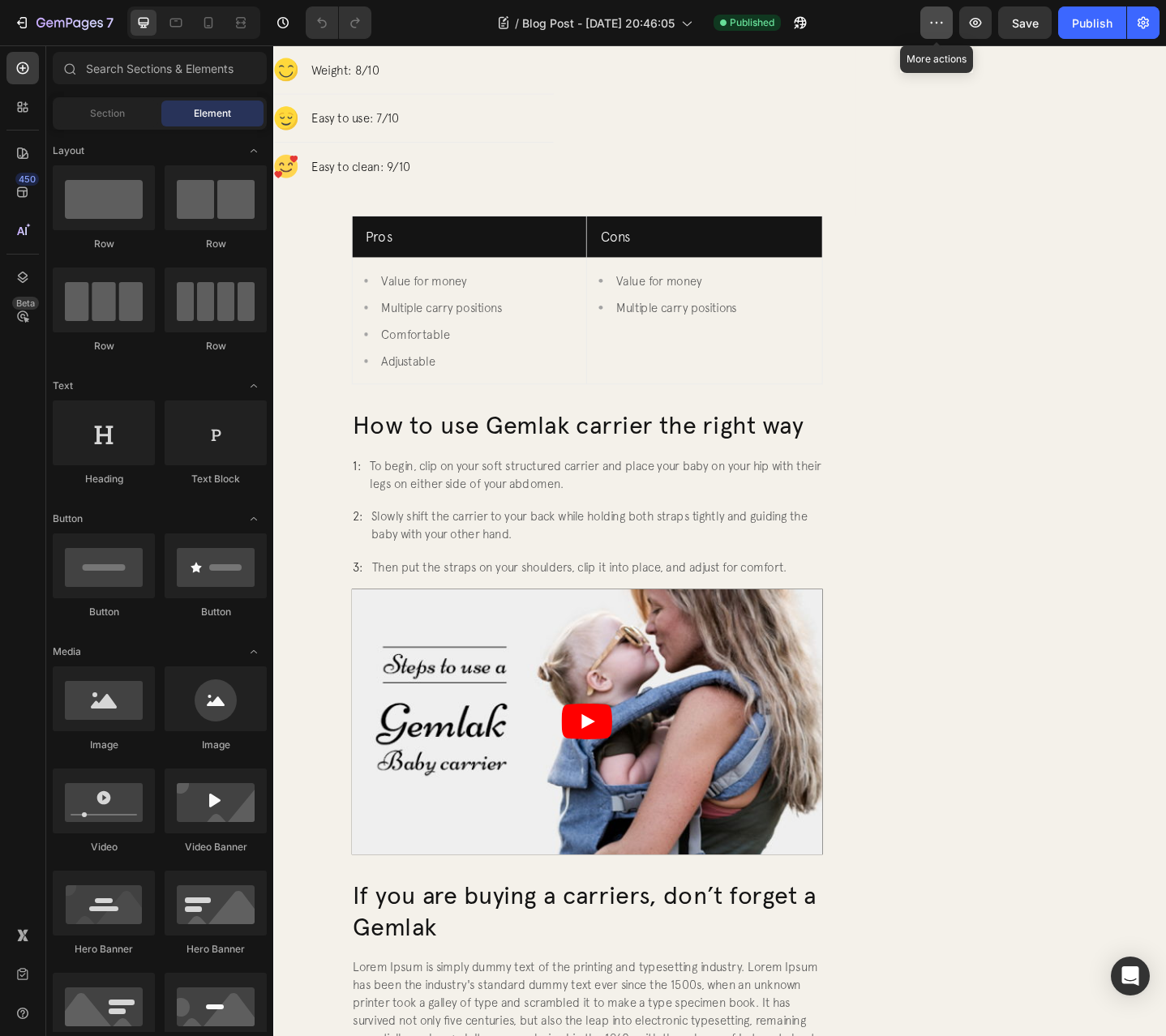
click at [934, 27] on icon "button" at bounding box center [935, 22] width 16 height 16
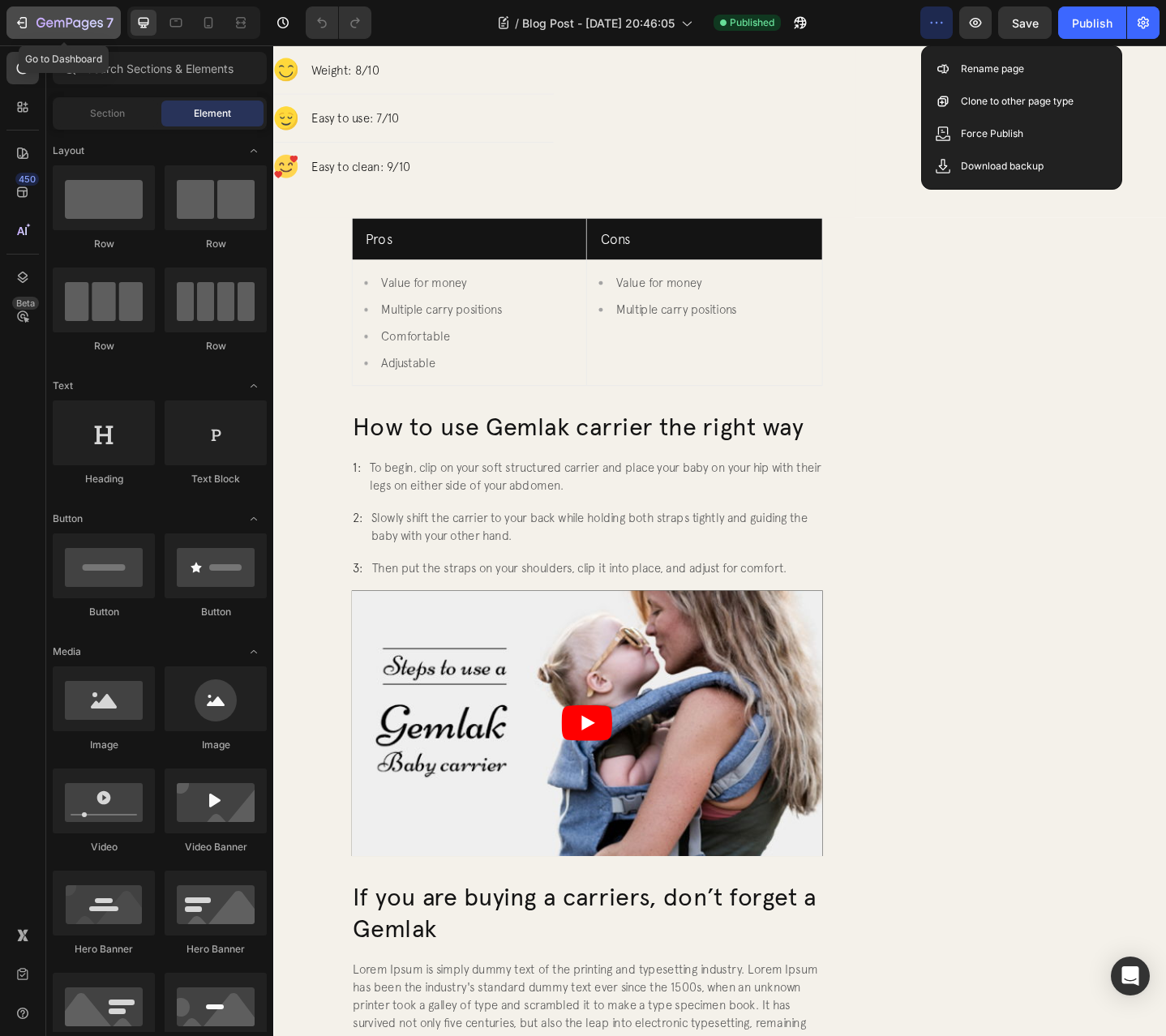
click at [24, 29] on icon "button" at bounding box center [21, 22] width 16 height 16
